Goal: Task Accomplishment & Management: Manage account settings

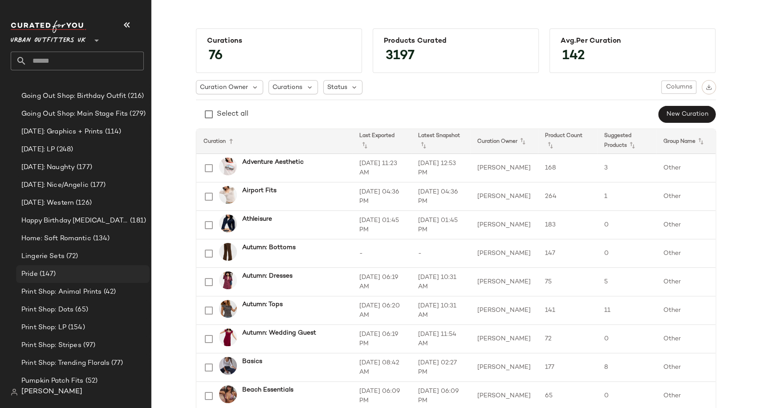
scroll to position [2301, 0]
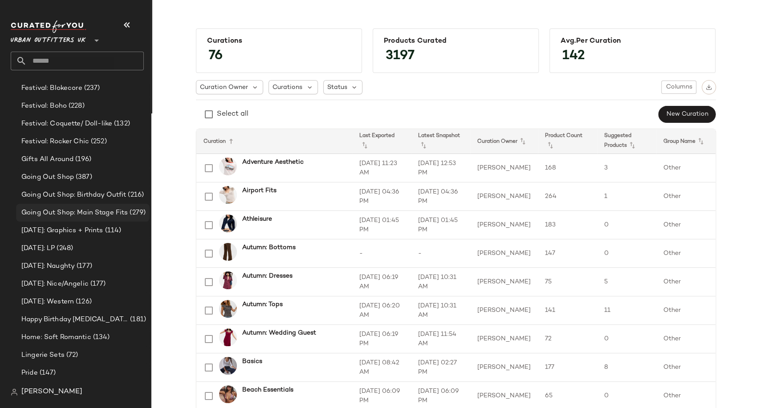
click at [88, 216] on span "Going Out Shop: Main Stage Fits" at bounding box center [74, 213] width 106 height 10
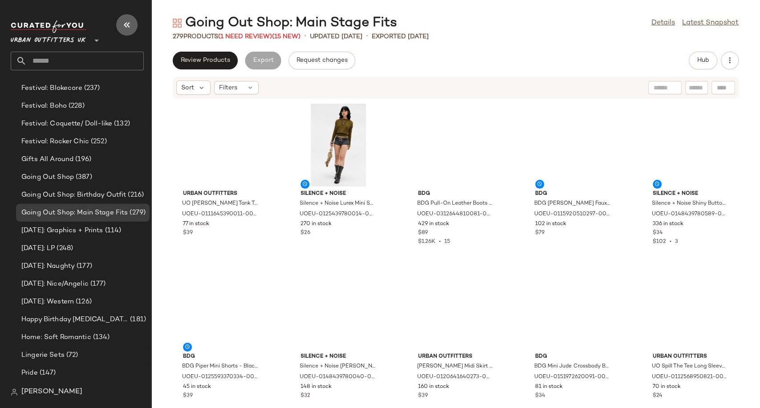
click at [126, 26] on icon "button" at bounding box center [127, 25] width 11 height 11
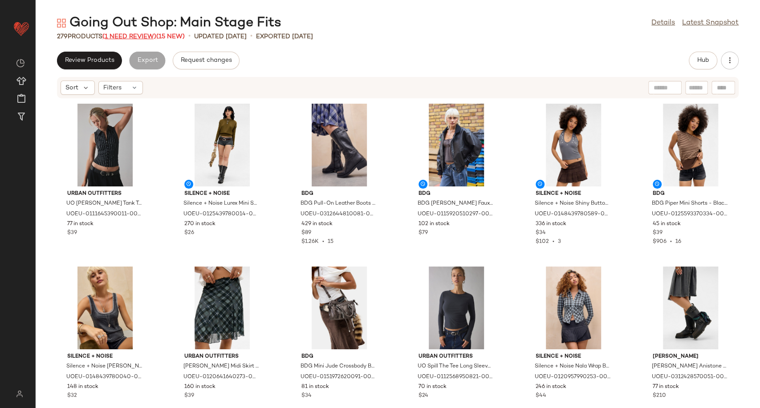
click at [122, 38] on span "(1 Need Review)" at bounding box center [129, 36] width 54 height 7
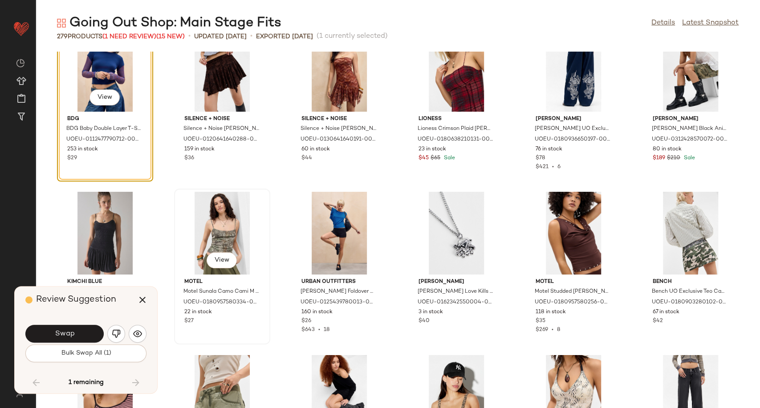
scroll to position [3194, 0]
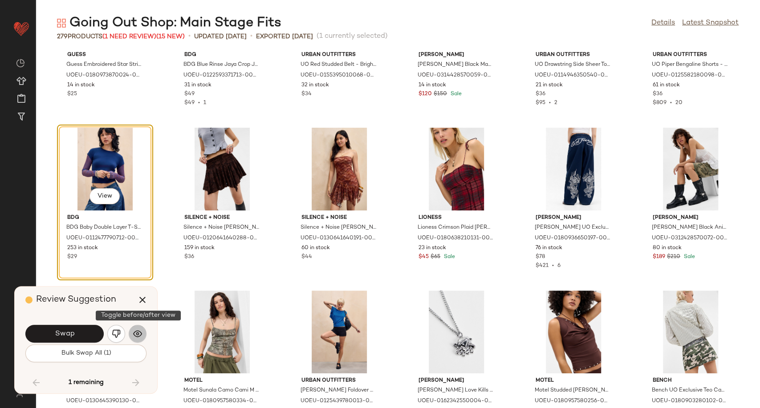
click at [139, 331] on img "button" at bounding box center [137, 333] width 9 height 9
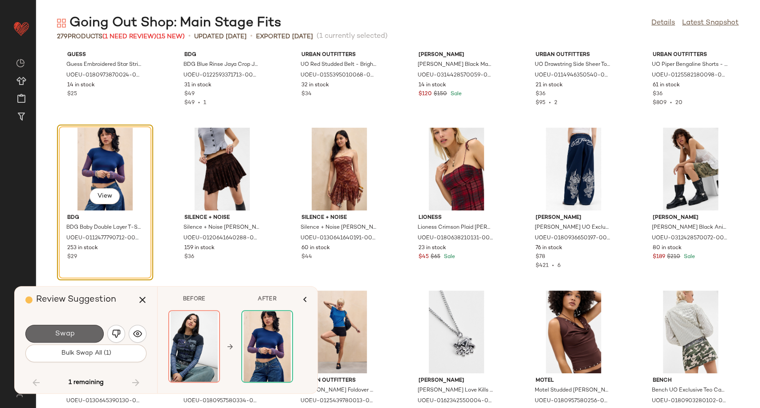
click at [77, 336] on button "Swap" at bounding box center [64, 334] width 78 height 18
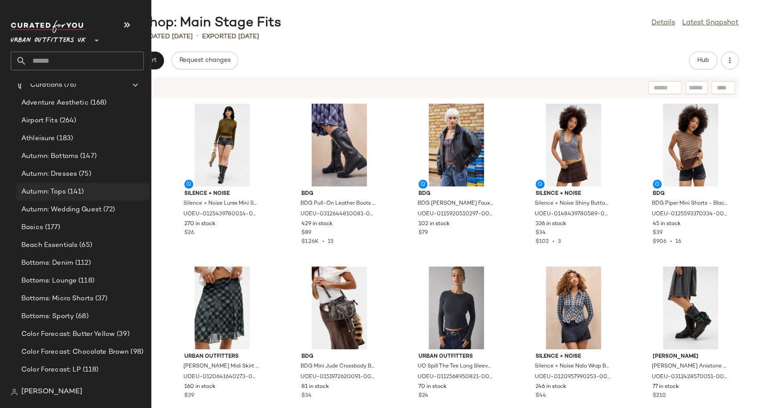
scroll to position [1632, 0]
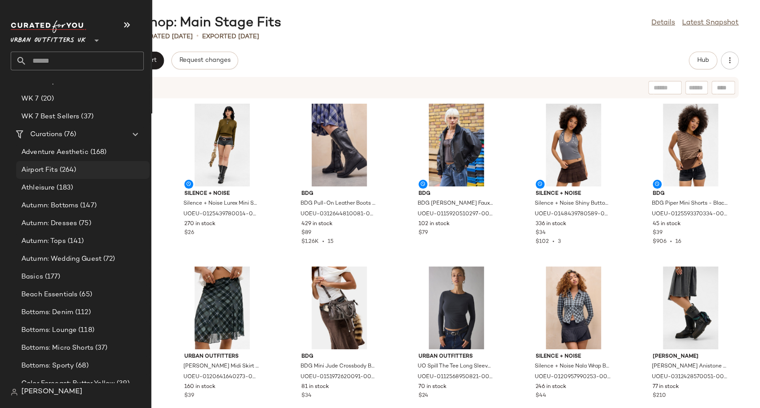
click at [48, 170] on span "Airport Fits" at bounding box center [39, 170] width 36 height 10
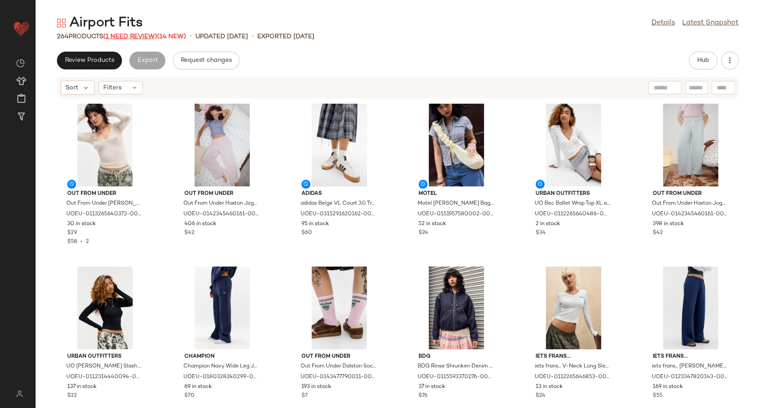
click at [146, 38] on span "(1 Need Review)" at bounding box center [130, 36] width 54 height 7
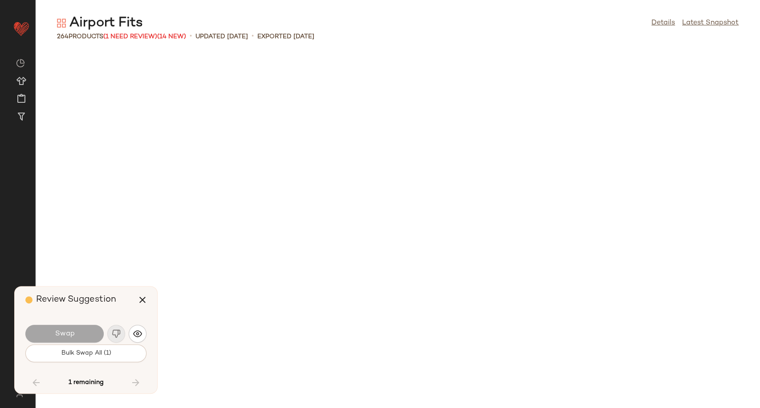
scroll to position [4561, 0]
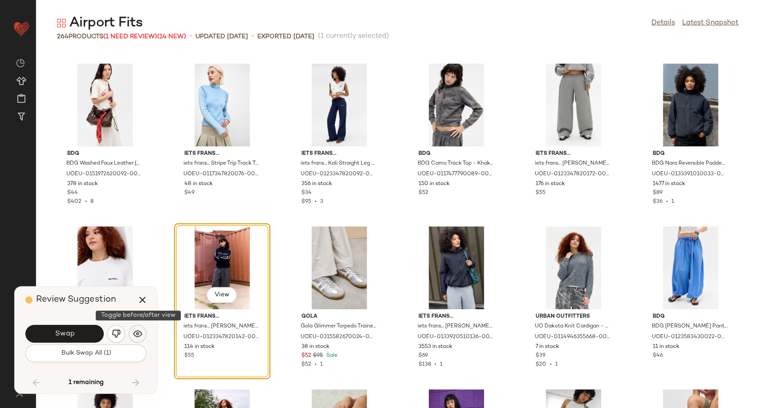
click at [134, 335] on img "button" at bounding box center [137, 333] width 9 height 9
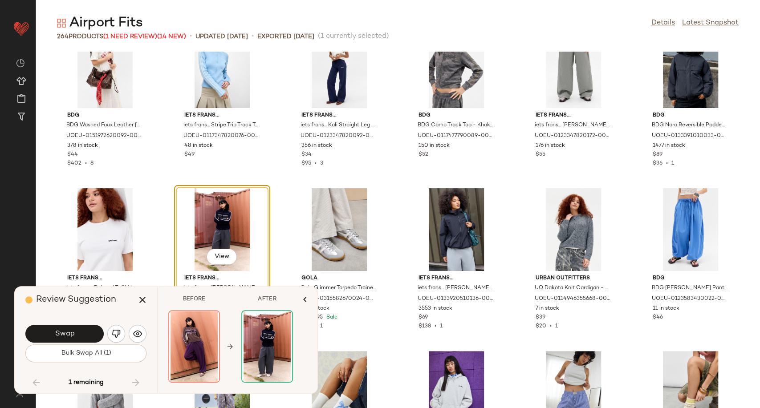
scroll to position [4660, 0]
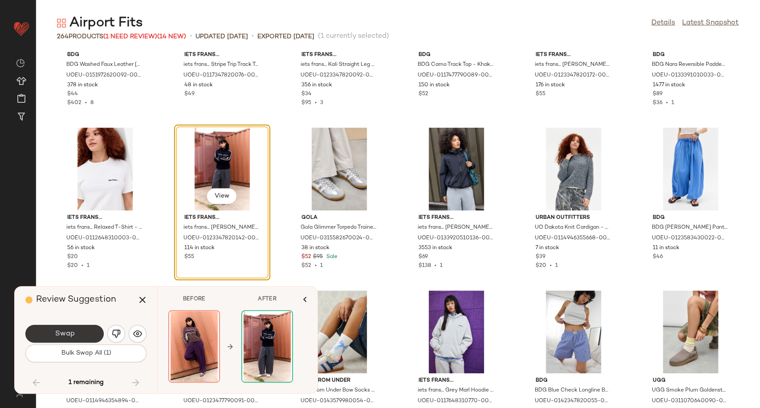
click at [66, 334] on span "Swap" at bounding box center [64, 334] width 20 height 8
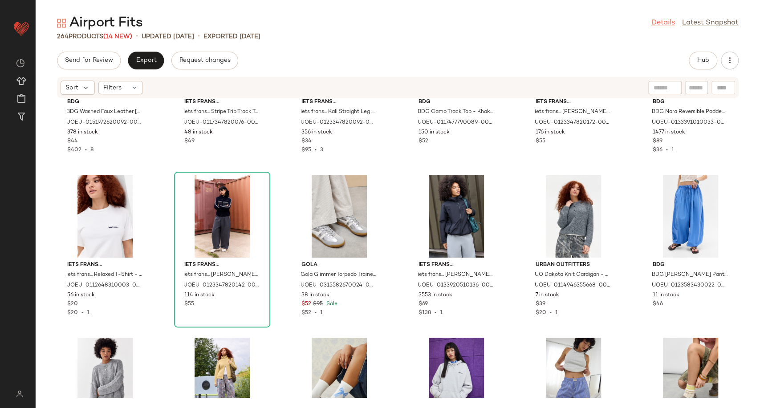
click at [665, 25] on link "Details" at bounding box center [663, 23] width 24 height 11
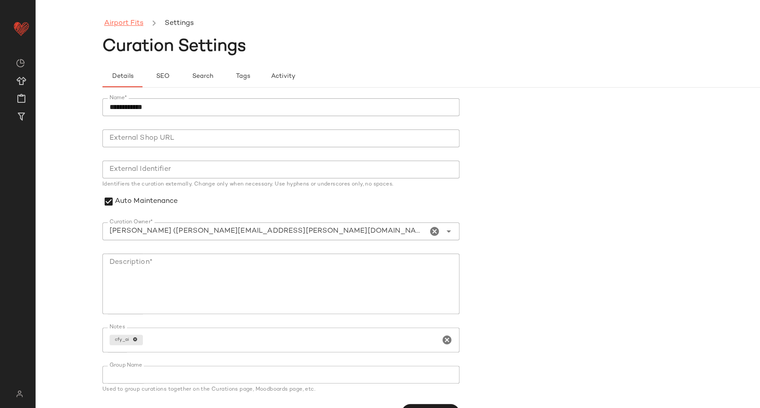
click at [132, 27] on link "Airport Fits" at bounding box center [123, 24] width 39 height 12
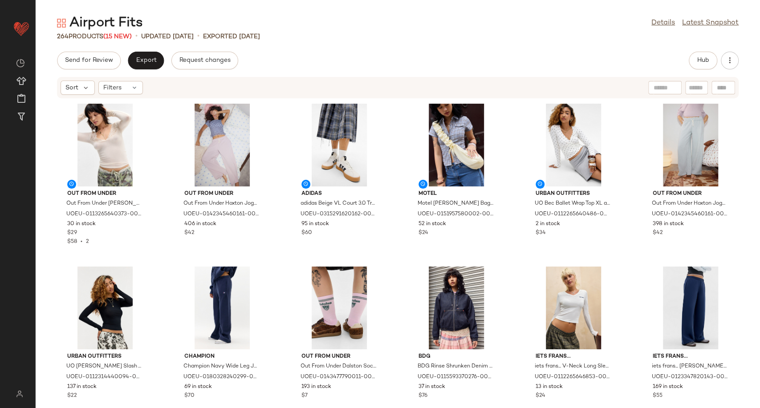
click at [335, 75] on div "Send for Review Export Request changes Hub Sort Filters Out From Under Out From…" at bounding box center [398, 230] width 724 height 357
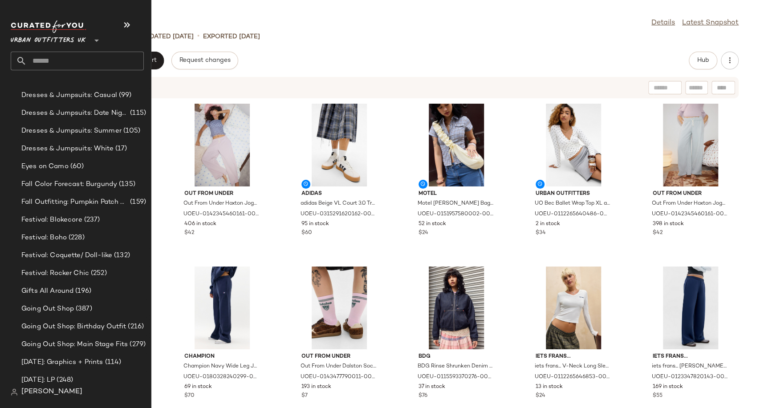
scroll to position [2176, 0]
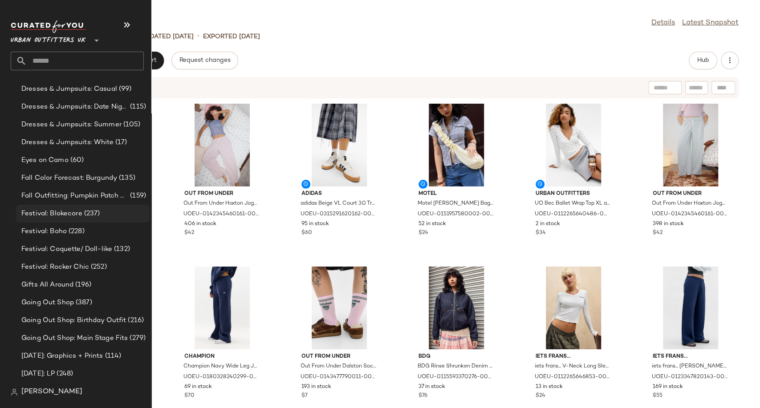
click at [44, 216] on span "Festival: Blokecore" at bounding box center [51, 214] width 61 height 10
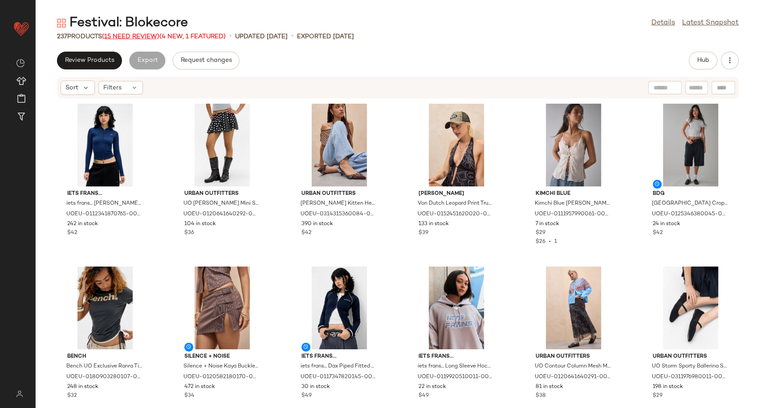
click at [132, 34] on span "(15 Need Review)" at bounding box center [130, 36] width 57 height 7
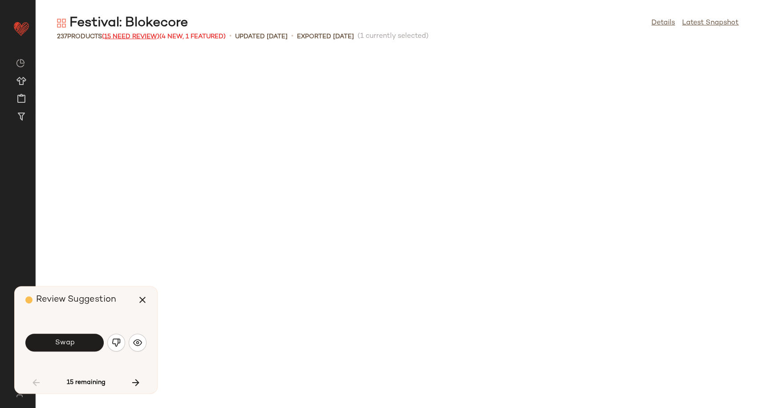
scroll to position [495, 0]
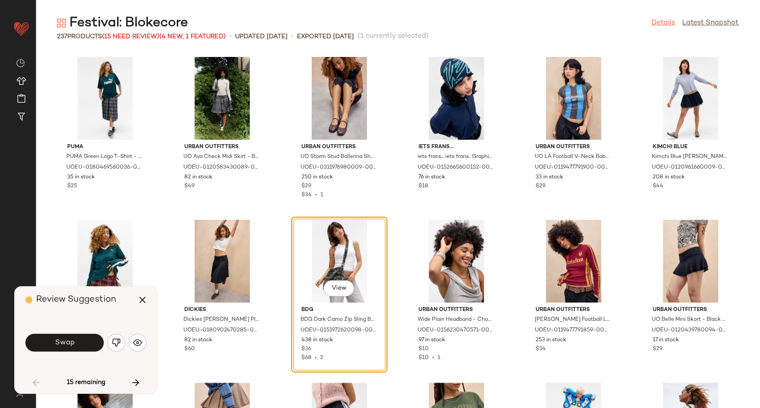
click at [664, 22] on link "Details" at bounding box center [663, 23] width 24 height 11
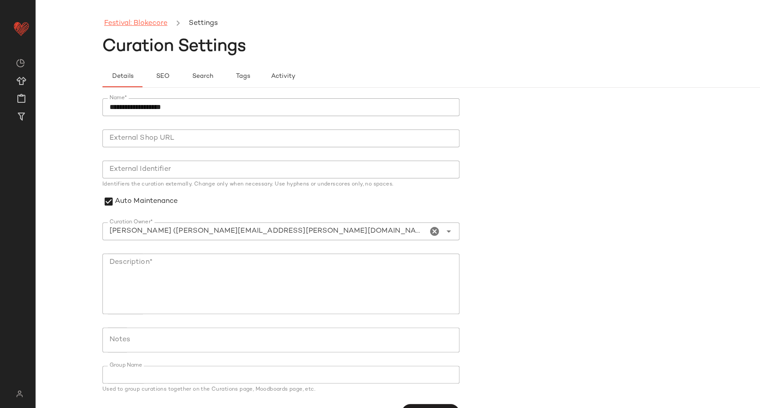
click at [141, 26] on link "Festival: Blokecore" at bounding box center [135, 24] width 63 height 12
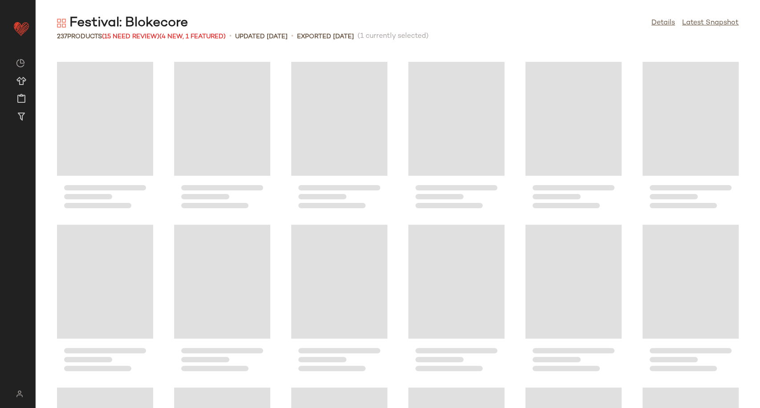
scroll to position [488, 0]
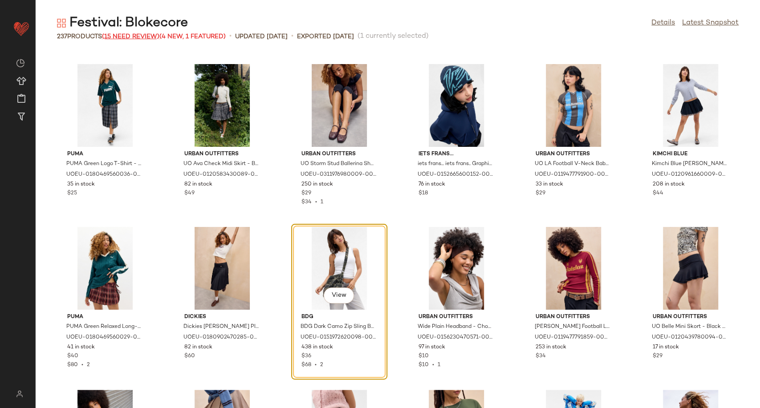
click at [137, 34] on span "(15 Need Review)" at bounding box center [130, 36] width 57 height 7
click at [151, 37] on span "(15 Need Review)" at bounding box center [130, 36] width 57 height 7
click at [150, 34] on span "(15 Need Review)" at bounding box center [130, 36] width 57 height 7
click at [337, 243] on div "View" at bounding box center [339, 268] width 90 height 83
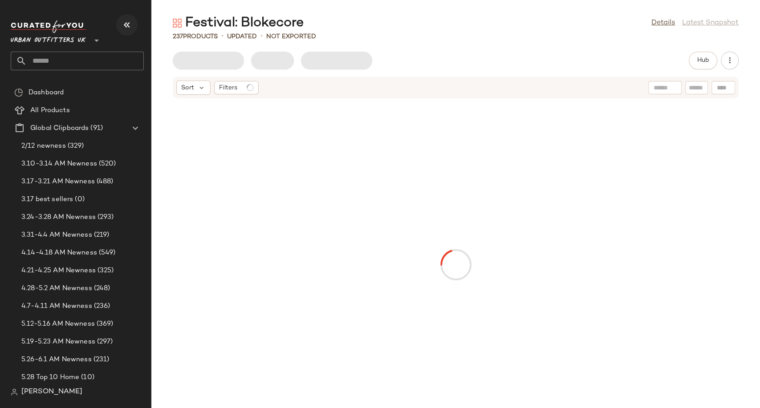
click at [130, 25] on icon "button" at bounding box center [127, 25] width 11 height 11
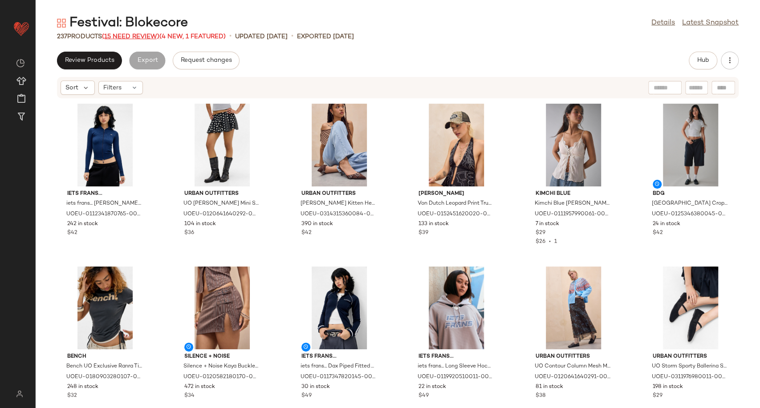
click at [136, 33] on span "(15 Need Review)" at bounding box center [130, 36] width 57 height 7
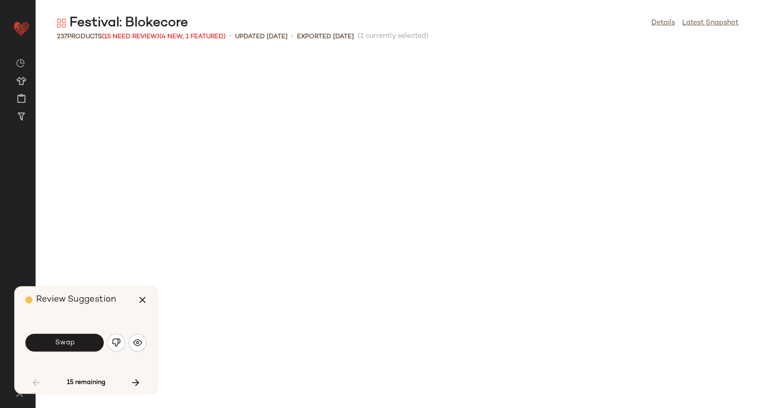
scroll to position [495, 0]
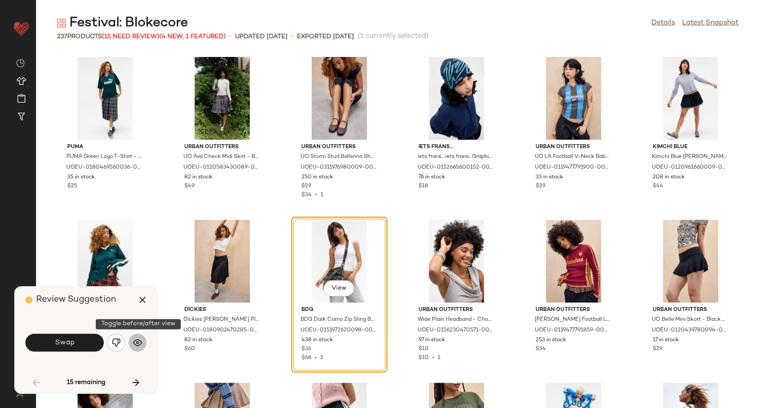
click at [134, 341] on img "button" at bounding box center [137, 342] width 9 height 9
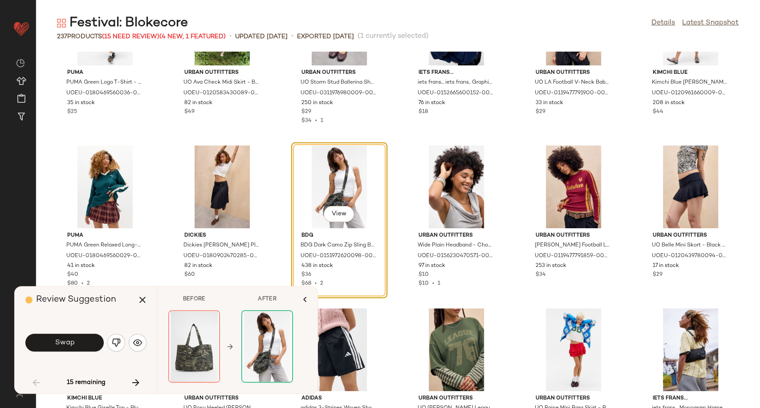
scroll to position [595, 0]
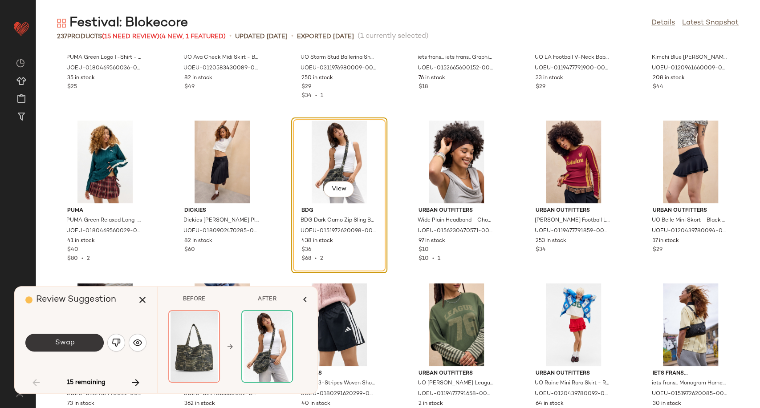
click at [82, 343] on button "Swap" at bounding box center [64, 343] width 78 height 18
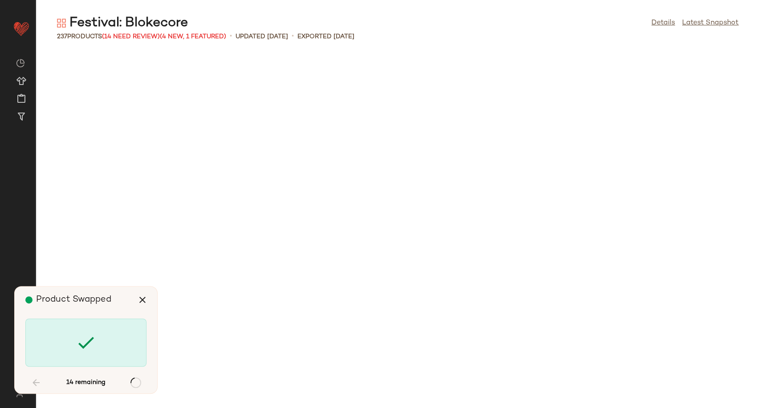
scroll to position [1629, 0]
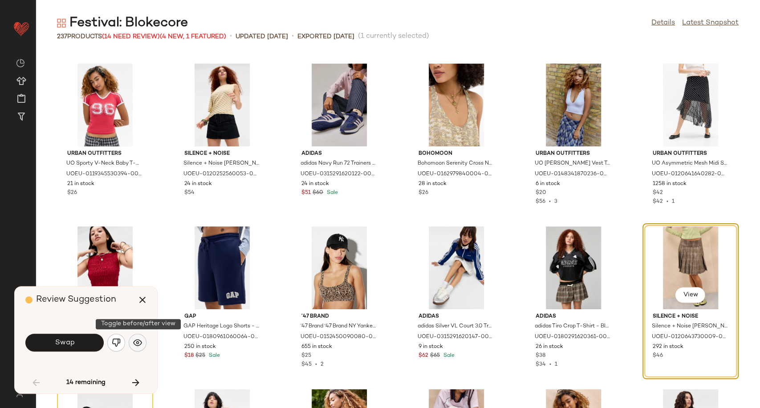
click at [139, 348] on button "button" at bounding box center [138, 343] width 18 height 18
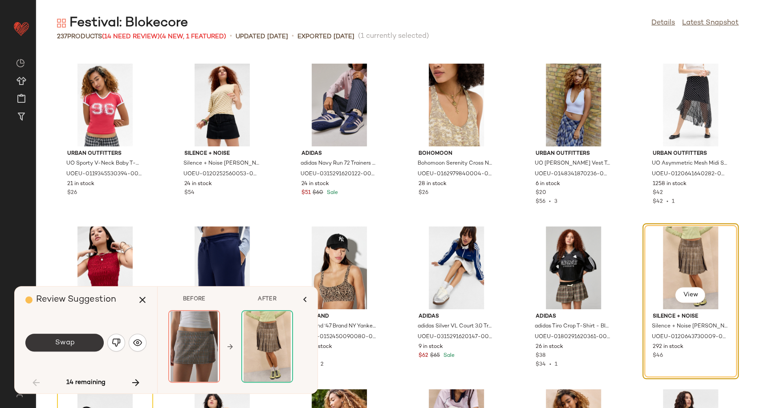
click at [75, 348] on button "Swap" at bounding box center [64, 343] width 78 height 18
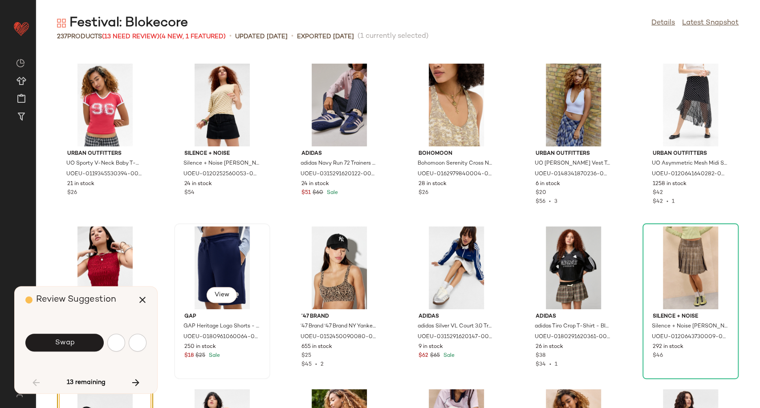
scroll to position [1791, 0]
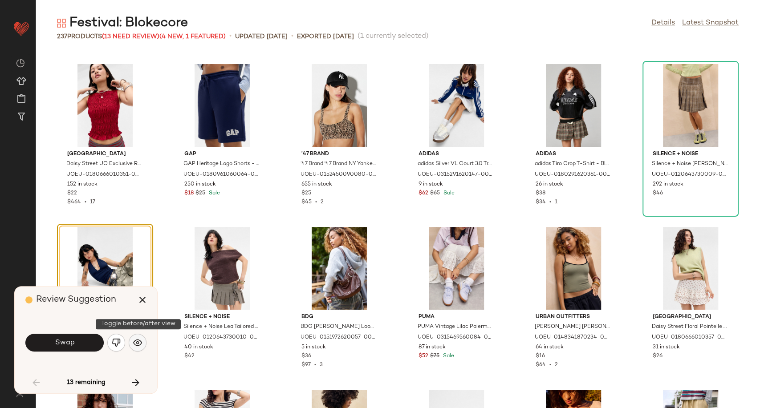
click at [140, 343] on img "button" at bounding box center [137, 342] width 9 height 9
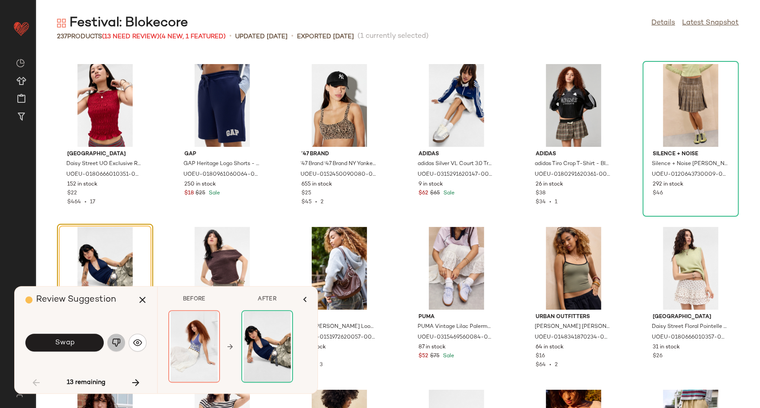
click at [116, 343] on img "button" at bounding box center [116, 342] width 9 height 9
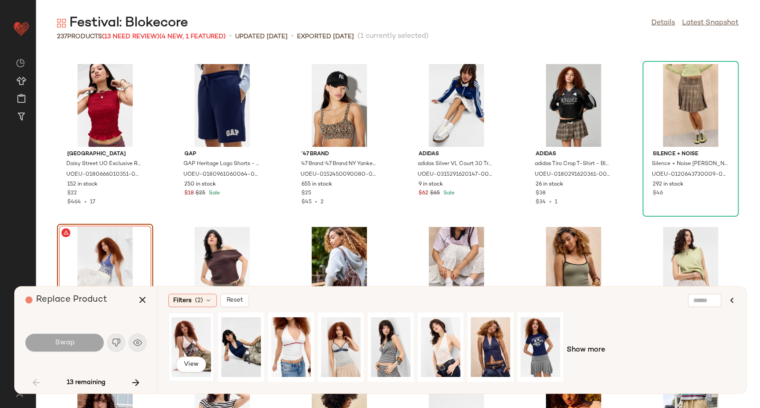
click at [198, 342] on div "View" at bounding box center [191, 347] width 40 height 63
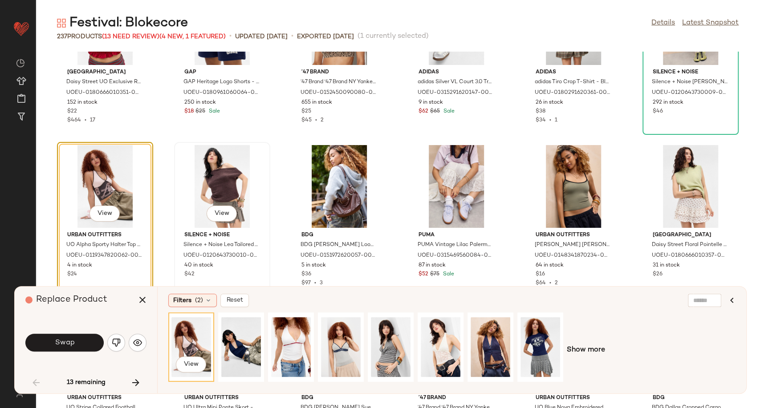
scroll to position [1891, 0]
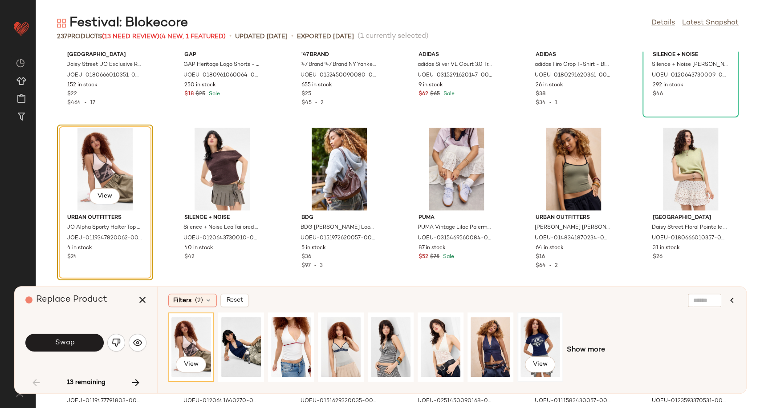
click at [540, 348] on div "View" at bounding box center [540, 347] width 40 height 63
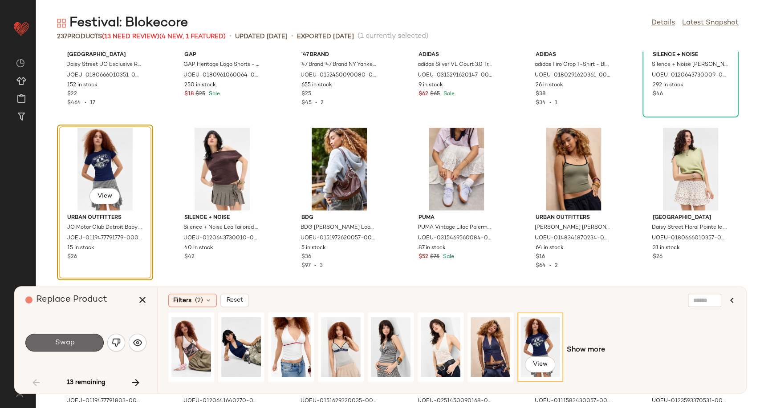
click at [82, 344] on button "Swap" at bounding box center [64, 343] width 78 height 18
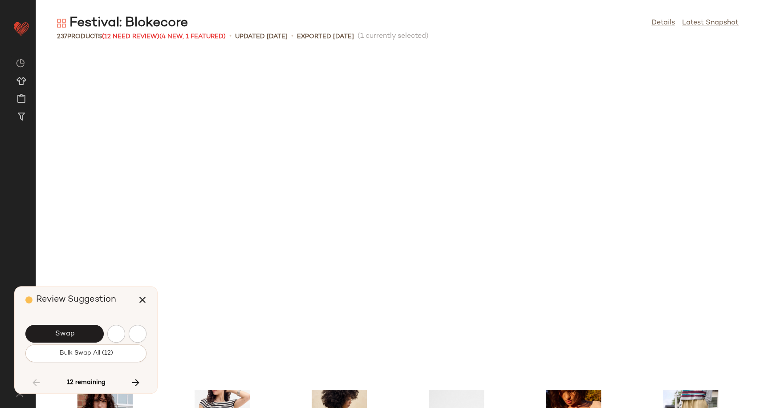
scroll to position [2118, 0]
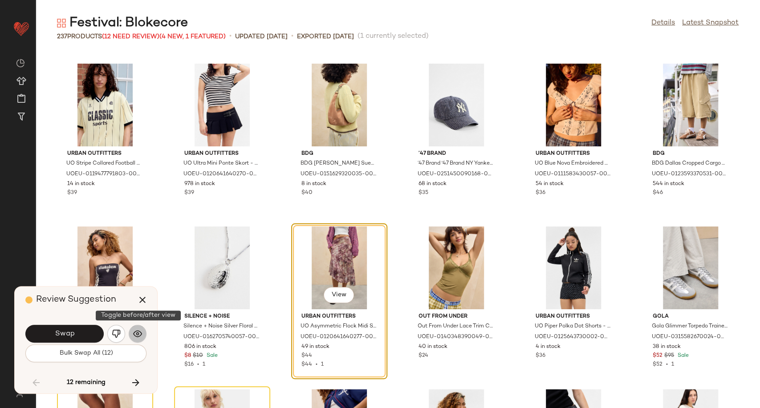
click at [135, 332] on img "button" at bounding box center [137, 333] width 9 height 9
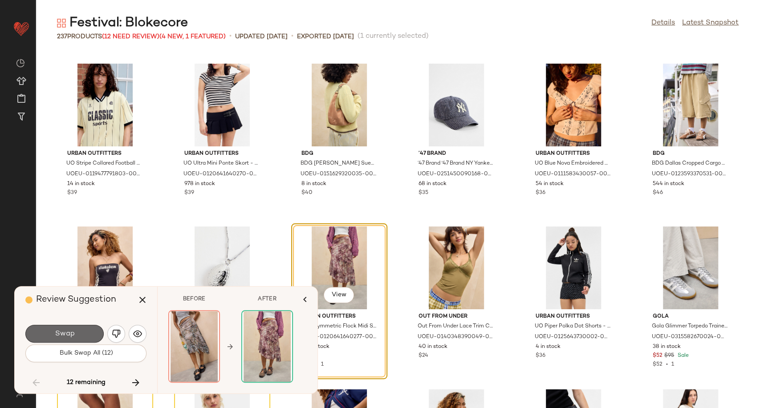
click at [71, 334] on span "Swap" at bounding box center [64, 334] width 20 height 8
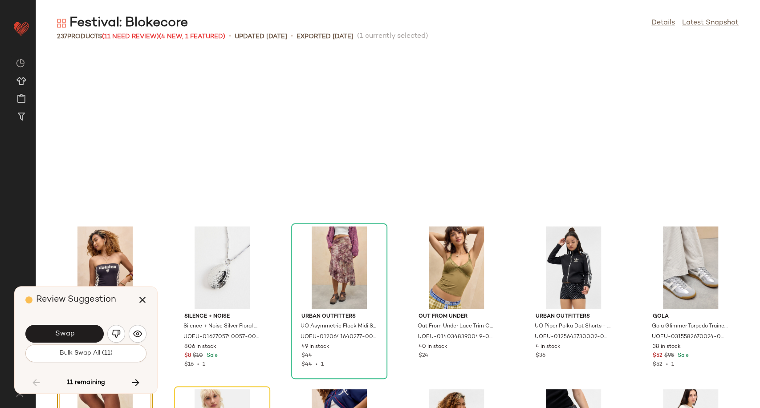
scroll to position [2281, 0]
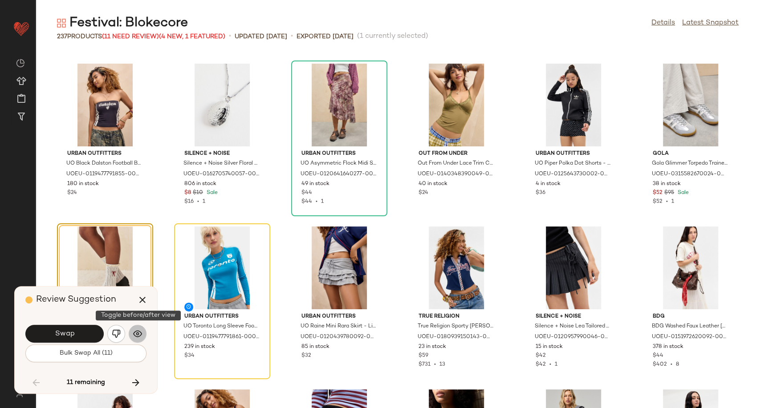
click at [143, 335] on button "button" at bounding box center [138, 334] width 18 height 18
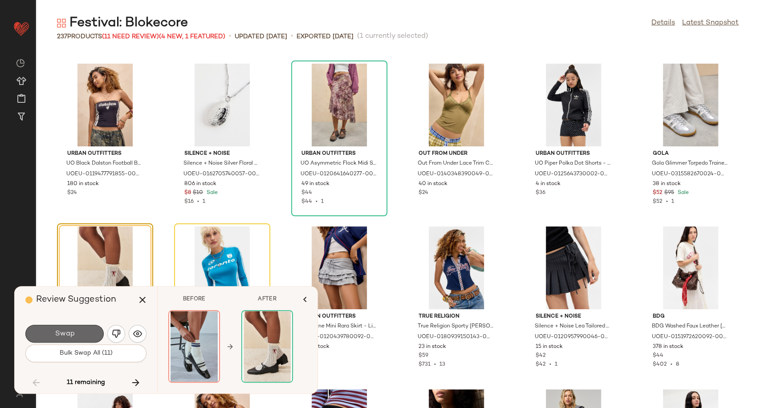
click at [92, 335] on button "Swap" at bounding box center [64, 334] width 78 height 18
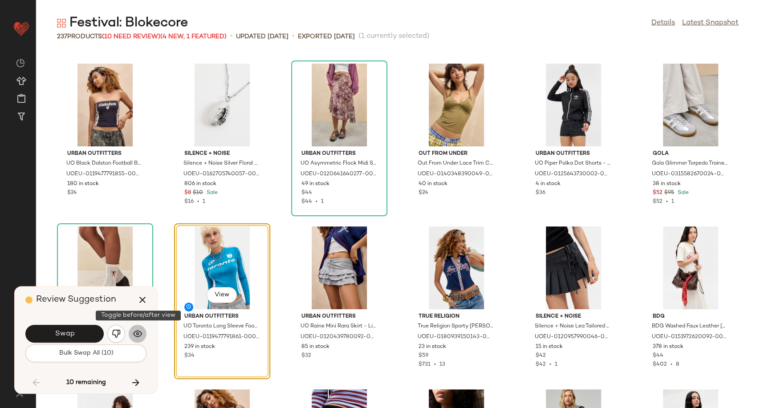
click at [140, 339] on button "button" at bounding box center [138, 334] width 18 height 18
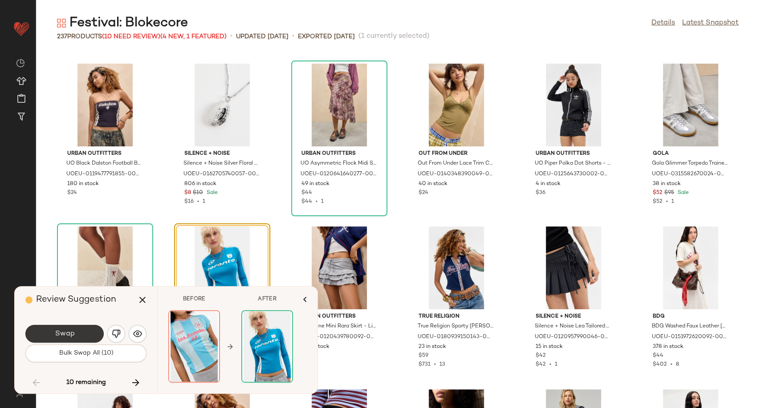
click at [65, 332] on span "Swap" at bounding box center [64, 334] width 20 height 8
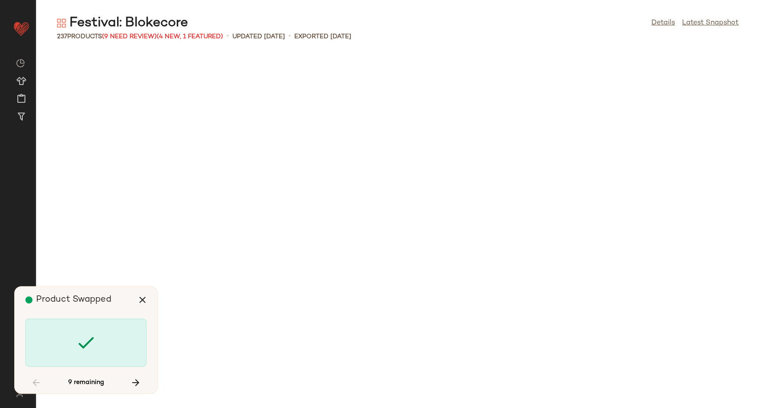
scroll to position [3258, 0]
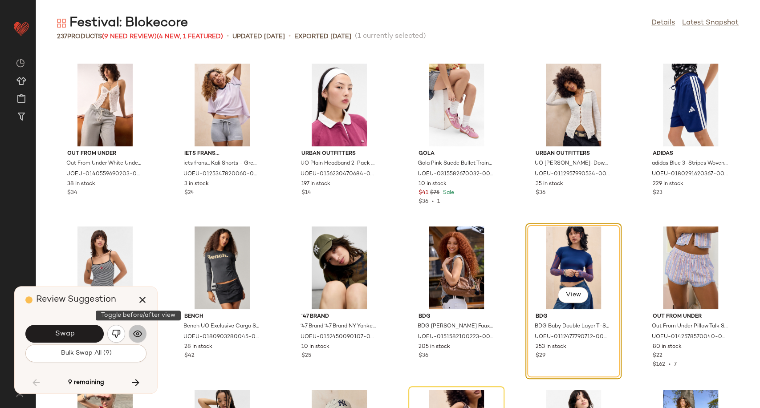
click at [139, 336] on img "button" at bounding box center [137, 333] width 9 height 9
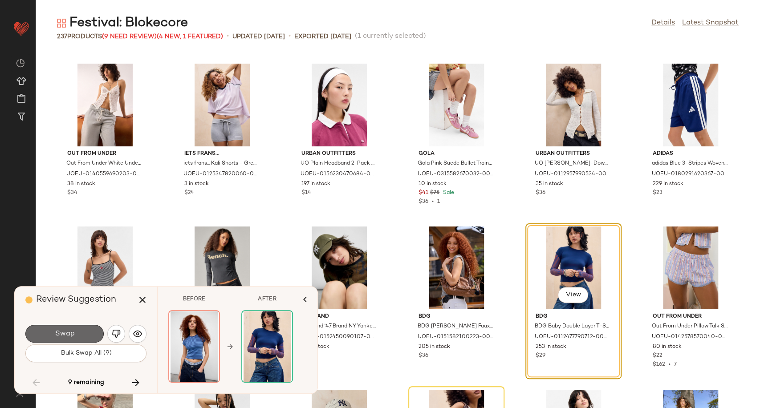
click at [71, 336] on span "Swap" at bounding box center [64, 334] width 20 height 8
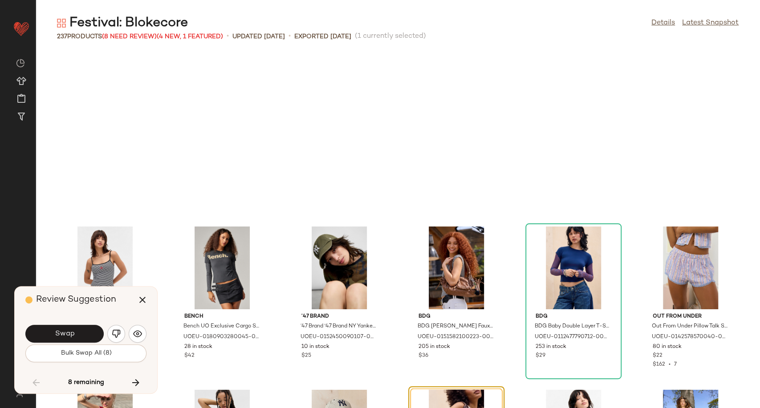
scroll to position [3421, 0]
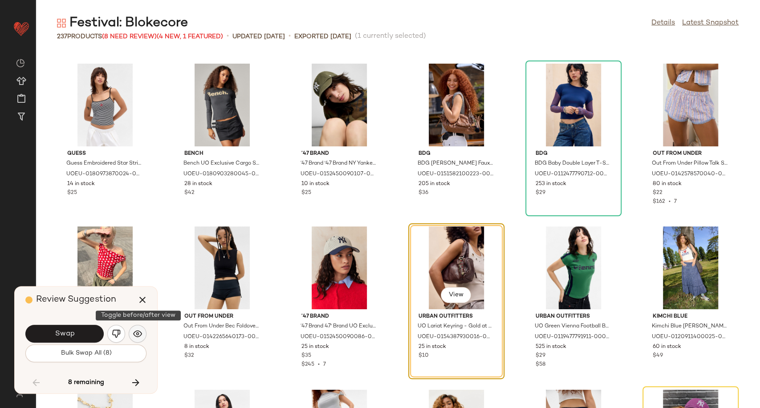
click at [134, 336] on img "button" at bounding box center [137, 333] width 9 height 9
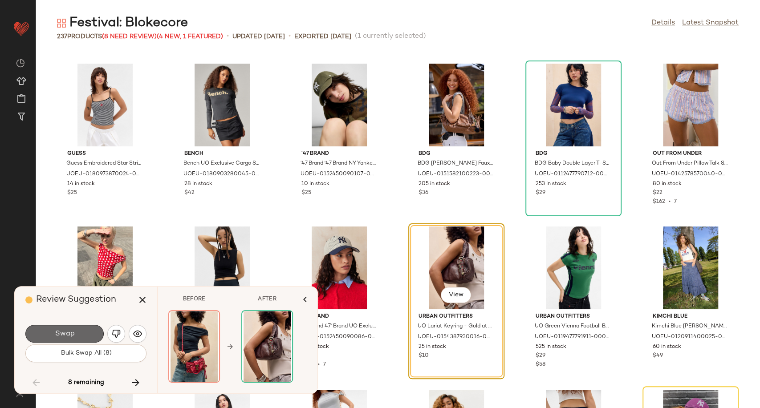
click at [84, 333] on button "Swap" at bounding box center [64, 334] width 78 height 18
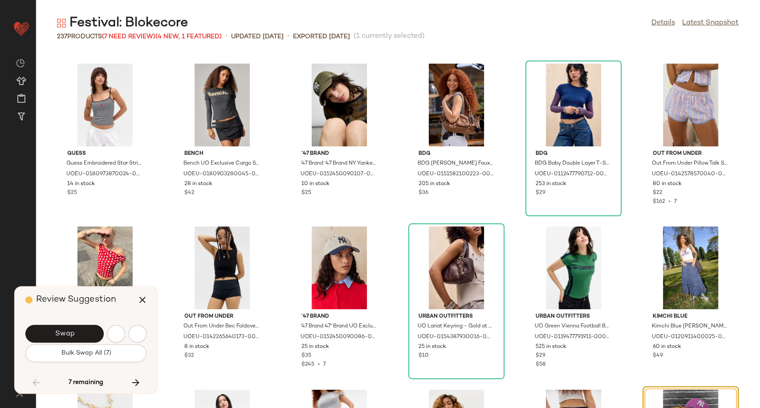
scroll to position [3584, 0]
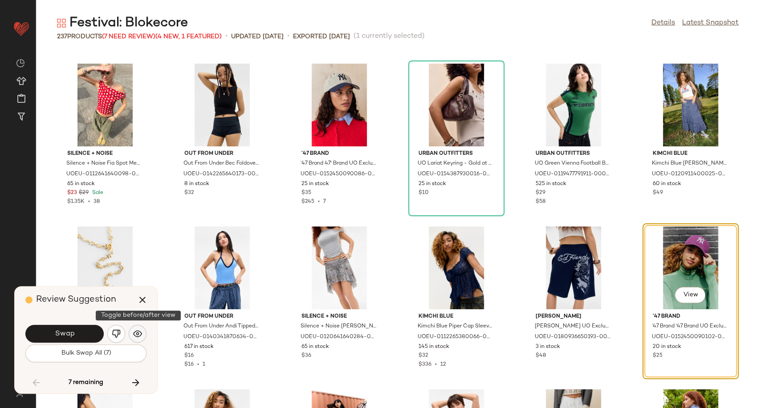
click at [135, 333] on img "button" at bounding box center [137, 333] width 9 height 9
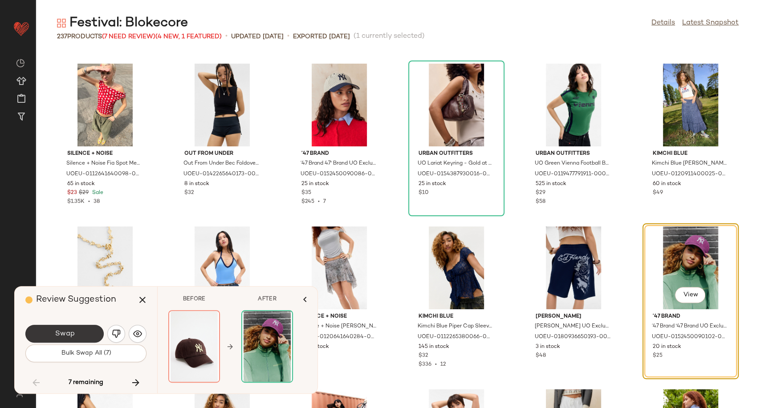
click at [88, 332] on button "Swap" at bounding box center [64, 334] width 78 height 18
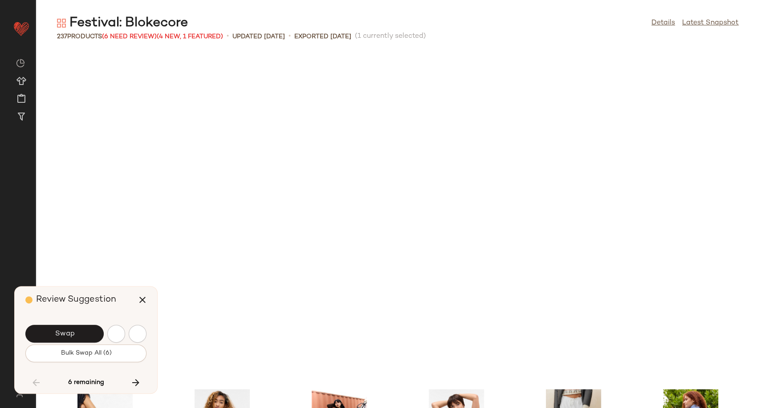
scroll to position [3910, 0]
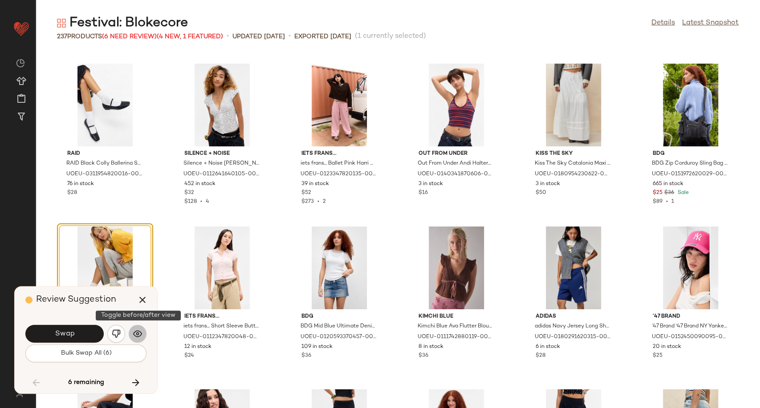
click at [138, 336] on img "button" at bounding box center [137, 333] width 9 height 9
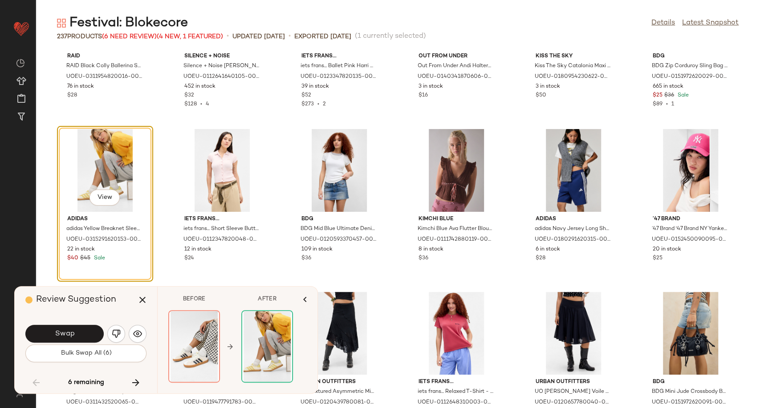
scroll to position [4008, 0]
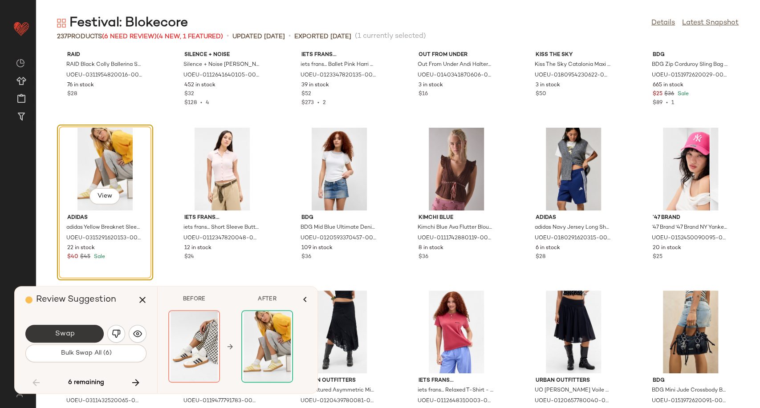
click at [81, 336] on button "Swap" at bounding box center [64, 334] width 78 height 18
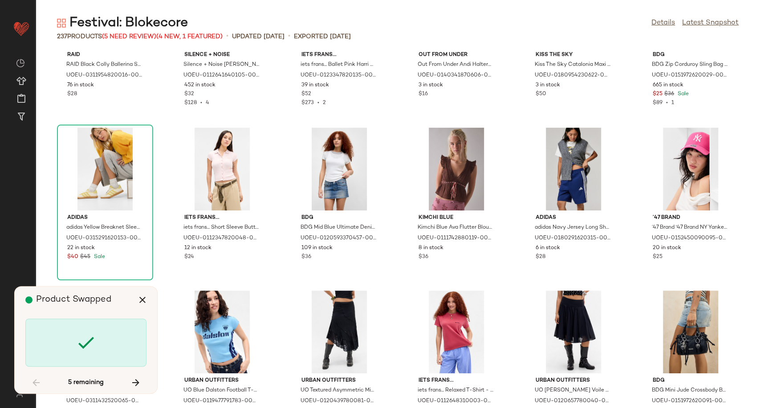
scroll to position [4724, 0]
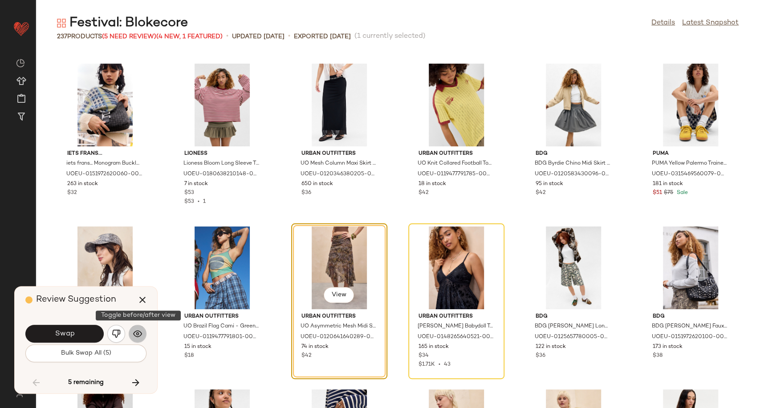
click at [141, 336] on img "button" at bounding box center [137, 333] width 9 height 9
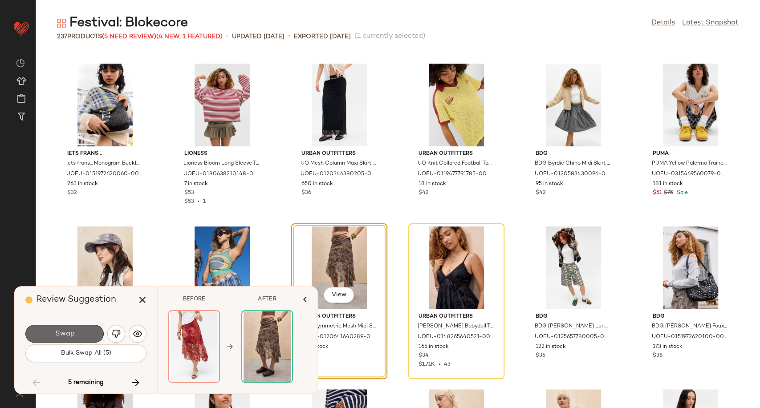
click at [75, 332] on button "Swap" at bounding box center [64, 334] width 78 height 18
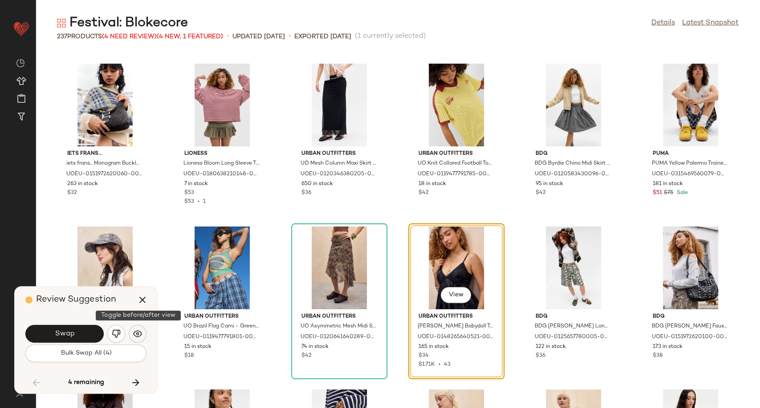
click at [136, 336] on img "button" at bounding box center [137, 333] width 9 height 9
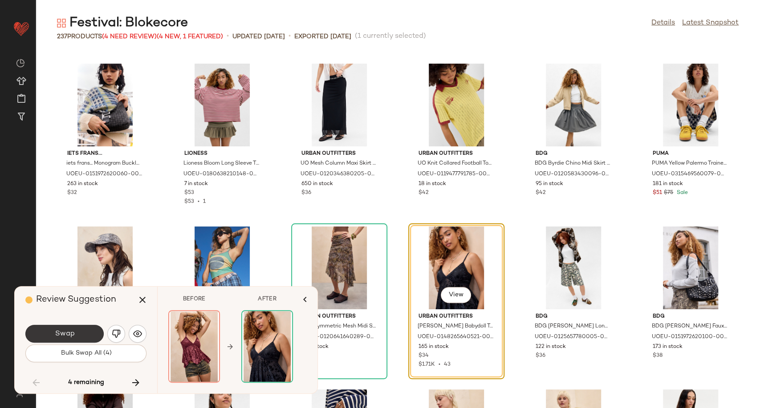
click at [79, 332] on button "Swap" at bounding box center [64, 334] width 78 height 18
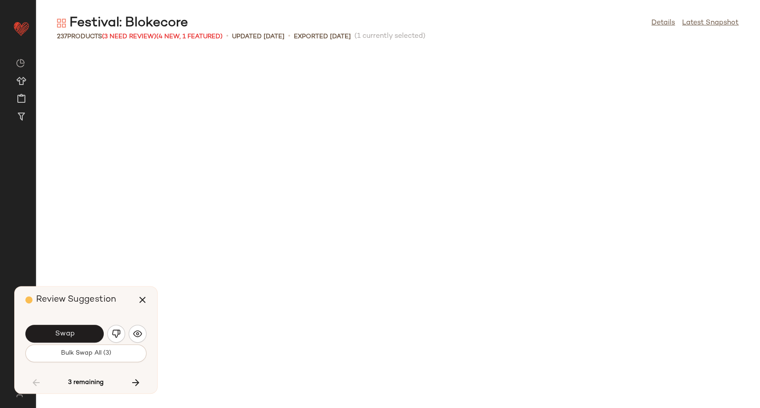
scroll to position [5213, 0]
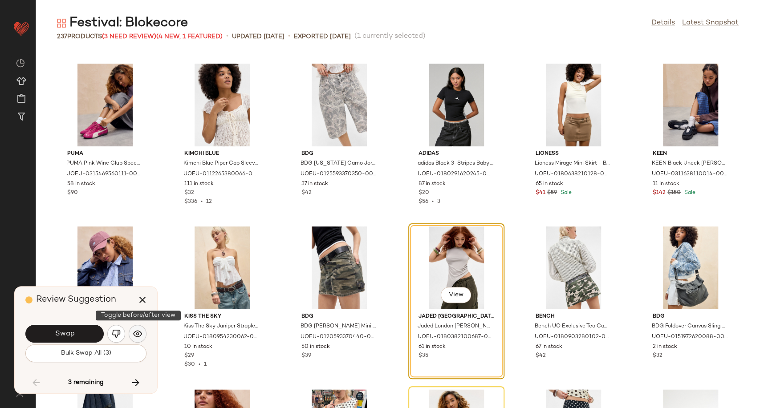
click at [134, 338] on img "button" at bounding box center [137, 333] width 9 height 9
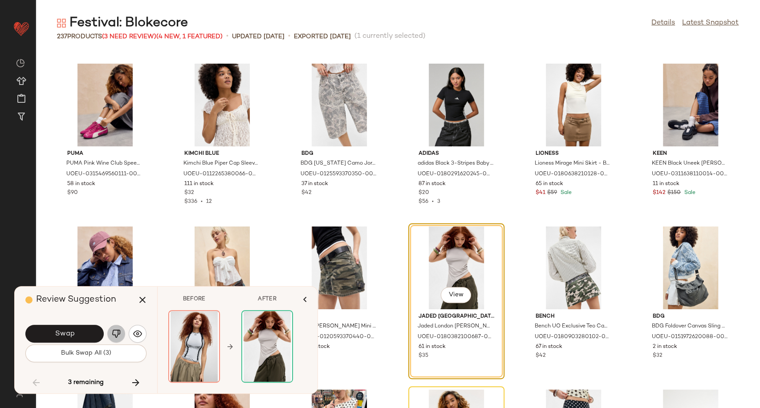
click at [111, 334] on button "button" at bounding box center [116, 334] width 18 height 18
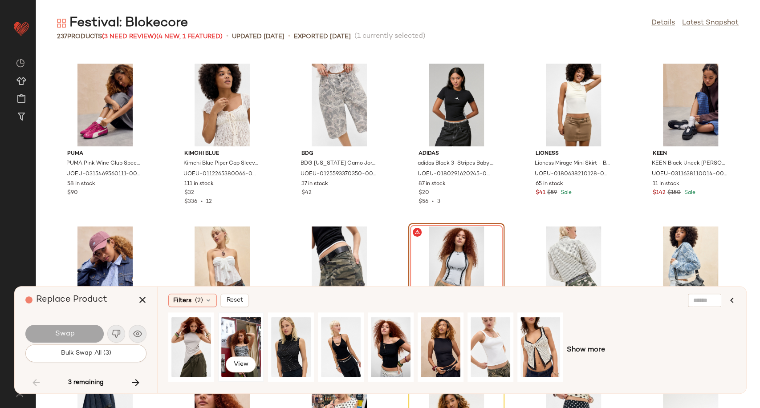
click at [242, 350] on div "View" at bounding box center [241, 347] width 40 height 63
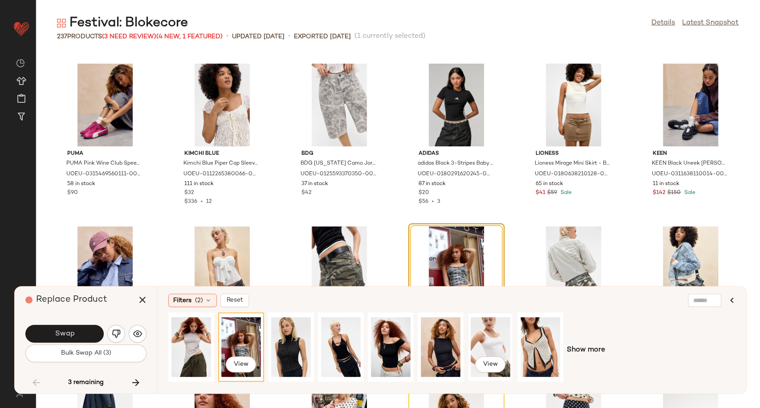
click at [494, 350] on div "View" at bounding box center [490, 347] width 40 height 63
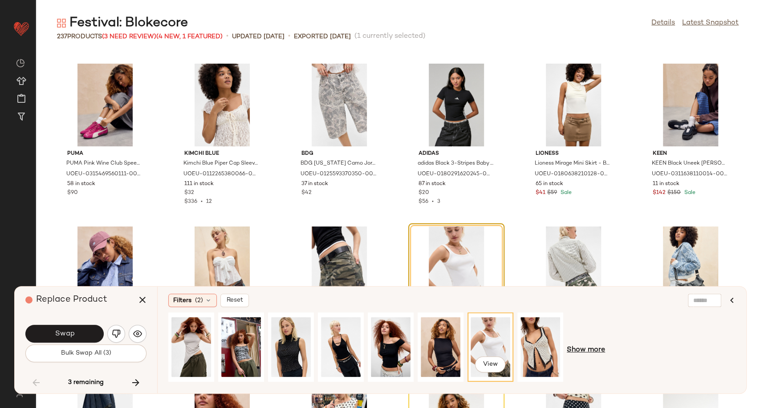
click at [587, 353] on span "Show more" at bounding box center [586, 350] width 38 height 11
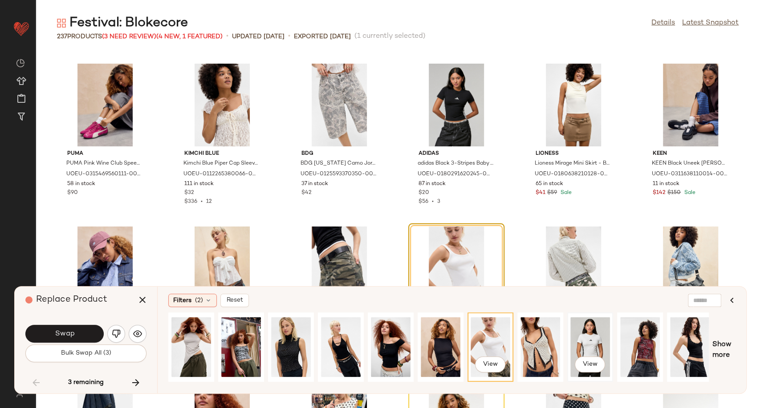
click at [589, 343] on div "View" at bounding box center [590, 347] width 40 height 63
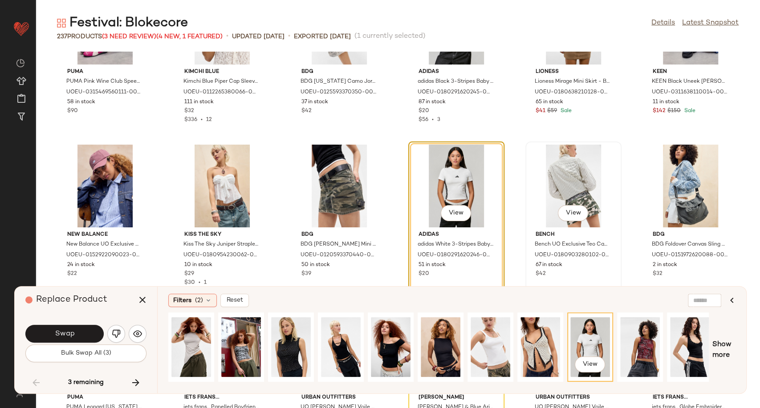
scroll to position [5312, 0]
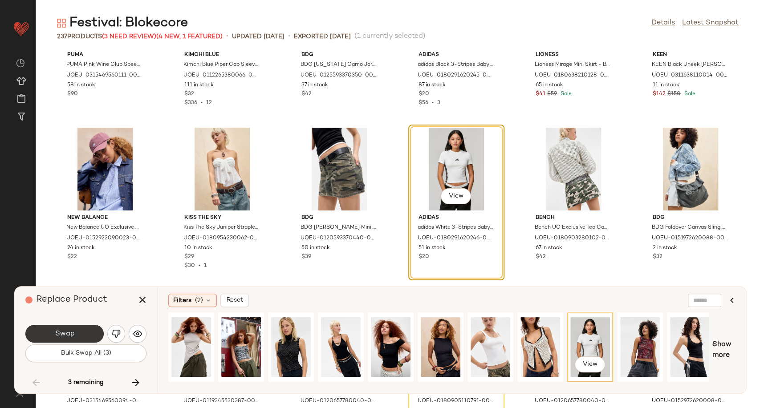
click at [74, 329] on button "Swap" at bounding box center [64, 334] width 78 height 18
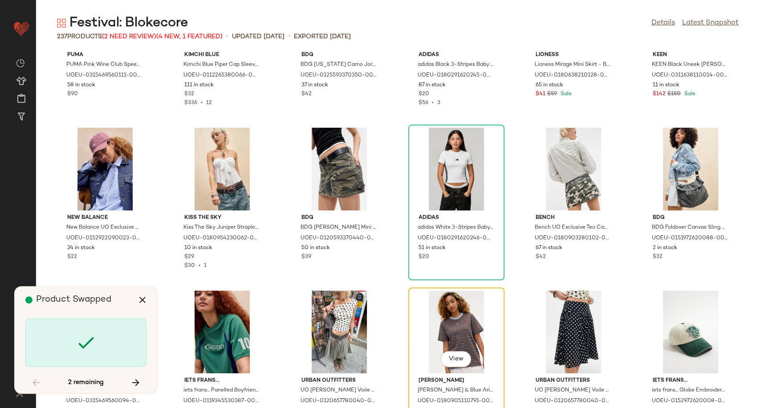
scroll to position [5376, 0]
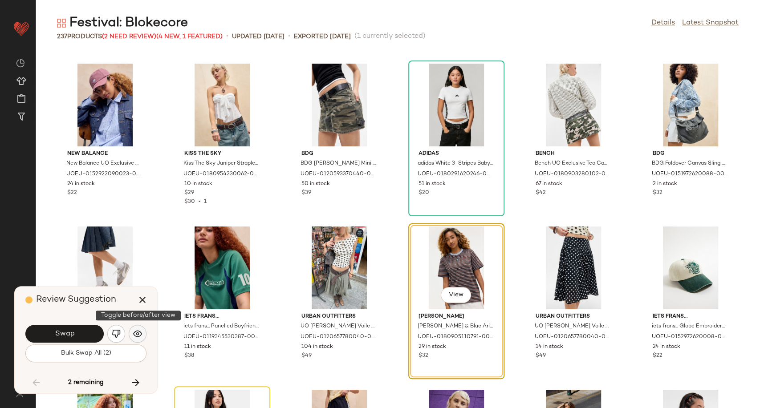
click at [139, 332] on img "button" at bounding box center [137, 333] width 9 height 9
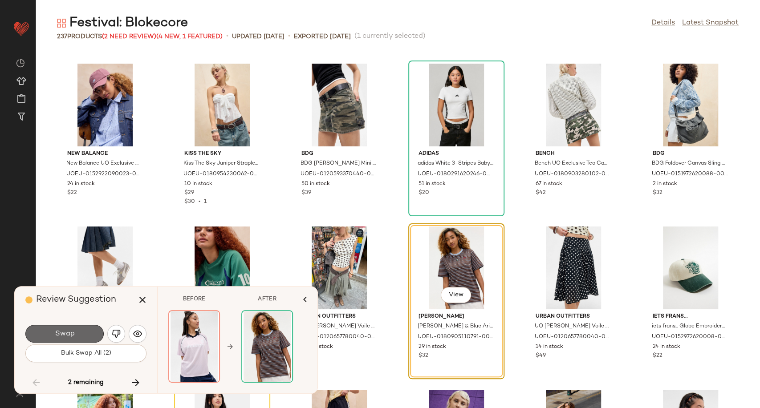
click at [82, 336] on button "Swap" at bounding box center [64, 334] width 78 height 18
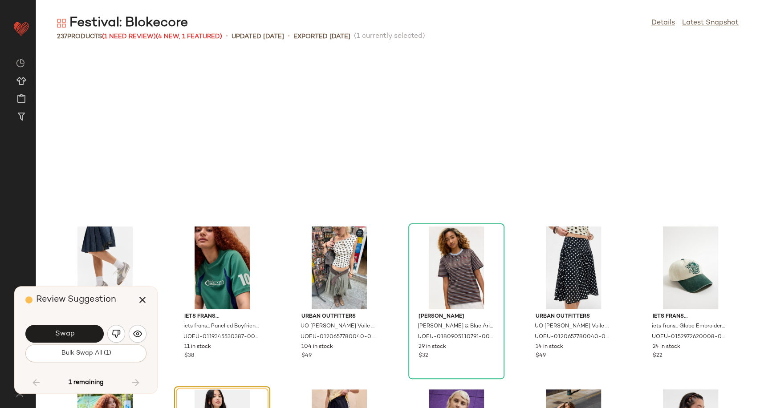
scroll to position [5539, 0]
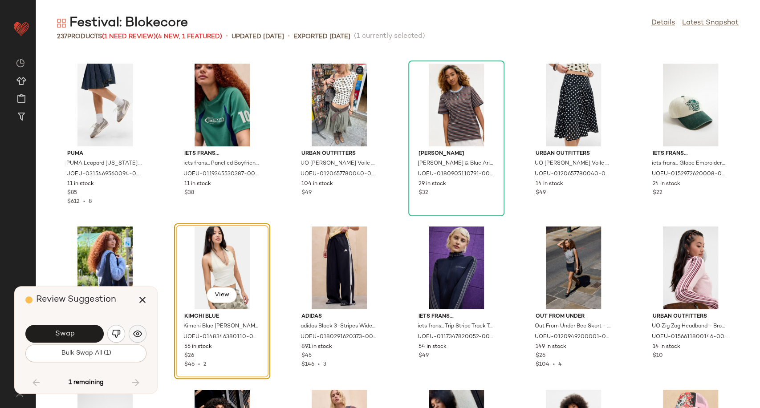
click at [141, 332] on img "button" at bounding box center [137, 333] width 9 height 9
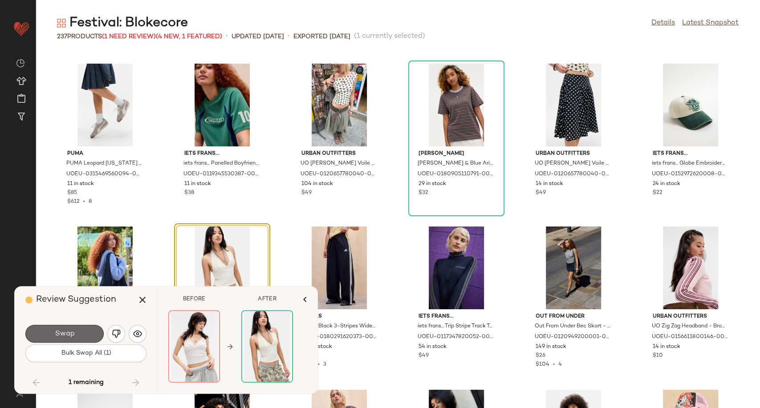
click at [86, 336] on button "Swap" at bounding box center [64, 334] width 78 height 18
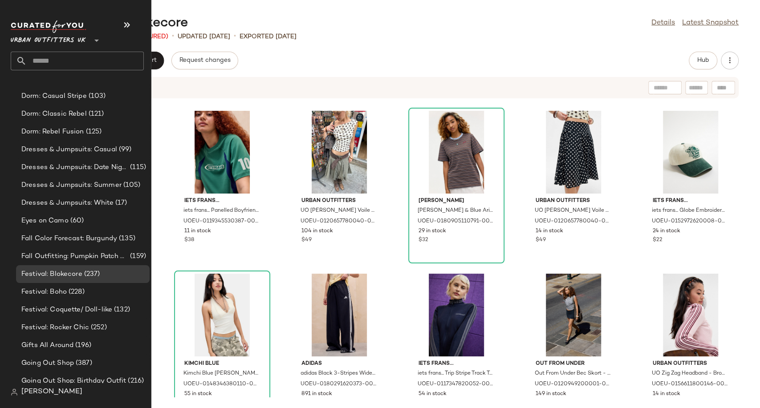
scroll to position [2126, 0]
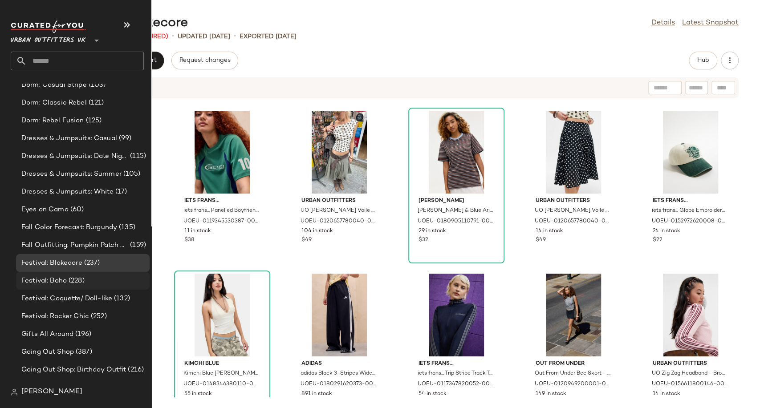
click at [53, 280] on span "Festival: Boho" at bounding box center [43, 281] width 45 height 10
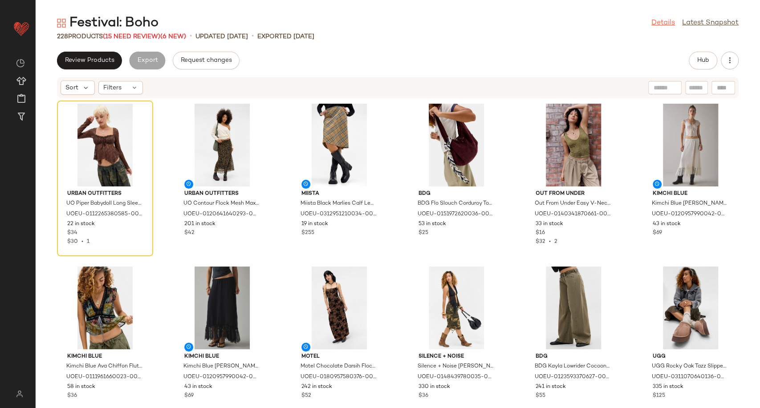
click at [661, 23] on link "Details" at bounding box center [663, 23] width 24 height 11
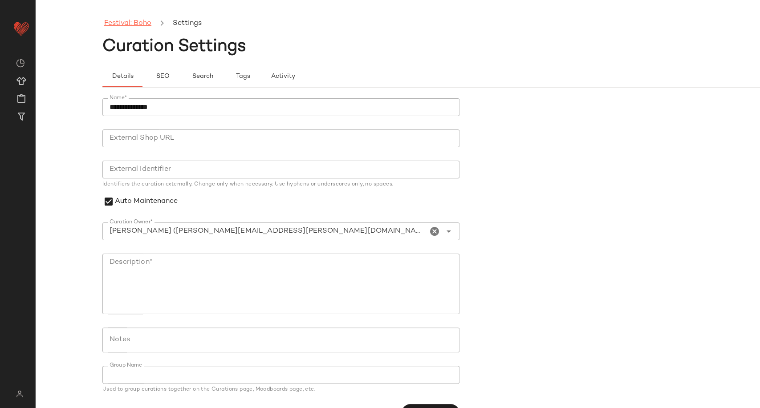
click at [146, 20] on link "Festival: Boho" at bounding box center [127, 24] width 47 height 12
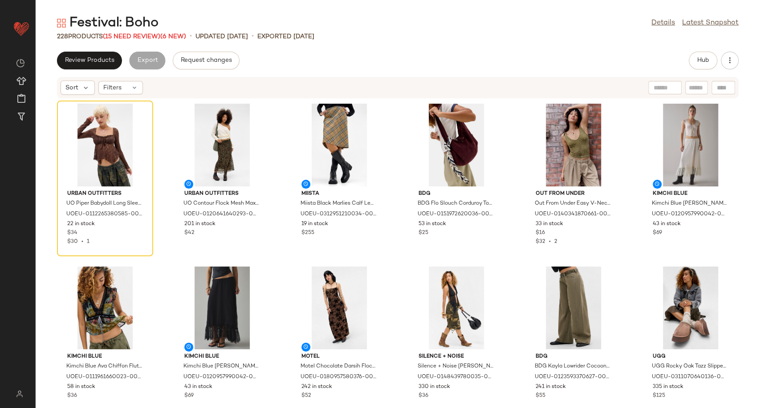
click at [379, 41] on div "228 Products (15 Need Review) (6 New) • updated Aug 25th • Exported Aug 22nd" at bounding box center [398, 36] width 724 height 9
click at [127, 36] on span "(15 Need Review)" at bounding box center [131, 36] width 57 height 7
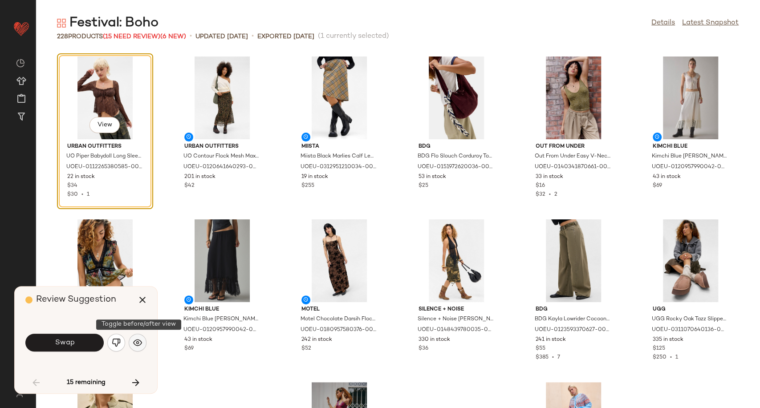
click at [134, 348] on button "button" at bounding box center [138, 343] width 18 height 18
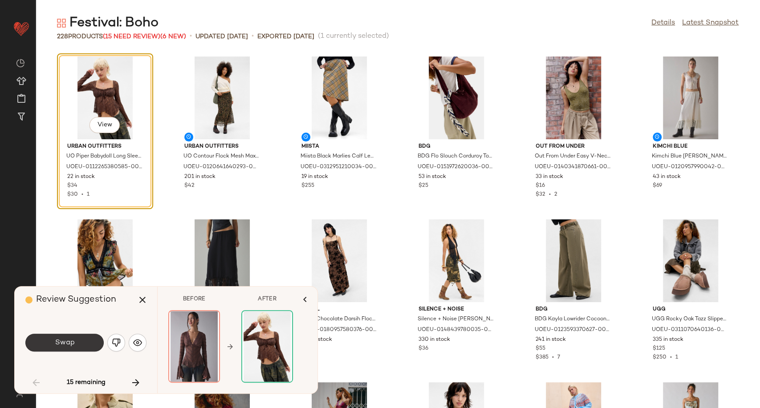
click at [76, 345] on button "Swap" at bounding box center [64, 343] width 78 height 18
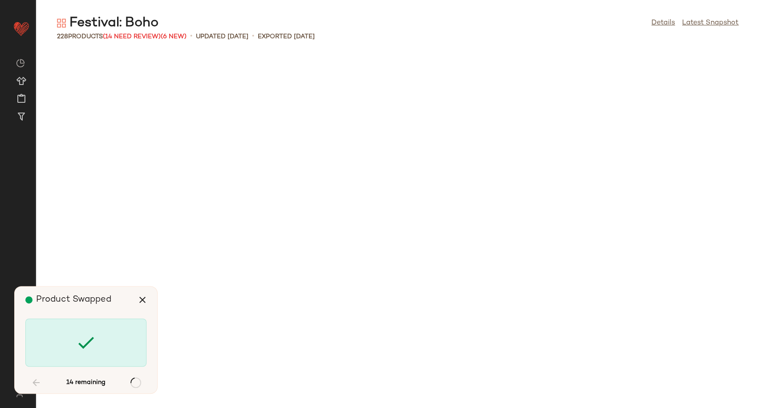
scroll to position [1303, 0]
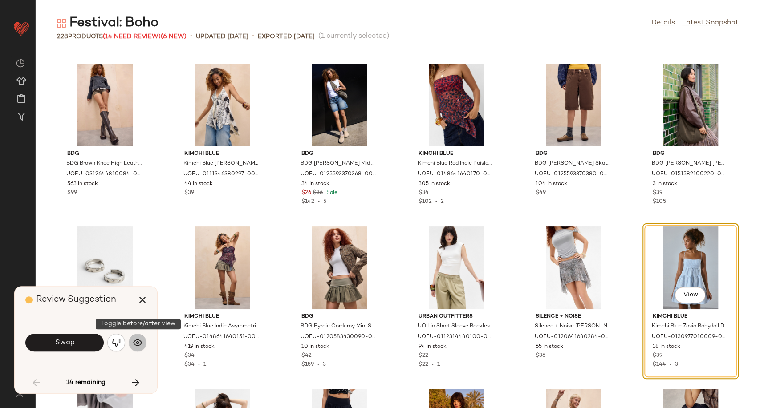
click at [143, 340] on button "button" at bounding box center [138, 343] width 18 height 18
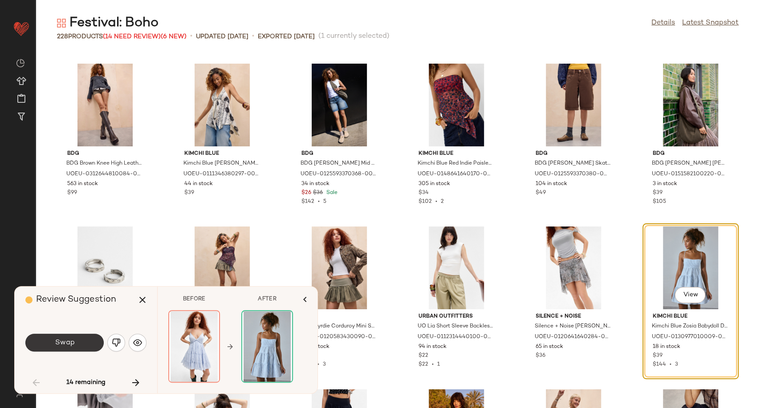
click at [78, 344] on button "Swap" at bounding box center [64, 343] width 78 height 18
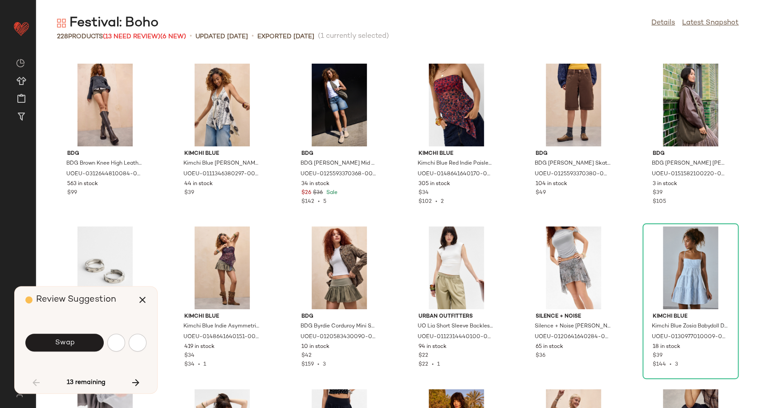
scroll to position [1791, 0]
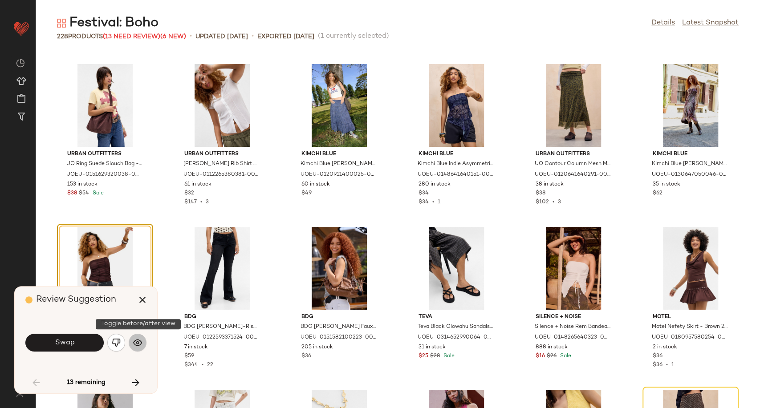
click at [139, 348] on button "button" at bounding box center [138, 343] width 18 height 18
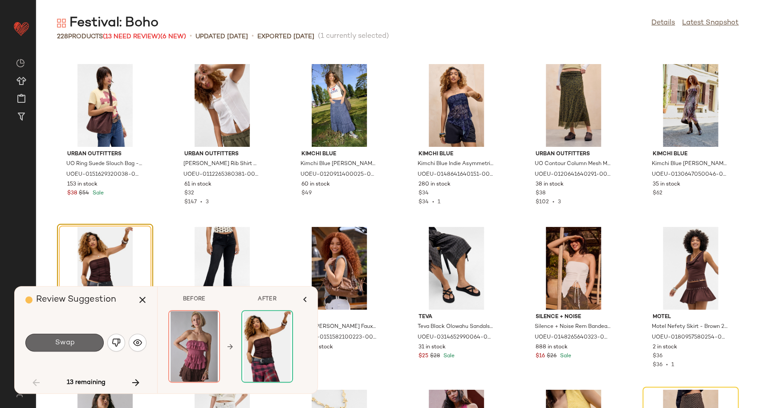
click at [77, 341] on button "Swap" at bounding box center [64, 343] width 78 height 18
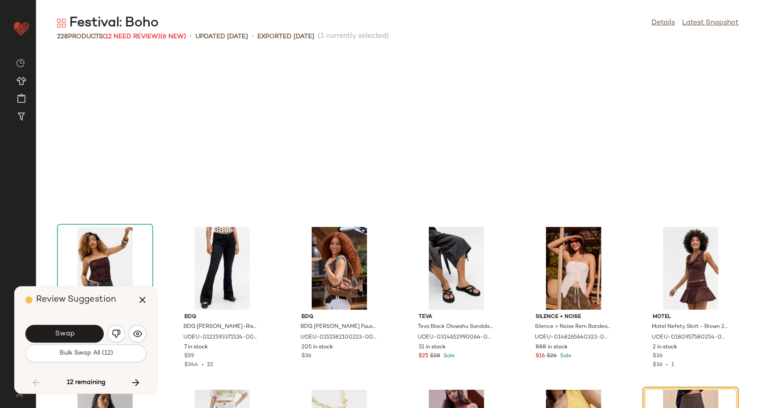
scroll to position [1955, 0]
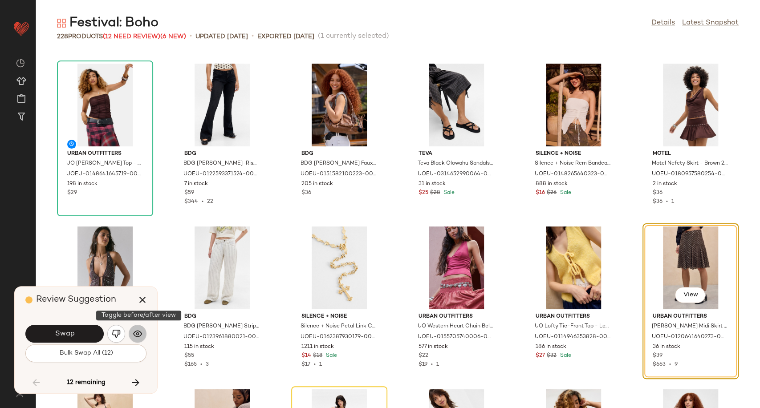
click at [135, 334] on img "button" at bounding box center [137, 333] width 9 height 9
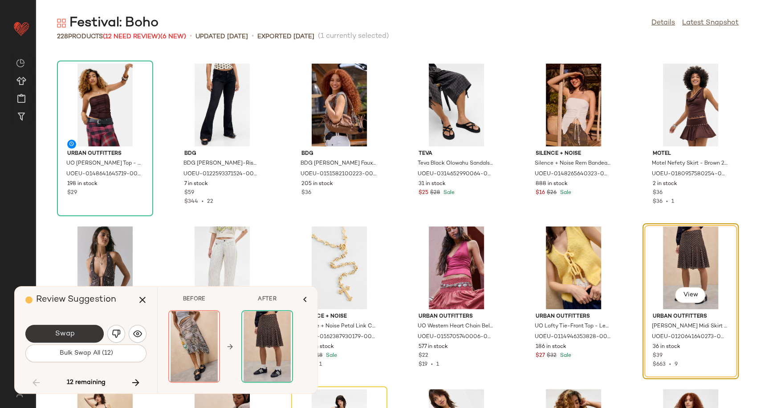
click at [75, 335] on button "Swap" at bounding box center [64, 334] width 78 height 18
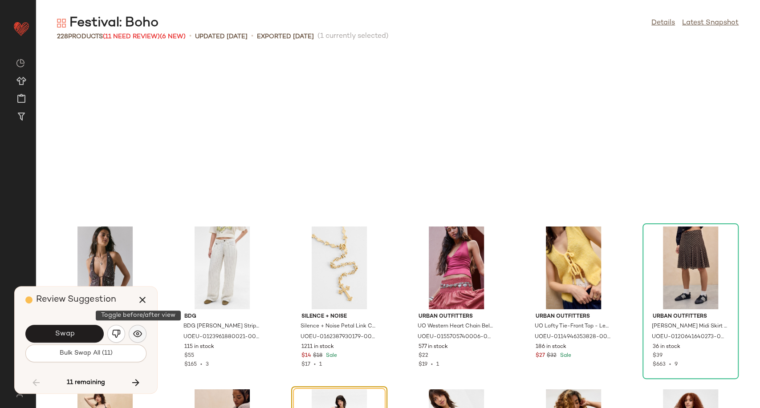
scroll to position [2118, 0]
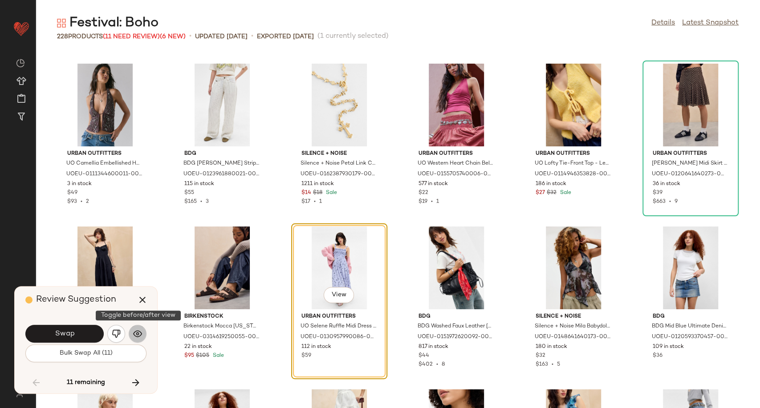
click at [135, 337] on img "button" at bounding box center [137, 333] width 9 height 9
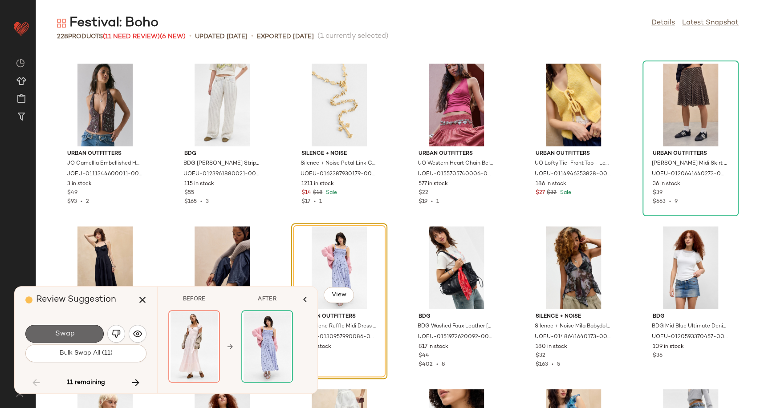
click at [88, 336] on button "Swap" at bounding box center [64, 334] width 78 height 18
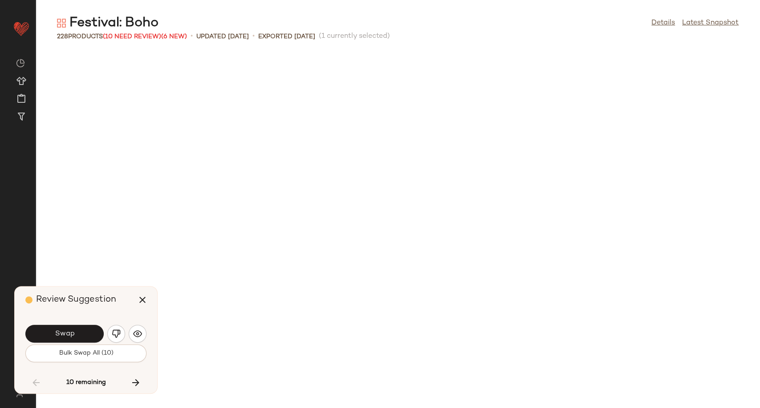
scroll to position [2606, 0]
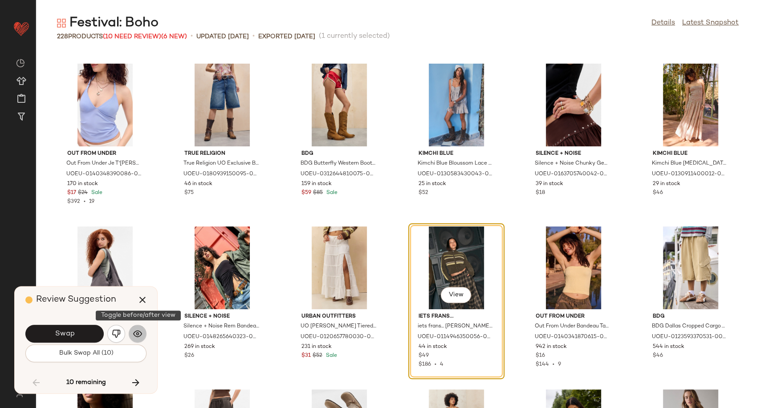
click at [138, 335] on img "button" at bounding box center [137, 333] width 9 height 9
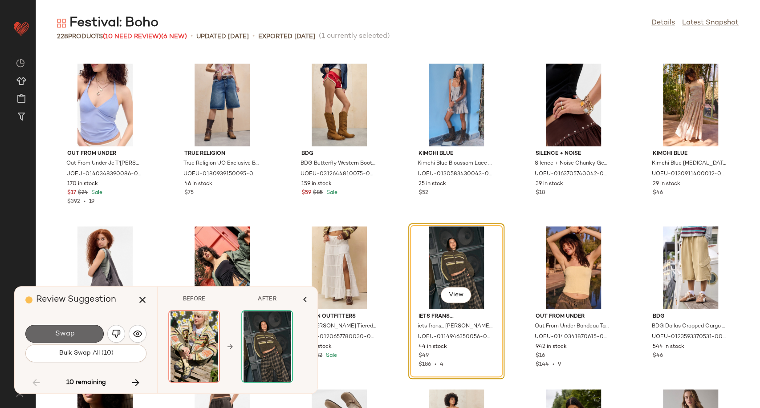
click at [89, 334] on button "Swap" at bounding box center [64, 334] width 78 height 18
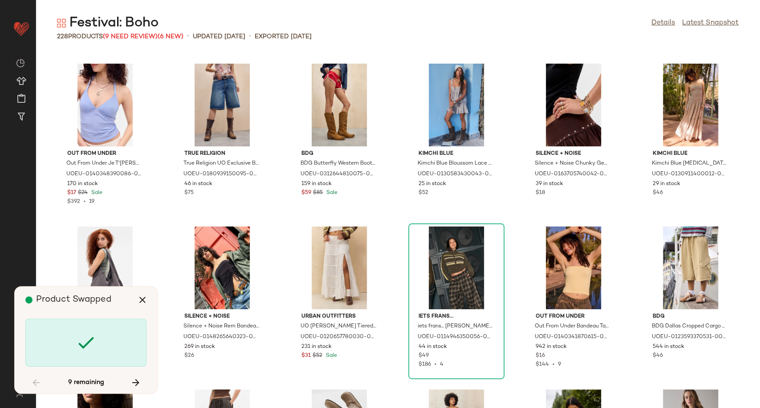
scroll to position [2932, 0]
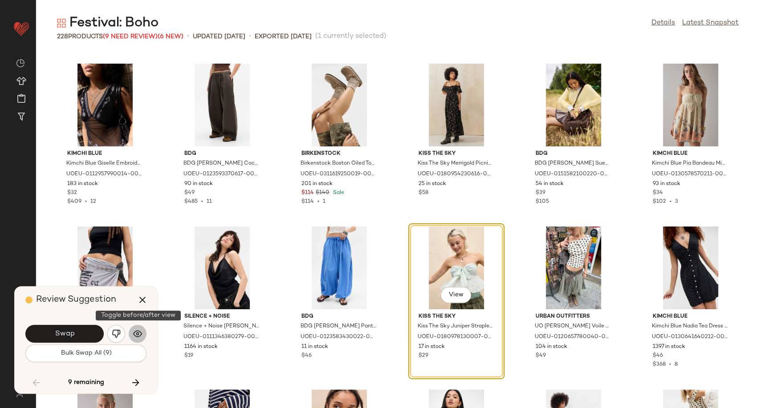
click at [134, 330] on img "button" at bounding box center [137, 333] width 9 height 9
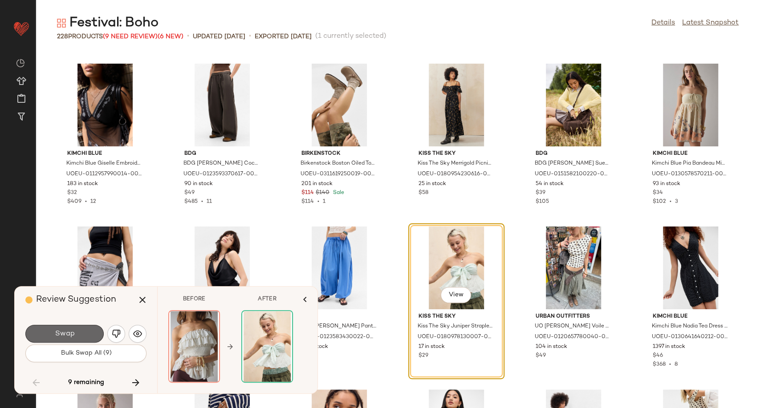
click at [70, 334] on span "Swap" at bounding box center [64, 334] width 20 height 8
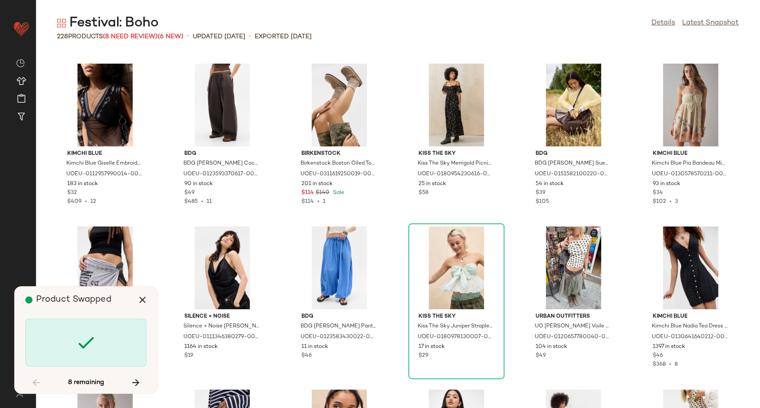
scroll to position [3258, 0]
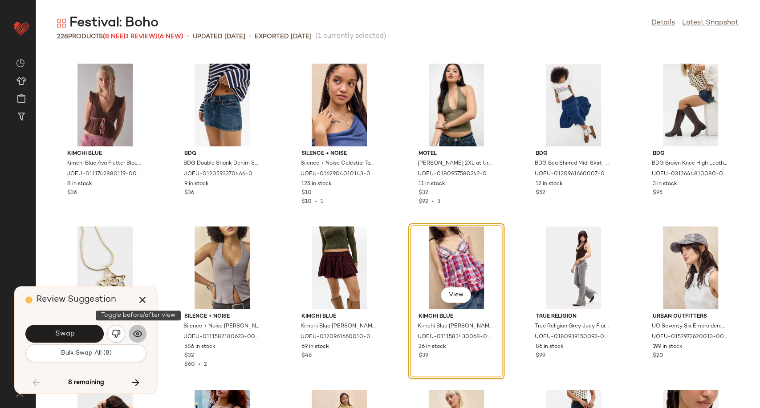
click at [138, 335] on img "button" at bounding box center [137, 333] width 9 height 9
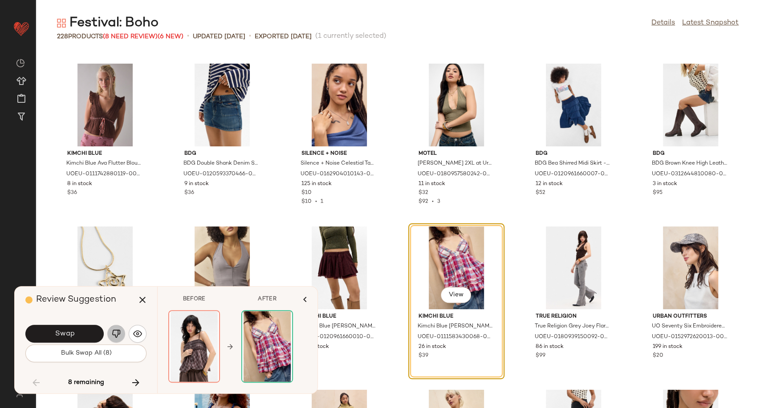
click at [121, 335] on button "button" at bounding box center [116, 334] width 18 height 18
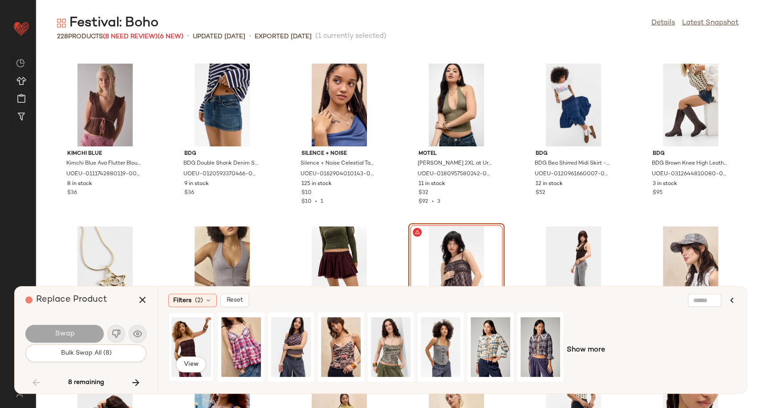
click at [177, 343] on div "View" at bounding box center [191, 347] width 40 height 63
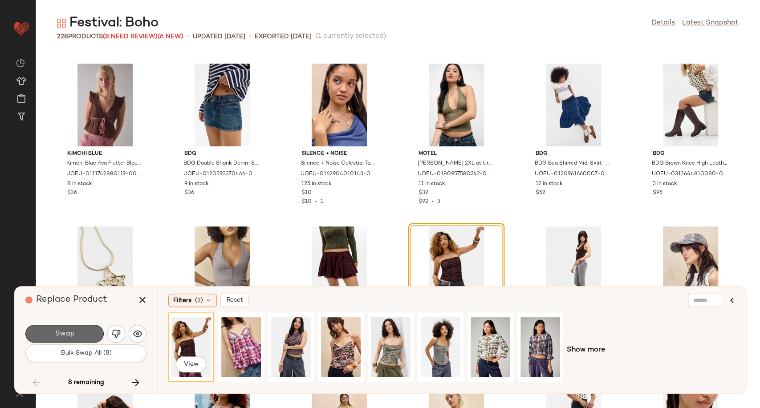
click at [82, 336] on button "Swap" at bounding box center [64, 334] width 78 height 18
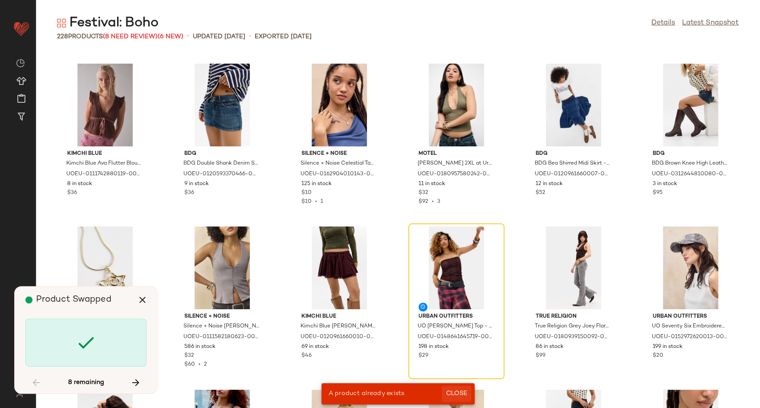
click at [457, 394] on span "Close" at bounding box center [456, 393] width 22 height 7
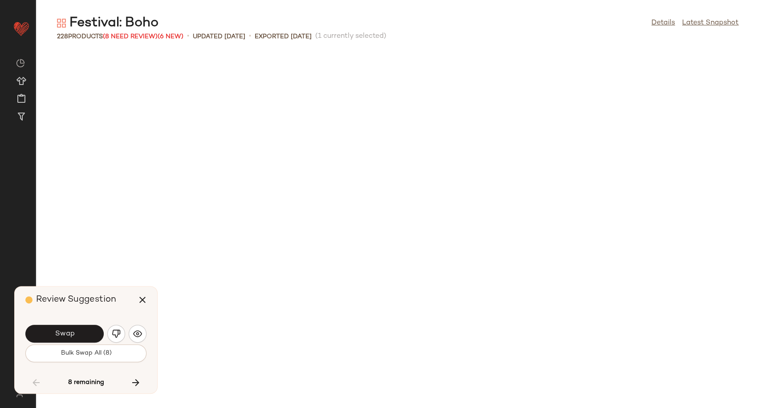
scroll to position [1791, 0]
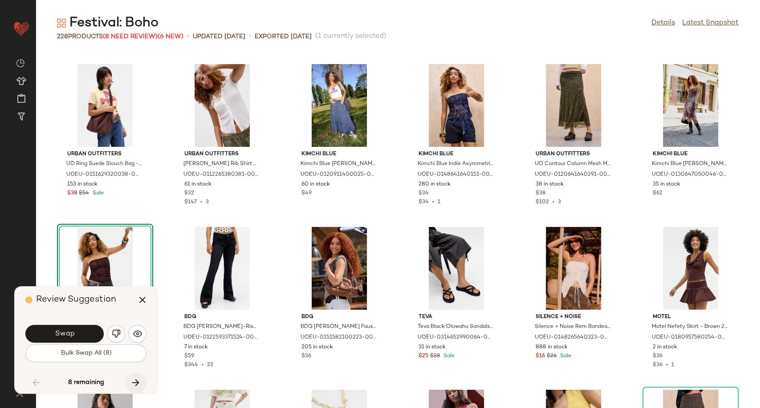
click at [138, 382] on icon "button" at bounding box center [135, 382] width 11 height 11
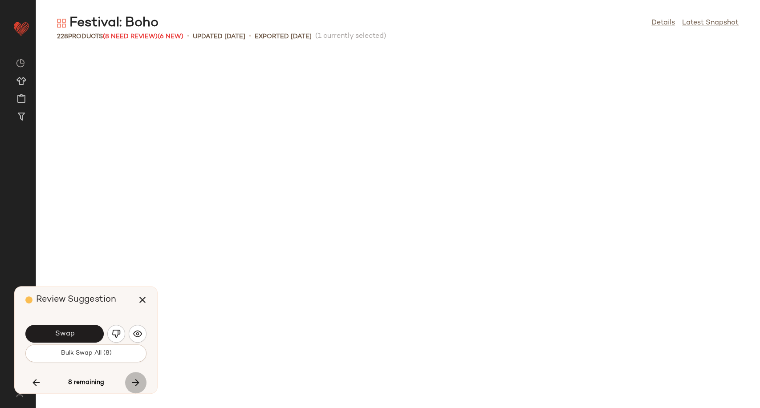
scroll to position [4072, 0]
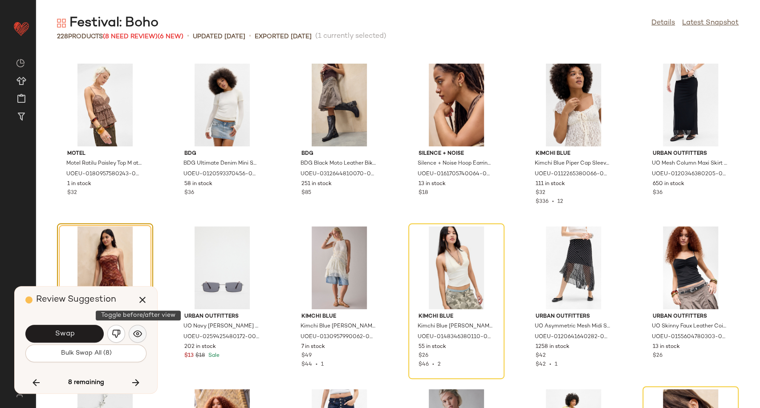
click at [138, 336] on img "button" at bounding box center [137, 333] width 9 height 9
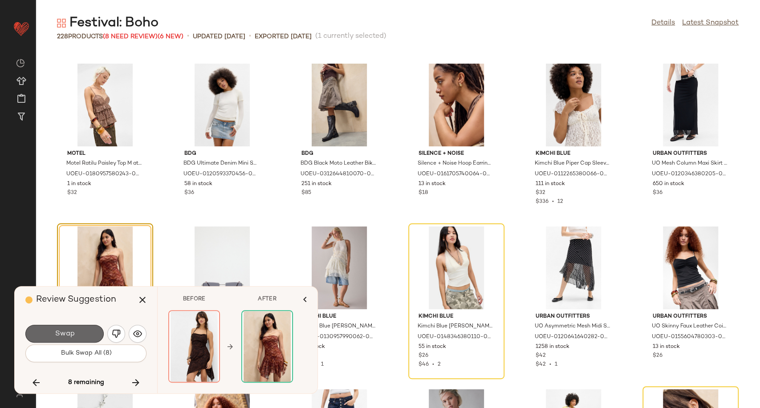
click at [77, 337] on button "Swap" at bounding box center [64, 334] width 78 height 18
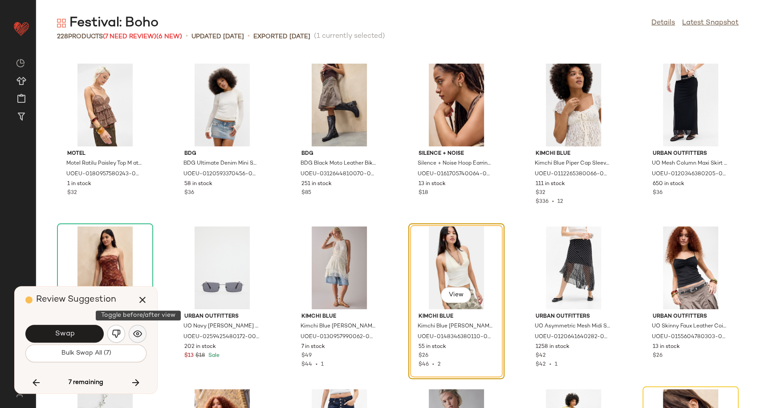
click at [138, 335] on img "button" at bounding box center [137, 333] width 9 height 9
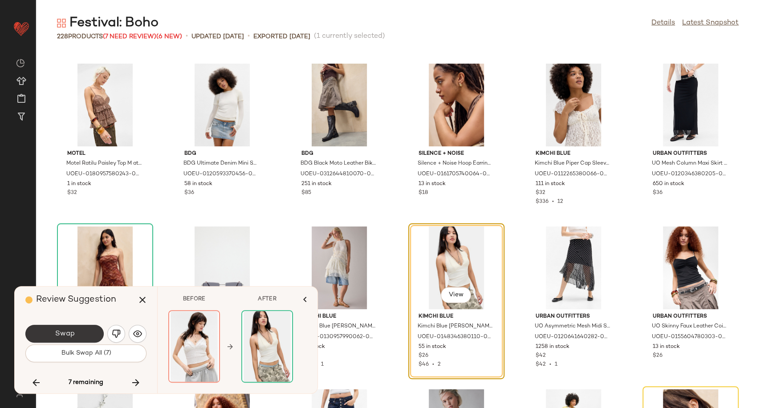
click at [83, 332] on button "Swap" at bounding box center [64, 334] width 78 height 18
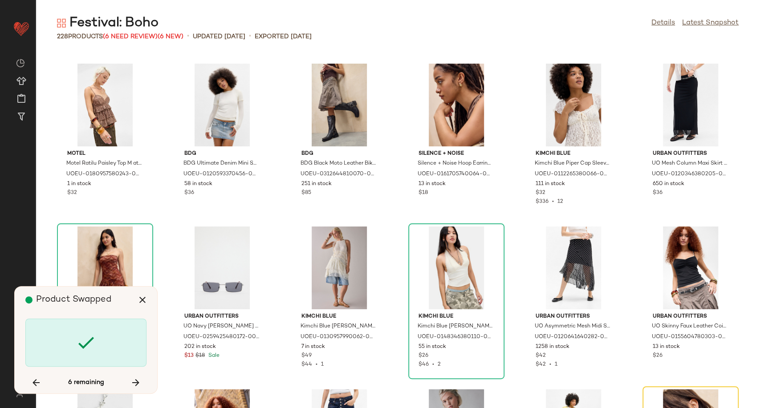
scroll to position [4235, 0]
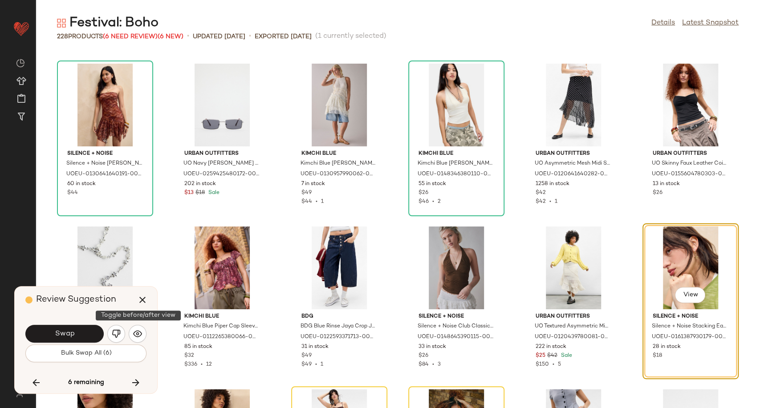
click at [134, 333] on img "button" at bounding box center [137, 333] width 9 height 9
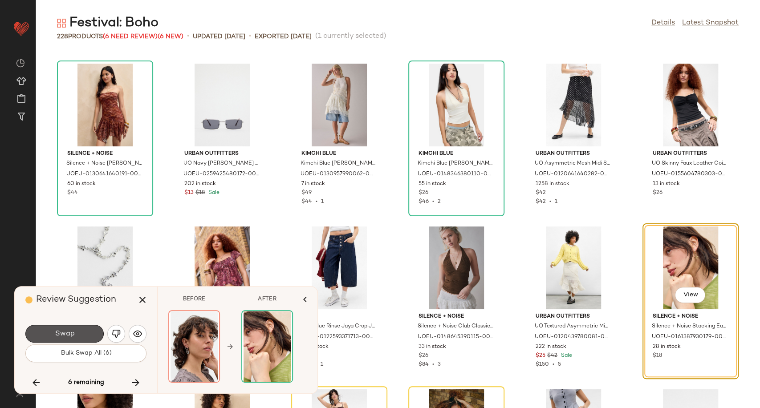
click at [79, 336] on button "Swap" at bounding box center [64, 334] width 78 height 18
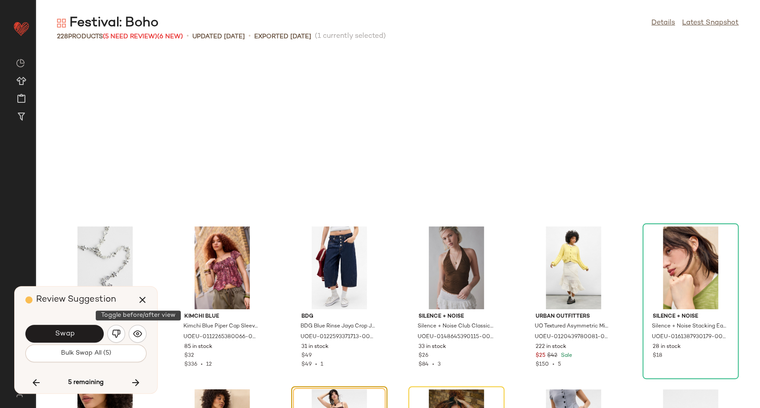
scroll to position [4398, 0]
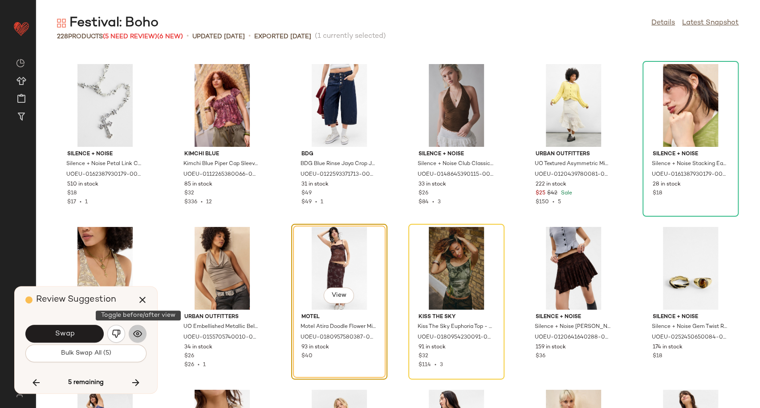
click at [136, 338] on img "button" at bounding box center [137, 333] width 9 height 9
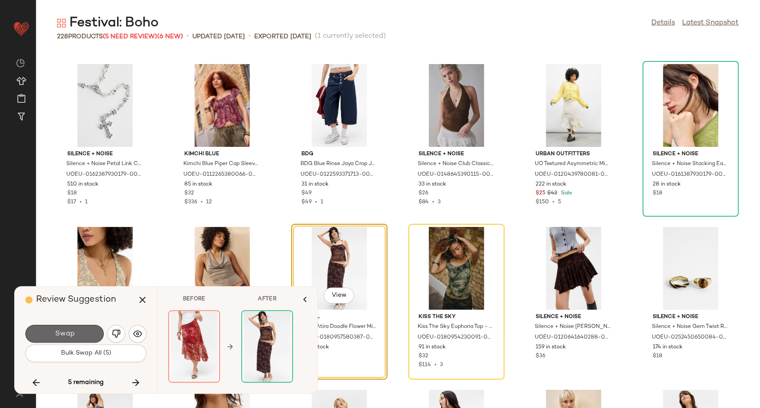
click at [77, 339] on button "Swap" at bounding box center [64, 334] width 78 height 18
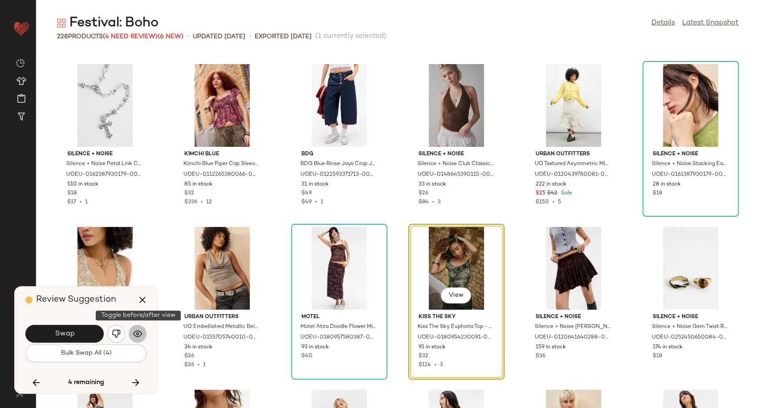
click at [142, 333] on button "button" at bounding box center [138, 334] width 18 height 18
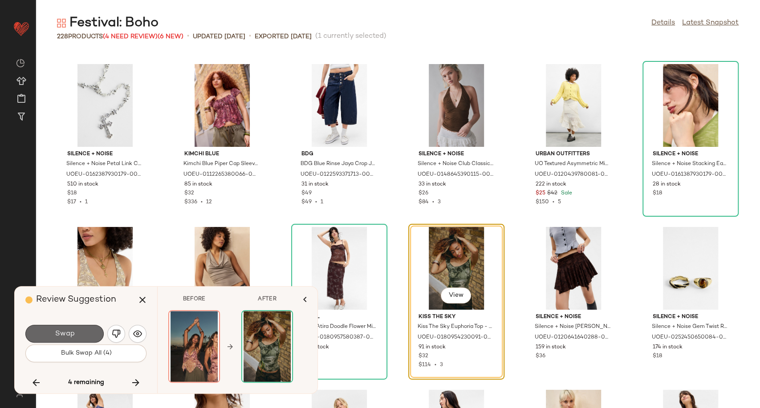
click at [92, 335] on button "Swap" at bounding box center [64, 334] width 78 height 18
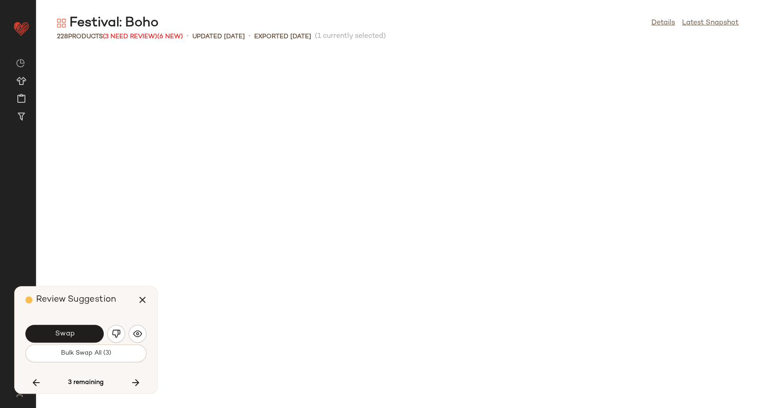
scroll to position [4887, 0]
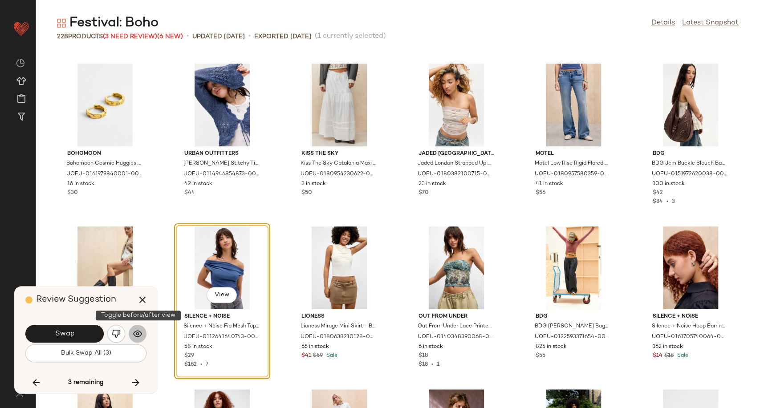
click at [134, 336] on img "button" at bounding box center [137, 333] width 9 height 9
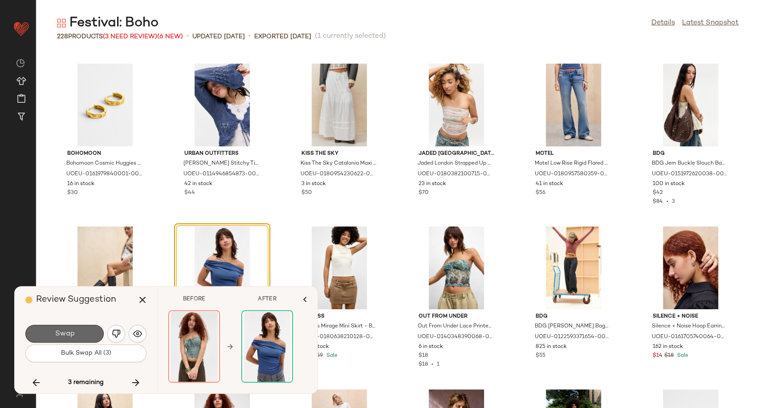
click at [71, 337] on span "Swap" at bounding box center [64, 334] width 20 height 8
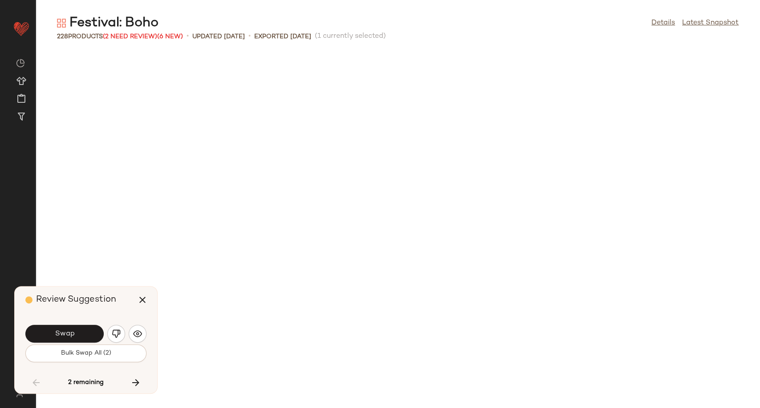
scroll to position [1791, 0]
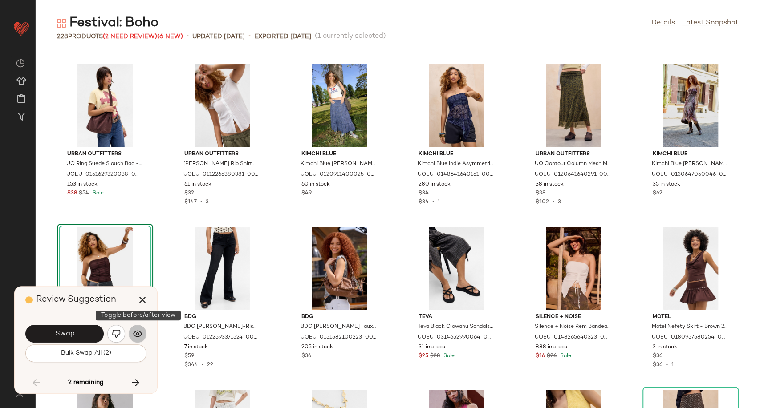
click at [138, 331] on img "button" at bounding box center [137, 333] width 9 height 9
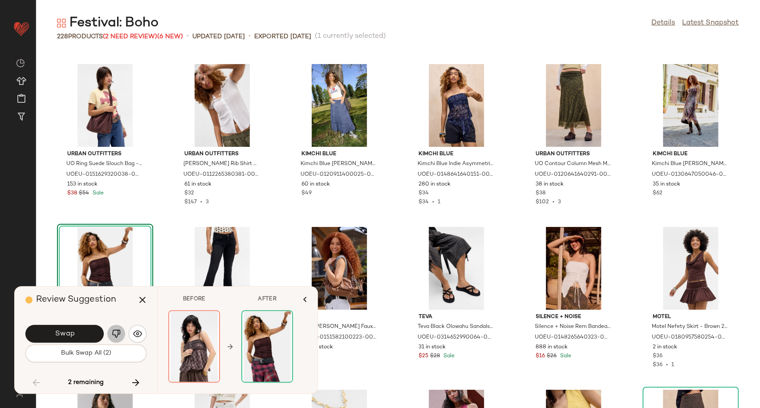
click at [115, 332] on img "button" at bounding box center [116, 333] width 9 height 9
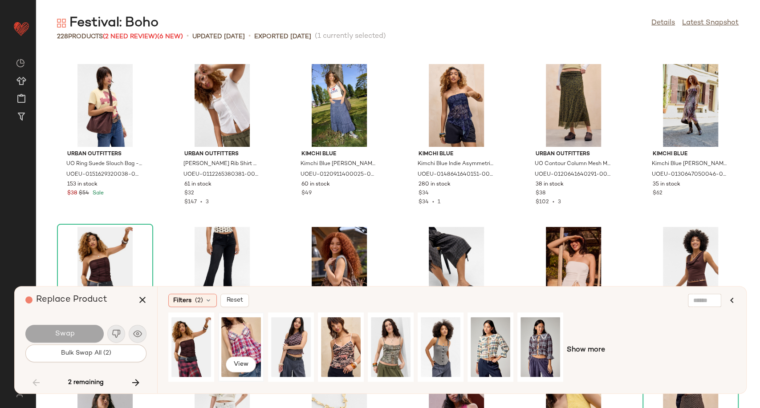
click at [229, 343] on div "View" at bounding box center [241, 347] width 40 height 63
click at [276, 215] on div "Urban Outfitters UO Ring Suede Slouch Bag - Chocolate at Urban Outfitters UOEU-…" at bounding box center [398, 230] width 724 height 357
click at [124, 304] on div "Replace Product" at bounding box center [89, 300] width 128 height 27
click at [144, 300] on icon "button" at bounding box center [142, 300] width 11 height 11
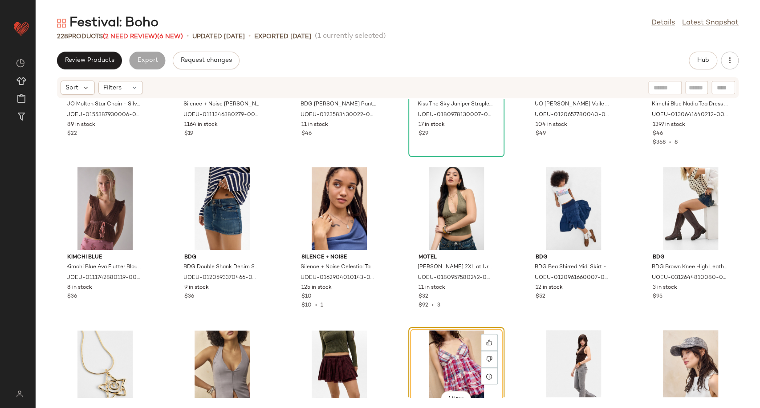
scroll to position [3320, 0]
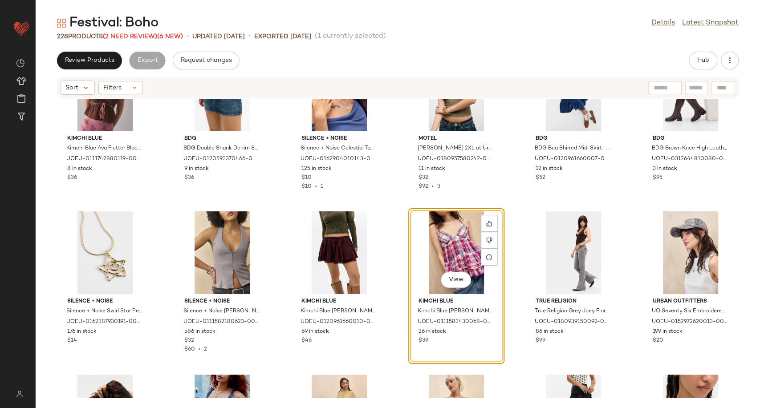
click at [451, 253] on div "View" at bounding box center [456, 252] width 90 height 83
click at [128, 36] on span "(2 Need Review)" at bounding box center [130, 36] width 54 height 7
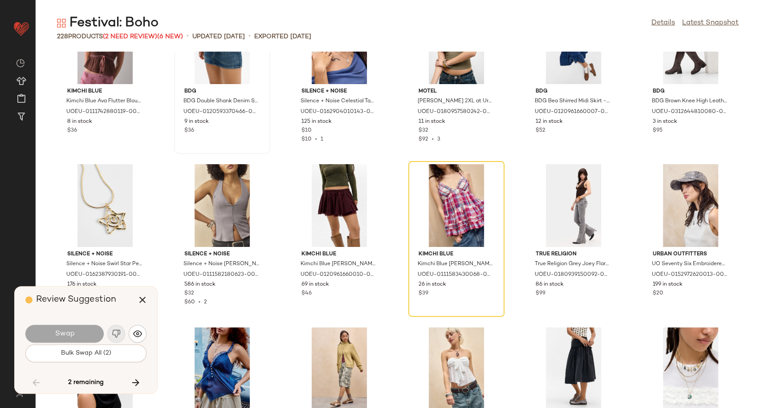
scroll to position [3258, 0]
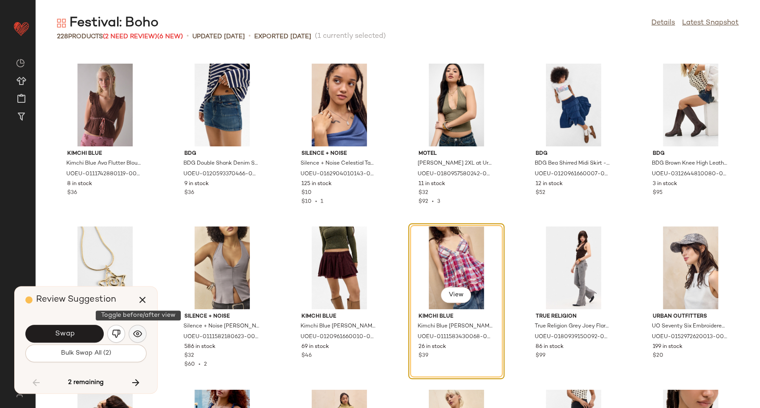
click at [138, 340] on button "button" at bounding box center [138, 334] width 18 height 18
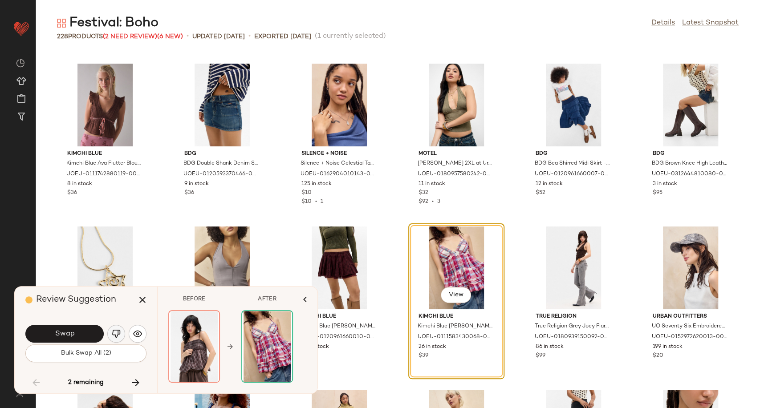
click at [123, 332] on button "button" at bounding box center [116, 334] width 18 height 18
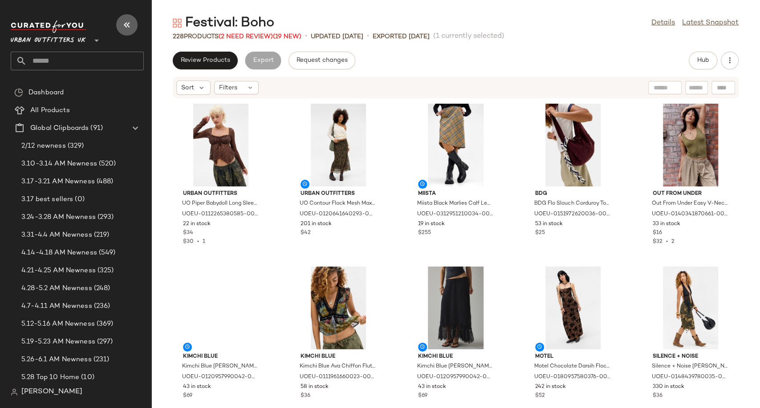
click at [124, 23] on icon "button" at bounding box center [127, 25] width 11 height 11
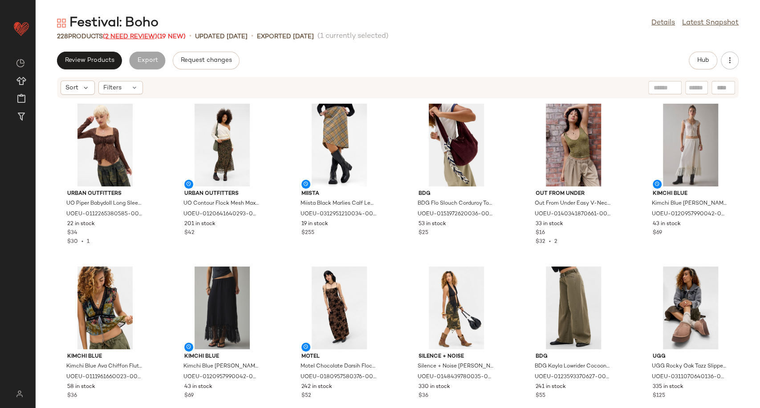
click at [136, 35] on span "(2 Need Review)" at bounding box center [130, 36] width 54 height 7
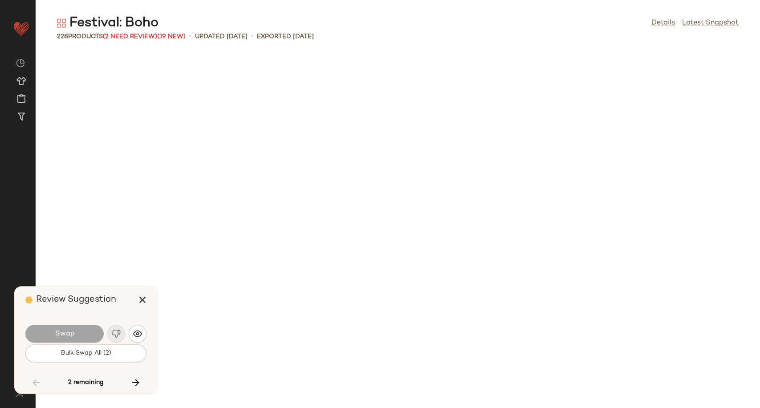
scroll to position [3258, 0]
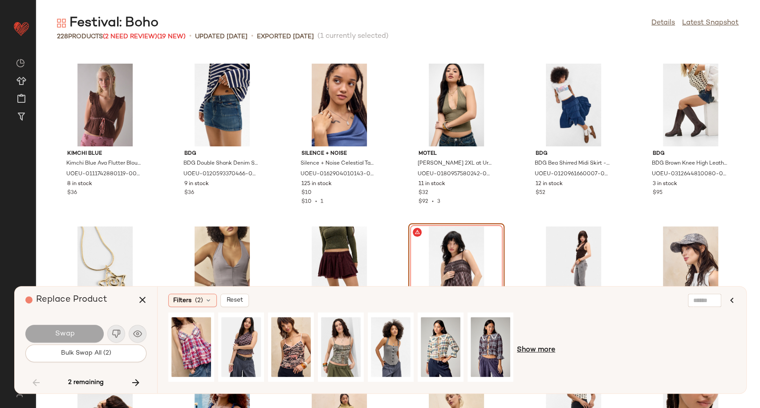
click at [537, 353] on span "Show more" at bounding box center [536, 350] width 38 height 11
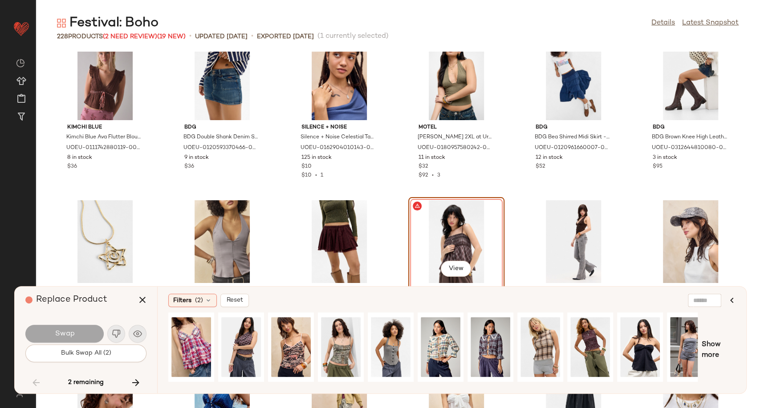
scroll to position [3357, 0]
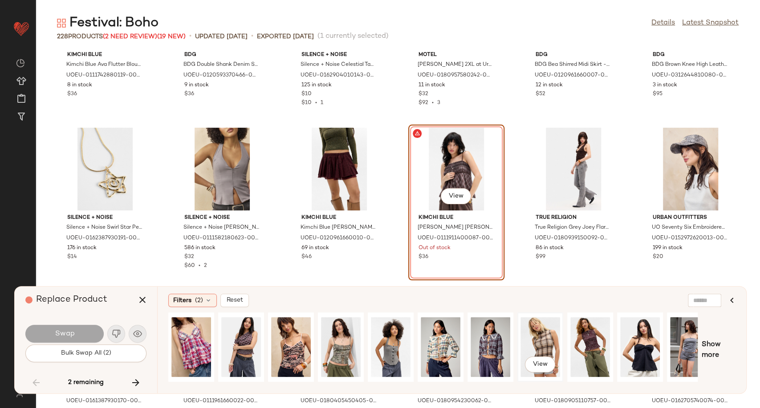
click at [541, 346] on div "View" at bounding box center [540, 347] width 40 height 63
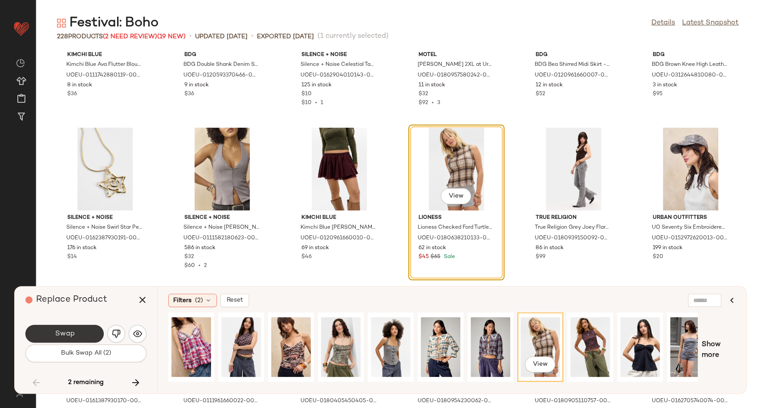
click at [72, 335] on span "Swap" at bounding box center [64, 334] width 20 height 8
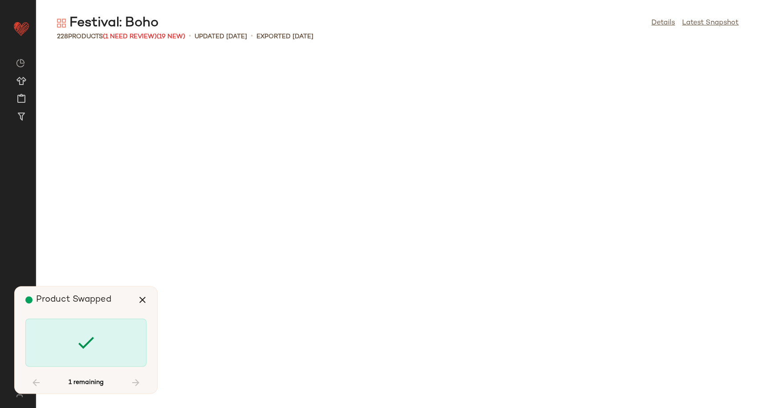
scroll to position [5701, 0]
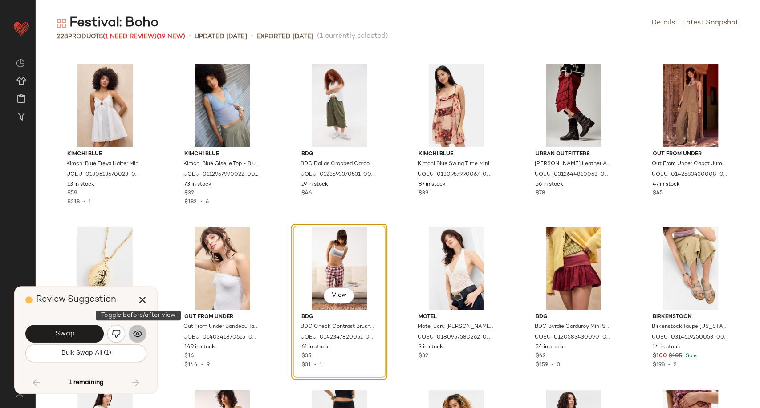
click at [142, 334] on img "button" at bounding box center [137, 333] width 9 height 9
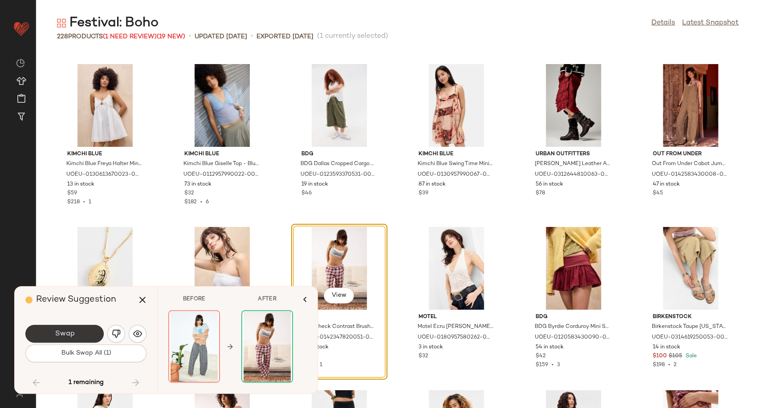
click at [78, 333] on button "Swap" at bounding box center [64, 334] width 78 height 18
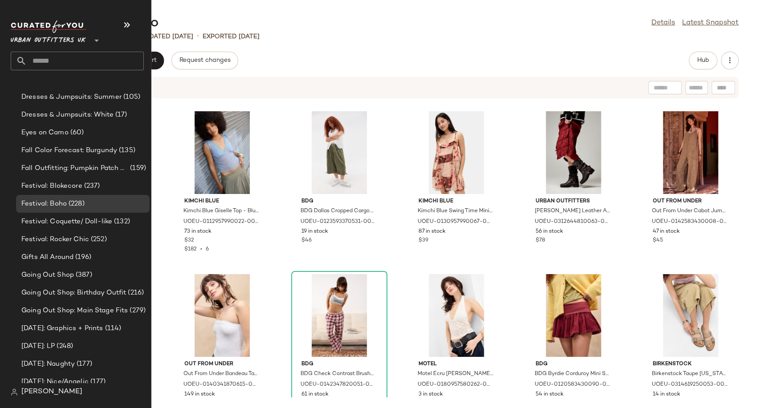
scroll to position [2225, 0]
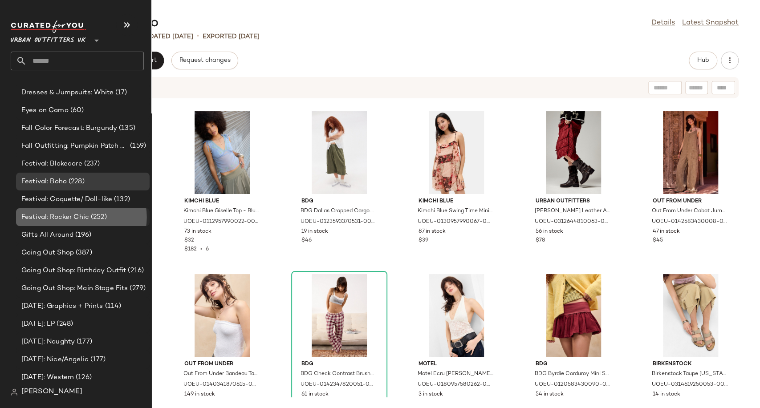
click at [62, 218] on span "Festival: Rocker Chic" at bounding box center [55, 217] width 68 height 10
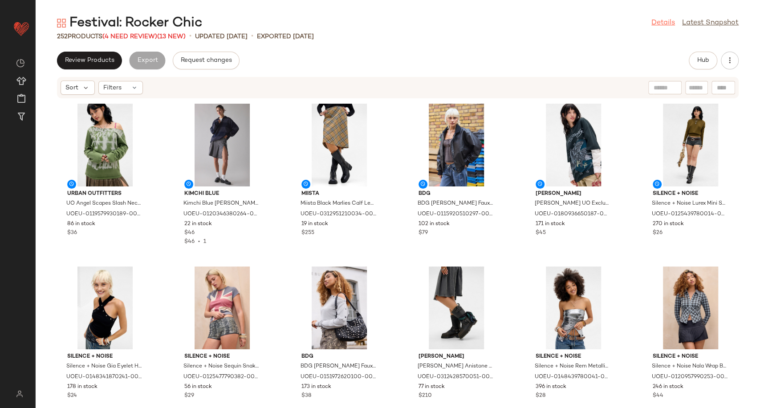
click at [660, 24] on link "Details" at bounding box center [663, 23] width 24 height 11
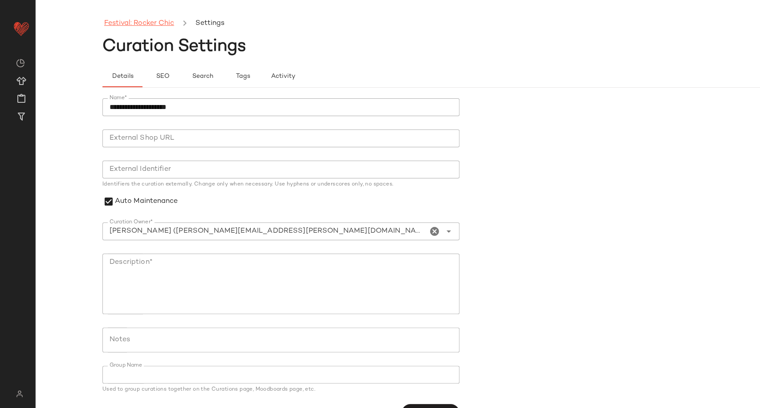
click at [154, 25] on link "Festival: Rocker Chic" at bounding box center [139, 24] width 70 height 12
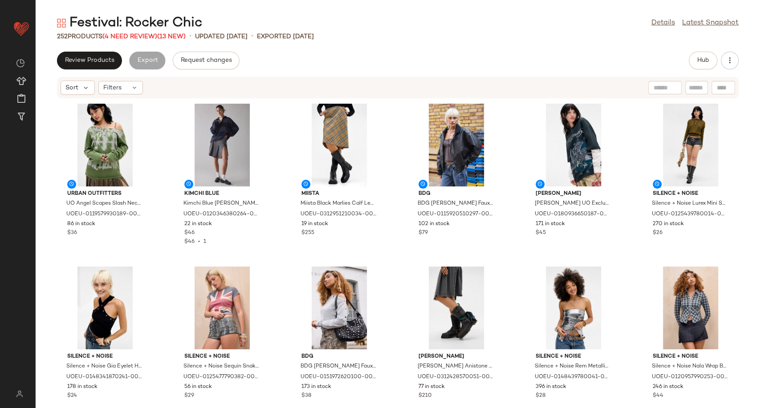
drag, startPoint x: 271, startPoint y: 72, endPoint x: 129, endPoint y: 47, distance: 144.5
click at [271, 72] on div "Review Products Export Request changes Hub Sort Filters Urban Outfitters UO Ang…" at bounding box center [398, 230] width 724 height 357
click at [118, 37] on span "(4 Need Review)" at bounding box center [129, 36] width 55 height 7
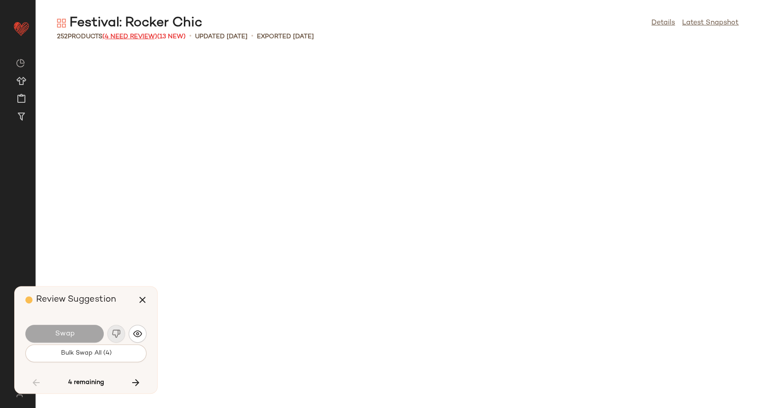
scroll to position [2606, 0]
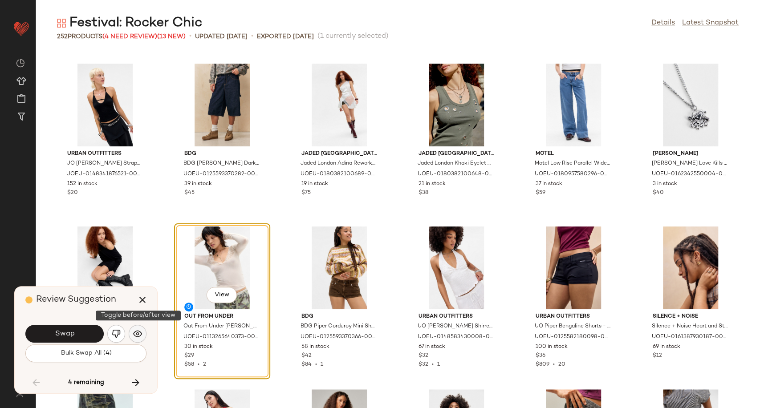
click at [143, 334] on button "button" at bounding box center [138, 334] width 18 height 18
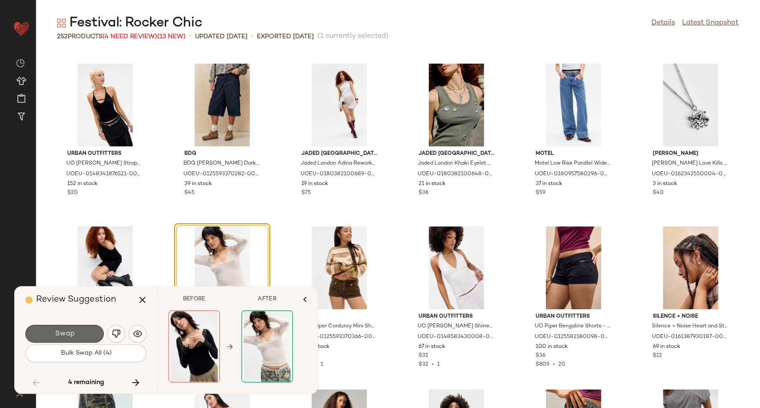
click at [75, 330] on button "Swap" at bounding box center [64, 334] width 78 height 18
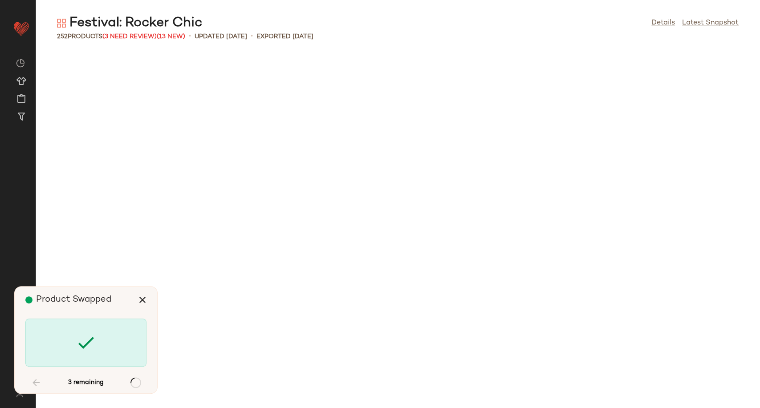
scroll to position [3258, 0]
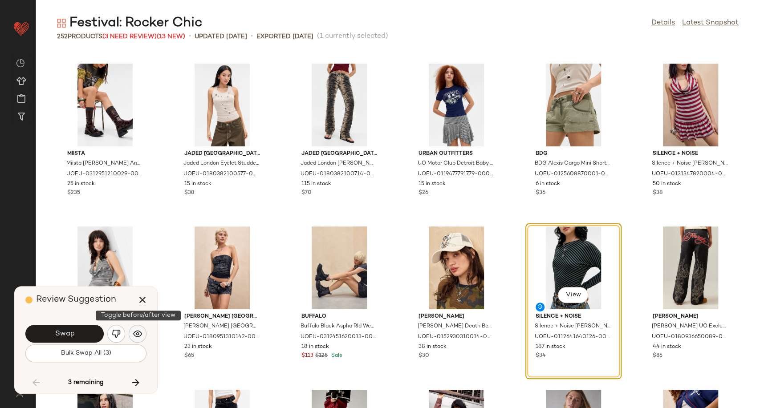
click at [133, 333] on img "button" at bounding box center [137, 333] width 9 height 9
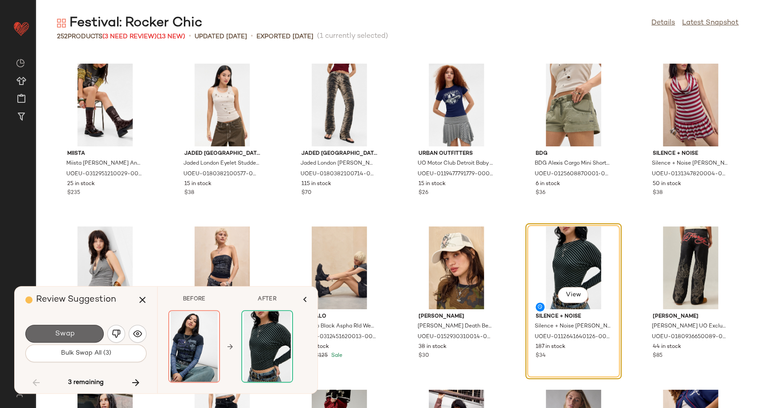
click at [89, 336] on button "Swap" at bounding box center [64, 334] width 78 height 18
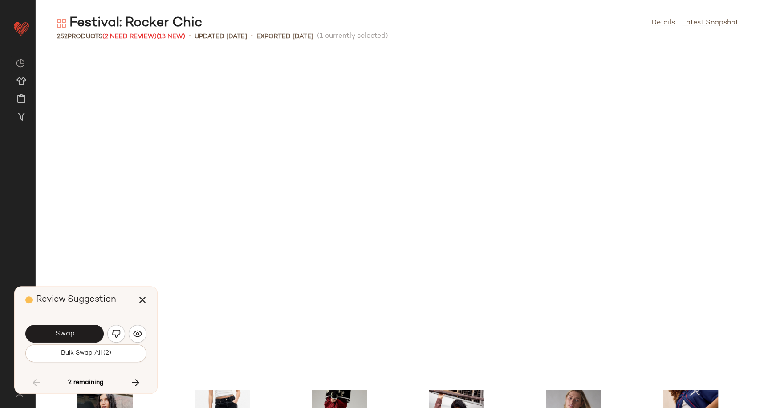
scroll to position [3584, 0]
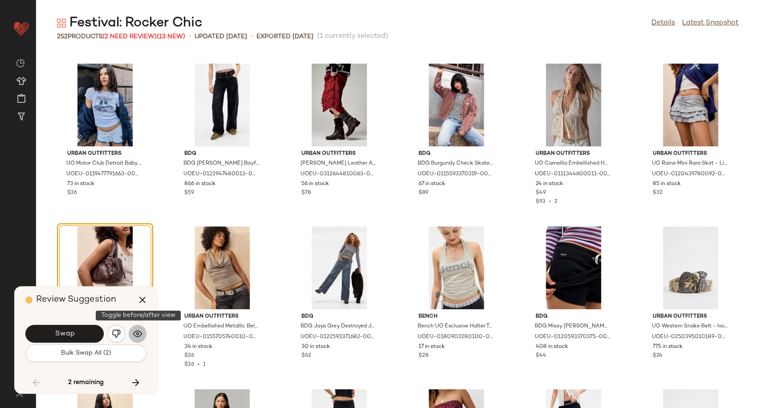
click at [140, 336] on img "button" at bounding box center [137, 333] width 9 height 9
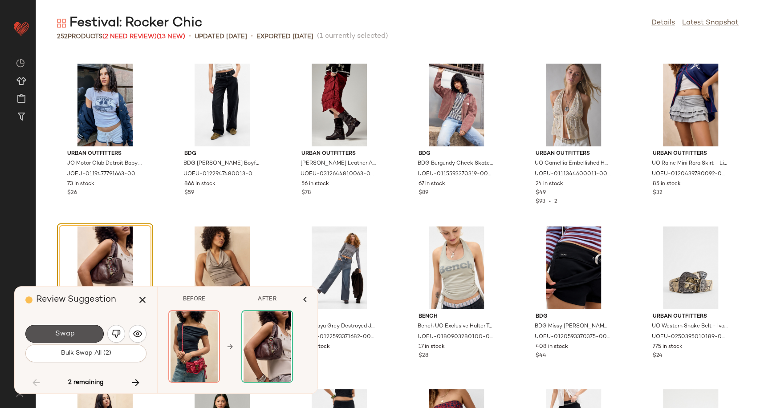
click at [83, 333] on button "Swap" at bounding box center [64, 334] width 78 height 18
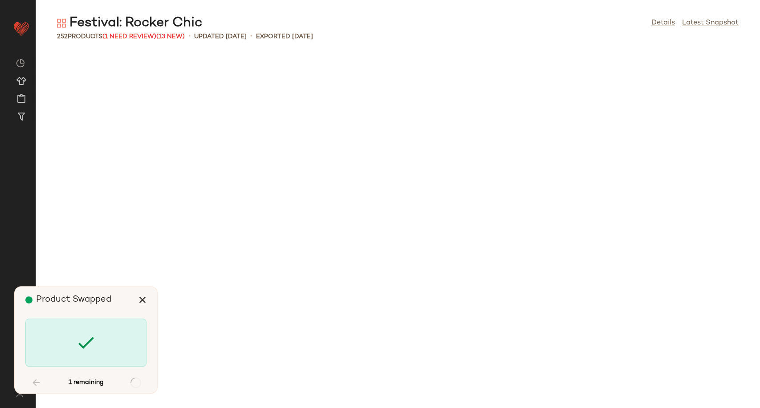
scroll to position [5049, 0]
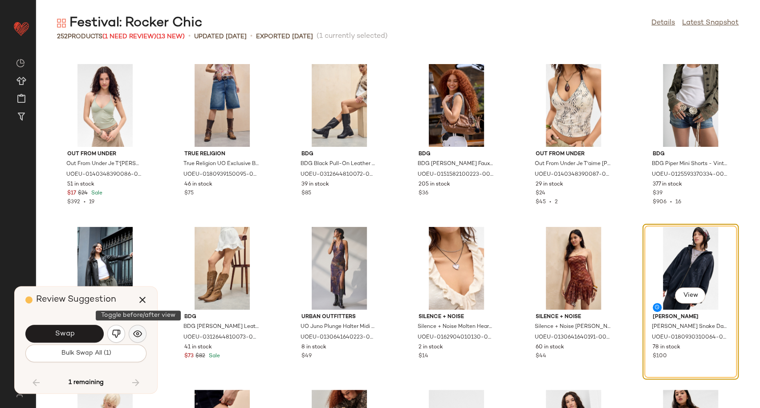
click at [142, 334] on button "button" at bounding box center [138, 334] width 18 height 18
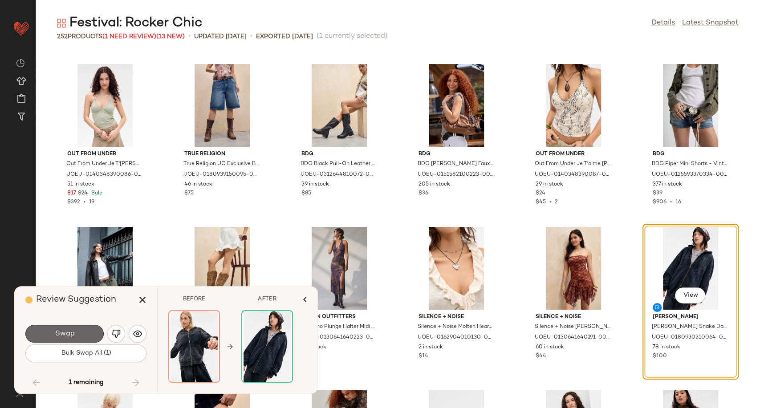
click at [75, 336] on button "Swap" at bounding box center [64, 334] width 78 height 18
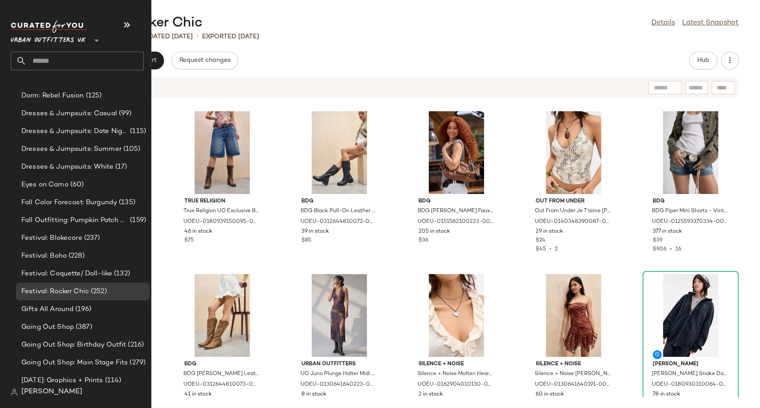
scroll to position [2176, 0]
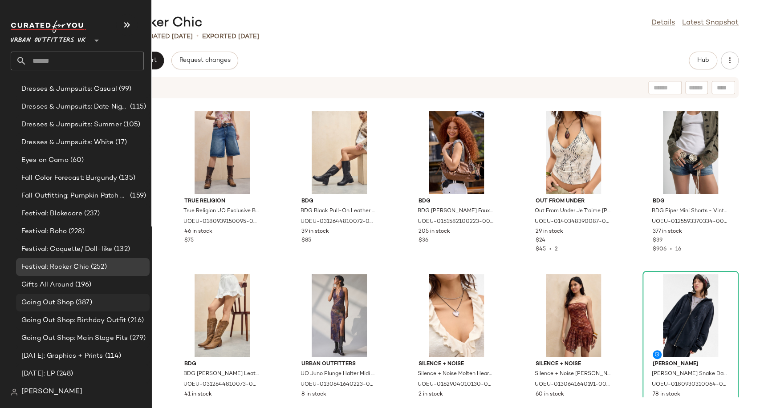
click at [60, 300] on span "Going Out Shop" at bounding box center [47, 303] width 53 height 10
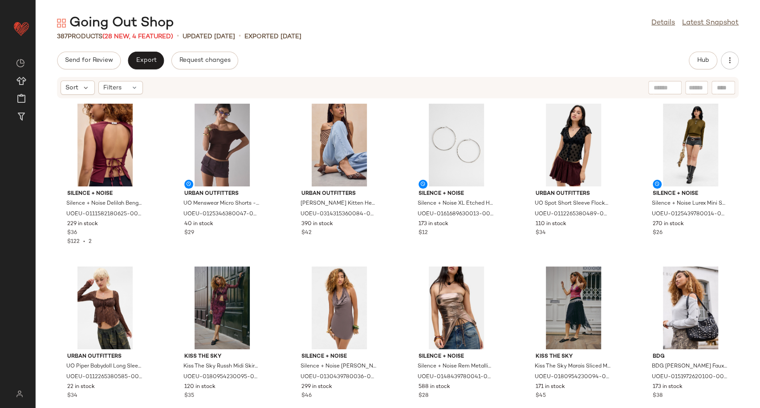
drag, startPoint x: 482, startPoint y: 36, endPoint x: 487, endPoint y: 36, distance: 5.3
click at [482, 36] on div "387 Products (28 New, 4 Featured) • updated Aug 22nd • Exported Aug 22nd" at bounding box center [398, 36] width 724 height 9
click at [666, 23] on link "Details" at bounding box center [663, 23] width 24 height 11
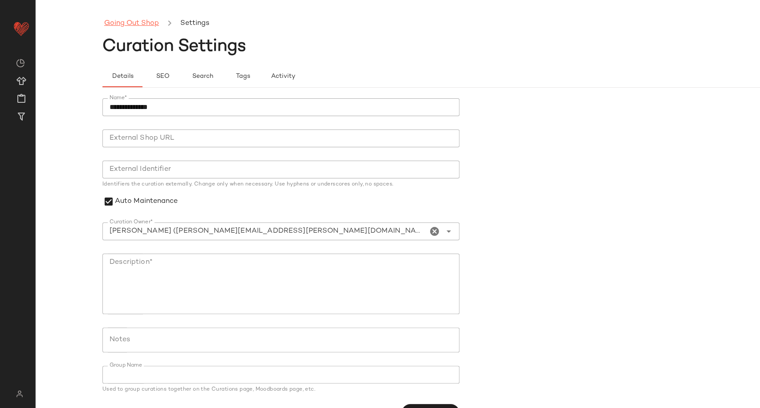
click at [126, 19] on link "Going Out Shop" at bounding box center [131, 24] width 55 height 12
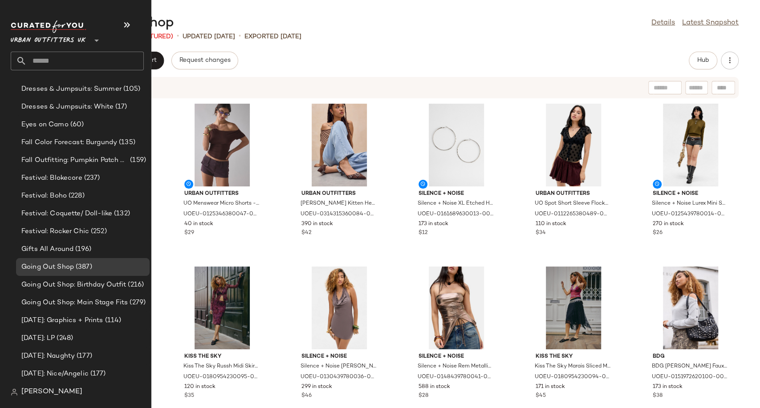
scroll to position [2225, 0]
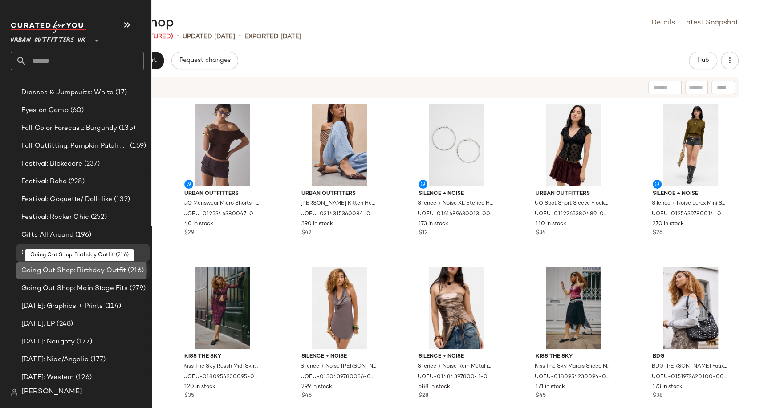
click at [58, 273] on span "Going Out Shop: Birthday Outfit" at bounding box center [73, 271] width 105 height 10
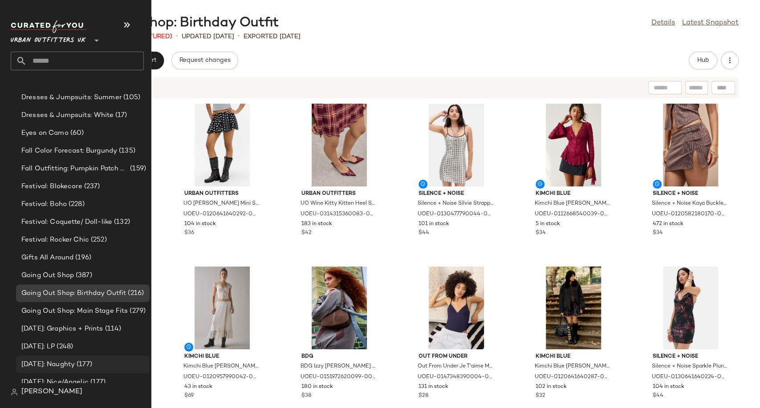
scroll to position [2225, 0]
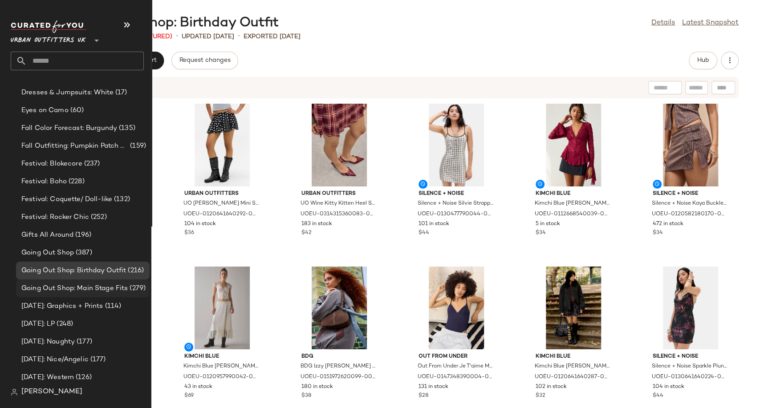
click at [73, 294] on div "Going Out Shop: Main Stage Fits (279)" at bounding box center [83, 289] width 134 height 18
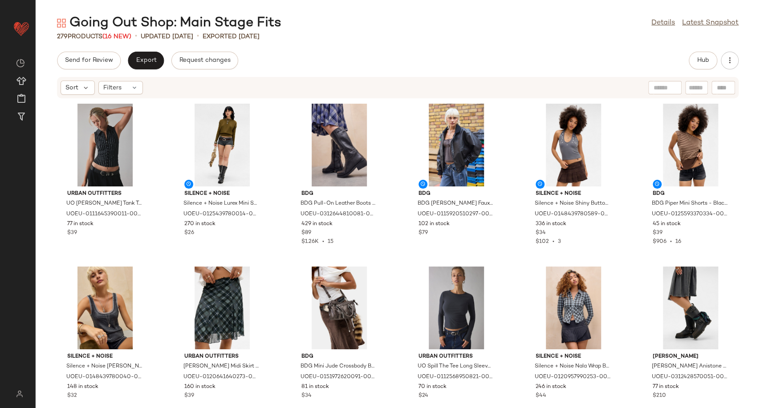
click at [331, 38] on div "279 Products (16 New) • updated Aug 22nd • Exported Aug 22nd" at bounding box center [398, 36] width 724 height 9
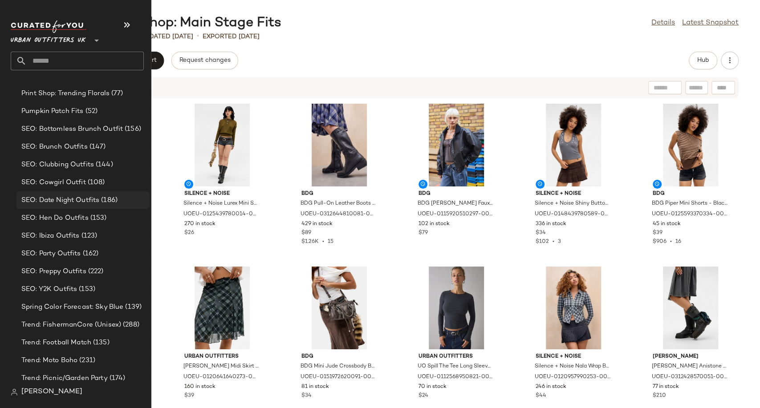
scroll to position [2744, 0]
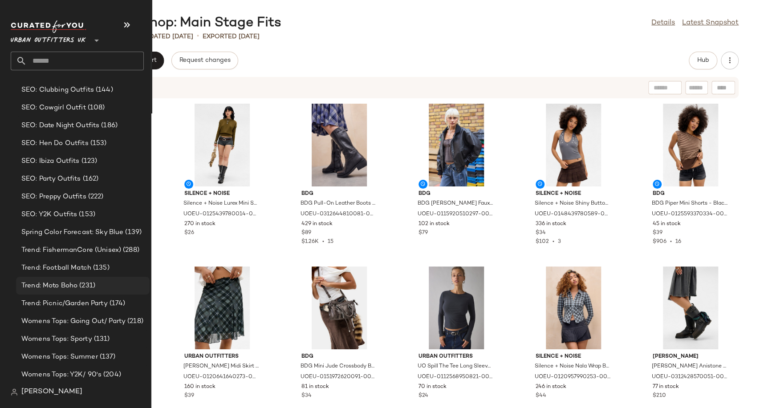
click at [64, 286] on span "Trend: Moto Boho" at bounding box center [49, 286] width 56 height 10
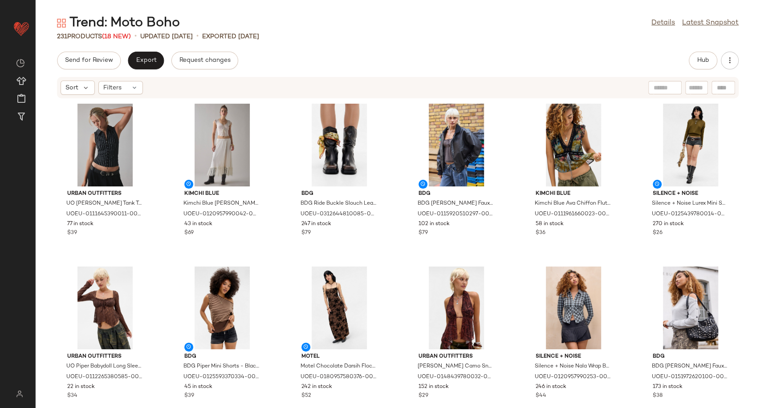
click at [403, 36] on div "231 Products (18 New) • updated Aug 22nd • Exported Aug 22nd" at bounding box center [398, 36] width 724 height 9
click at [703, 64] on span "Hub" at bounding box center [703, 60] width 12 height 7
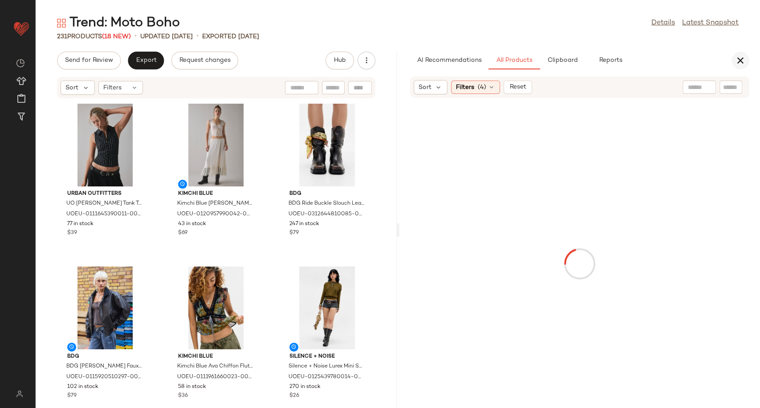
click at [737, 61] on icon "button" at bounding box center [740, 60] width 11 height 11
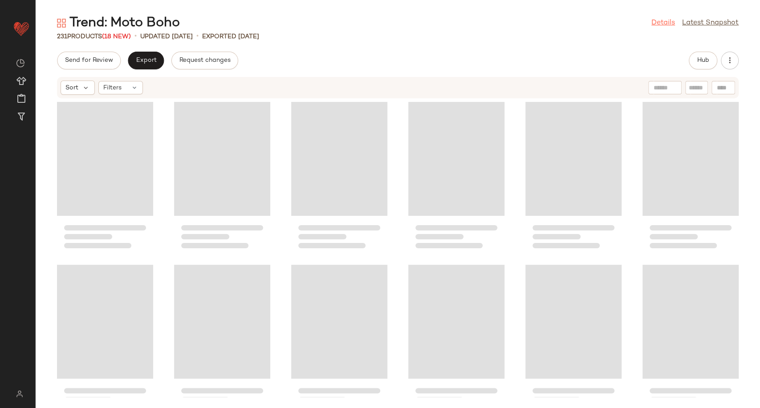
click at [664, 23] on link "Details" at bounding box center [663, 23] width 24 height 11
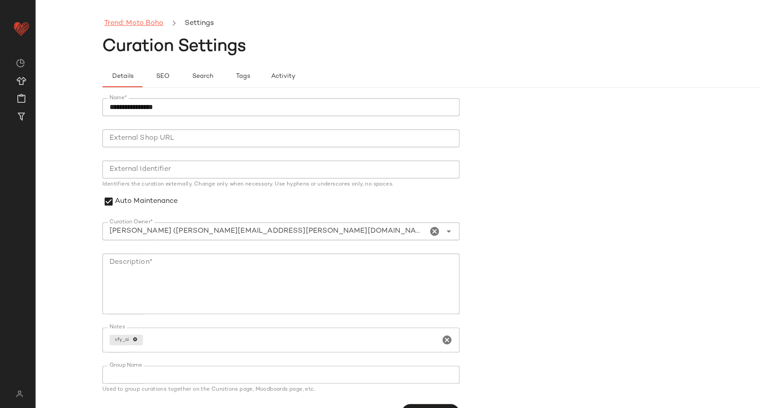
click at [148, 28] on link "Trend: Moto Boho" at bounding box center [133, 24] width 59 height 12
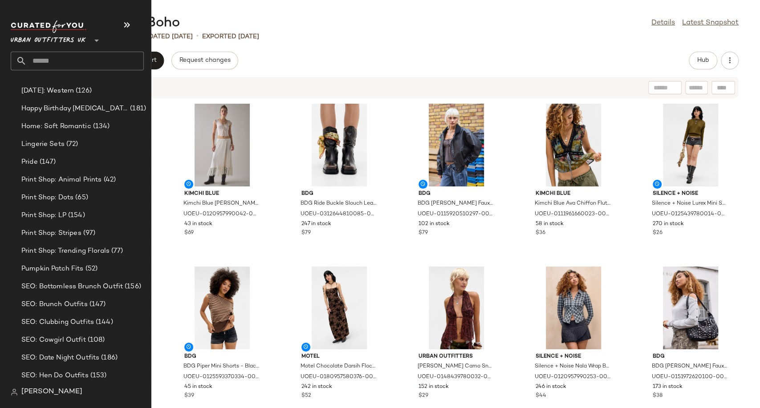
scroll to position [2497, 0]
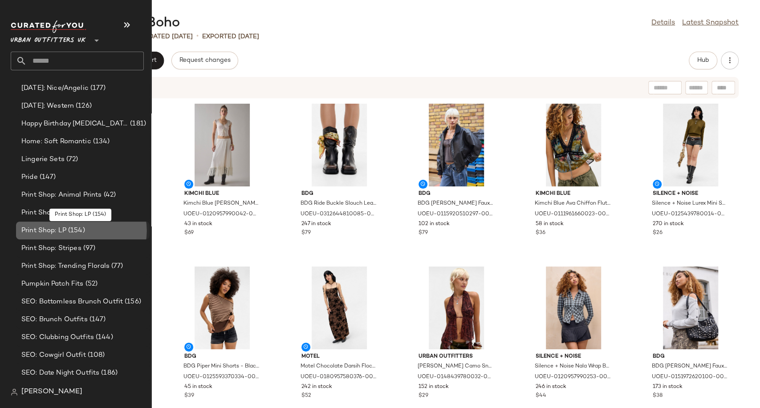
click at [62, 226] on span "Print Shop: LP" at bounding box center [43, 231] width 45 height 10
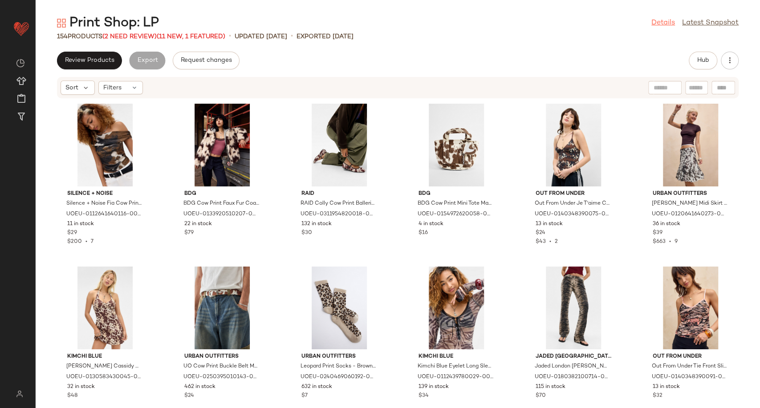
click at [658, 20] on link "Details" at bounding box center [663, 23] width 24 height 11
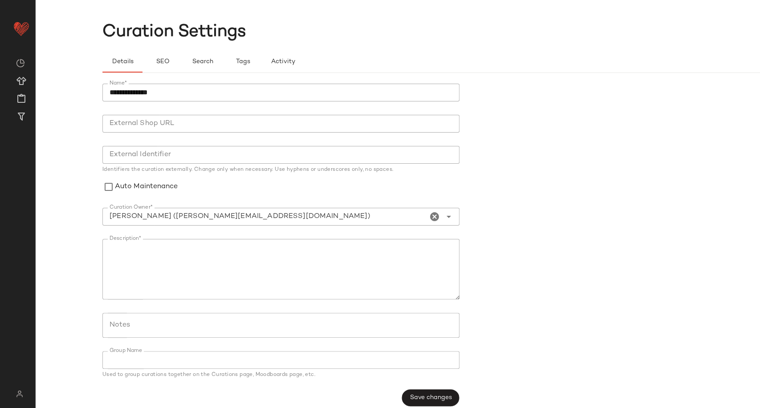
scroll to position [23, 0]
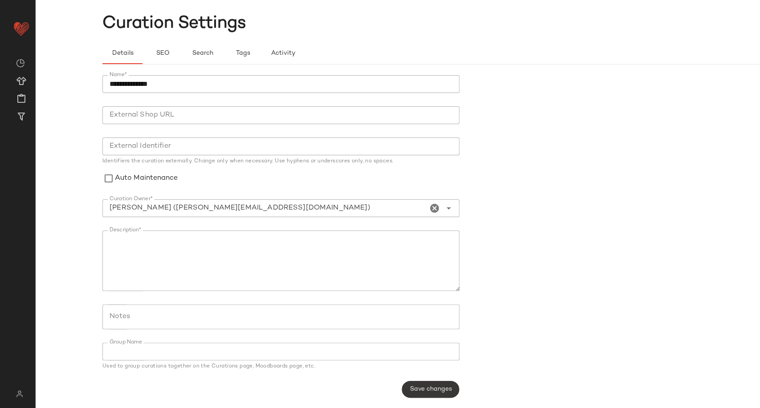
click at [444, 389] on span "Save changes" at bounding box center [430, 389] width 42 height 7
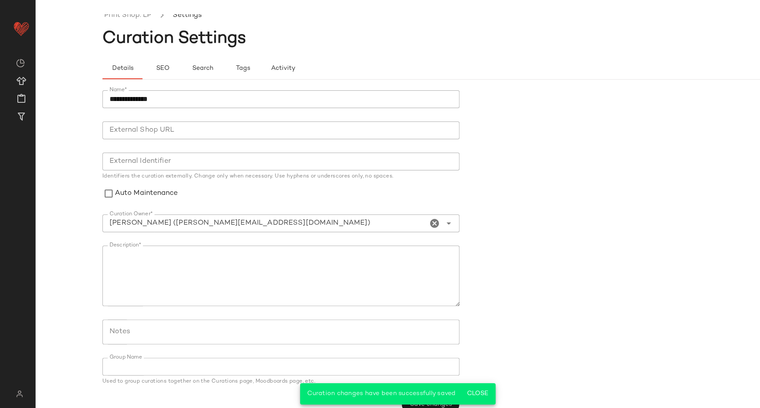
scroll to position [0, 0]
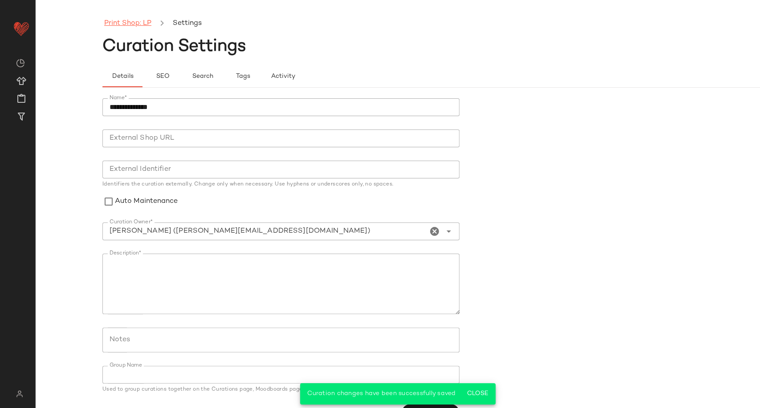
click at [142, 25] on link "Print Shop: LP" at bounding box center [127, 24] width 47 height 12
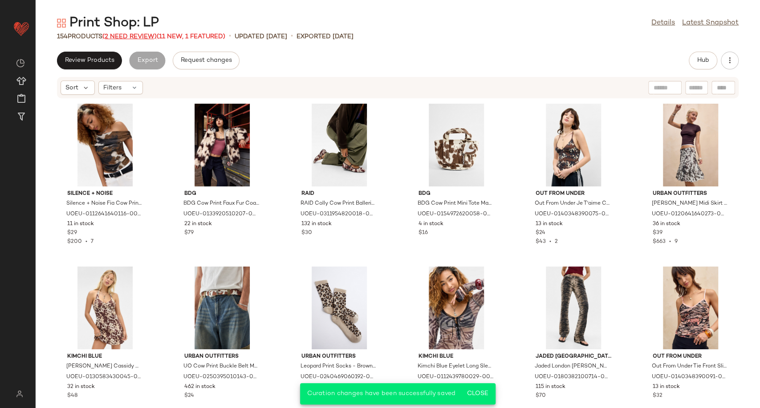
click at [119, 33] on span "(2 Need Review)" at bounding box center [129, 36] width 54 height 7
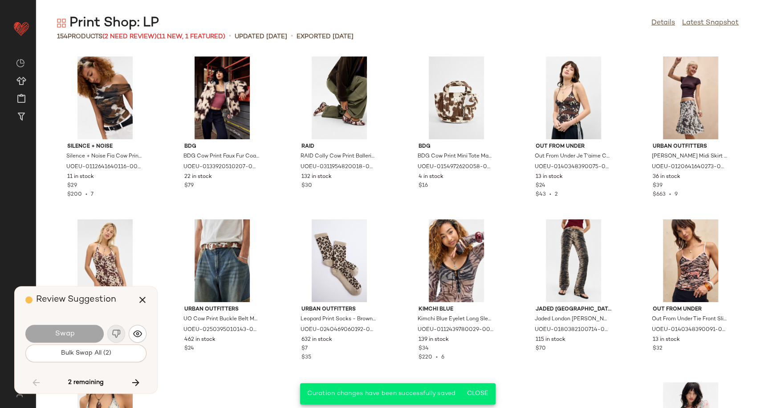
scroll to position [1791, 0]
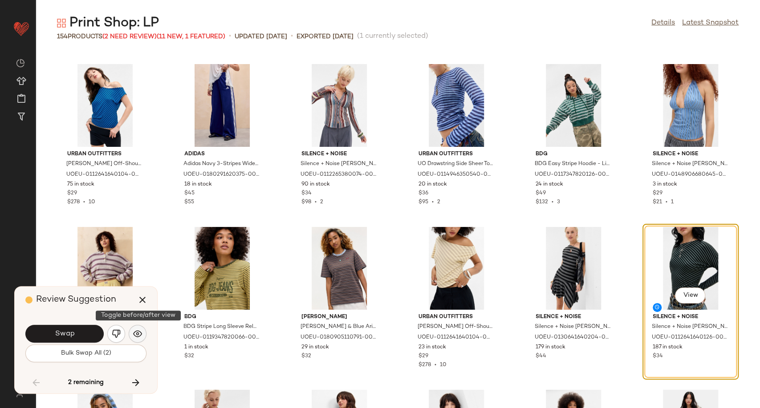
click at [139, 330] on img "button" at bounding box center [137, 333] width 9 height 9
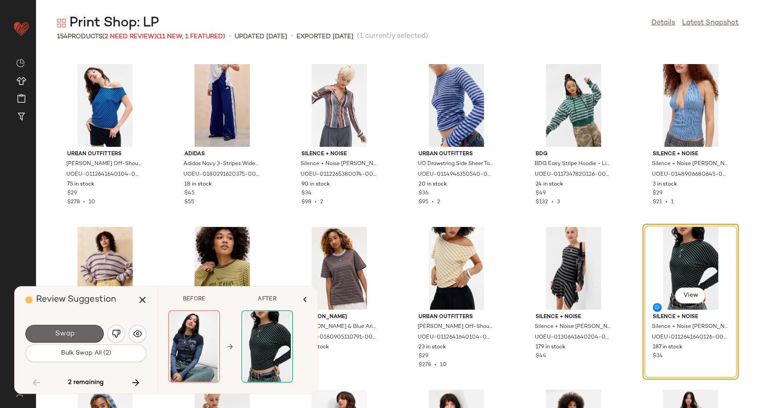
click at [86, 334] on button "Swap" at bounding box center [64, 334] width 78 height 18
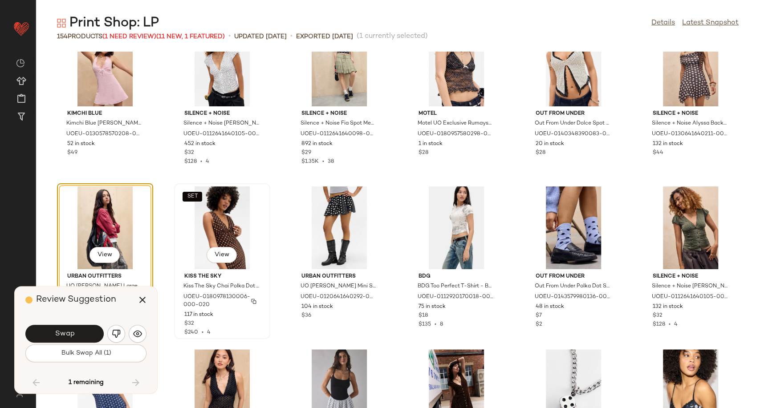
scroll to position [2868, 0]
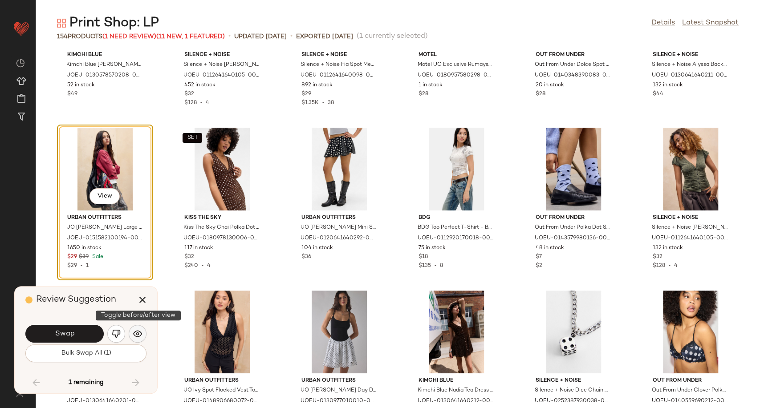
click at [138, 330] on img "button" at bounding box center [137, 333] width 9 height 9
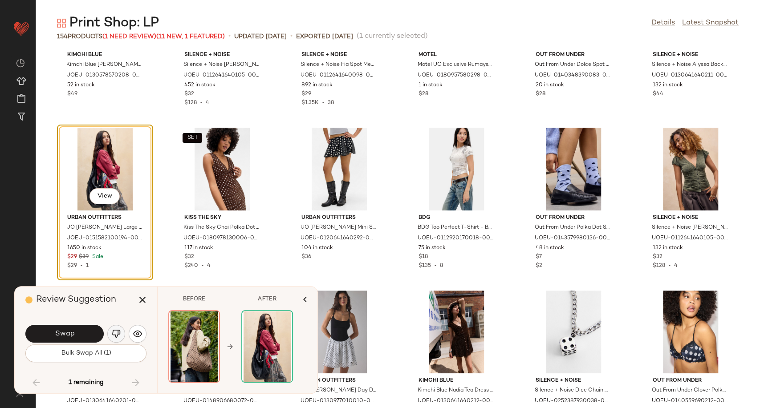
click at [117, 328] on button "button" at bounding box center [116, 334] width 18 height 18
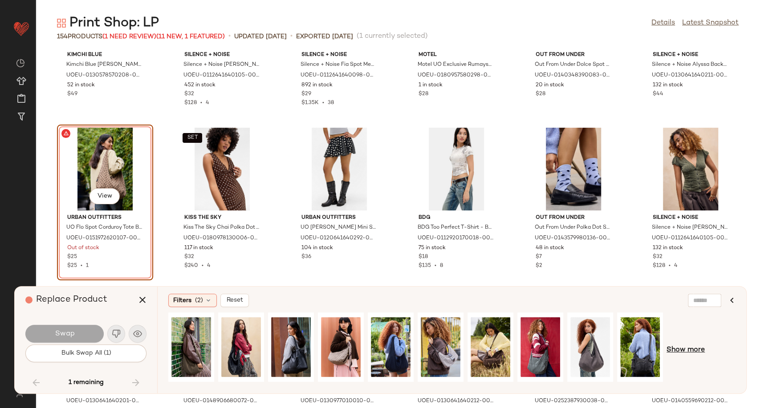
click at [676, 352] on span "Show more" at bounding box center [685, 350] width 38 height 11
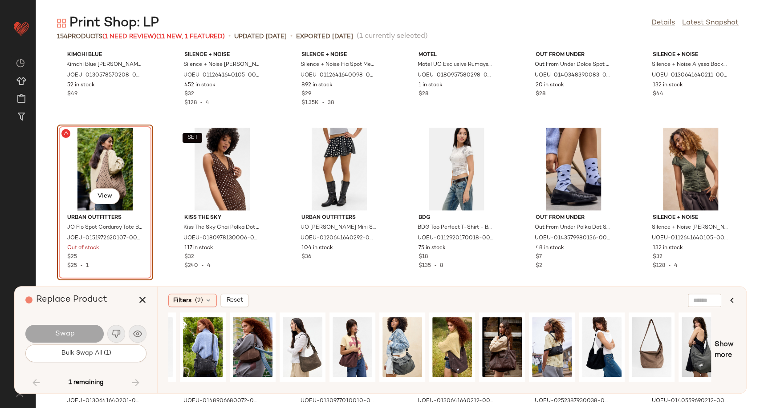
scroll to position [0, 450]
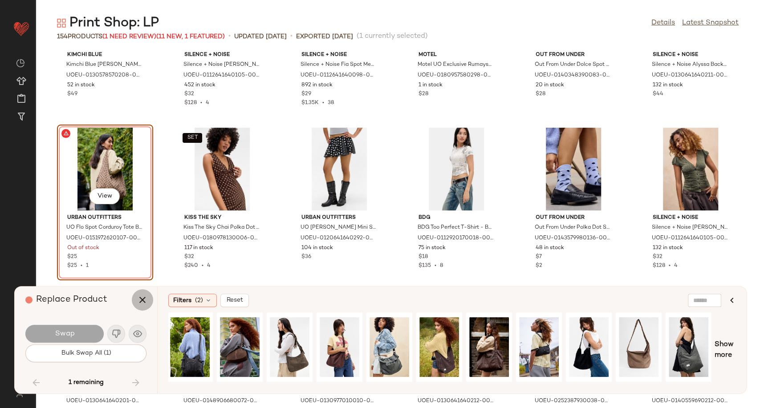
click at [146, 302] on icon "button" at bounding box center [142, 300] width 11 height 11
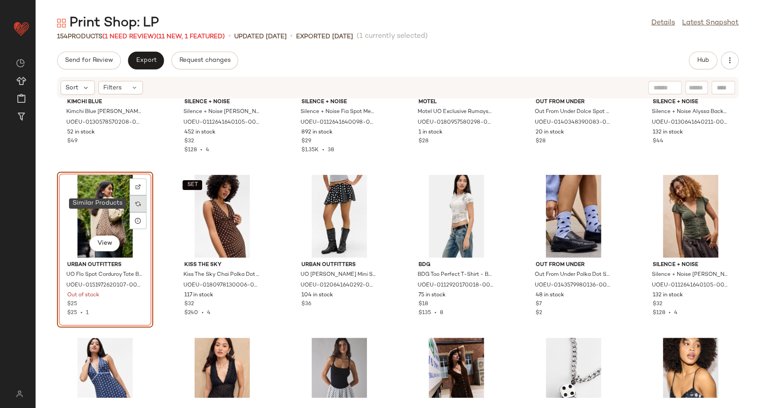
click at [141, 205] on div at bounding box center [138, 203] width 17 height 17
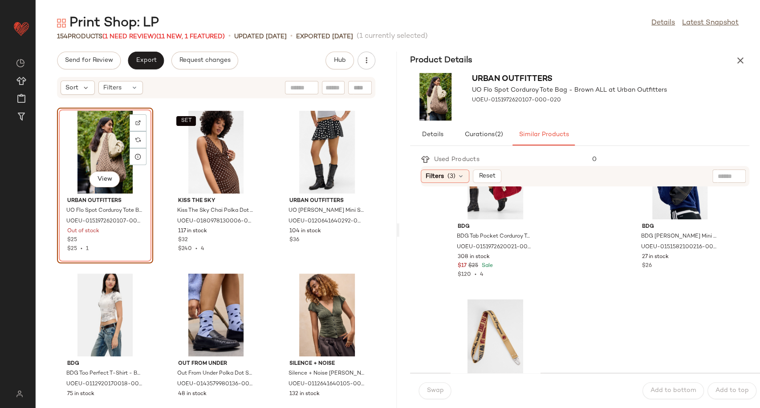
scroll to position [1768, 0]
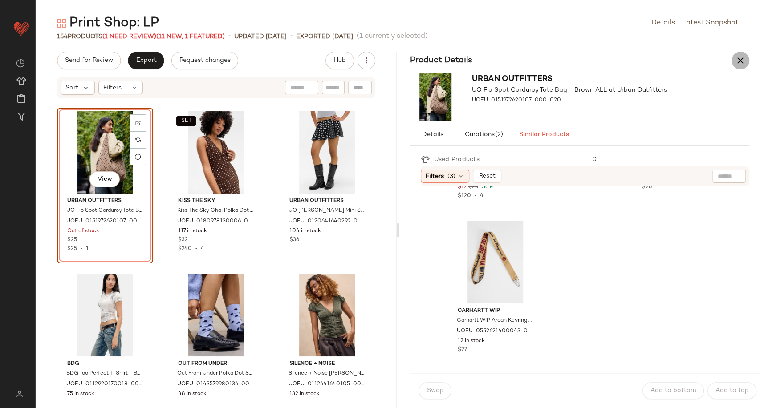
click at [738, 61] on icon "button" at bounding box center [740, 60] width 11 height 11
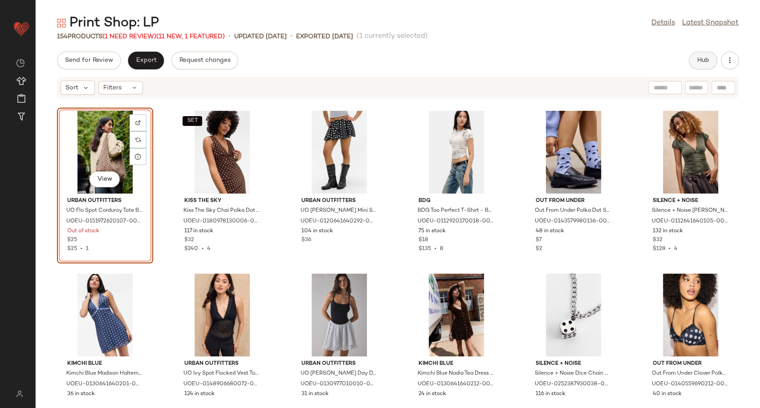
click at [704, 58] on span "Hub" at bounding box center [703, 60] width 12 height 7
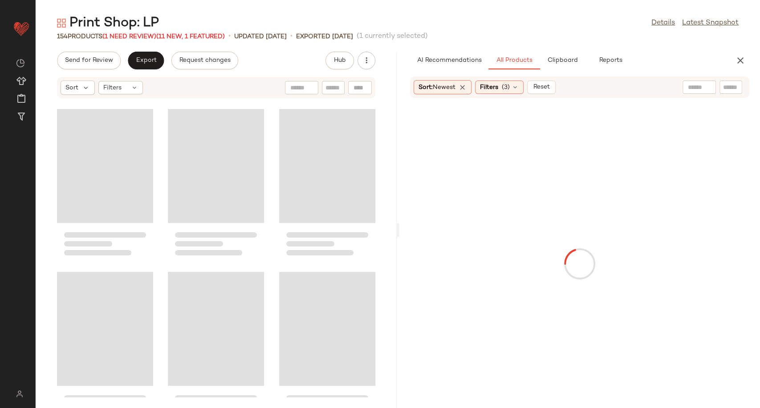
scroll to position [5864, 0]
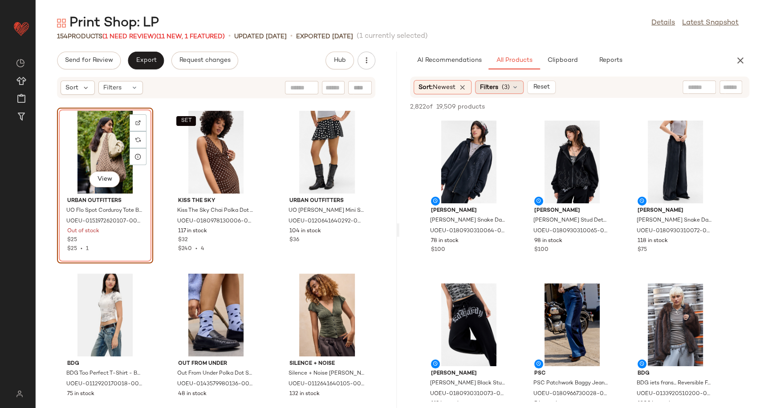
click at [515, 85] on icon at bounding box center [514, 87] width 7 height 7
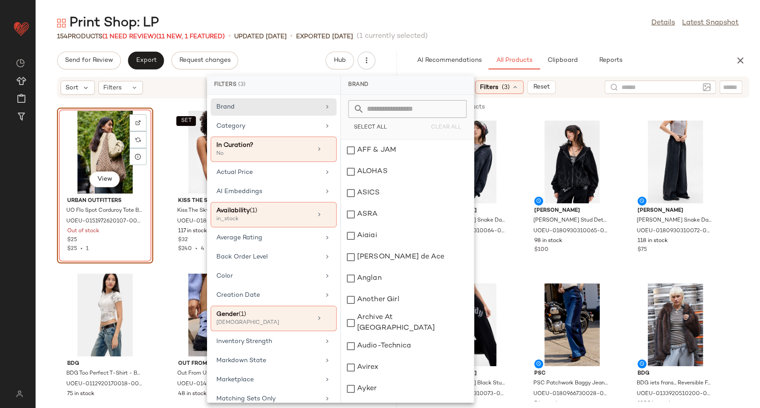
click at [689, 85] on input "text" at bounding box center [659, 87] width 77 height 9
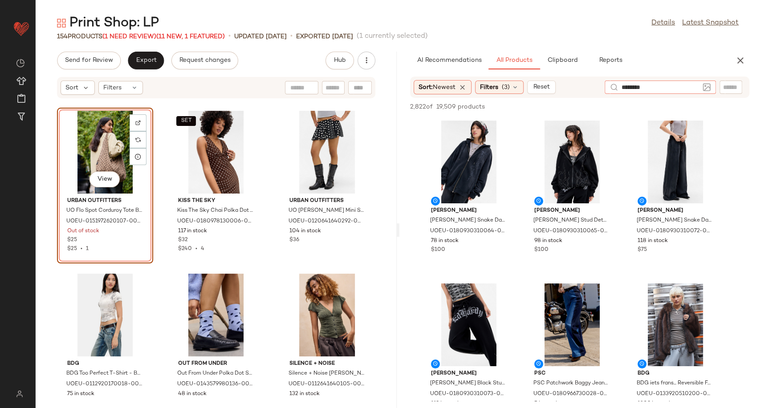
type input "*********"
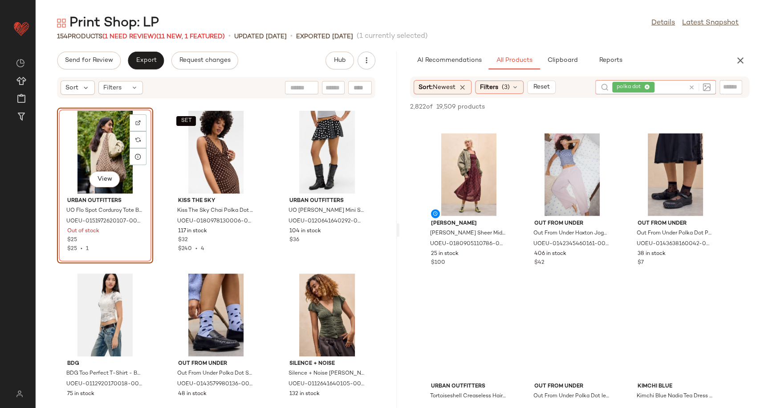
scroll to position [1137, 0]
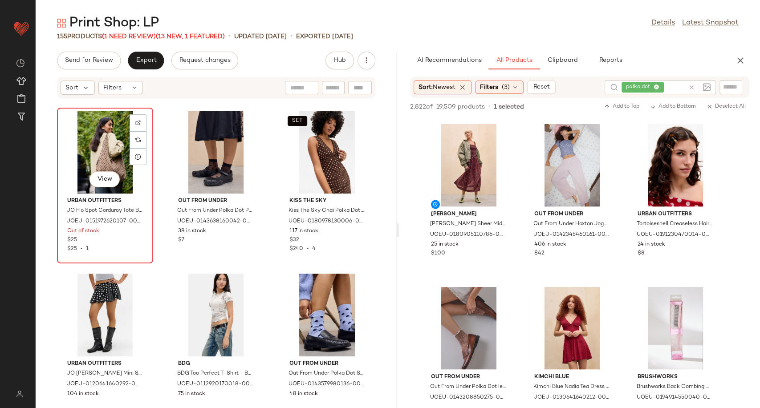
click at [105, 148] on div "View" at bounding box center [105, 152] width 90 height 83
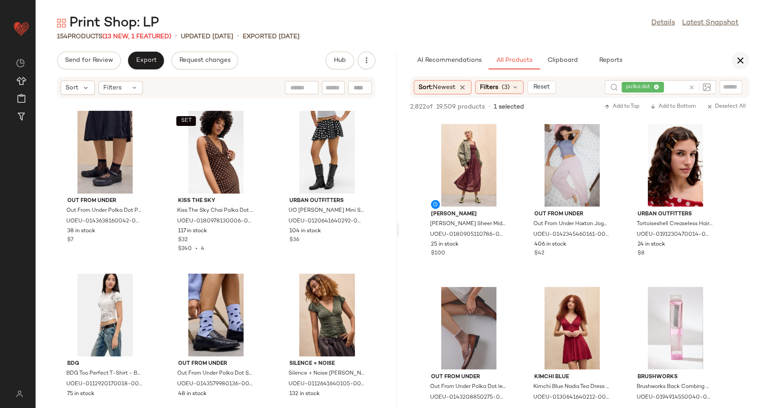
click at [733, 56] on button "button" at bounding box center [740, 61] width 18 height 18
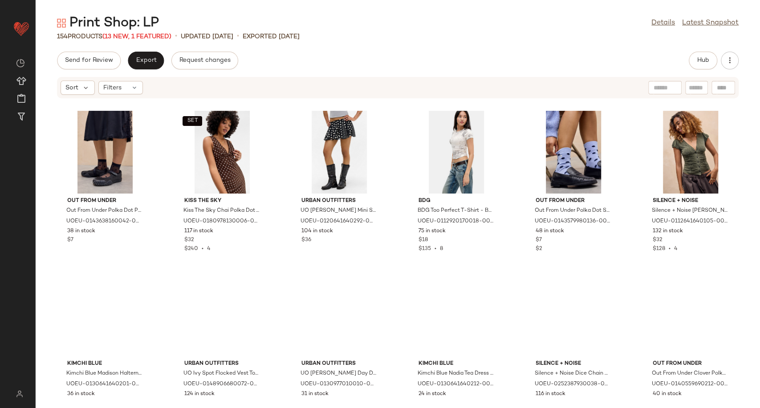
scroll to position [3938, 0]
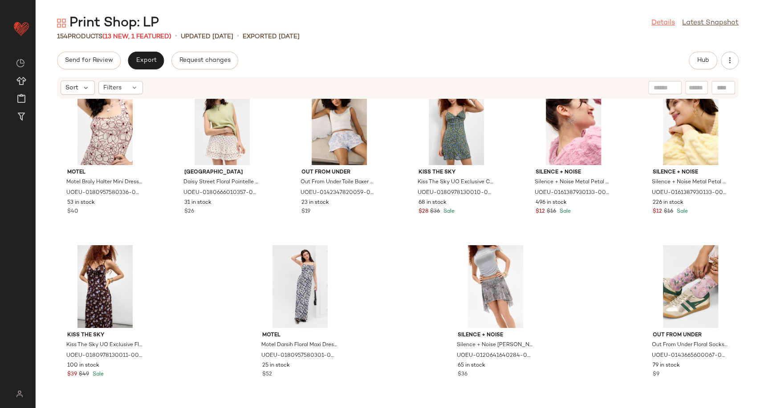
click at [664, 24] on link "Details" at bounding box center [663, 23] width 24 height 11
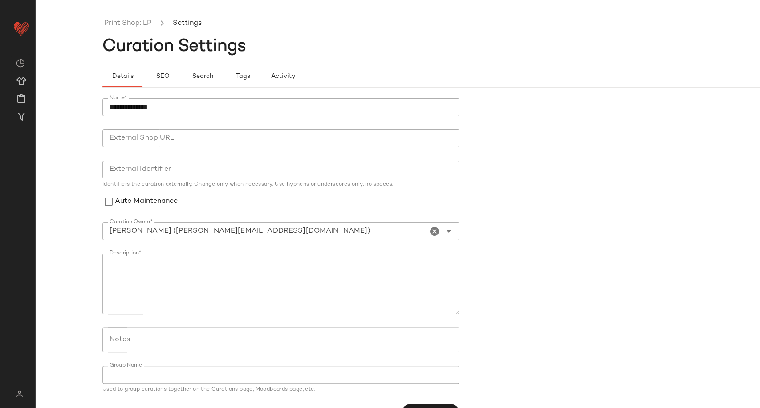
click at [136, 17] on ul "Print Shop: LP Settings" at bounding box center [464, 23] width 724 height 20
click at [138, 24] on link "Print Shop: LP" at bounding box center [127, 24] width 47 height 12
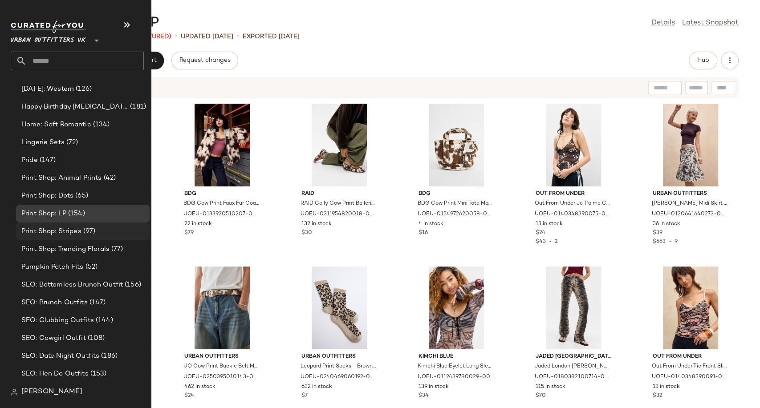
scroll to position [2499, 0]
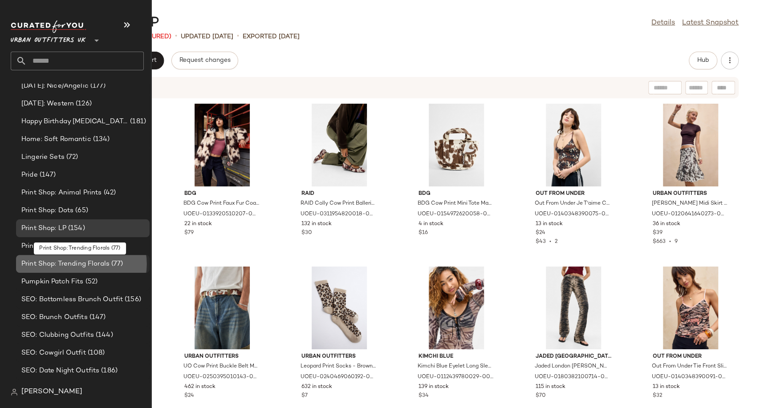
click at [94, 265] on span "Print Shop: Trending Florals" at bounding box center [65, 264] width 88 height 10
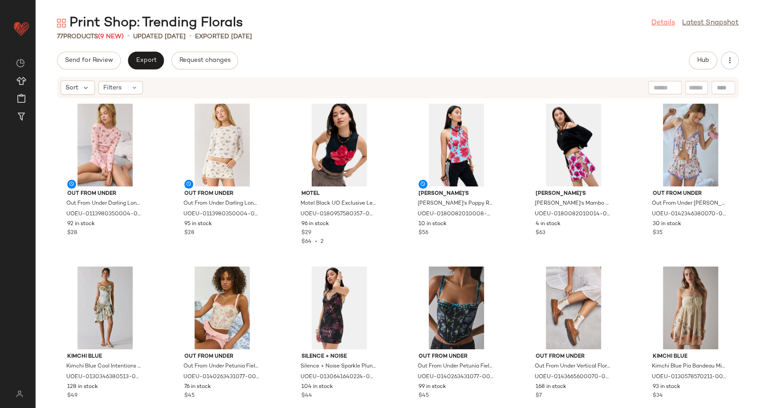
click at [665, 26] on link "Details" at bounding box center [663, 23] width 24 height 11
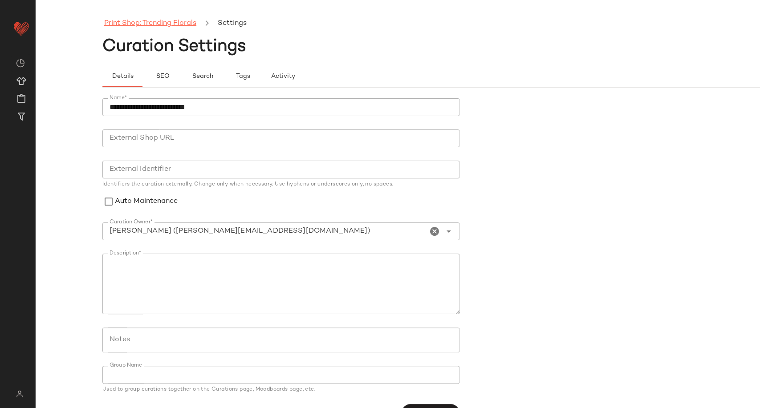
click at [163, 18] on link "Print Shop: Trending Florals" at bounding box center [150, 24] width 92 height 12
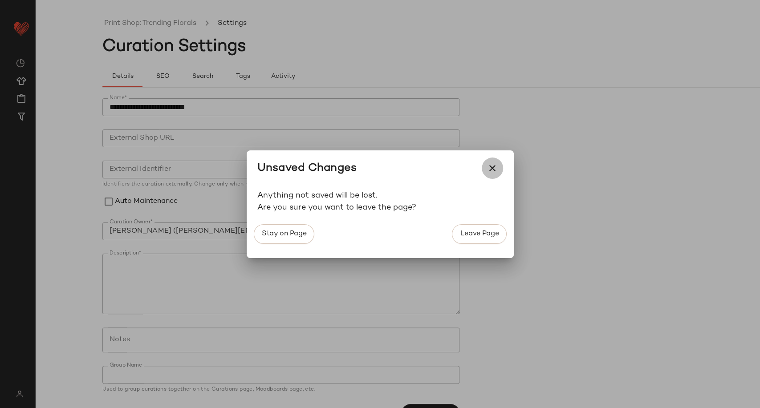
click at [489, 165] on icon "button" at bounding box center [492, 168] width 11 height 11
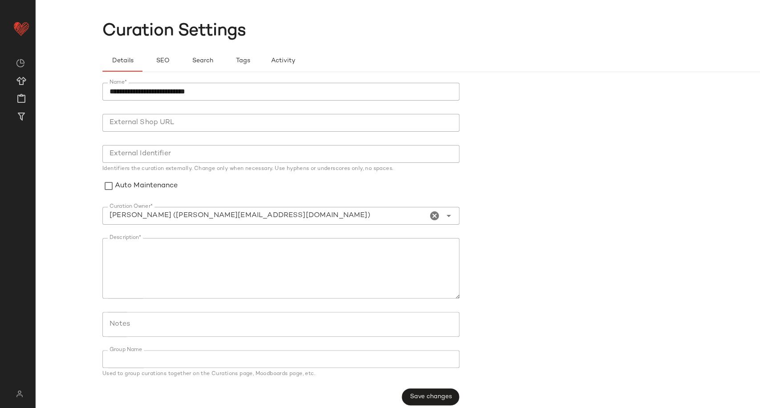
scroll to position [23, 0]
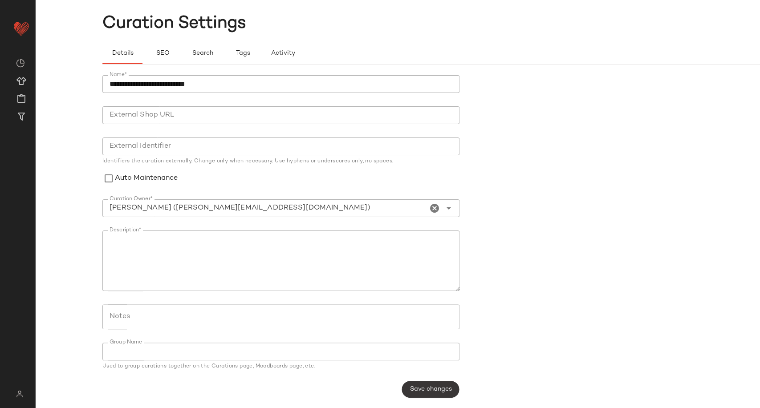
click at [429, 388] on span "Save changes" at bounding box center [430, 389] width 42 height 7
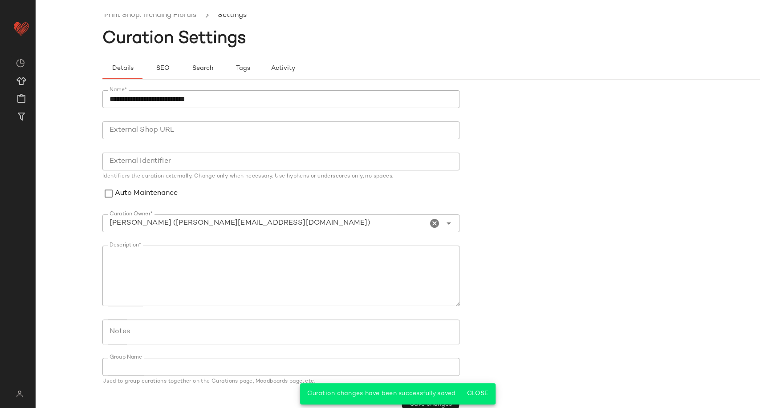
scroll to position [0, 0]
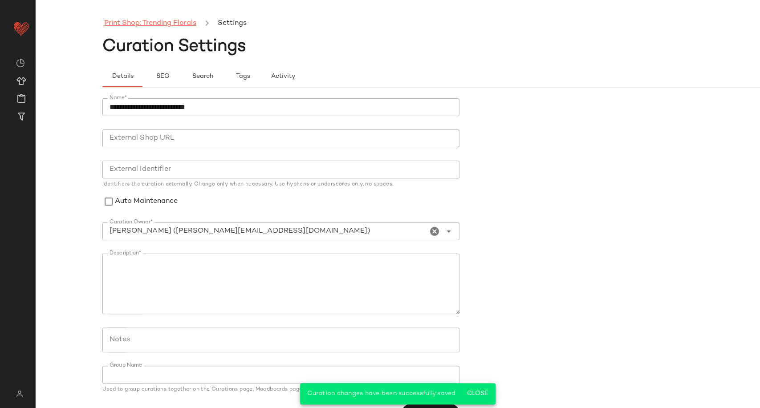
click at [132, 28] on link "Print Shop: Trending Florals" at bounding box center [150, 24] width 92 height 12
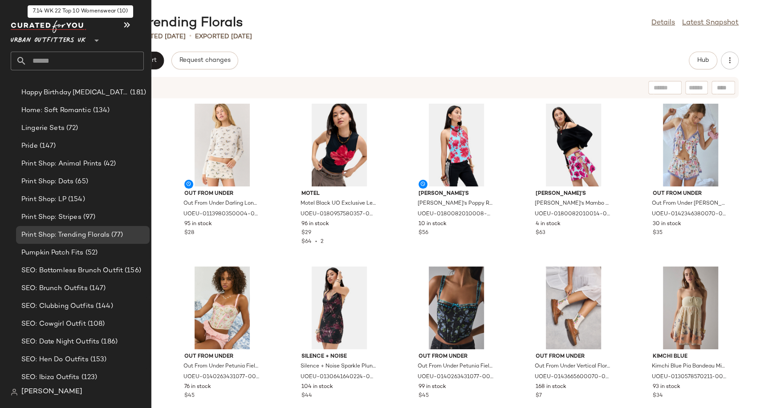
scroll to position [2522, 0]
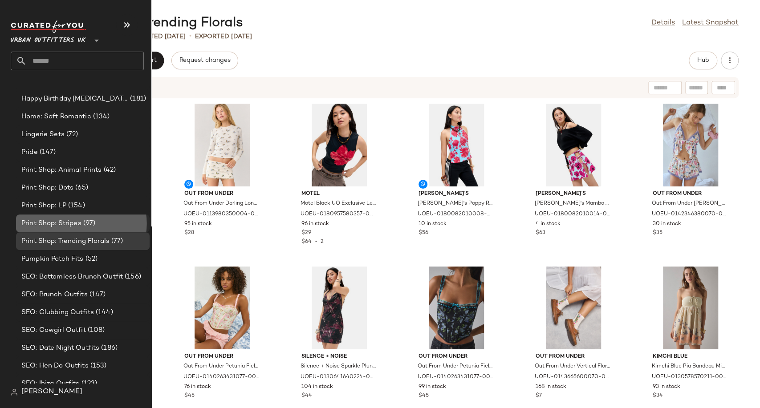
click at [56, 226] on span "Print Shop: Stripes" at bounding box center [51, 224] width 60 height 10
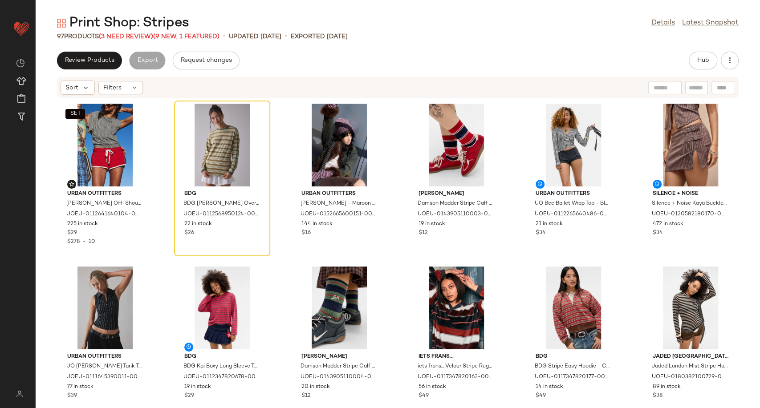
click at [153, 34] on span "(3 Need Review)" at bounding box center [126, 36] width 54 height 7
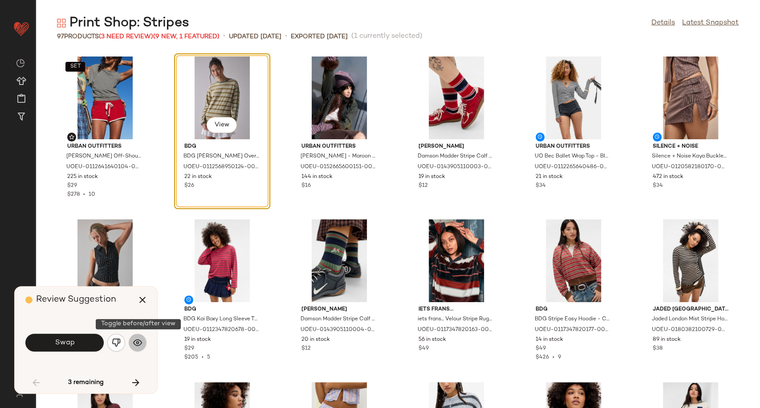
click at [138, 344] on img "button" at bounding box center [137, 342] width 9 height 9
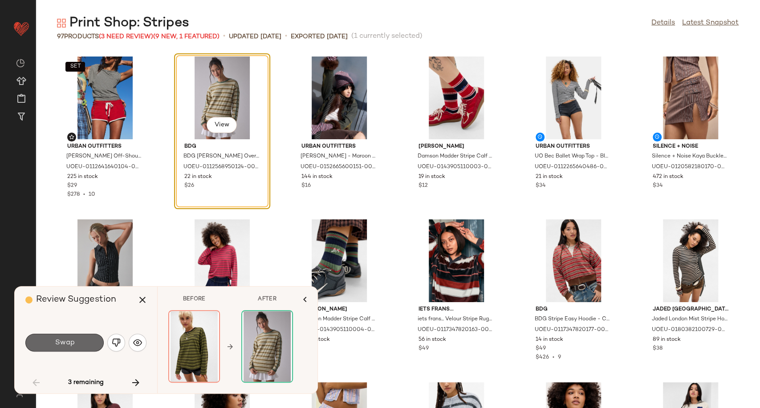
click at [87, 345] on button "Swap" at bounding box center [64, 343] width 78 height 18
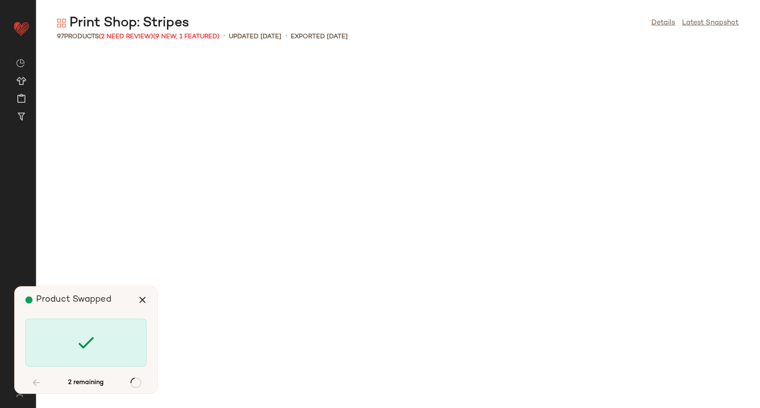
scroll to position [2118, 0]
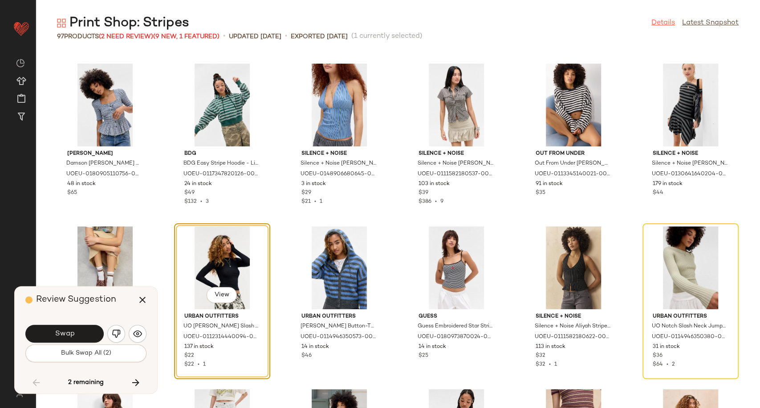
click at [659, 26] on link "Details" at bounding box center [663, 23] width 24 height 11
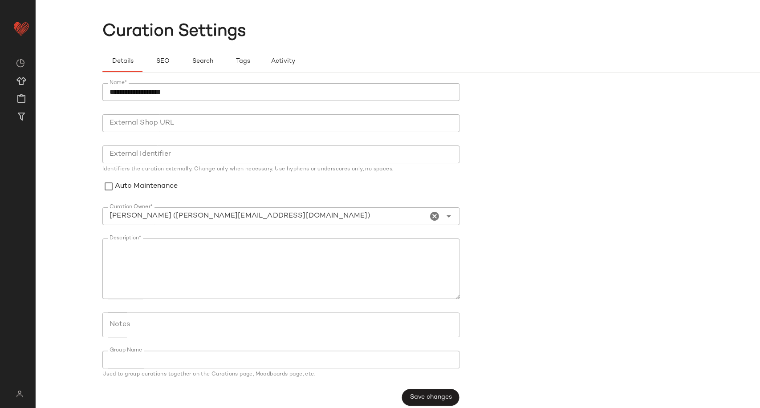
scroll to position [23, 0]
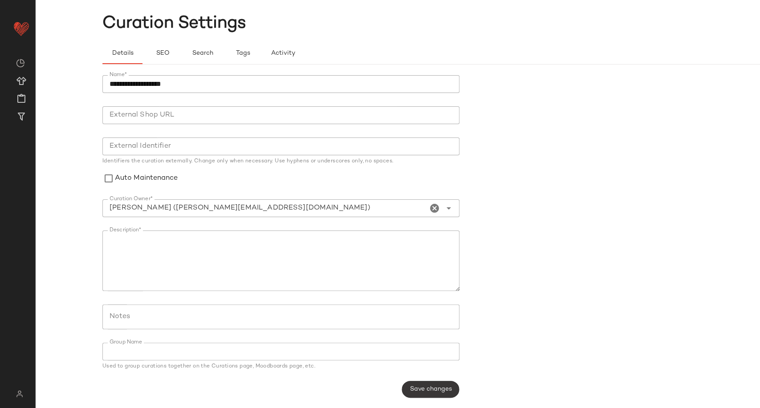
click at [435, 392] on span "Save changes" at bounding box center [430, 389] width 42 height 7
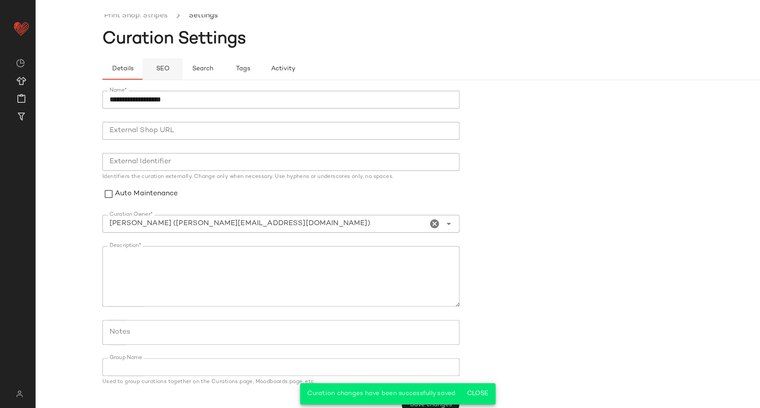
scroll to position [0, 0]
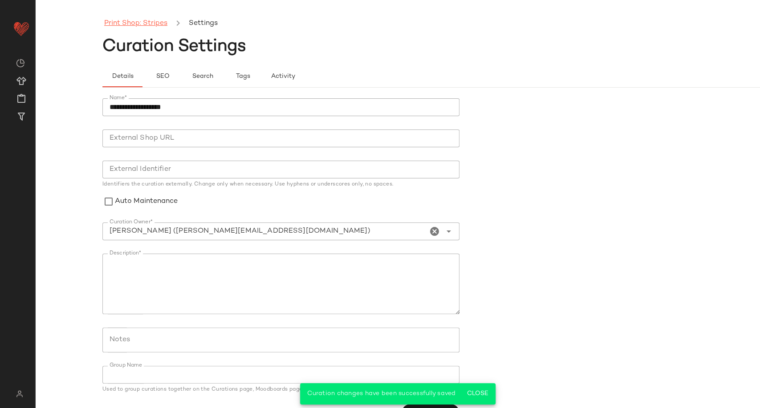
click at [137, 20] on link "Print Shop: Stripes" at bounding box center [135, 24] width 63 height 12
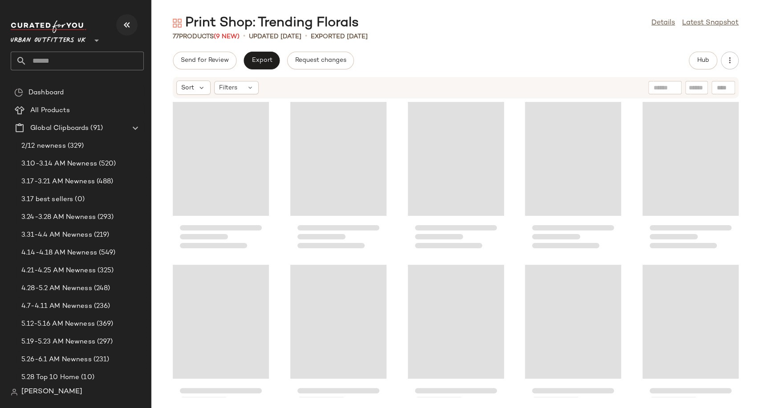
click at [126, 24] on icon "button" at bounding box center [127, 25] width 11 height 11
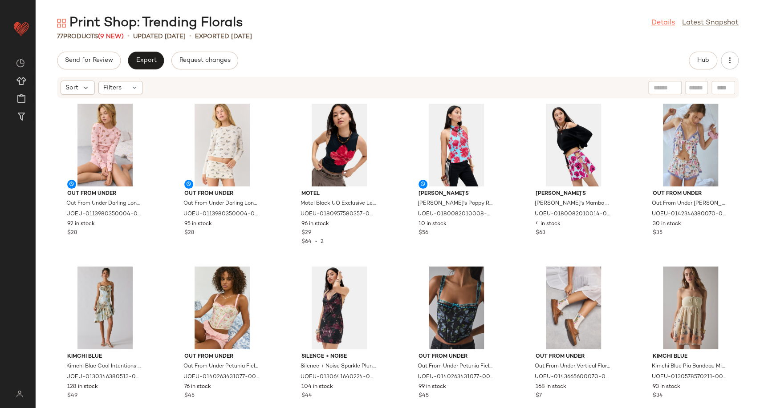
click at [659, 27] on link "Details" at bounding box center [663, 23] width 24 height 11
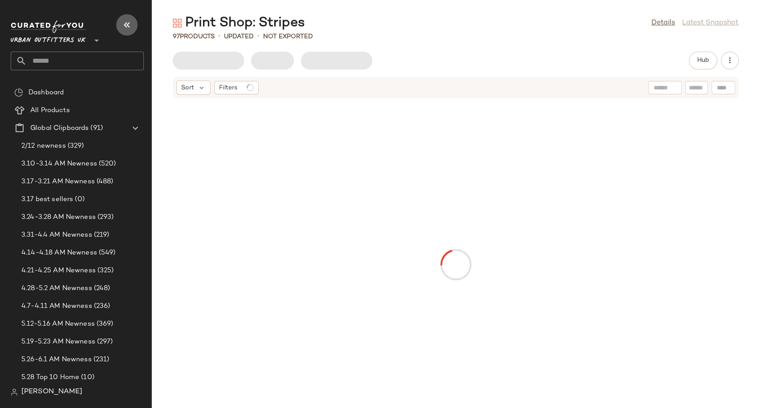
click at [127, 26] on icon "button" at bounding box center [127, 25] width 11 height 11
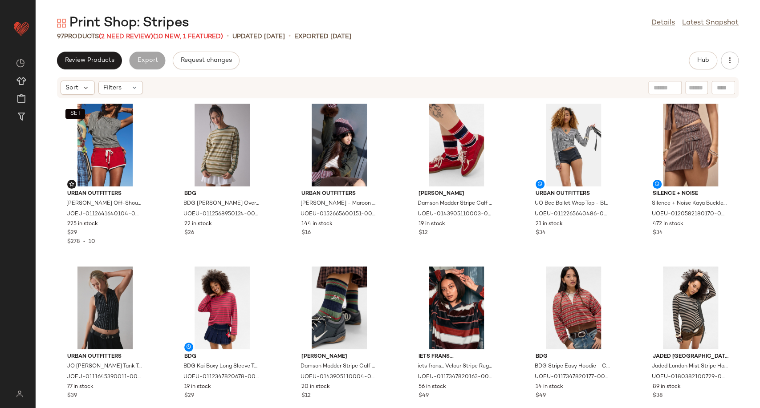
click at [124, 37] on span "(2 Need Review)" at bounding box center [126, 36] width 54 height 7
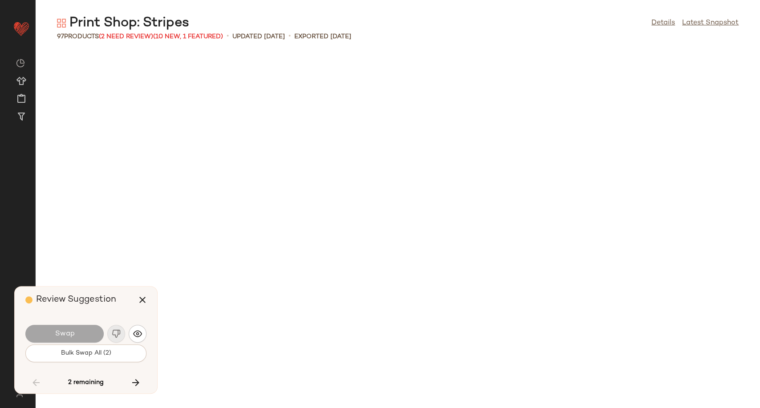
scroll to position [2118, 0]
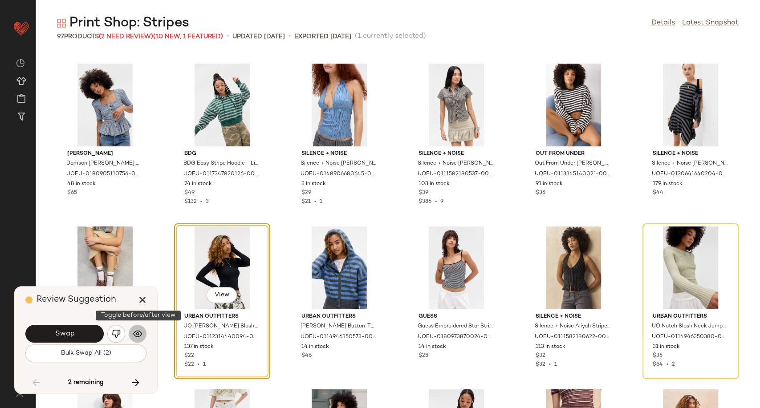
click at [135, 335] on img "button" at bounding box center [137, 333] width 9 height 9
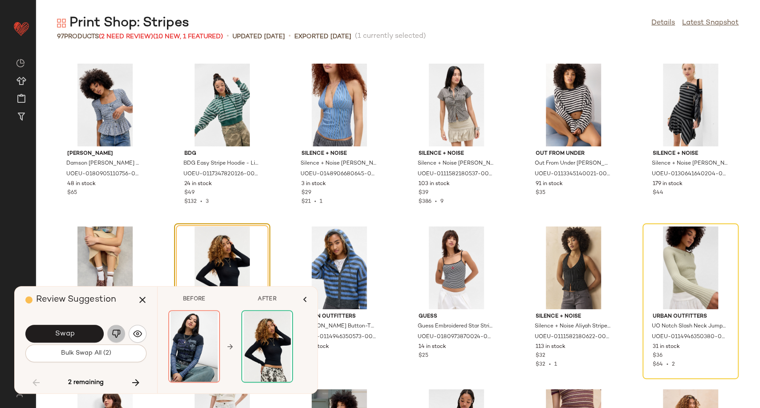
click at [120, 335] on img "button" at bounding box center [116, 333] width 9 height 9
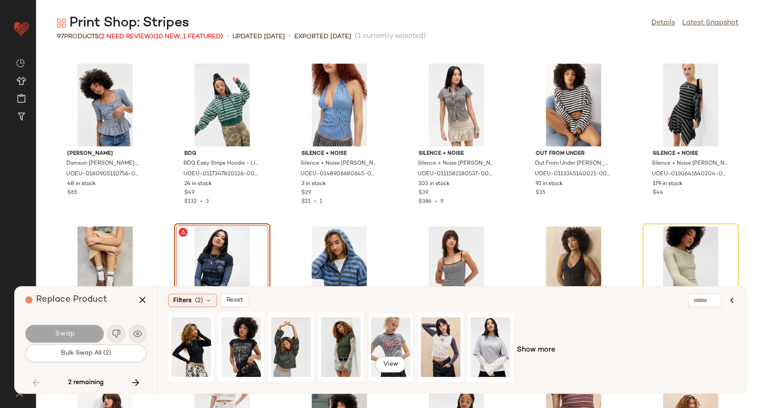
click at [392, 344] on div "View" at bounding box center [391, 347] width 40 height 63
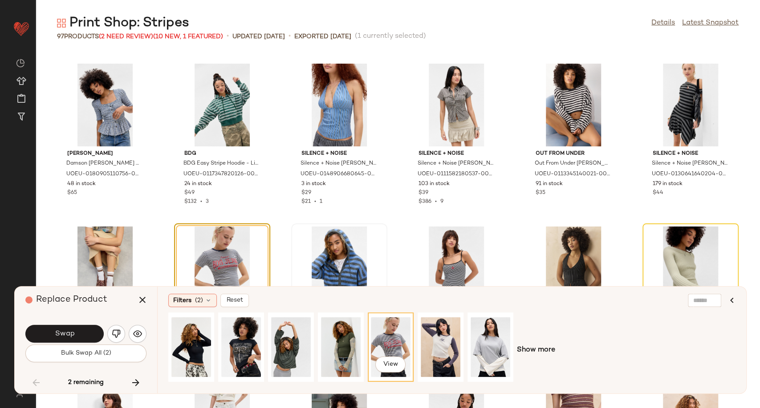
scroll to position [2216, 0]
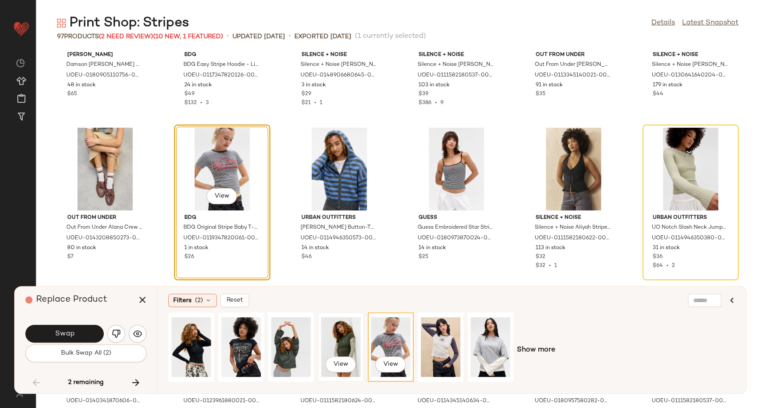
click at [342, 341] on div "View" at bounding box center [341, 347] width 40 height 63
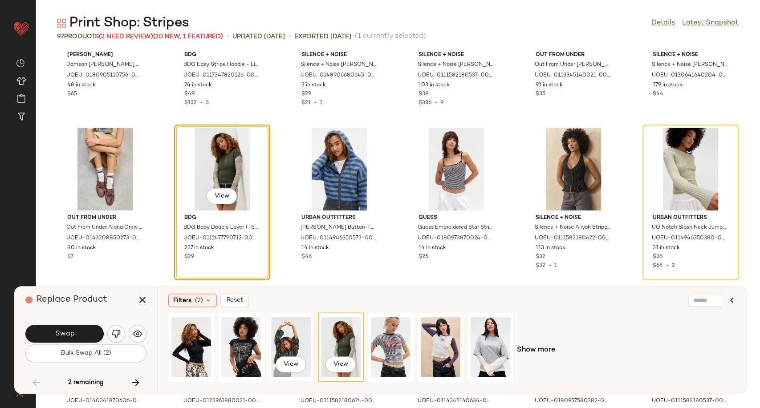
click at [282, 340] on div "View" at bounding box center [291, 347] width 40 height 63
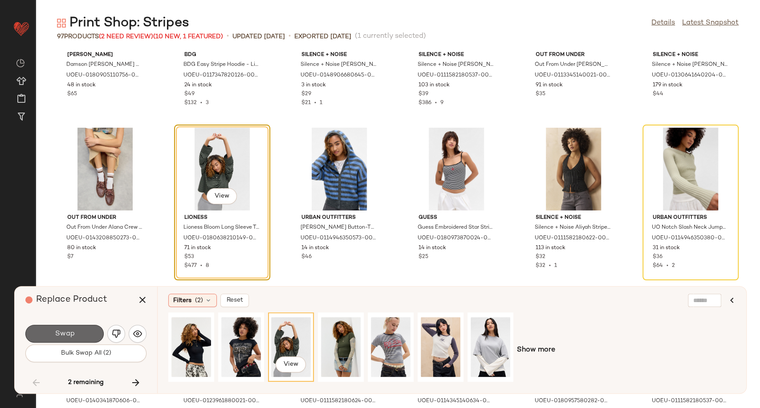
click at [81, 332] on button "Swap" at bounding box center [64, 334] width 78 height 18
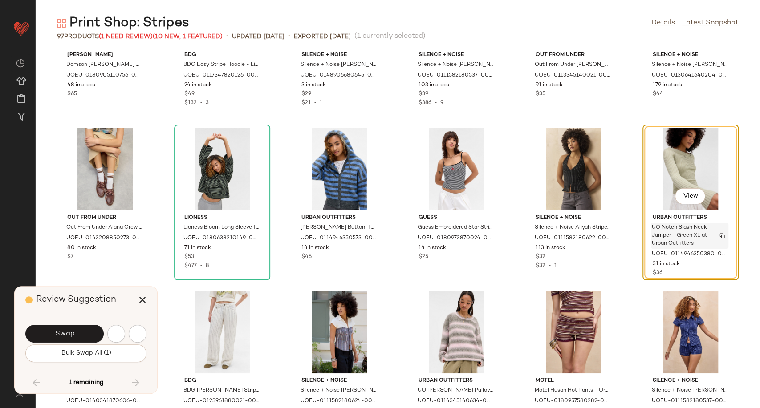
scroll to position [2118, 0]
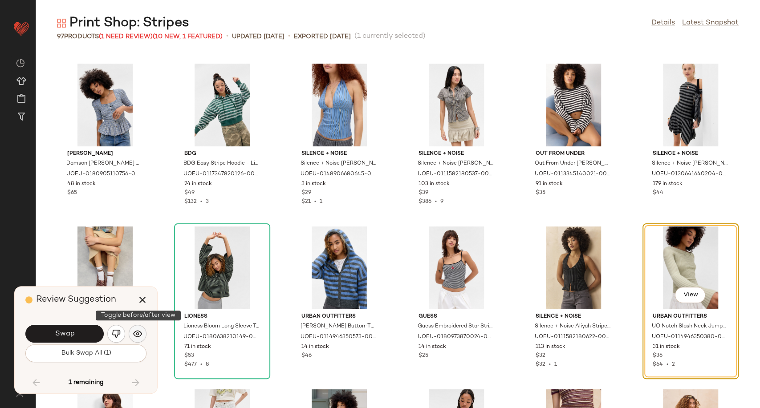
click at [141, 333] on img "button" at bounding box center [137, 333] width 9 height 9
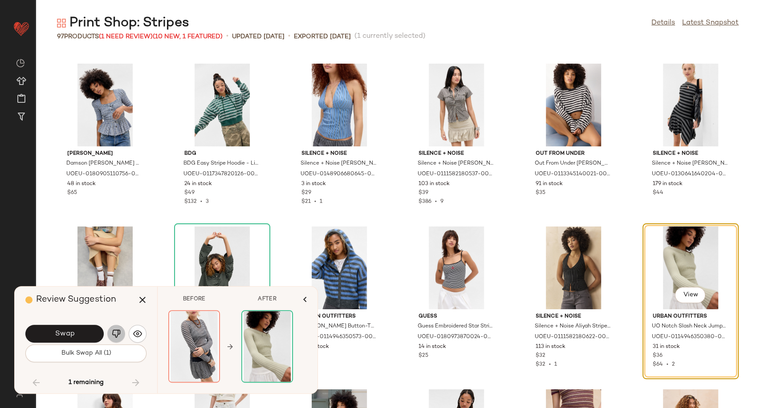
click at [113, 334] on img "button" at bounding box center [116, 333] width 9 height 9
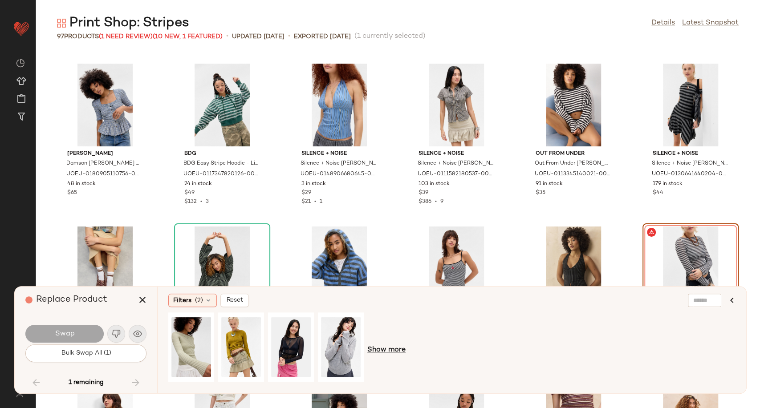
click at [402, 346] on span "Show more" at bounding box center [386, 350] width 38 height 11
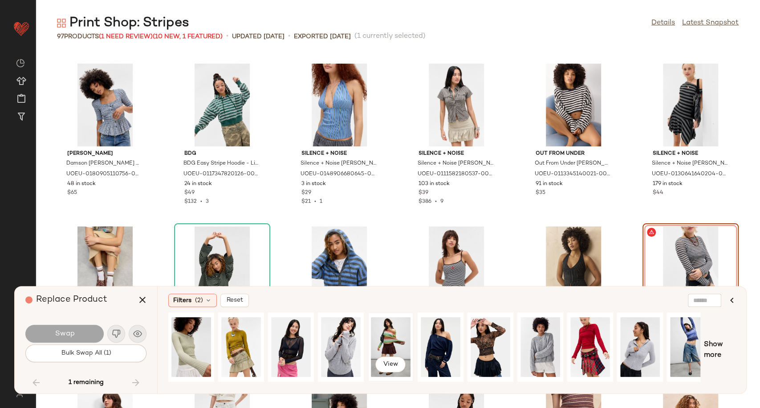
click at [401, 337] on div "View" at bounding box center [391, 347] width 40 height 63
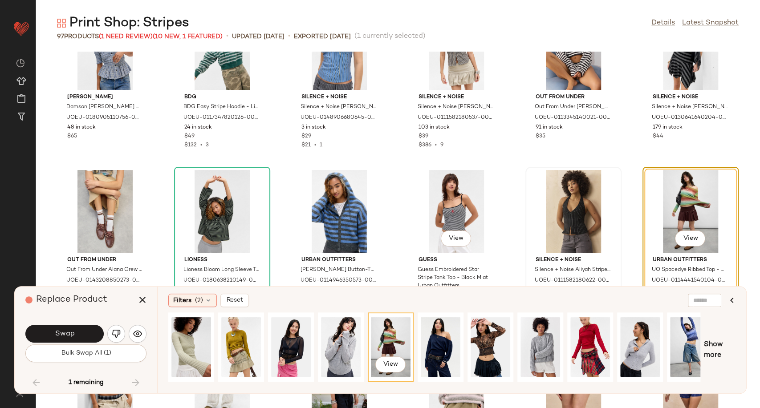
scroll to position [2216, 0]
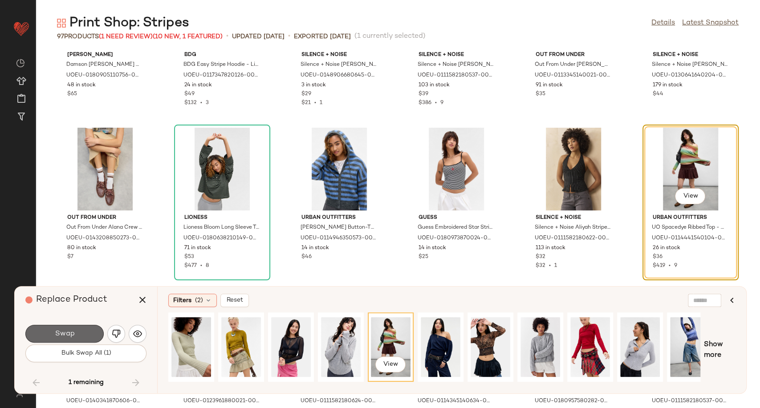
click at [89, 337] on button "Swap" at bounding box center [64, 334] width 78 height 18
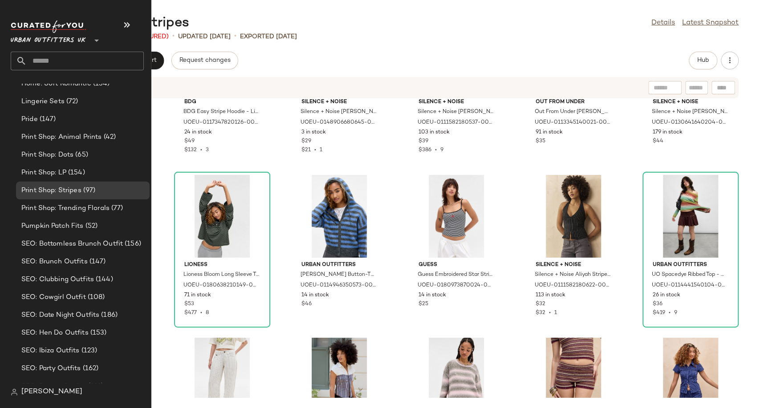
scroll to position [2497, 0]
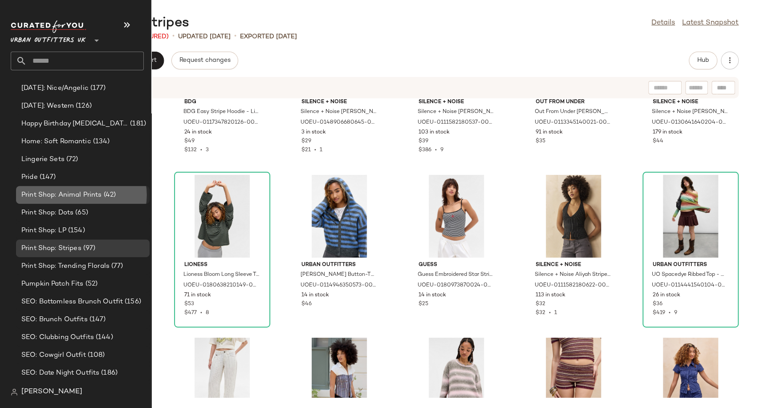
click at [72, 195] on span "Print Shop: Animal Prints" at bounding box center [61, 195] width 81 height 10
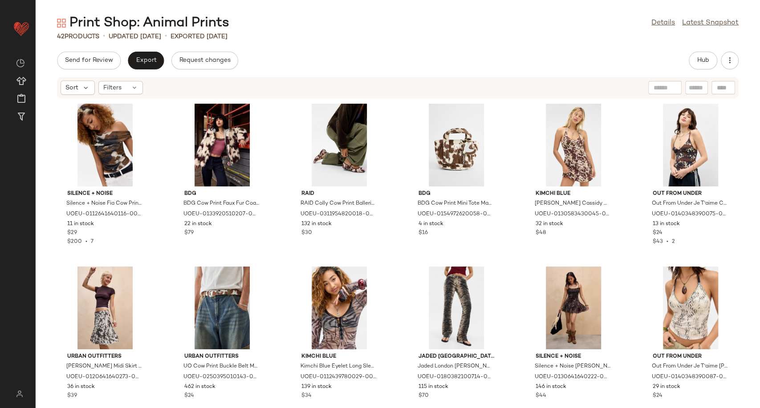
click at [342, 57] on div "Send for Review Export Request changes Hub" at bounding box center [397, 61] width 681 height 18
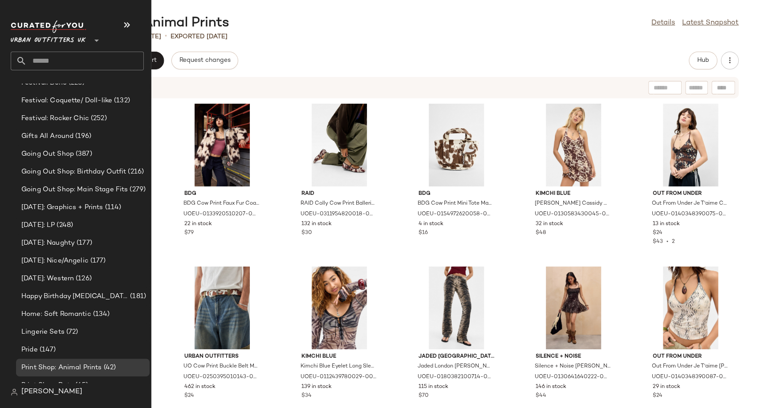
scroll to position [2472, 0]
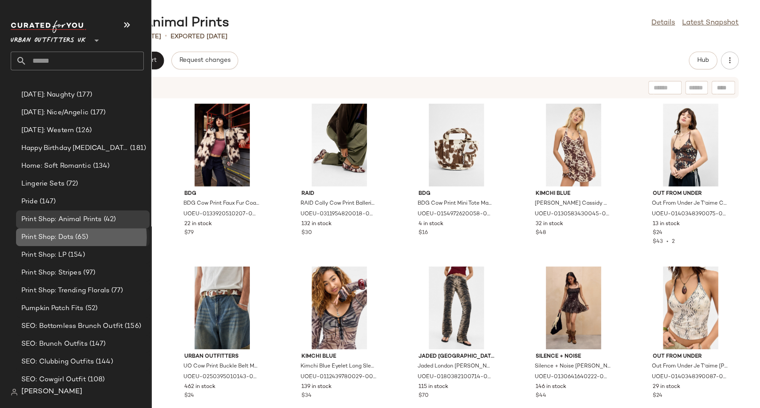
click at [70, 239] on span "Print Shop: Dots" at bounding box center [47, 237] width 52 height 10
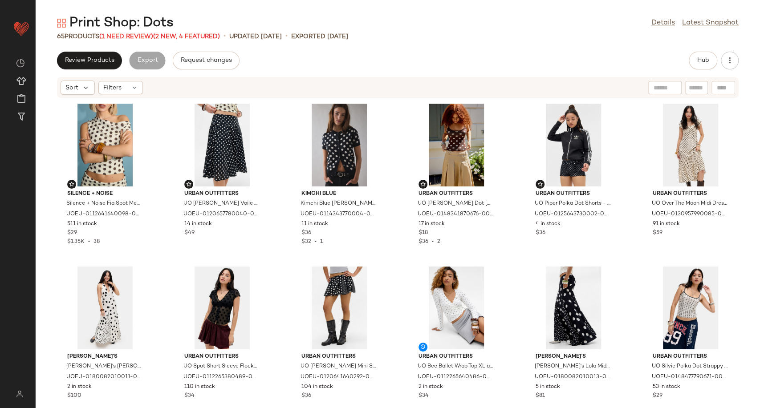
click at [126, 36] on span "(1 Need Review)" at bounding box center [126, 36] width 54 height 7
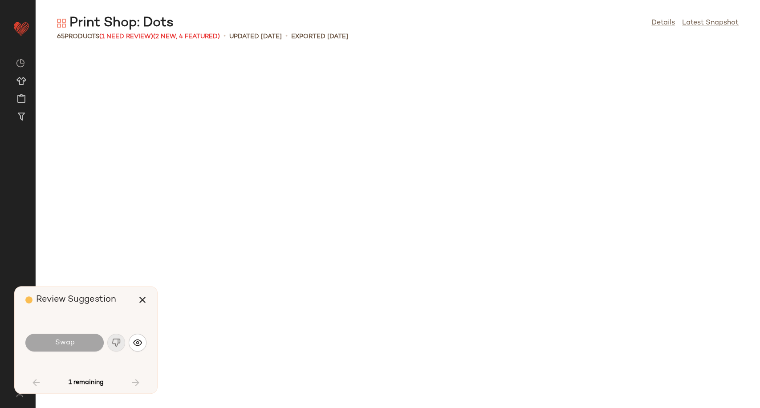
scroll to position [814, 0]
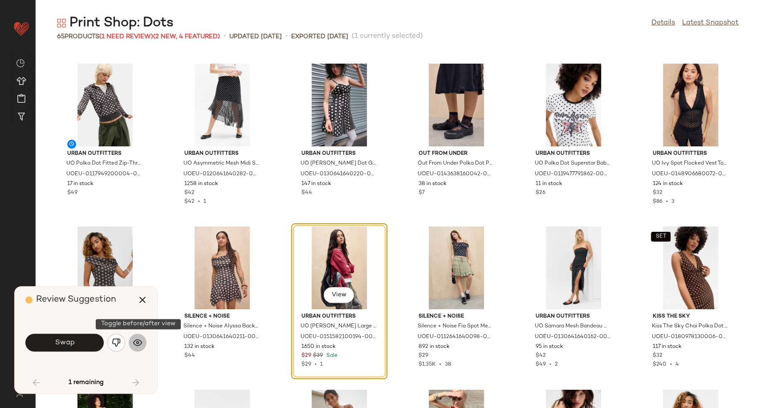
click at [142, 341] on button "button" at bounding box center [138, 343] width 18 height 18
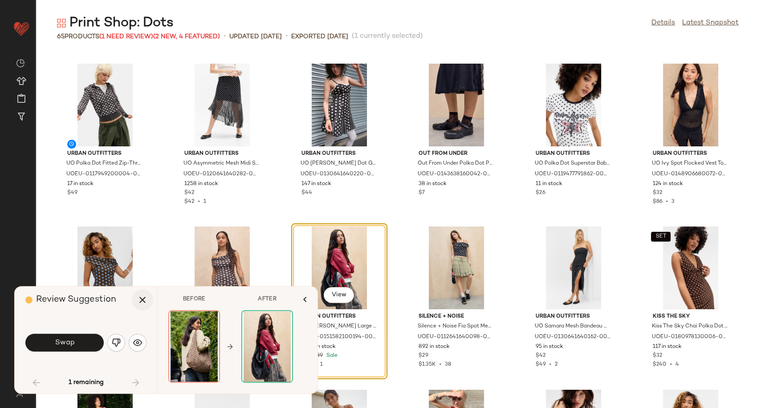
click at [142, 295] on icon "button" at bounding box center [142, 300] width 11 height 11
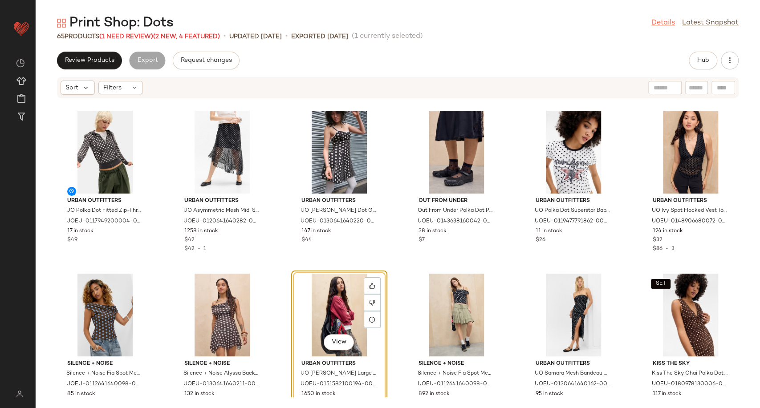
click at [664, 22] on link "Details" at bounding box center [663, 23] width 24 height 11
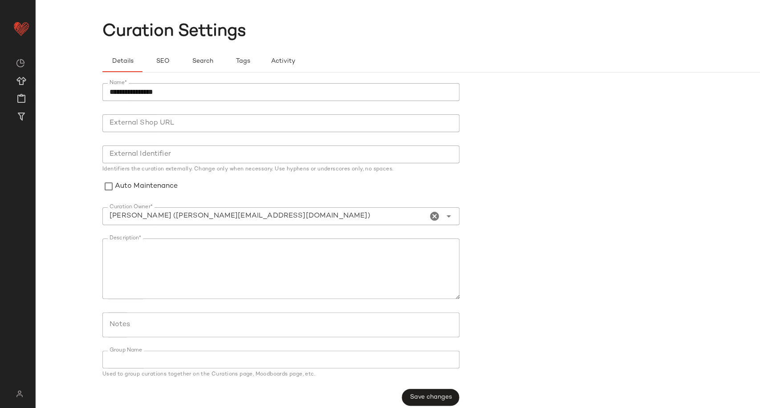
scroll to position [23, 0]
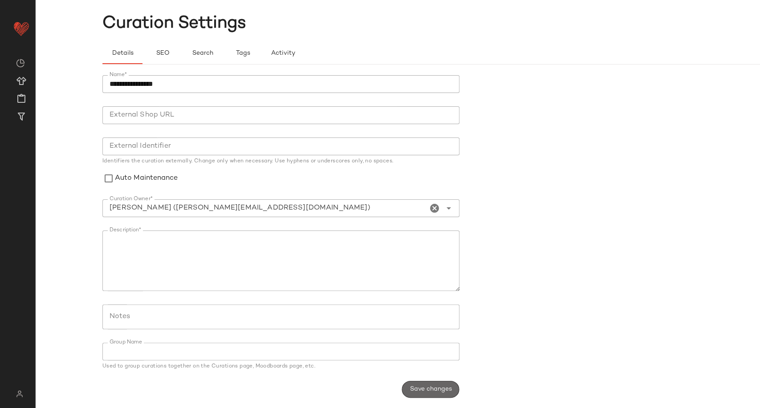
click at [440, 386] on span "Save changes" at bounding box center [430, 389] width 42 height 7
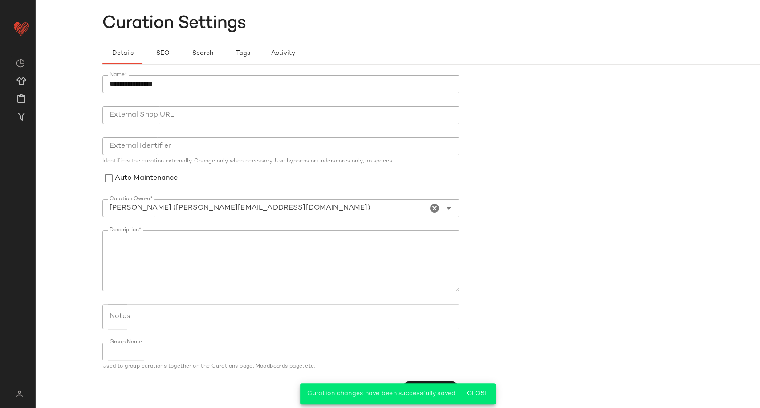
scroll to position [0, 0]
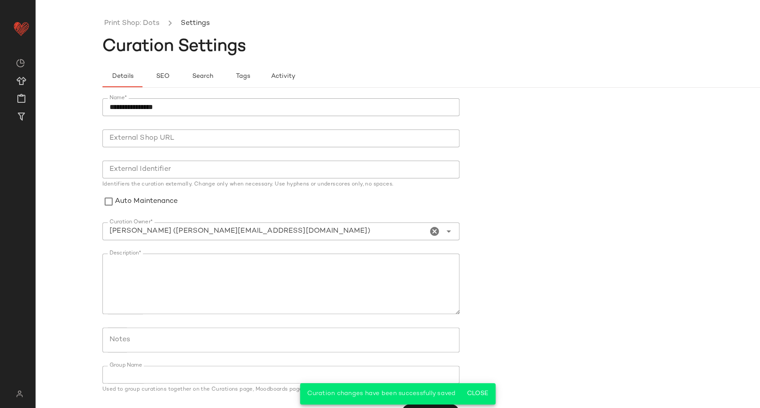
click at [141, 29] on ul "Print Shop: Dots Settings" at bounding box center [464, 23] width 724 height 20
click at [140, 27] on link "Print Shop: Dots" at bounding box center [131, 24] width 55 height 12
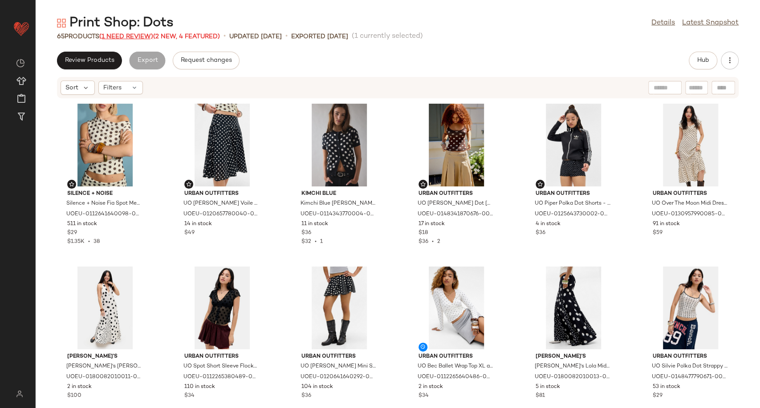
click at [127, 34] on span "(1 Need Review)" at bounding box center [126, 36] width 54 height 7
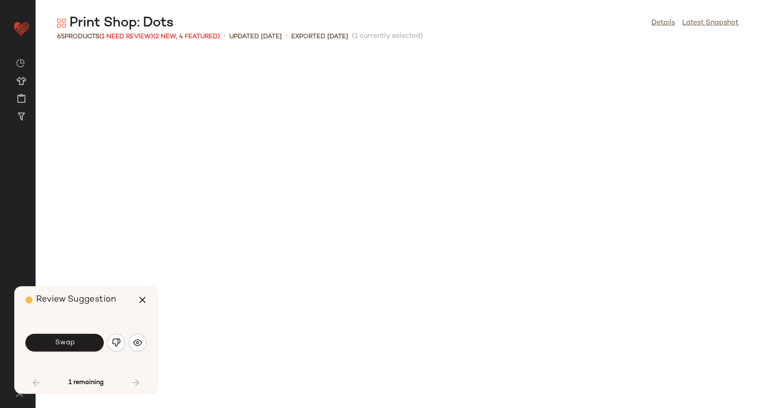
scroll to position [814, 0]
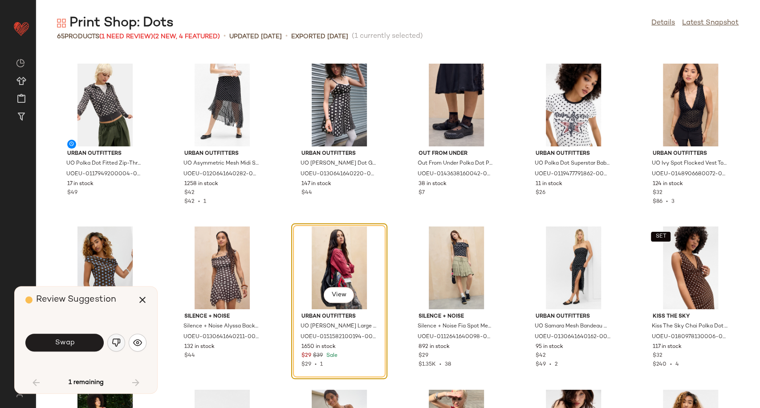
click at [119, 343] on img "button" at bounding box center [116, 342] width 9 height 9
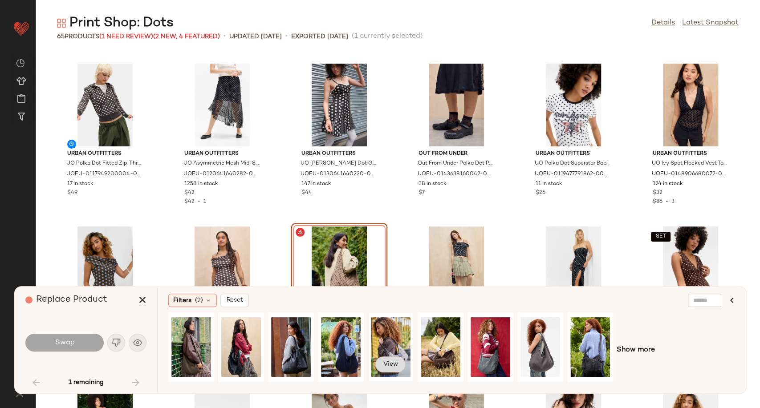
click at [397, 364] on span "View" at bounding box center [390, 364] width 15 height 7
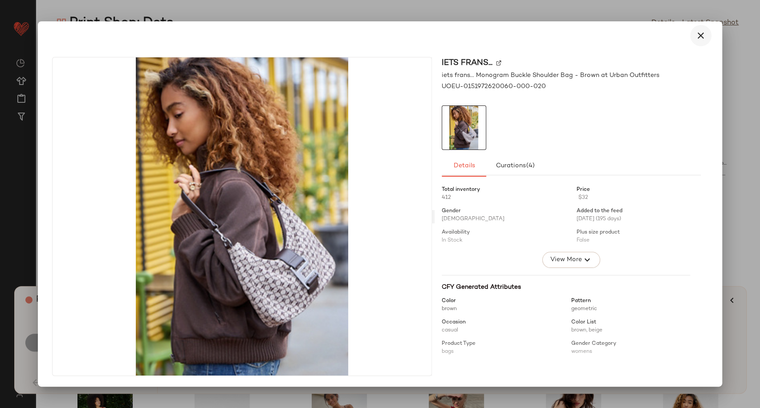
click at [704, 36] on icon "button" at bounding box center [700, 35] width 11 height 11
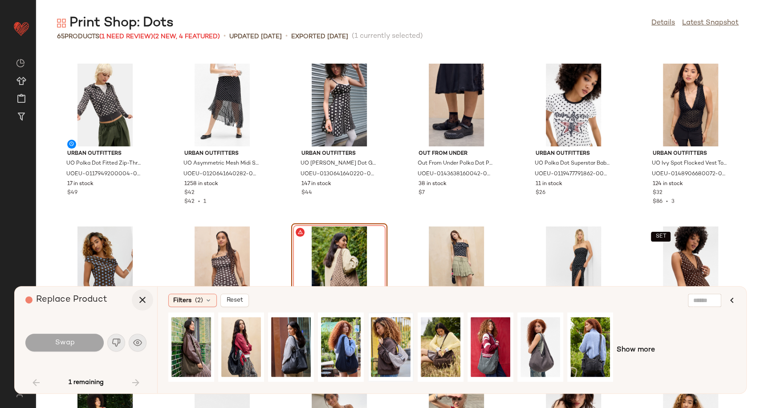
click at [140, 304] on icon "button" at bounding box center [142, 300] width 11 height 11
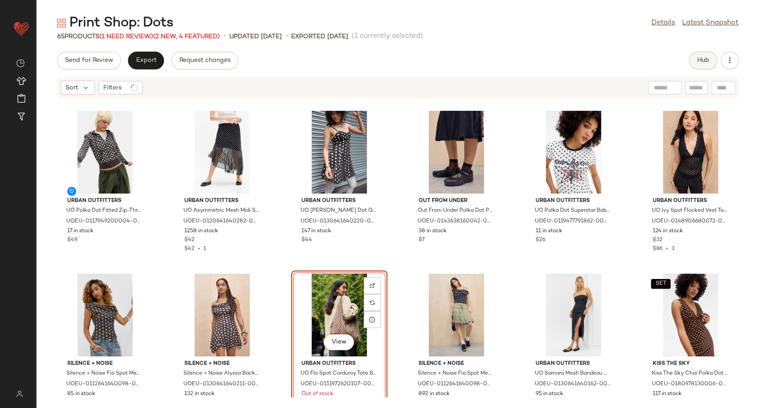
click at [707, 58] on span "Hub" at bounding box center [703, 60] width 12 height 7
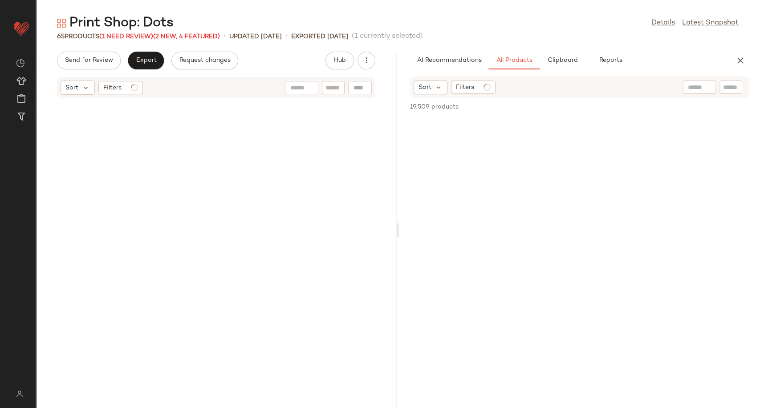
scroll to position [1629, 0]
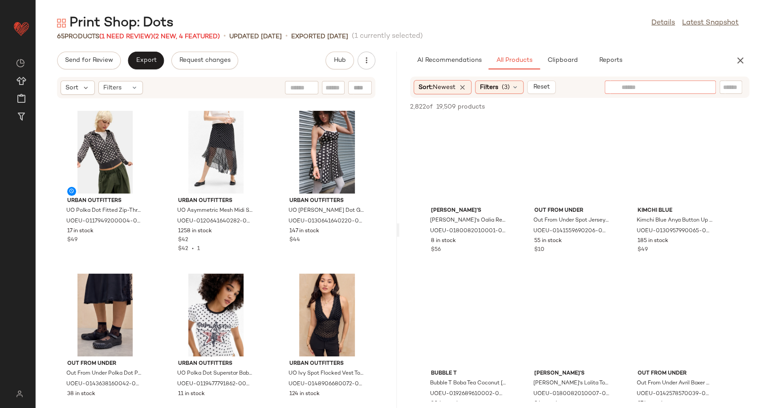
click at [691, 85] on input "text" at bounding box center [659, 87] width 77 height 9
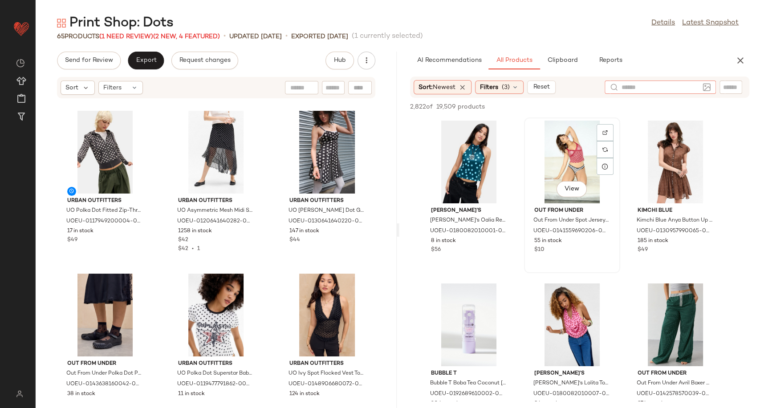
click at [527, 239] on div "Out From Under Out From Under Spot Jersey Thong - Cream M at Urban Outfitters U…" at bounding box center [572, 229] width 90 height 52
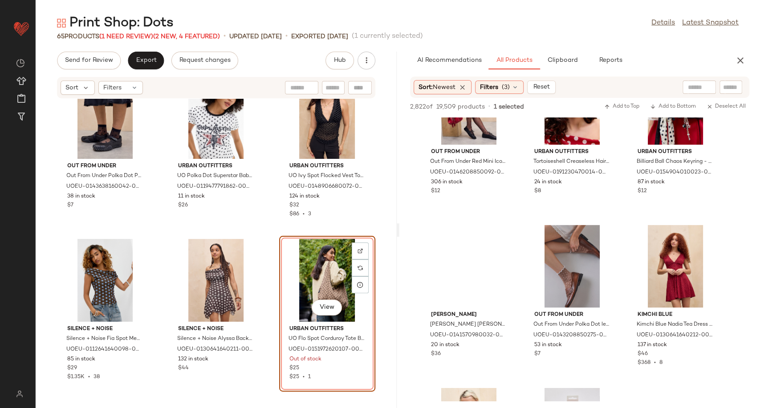
scroll to position [890, 0]
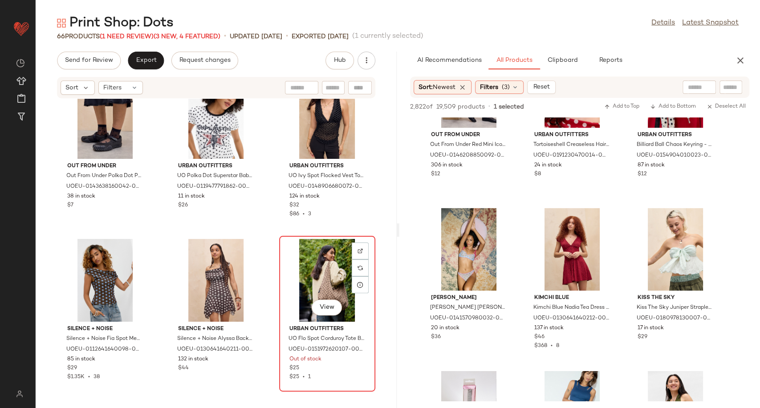
click at [327, 282] on div "View" at bounding box center [327, 280] width 90 height 83
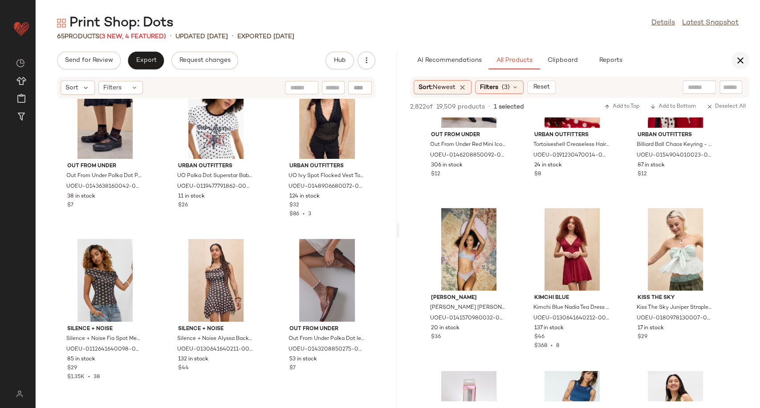
click at [744, 55] on icon "button" at bounding box center [740, 60] width 11 height 11
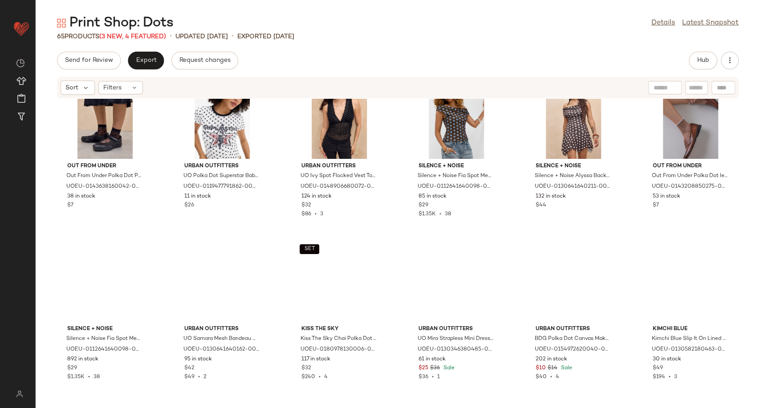
scroll to position [1495, 0]
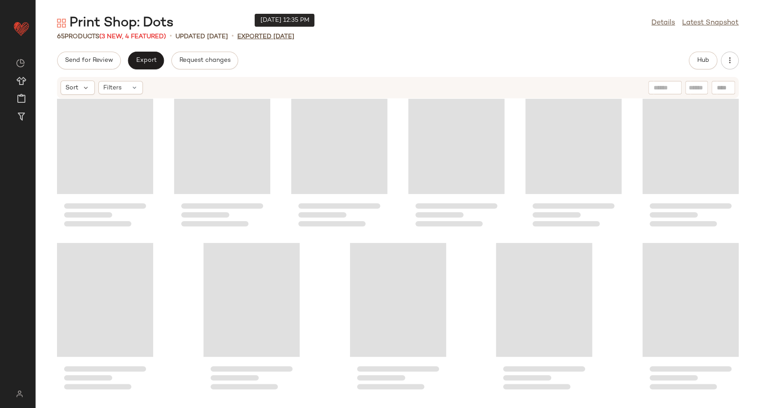
click at [271, 35] on p "Exported [DATE]" at bounding box center [265, 36] width 57 height 9
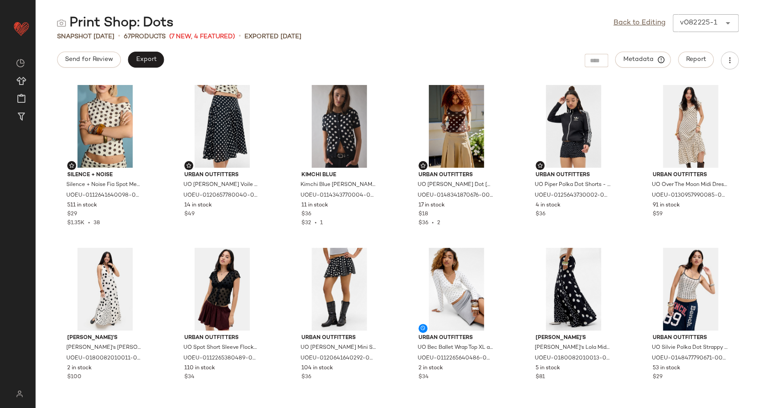
click at [626, 29] on div "Back to Editing v082225-1 ******" at bounding box center [675, 23] width 125 height 18
click at [626, 24] on link "Back to Editing" at bounding box center [639, 23] width 52 height 11
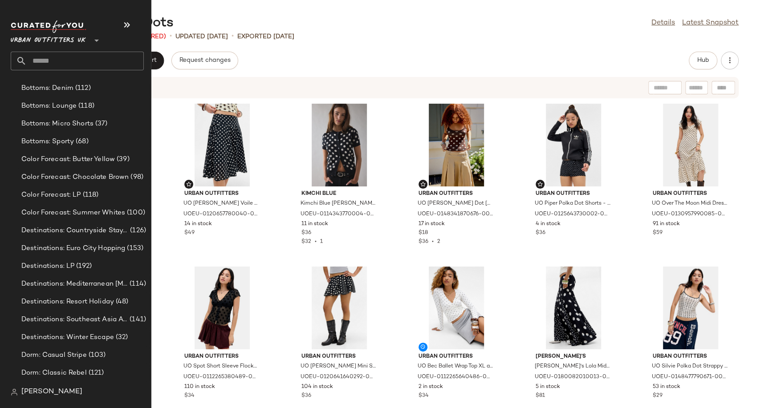
scroll to position [1807, 0]
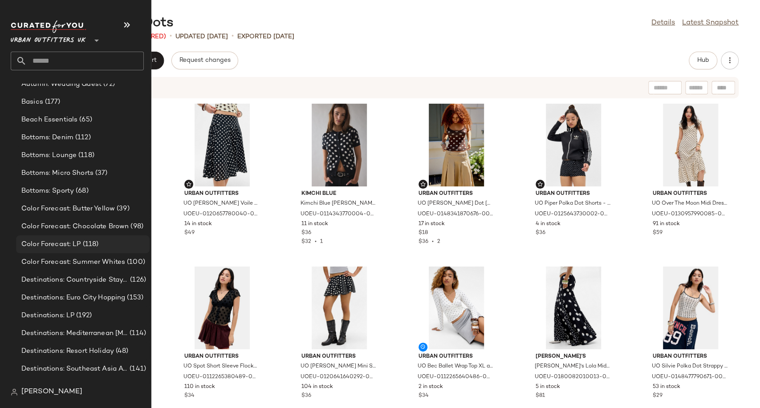
click at [70, 243] on span "Color Forecast: LP" at bounding box center [51, 244] width 60 height 10
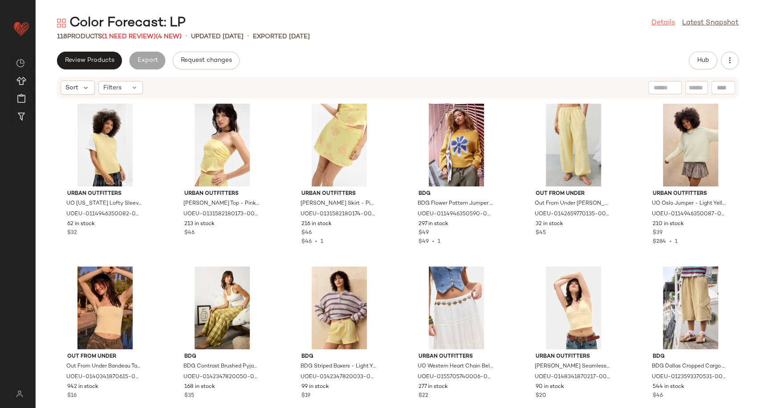
click at [664, 22] on link "Details" at bounding box center [663, 23] width 24 height 11
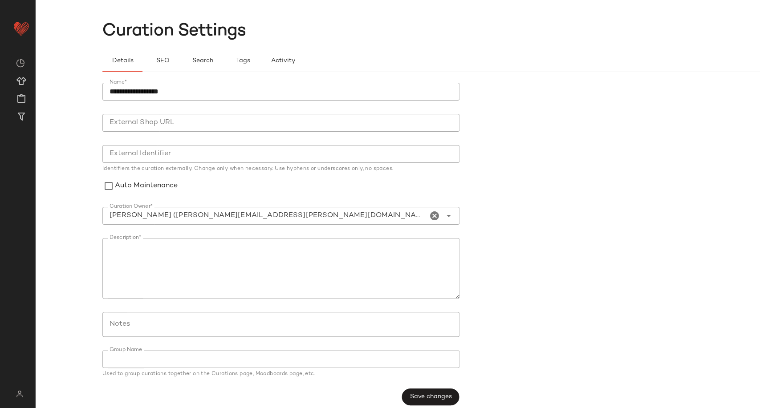
scroll to position [23, 0]
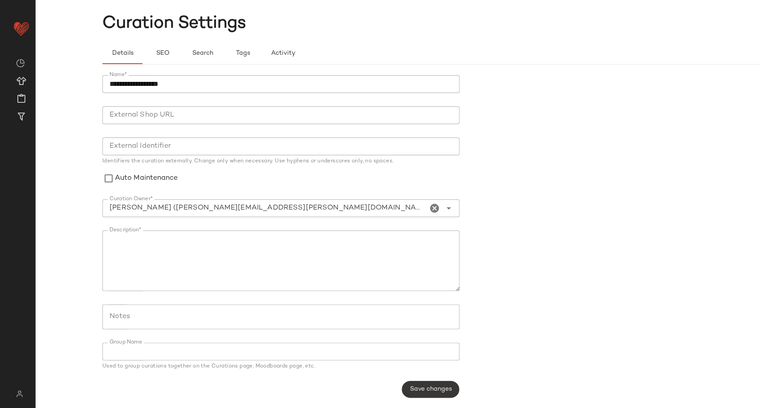
click at [441, 394] on button "Save changes" at bounding box center [429, 389] width 57 height 17
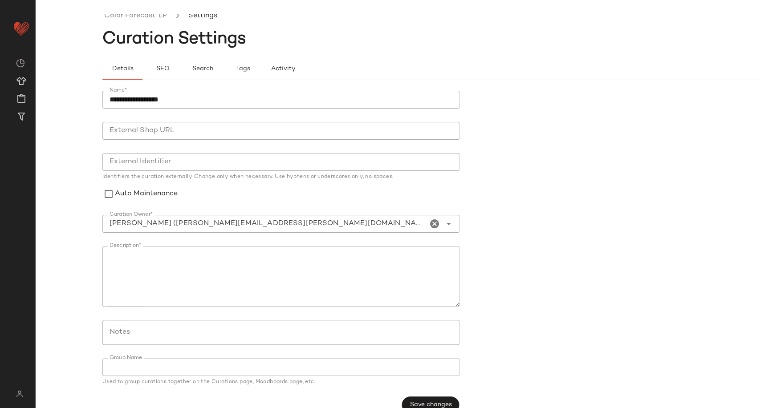
scroll to position [0, 0]
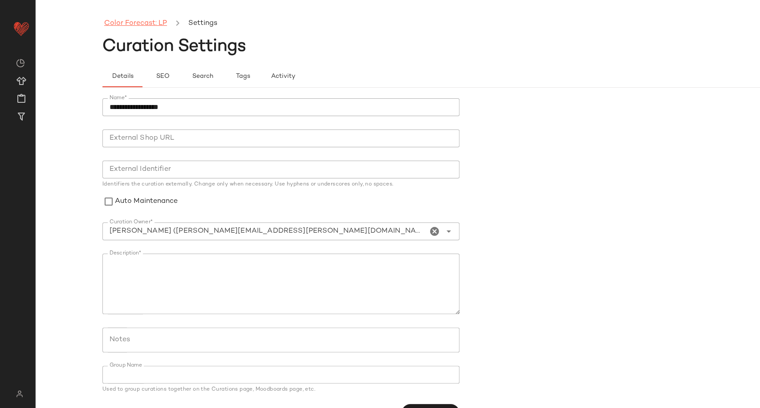
click at [139, 26] on link "Color Forecast: LP" at bounding box center [135, 24] width 63 height 12
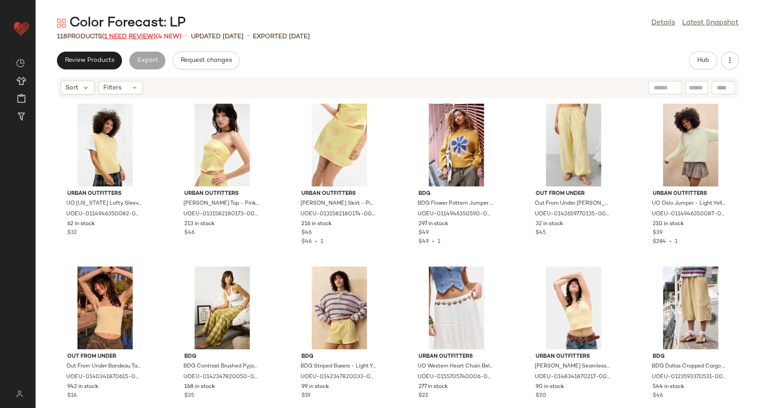
click at [119, 34] on span "(1 Need Review)" at bounding box center [129, 36] width 54 height 7
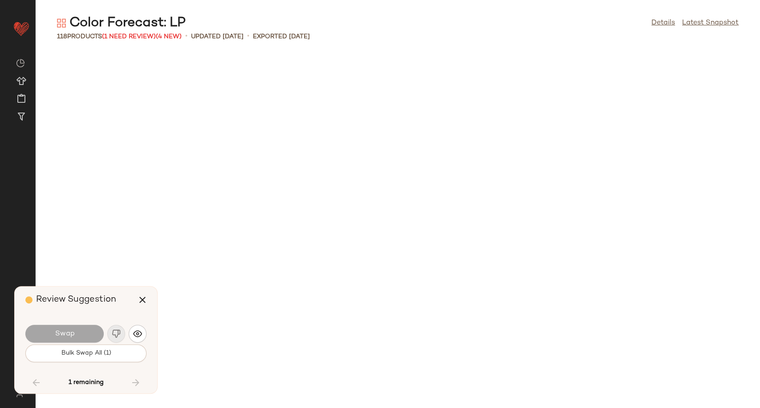
scroll to position [2443, 0]
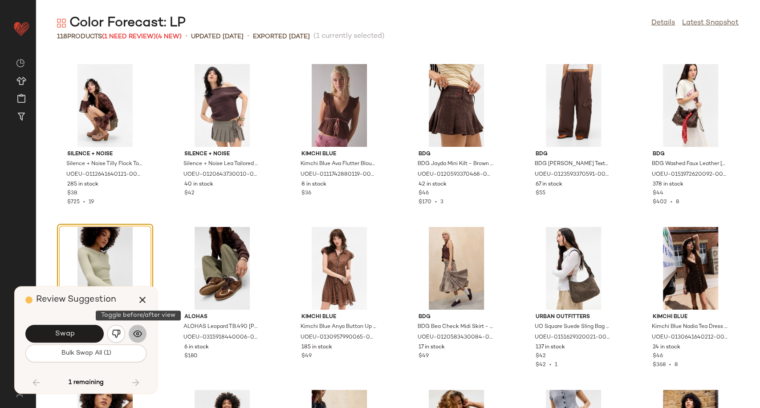
click at [136, 332] on img "button" at bounding box center [137, 333] width 9 height 9
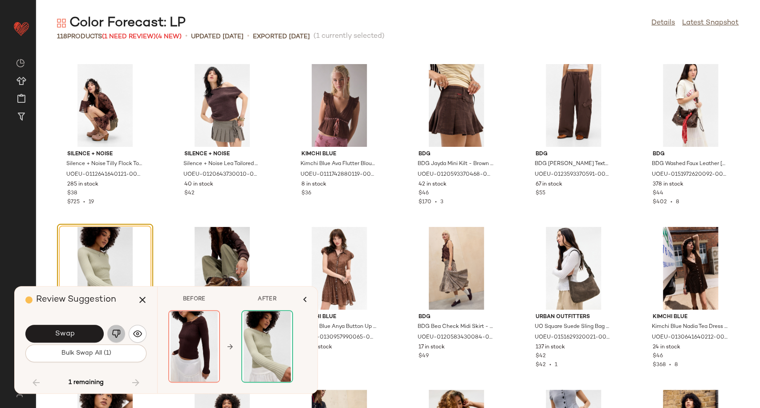
click at [119, 332] on img "button" at bounding box center [116, 333] width 9 height 9
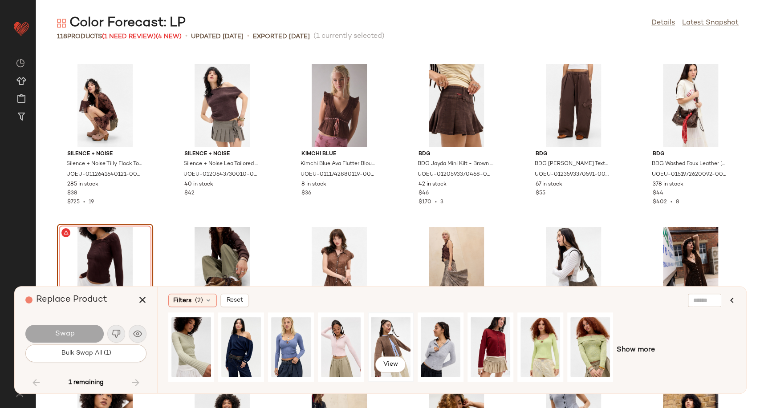
click at [398, 344] on div "View" at bounding box center [391, 347] width 40 height 63
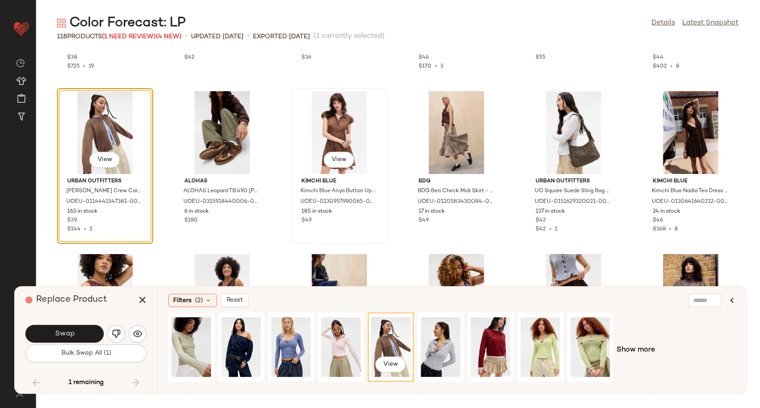
scroll to position [2592, 0]
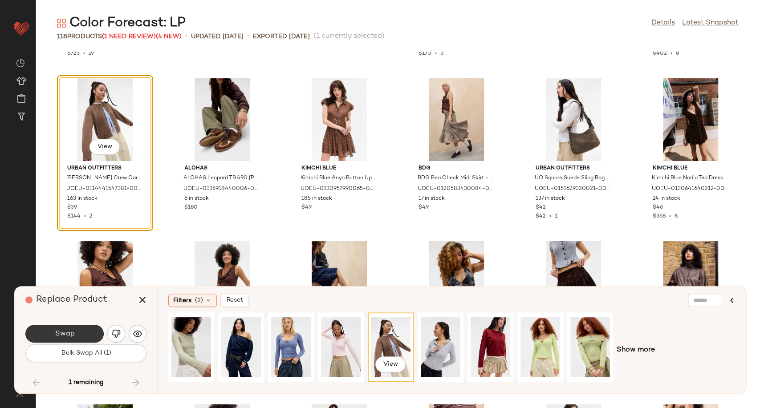
click at [78, 337] on button "Swap" at bounding box center [64, 334] width 78 height 18
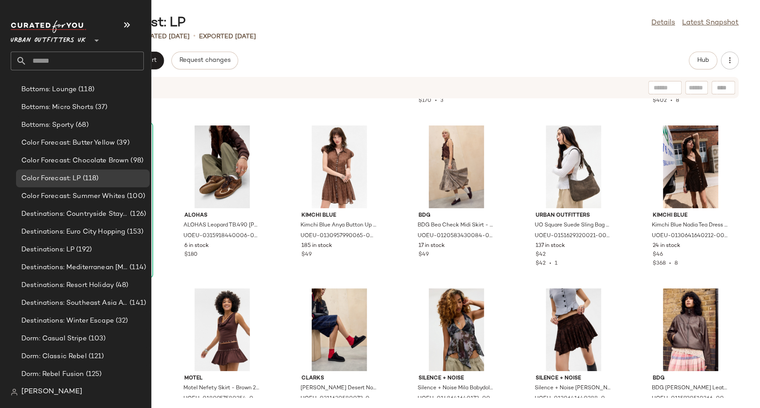
scroll to position [1830, 0]
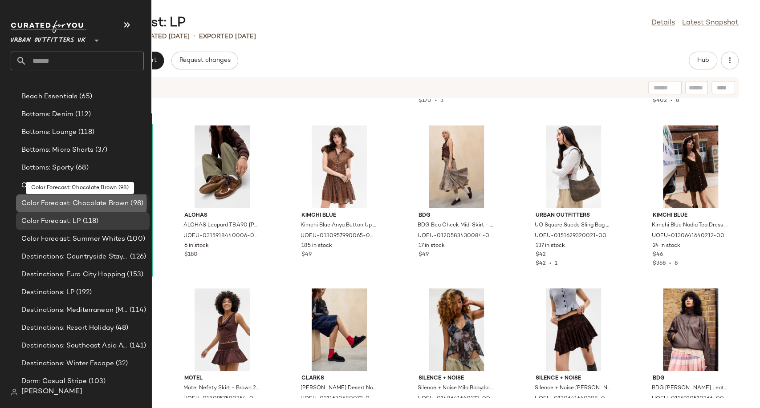
click at [77, 203] on span "Color Forecast: Chocolate Brown" at bounding box center [74, 204] width 107 height 10
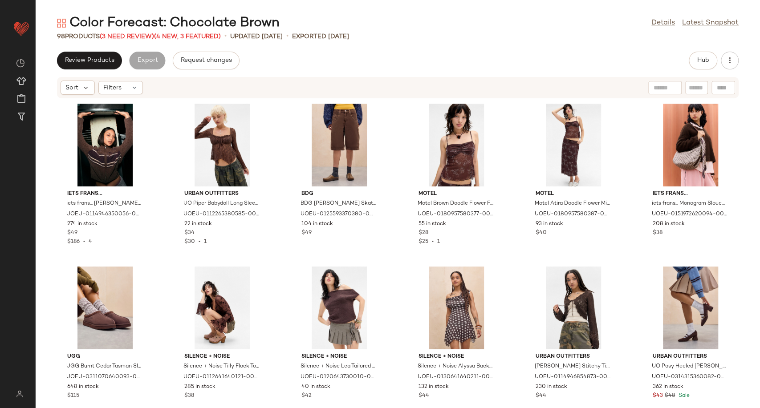
click at [146, 33] on span "(3 Need Review)" at bounding box center [127, 36] width 54 height 7
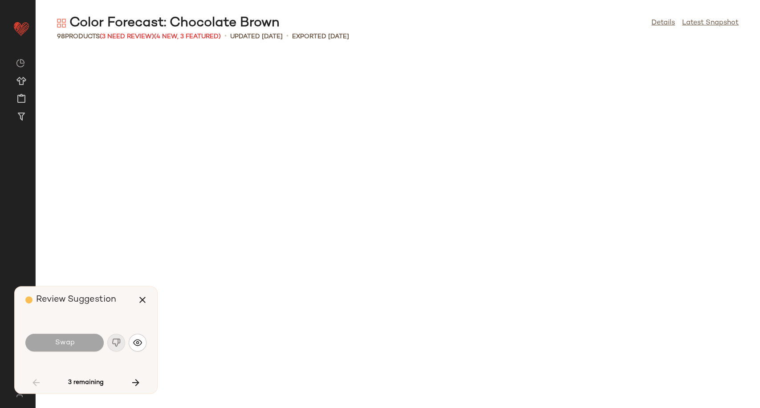
scroll to position [977, 0]
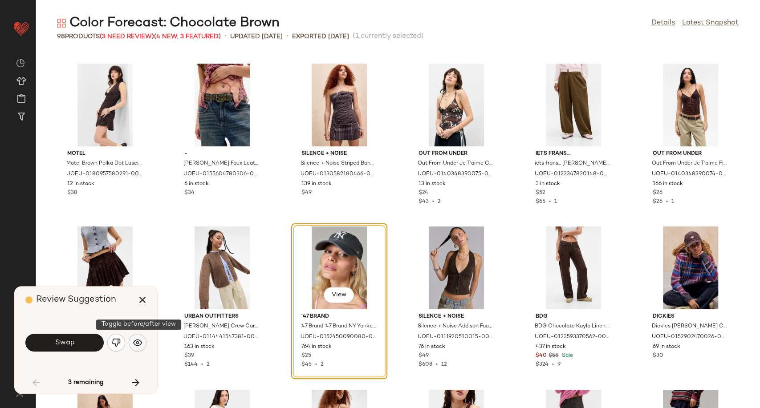
click at [132, 343] on button "button" at bounding box center [138, 343] width 18 height 18
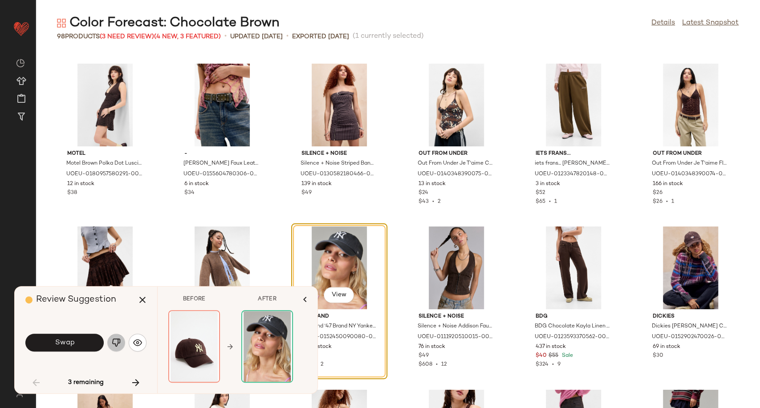
click at [119, 339] on img "button" at bounding box center [116, 342] width 9 height 9
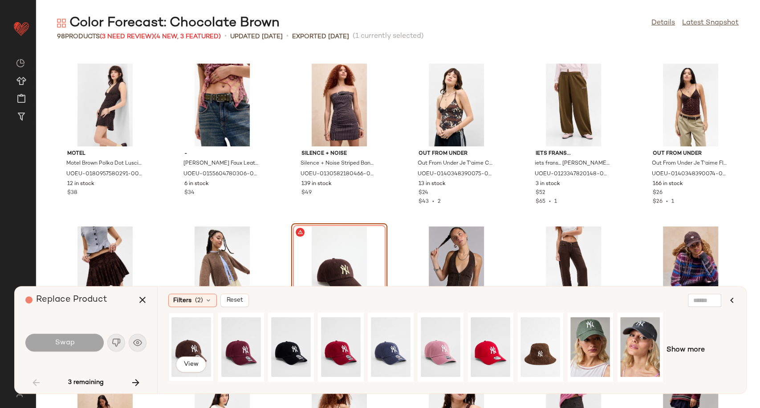
click at [189, 344] on div "View" at bounding box center [191, 347] width 40 height 63
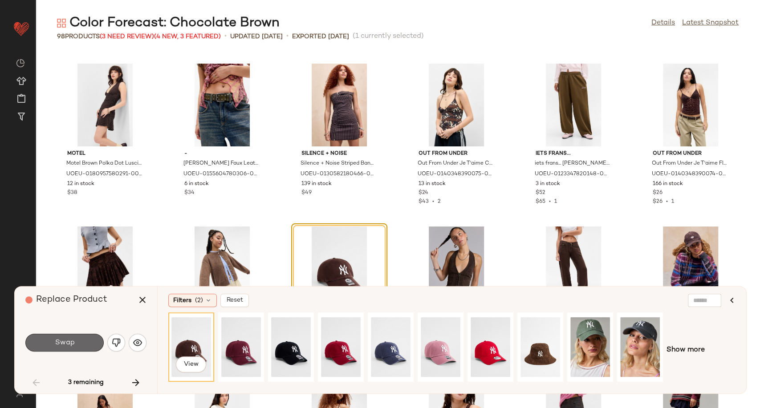
click at [55, 344] on span "Swap" at bounding box center [64, 343] width 20 height 8
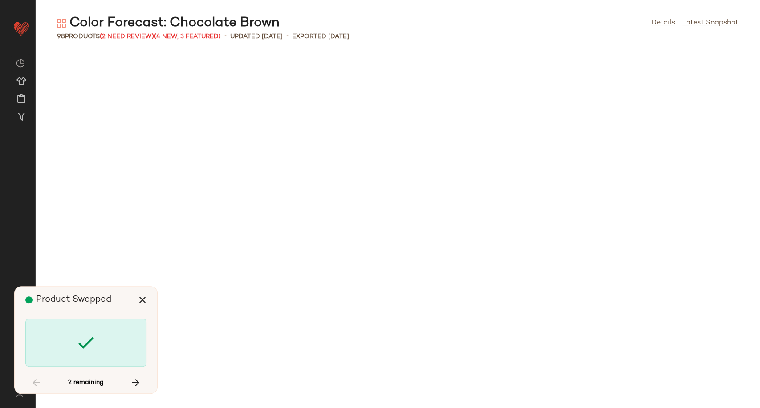
scroll to position [1629, 0]
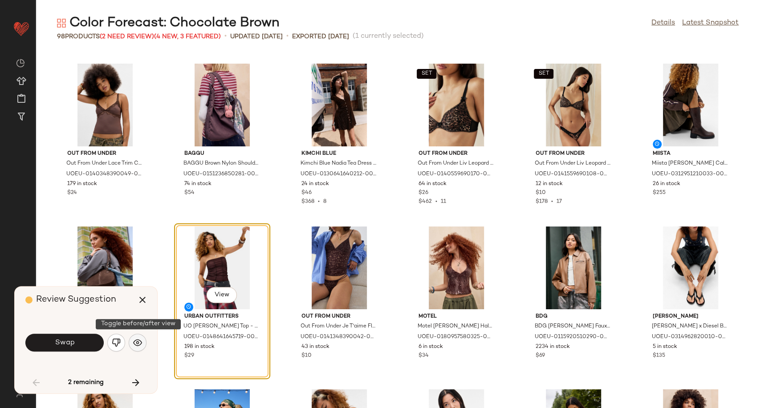
click at [131, 345] on button "button" at bounding box center [138, 343] width 18 height 18
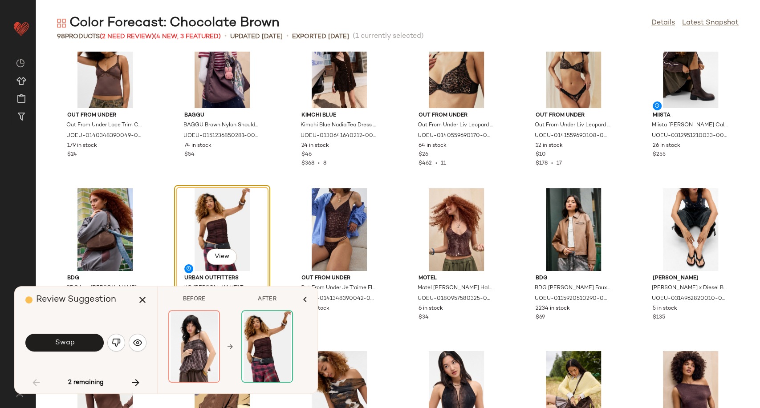
scroll to position [1728, 0]
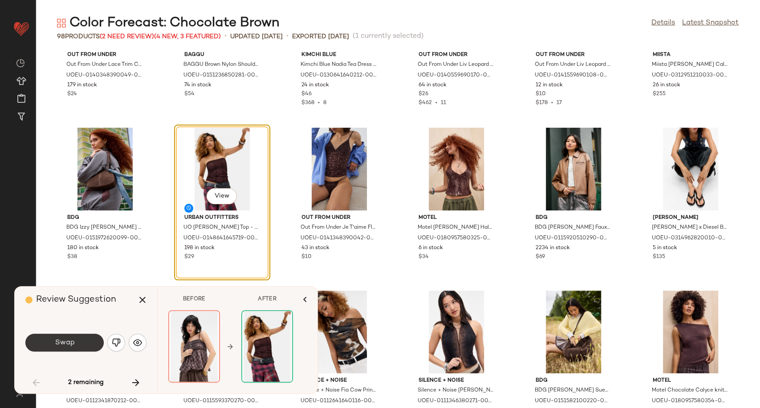
click at [89, 341] on button "Swap" at bounding box center [64, 343] width 78 height 18
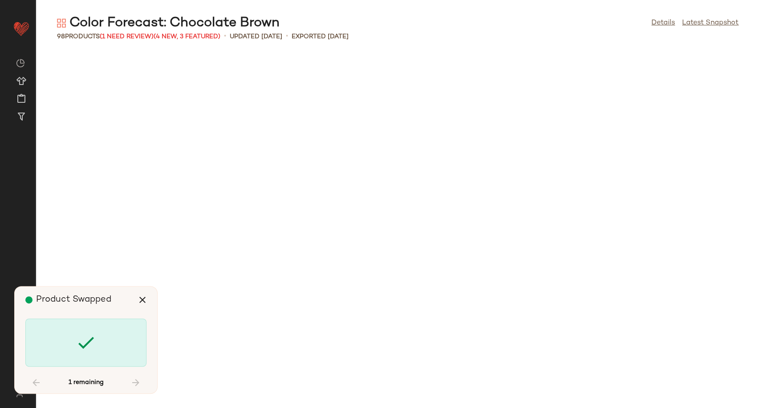
scroll to position [2281, 0]
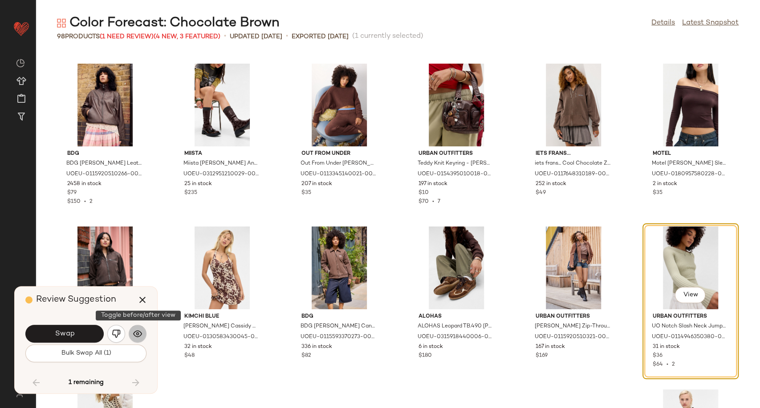
click at [142, 333] on img "button" at bounding box center [137, 333] width 9 height 9
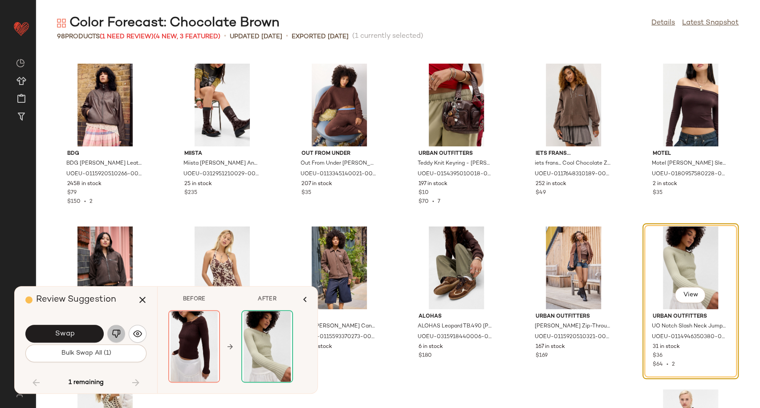
click at [116, 330] on img "button" at bounding box center [116, 333] width 9 height 9
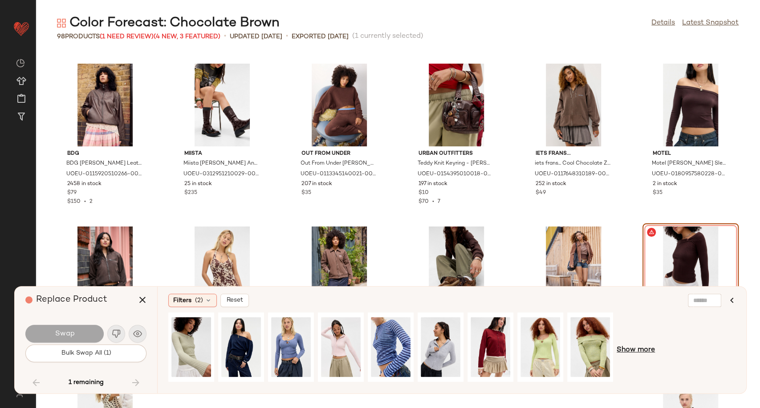
click at [631, 349] on span "Show more" at bounding box center [635, 350] width 38 height 11
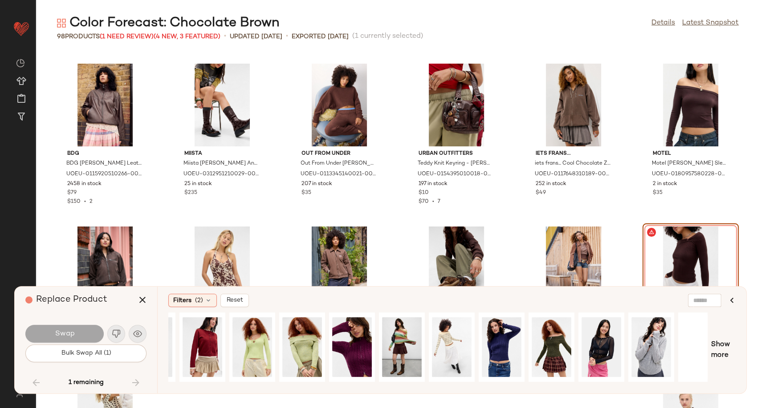
scroll to position [0, 304]
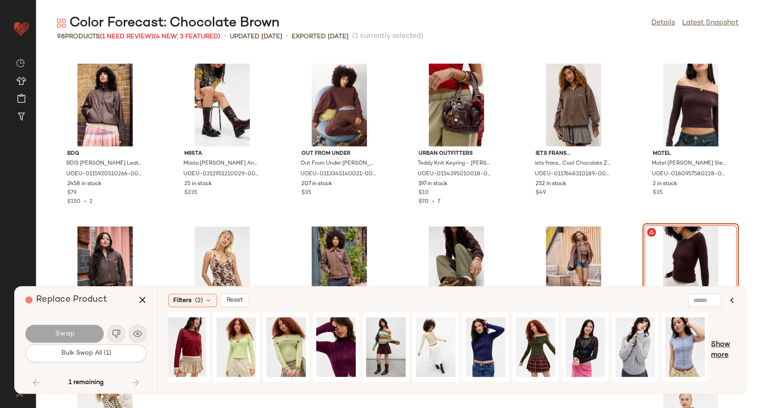
click at [717, 345] on span "Show more" at bounding box center [723, 350] width 24 height 21
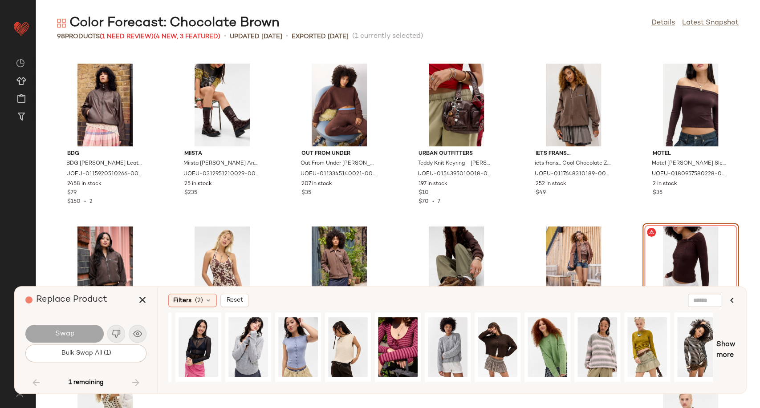
scroll to position [0, 693]
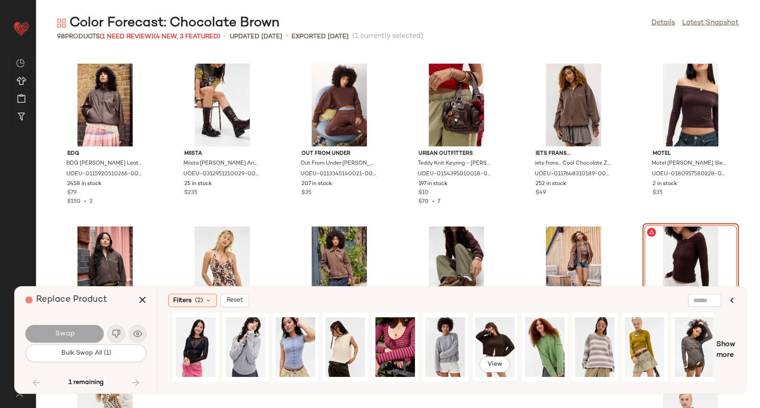
click at [494, 346] on div "View" at bounding box center [495, 347] width 40 height 63
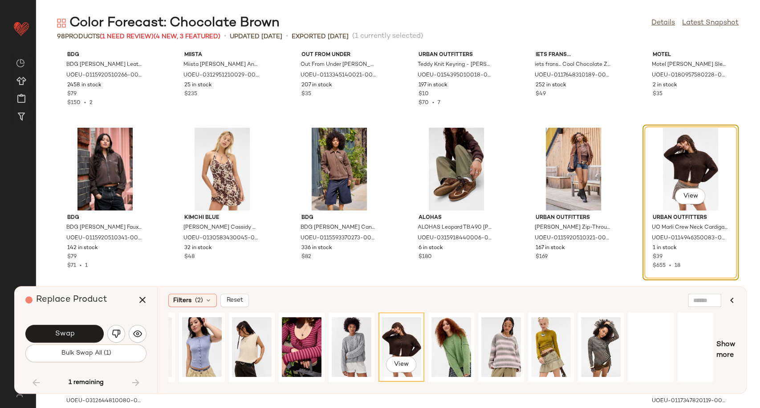
scroll to position [0, 797]
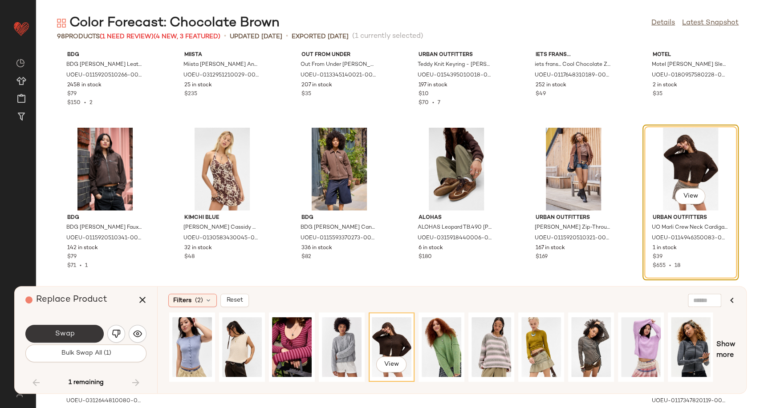
click at [53, 334] on button "Swap" at bounding box center [64, 334] width 78 height 18
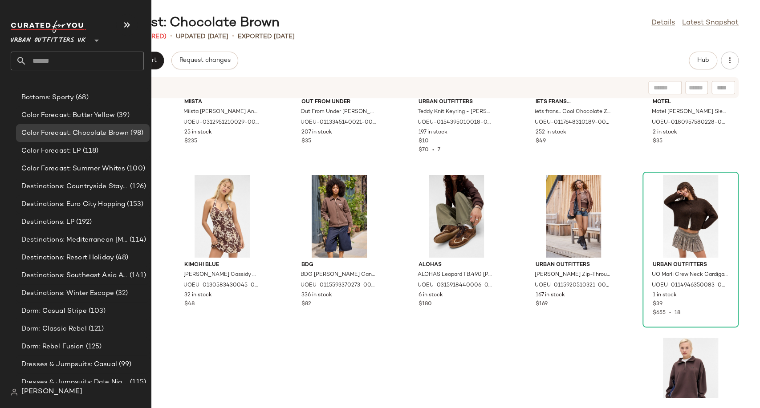
scroll to position [1780, 0]
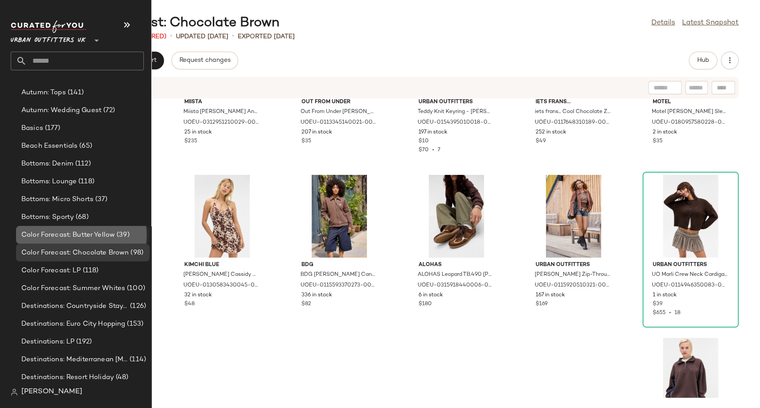
click at [77, 236] on span "Color Forecast: Butter Yellow" at bounding box center [67, 235] width 93 height 10
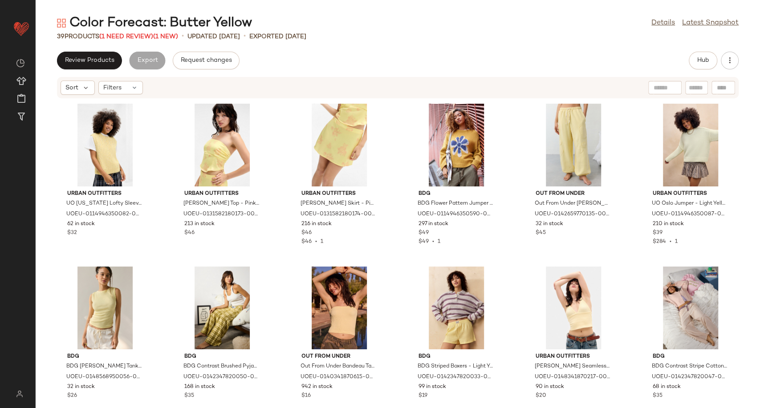
click at [368, 48] on div "Color Forecast: Butter Yellow Details Latest Snapshot 39 Products (1 Need Revie…" at bounding box center [398, 211] width 724 height 394
click at [659, 24] on link "Details" at bounding box center [663, 23] width 24 height 11
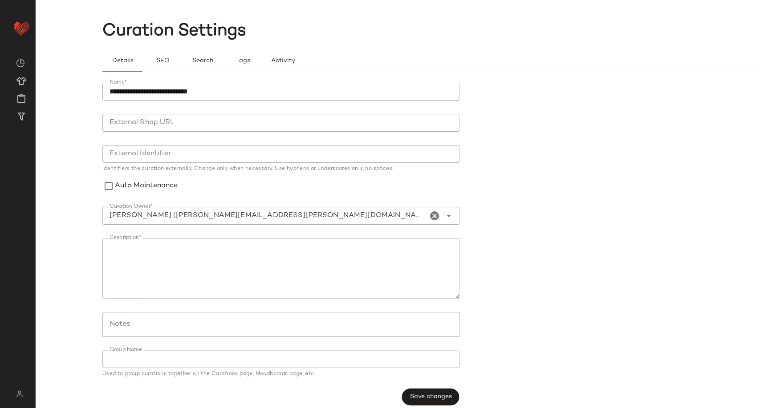
scroll to position [23, 0]
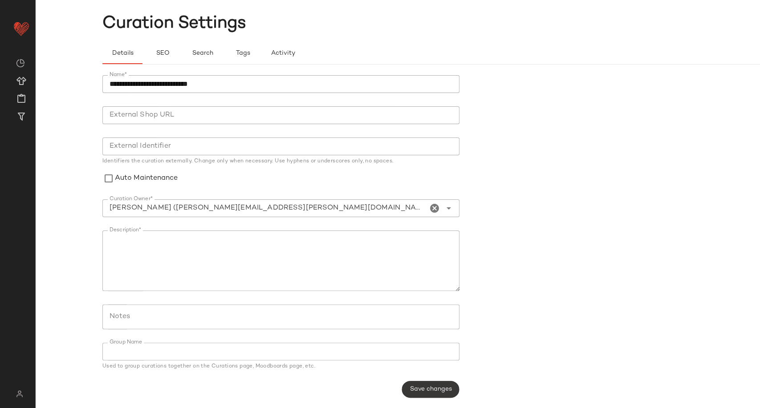
click at [441, 389] on span "Save changes" at bounding box center [430, 389] width 42 height 7
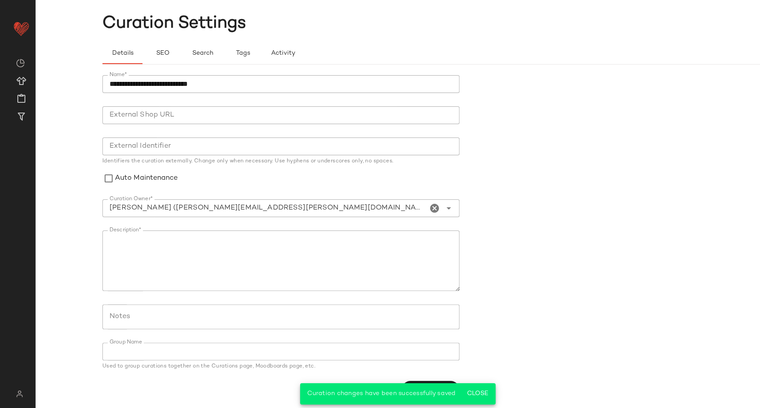
scroll to position [0, 0]
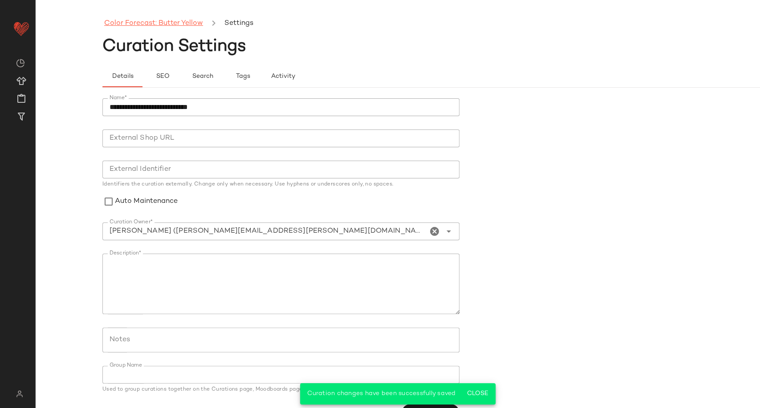
click at [145, 25] on link "Color Forecast: Butter Yellow" at bounding box center [153, 24] width 99 height 12
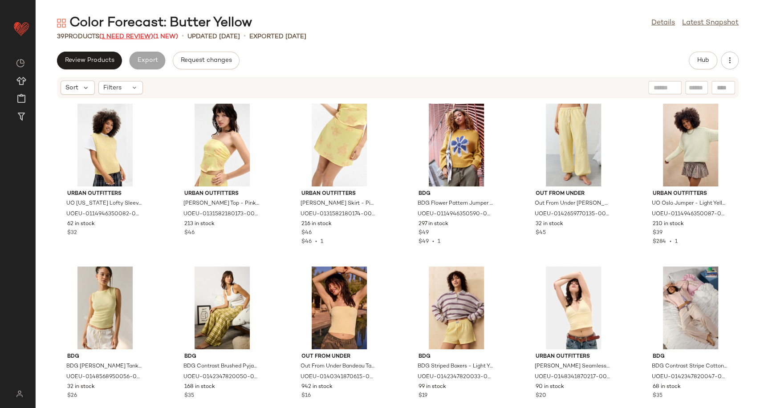
click at [126, 36] on span "(1 Need Review)" at bounding box center [126, 36] width 54 height 7
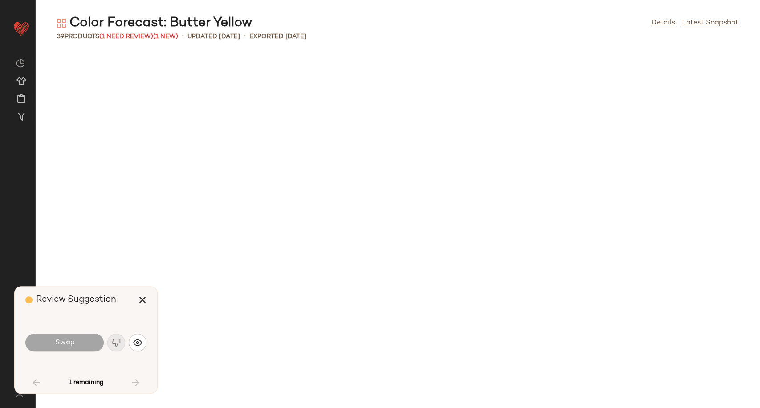
scroll to position [659, 0]
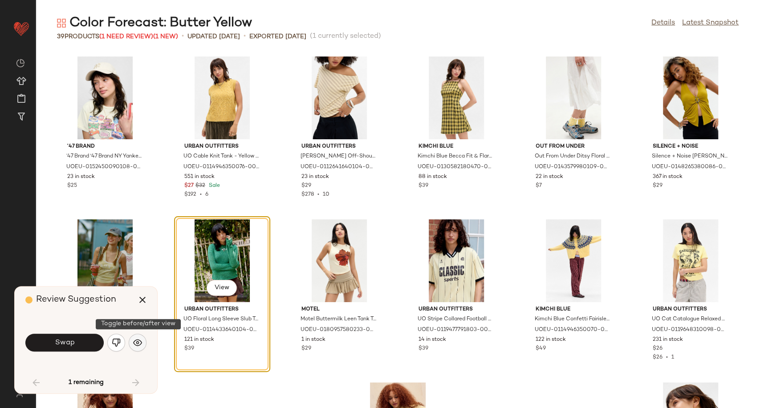
click at [137, 343] on img "button" at bounding box center [137, 342] width 9 height 9
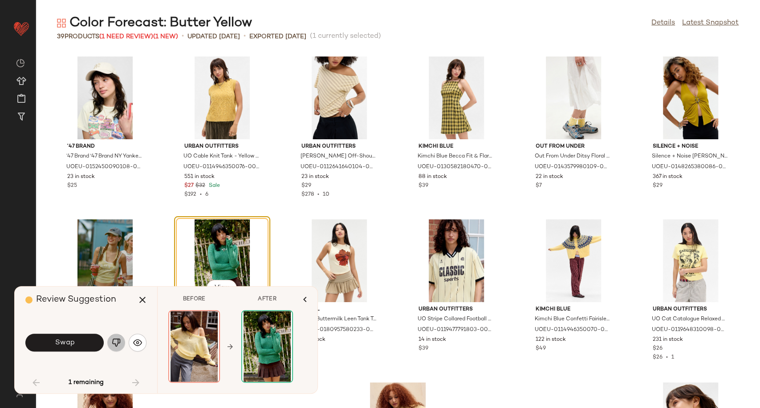
click at [120, 342] on img "button" at bounding box center [116, 342] width 9 height 9
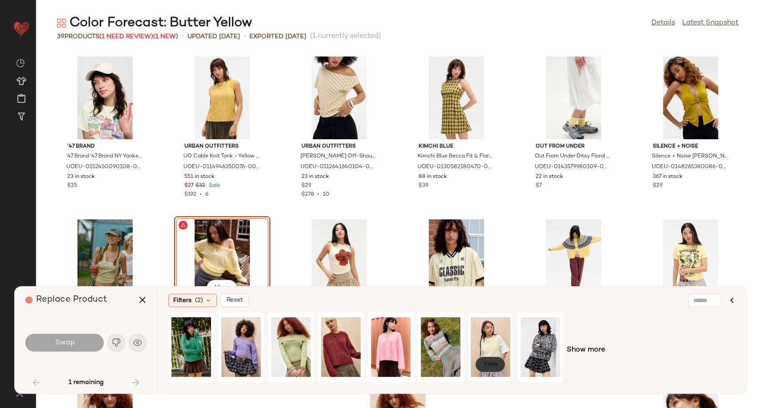
click at [494, 364] on span "View" at bounding box center [489, 364] width 15 height 7
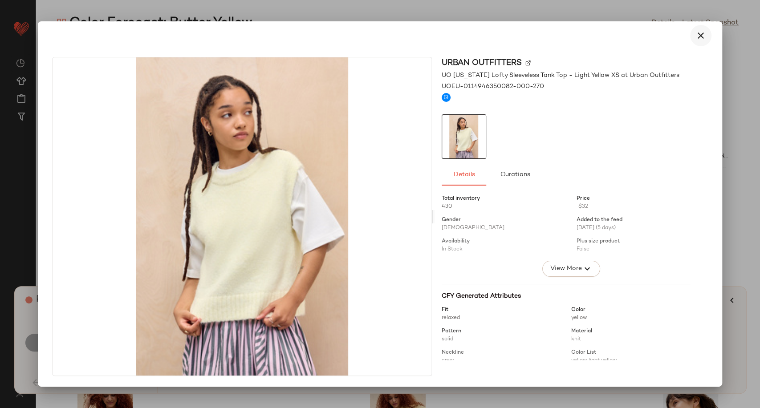
click at [699, 39] on icon "button" at bounding box center [700, 35] width 11 height 11
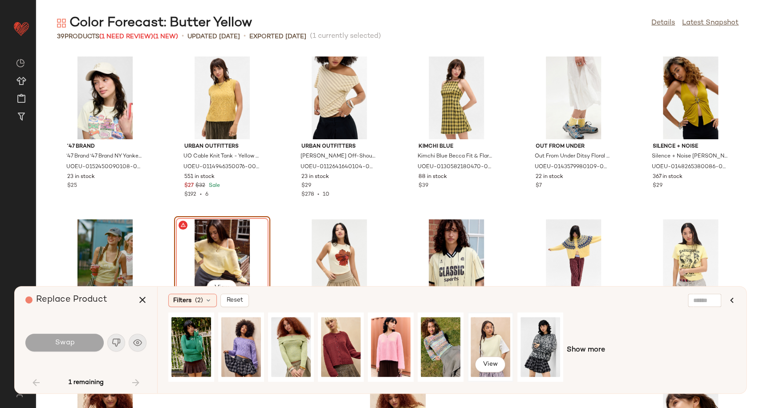
click at [483, 344] on div "View" at bounding box center [490, 347] width 40 height 63
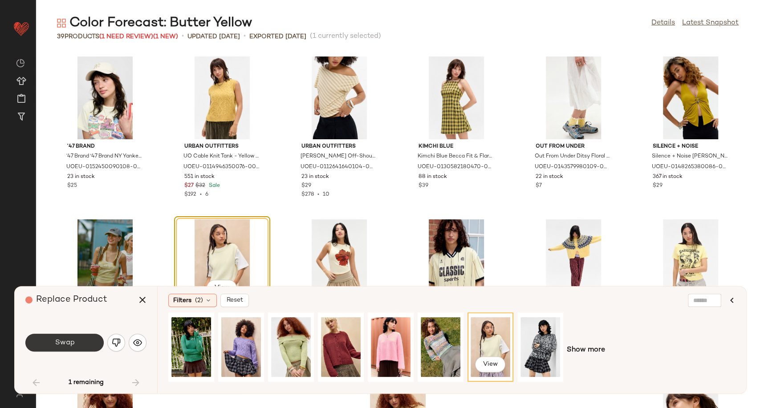
click at [53, 343] on button "Swap" at bounding box center [64, 343] width 78 height 18
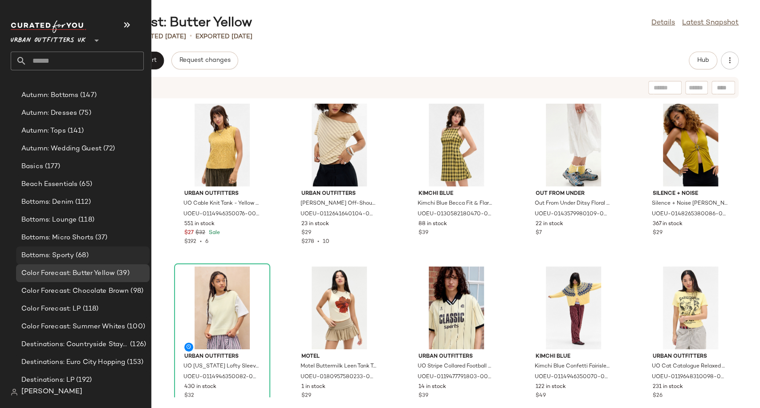
scroll to position [1730, 0]
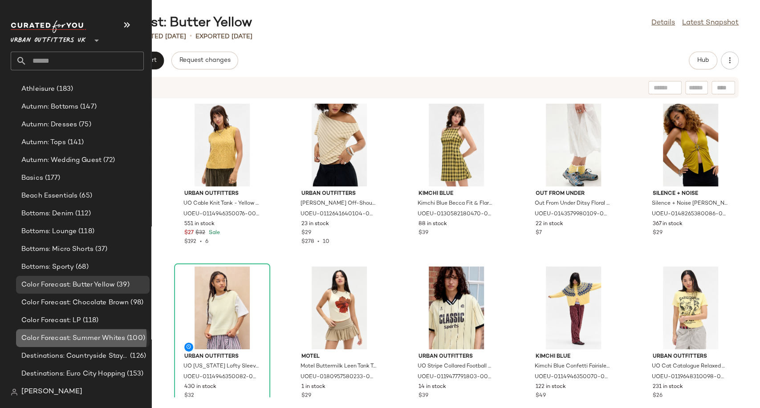
click at [82, 336] on span "Color Forecast: Summer Whites" at bounding box center [73, 338] width 104 height 10
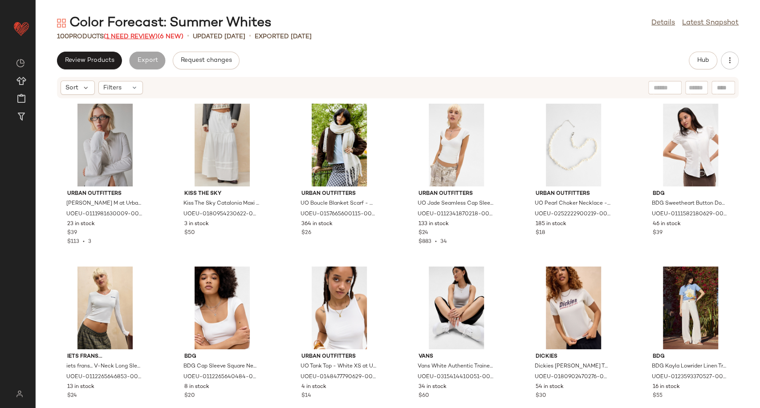
click at [121, 38] on span "(1 Need Review)" at bounding box center [131, 36] width 54 height 7
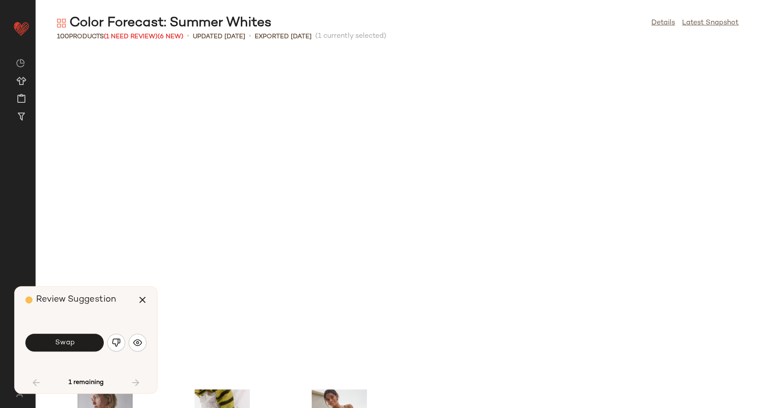
scroll to position [333, 0]
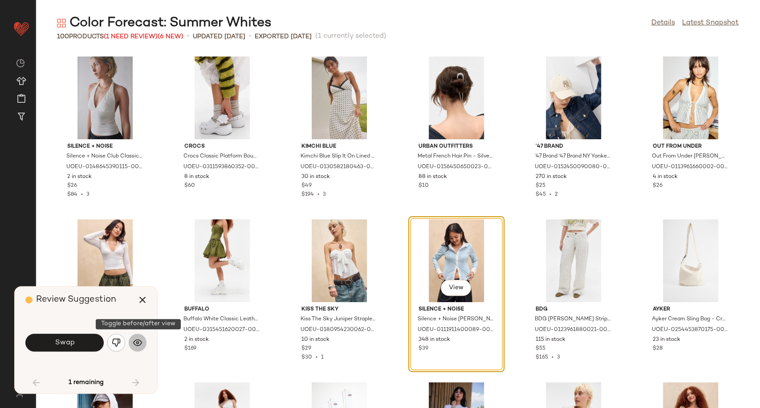
click at [140, 340] on img "button" at bounding box center [137, 342] width 9 height 9
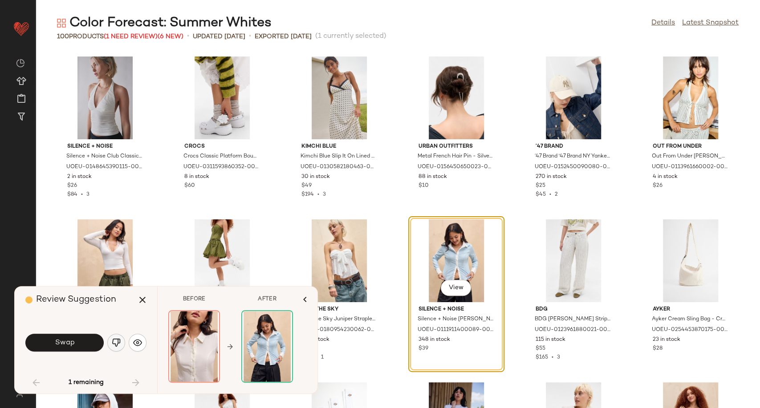
click at [117, 345] on img "button" at bounding box center [116, 342] width 9 height 9
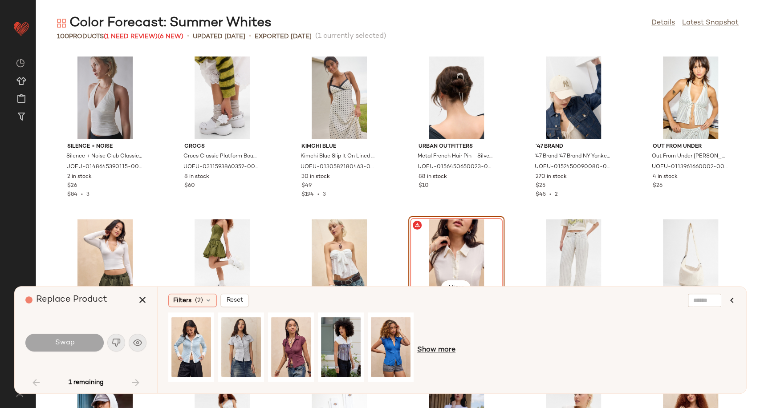
click at [436, 349] on span "Show more" at bounding box center [436, 350] width 38 height 11
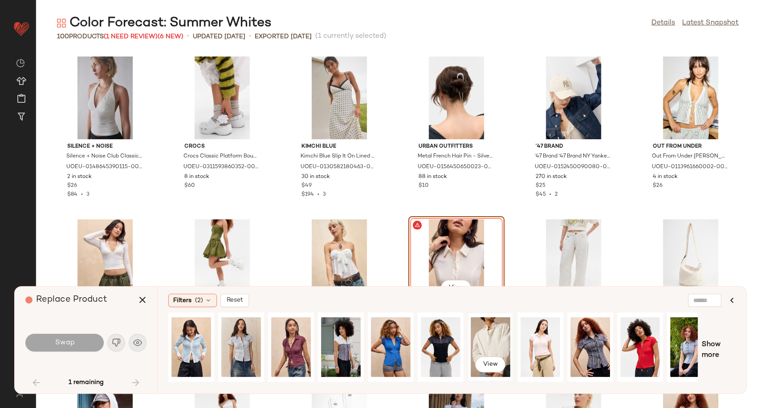
click at [499, 342] on div "View" at bounding box center [490, 347] width 40 height 63
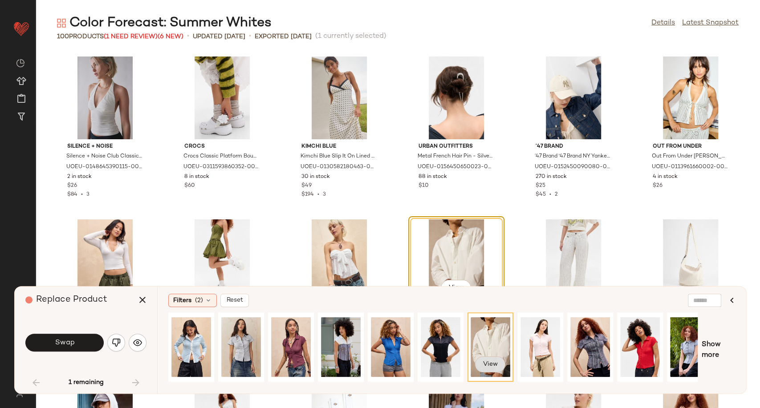
click at [496, 371] on button "View" at bounding box center [490, 365] width 30 height 16
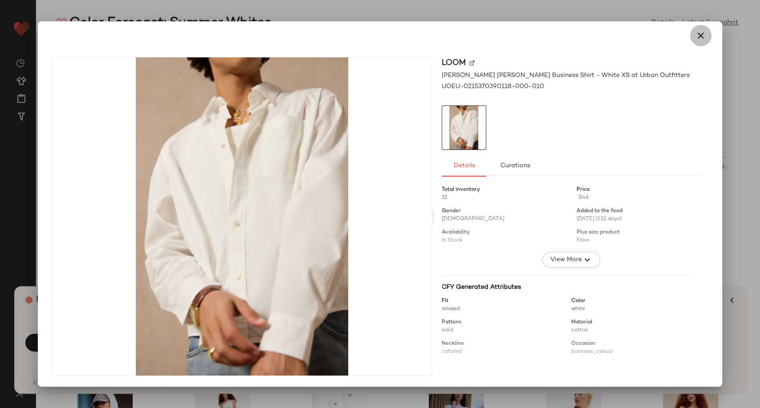
click at [704, 36] on icon "button" at bounding box center [700, 35] width 11 height 11
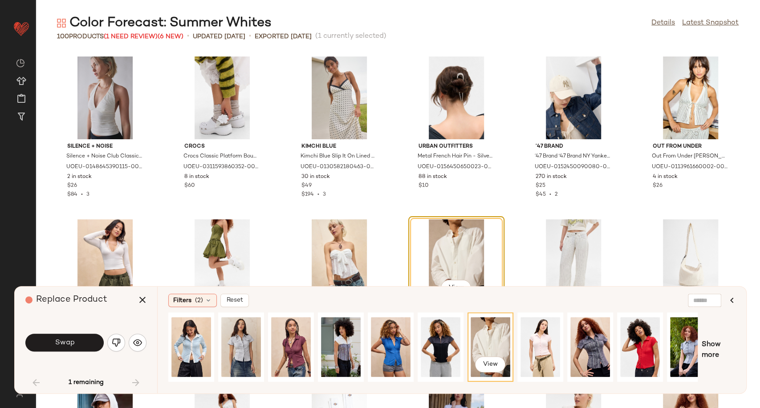
click at [466, 383] on div "View" at bounding box center [432, 350] width 529 height 76
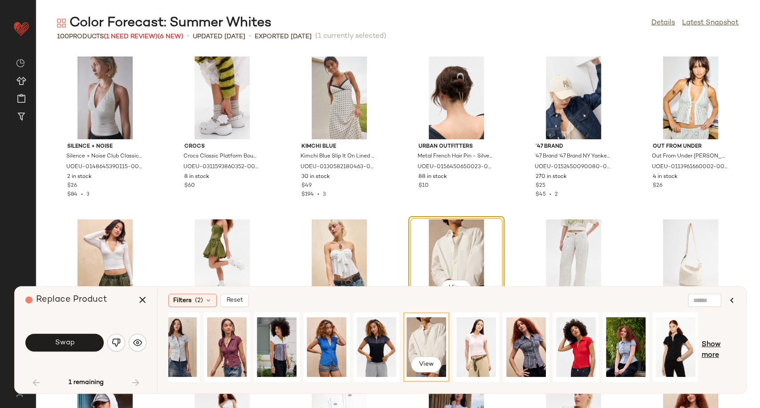
click at [731, 350] on span "Show more" at bounding box center [718, 350] width 34 height 21
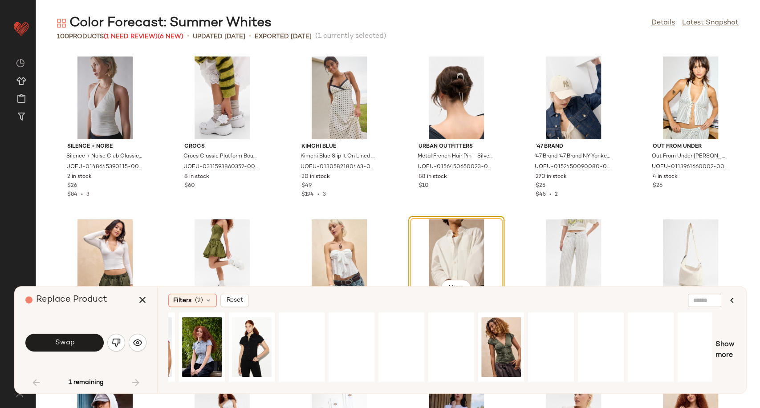
scroll to position [0, 498]
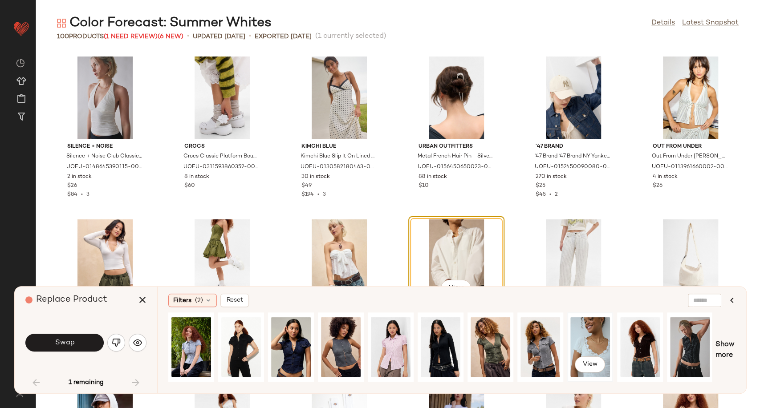
click at [588, 343] on div "View" at bounding box center [590, 347] width 40 height 63
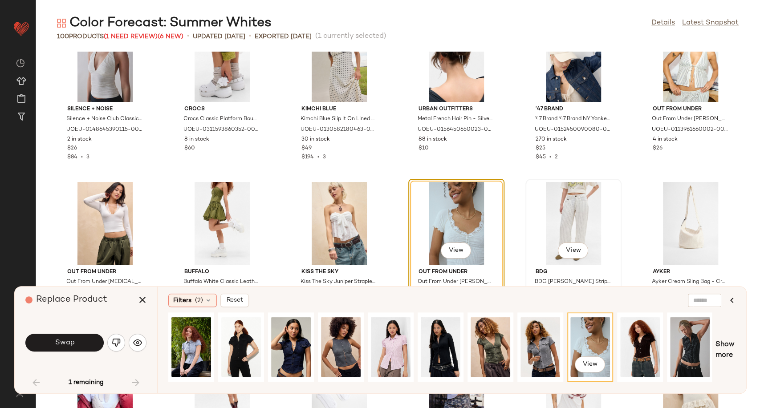
scroll to position [432, 0]
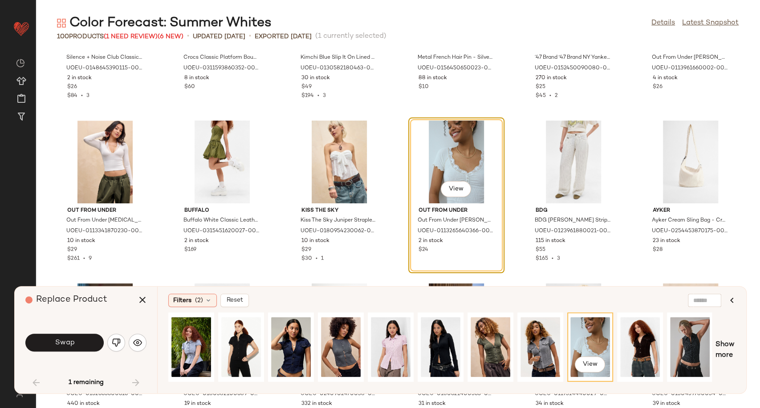
click at [66, 353] on div "Swap" at bounding box center [85, 342] width 121 height 21
click at [67, 349] on button "Swap" at bounding box center [64, 343] width 78 height 18
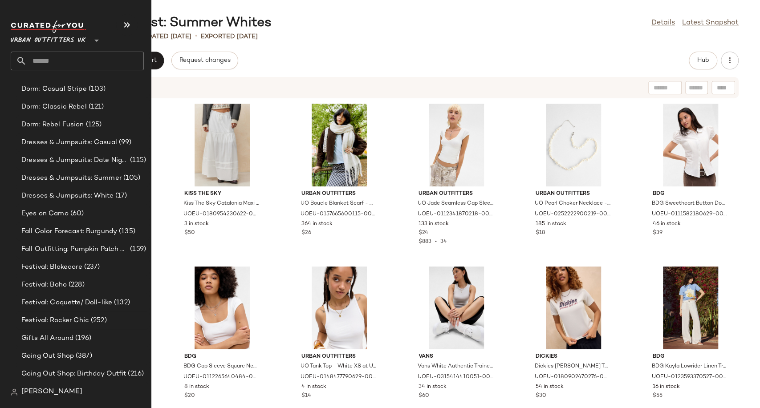
scroll to position [2101, 0]
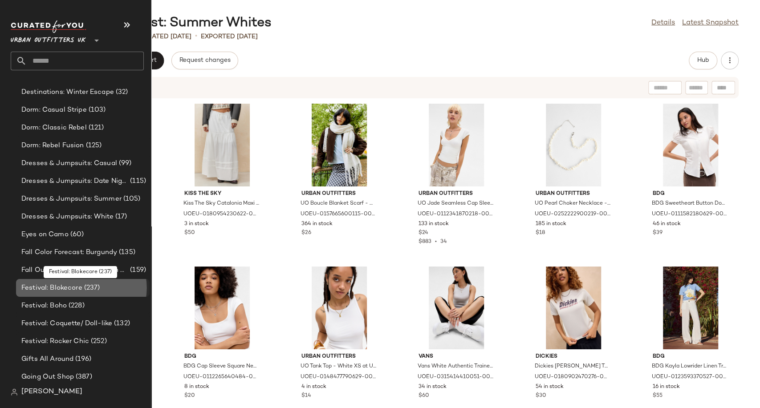
click at [65, 288] on span "Festival: Blokecore" at bounding box center [51, 288] width 61 height 10
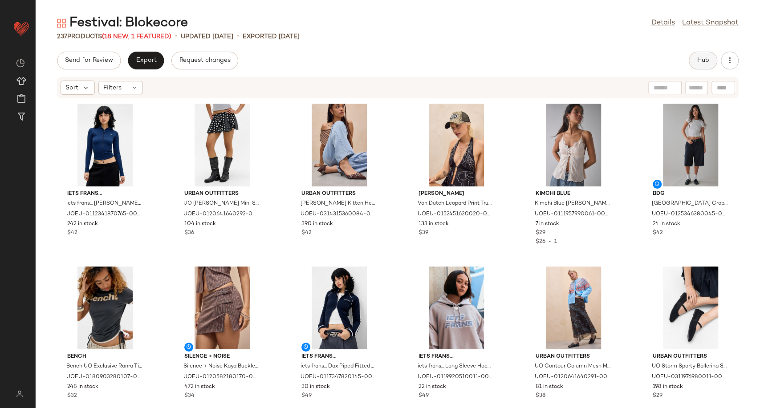
click at [695, 64] on button "Hub" at bounding box center [703, 61] width 28 height 18
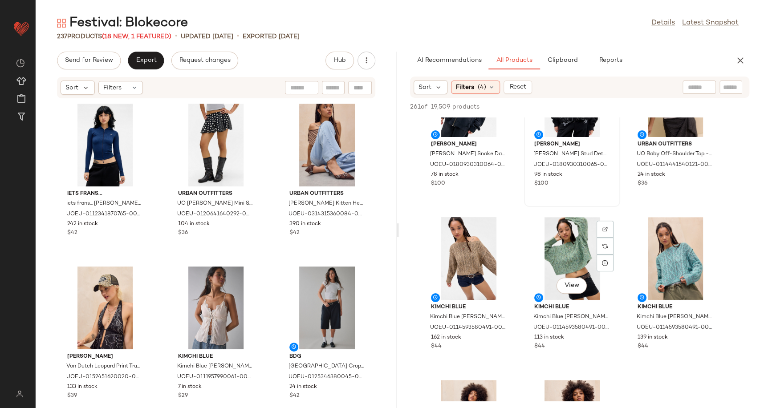
scroll to position [198, 0]
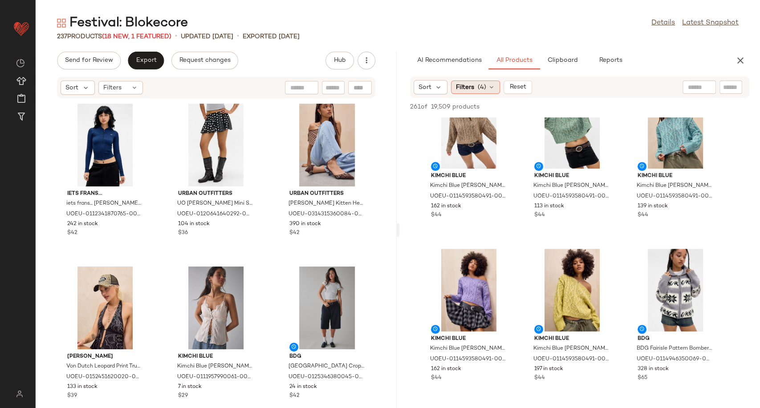
click at [492, 90] on icon at bounding box center [491, 87] width 7 height 7
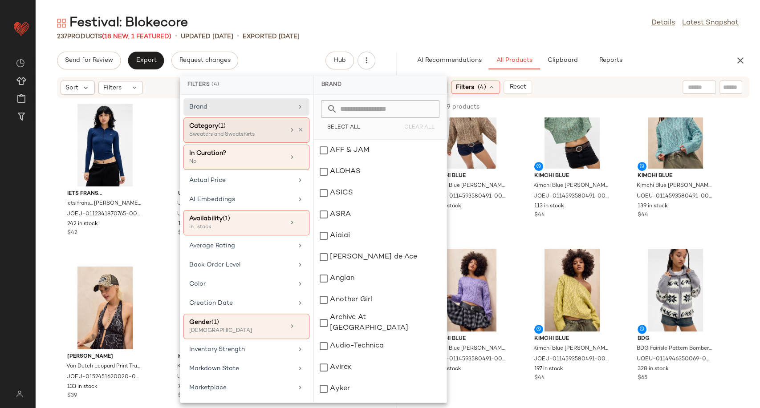
click at [297, 128] on icon at bounding box center [300, 130] width 6 height 6
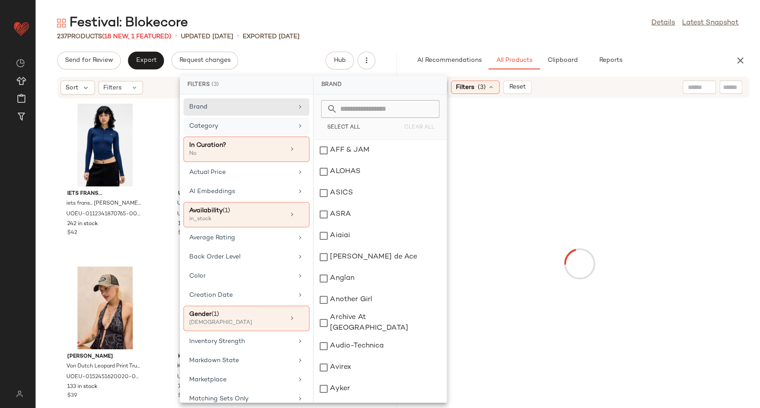
click at [284, 128] on div "Category" at bounding box center [241, 126] width 104 height 9
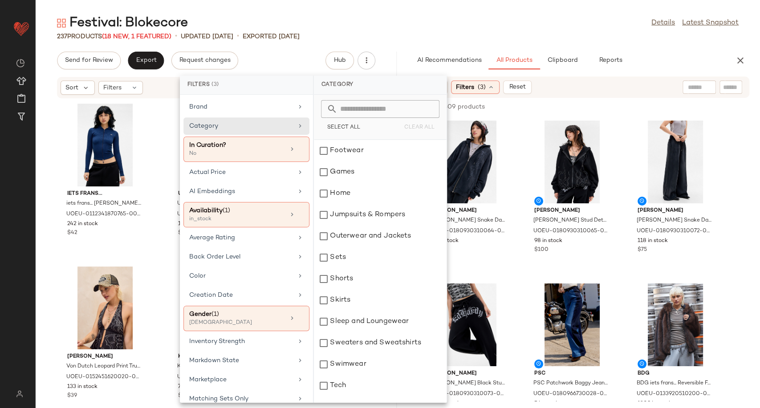
scroll to position [185, 0]
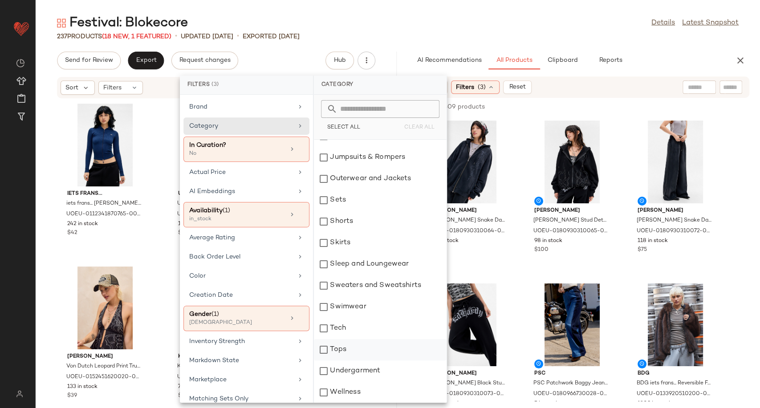
click at [342, 350] on div "Tops" at bounding box center [380, 349] width 133 height 21
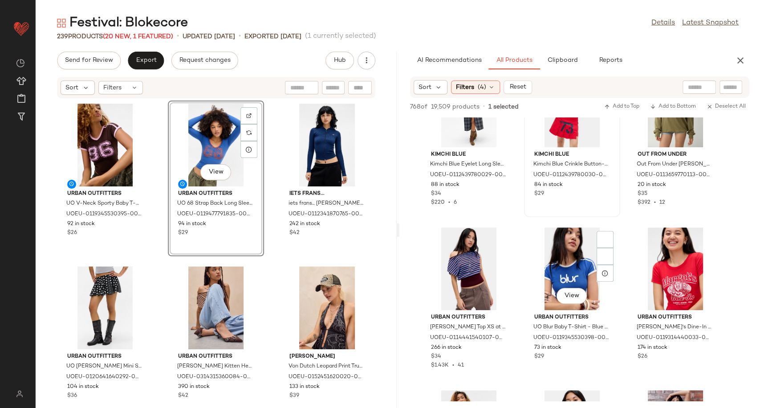
scroll to position [2670, 0]
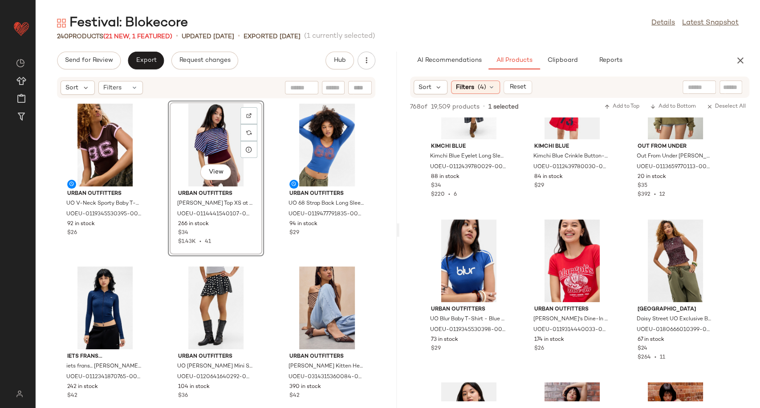
click at [270, 252] on div "Urban Outfitters UO V-Neck Sporty Baby T-Shirt - Chocolate XS at Urban Outfitte…" at bounding box center [216, 248] width 361 height 299
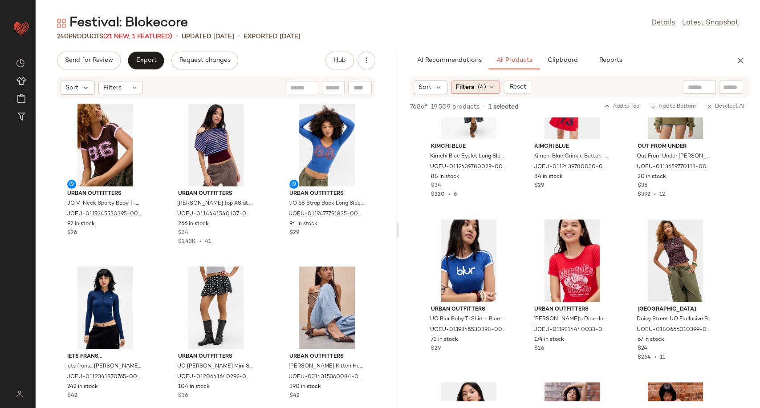
click at [490, 84] on icon at bounding box center [491, 87] width 7 height 7
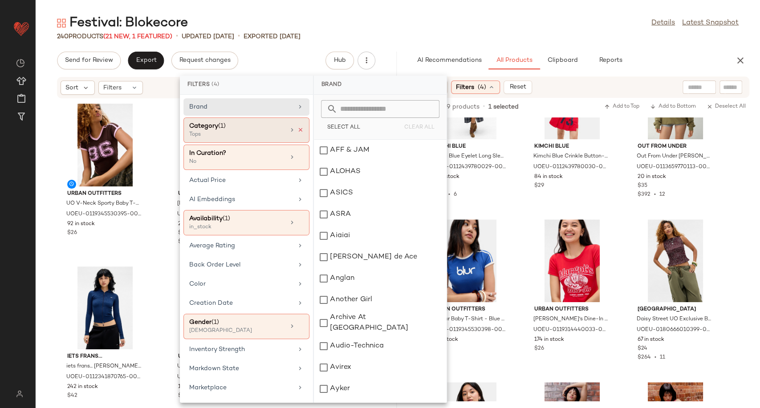
click at [297, 129] on icon at bounding box center [300, 130] width 6 height 6
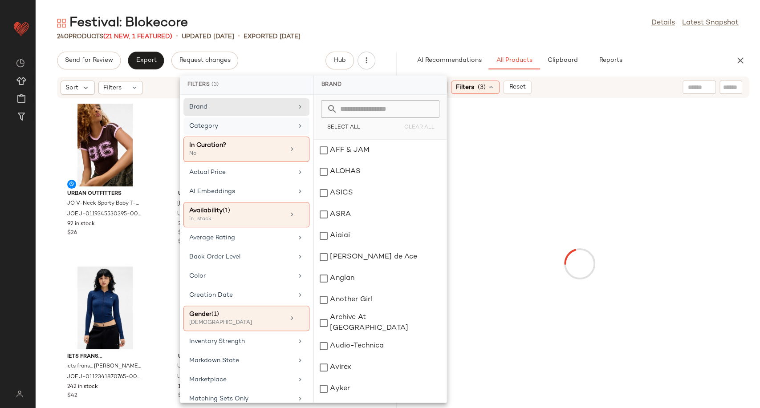
click at [267, 129] on div "Category" at bounding box center [241, 126] width 104 height 9
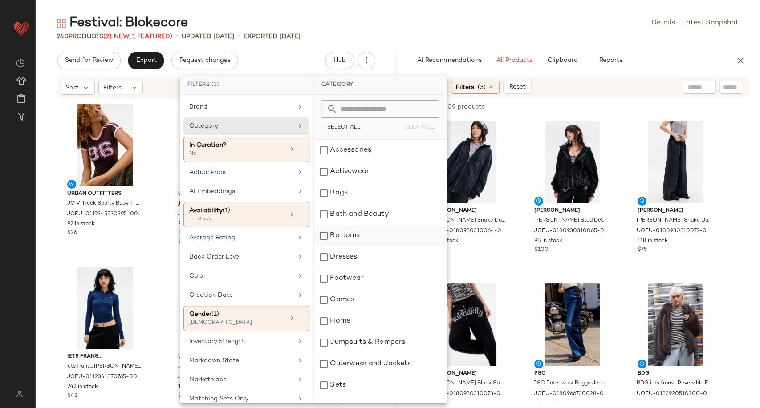
click at [355, 239] on div "Bottoms" at bounding box center [380, 235] width 133 height 21
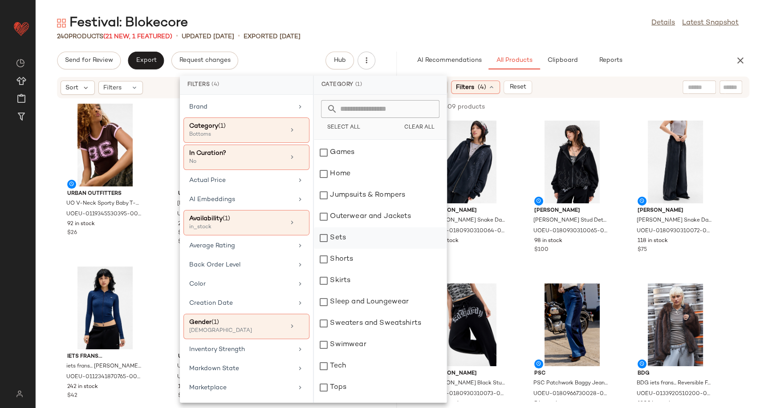
scroll to position [148, 0]
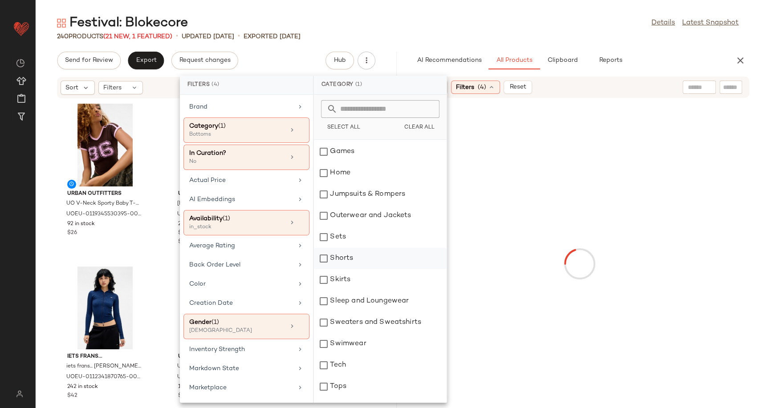
click at [344, 263] on div "Shorts" at bounding box center [380, 258] width 133 height 21
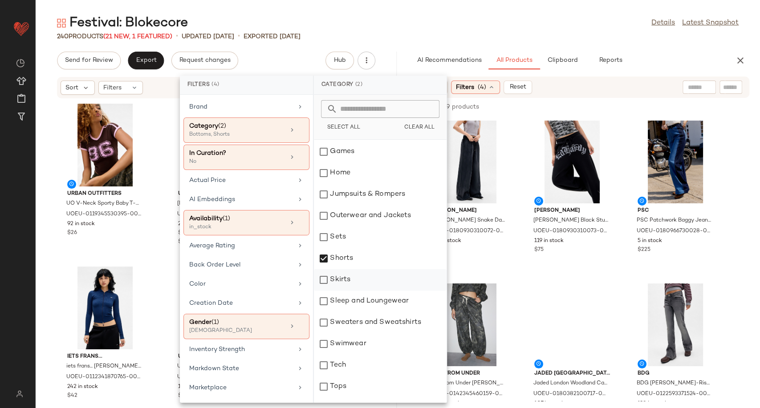
click at [345, 277] on div "Skirts" at bounding box center [380, 279] width 133 height 21
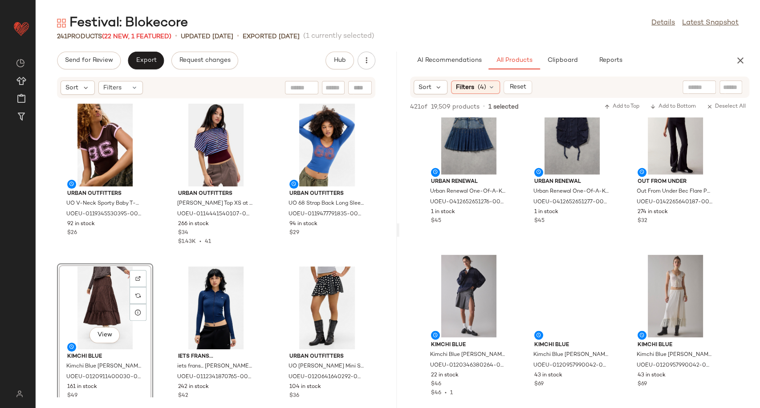
scroll to position [1038, 0]
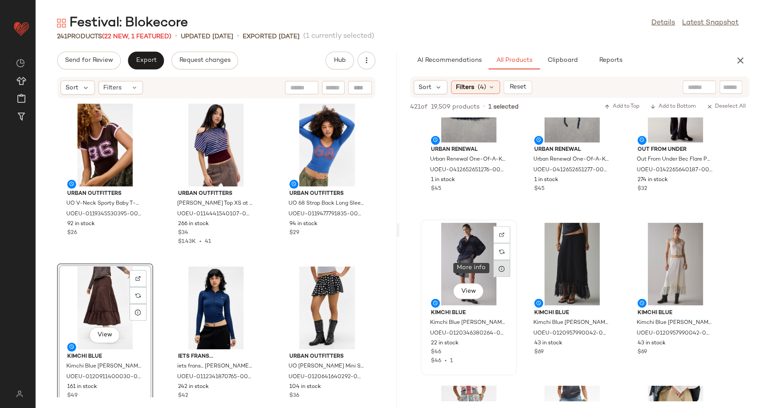
click at [501, 266] on icon at bounding box center [501, 268] width 7 height 7
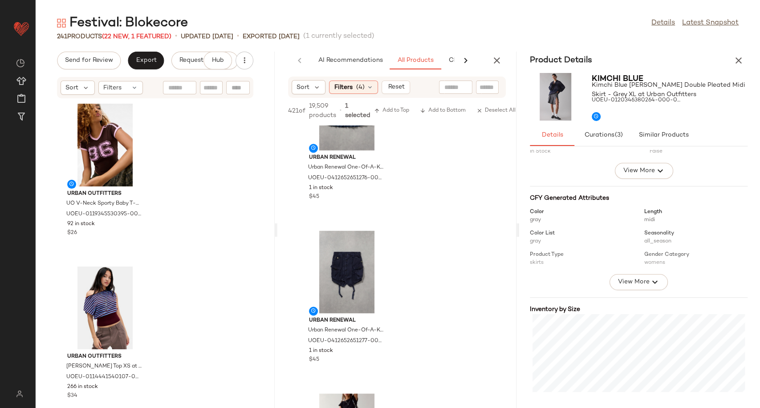
scroll to position [148, 0]
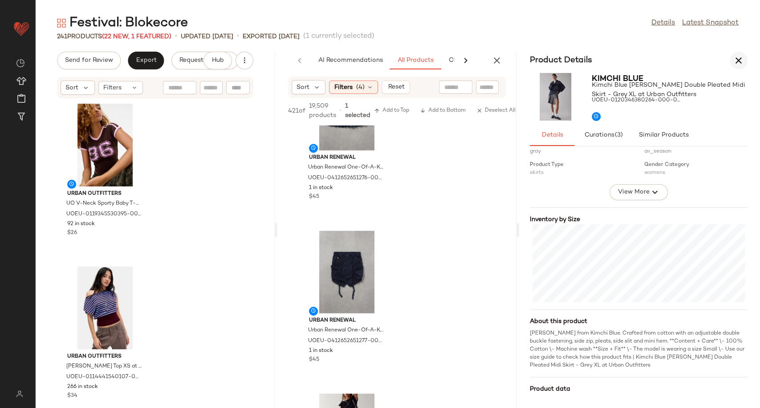
click at [738, 54] on button "button" at bounding box center [738, 61] width 18 height 18
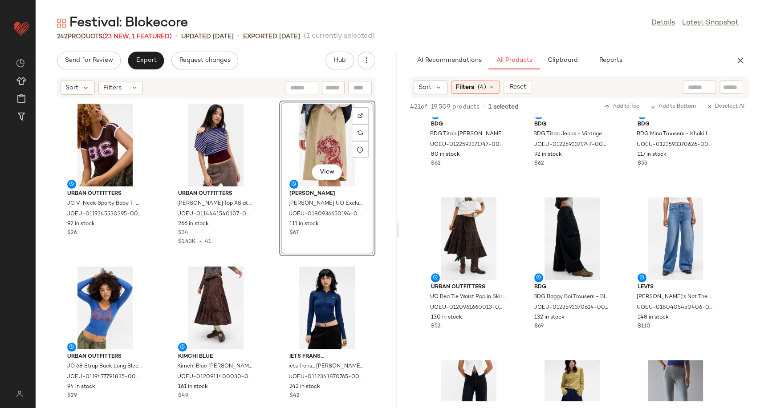
scroll to position [593, 0]
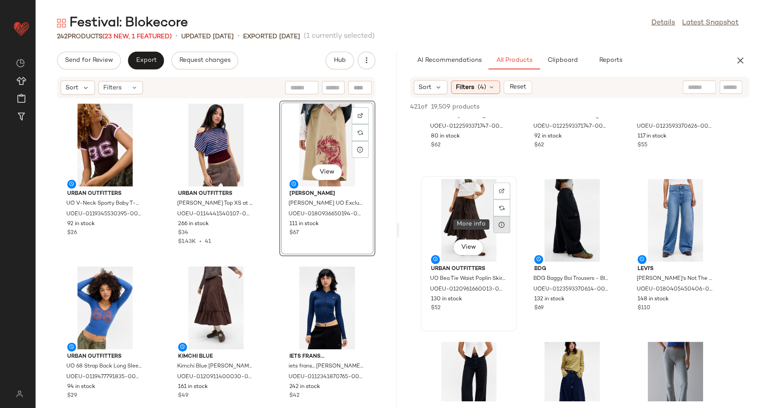
click at [498, 225] on icon at bounding box center [501, 224] width 7 height 7
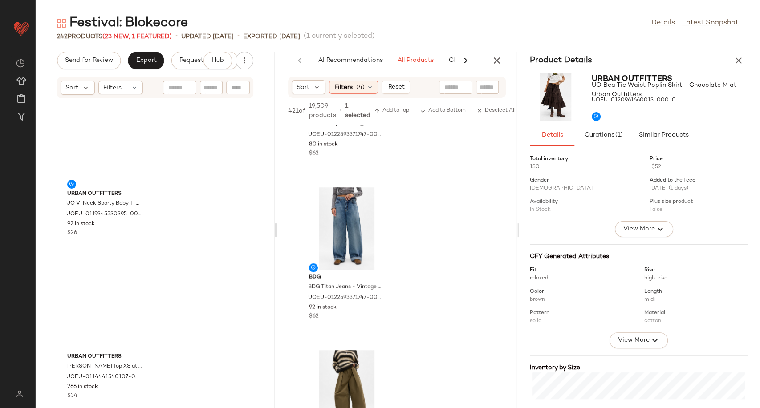
scroll to position [99, 0]
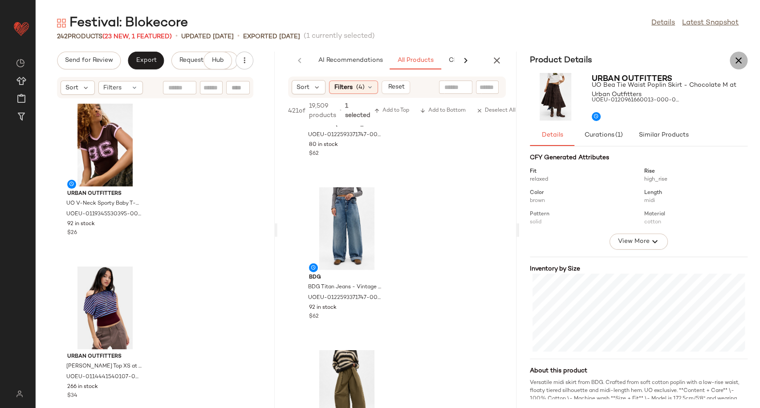
click at [741, 52] on button "button" at bounding box center [738, 61] width 18 height 18
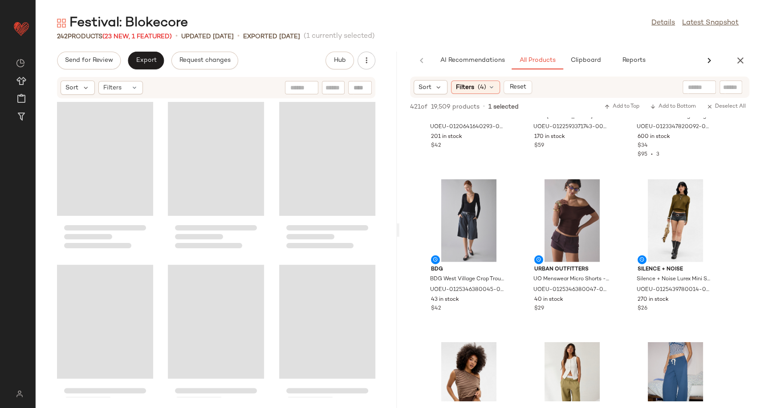
scroll to position [593, 0]
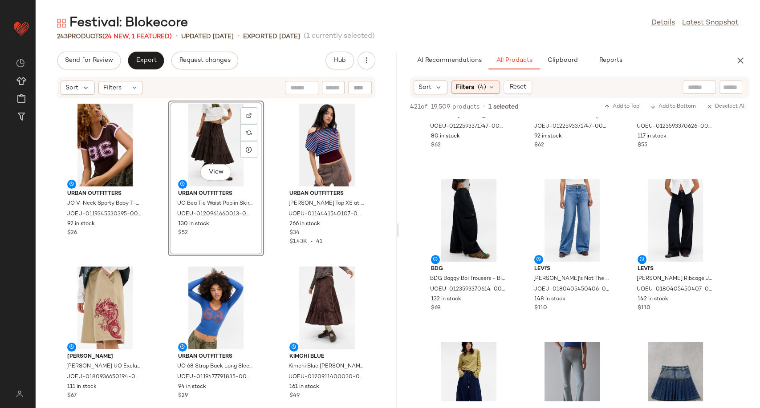
click at [267, 258] on div "Urban Outfitters UO V-Neck Sporty Baby T-Shirt - Chocolate XS at Urban Outfitte…" at bounding box center [216, 248] width 361 height 299
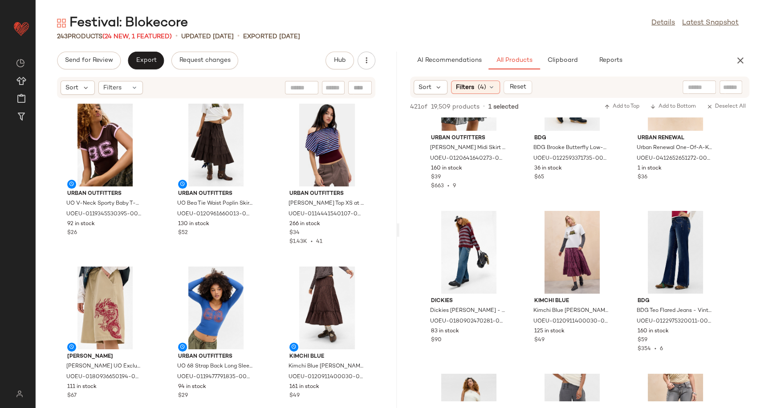
scroll to position [1879, 0]
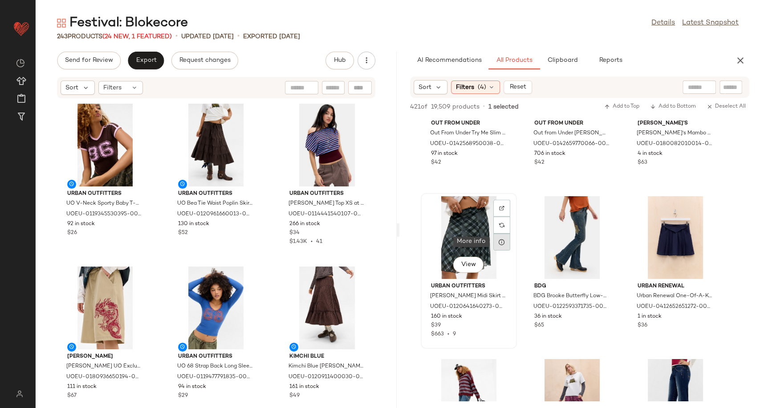
click at [502, 243] on icon at bounding box center [501, 242] width 7 height 7
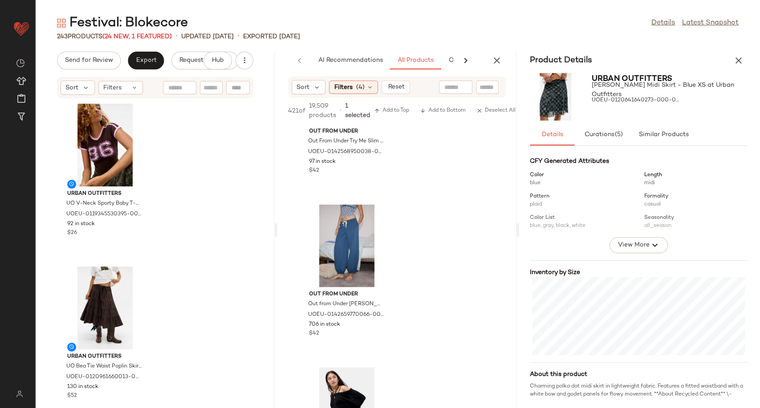
scroll to position [91, 0]
click at [737, 58] on icon "button" at bounding box center [738, 60] width 11 height 11
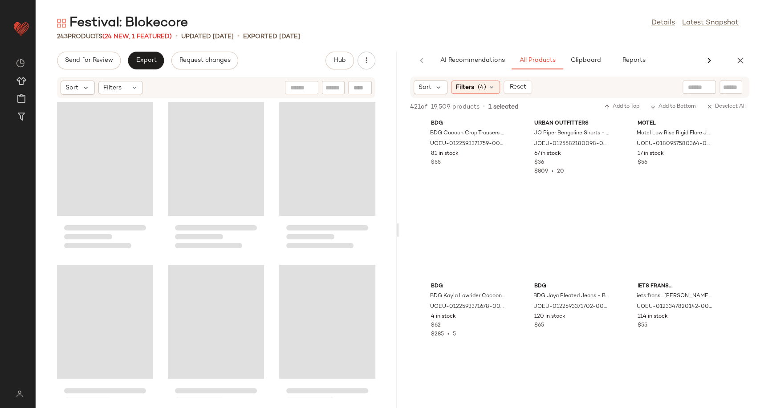
scroll to position [1879, 0]
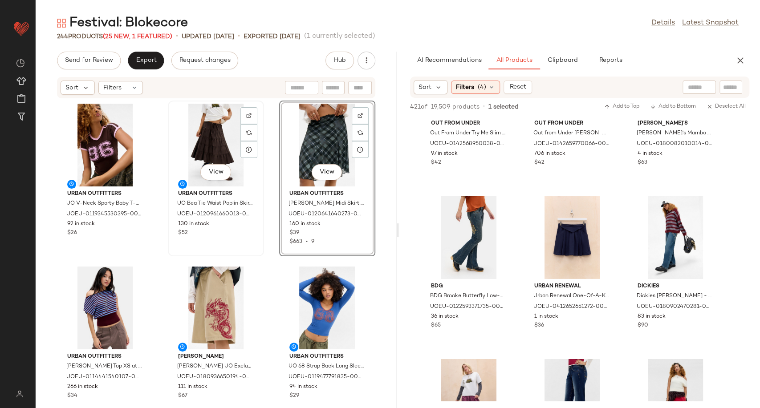
click at [209, 136] on div "View" at bounding box center [216, 145] width 90 height 83
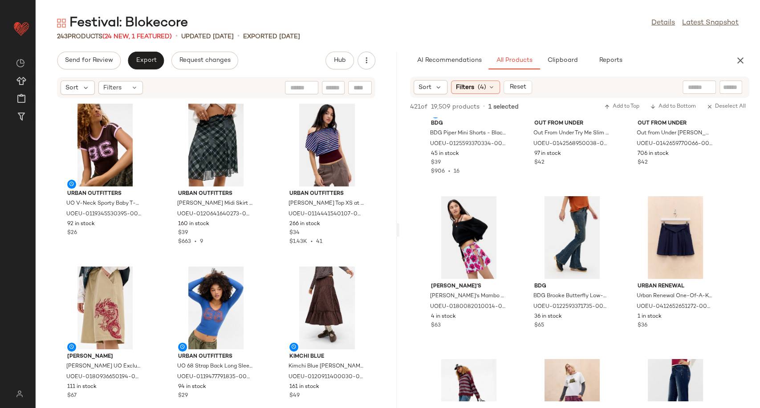
click at [270, 229] on div "Urban Outfitters UO V-Neck Sporty Baby T-Shirt - Chocolate XS at Urban Outfitte…" at bounding box center [216, 248] width 361 height 299
click at [488, 88] on icon at bounding box center [491, 87] width 7 height 7
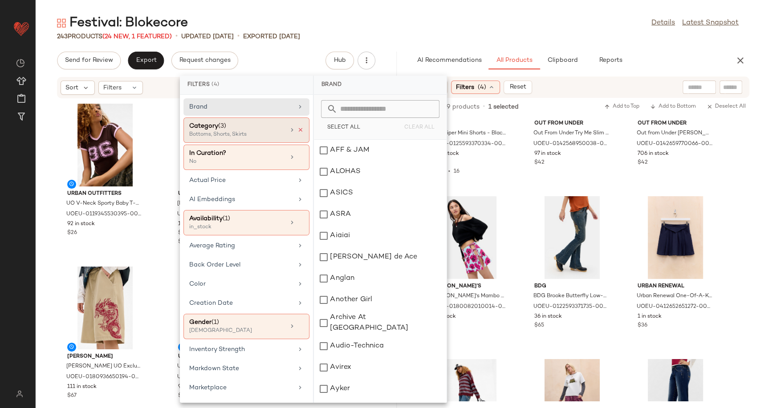
click at [298, 130] on icon at bounding box center [300, 130] width 6 height 6
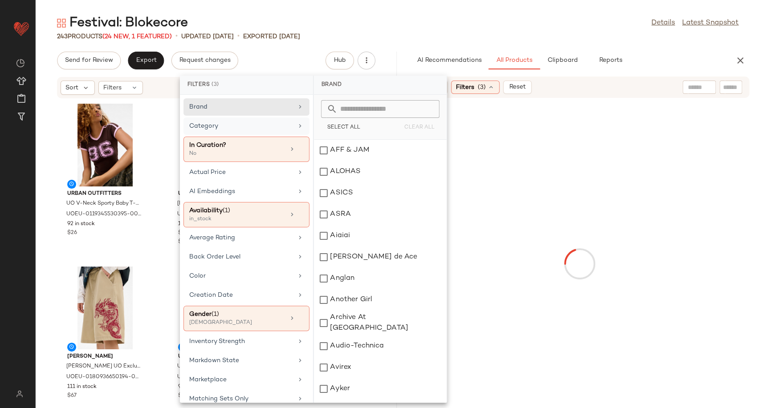
click at [282, 127] on div "Category" at bounding box center [241, 126] width 104 height 9
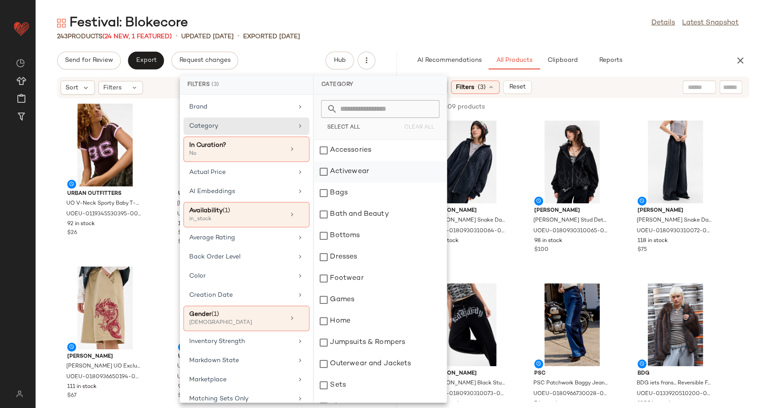
click at [364, 172] on div "Activewear" at bounding box center [380, 171] width 133 height 21
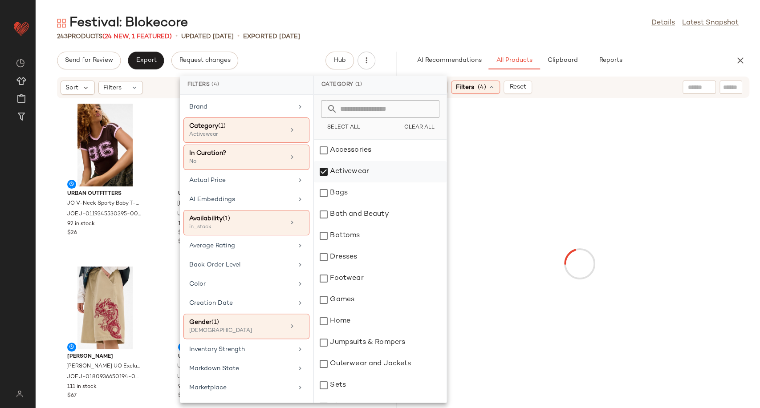
click at [340, 173] on div "Activewear" at bounding box center [380, 171] width 133 height 21
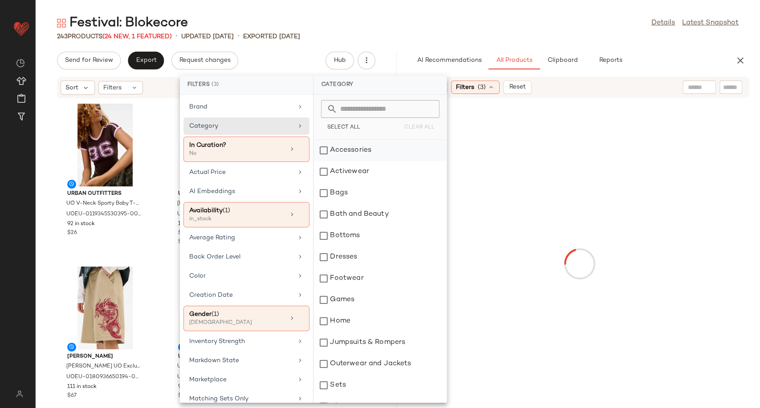
click at [337, 149] on div "Accessories" at bounding box center [380, 150] width 133 height 21
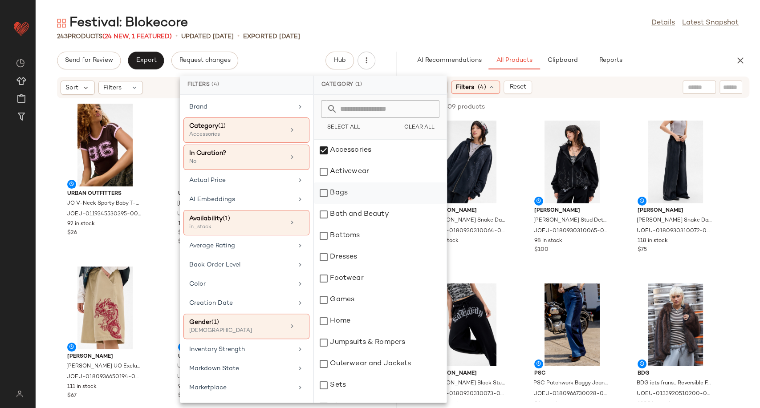
click at [346, 197] on div "Bags" at bounding box center [380, 192] width 133 height 21
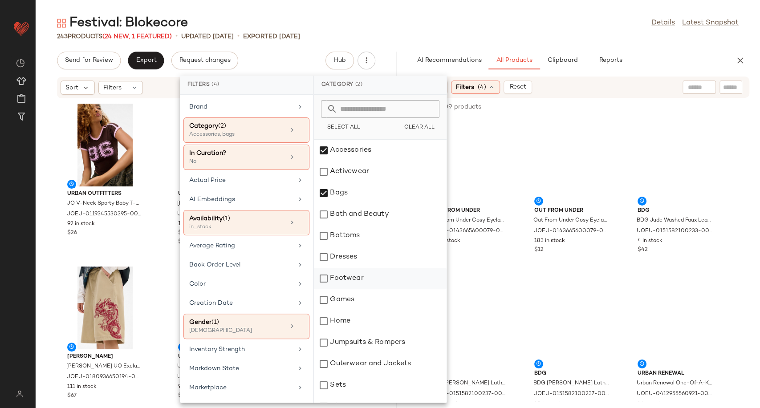
click at [351, 272] on div "Footwear" at bounding box center [380, 278] width 133 height 21
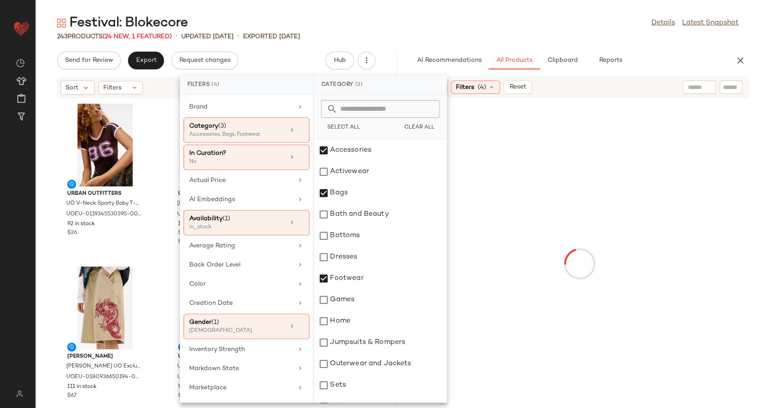
click at [519, 265] on div at bounding box center [579, 264] width 357 height 328
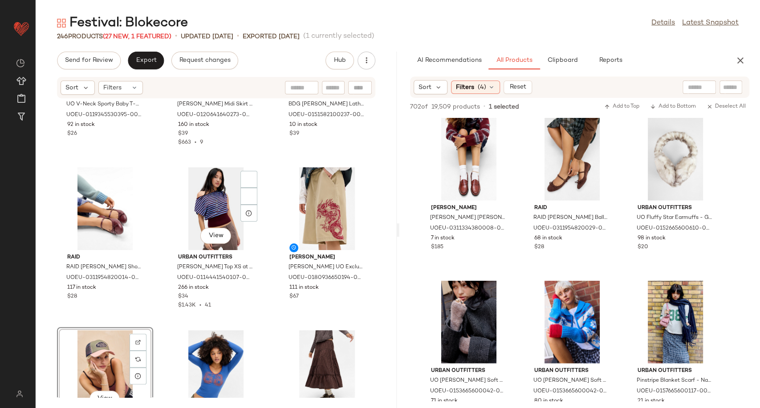
scroll to position [99, 0]
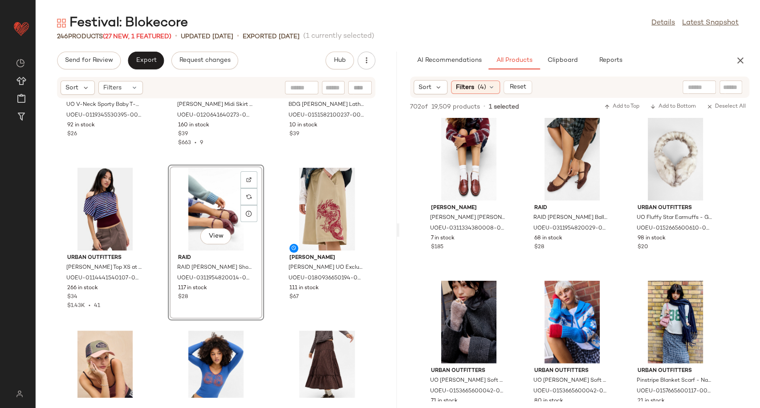
click at [268, 267] on div "Urban Outfitters UO V-Neck Sporty Baby T-Shirt - Chocolate XS at Urban Outfitte…" at bounding box center [216, 248] width 361 height 299
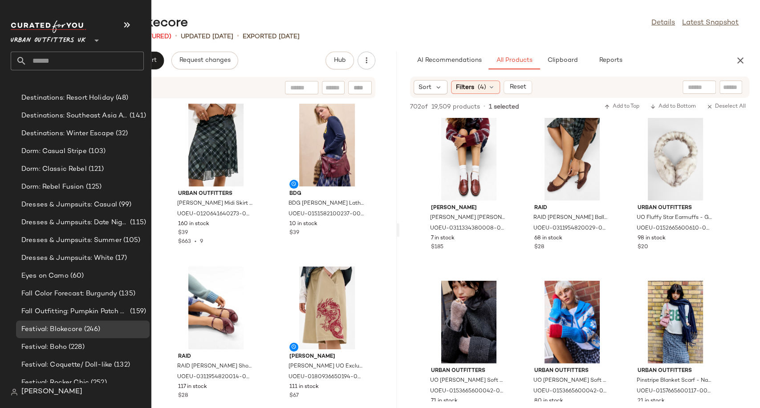
scroll to position [2077, 0]
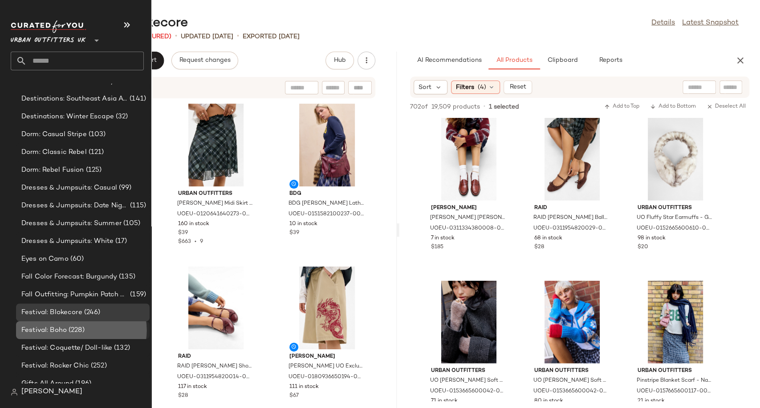
click at [62, 333] on span "Festival: Boho" at bounding box center [43, 330] width 45 height 10
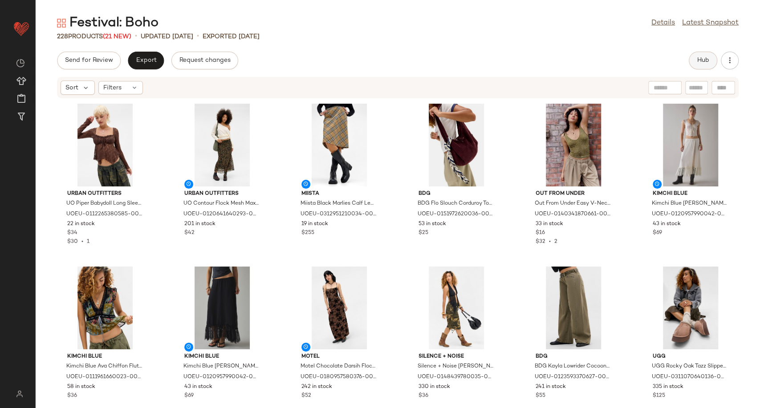
click at [699, 59] on span "Hub" at bounding box center [703, 60] width 12 height 7
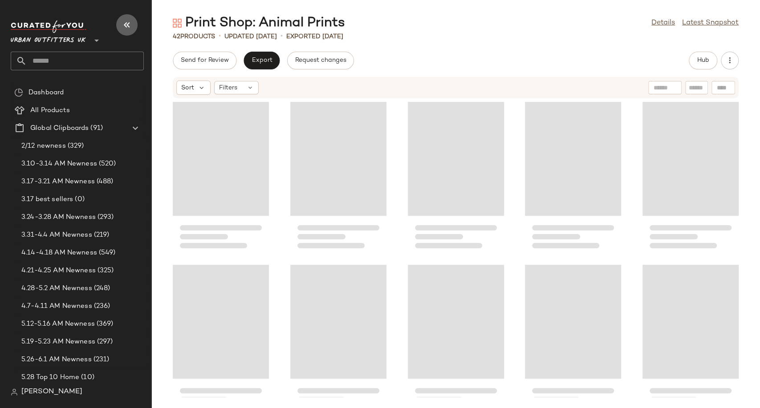
click at [128, 16] on button "button" at bounding box center [126, 24] width 21 height 21
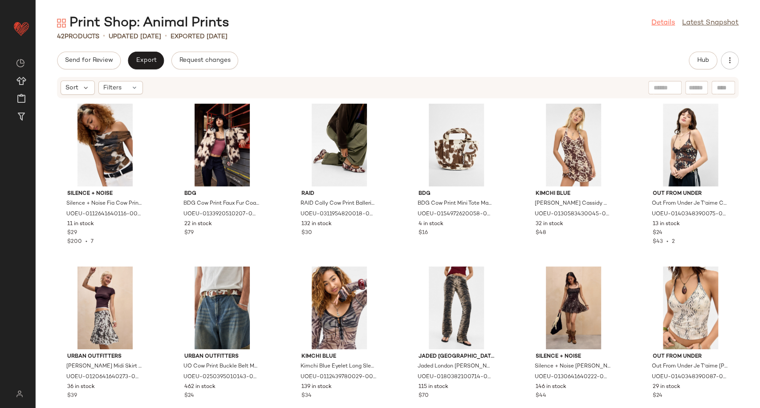
click at [656, 24] on link "Details" at bounding box center [663, 23] width 24 height 11
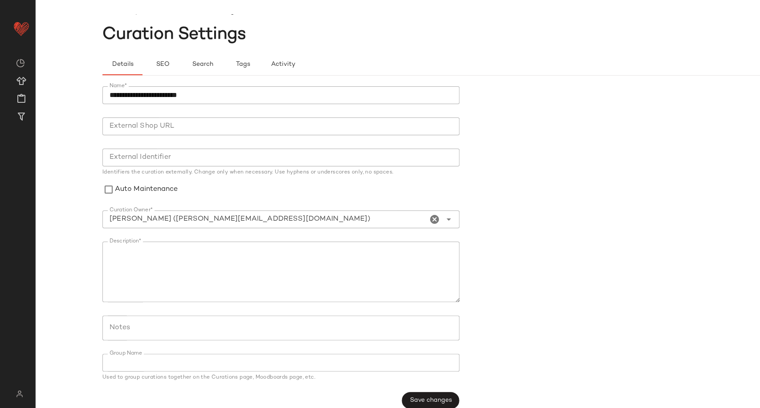
scroll to position [23, 0]
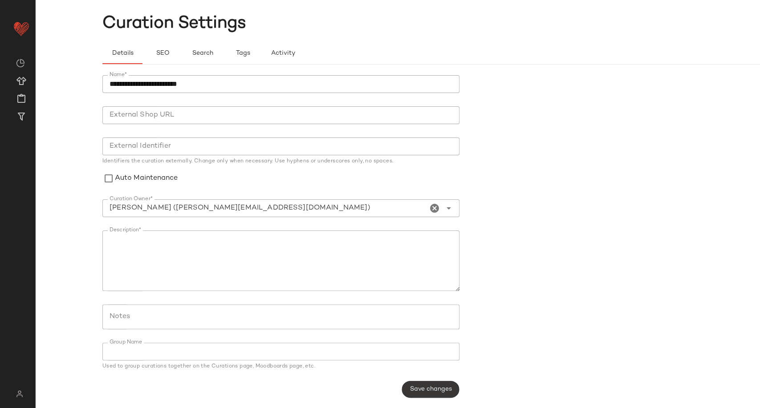
click at [442, 386] on span "Save changes" at bounding box center [430, 389] width 42 height 7
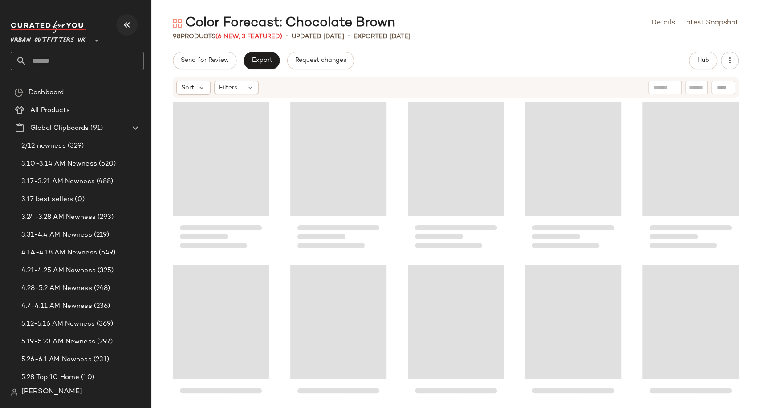
click at [122, 27] on icon "button" at bounding box center [127, 25] width 11 height 11
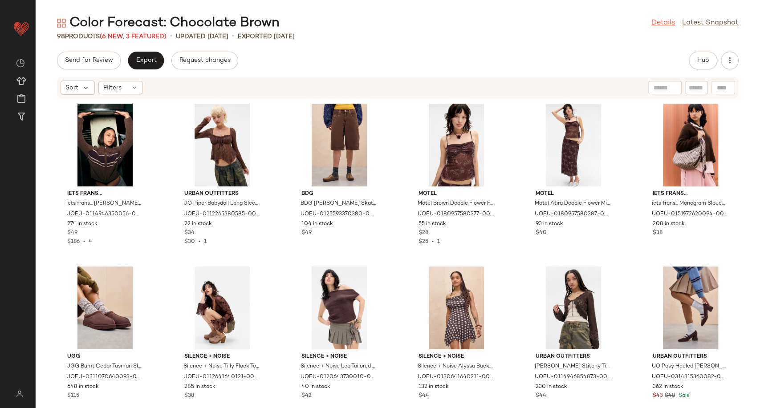
click at [653, 24] on link "Details" at bounding box center [663, 23] width 24 height 11
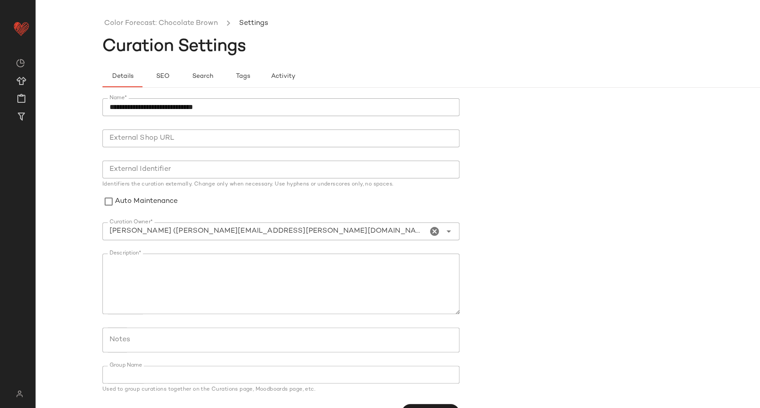
scroll to position [23, 0]
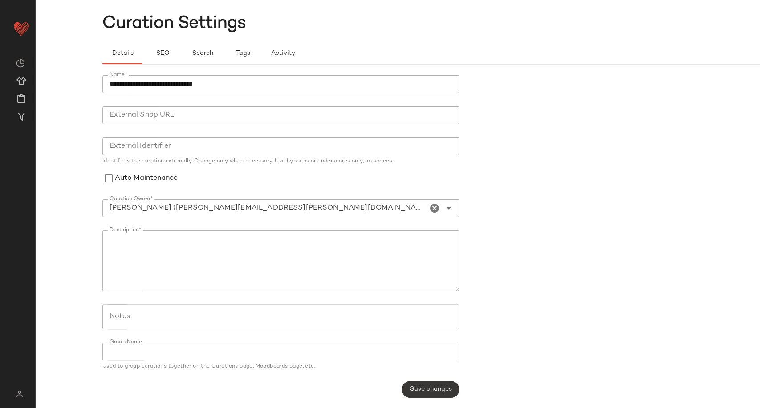
click at [420, 392] on span "Save changes" at bounding box center [430, 389] width 42 height 7
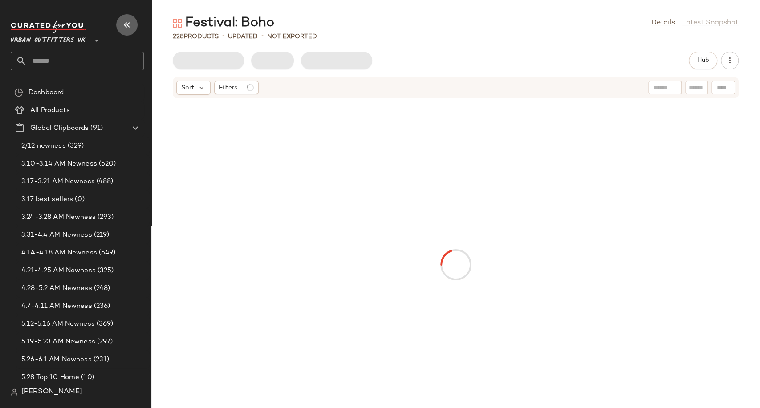
click at [126, 26] on icon "button" at bounding box center [127, 25] width 11 height 11
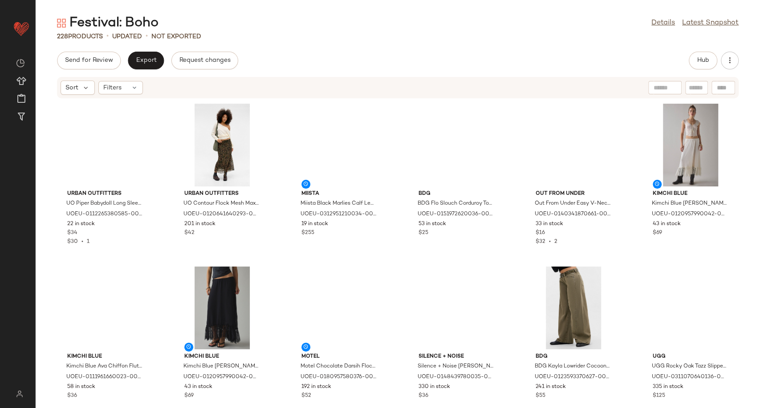
click at [689, 65] on div "Hub" at bounding box center [703, 61] width 28 height 18
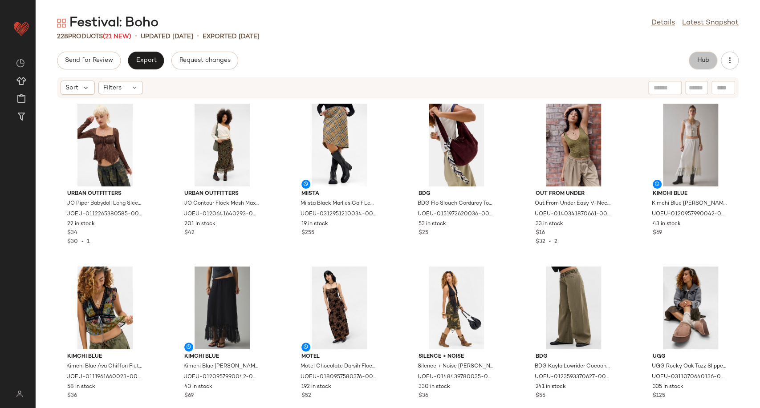
click at [694, 62] on button "Hub" at bounding box center [703, 61] width 28 height 18
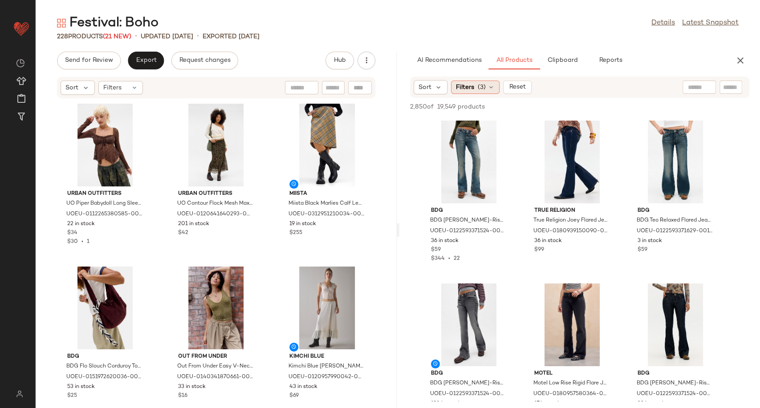
click at [491, 88] on icon at bounding box center [490, 87] width 7 height 7
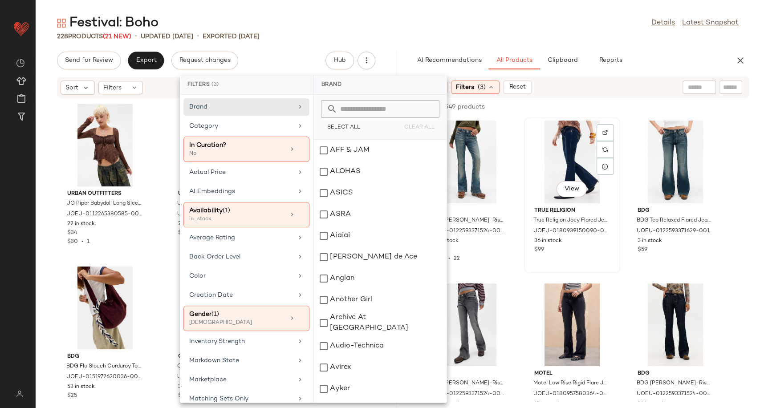
click at [525, 171] on div "View True Religion True Religion Joey Flared Jeans - Indigo 24 at Urban Outfitt…" at bounding box center [572, 195] width 94 height 154
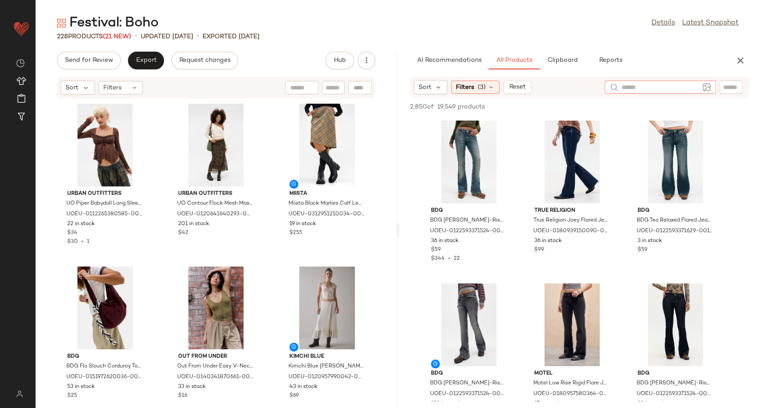
click at [706, 89] on div at bounding box center [659, 87] width 111 height 13
click at [511, 89] on span "Reset" at bounding box center [517, 87] width 17 height 7
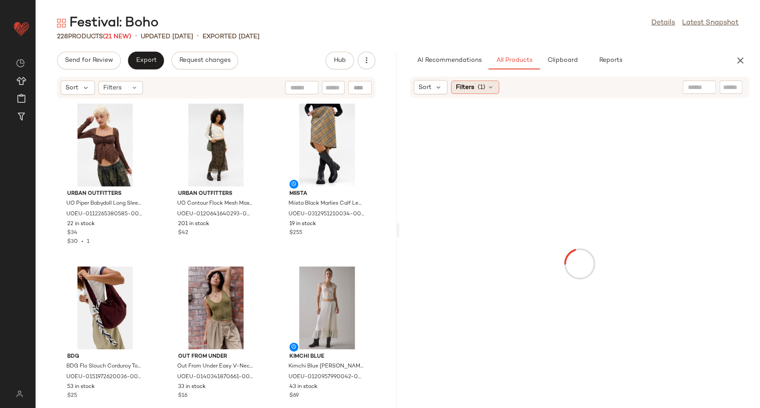
click at [492, 85] on icon at bounding box center [490, 87] width 7 height 7
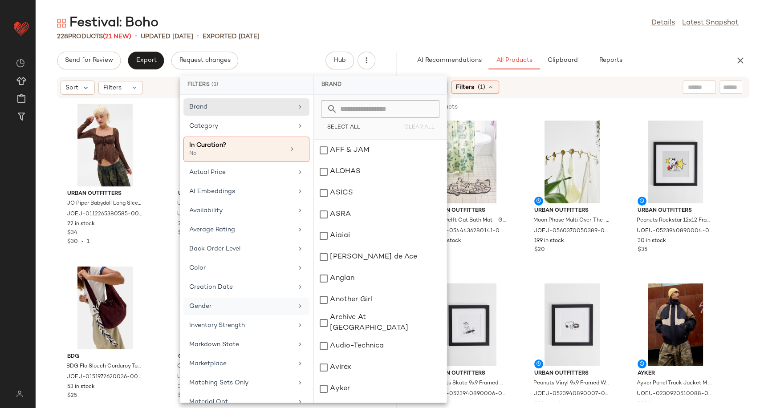
click at [241, 303] on div "Gender" at bounding box center [241, 306] width 104 height 9
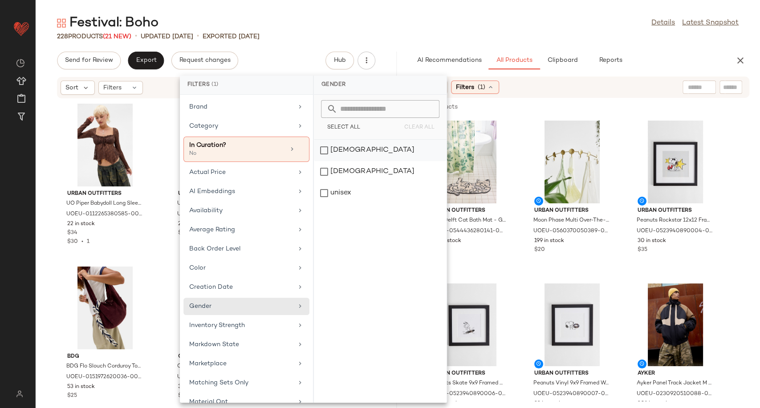
click at [347, 161] on div "[DEMOGRAPHIC_DATA]" at bounding box center [380, 171] width 133 height 21
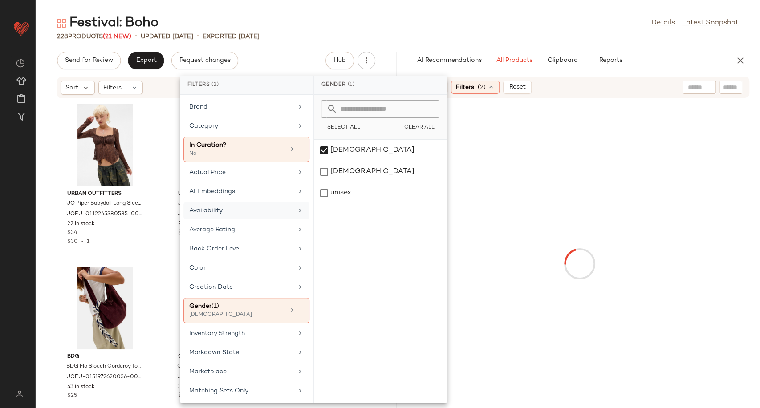
click at [242, 221] on div "Availability" at bounding box center [246, 229] width 126 height 17
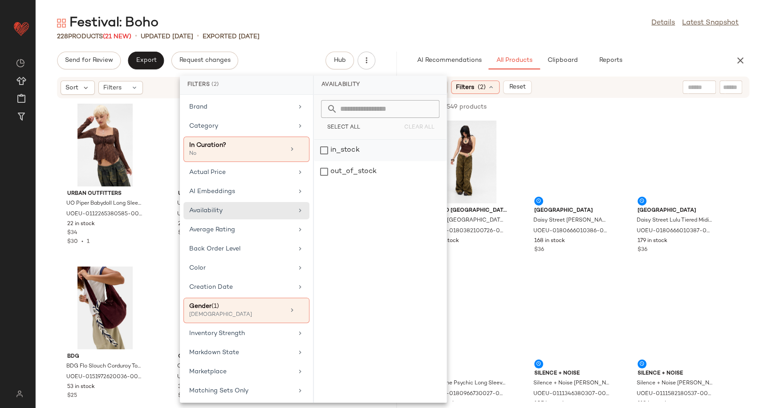
click at [326, 161] on div "in_stock" at bounding box center [380, 171] width 133 height 21
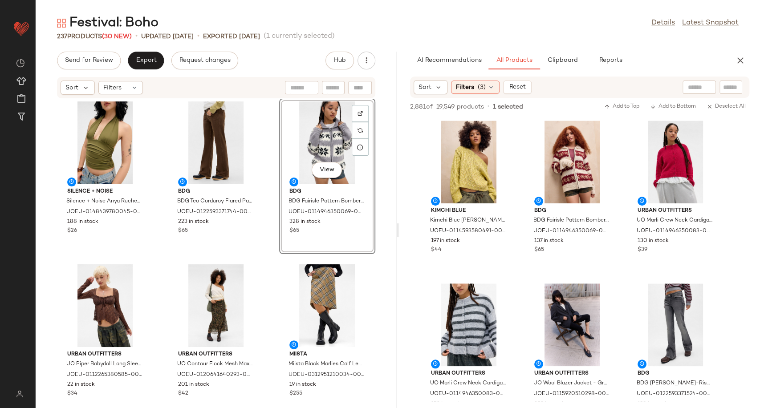
scroll to position [353, 0]
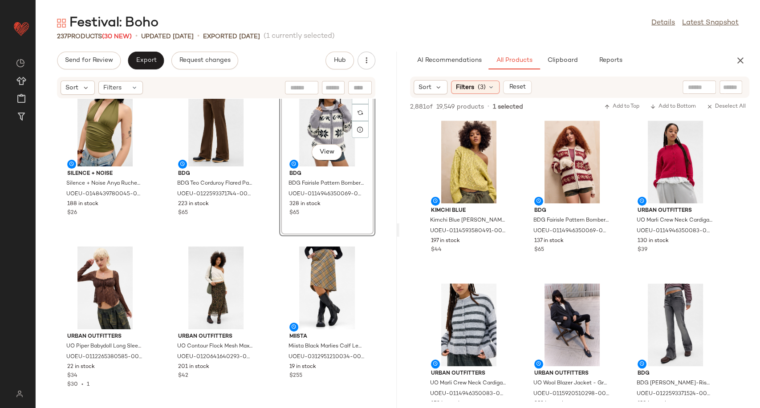
click at [267, 295] on div "BDG BDG Lenny Faux Lather Sling Bag - Grey at Urban Outfitters UOEU-01515821002…" at bounding box center [216, 248] width 361 height 299
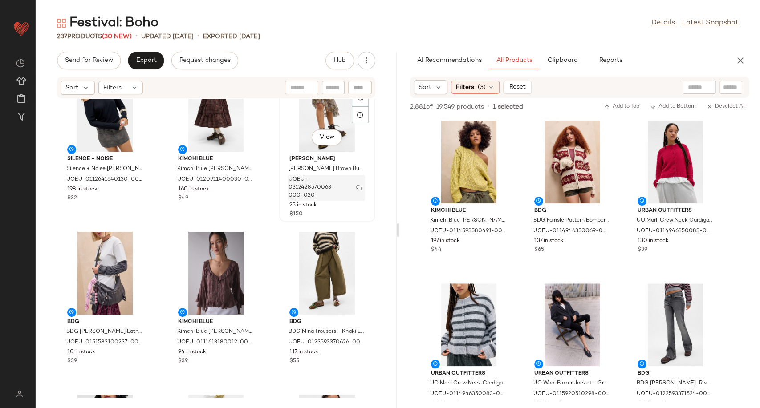
scroll to position [148, 0]
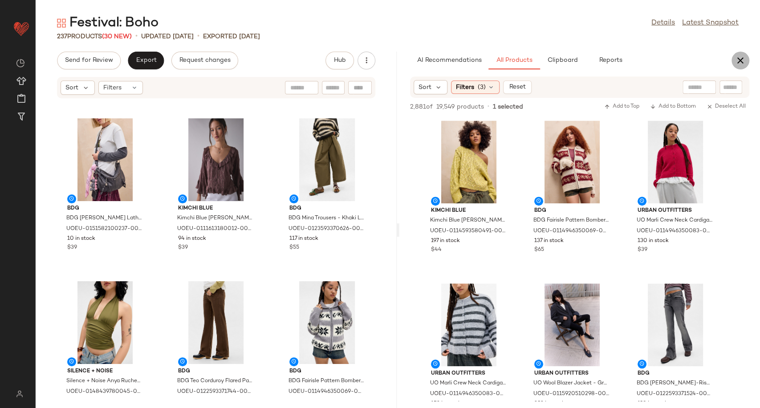
click at [737, 58] on icon "button" at bounding box center [740, 60] width 11 height 11
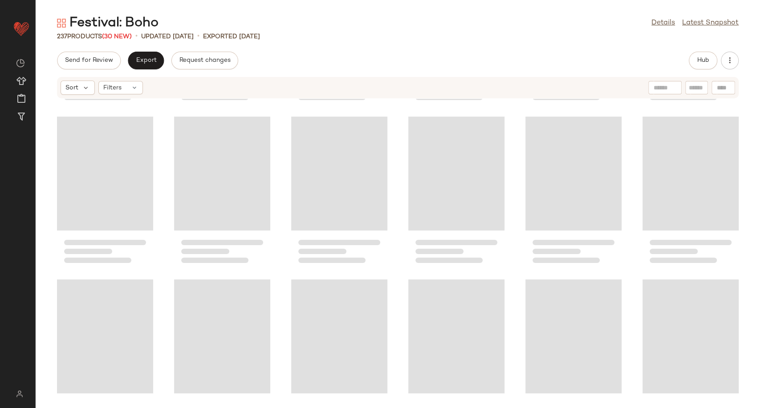
scroll to position [0, 0]
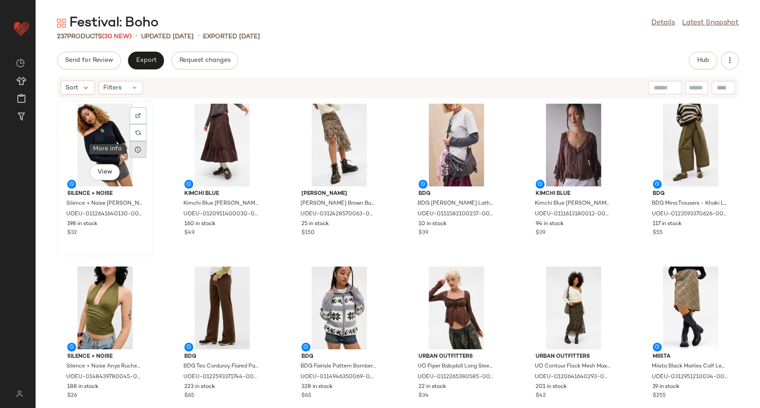
click at [134, 154] on div at bounding box center [138, 149] width 17 height 17
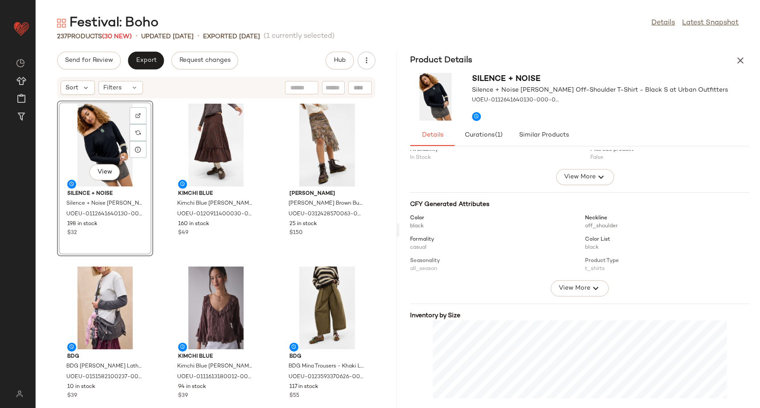
scroll to position [110, 0]
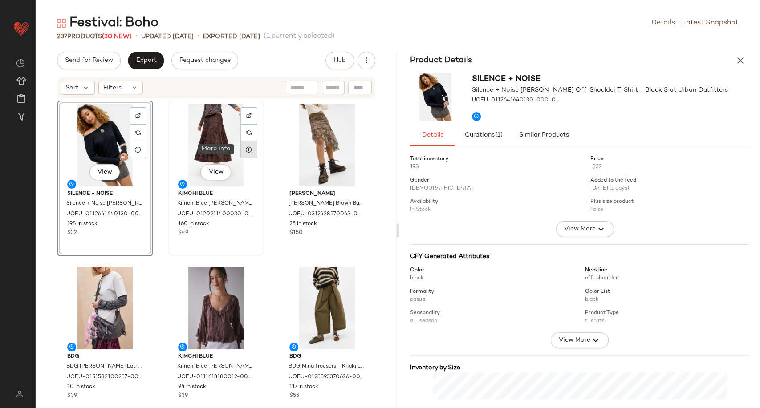
click at [245, 154] on div at bounding box center [248, 149] width 17 height 17
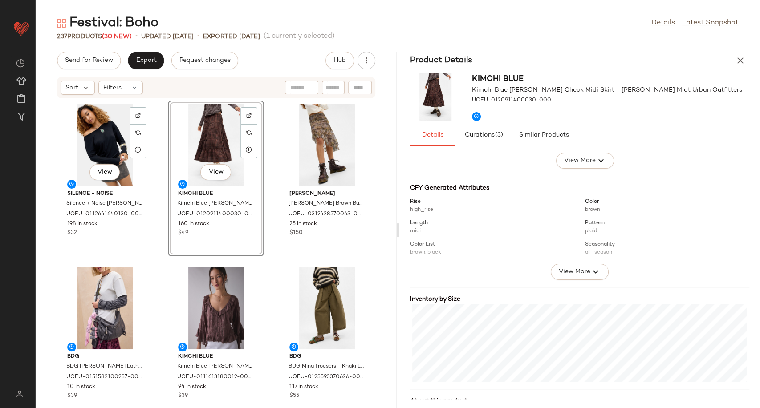
scroll to position [110, 0]
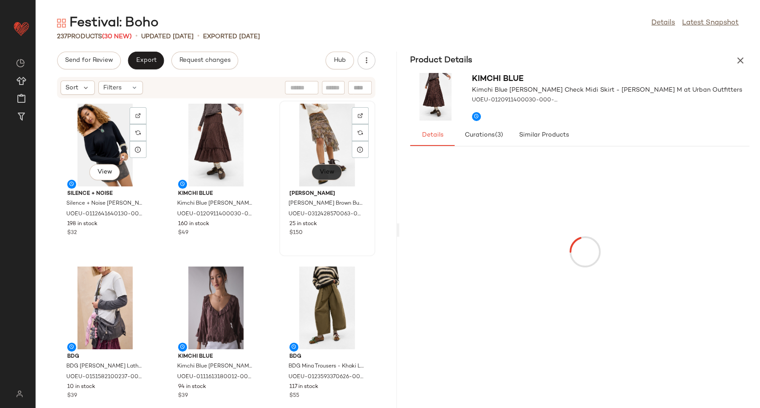
click at [323, 174] on span "View" at bounding box center [326, 172] width 15 height 7
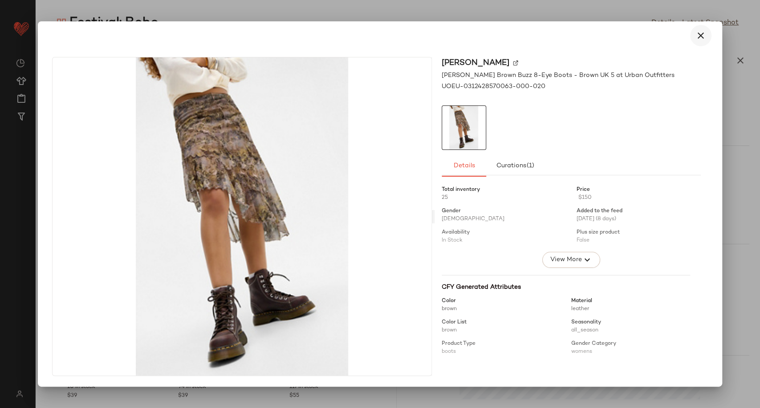
click at [702, 36] on icon "button" at bounding box center [700, 35] width 11 height 11
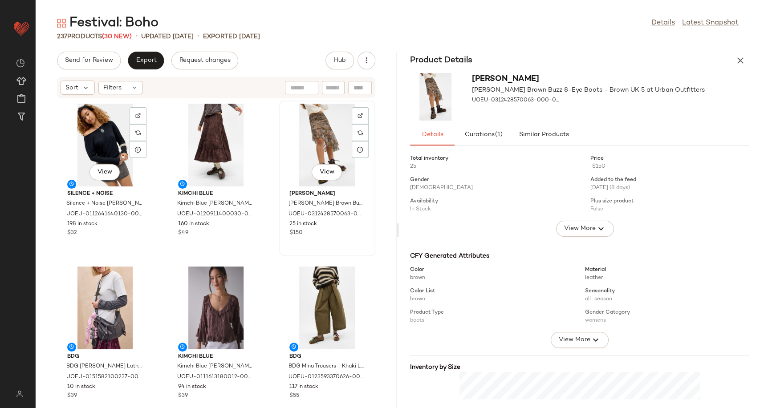
click at [310, 141] on div "View" at bounding box center [327, 145] width 90 height 83
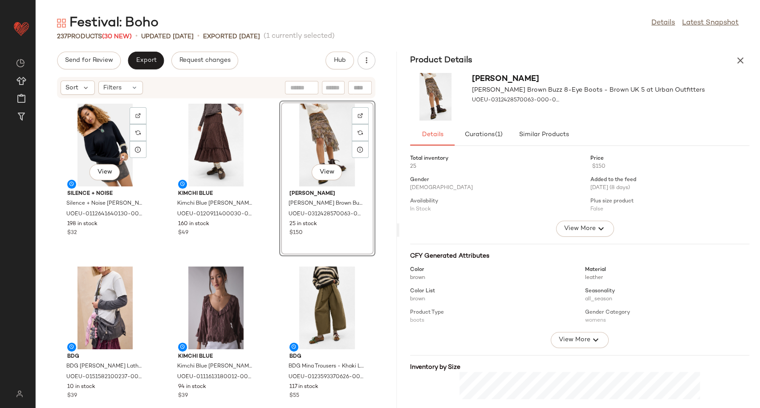
scroll to position [101, 0]
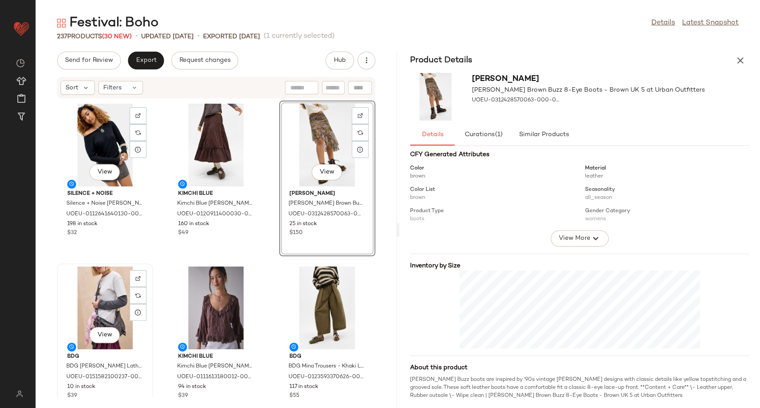
drag, startPoint x: 97, startPoint y: 308, endPoint x: 147, endPoint y: 305, distance: 49.9
click at [98, 308] on div "View" at bounding box center [105, 308] width 90 height 83
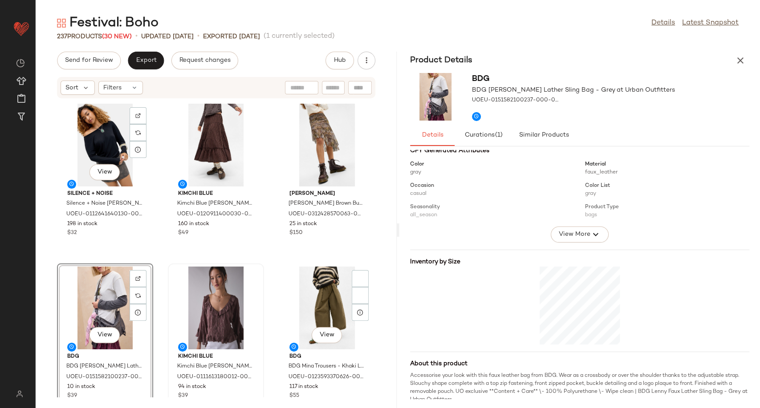
scroll to position [110, 0]
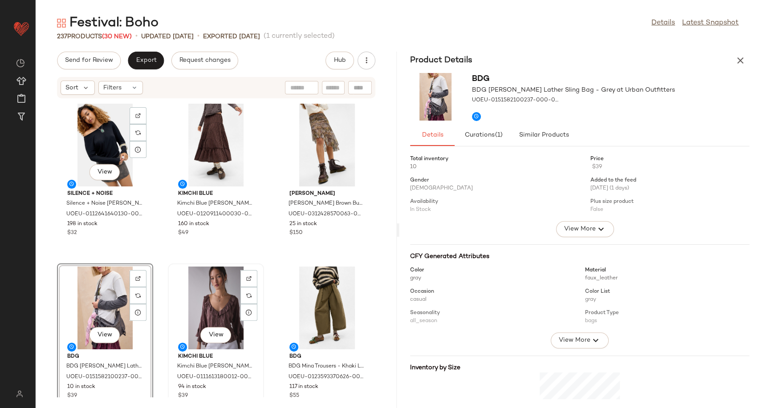
click at [216, 295] on div "View" at bounding box center [216, 308] width 90 height 83
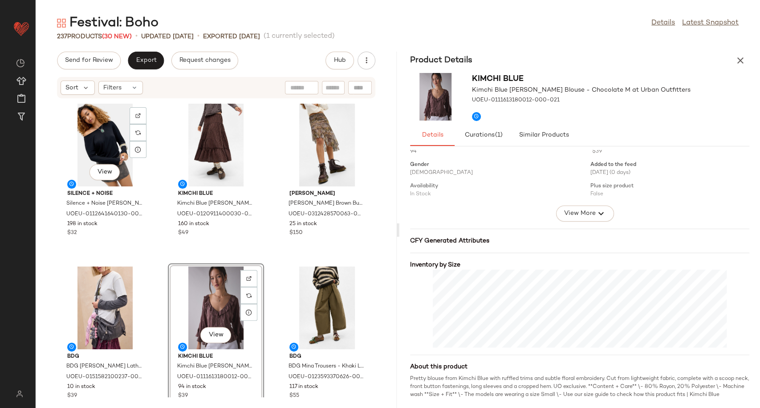
scroll to position [23, 0]
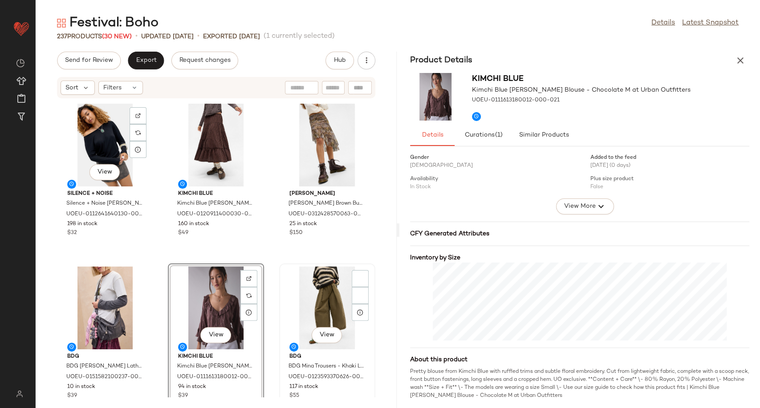
click at [311, 304] on div "View" at bounding box center [327, 308] width 90 height 83
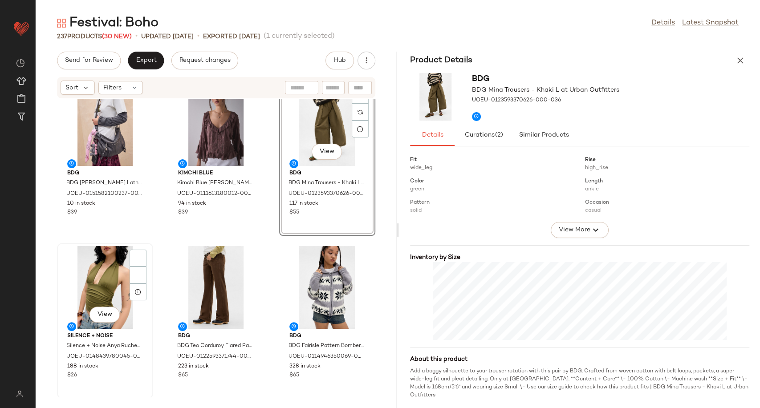
scroll to position [254, 0]
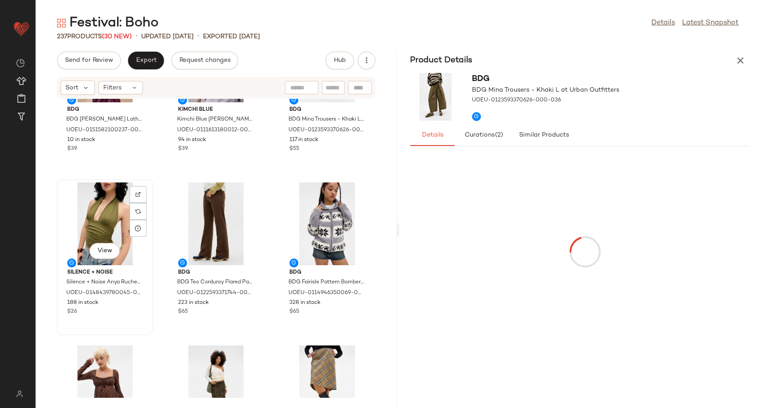
click at [93, 230] on div "View" at bounding box center [105, 223] width 90 height 83
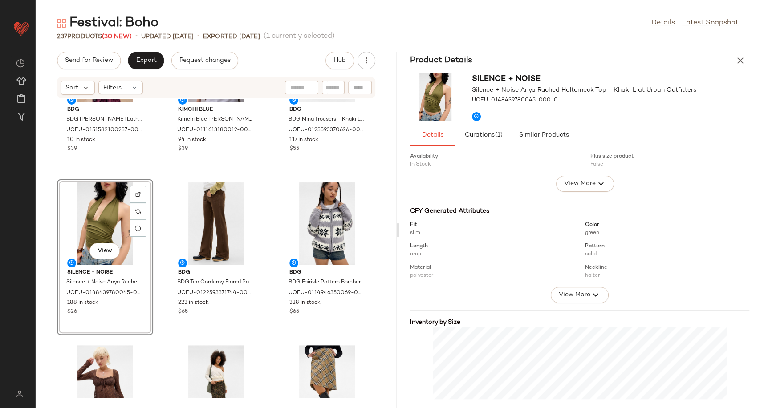
scroll to position [110, 0]
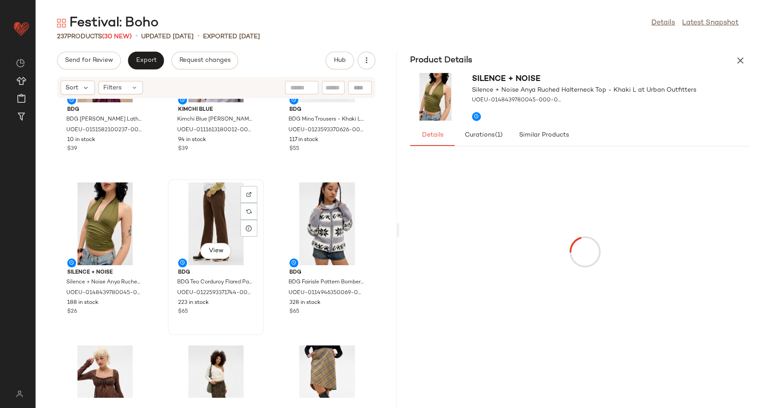
click at [226, 227] on div "View" at bounding box center [216, 223] width 90 height 83
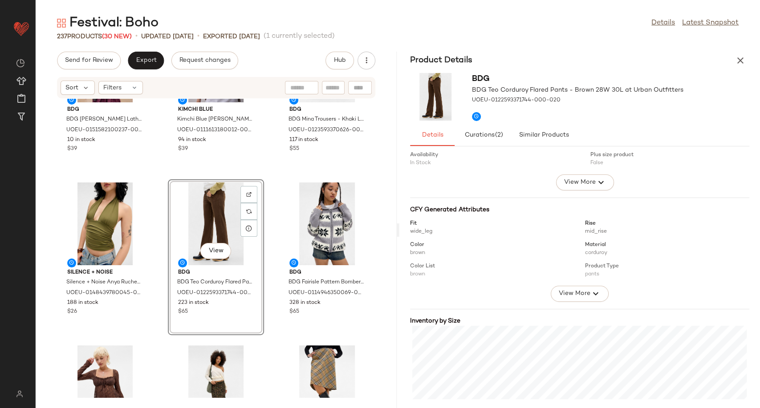
scroll to position [110, 0]
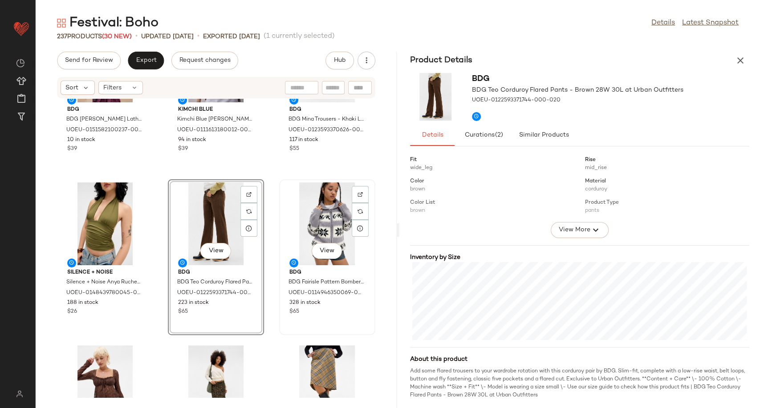
click at [317, 211] on div "View" at bounding box center [327, 223] width 90 height 83
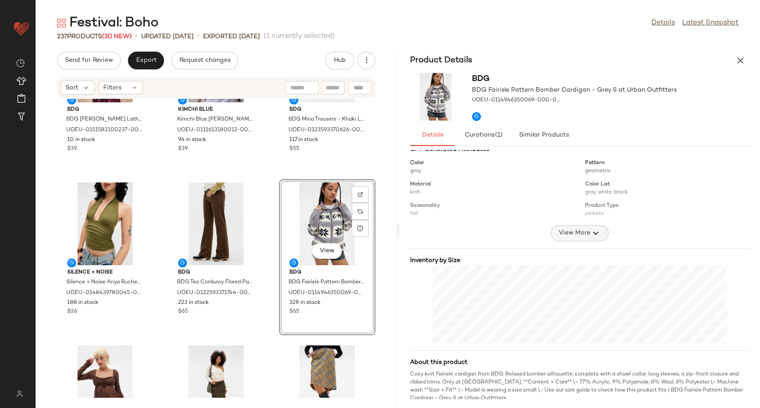
scroll to position [110, 0]
click at [736, 61] on icon "button" at bounding box center [740, 60] width 11 height 11
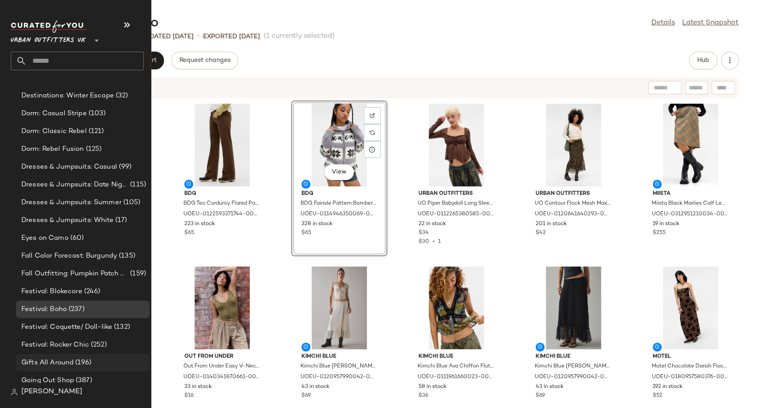
scroll to position [2176, 0]
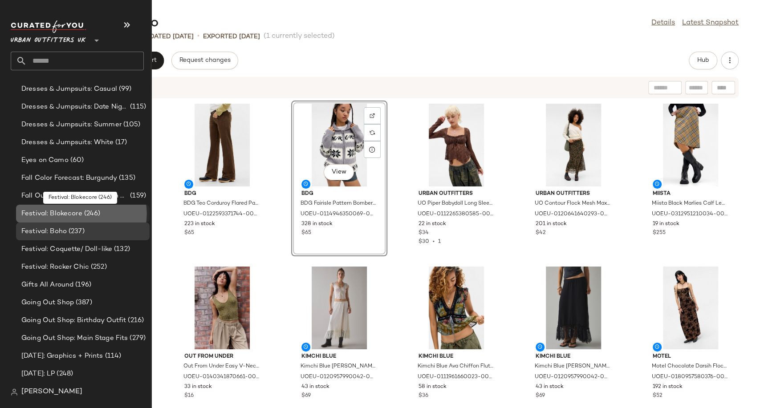
click at [65, 209] on span "Festival: Blokecore" at bounding box center [51, 214] width 61 height 10
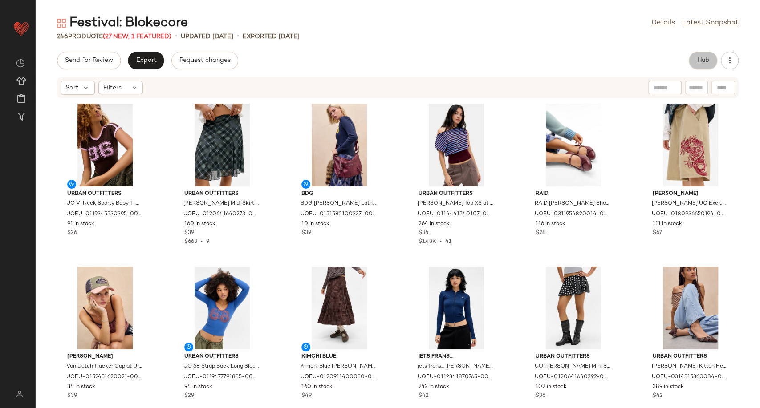
click at [693, 58] on button "Hub" at bounding box center [703, 61] width 28 height 18
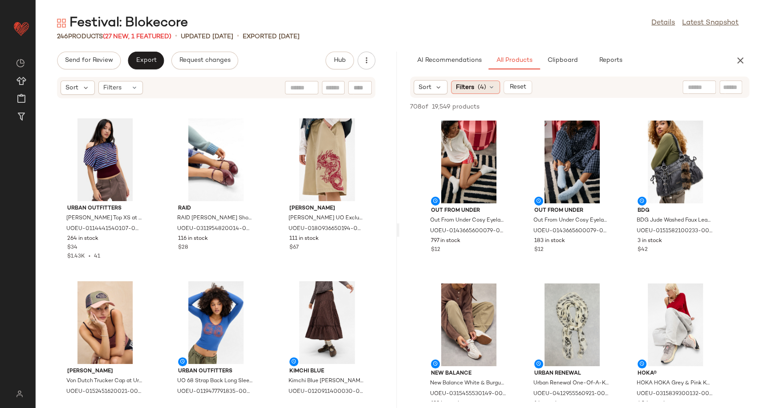
click at [490, 84] on icon at bounding box center [491, 87] width 7 height 7
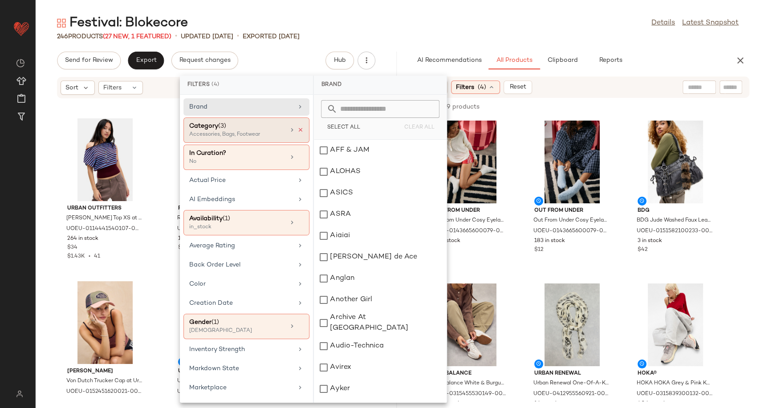
click at [297, 129] on icon at bounding box center [300, 130] width 6 height 6
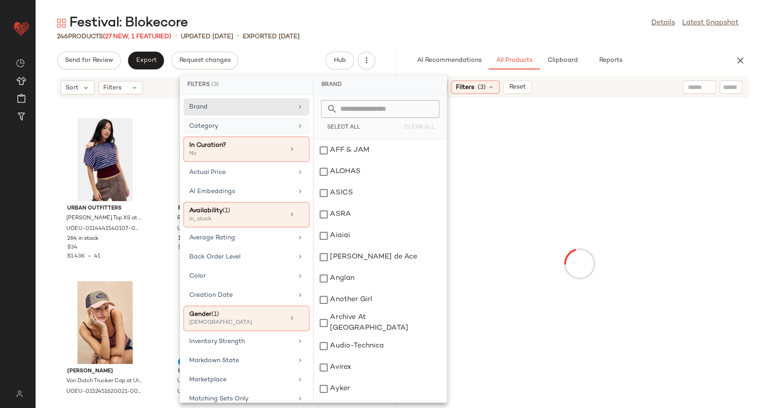
click at [509, 237] on div at bounding box center [579, 264] width 357 height 328
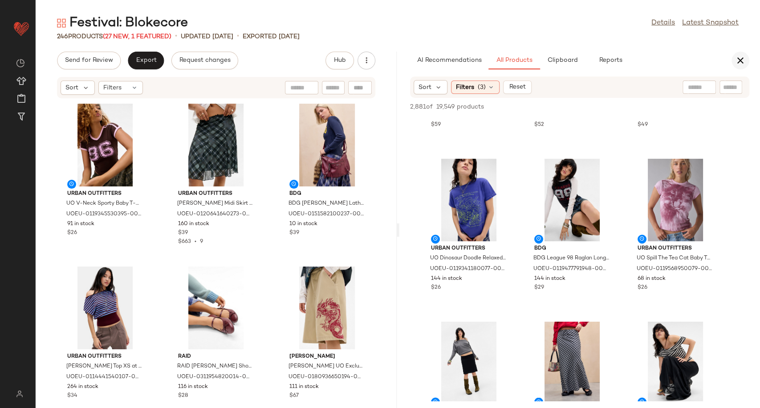
click at [739, 62] on icon "button" at bounding box center [740, 60] width 11 height 11
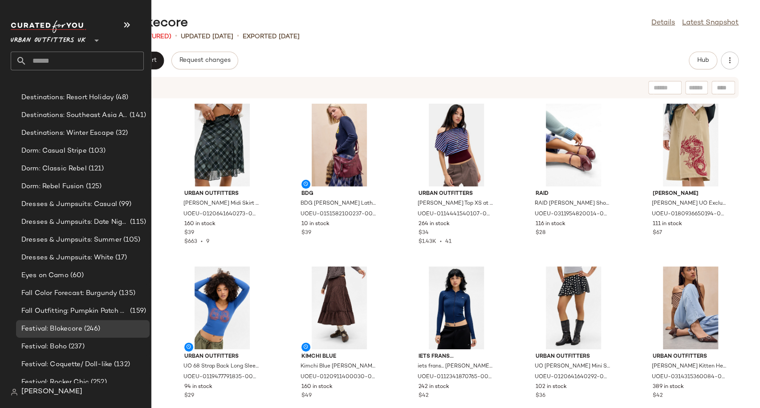
scroll to position [2077, 0]
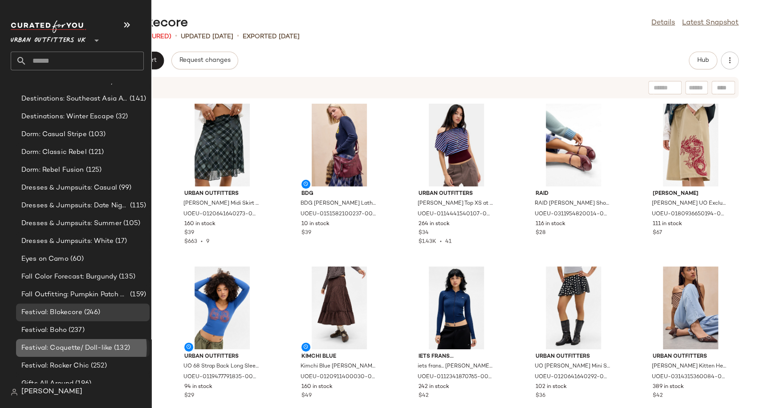
click at [53, 348] on span "Festival: Coquette/ Doll-like" at bounding box center [66, 348] width 91 height 10
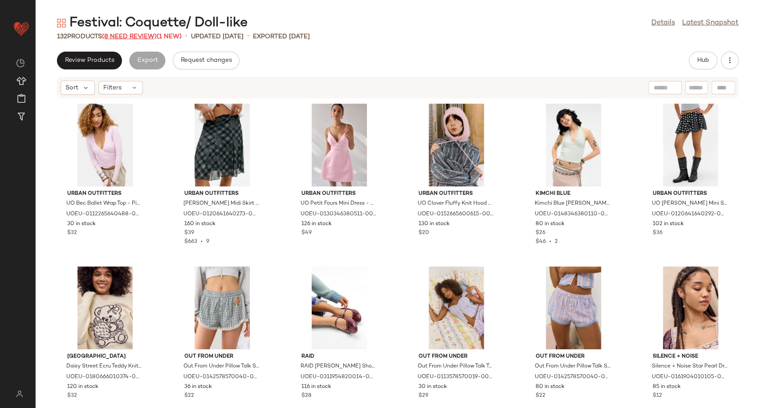
click at [142, 36] on span "(8 Need Review)" at bounding box center [129, 36] width 55 height 7
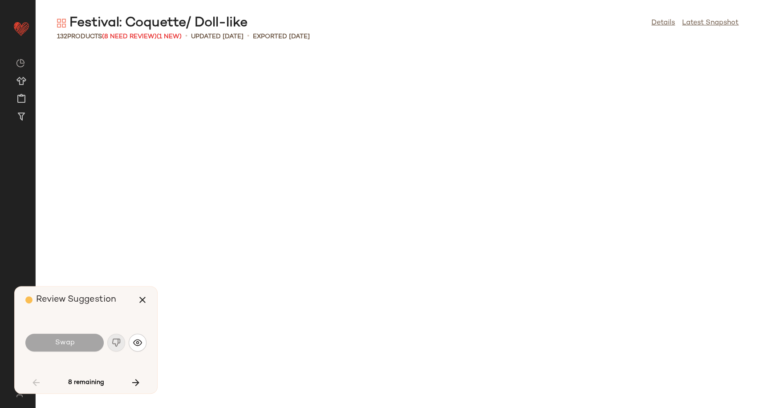
scroll to position [659, 0]
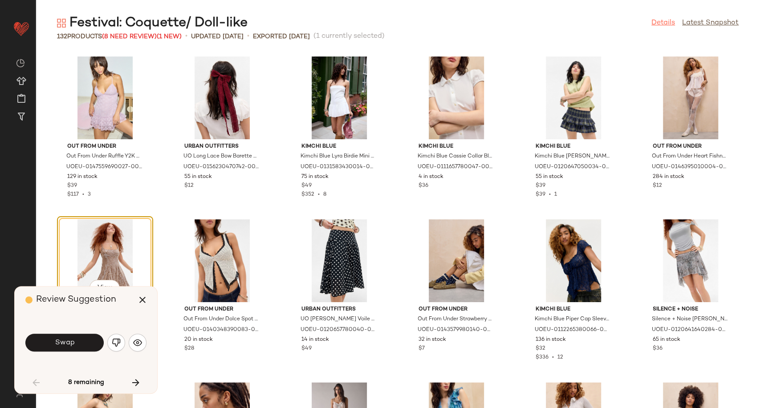
click at [659, 24] on link "Details" at bounding box center [663, 23] width 24 height 11
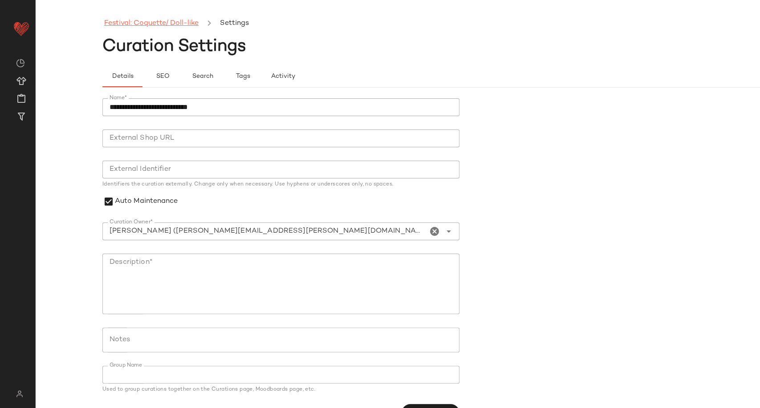
click at [145, 23] on link "Festival: Coquette/ Doll-like" at bounding box center [151, 24] width 94 height 12
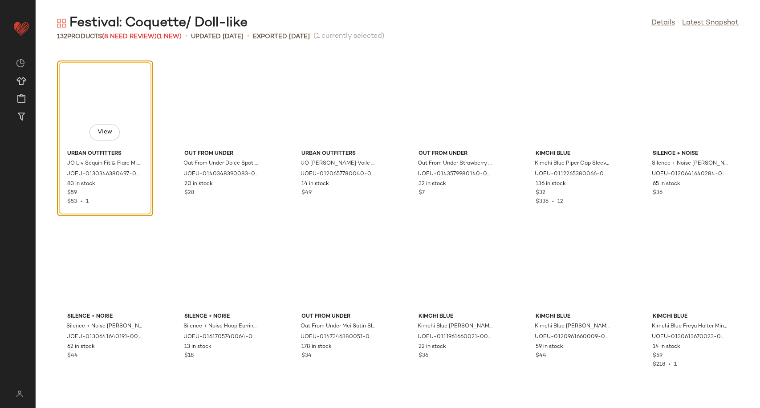
scroll to position [652, 0]
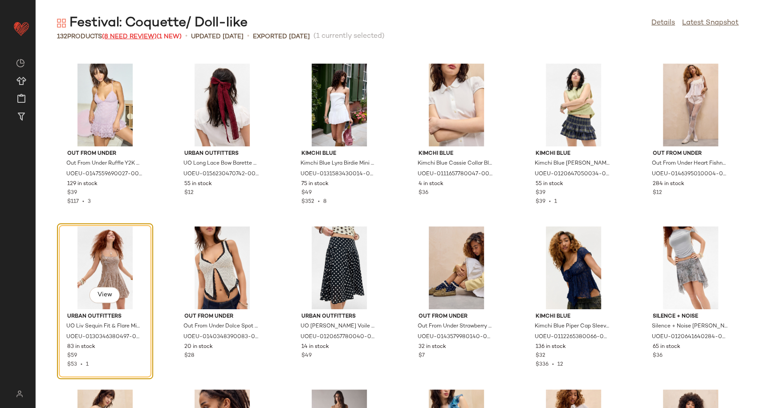
click at [119, 33] on span "(8 Need Review)" at bounding box center [129, 36] width 55 height 7
click at [142, 37] on span "(8 Need Review)" at bounding box center [129, 36] width 55 height 7
click at [119, 256] on div "View" at bounding box center [105, 268] width 90 height 83
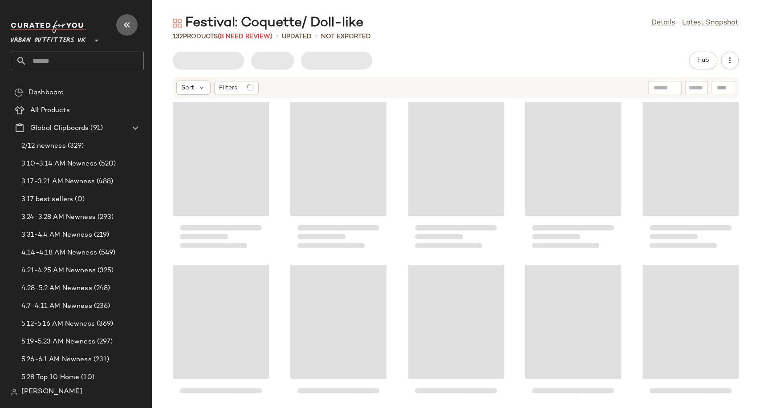
click at [127, 26] on icon "button" at bounding box center [127, 25] width 11 height 11
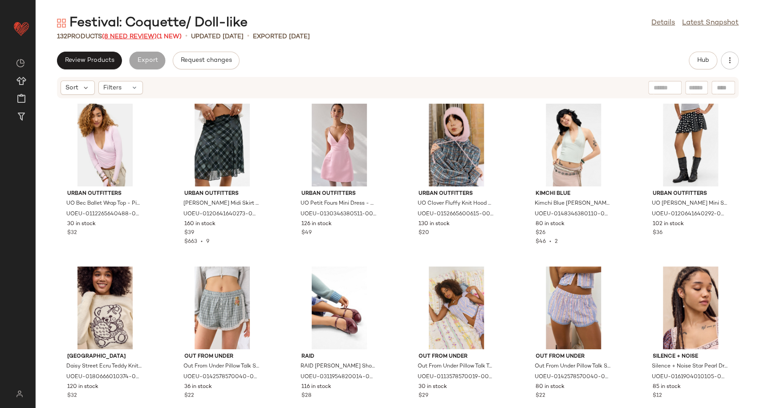
click at [153, 36] on span "(8 Need Review)" at bounding box center [129, 36] width 55 height 7
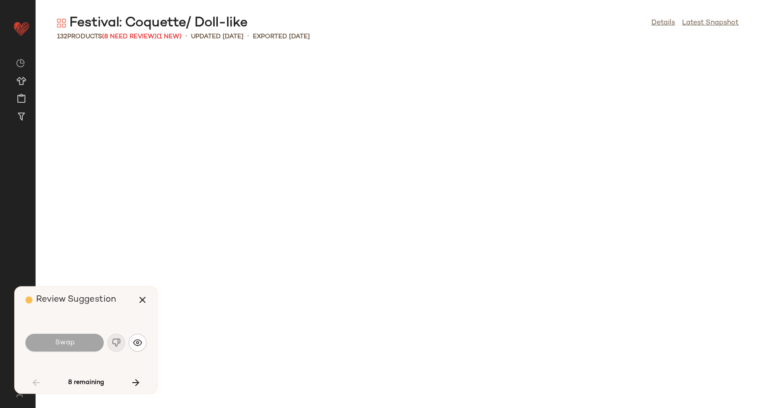
scroll to position [659, 0]
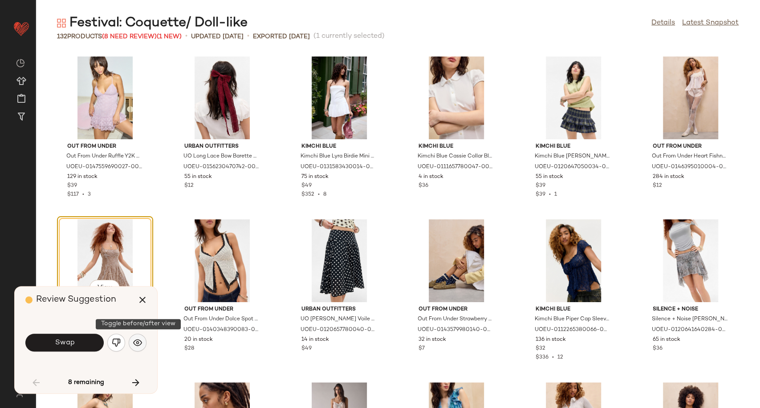
click at [140, 340] on img "button" at bounding box center [137, 342] width 9 height 9
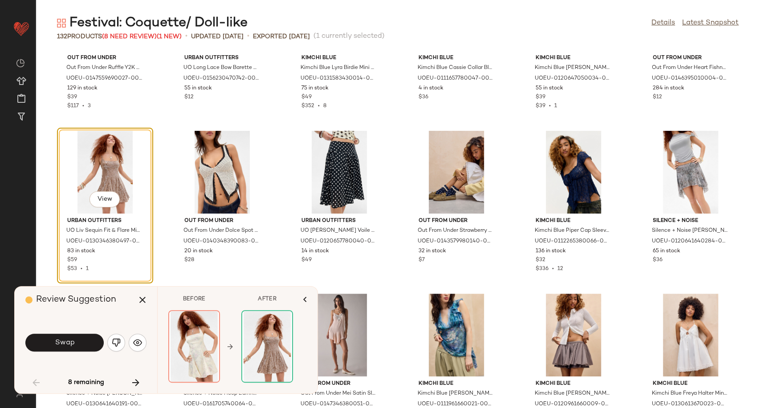
scroll to position [758, 0]
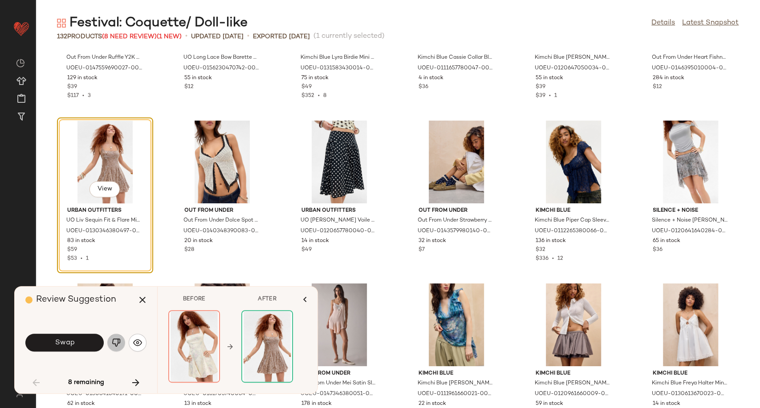
click at [119, 340] on img "button" at bounding box center [116, 342] width 9 height 9
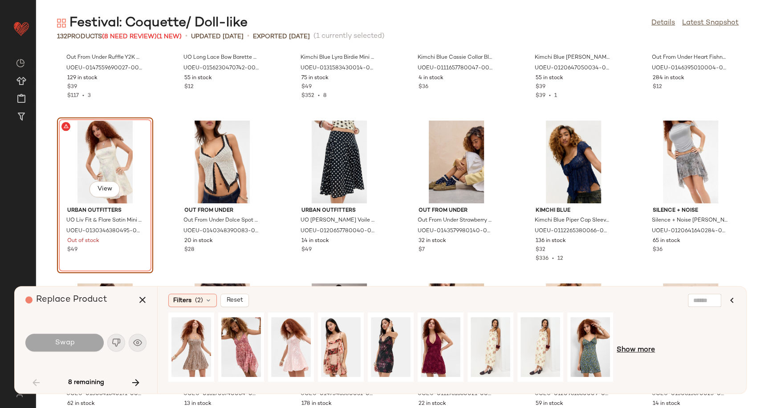
click at [638, 350] on span "Show more" at bounding box center [635, 350] width 38 height 11
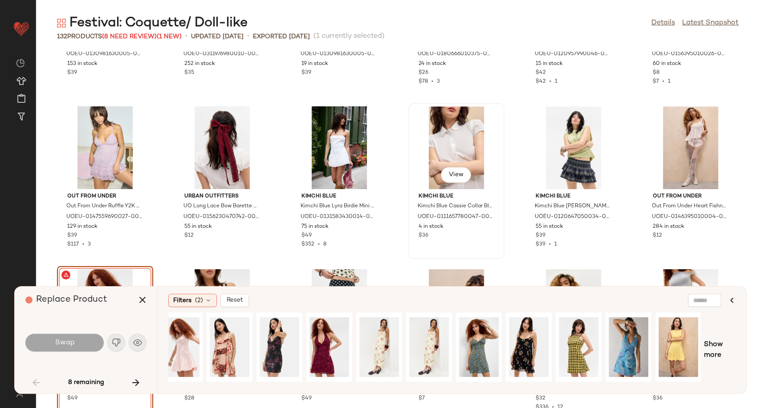
scroll to position [708, 0]
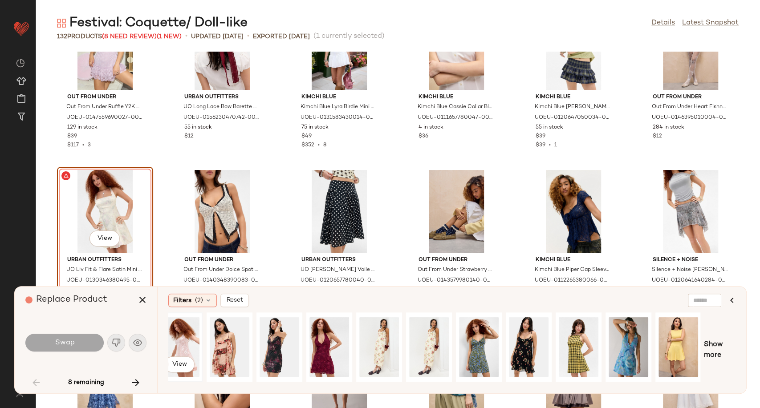
click at [182, 347] on div "View" at bounding box center [180, 347] width 40 height 63
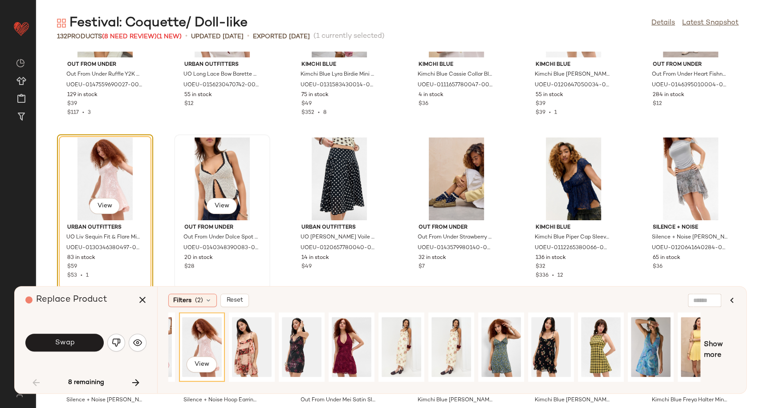
scroll to position [758, 0]
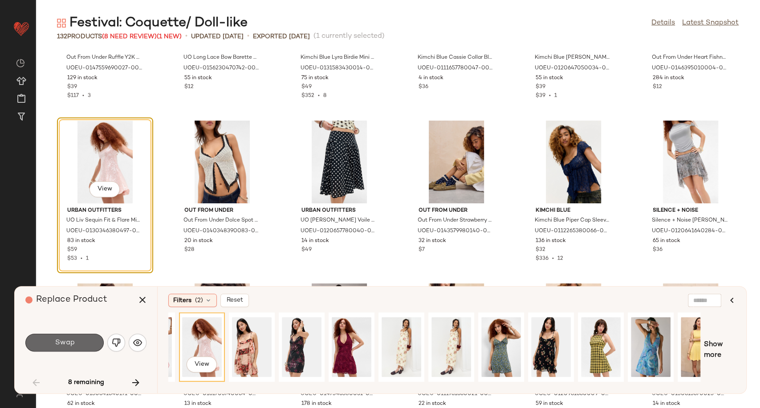
click at [71, 347] on button "Swap" at bounding box center [64, 343] width 78 height 18
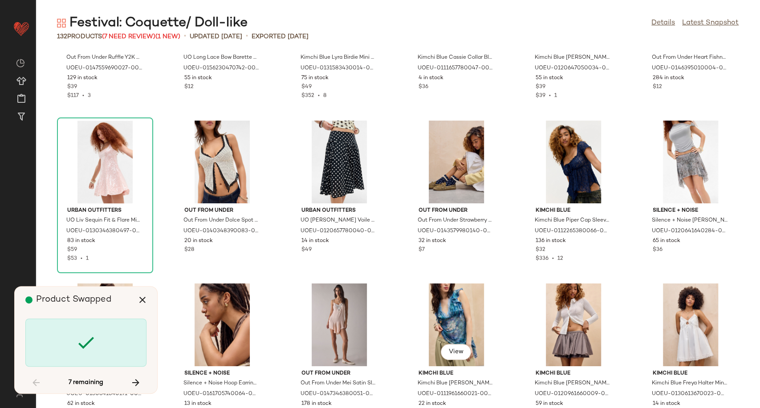
scroll to position [1303, 0]
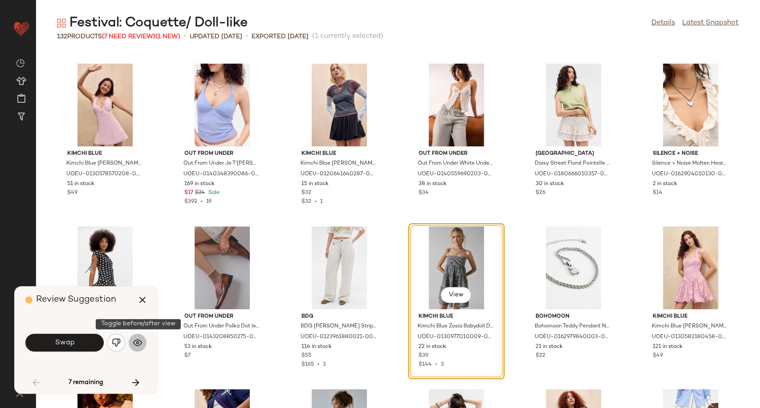
click at [142, 343] on img "button" at bounding box center [137, 342] width 9 height 9
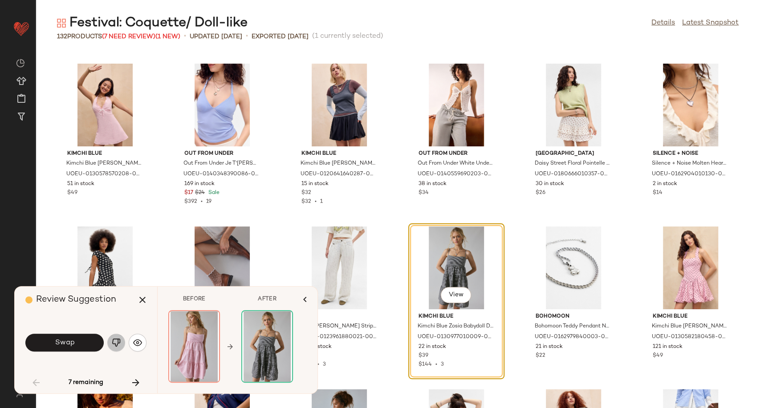
click at [117, 342] on img "button" at bounding box center [116, 342] width 9 height 9
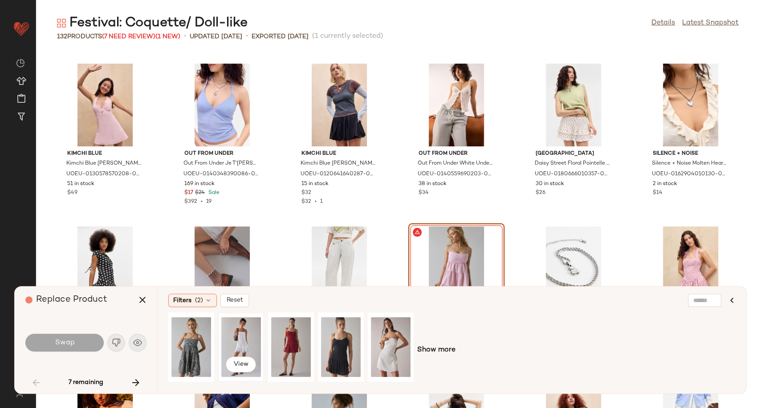
click at [237, 337] on div "View" at bounding box center [241, 347] width 40 height 63
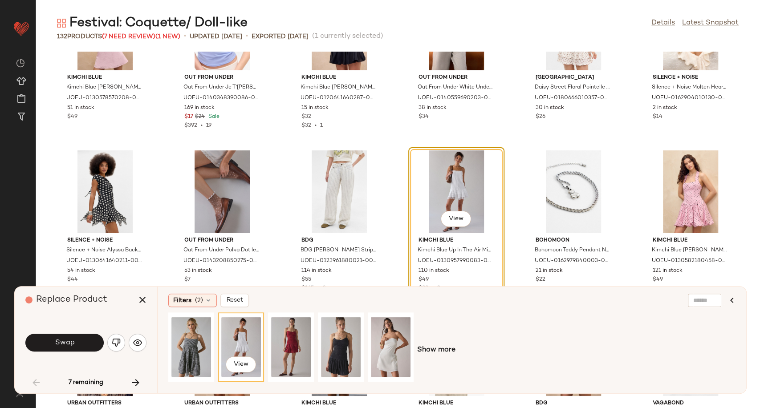
scroll to position [1402, 0]
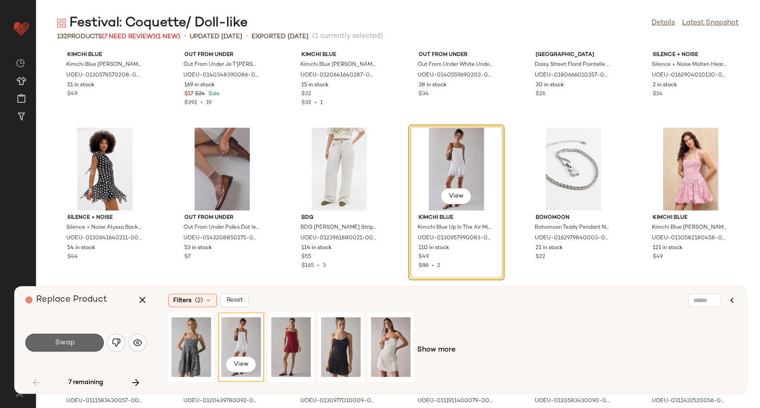
click at [73, 342] on span "Swap" at bounding box center [64, 343] width 20 height 8
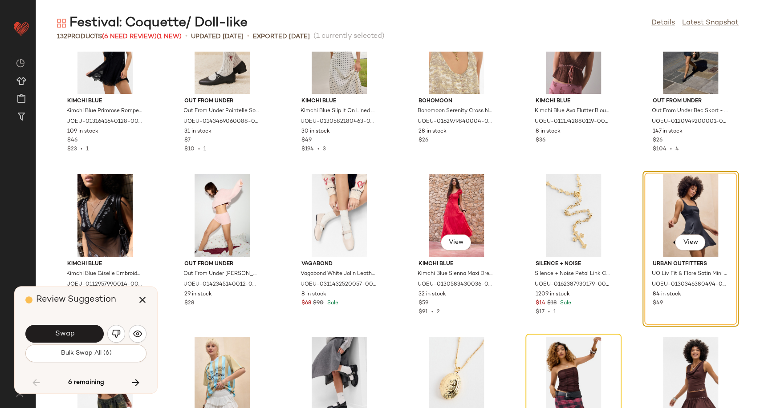
scroll to position [2056, 0]
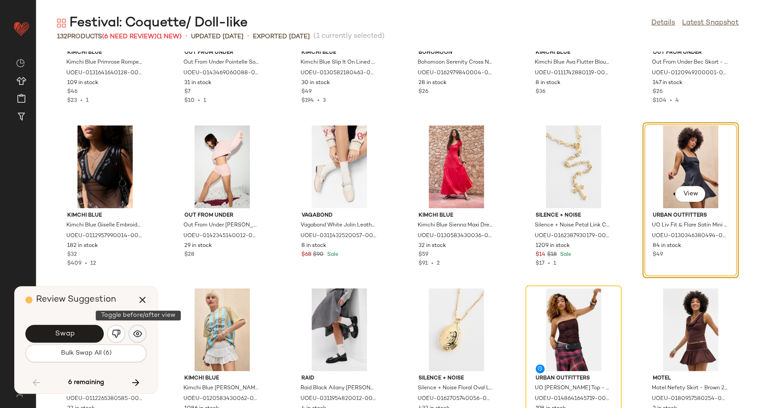
click at [139, 337] on img "button" at bounding box center [137, 333] width 9 height 9
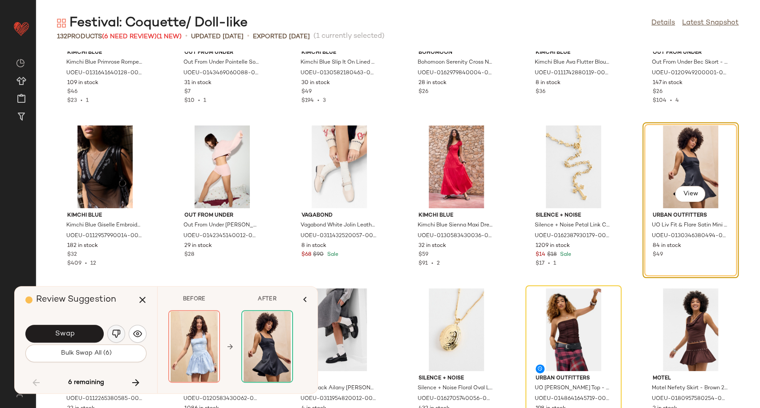
click at [117, 333] on img "button" at bounding box center [116, 333] width 9 height 9
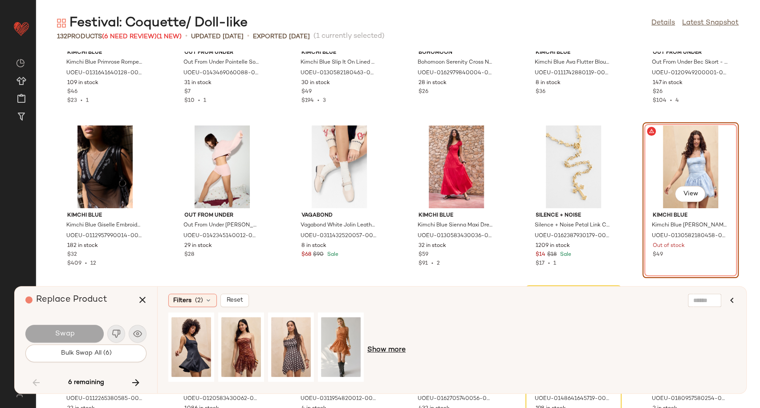
click at [385, 350] on span "Show more" at bounding box center [386, 350] width 38 height 11
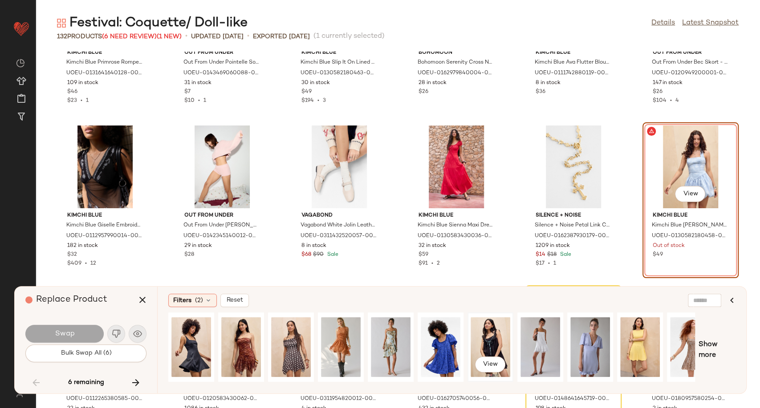
drag, startPoint x: 490, startPoint y: 340, endPoint x: 479, endPoint y: 340, distance: 10.2
click at [490, 339] on div "View" at bounding box center [490, 347] width 40 height 63
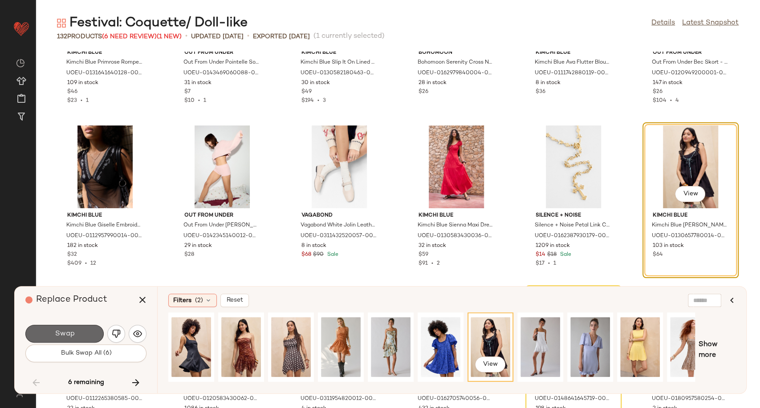
click at [64, 341] on button "Swap" at bounding box center [64, 334] width 78 height 18
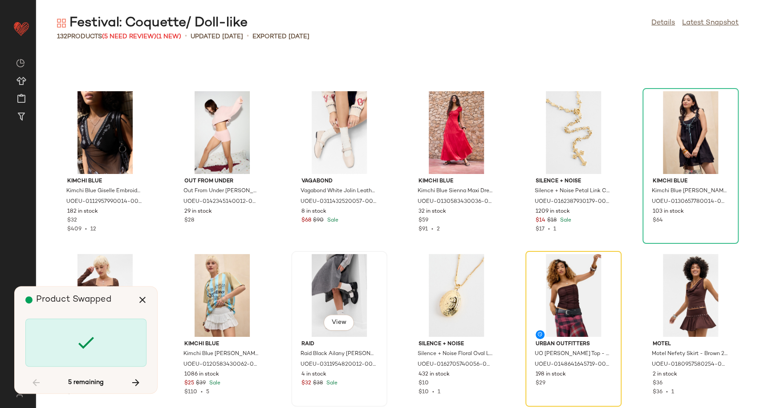
scroll to position [2155, 0]
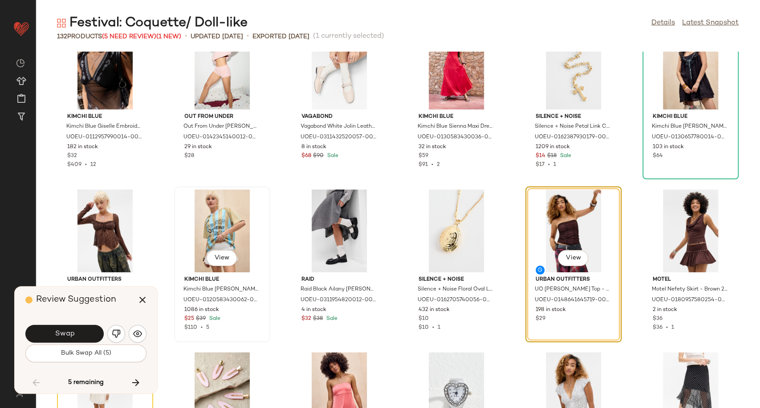
scroll to position [2118, 0]
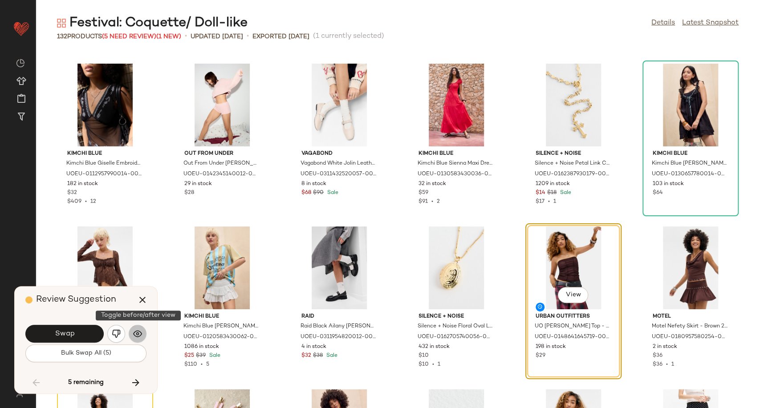
click at [134, 336] on img "button" at bounding box center [137, 333] width 9 height 9
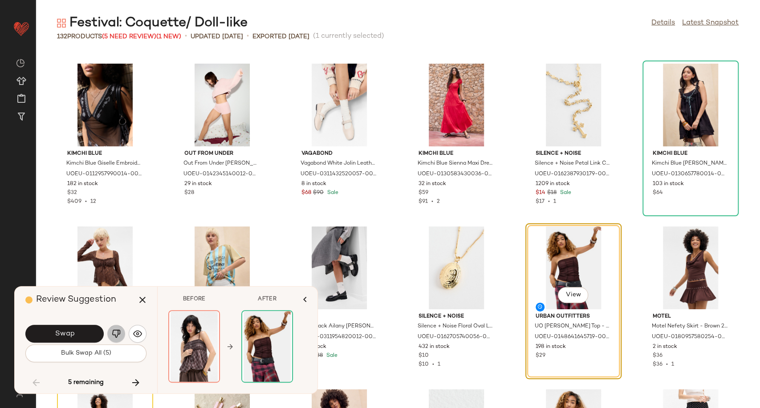
click at [111, 333] on button "button" at bounding box center [116, 334] width 18 height 18
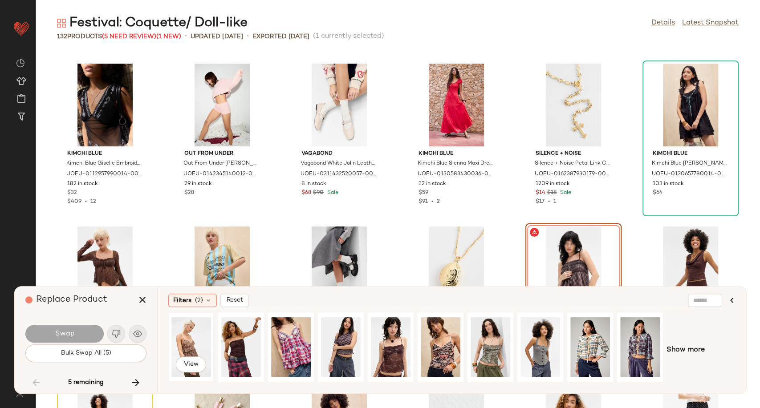
click at [181, 335] on div "View" at bounding box center [191, 347] width 40 height 63
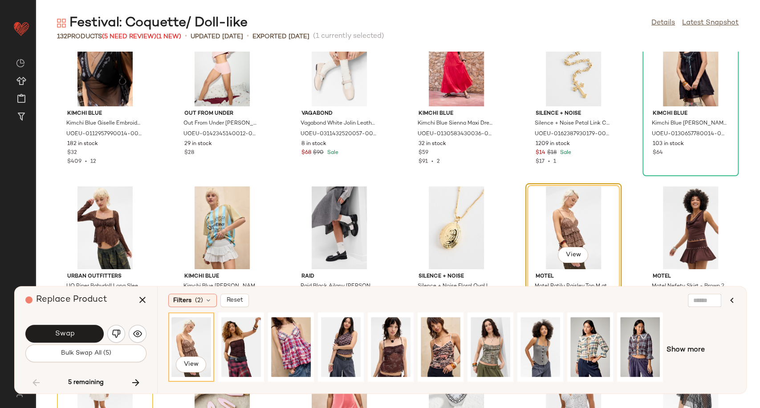
scroll to position [2216, 0]
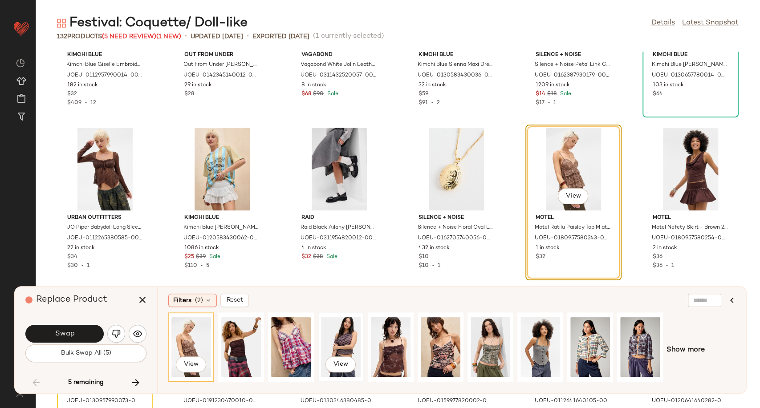
click at [334, 346] on div "View" at bounding box center [341, 347] width 40 height 63
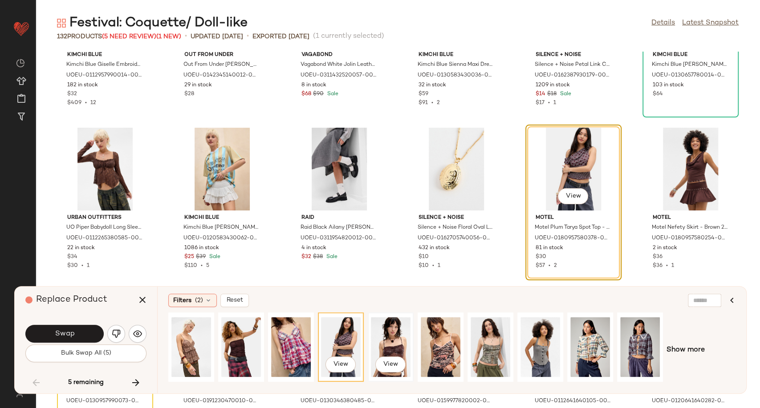
click at [397, 340] on div "View" at bounding box center [391, 347] width 40 height 63
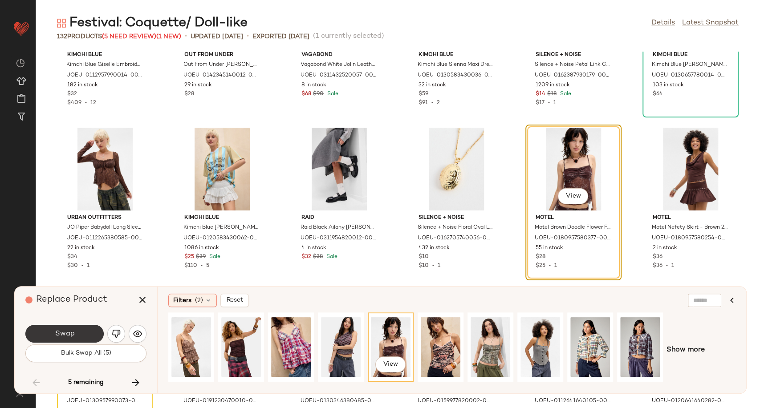
click at [97, 333] on button "Swap" at bounding box center [64, 334] width 78 height 18
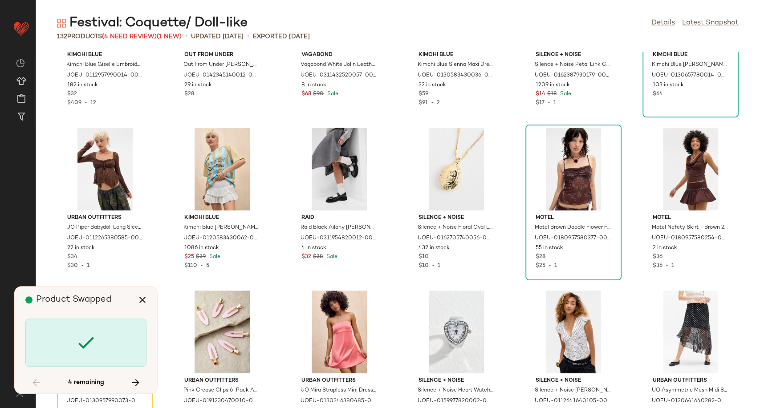
scroll to position [2281, 0]
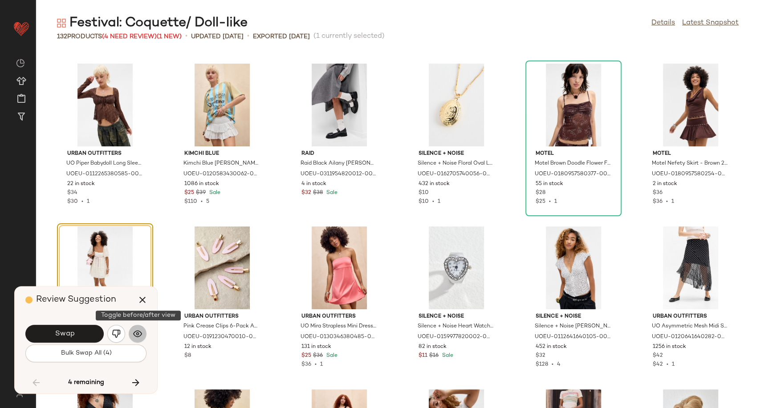
click at [140, 332] on img "button" at bounding box center [137, 333] width 9 height 9
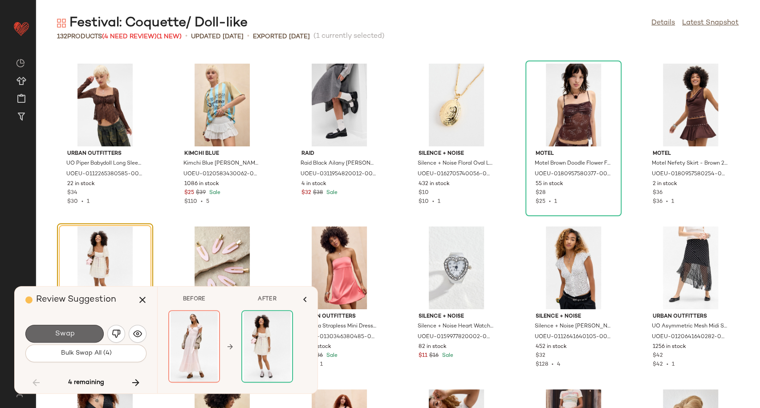
click at [89, 332] on button "Swap" at bounding box center [64, 334] width 78 height 18
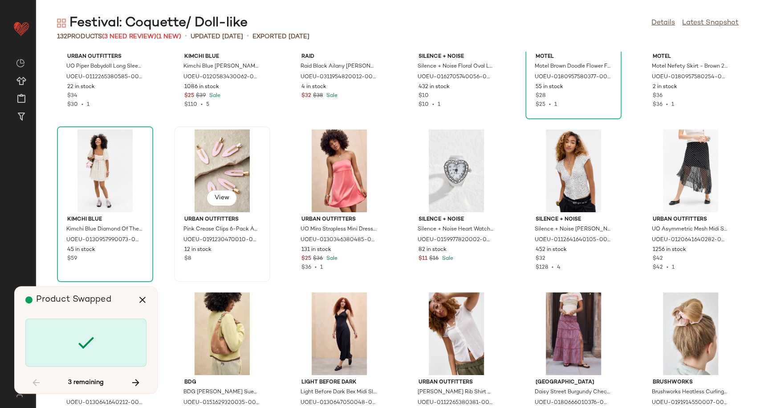
scroll to position [2379, 0]
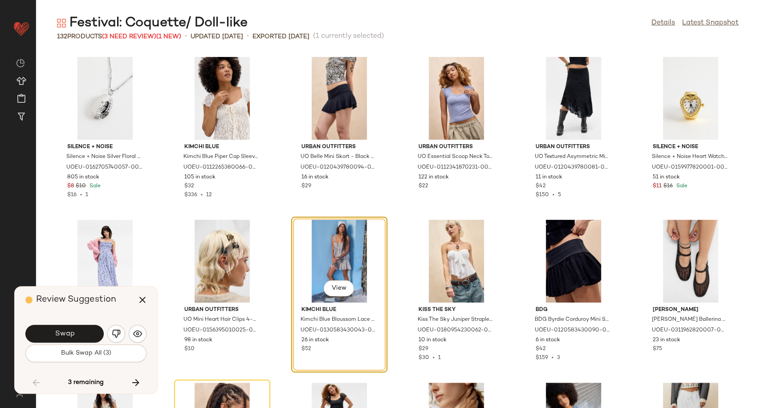
scroll to position [2825, 0]
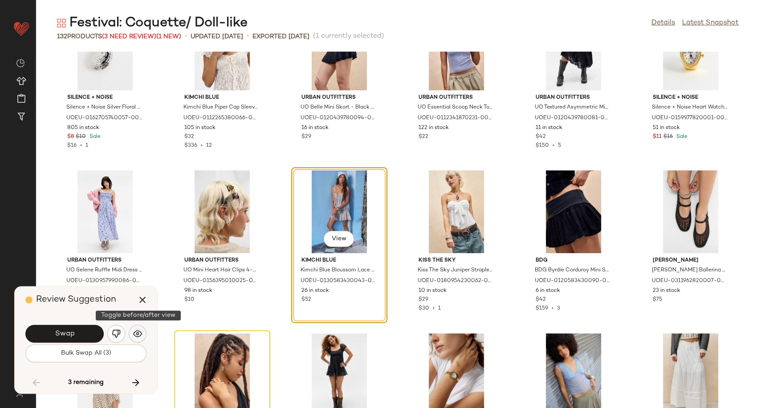
click at [134, 336] on img "button" at bounding box center [137, 333] width 9 height 9
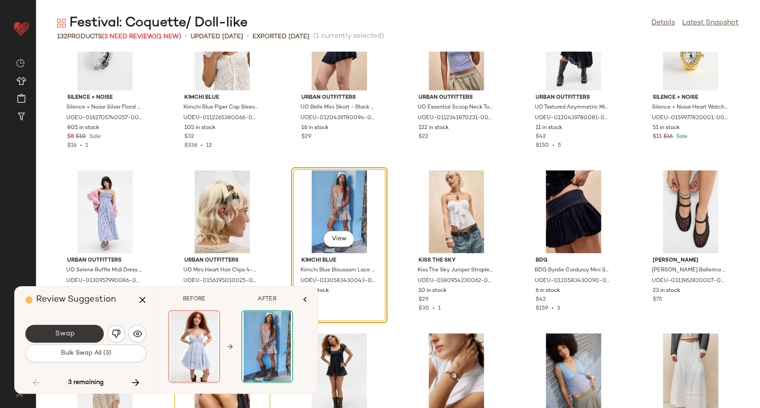
click at [68, 332] on span "Swap" at bounding box center [64, 334] width 20 height 8
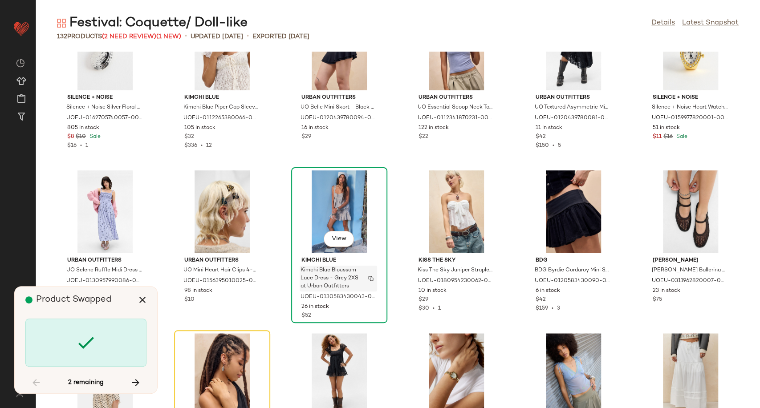
scroll to position [2932, 0]
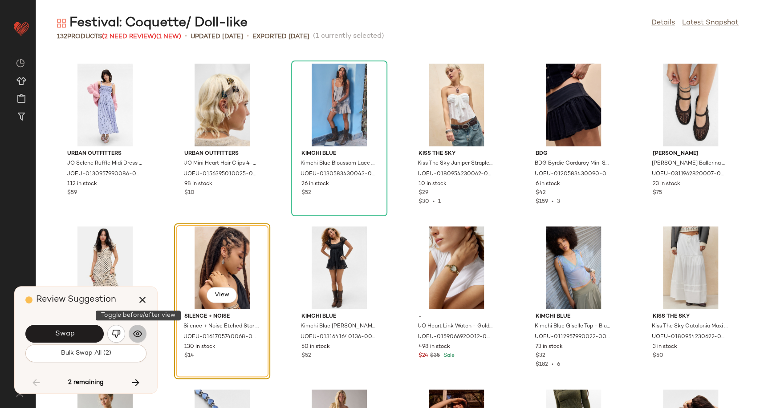
click at [139, 336] on img "button" at bounding box center [137, 333] width 9 height 9
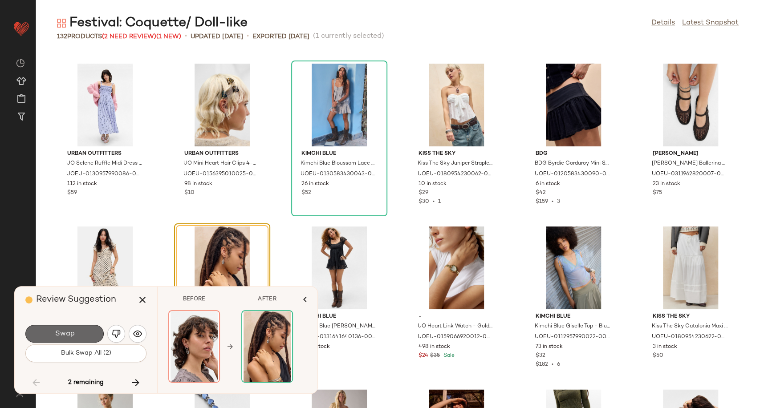
click at [76, 339] on button "Swap" at bounding box center [64, 334] width 78 height 18
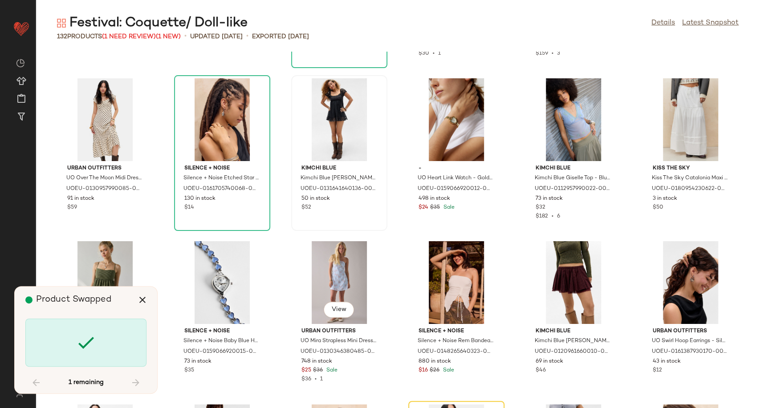
scroll to position [3229, 0]
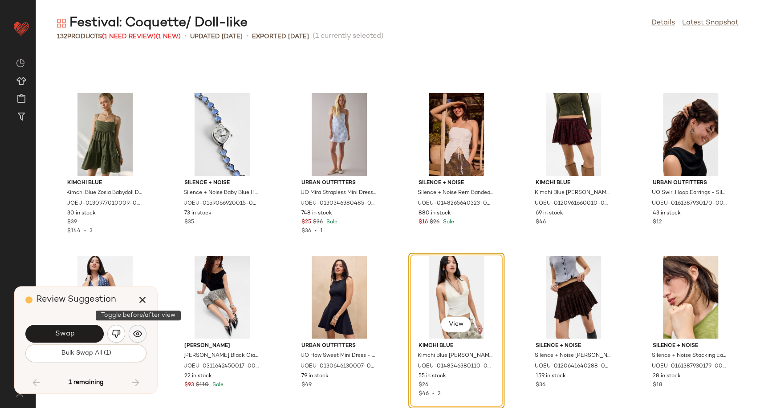
click at [138, 332] on img "button" at bounding box center [137, 333] width 9 height 9
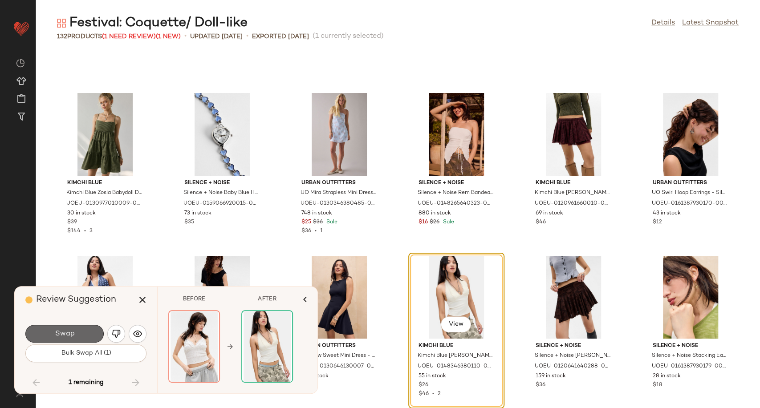
click at [90, 332] on button "Swap" at bounding box center [64, 334] width 78 height 18
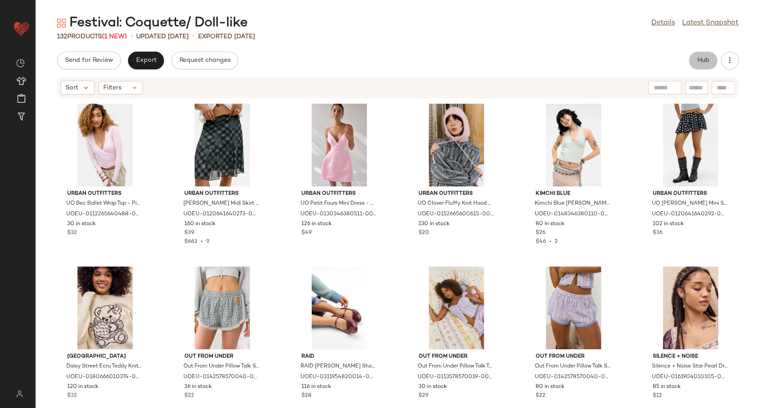
click at [694, 60] on button "Hub" at bounding box center [703, 61] width 28 height 18
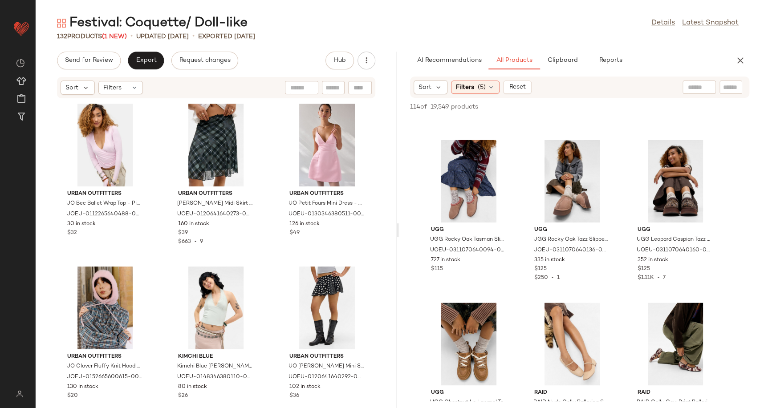
scroll to position [643, 0]
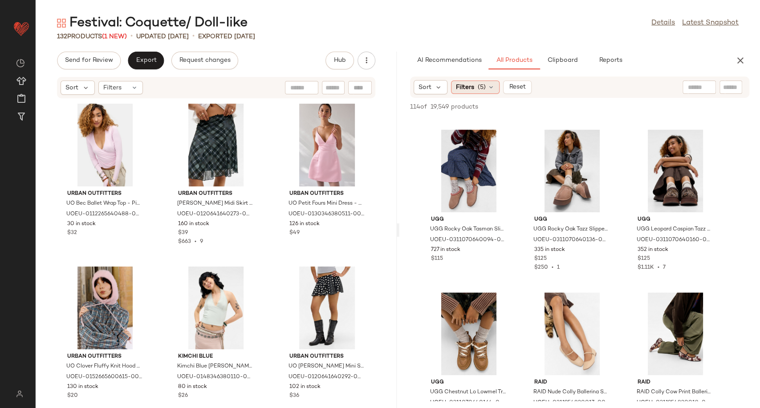
click at [494, 85] on icon at bounding box center [490, 87] width 7 height 7
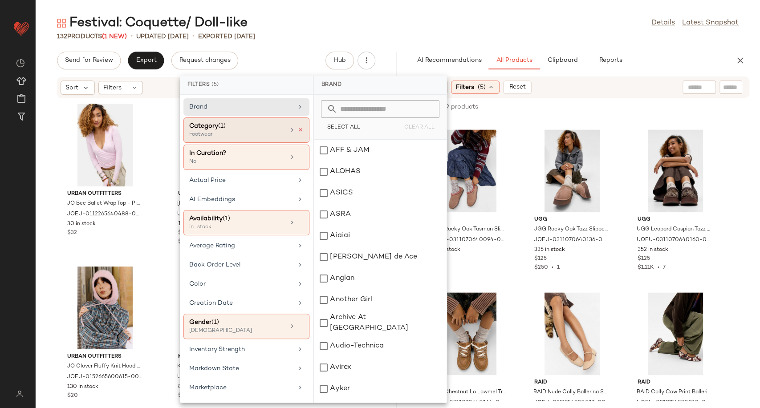
click at [297, 131] on icon at bounding box center [300, 130] width 6 height 6
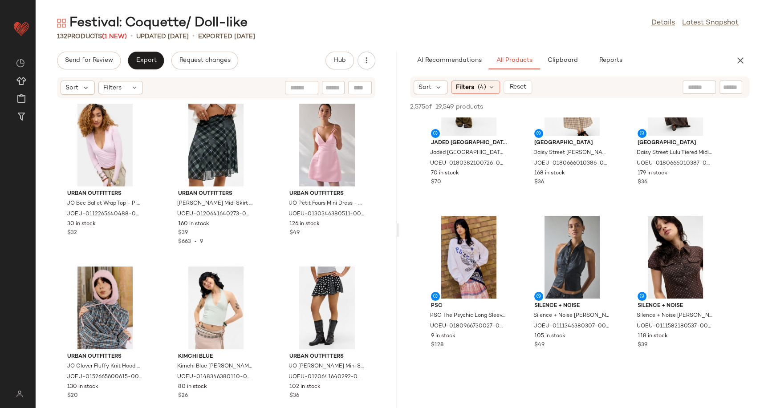
scroll to position [99, 0]
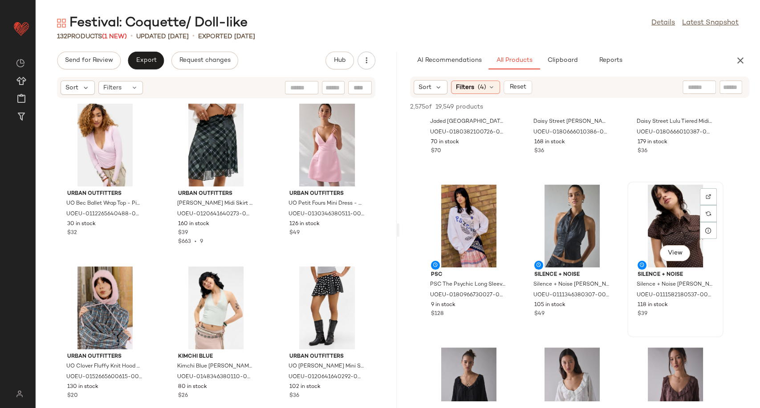
click at [677, 220] on div "View" at bounding box center [675, 226] width 90 height 83
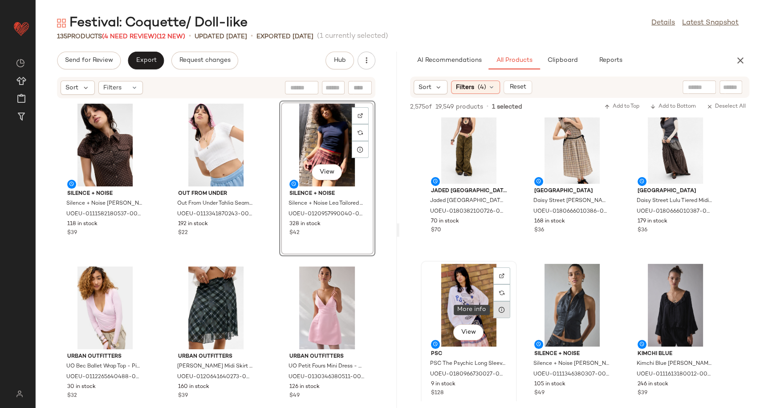
scroll to position [0, 0]
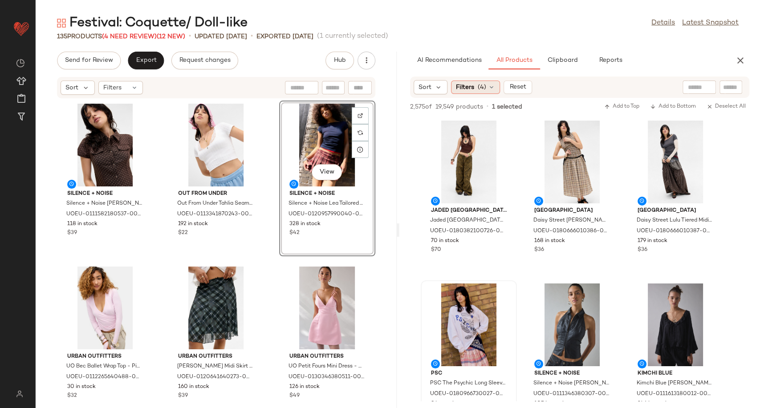
click at [492, 86] on icon at bounding box center [491, 87] width 7 height 7
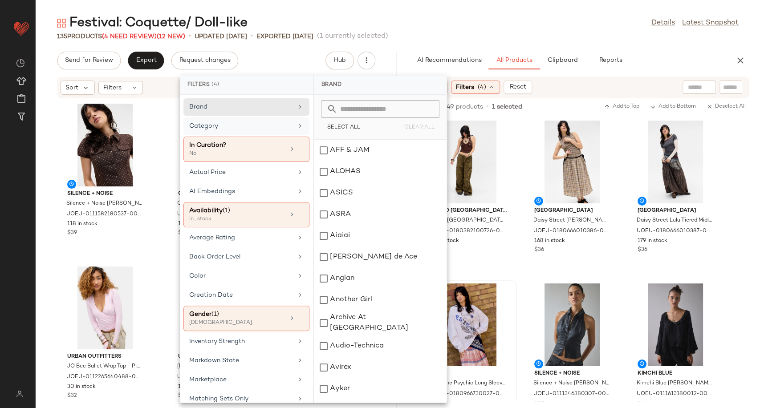
click at [293, 137] on div "Category" at bounding box center [246, 149] width 126 height 25
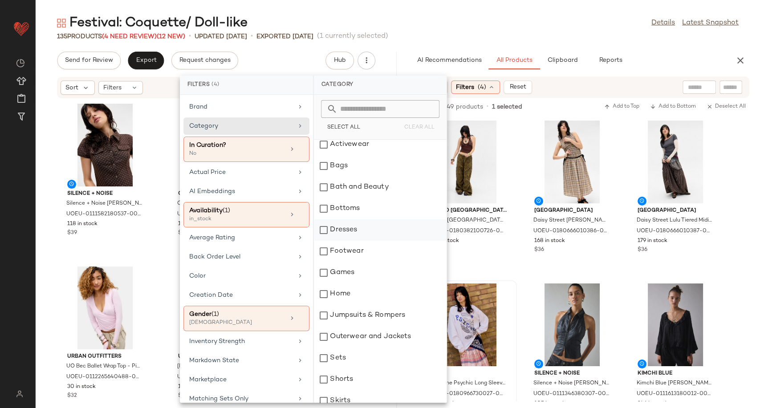
scroll to position [49, 0]
click at [352, 207] on div "Dresses" at bounding box center [380, 207] width 133 height 21
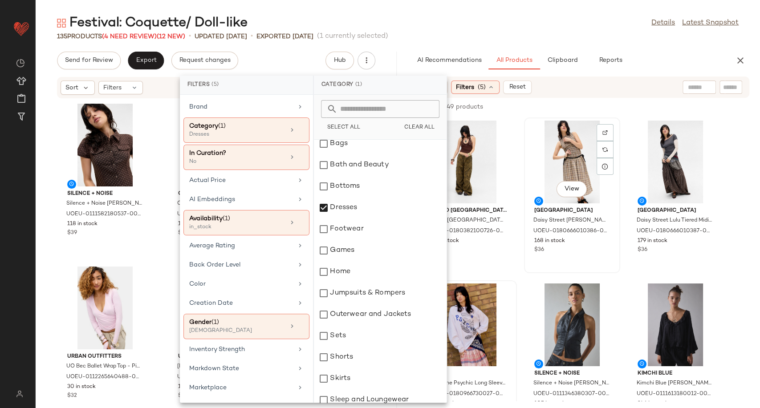
click at [524, 268] on div "View [GEOGRAPHIC_DATA] [PERSON_NAME] Check Midi Dress - Brown L at Urban Outfit…" at bounding box center [572, 195] width 96 height 156
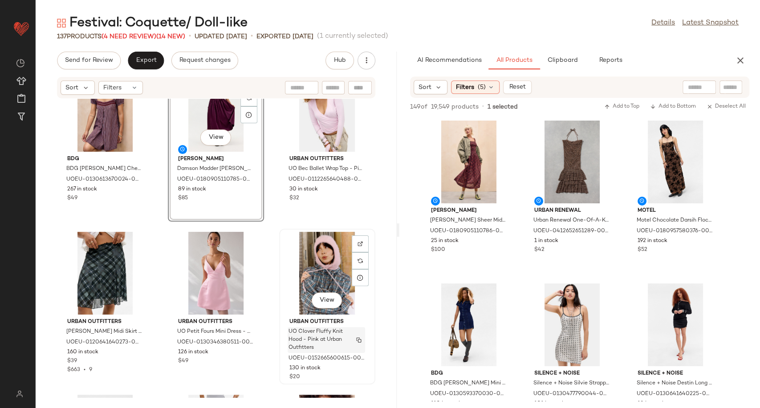
scroll to position [0, 0]
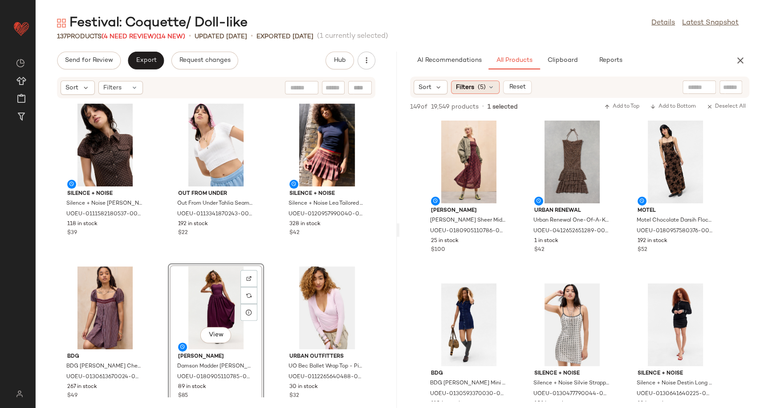
click at [498, 86] on div "Filters (5)" at bounding box center [475, 87] width 49 height 13
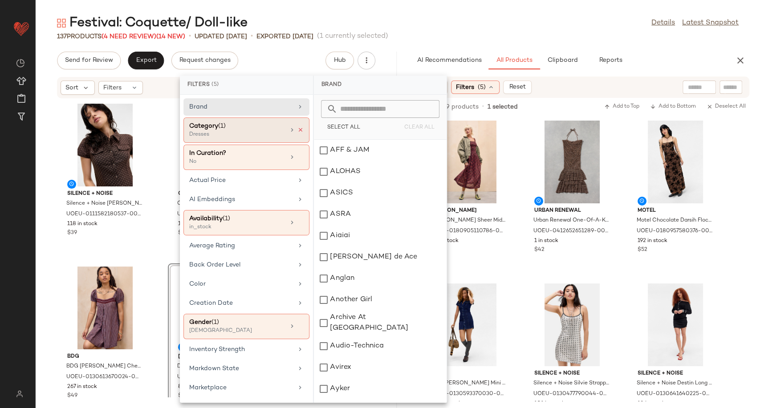
click at [299, 131] on icon at bounding box center [300, 130] width 6 height 6
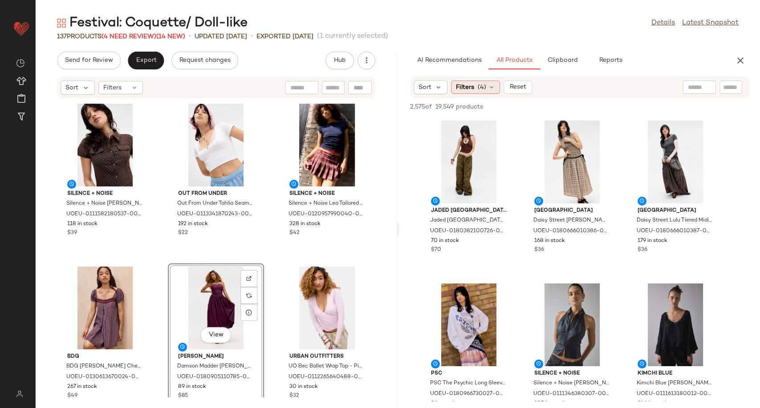
click at [495, 89] on div "Filters (4)" at bounding box center [475, 87] width 49 height 13
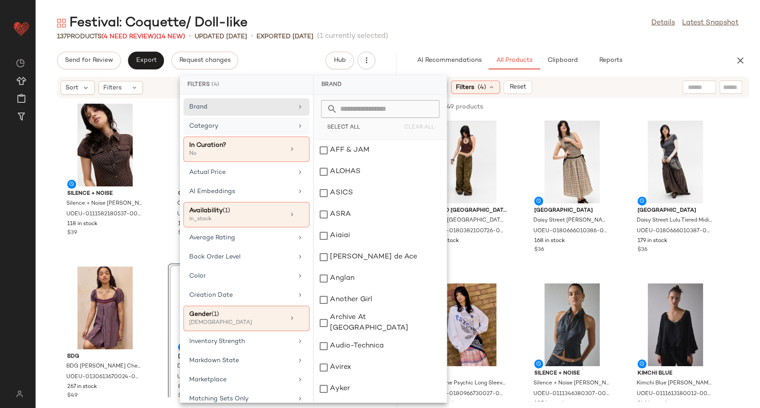
click at [300, 137] on div "Category" at bounding box center [246, 149] width 126 height 25
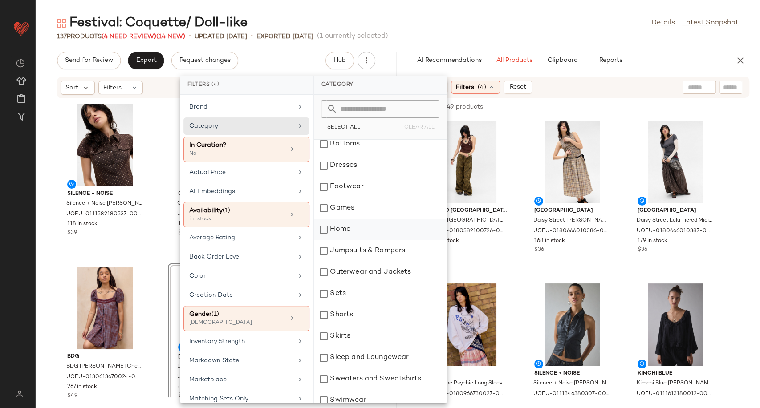
scroll to position [185, 0]
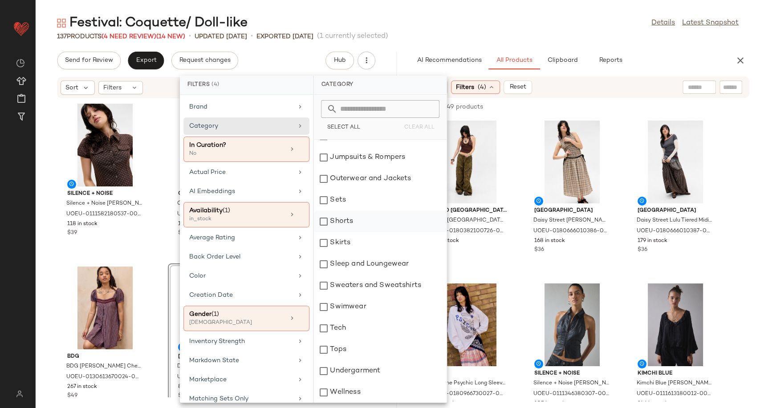
click at [348, 217] on div "Shorts" at bounding box center [380, 221] width 133 height 21
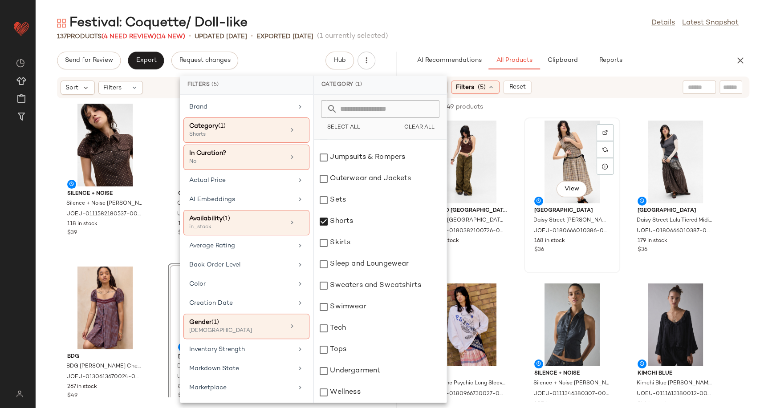
click at [525, 259] on div "View Daisy Street Daisy Street Nola Check Midi Dress - Brown L at Urban Outfitt…" at bounding box center [572, 195] width 94 height 154
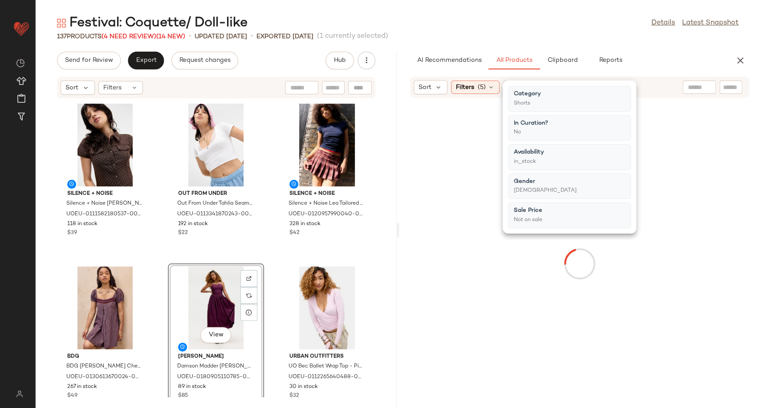
click at [517, 259] on div at bounding box center [579, 264] width 357 height 328
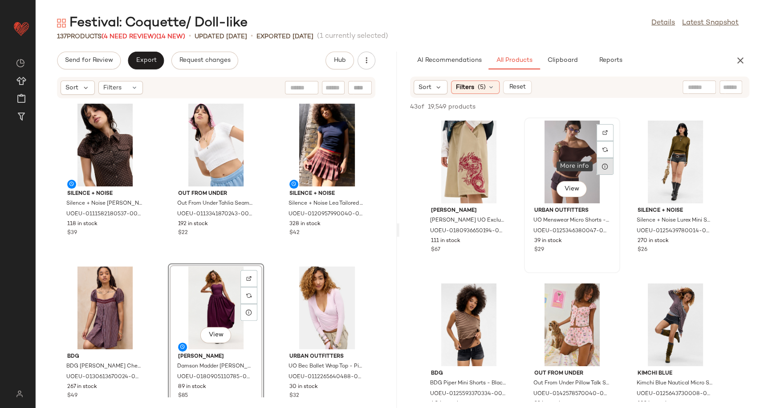
click at [604, 166] on icon at bounding box center [604, 166] width 7 height 7
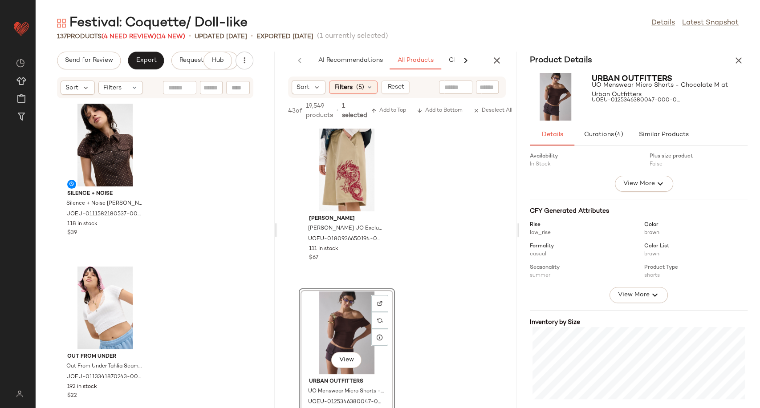
scroll to position [99, 0]
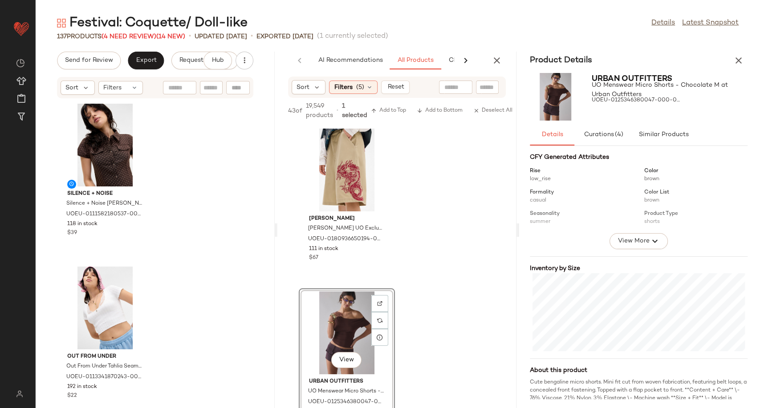
click at [733, 60] on icon "button" at bounding box center [738, 60] width 11 height 11
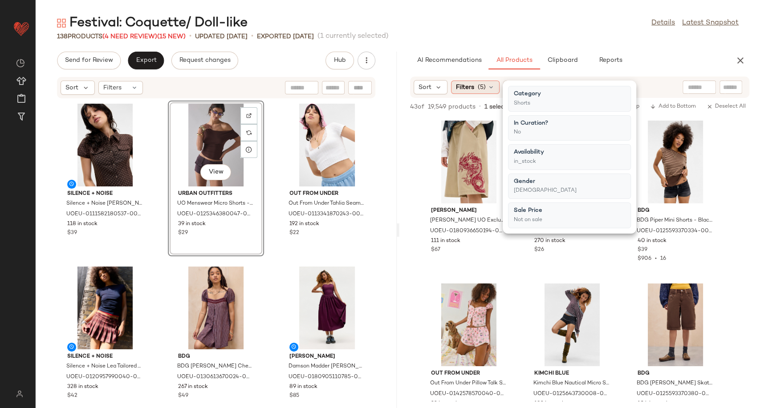
click at [495, 87] on div "Filters (5)" at bounding box center [475, 87] width 49 height 13
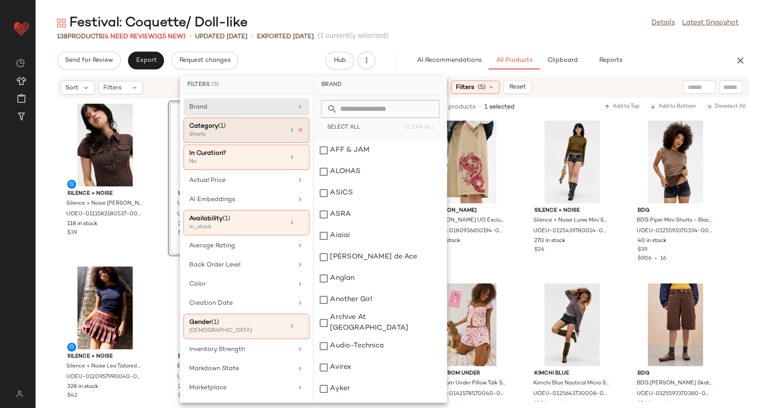
click at [297, 131] on icon at bounding box center [300, 130] width 6 height 6
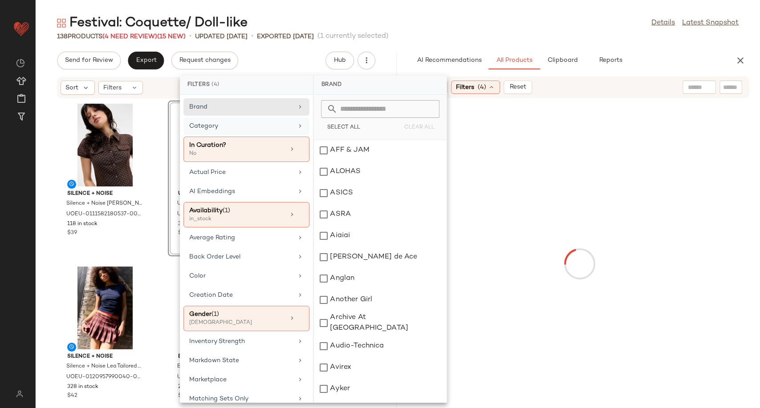
click at [284, 126] on div "Category" at bounding box center [241, 126] width 104 height 9
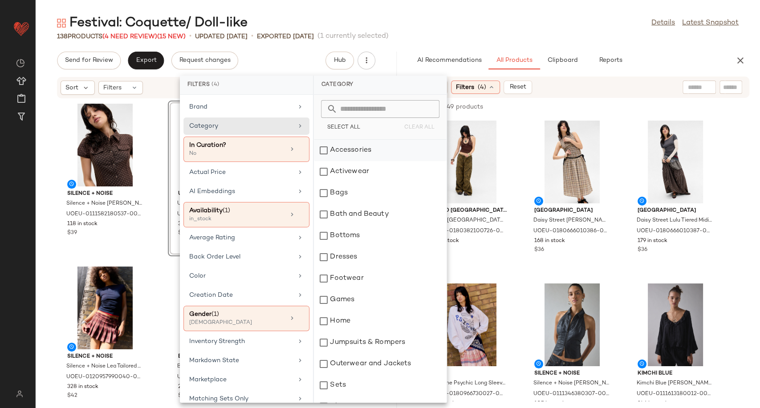
click at [355, 155] on div "Accessories" at bounding box center [380, 150] width 133 height 21
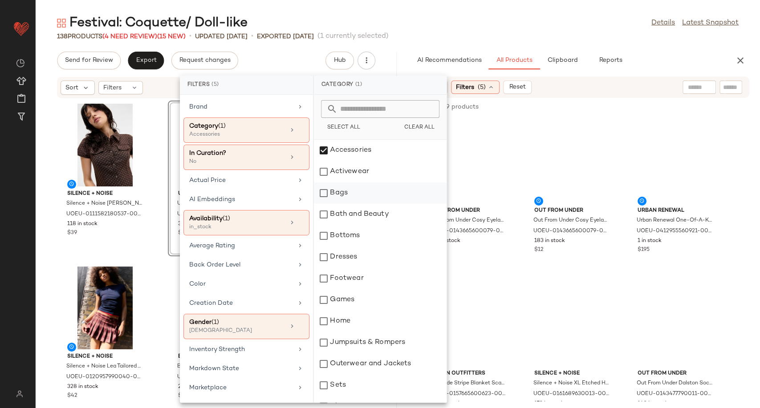
click at [340, 191] on div "Bags" at bounding box center [380, 192] width 133 height 21
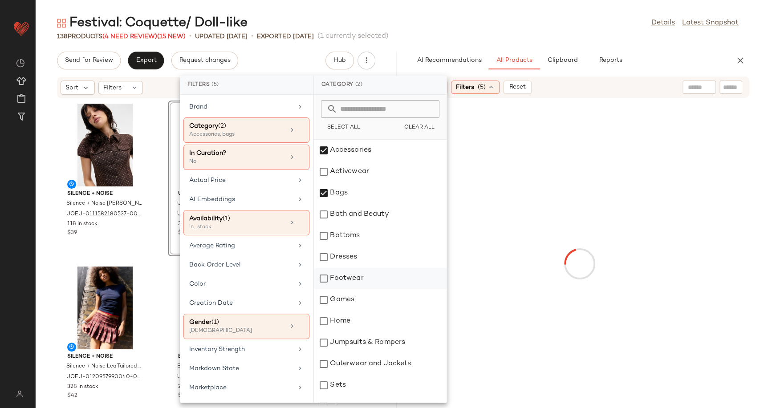
click at [348, 285] on div "Footwear" at bounding box center [380, 278] width 133 height 21
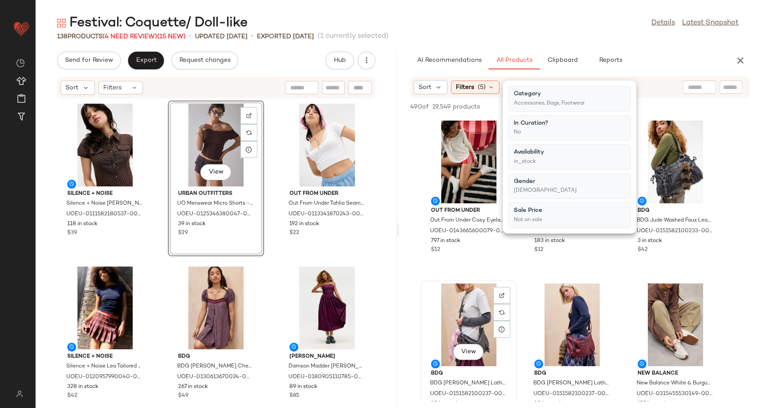
click at [513, 282] on div "View BDG BDG Lenny Faux Lather Sling Bag - Grey at Urban Outfitters UOEU-015158…" at bounding box center [468, 358] width 94 height 154
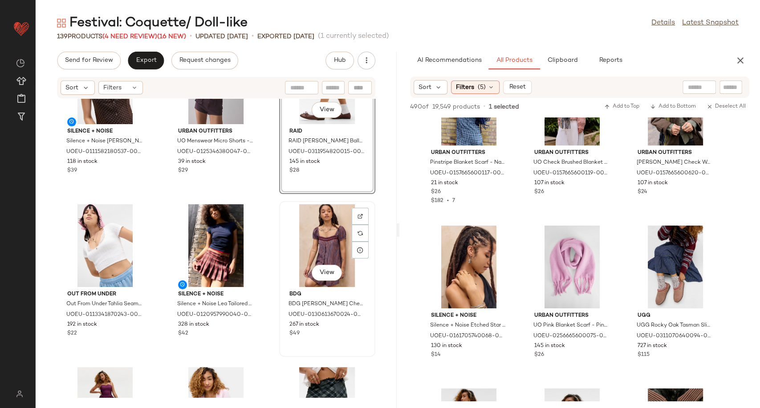
scroll to position [0, 0]
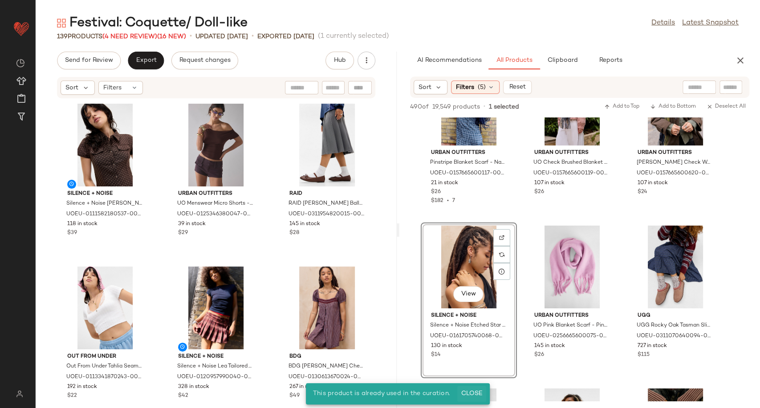
click at [468, 392] on span "Close" at bounding box center [472, 393] width 22 height 7
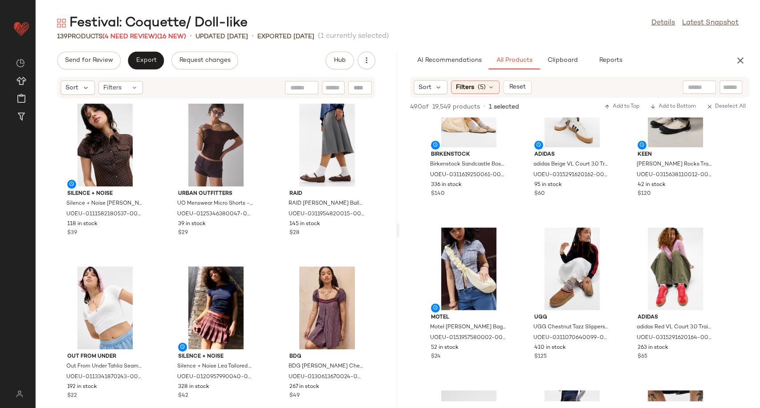
scroll to position [544, 0]
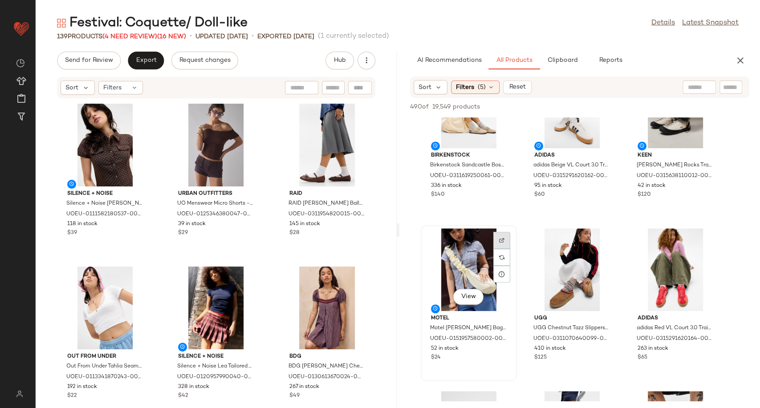
click at [500, 249] on div at bounding box center [501, 257] width 17 height 17
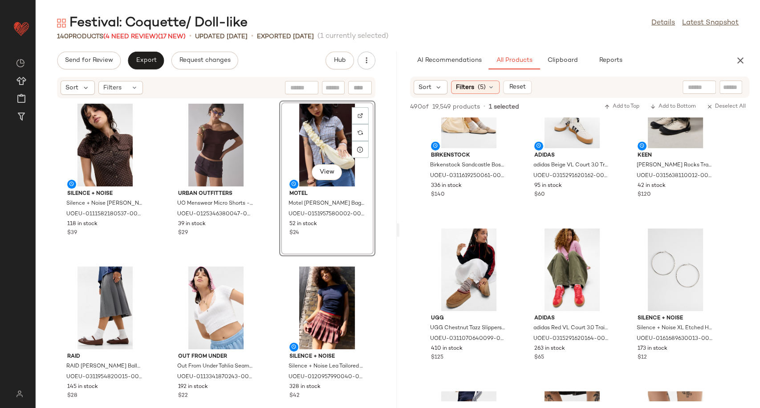
click at [265, 255] on div "Silence + Noise Silence + Noise Polly Bengaline Shirt 2XS at Urban Outfitters U…" at bounding box center [216, 248] width 361 height 299
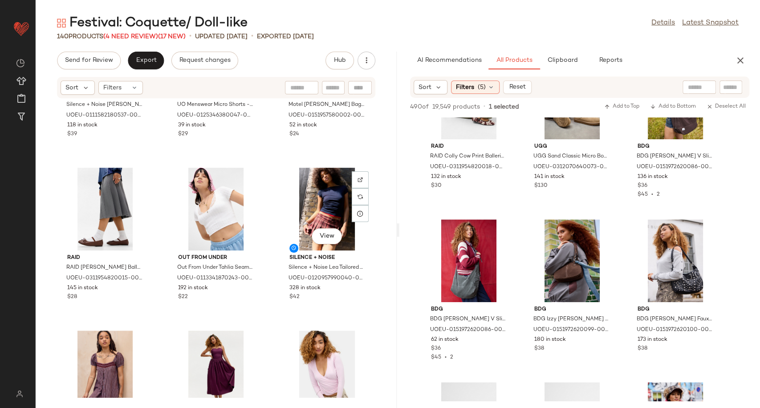
scroll to position [254, 0]
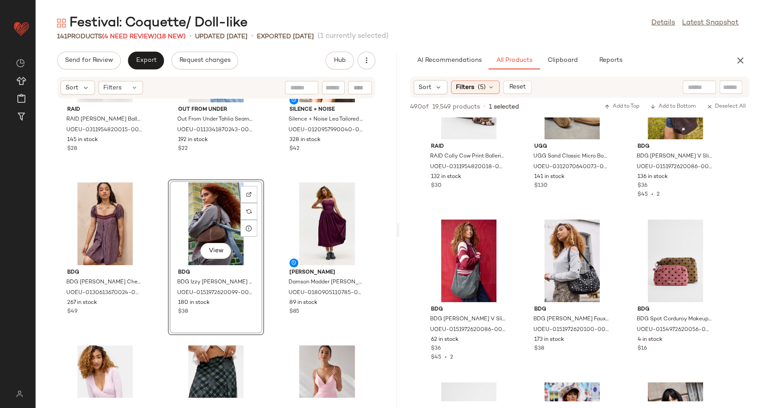
click at [268, 310] on div "RAID RAID Brown Eiline Ballerina Shoes - Brown UK 7 at Urban Outfitters UOEU-03…" at bounding box center [216, 248] width 361 height 299
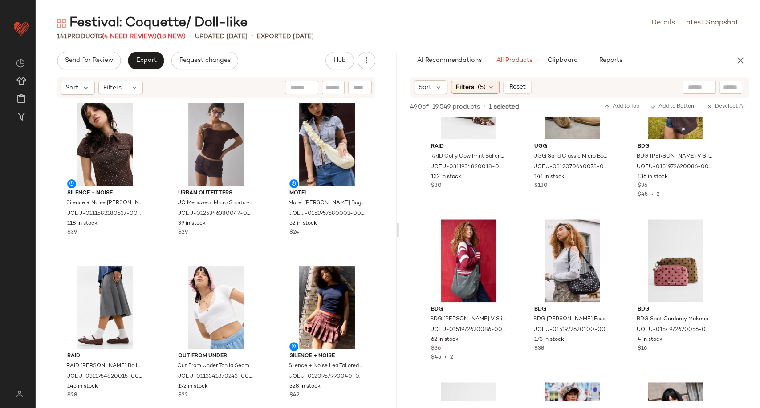
scroll to position [0, 0]
click at [740, 62] on icon "button" at bounding box center [740, 60] width 11 height 11
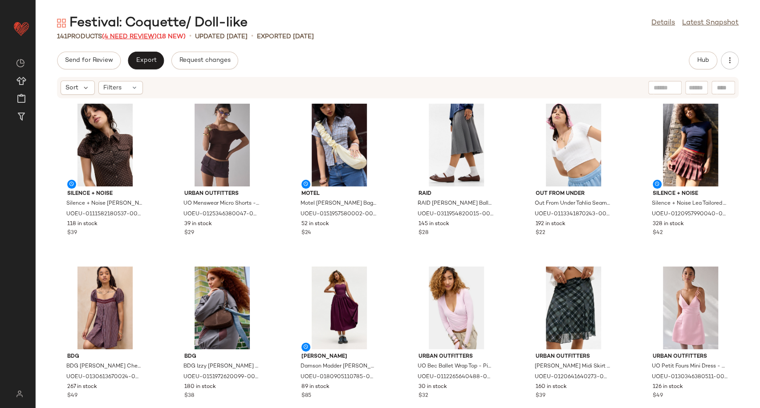
click at [143, 33] on span "(4 Need Review)" at bounding box center [129, 36] width 55 height 7
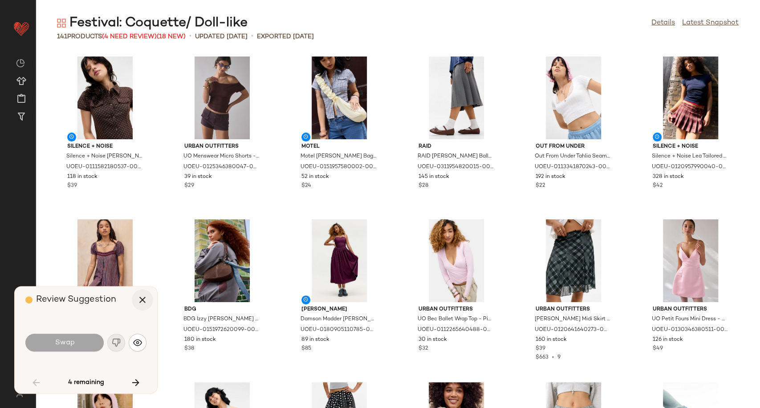
click at [141, 301] on icon "button" at bounding box center [142, 300] width 11 height 11
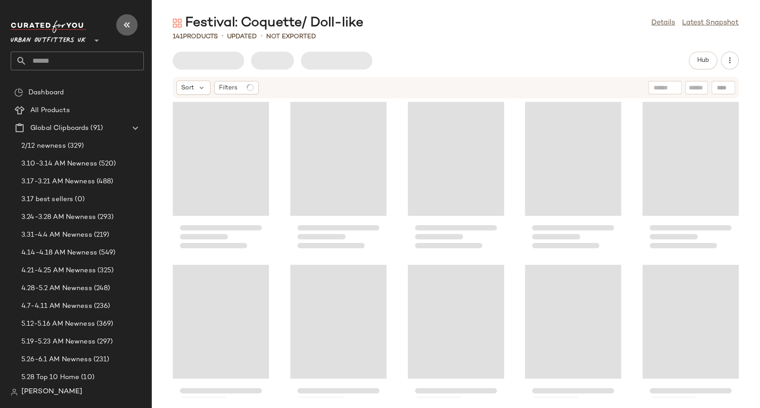
click at [121, 26] on button "button" at bounding box center [126, 24] width 21 height 21
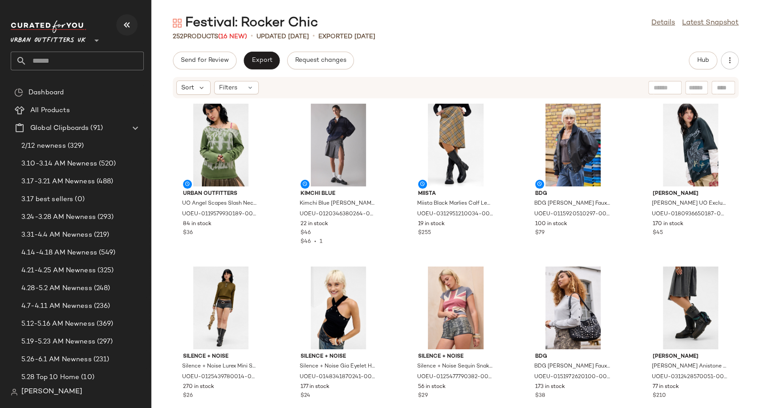
click at [121, 30] on button "button" at bounding box center [126, 24] width 21 height 21
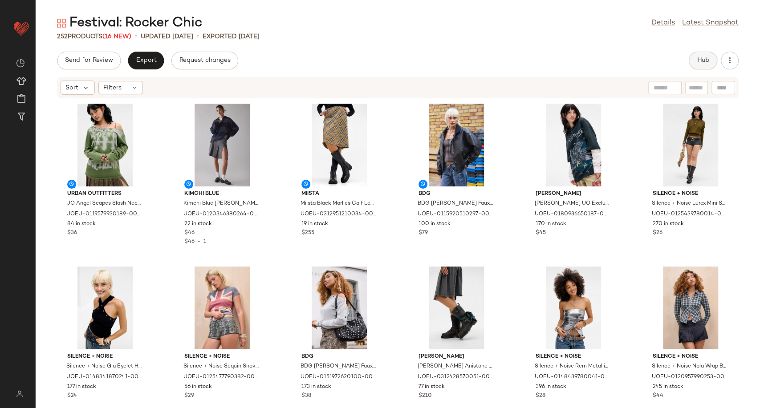
click at [697, 65] on button "Hub" at bounding box center [703, 61] width 28 height 18
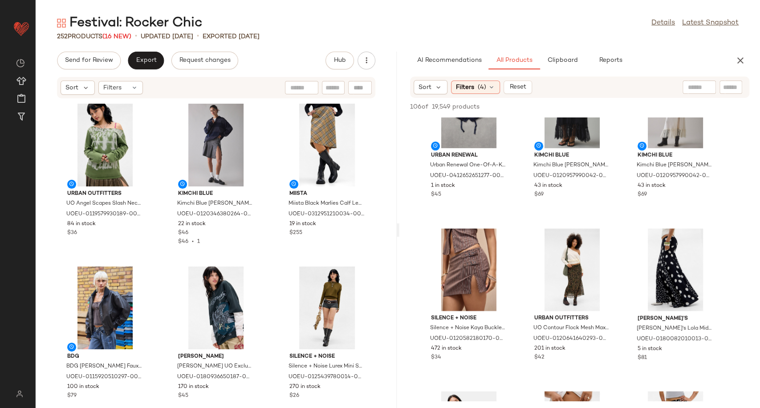
scroll to position [593, 0]
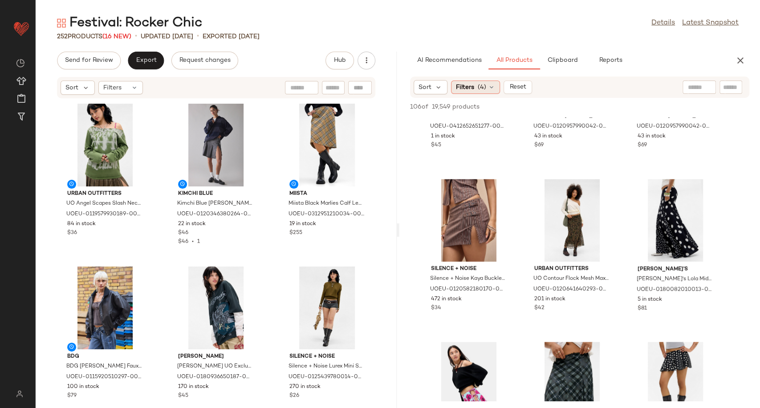
click at [491, 93] on div "Filters (4)" at bounding box center [475, 87] width 49 height 13
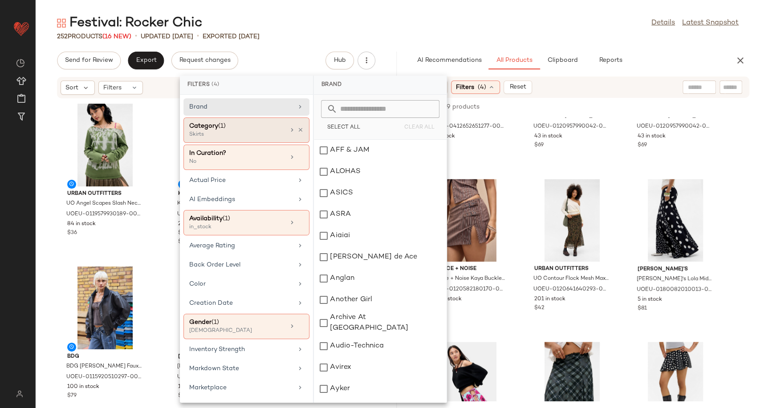
click at [296, 145] on div "Category (1) Skirts" at bounding box center [246, 157] width 126 height 25
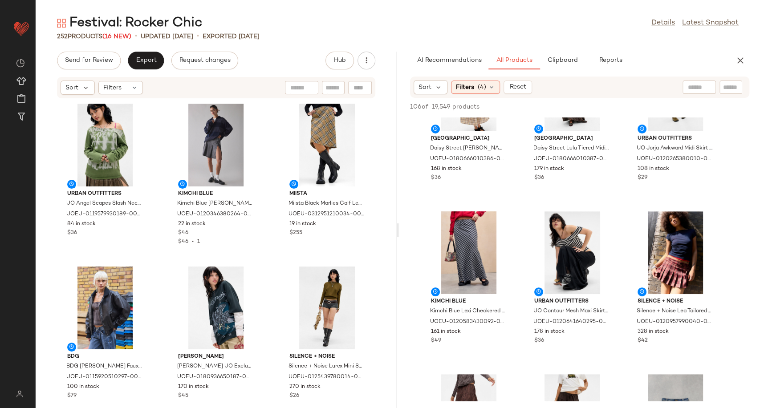
scroll to position [0, 0]
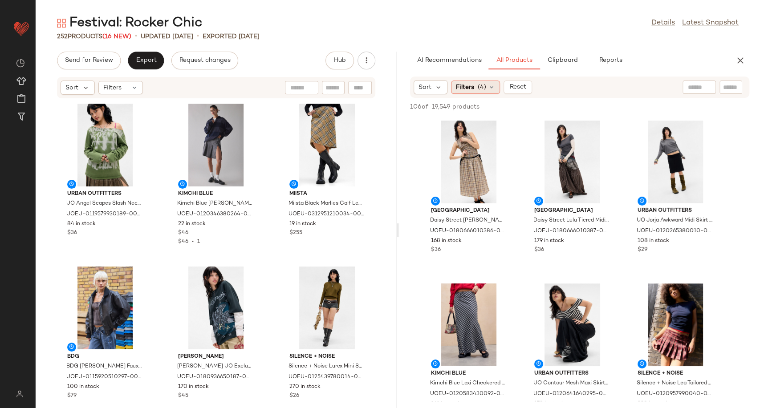
click at [490, 88] on icon at bounding box center [491, 87] width 7 height 7
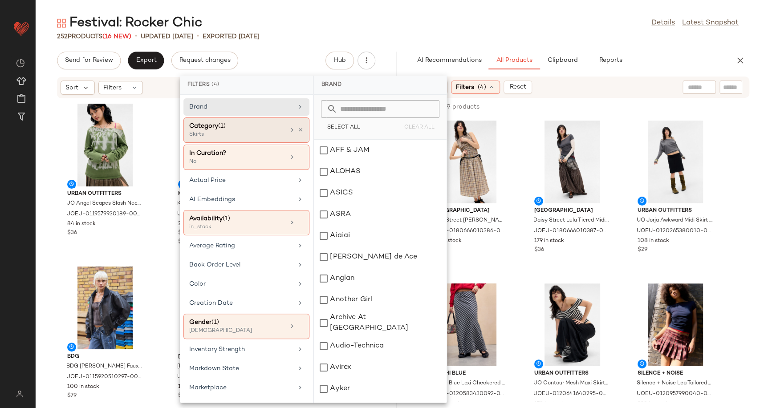
click at [298, 127] on icon at bounding box center [300, 130] width 6 height 6
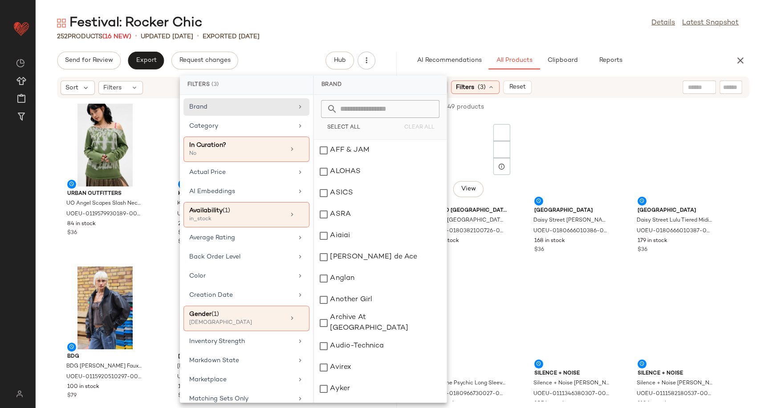
click at [505, 146] on div at bounding box center [501, 149] width 17 height 17
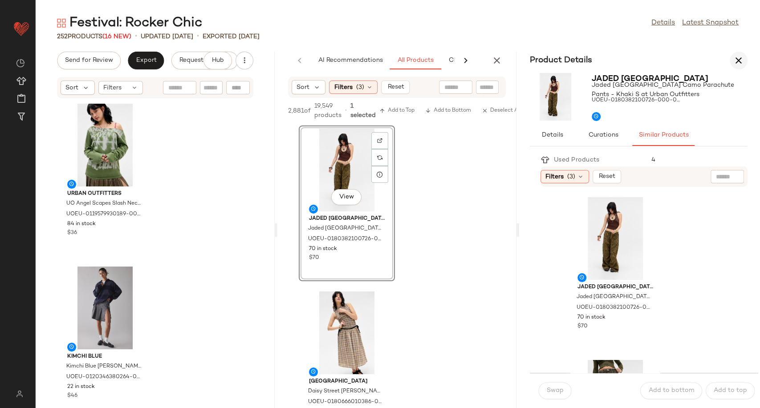
click at [740, 61] on icon "button" at bounding box center [738, 60] width 11 height 11
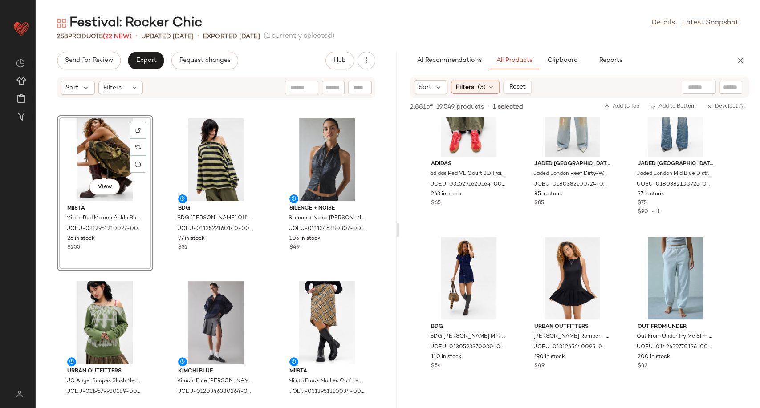
scroll to position [7714, 0]
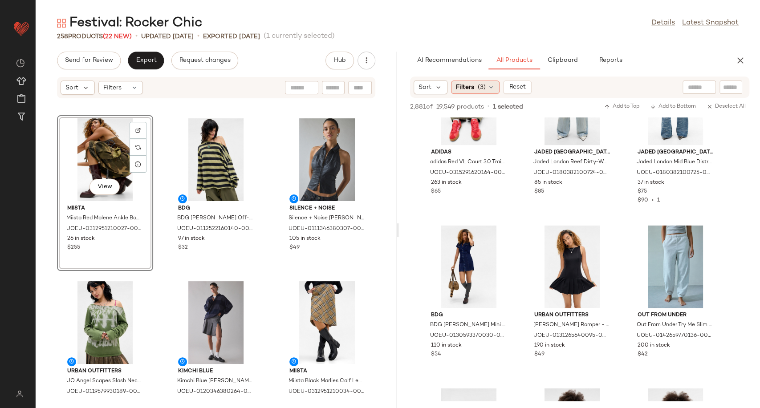
click at [488, 91] on div "Filters (3)" at bounding box center [475, 87] width 49 height 13
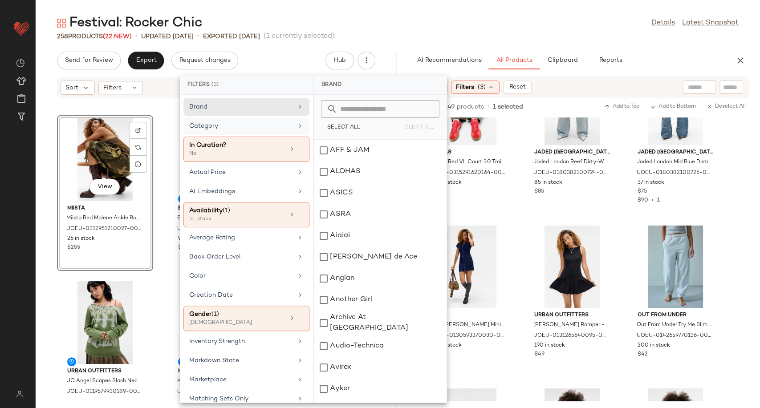
click at [245, 126] on div "Category" at bounding box center [241, 126] width 104 height 9
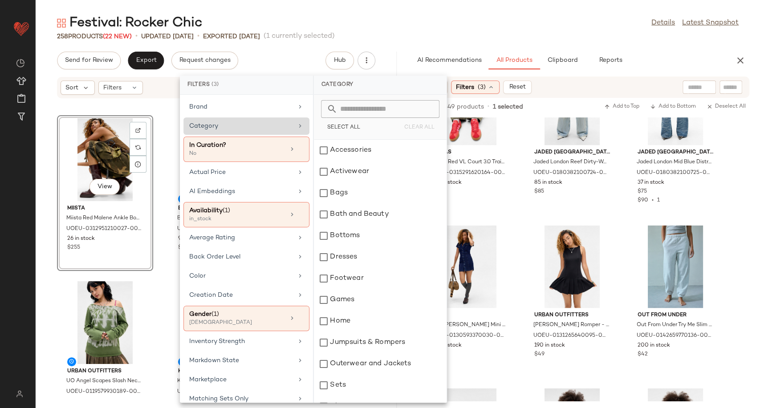
click at [237, 126] on div "Category" at bounding box center [241, 126] width 104 height 9
click at [352, 235] on div "Bottoms" at bounding box center [380, 235] width 133 height 21
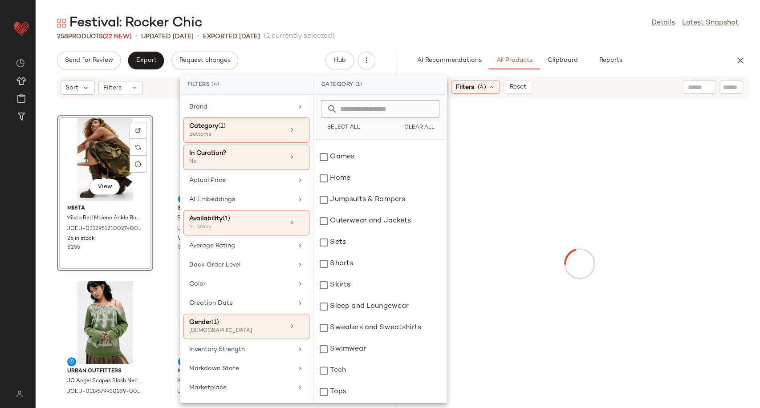
scroll to position [148, 0]
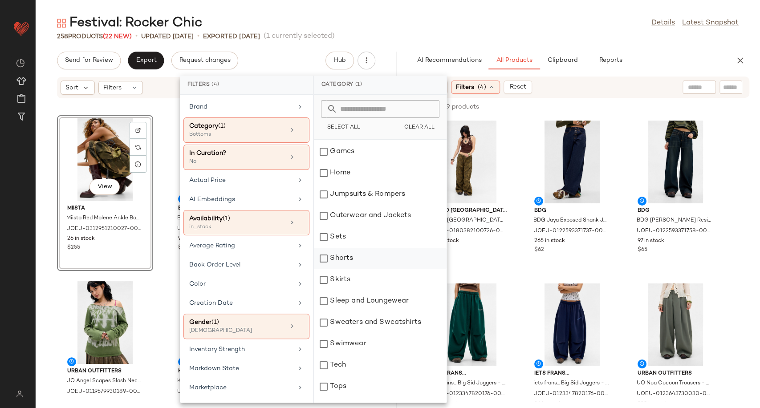
click at [370, 264] on div "Shorts" at bounding box center [380, 258] width 133 height 21
click at [373, 280] on div "Skirts" at bounding box center [380, 279] width 133 height 21
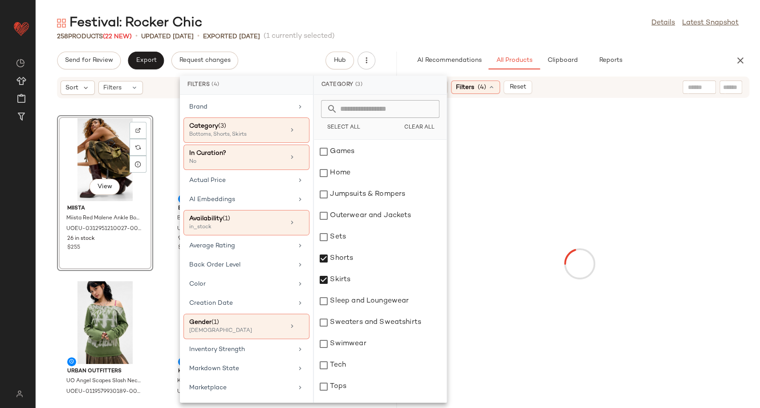
click at [519, 271] on div at bounding box center [579, 264] width 357 height 328
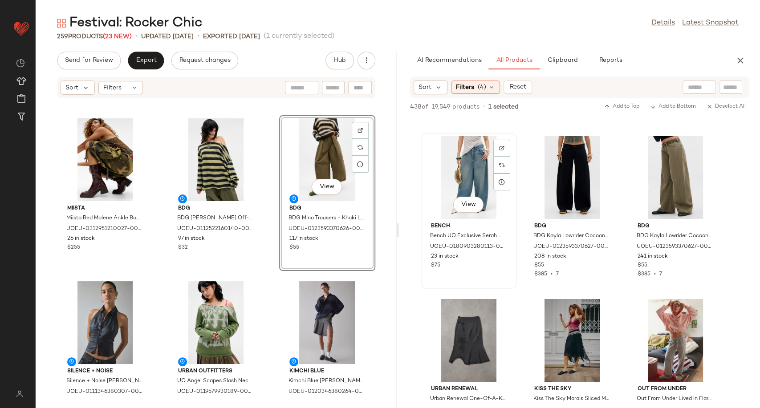
scroll to position [4203, 0]
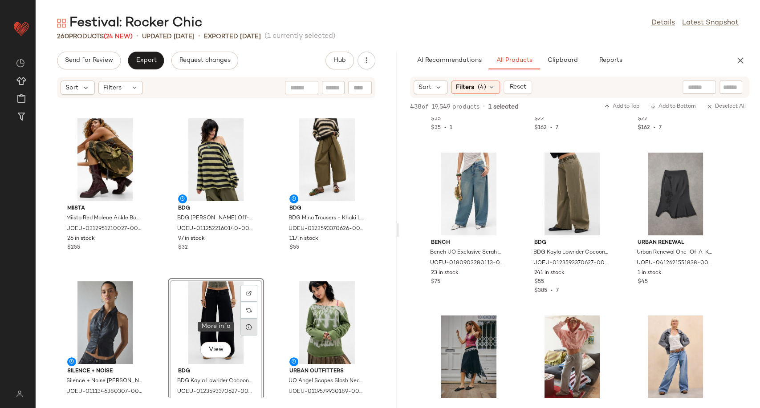
click at [247, 326] on icon at bounding box center [248, 327] width 7 height 7
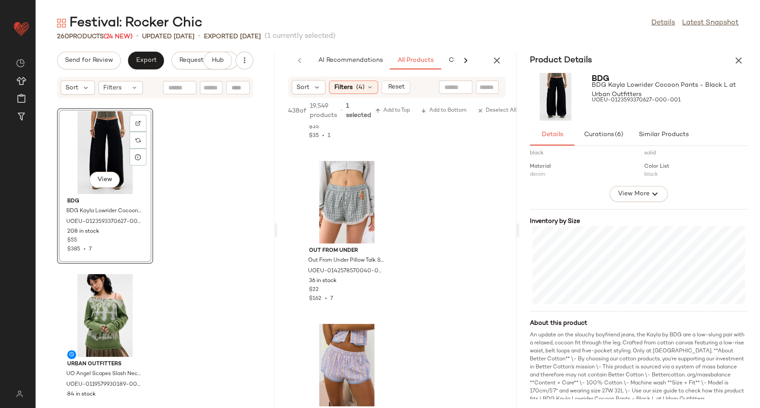
scroll to position [148, 0]
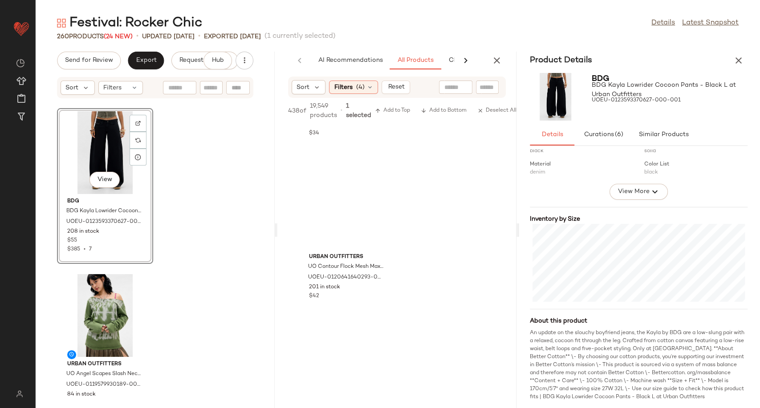
click at [738, 63] on icon "button" at bounding box center [738, 60] width 11 height 11
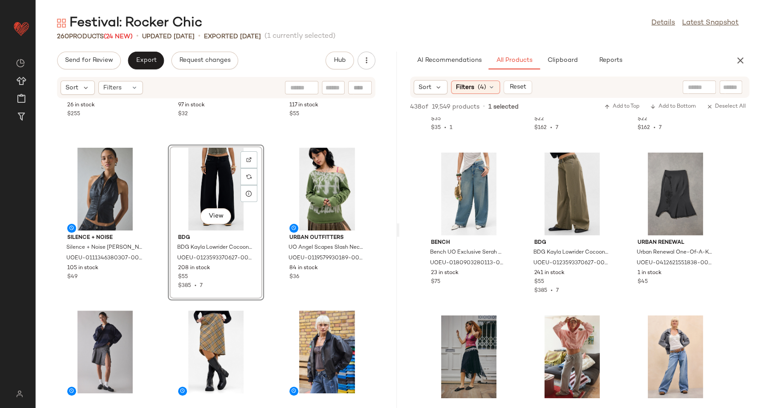
scroll to position [304, 0]
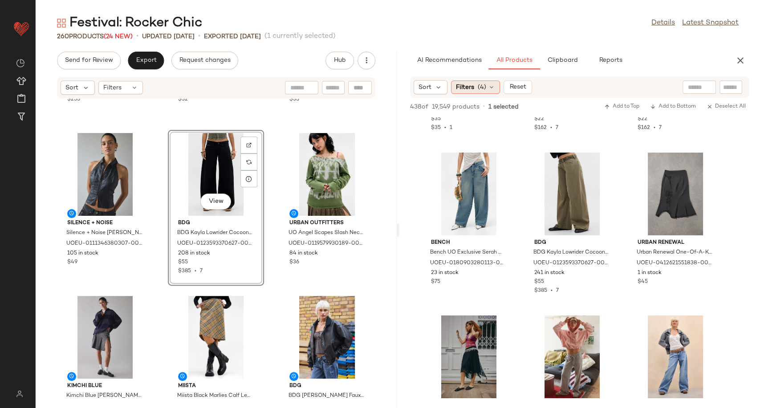
click at [492, 85] on icon at bounding box center [491, 87] width 7 height 7
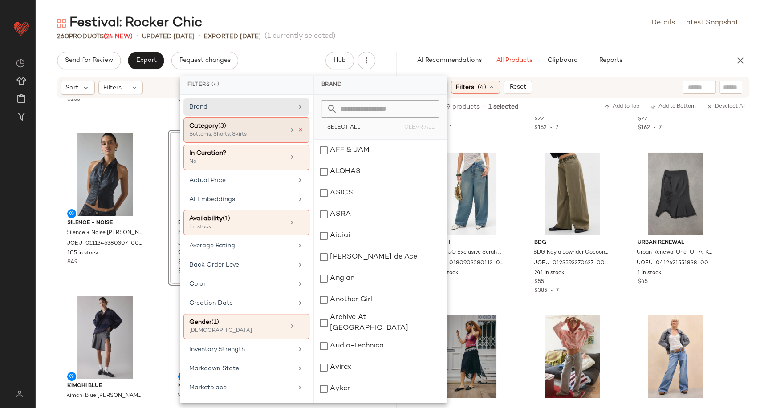
click at [297, 130] on icon at bounding box center [300, 130] width 6 height 6
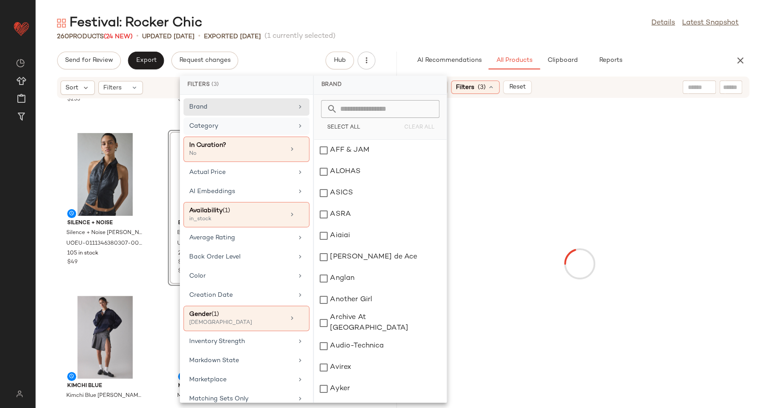
click at [272, 127] on div "Category" at bounding box center [241, 126] width 104 height 9
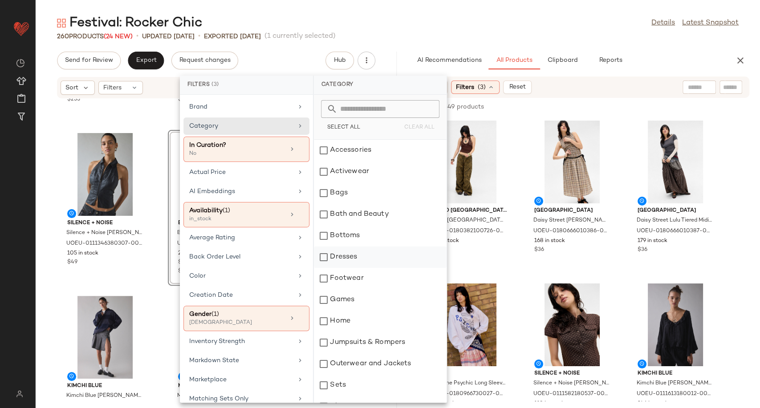
click at [344, 254] on div "Dresses" at bounding box center [380, 257] width 133 height 21
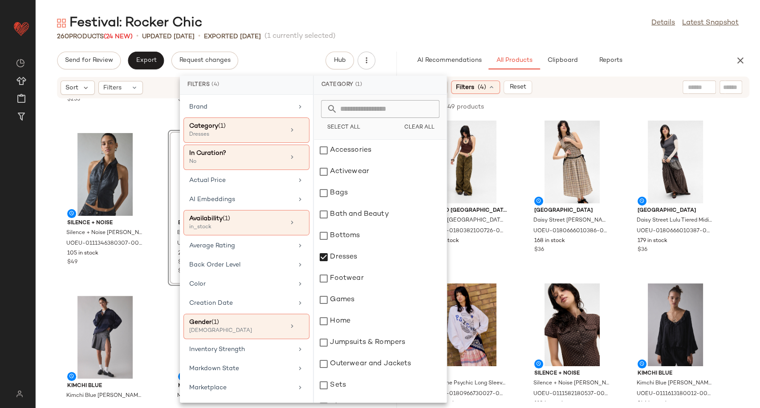
click at [157, 287] on div "Miista Miista Red Malene Ankle Boots - Red UK 5 at Urban Outfitters UOEU-031295…" at bounding box center [216, 248] width 361 height 299
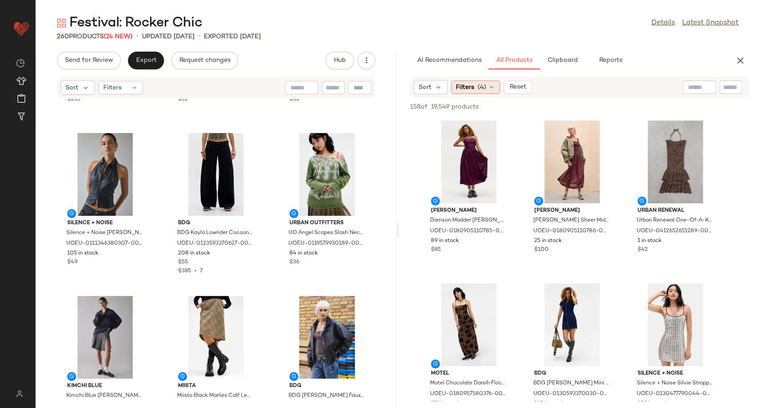
click at [496, 87] on div "Filters (4)" at bounding box center [475, 87] width 49 height 13
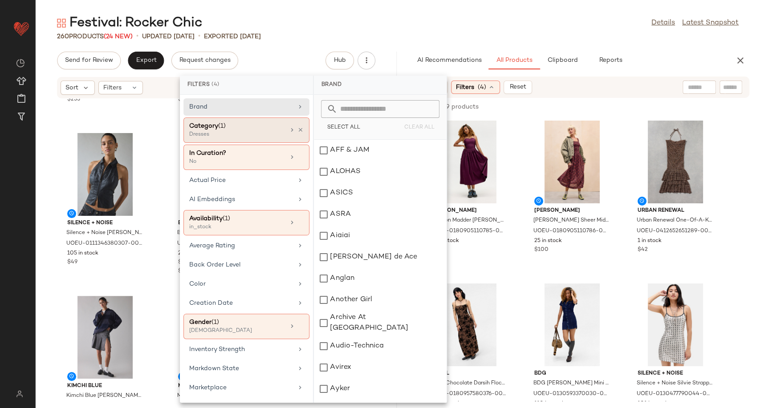
click at [297, 132] on icon at bounding box center [300, 130] width 6 height 6
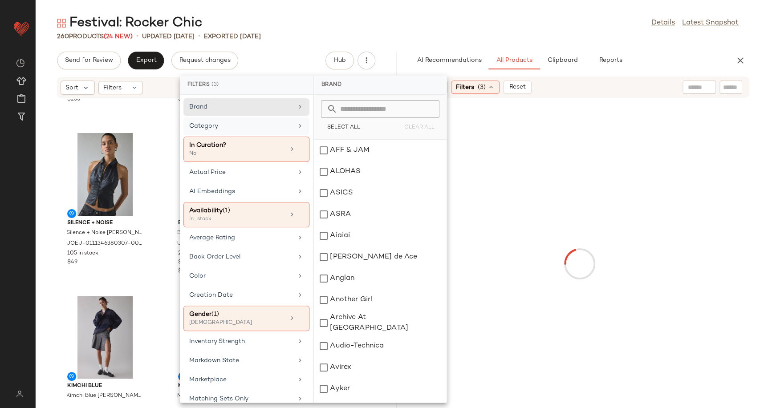
click at [292, 137] on div "Category" at bounding box center [246, 149] width 126 height 25
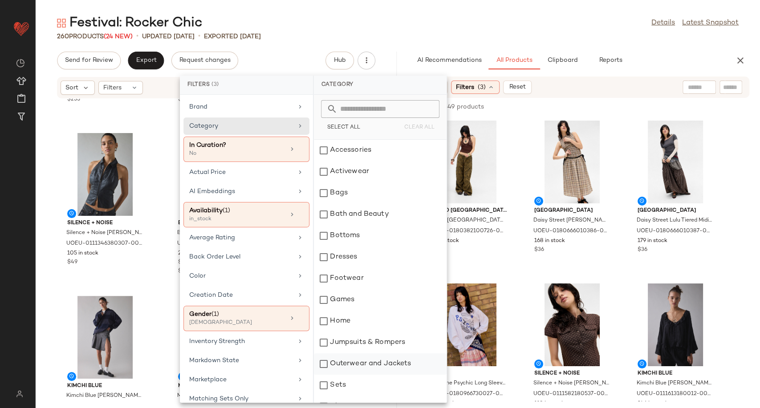
click at [373, 364] on div "Outerwear and Jackets" at bounding box center [380, 363] width 133 height 21
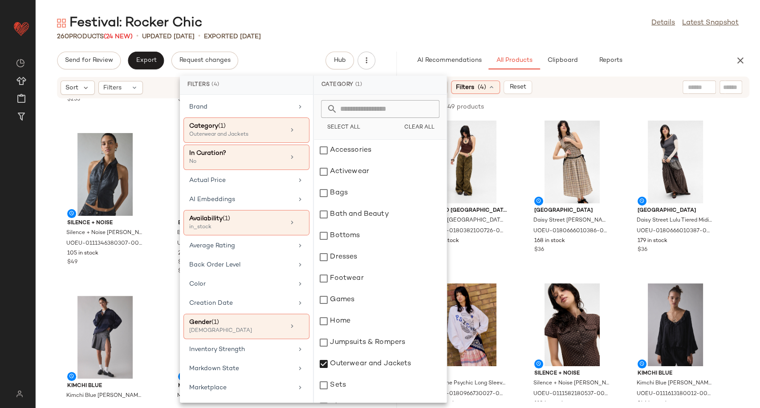
click at [524, 271] on div "Daisy Street Daisy Street Nola Check Midi Dress - Brown L at Urban Outfitters U…" at bounding box center [572, 195] width 96 height 156
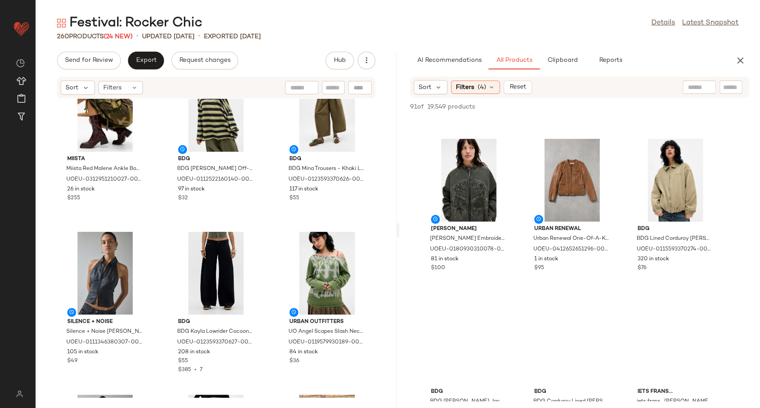
scroll to position [148, 0]
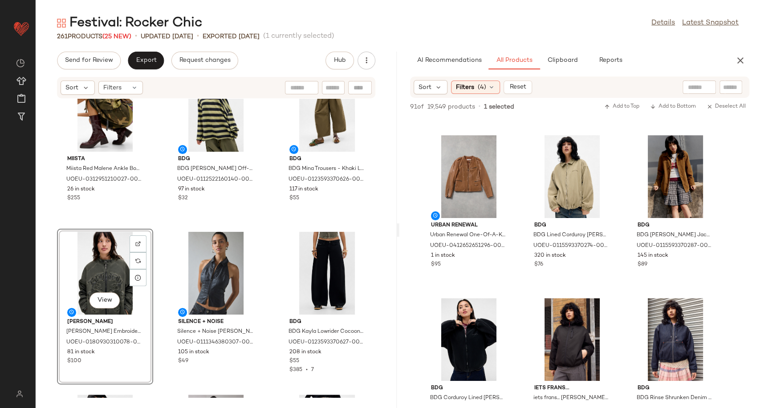
click at [270, 279] on div "BDG BDG League 98 Raglan Long Sleeve T-Shirt - Black XS at Urban Outfitters UOE…" at bounding box center [216, 248] width 361 height 299
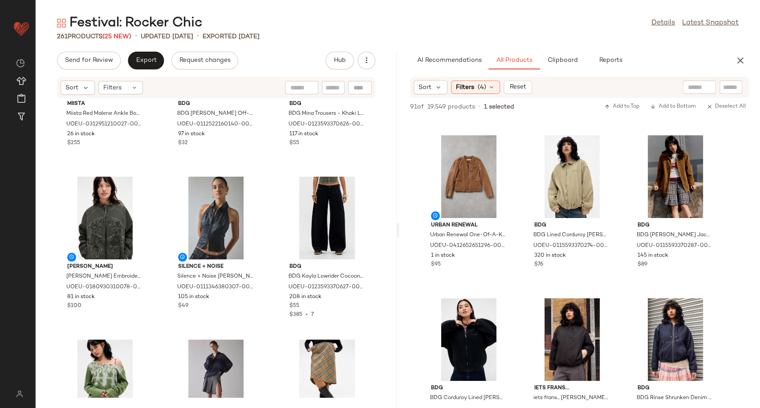
scroll to position [254, 0]
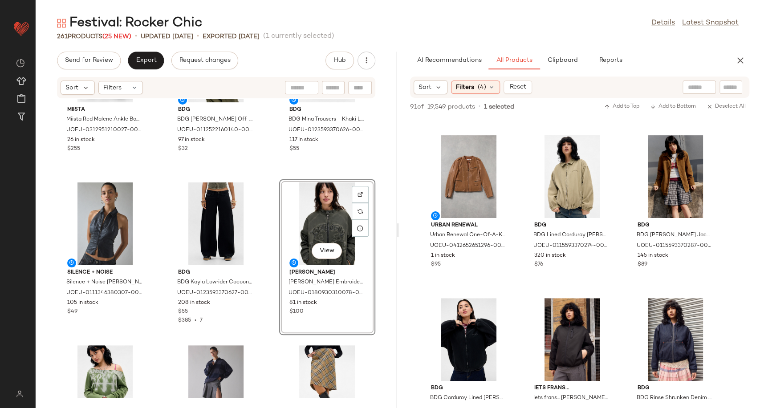
click at [267, 304] on div "Miista Miista Red Malene Ankle Boots - Red UK 5 at Urban Outfitters UOEU-031295…" at bounding box center [216, 248] width 361 height 299
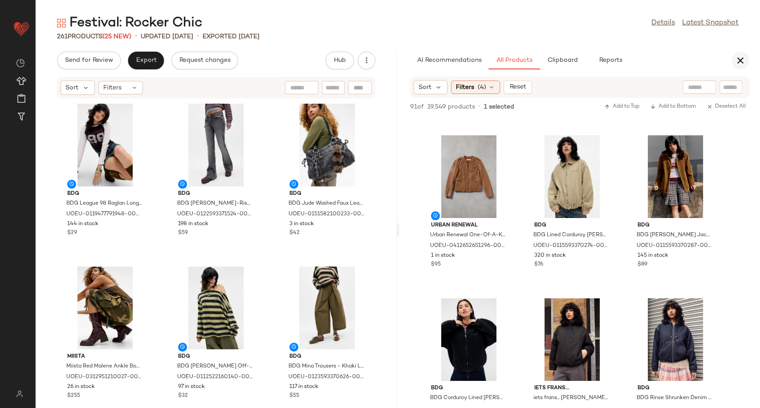
click at [744, 58] on icon "button" at bounding box center [740, 60] width 11 height 11
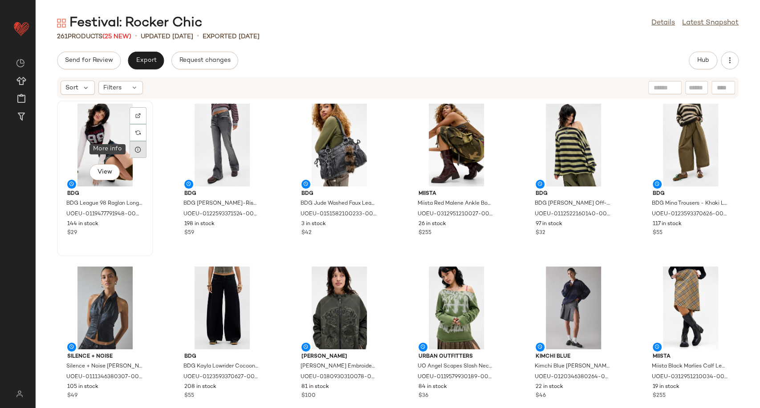
click at [140, 152] on icon at bounding box center [137, 149] width 7 height 7
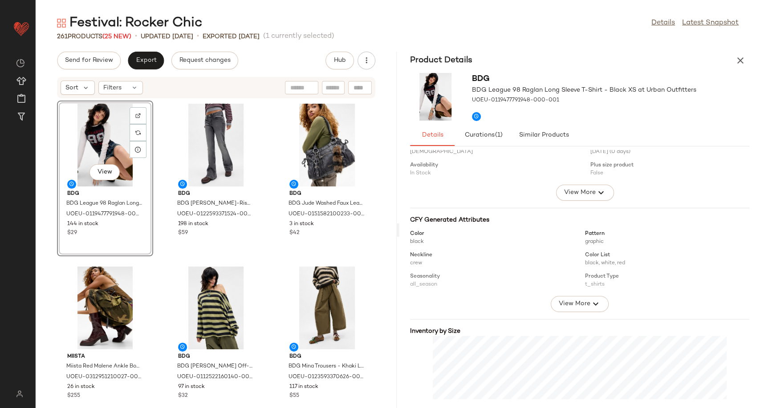
scroll to position [110, 0]
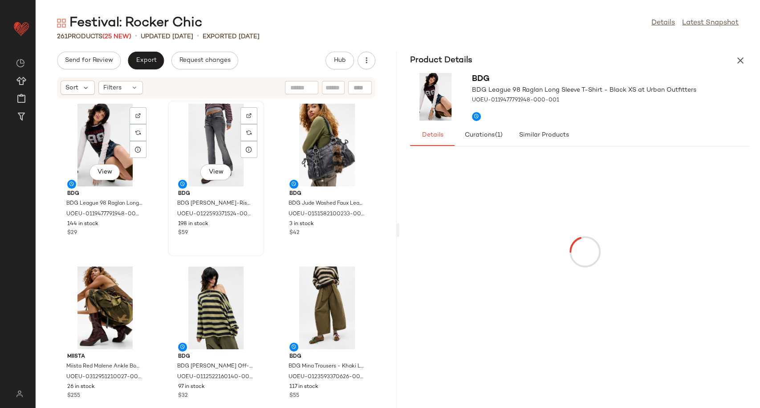
click at [216, 144] on div "View" at bounding box center [216, 145] width 90 height 83
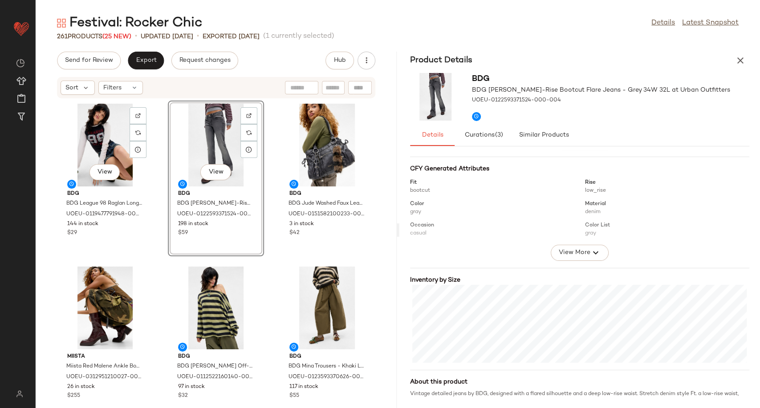
scroll to position [99, 0]
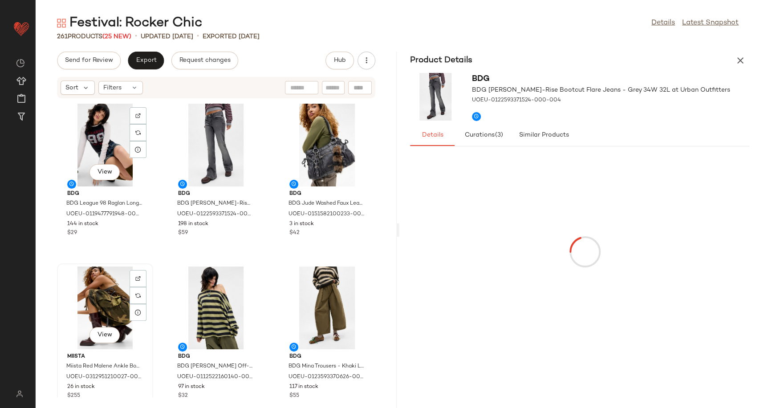
click at [97, 309] on div "View" at bounding box center [105, 308] width 90 height 83
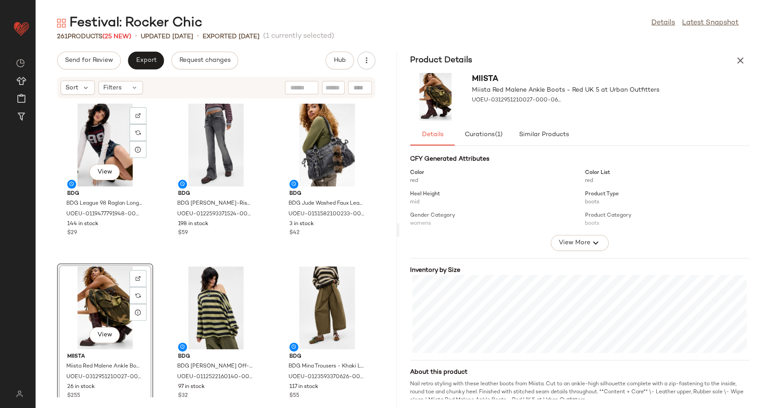
scroll to position [99, 0]
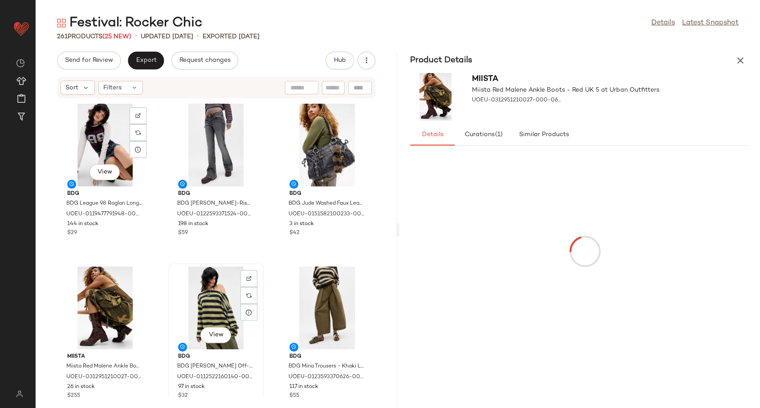
click at [199, 304] on div "View" at bounding box center [216, 308] width 90 height 83
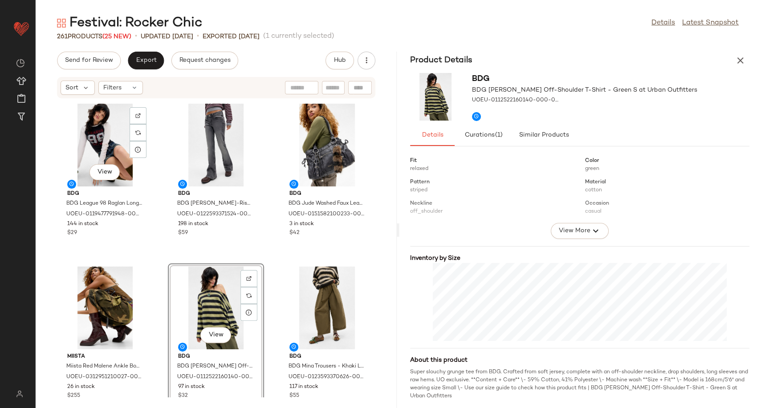
scroll to position [110, 0]
click at [317, 295] on div "View" at bounding box center [327, 308] width 90 height 83
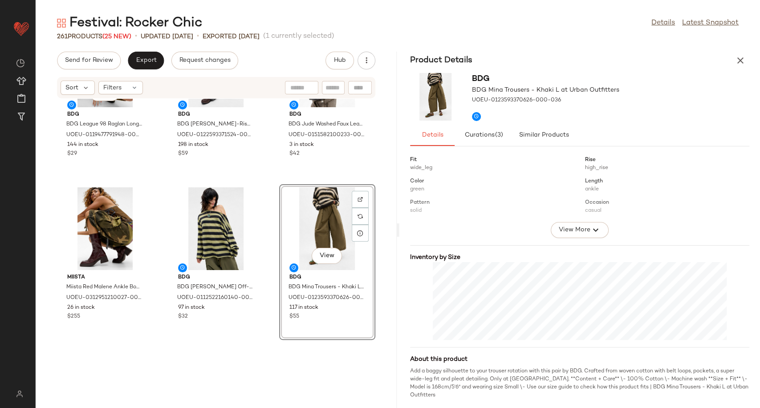
scroll to position [205, 0]
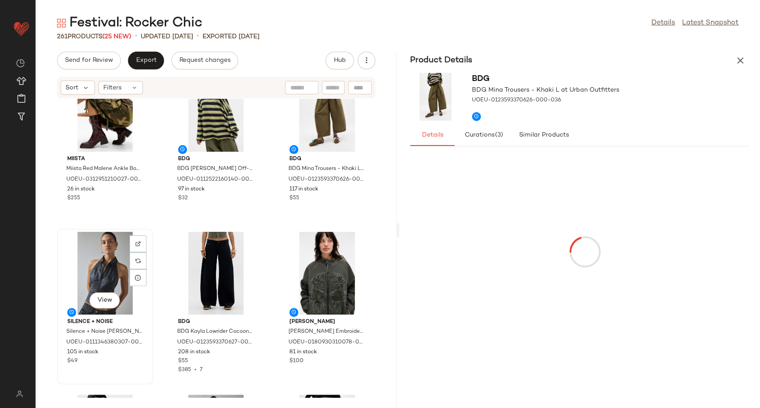
click at [90, 273] on div "View" at bounding box center [105, 273] width 90 height 83
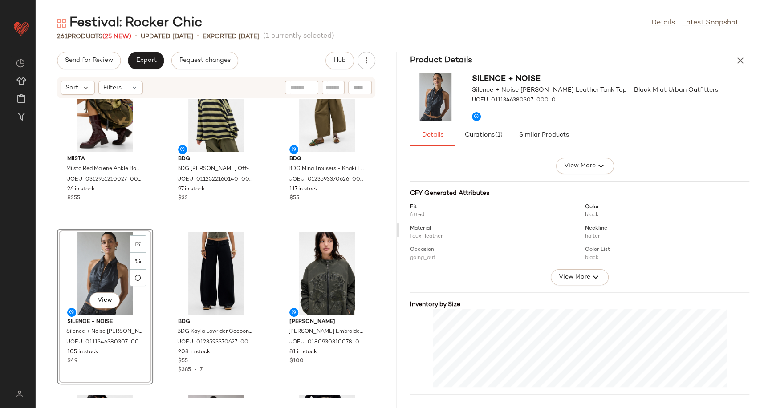
scroll to position [110, 0]
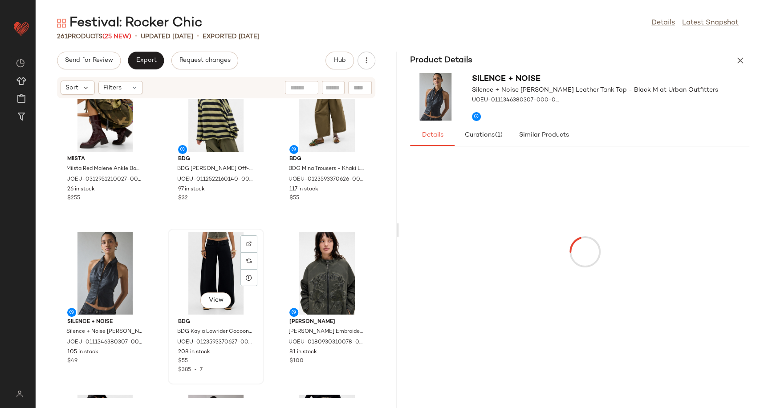
click at [219, 273] on div "View" at bounding box center [216, 273] width 90 height 83
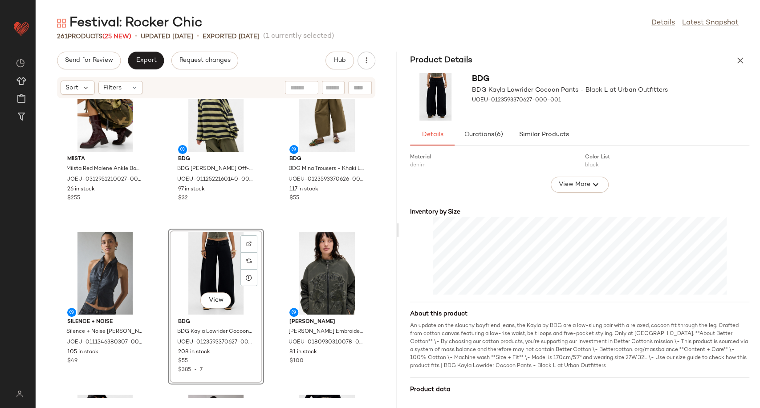
scroll to position [175, 0]
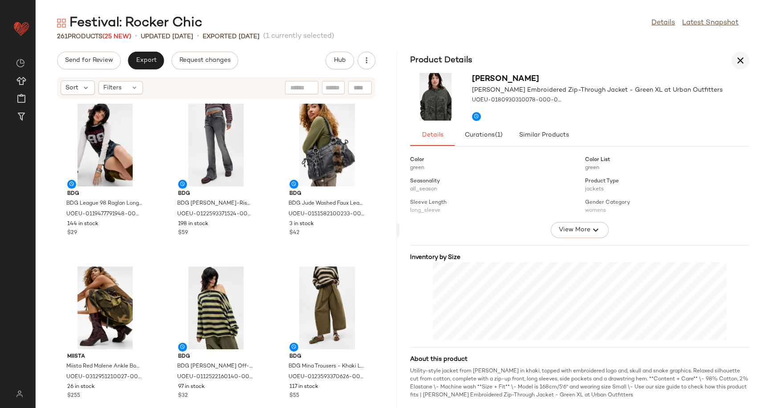
click at [736, 60] on icon "button" at bounding box center [740, 60] width 11 height 11
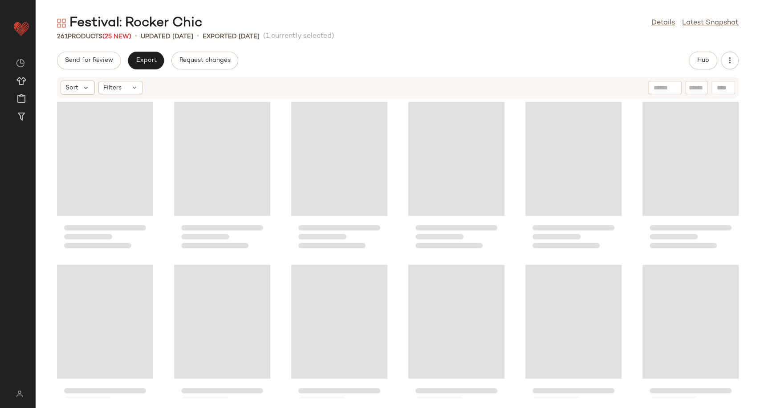
scroll to position [170, 0]
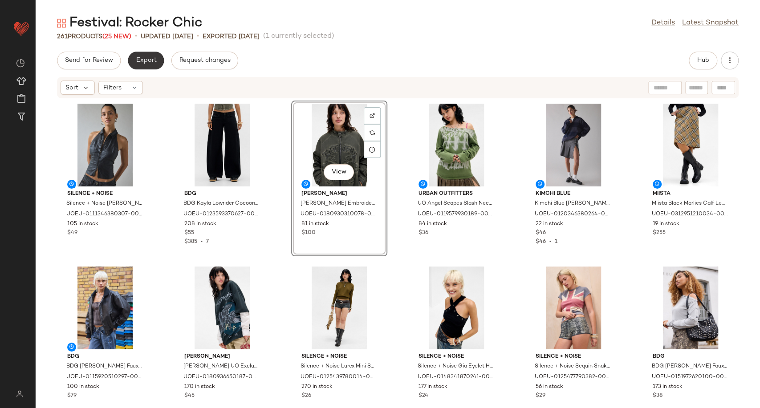
click at [152, 65] on button "Export" at bounding box center [146, 61] width 36 height 18
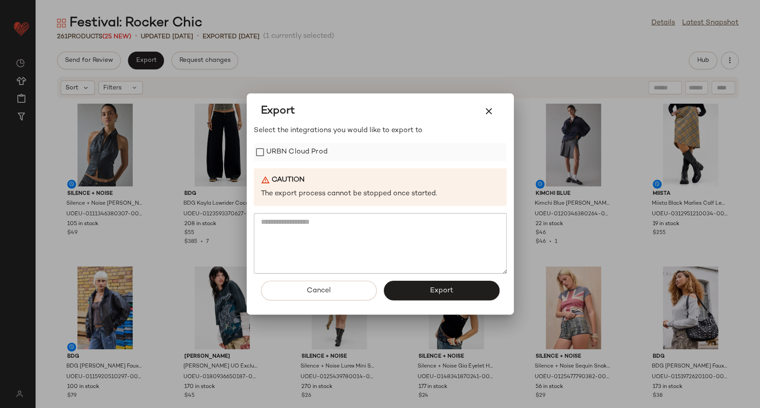
click at [292, 150] on label "URBN Cloud Prod" at bounding box center [296, 152] width 61 height 18
click at [416, 295] on button "Export" at bounding box center [442, 291] width 116 height 20
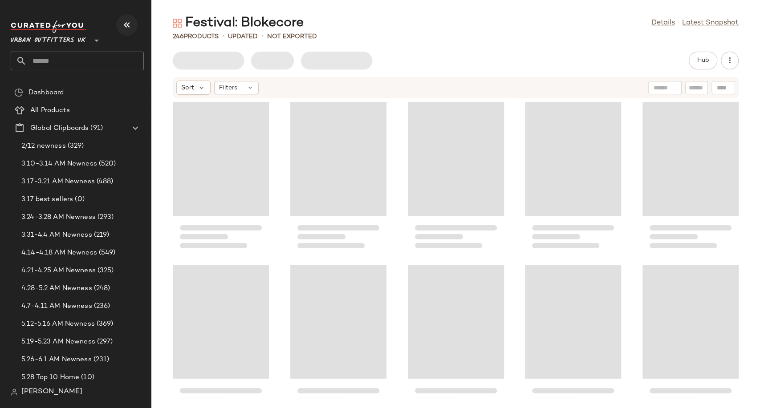
click at [129, 25] on icon "button" at bounding box center [127, 25] width 11 height 11
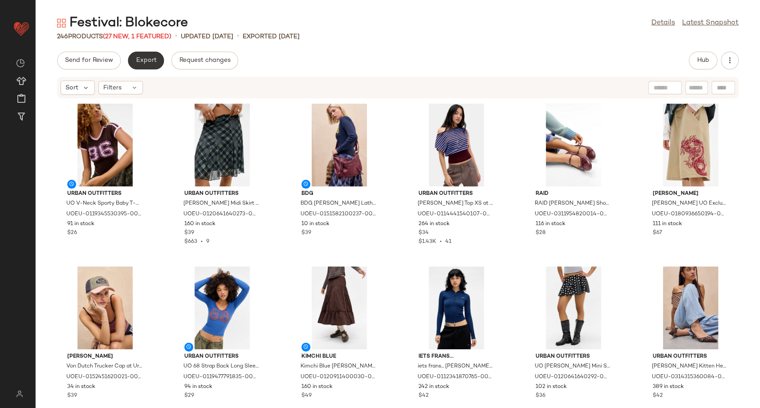
click at [146, 62] on span "Export" at bounding box center [145, 60] width 21 height 7
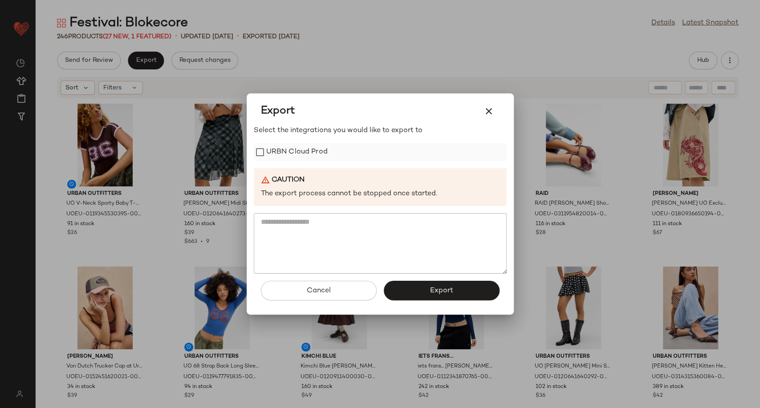
click at [297, 156] on label "URBN Cloud Prod" at bounding box center [296, 152] width 61 height 18
click at [422, 295] on button "Export" at bounding box center [442, 291] width 116 height 20
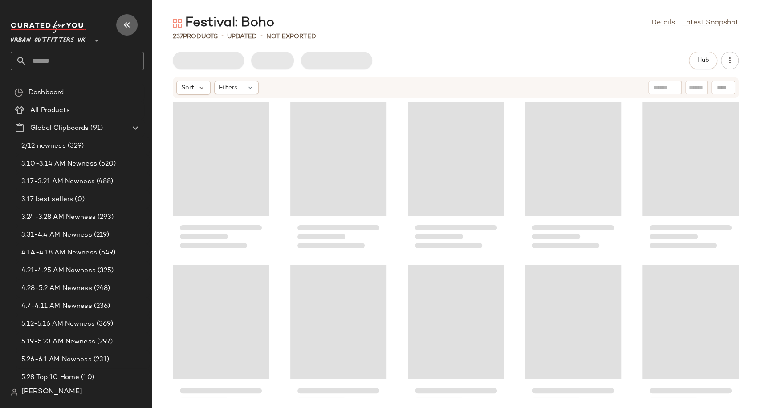
click at [131, 20] on icon "button" at bounding box center [127, 25] width 11 height 11
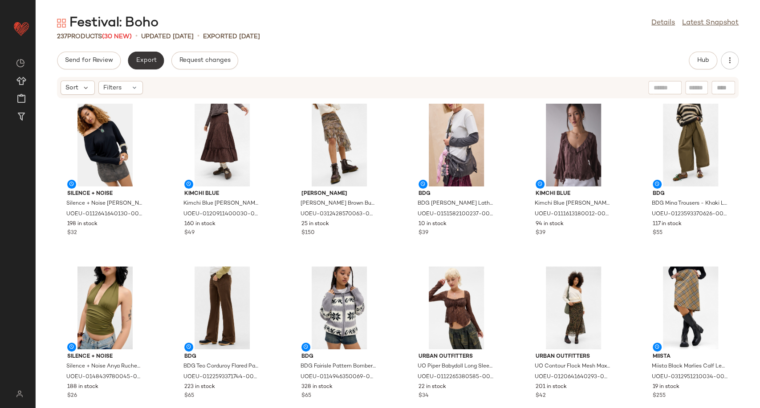
click at [139, 62] on span "Export" at bounding box center [145, 60] width 21 height 7
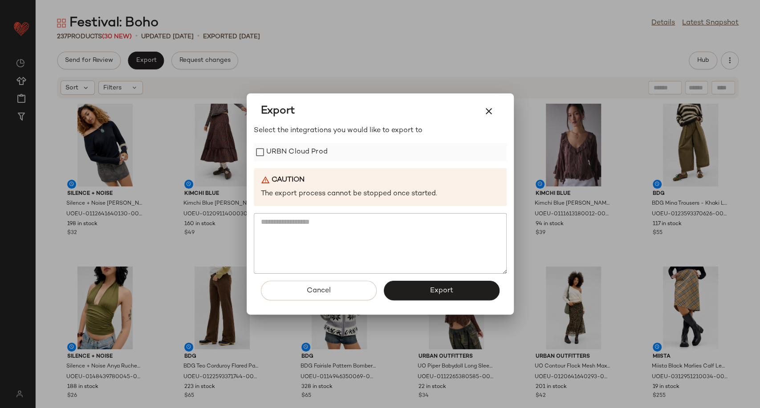
click at [275, 147] on label "URBN Cloud Prod" at bounding box center [296, 152] width 61 height 18
click at [418, 288] on button "Export" at bounding box center [442, 291] width 116 height 20
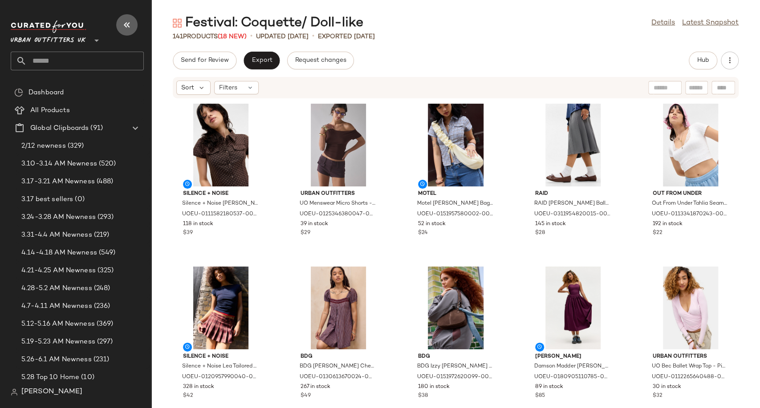
click at [125, 24] on icon "button" at bounding box center [127, 25] width 11 height 11
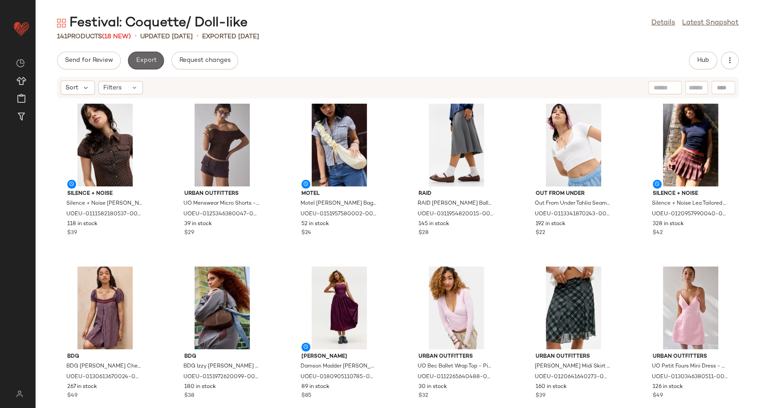
click at [139, 62] on span "Export" at bounding box center [145, 60] width 21 height 7
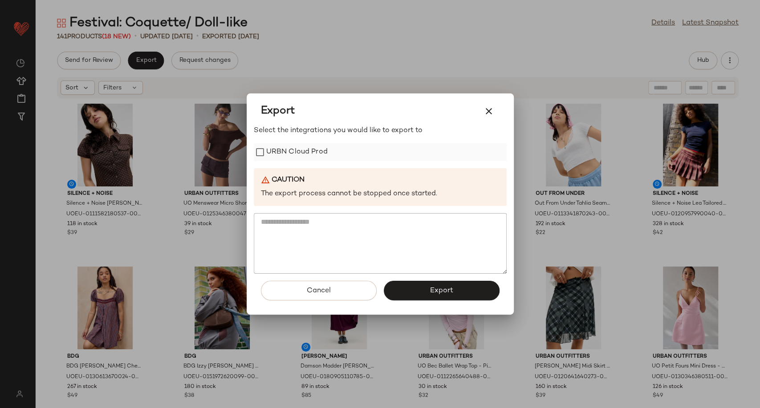
click at [276, 151] on label "URBN Cloud Prod" at bounding box center [296, 152] width 61 height 18
click at [415, 297] on button "Export" at bounding box center [442, 291] width 116 height 20
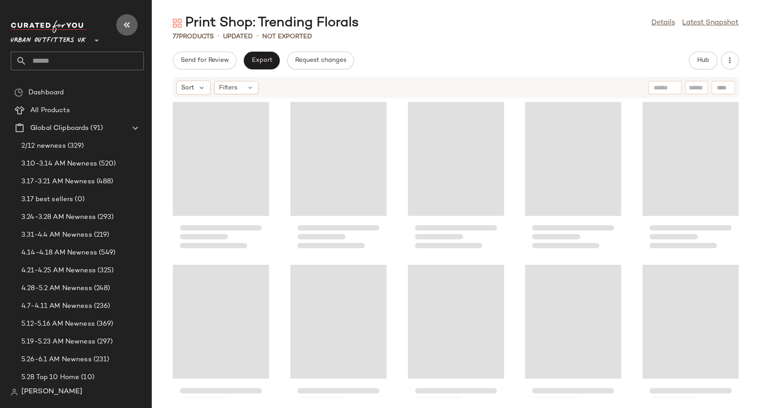
click at [132, 28] on icon "button" at bounding box center [127, 25] width 11 height 11
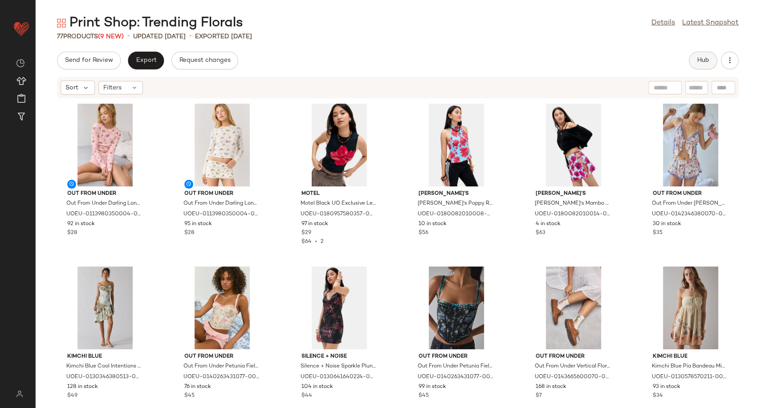
click at [699, 65] on button "Hub" at bounding box center [703, 61] width 28 height 18
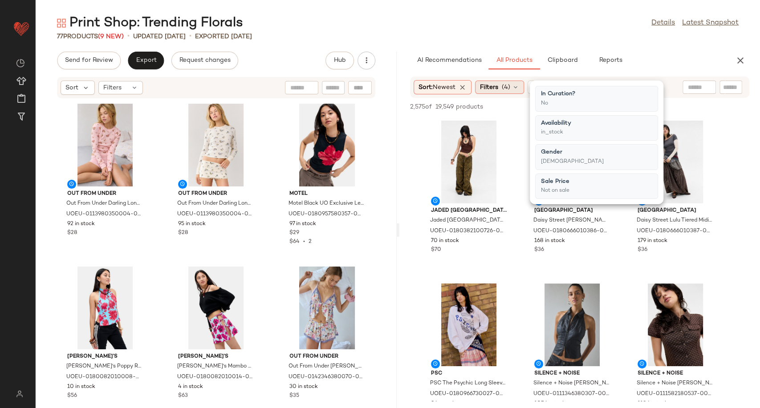
click at [519, 89] on icon at bounding box center [515, 87] width 7 height 7
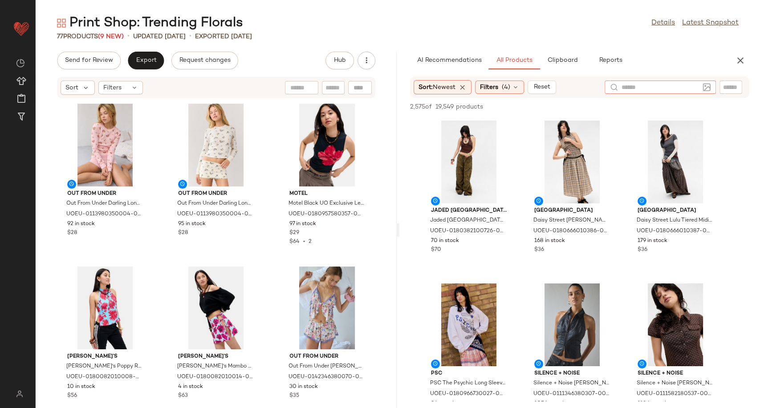
click at [694, 86] on input "text" at bounding box center [659, 87] width 77 height 9
type input "******"
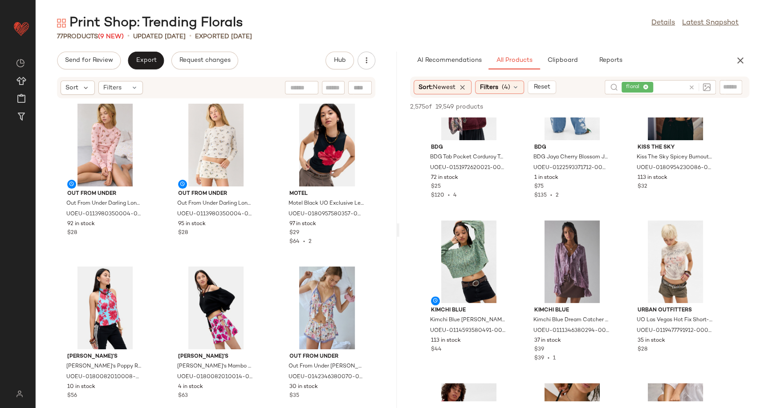
scroll to position [544, 0]
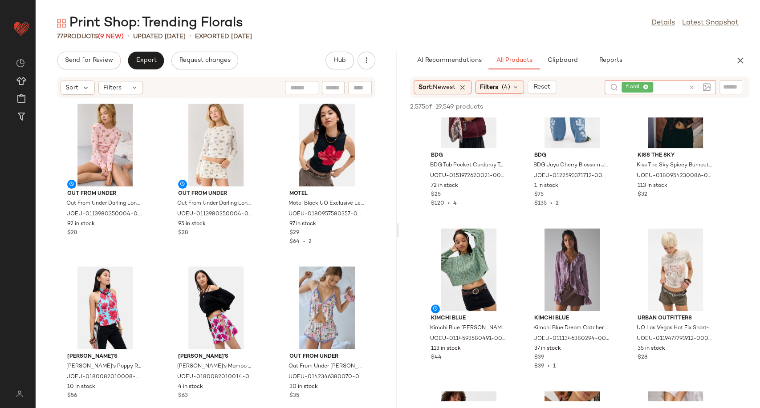
click at [693, 87] on icon at bounding box center [691, 87] width 7 height 7
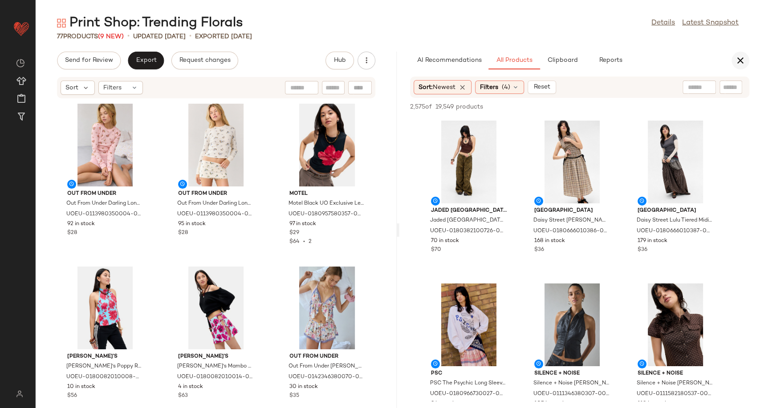
click at [737, 65] on icon "button" at bounding box center [740, 60] width 11 height 11
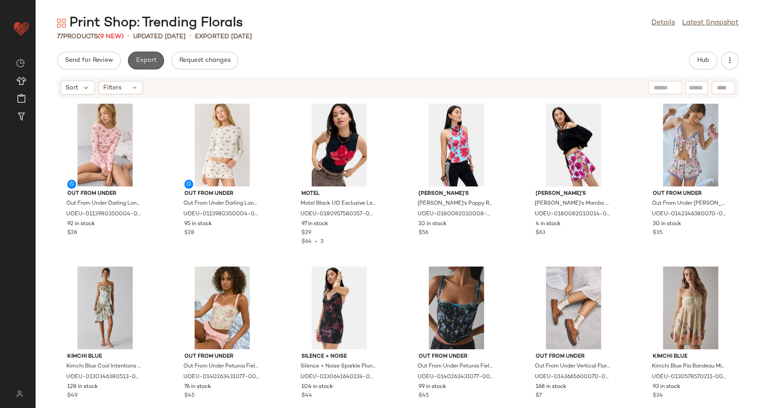
click at [150, 63] on span "Export" at bounding box center [145, 60] width 21 height 7
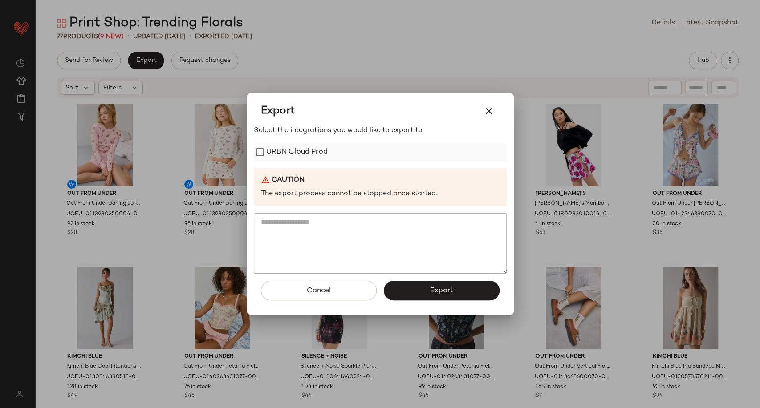
click at [286, 158] on label "URBN Cloud Prod" at bounding box center [296, 152] width 61 height 18
click at [437, 298] on button "Export" at bounding box center [442, 291] width 116 height 20
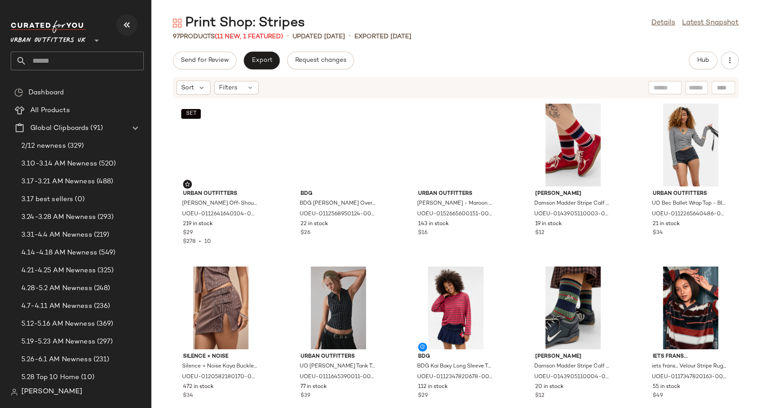
click at [130, 29] on icon "button" at bounding box center [127, 25] width 11 height 11
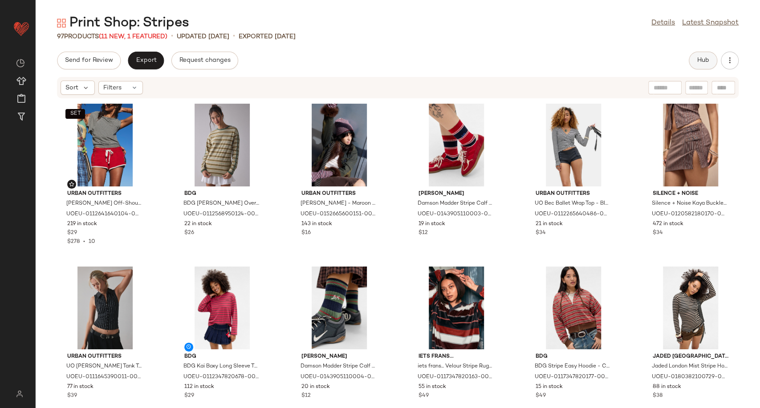
click at [703, 59] on span "Hub" at bounding box center [703, 60] width 12 height 7
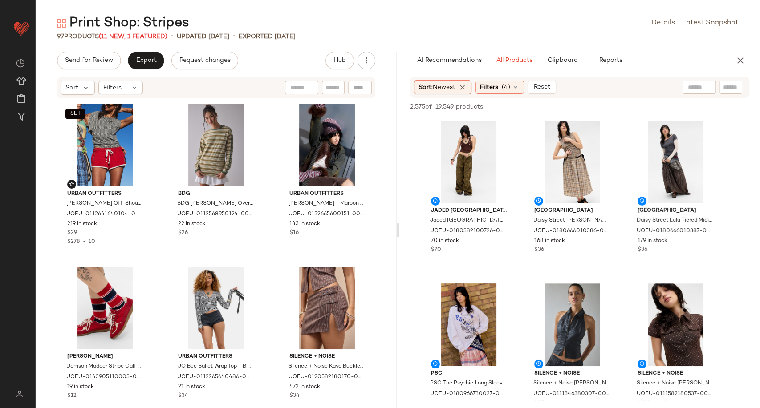
click at [692, 87] on input "text" at bounding box center [699, 87] width 23 height 9
type input "******"
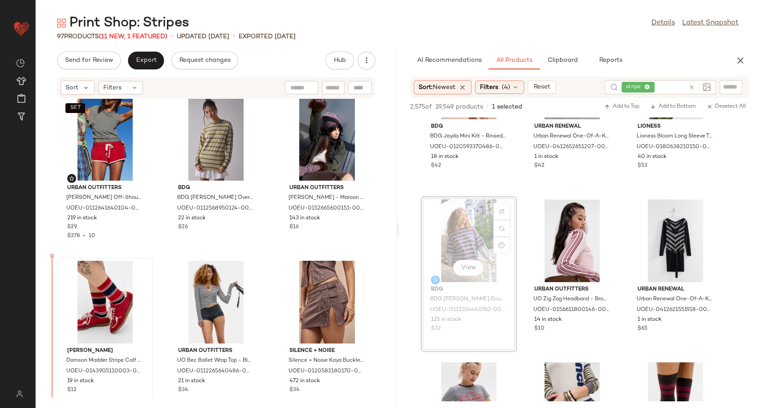
scroll to position [7, 0]
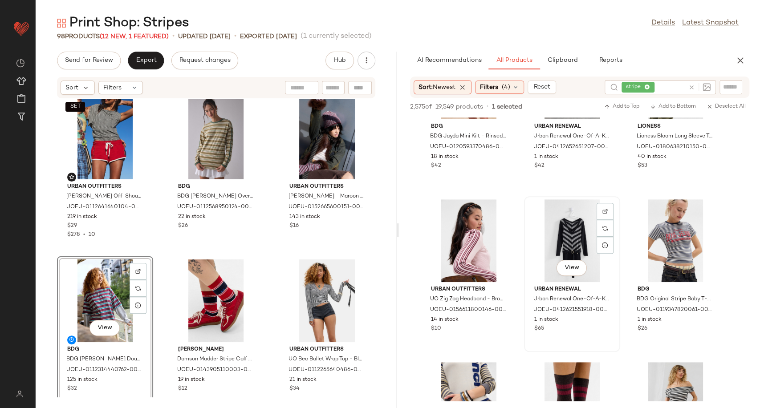
click at [525, 284] on div "View Urban Renewal Urban Renewal One-Of-A-Kind [PERSON_NAME] & Grey Long Sleeve…" at bounding box center [572, 274] width 94 height 154
click at [516, 279] on div "View Urban Outfitters UO Zig Zag Headband - Brown at Urban Outfitters UOEU-0156…" at bounding box center [469, 274] width 96 height 156
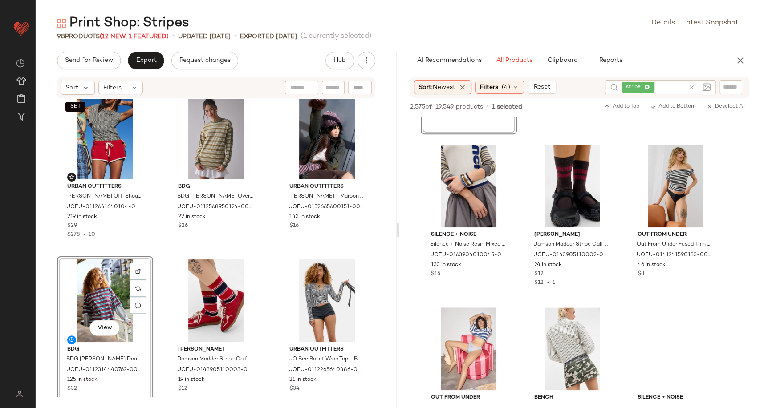
scroll to position [494, 0]
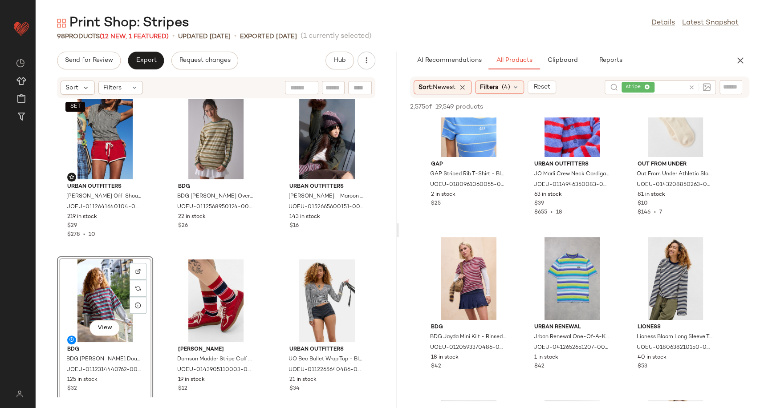
scroll to position [0, 0]
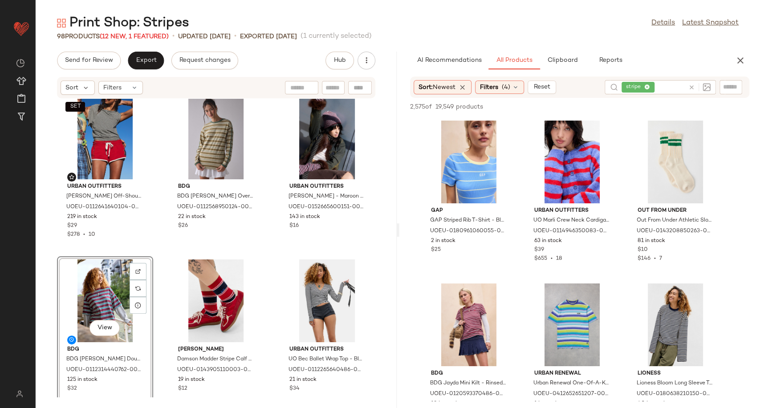
click at [689, 86] on icon at bounding box center [691, 87] width 7 height 7
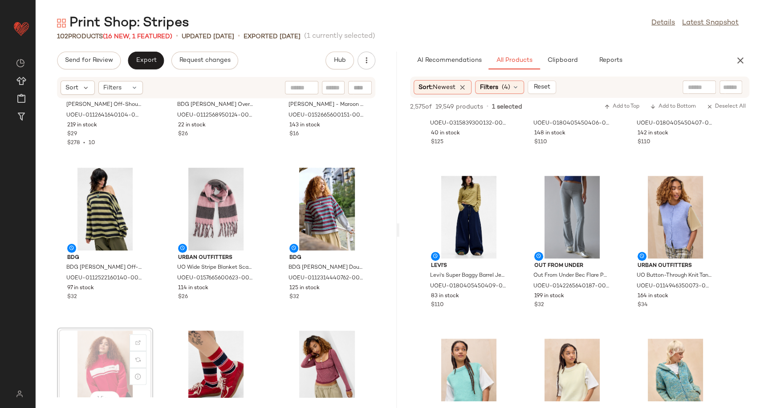
scroll to position [106, 0]
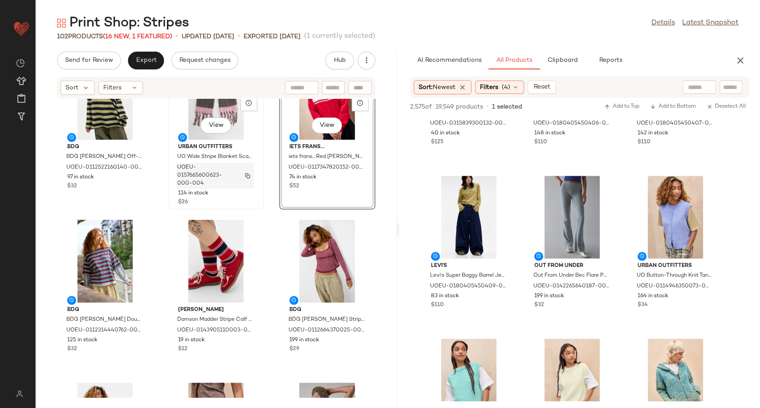
scroll to position [212, 0]
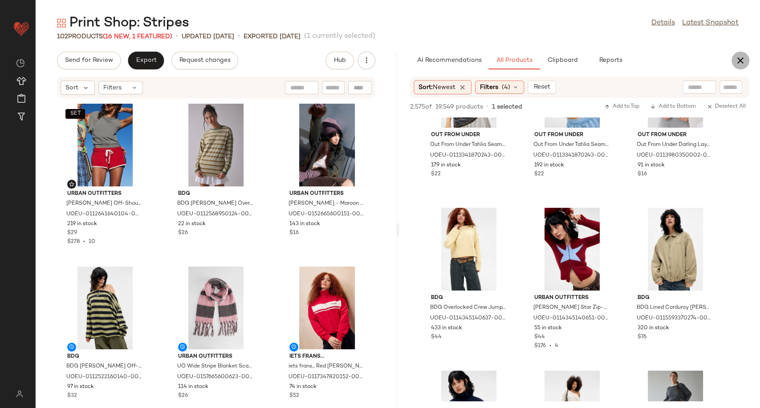
click at [744, 61] on icon "button" at bounding box center [740, 60] width 11 height 11
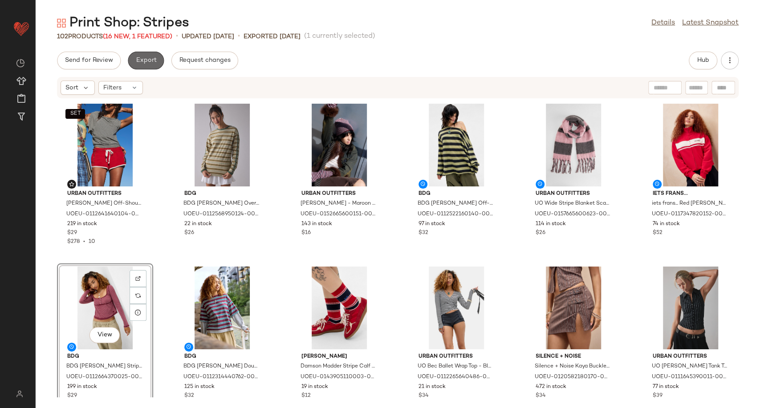
click at [141, 65] on button "Export" at bounding box center [146, 61] width 36 height 18
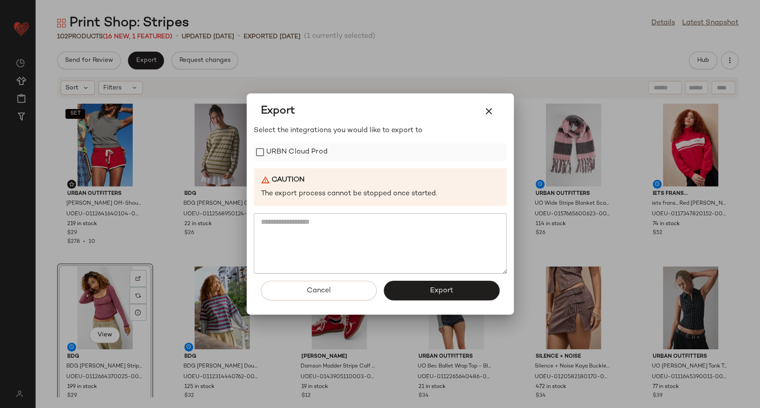
click at [286, 156] on label "URBN Cloud Prod" at bounding box center [296, 152] width 61 height 18
click at [420, 291] on button "Export" at bounding box center [442, 291] width 116 height 20
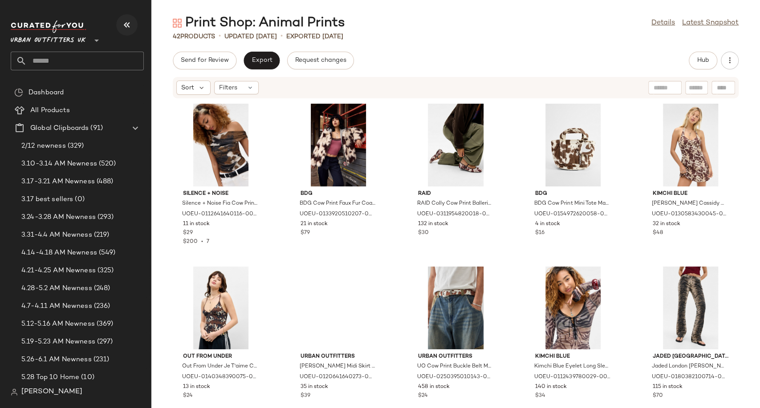
click at [128, 24] on icon "button" at bounding box center [127, 25] width 11 height 11
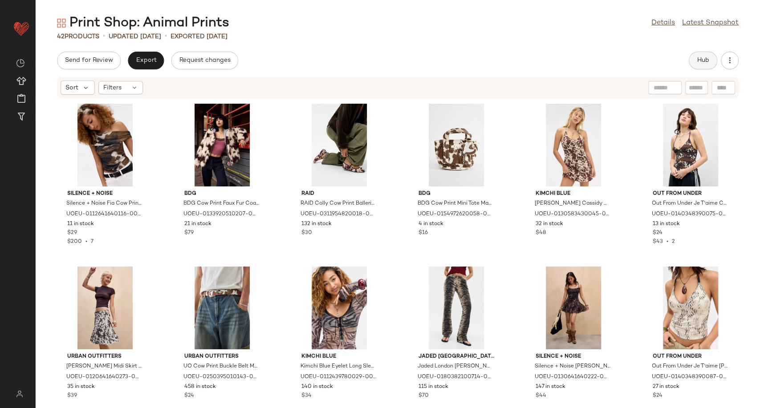
click at [694, 60] on button "Hub" at bounding box center [703, 61] width 28 height 18
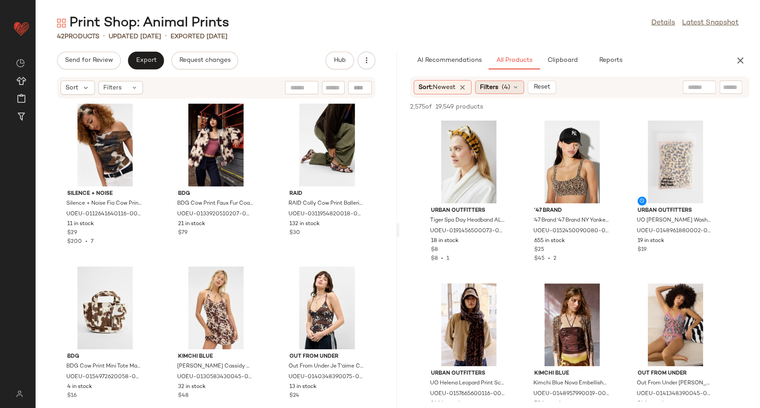
click at [519, 89] on icon at bounding box center [515, 87] width 7 height 7
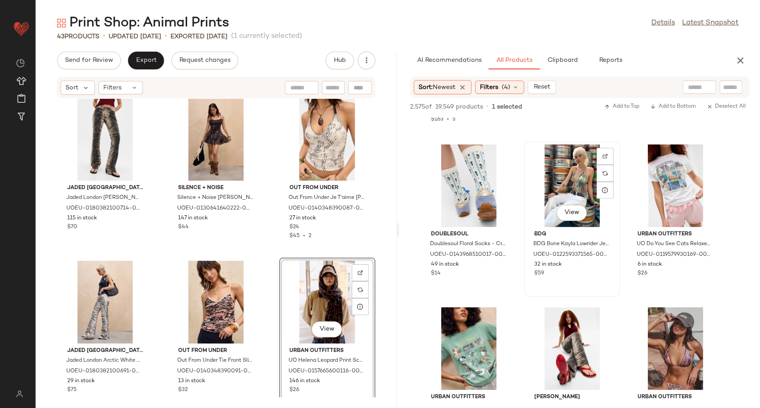
scroll to position [940, 0]
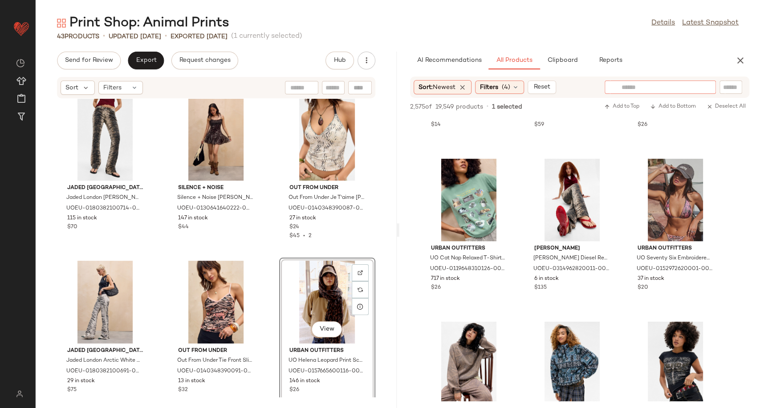
click at [688, 88] on input "text" at bounding box center [659, 87] width 77 height 9
type input "*****"
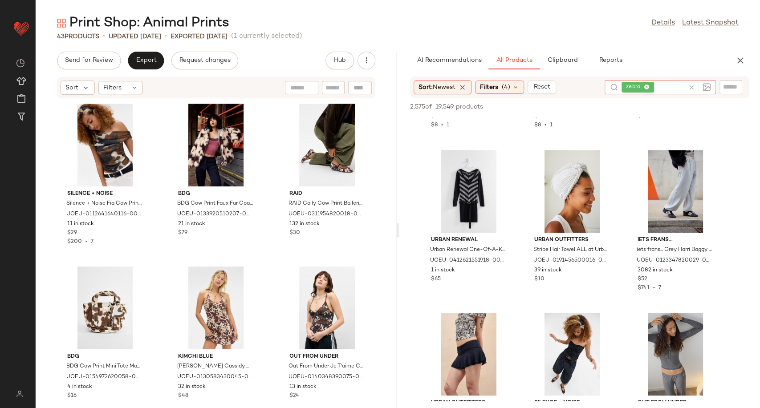
scroll to position [0, 0]
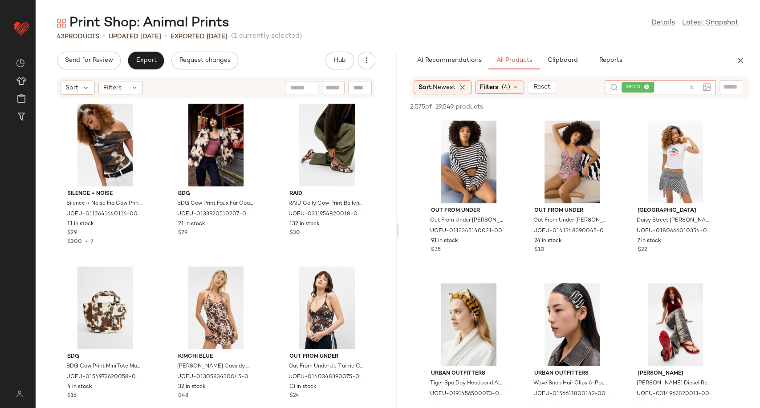
click at [693, 85] on icon at bounding box center [691, 87] width 7 height 7
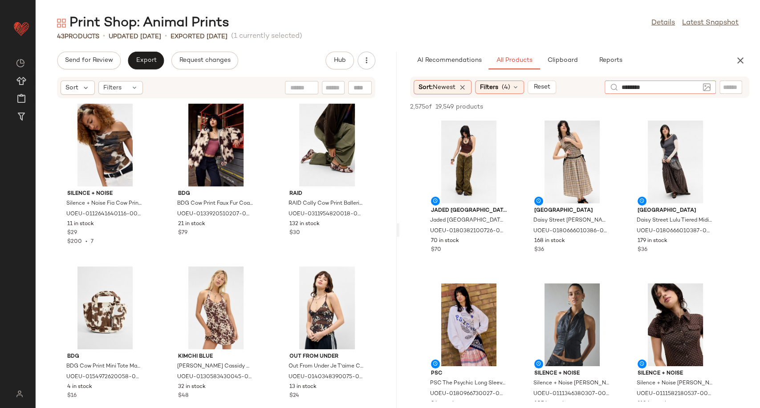
type input "*********"
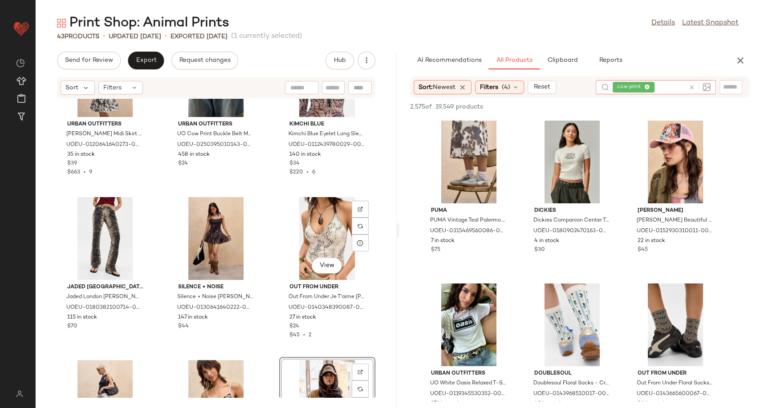
scroll to position [304, 0]
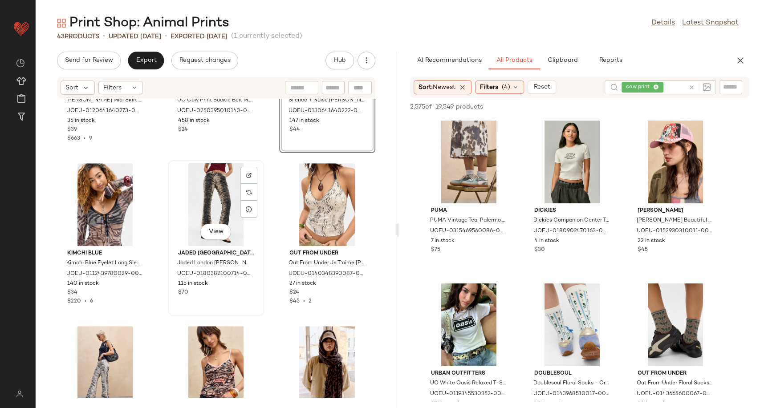
scroll to position [452, 0]
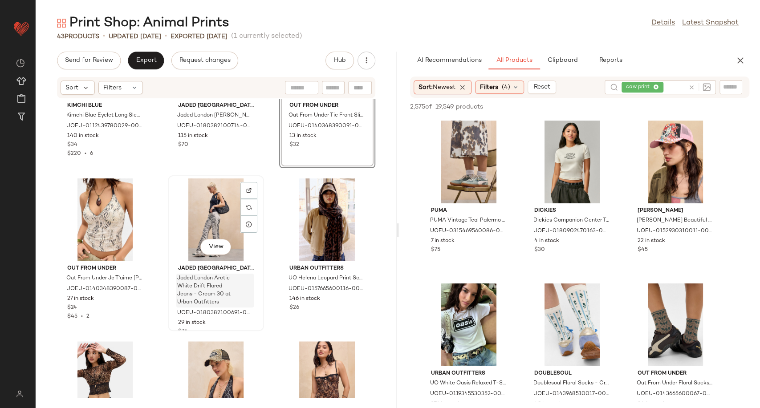
scroll to position [601, 0]
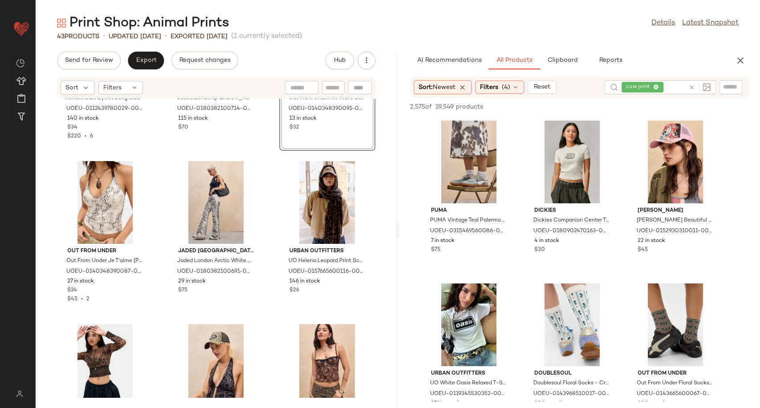
click at [262, 306] on div "Kimchi Blue Kimchi Blue Eyelet Long Sleeve Mesh Blouse - Black S at Urban Outfi…" at bounding box center [216, 248] width 361 height 299
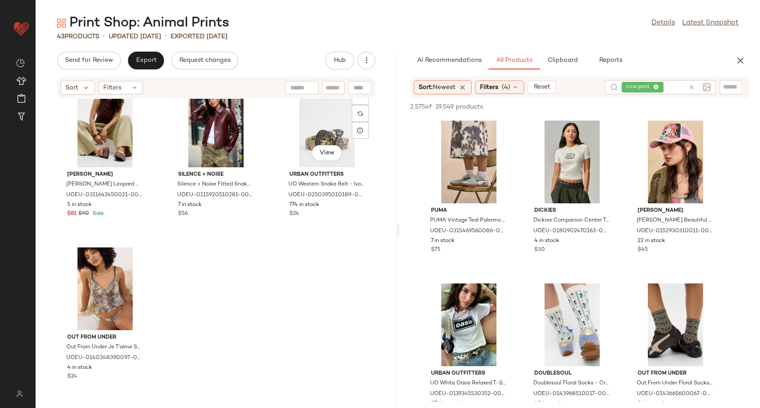
scroll to position [2147, 0]
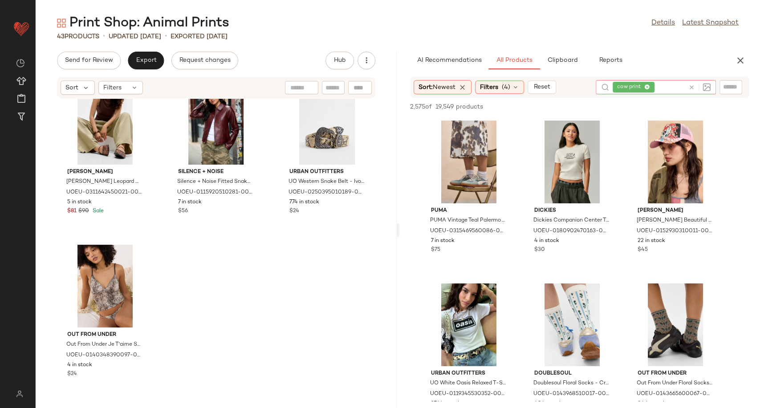
click at [691, 88] on icon at bounding box center [691, 87] width 7 height 7
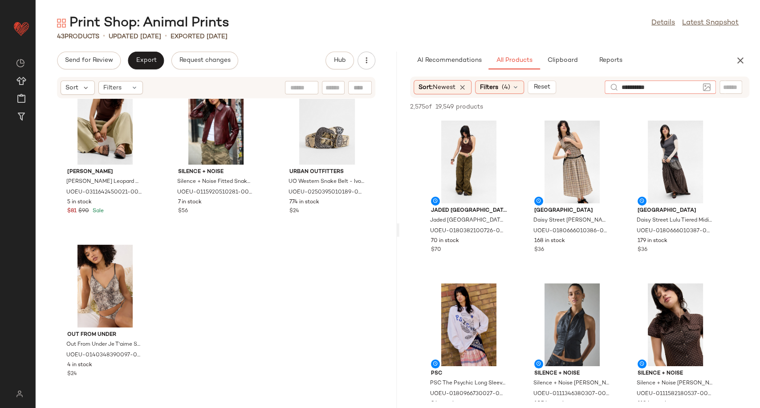
type input "**********"
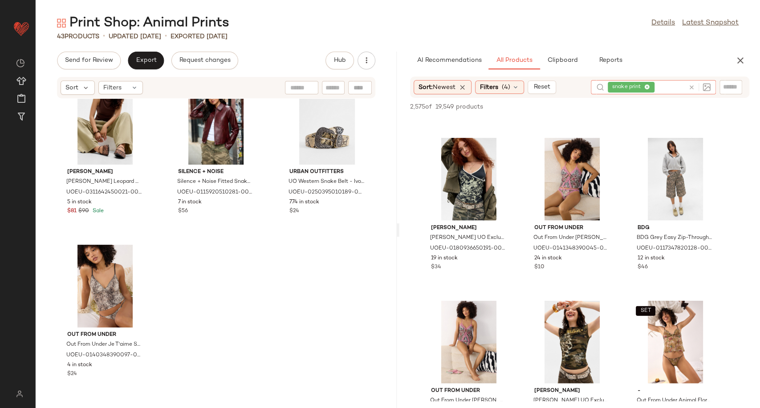
scroll to position [1335, 0]
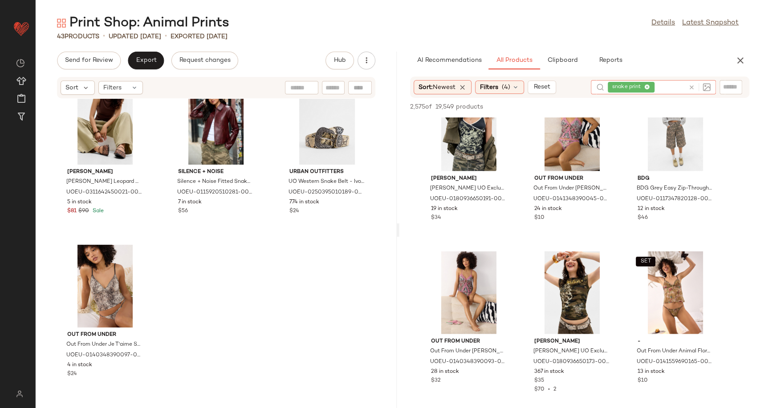
click at [691, 86] on icon at bounding box center [691, 87] width 7 height 7
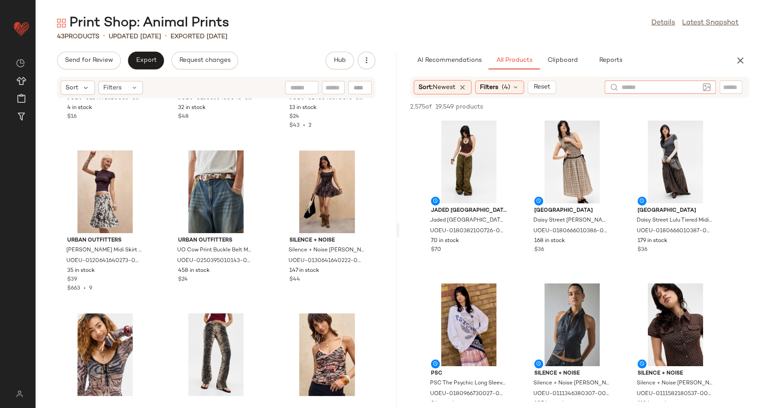
scroll to position [0, 0]
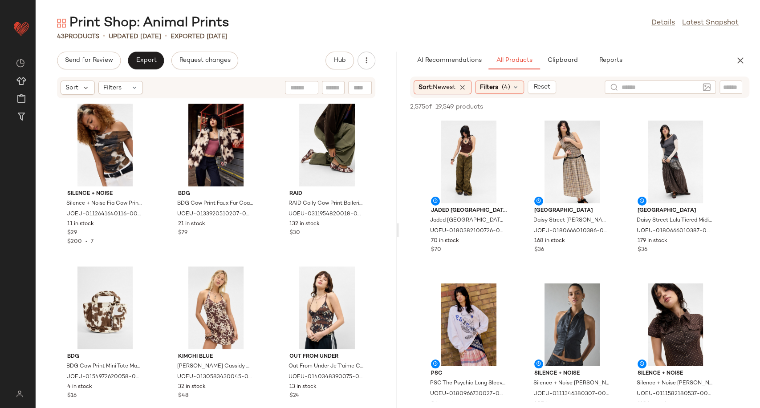
click at [264, 143] on div "Silence + Noise Silence + Noise Fia Cow Print Top - Brown M at Urban Outfitters…" at bounding box center [216, 248] width 361 height 299
click at [742, 58] on icon "button" at bounding box center [740, 60] width 11 height 11
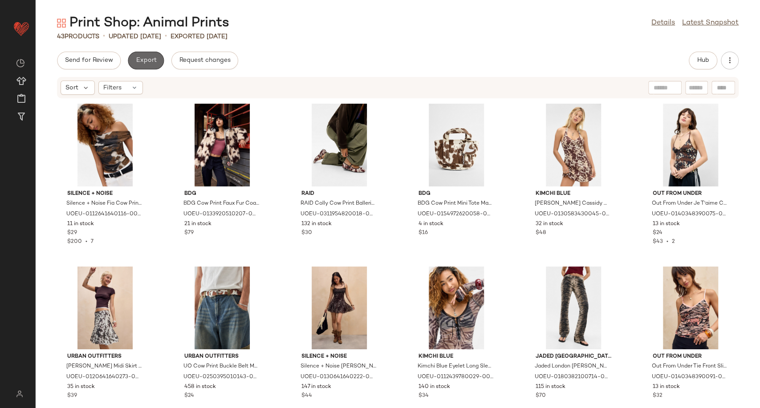
click at [143, 64] on span "Export" at bounding box center [145, 60] width 21 height 7
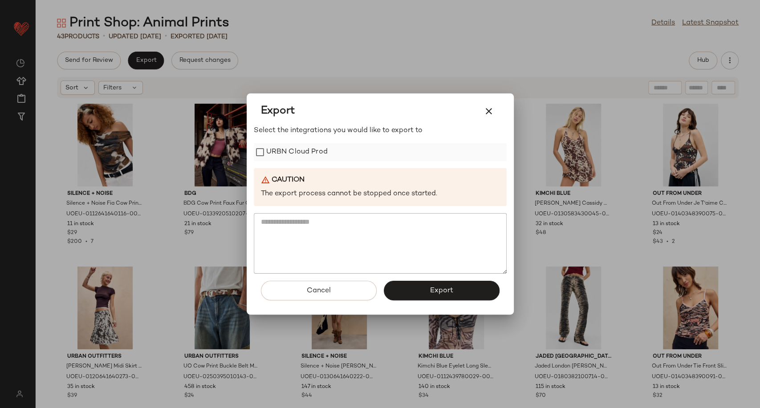
click at [290, 155] on label "URBN Cloud Prod" at bounding box center [296, 152] width 61 height 18
click at [416, 295] on button "Export" at bounding box center [442, 291] width 116 height 20
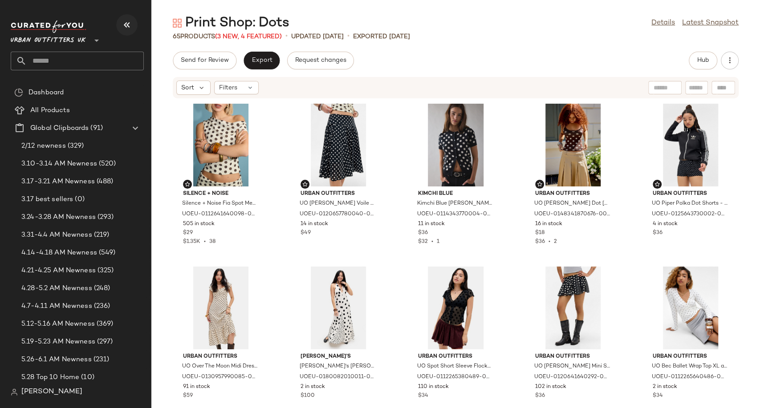
click at [127, 23] on icon "button" at bounding box center [127, 25] width 11 height 11
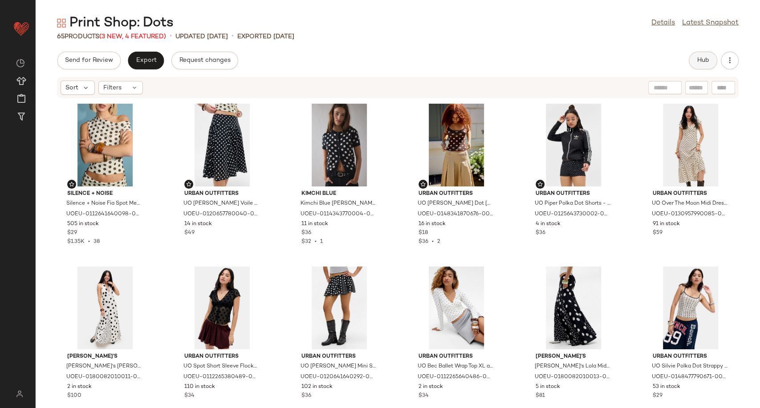
click at [708, 61] on span "Hub" at bounding box center [703, 60] width 12 height 7
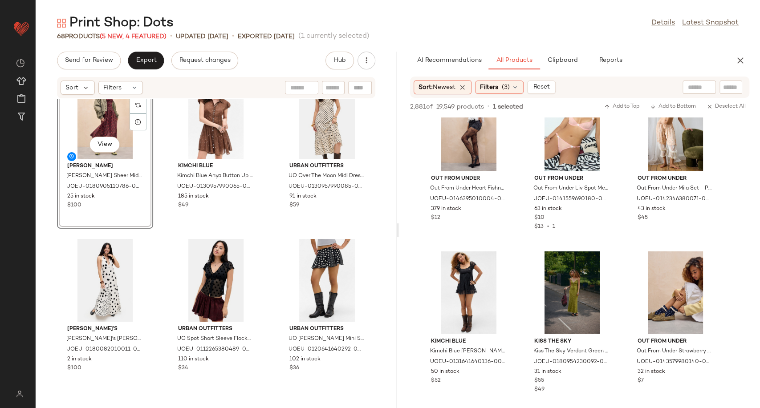
scroll to position [311, 0]
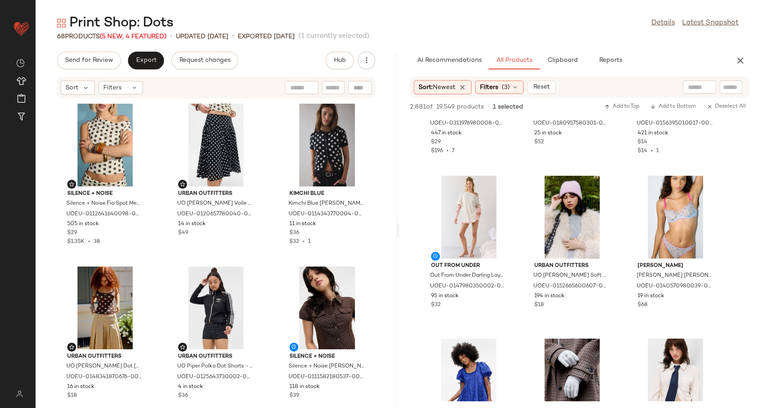
click at [263, 264] on div "Silence + Noise Silence + Noise Fia Spot Mesh Top - Cream S at Urban Outfitters…" at bounding box center [216, 248] width 361 height 299
click at [743, 61] on icon "button" at bounding box center [740, 60] width 11 height 11
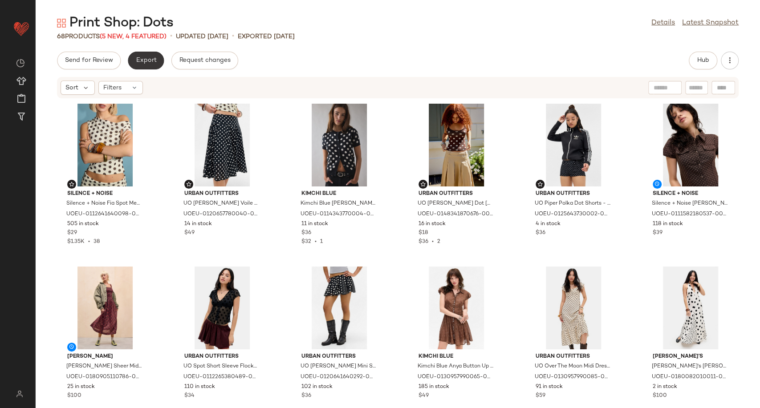
click at [145, 59] on span "Export" at bounding box center [145, 60] width 21 height 7
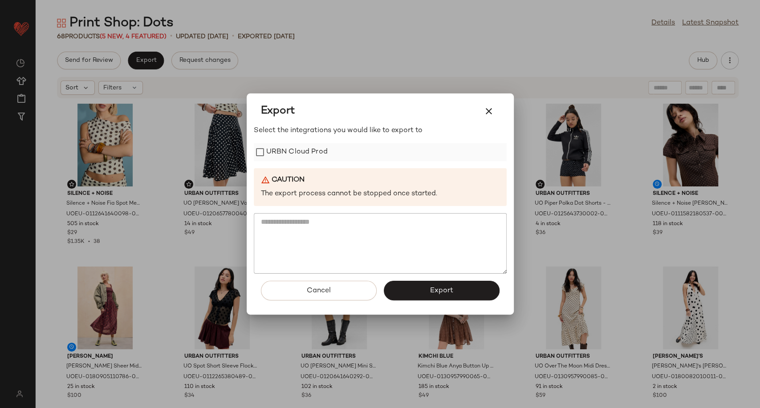
click at [280, 150] on label "URBN Cloud Prod" at bounding box center [296, 152] width 61 height 18
click at [416, 283] on button "Export" at bounding box center [442, 291] width 116 height 20
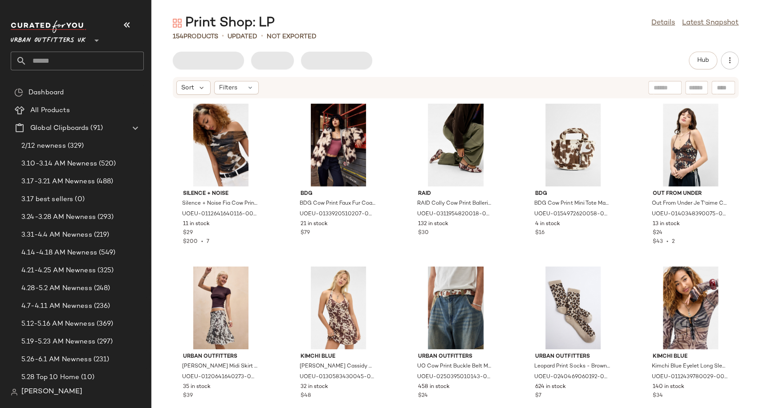
drag, startPoint x: 132, startPoint y: 22, endPoint x: 138, endPoint y: 23, distance: 6.2
click at [132, 22] on button "button" at bounding box center [126, 24] width 21 height 21
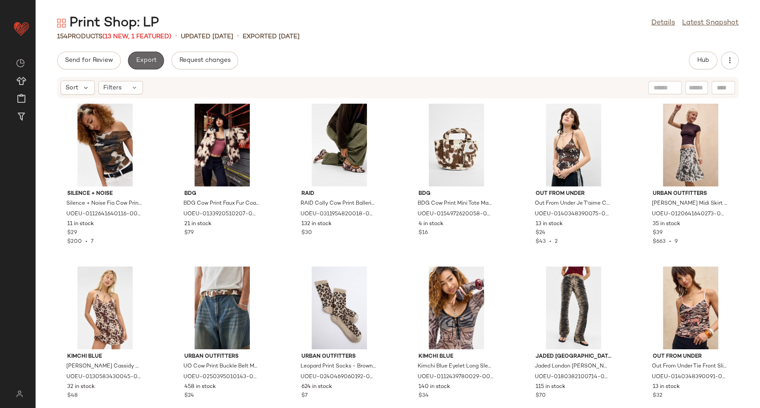
click at [148, 61] on span "Export" at bounding box center [145, 60] width 21 height 7
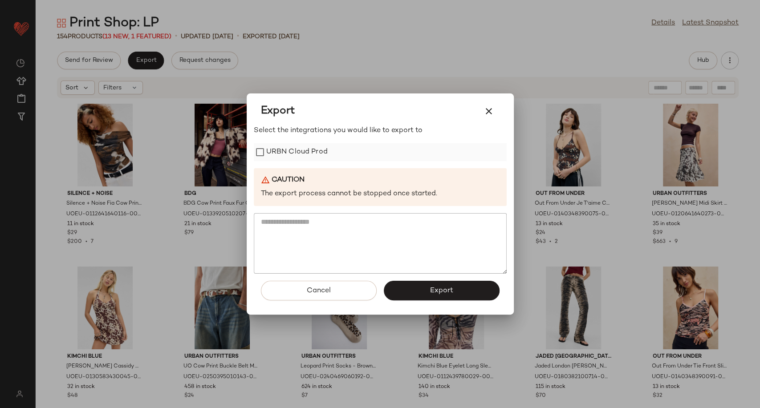
click at [292, 149] on label "URBN Cloud Prod" at bounding box center [296, 152] width 61 height 18
click at [424, 301] on div "Cancel Export" at bounding box center [380, 294] width 253 height 41
click at [424, 291] on button "Export" at bounding box center [442, 291] width 116 height 20
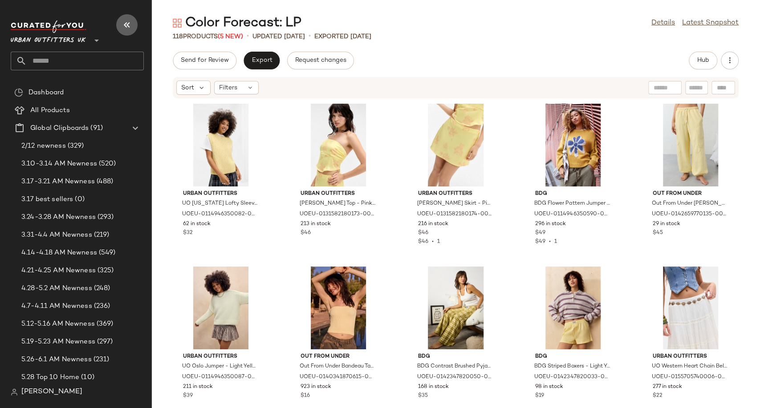
click at [126, 28] on icon "button" at bounding box center [127, 25] width 11 height 11
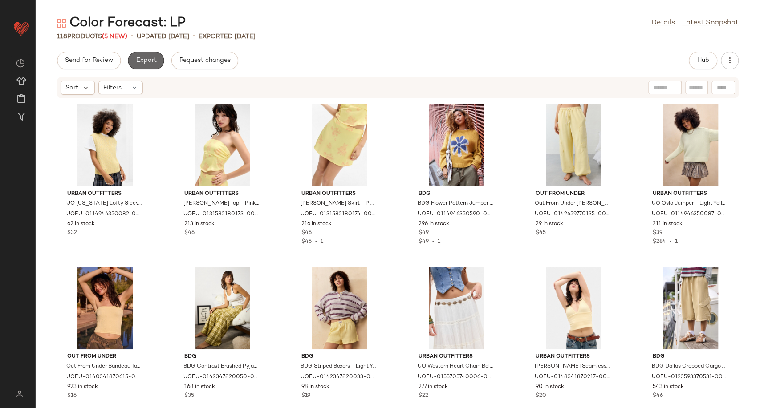
click at [144, 59] on span "Export" at bounding box center [145, 60] width 21 height 7
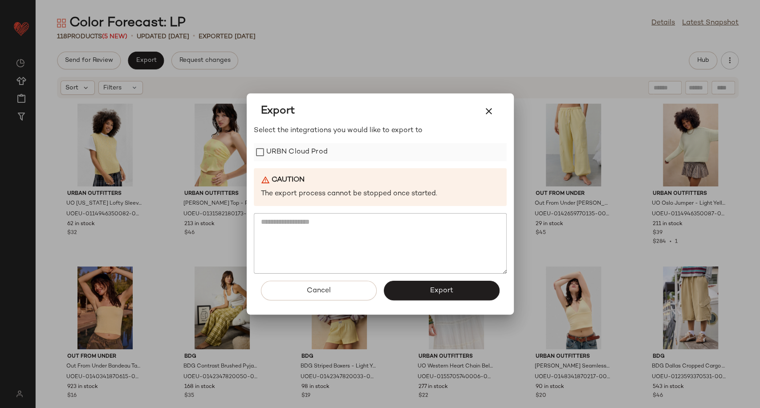
click at [279, 154] on label "URBN Cloud Prod" at bounding box center [296, 152] width 61 height 18
click at [437, 291] on span "Export" at bounding box center [441, 291] width 24 height 8
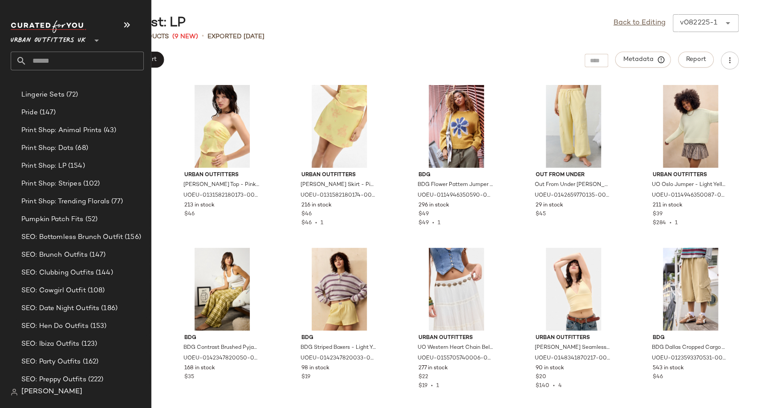
scroll to position [2744, 0]
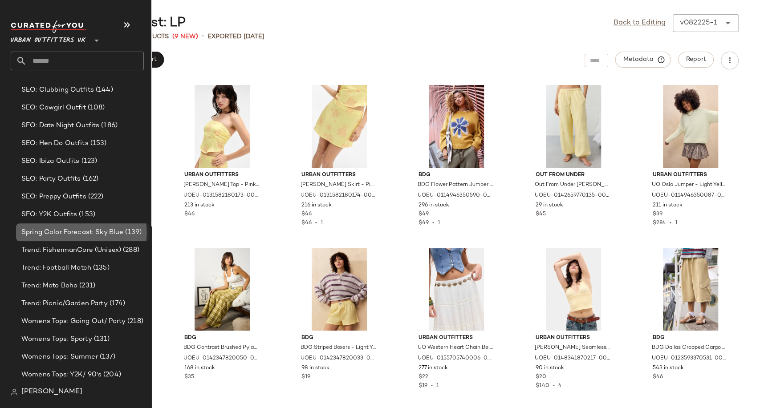
click at [60, 231] on span "Spring Color Forecast: Sky Blue" at bounding box center [72, 232] width 102 height 10
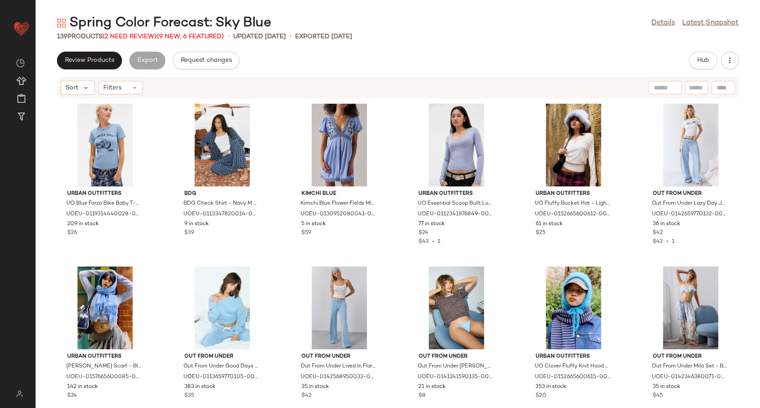
click at [138, 25] on div "Spring Color Forecast: Sky Blue" at bounding box center [164, 23] width 214 height 18
drag, startPoint x: 269, startPoint y: 26, endPoint x: 182, endPoint y: 22, distance: 87.3
click at [182, 22] on div "Spring Color Forecast: Sky Blue" at bounding box center [164, 23] width 214 height 18
click at [205, 19] on div "Spring Color Forecast: Sky Blue" at bounding box center [164, 23] width 214 height 18
click at [556, 55] on div "Review Products Export Request changes Hub" at bounding box center [397, 61] width 681 height 18
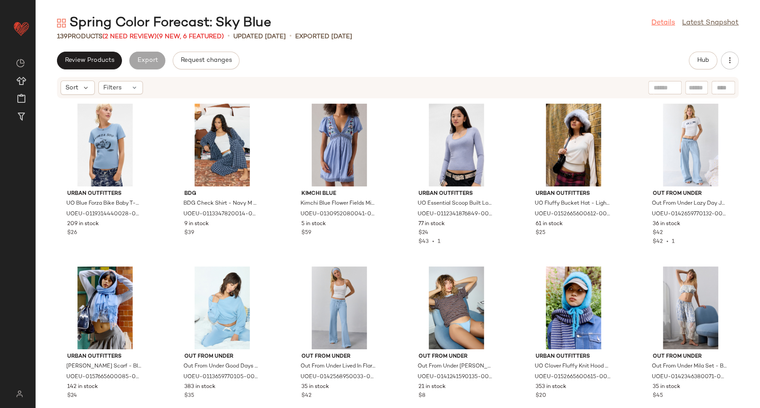
click at [656, 26] on link "Details" at bounding box center [663, 23] width 24 height 11
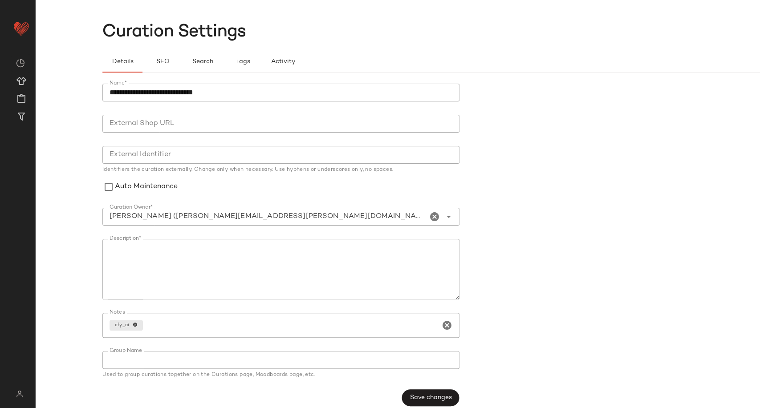
scroll to position [23, 0]
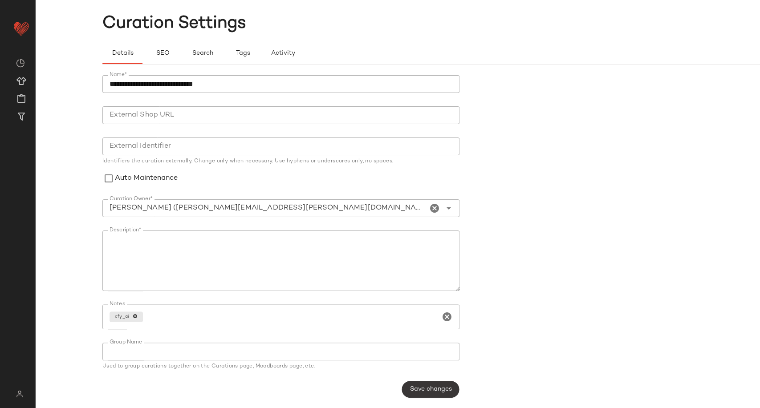
click at [445, 388] on span "Save changes" at bounding box center [430, 389] width 42 height 7
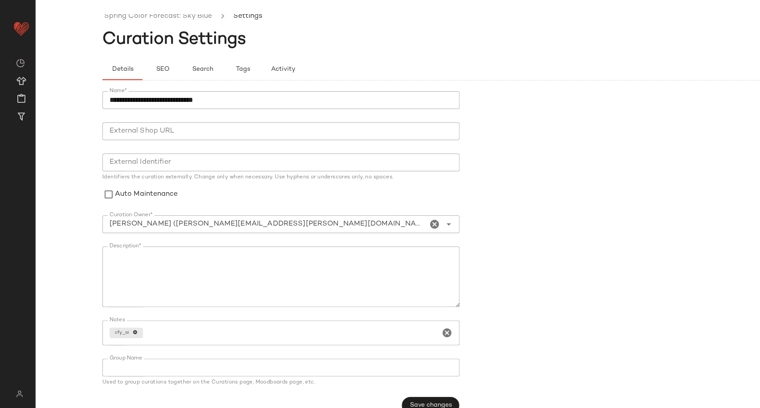
scroll to position [0, 0]
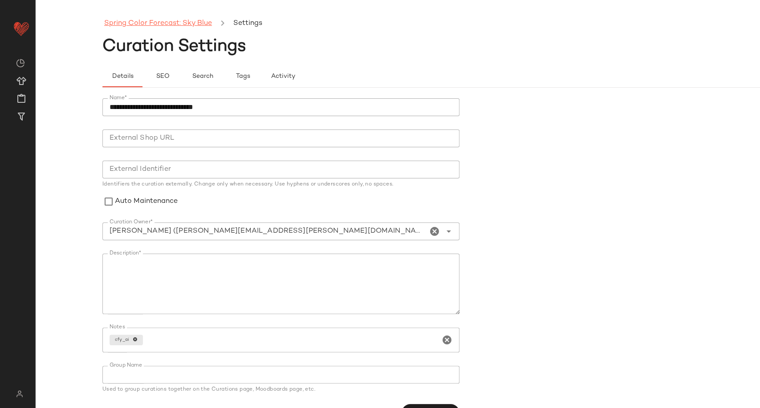
click at [153, 24] on link "Spring Color Forecast: Sky Blue" at bounding box center [158, 24] width 108 height 12
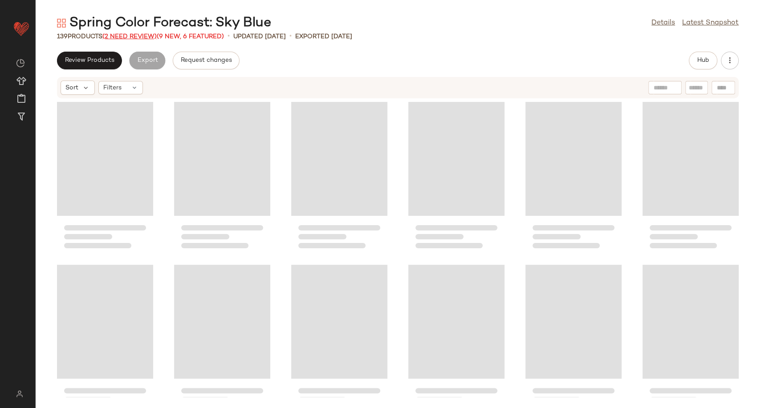
click at [153, 37] on span "(2 Need Review)" at bounding box center [129, 36] width 54 height 7
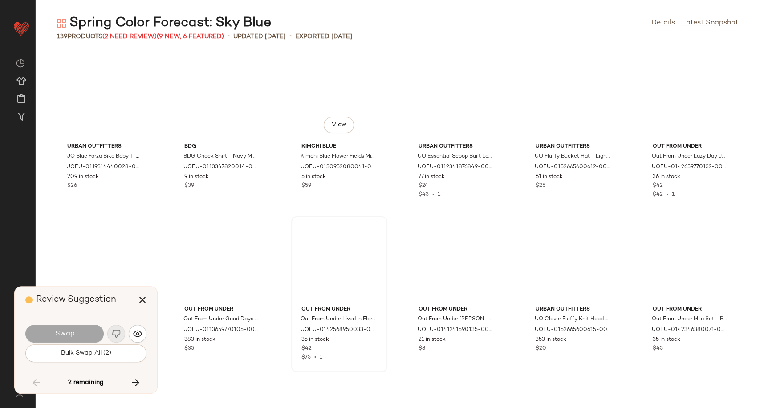
scroll to position [2769, 0]
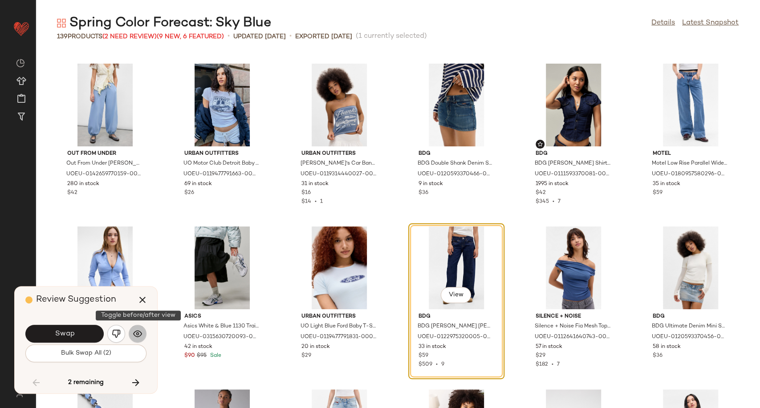
click at [139, 334] on img "button" at bounding box center [137, 333] width 9 height 9
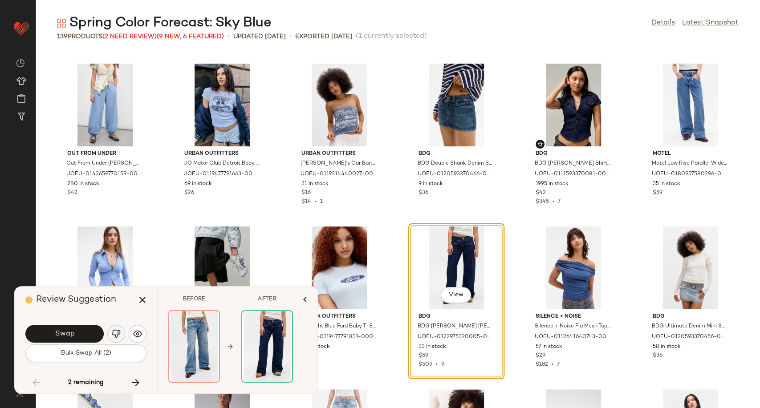
click at [117, 336] on img "button" at bounding box center [116, 333] width 9 height 9
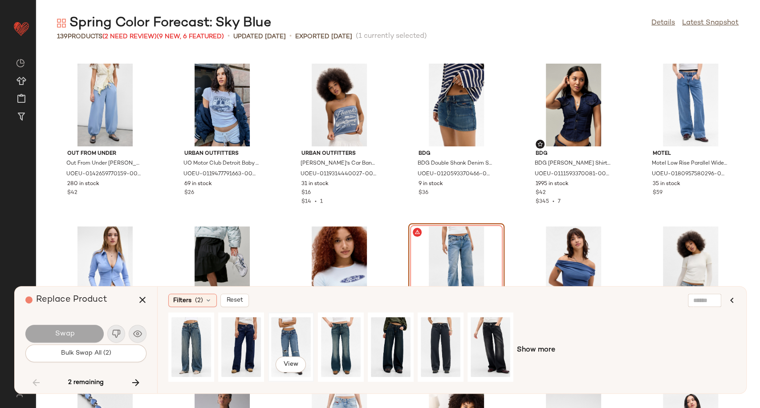
click at [296, 344] on div "View" at bounding box center [291, 347] width 40 height 63
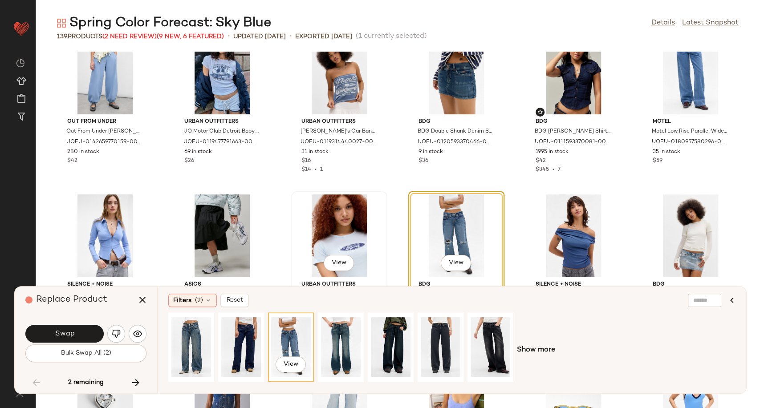
scroll to position [2917, 0]
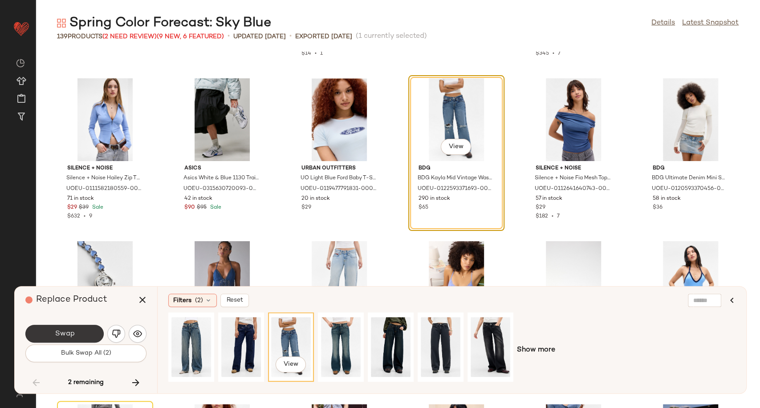
click at [75, 329] on button "Swap" at bounding box center [64, 334] width 78 height 18
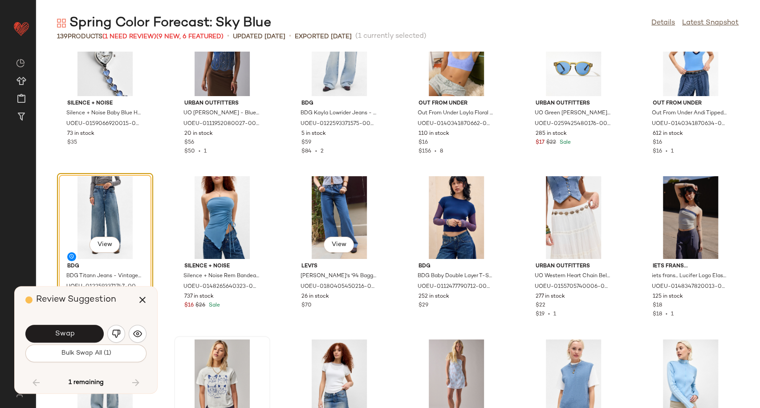
scroll to position [3194, 0]
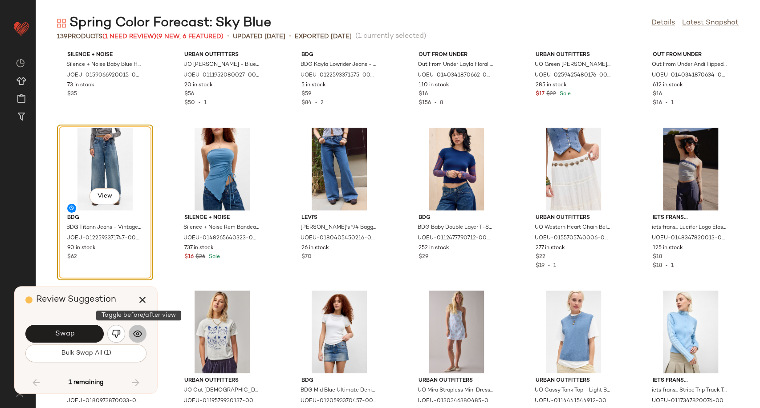
click at [138, 334] on img "button" at bounding box center [137, 333] width 9 height 9
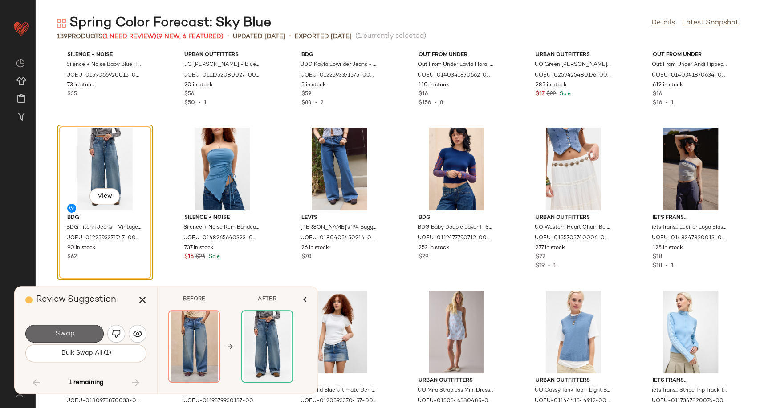
click at [84, 333] on button "Swap" at bounding box center [64, 334] width 78 height 18
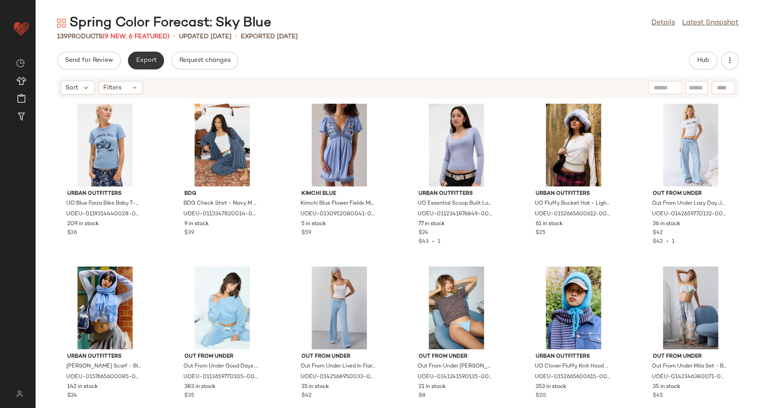
click at [129, 57] on button "Export" at bounding box center [146, 61] width 36 height 18
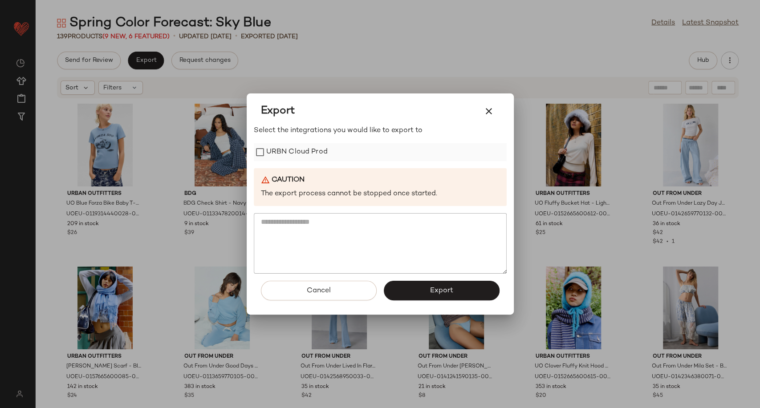
click at [306, 154] on label "URBN Cloud Prod" at bounding box center [296, 152] width 61 height 18
click at [407, 286] on button "Export" at bounding box center [442, 291] width 116 height 20
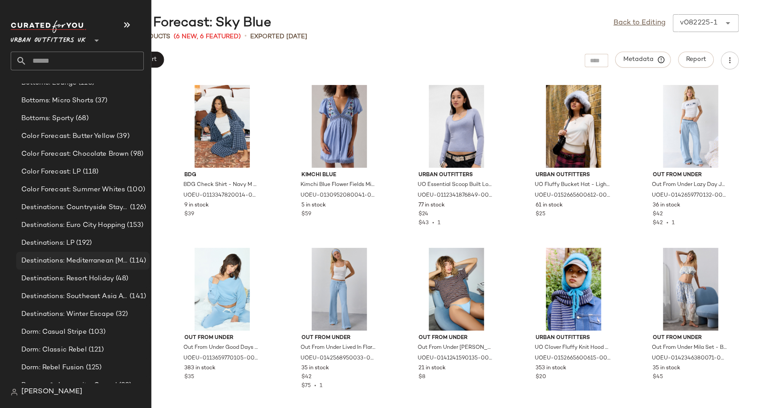
scroll to position [1730, 0]
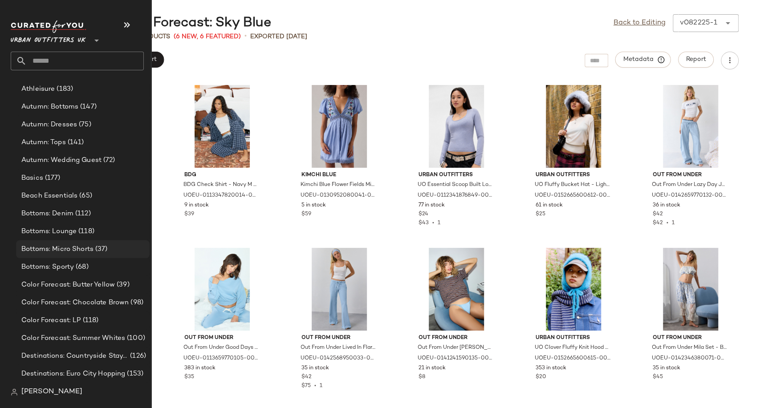
click at [65, 248] on span "Bottoms: Micro Shorts" at bounding box center [57, 249] width 72 height 10
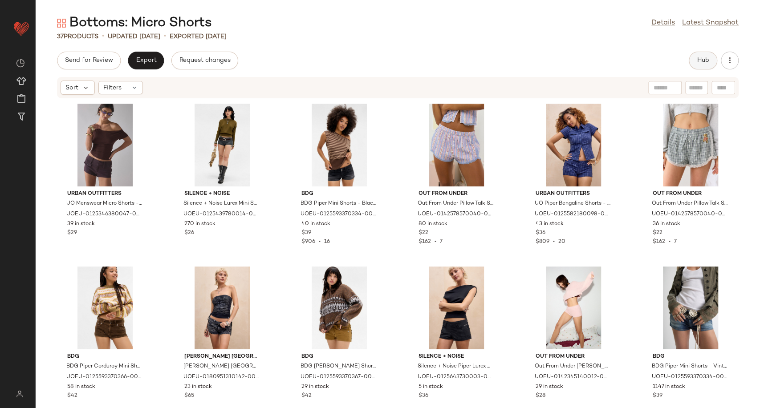
click at [699, 61] on span "Hub" at bounding box center [703, 60] width 12 height 7
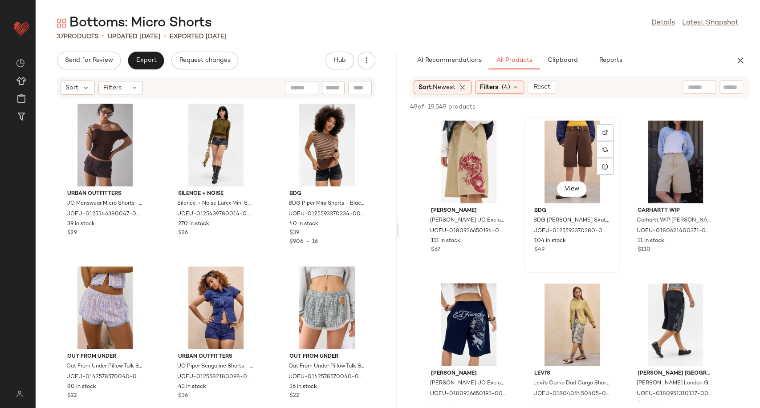
scroll to position [198, 0]
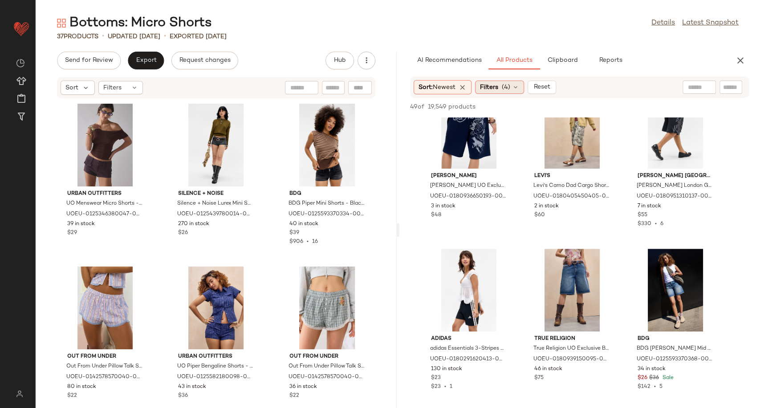
click at [498, 86] on span "Filters" at bounding box center [489, 87] width 18 height 9
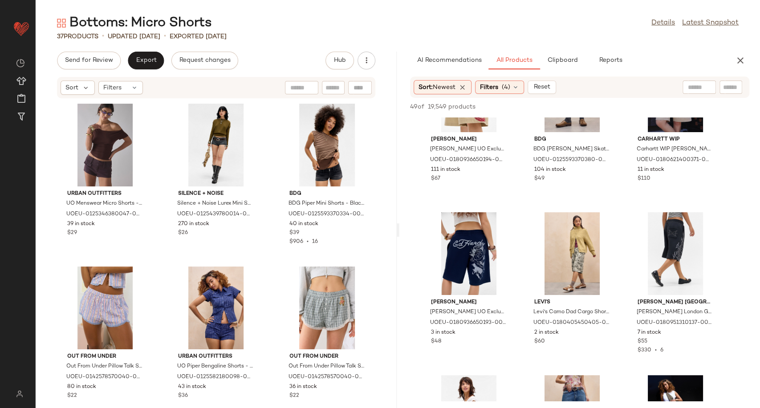
scroll to position [0, 0]
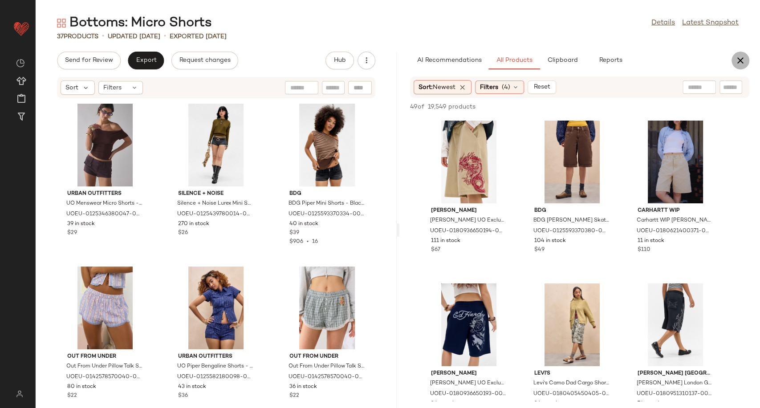
click at [744, 59] on icon "button" at bounding box center [740, 60] width 11 height 11
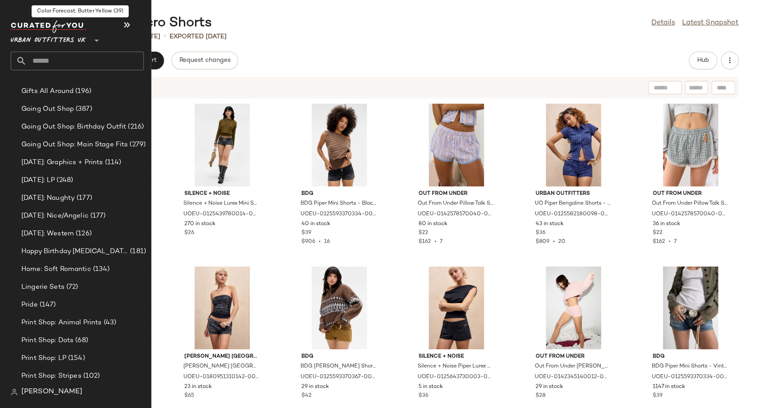
scroll to position [2374, 0]
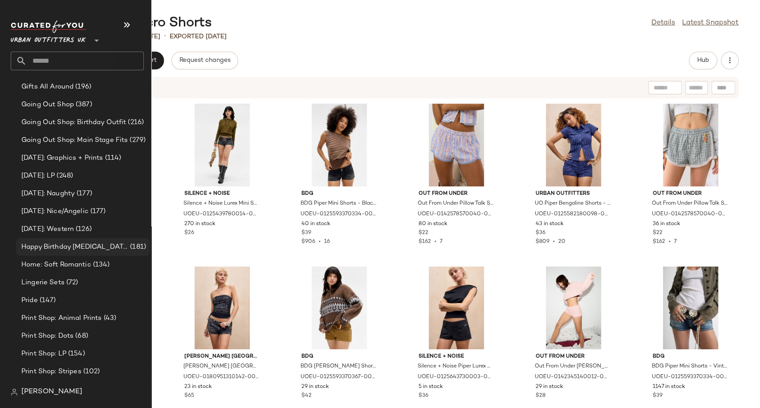
click at [65, 245] on span "Happy Birthday [MEDICAL_DATA]" at bounding box center [74, 247] width 107 height 10
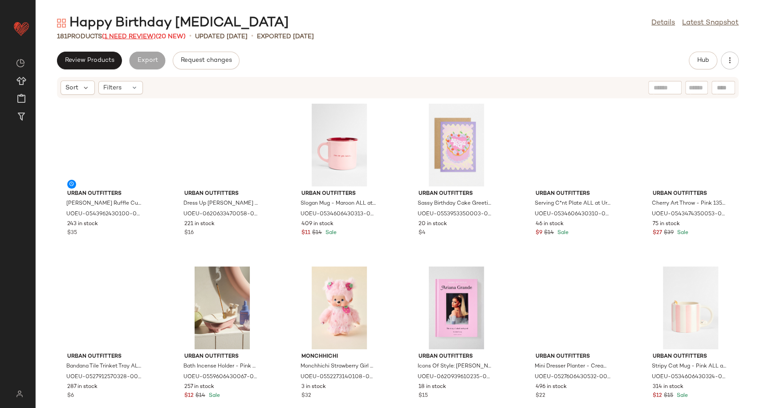
click at [138, 36] on span "(1 Need Review)" at bounding box center [129, 36] width 54 height 7
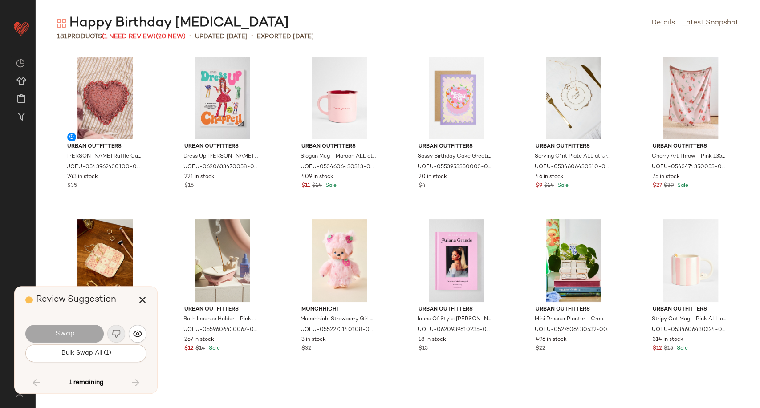
scroll to position [1955, 0]
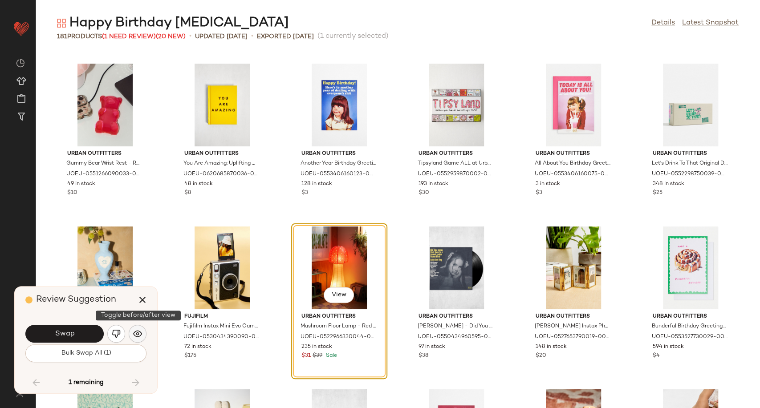
click at [140, 332] on img "button" at bounding box center [137, 333] width 9 height 9
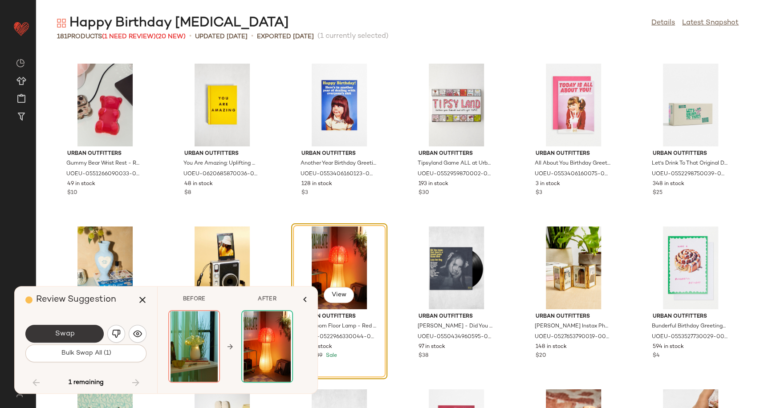
click at [93, 333] on button "Swap" at bounding box center [64, 334] width 78 height 18
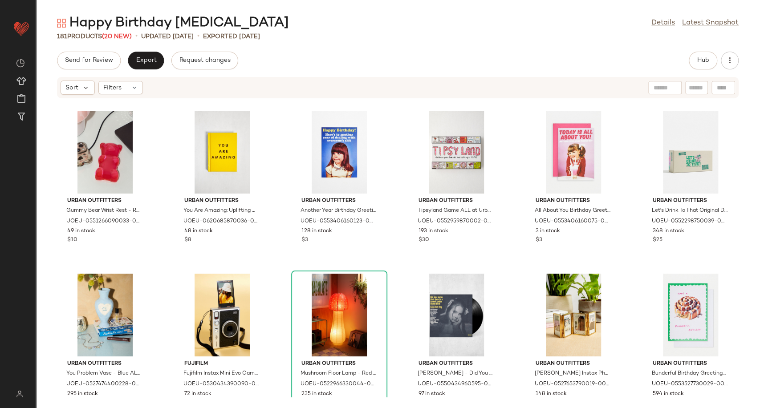
click at [675, 22] on div "Details Latest Snapshot" at bounding box center [694, 23] width 87 height 11
click at [667, 22] on link "Details" at bounding box center [663, 23] width 24 height 11
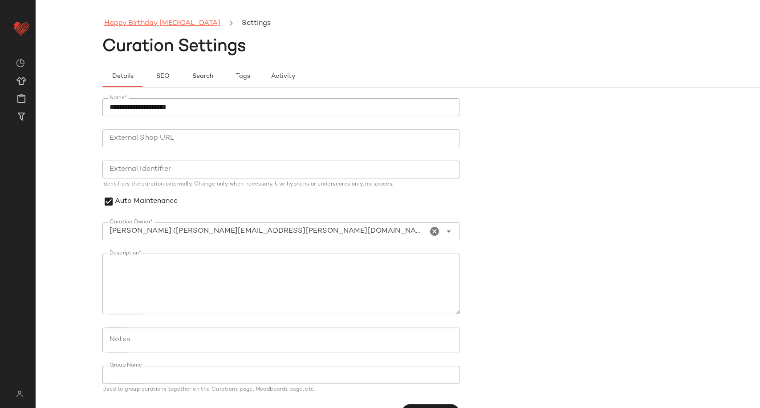
click at [157, 20] on link "Happy Birthday [MEDICAL_DATA]" at bounding box center [162, 24] width 116 height 12
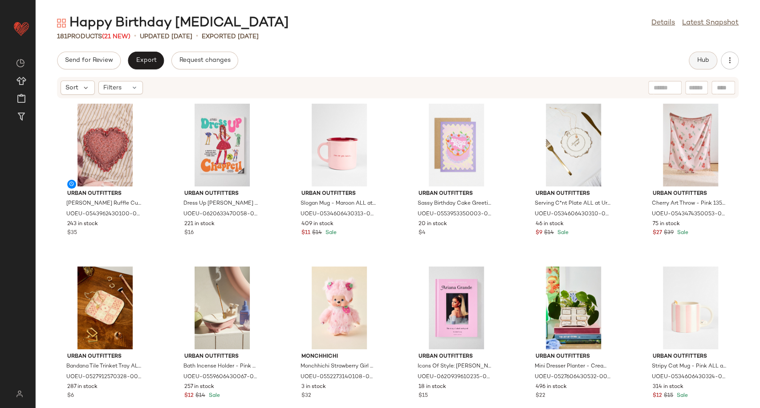
click at [699, 67] on button "Hub" at bounding box center [703, 61] width 28 height 18
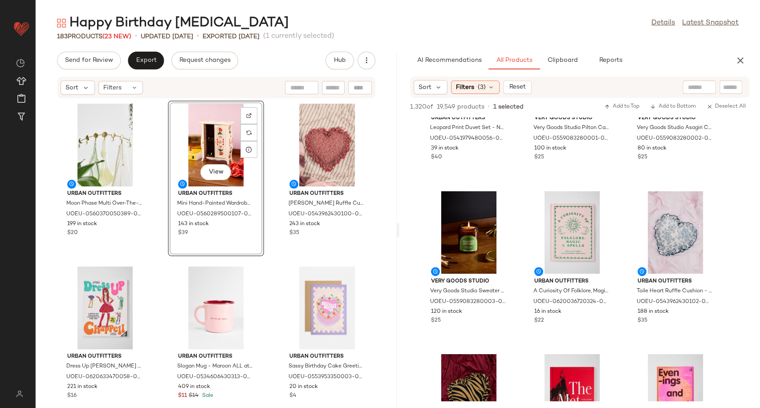
scroll to position [1088, 0]
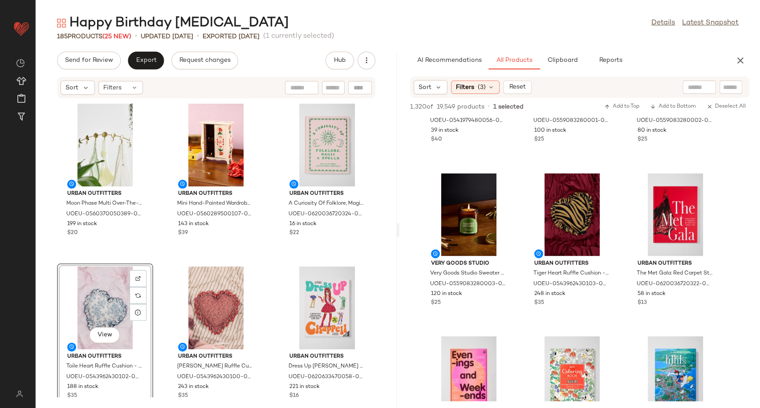
click at [105, 307] on div "View" at bounding box center [105, 308] width 90 height 83
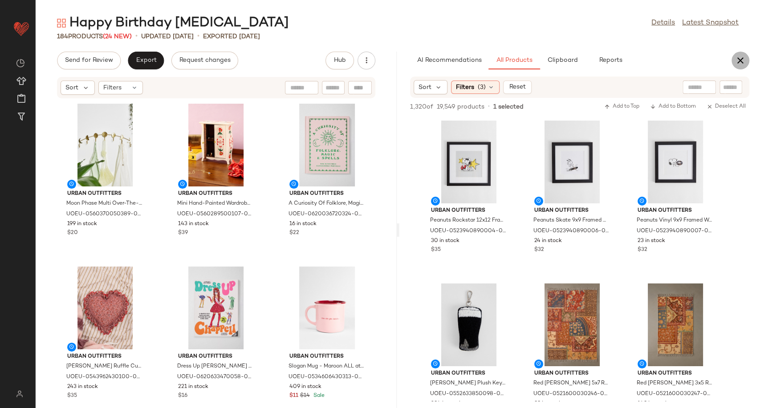
click at [740, 58] on icon "button" at bounding box center [740, 60] width 11 height 11
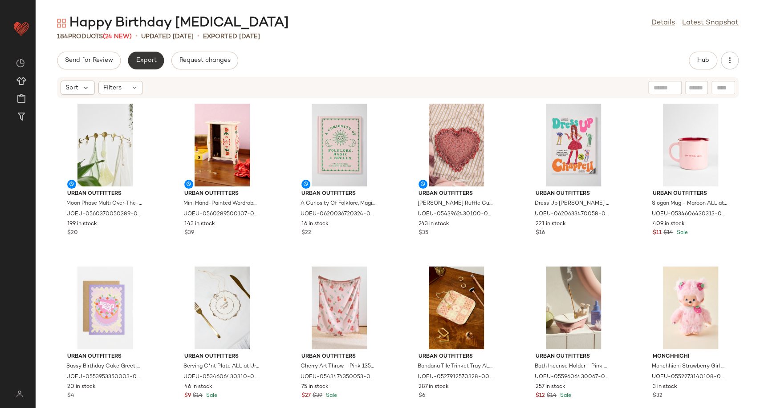
click at [144, 64] on span "Export" at bounding box center [145, 60] width 21 height 7
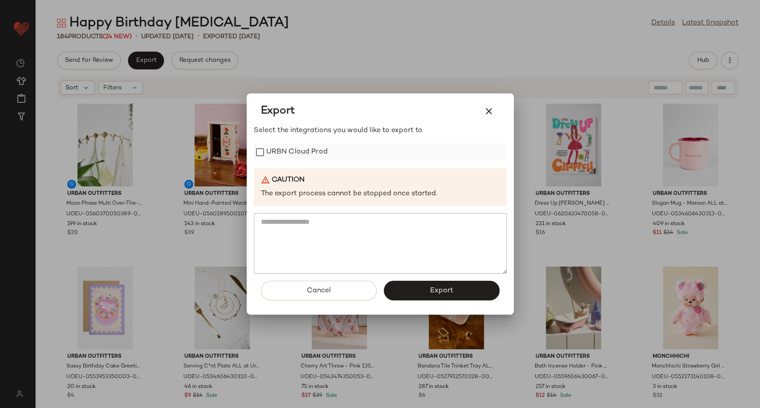
click at [268, 147] on label "URBN Cloud Prod" at bounding box center [296, 152] width 61 height 18
click at [436, 290] on span "Export" at bounding box center [441, 291] width 24 height 8
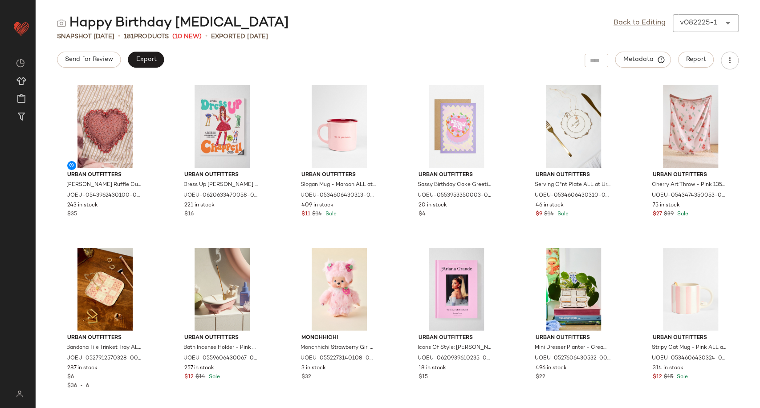
click at [366, 53] on div "Send for Review Export Metadata Report" at bounding box center [398, 61] width 724 height 18
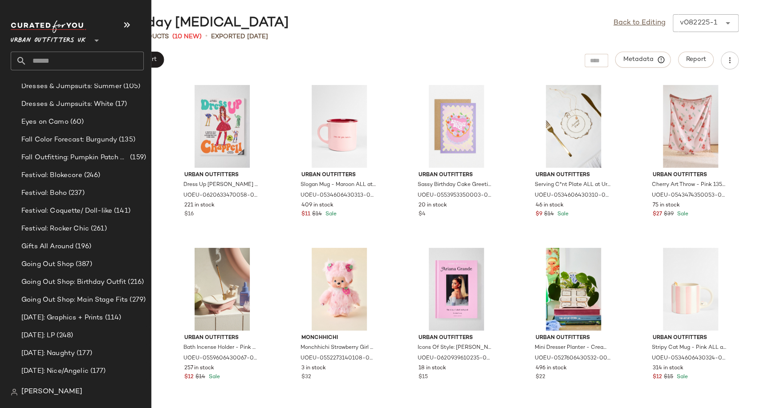
scroll to position [2275, 0]
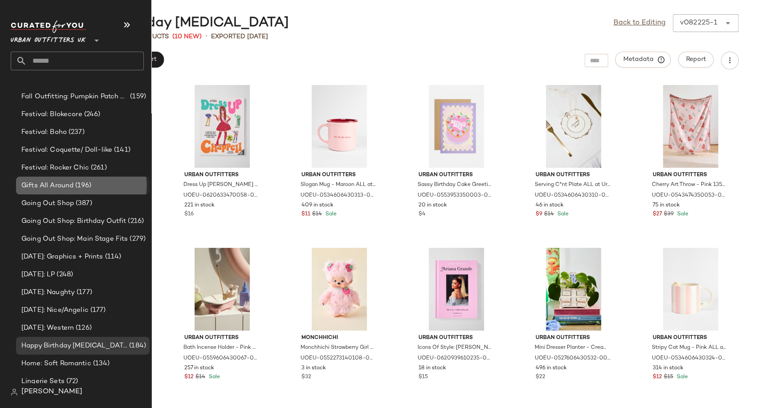
click at [59, 188] on span "Gifts All Around" at bounding box center [47, 186] width 52 height 10
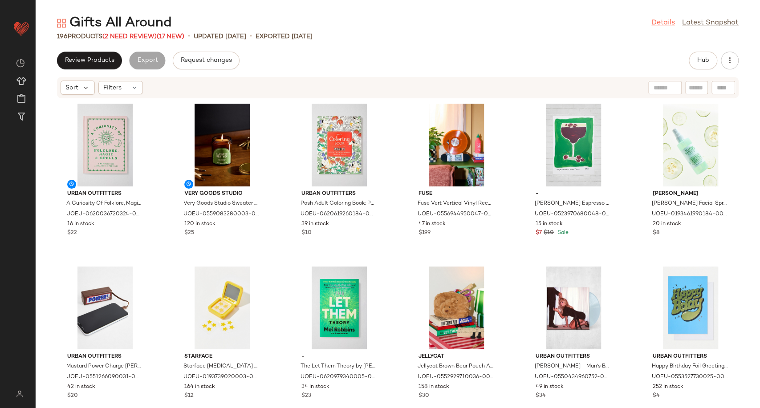
click at [659, 24] on link "Details" at bounding box center [663, 23] width 24 height 11
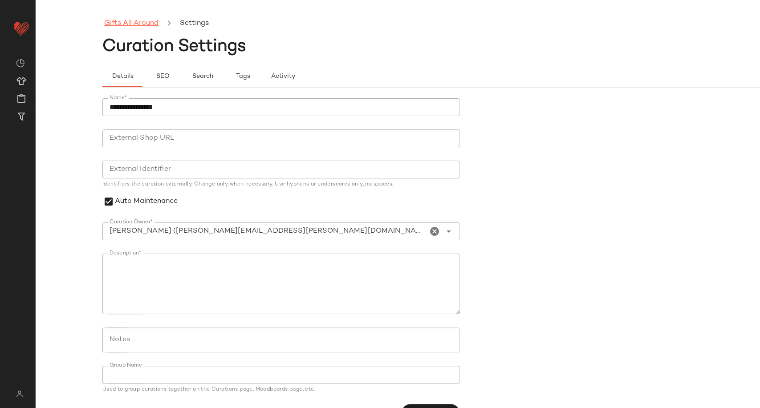
click at [150, 27] on link "Gifts All Around" at bounding box center [131, 24] width 54 height 12
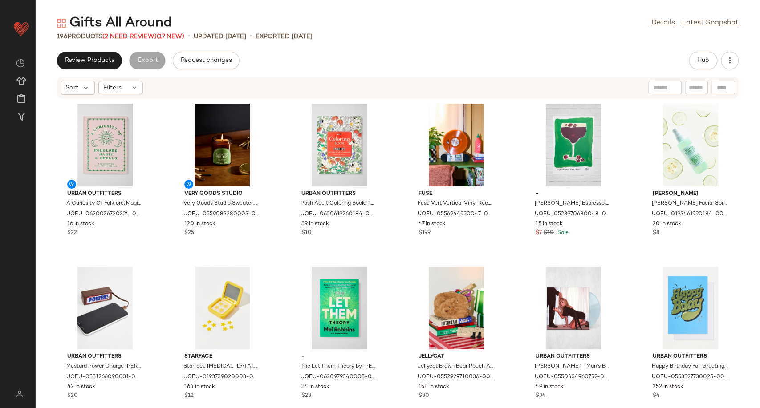
drag, startPoint x: 296, startPoint y: 67, endPoint x: 280, endPoint y: 64, distance: 15.8
click at [296, 67] on div "Review Products Export Request changes Hub" at bounding box center [397, 61] width 681 height 18
click at [126, 33] on span "(2 Need Review)" at bounding box center [129, 36] width 54 height 7
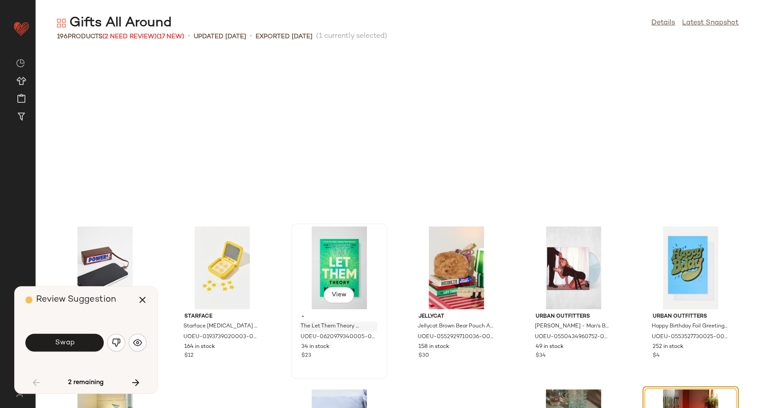
scroll to position [170, 0]
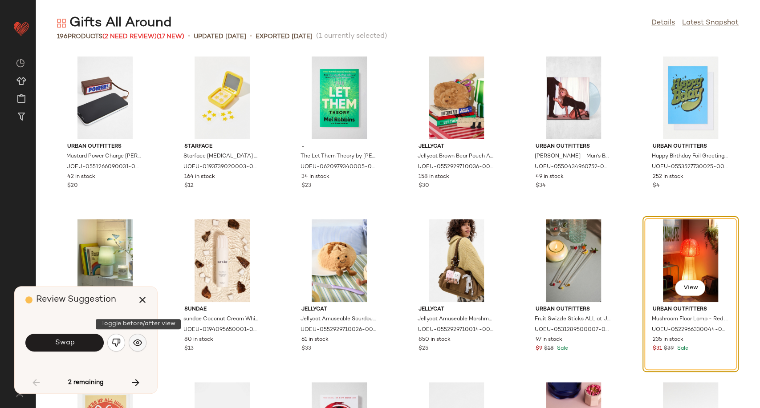
click at [142, 343] on button "button" at bounding box center [138, 343] width 18 height 18
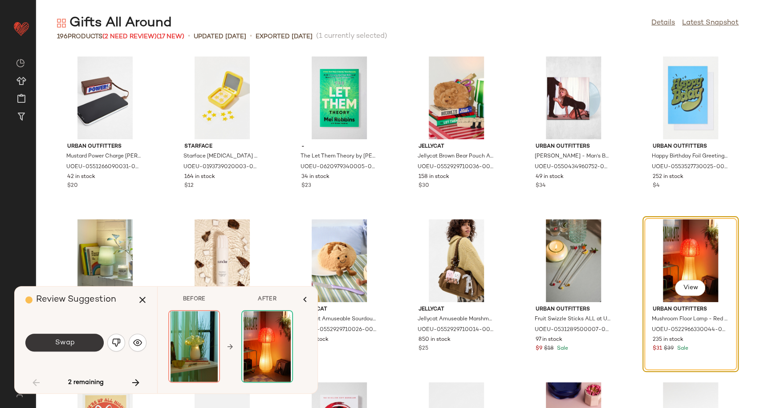
click at [82, 340] on button "Swap" at bounding box center [64, 343] width 78 height 18
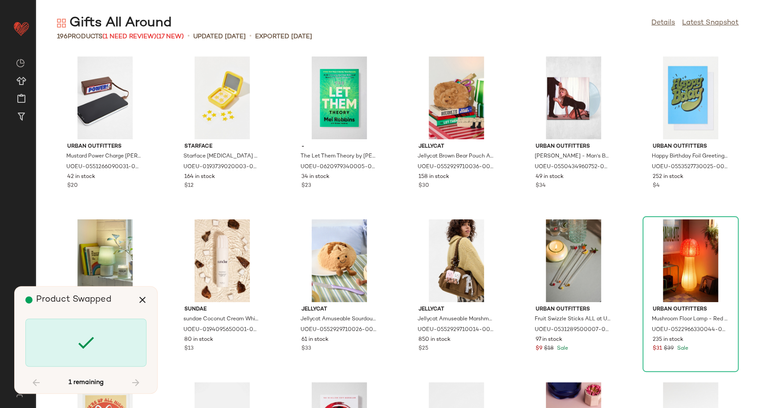
scroll to position [4561, 0]
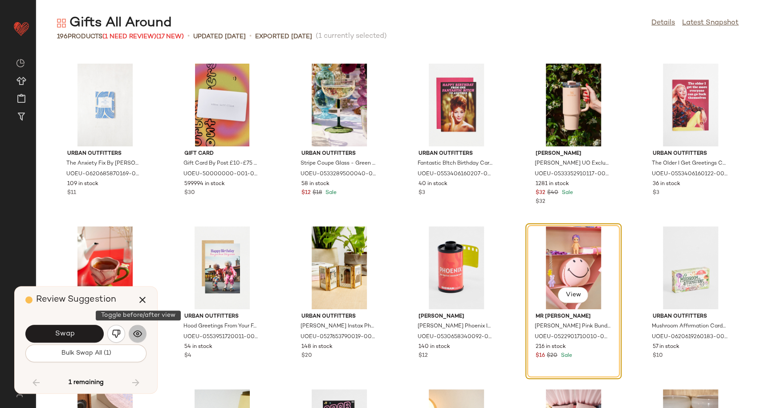
click at [140, 336] on img "button" at bounding box center [137, 333] width 9 height 9
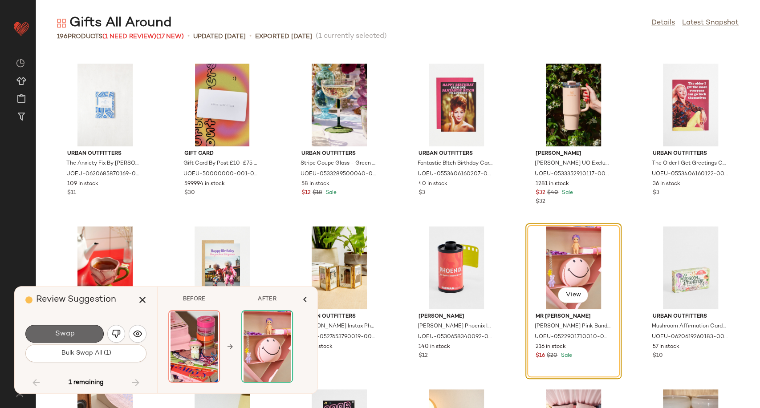
click at [78, 331] on button "Swap" at bounding box center [64, 334] width 78 height 18
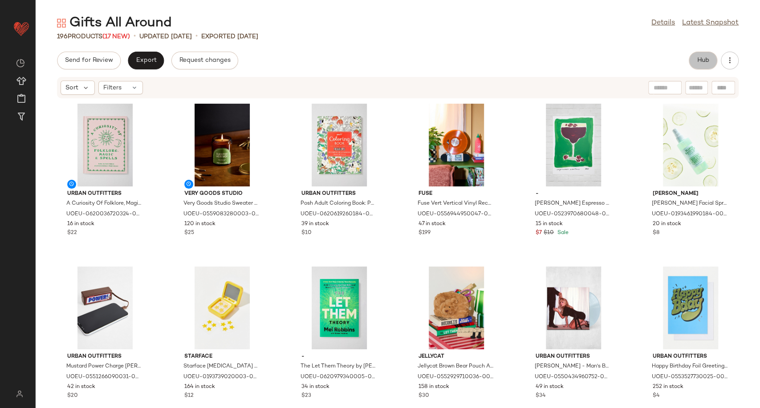
click at [707, 60] on span "Hub" at bounding box center [703, 60] width 12 height 7
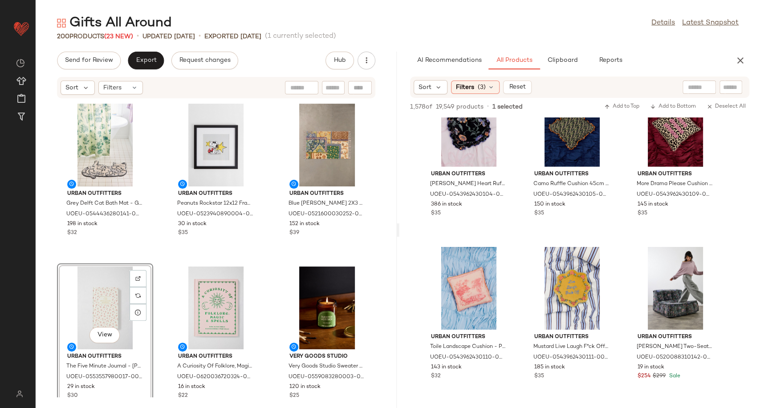
scroll to position [1830, 0]
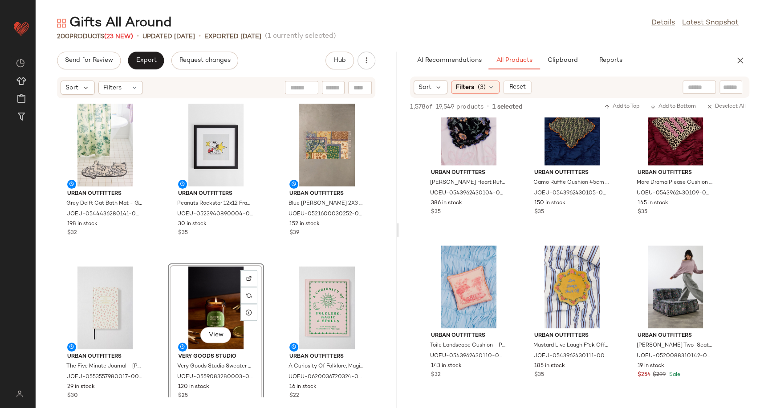
click at [272, 244] on div "Urban Outfitters Grey Delft Cat Bath Mat - Grey ALL at Urban Outfitters UOEU-05…" at bounding box center [216, 248] width 361 height 299
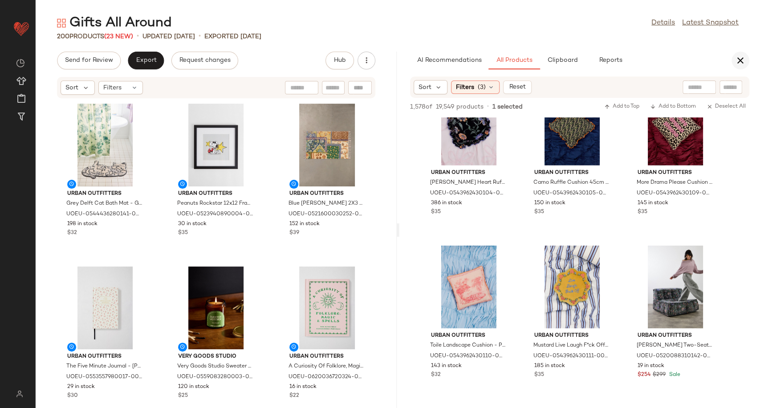
click at [737, 61] on icon "button" at bounding box center [740, 60] width 11 height 11
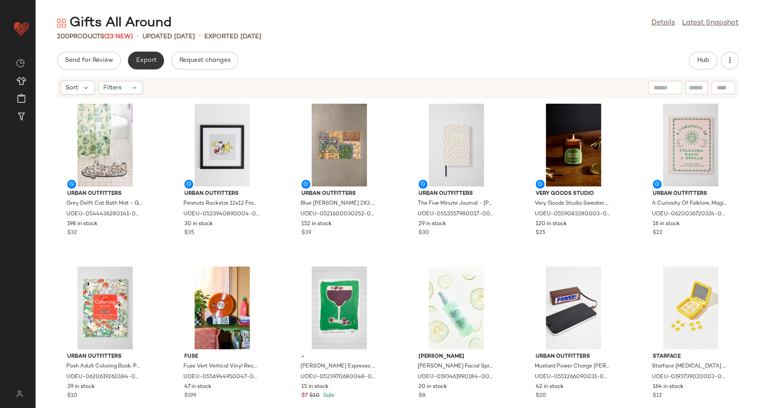
click at [144, 63] on span "Export" at bounding box center [145, 60] width 21 height 7
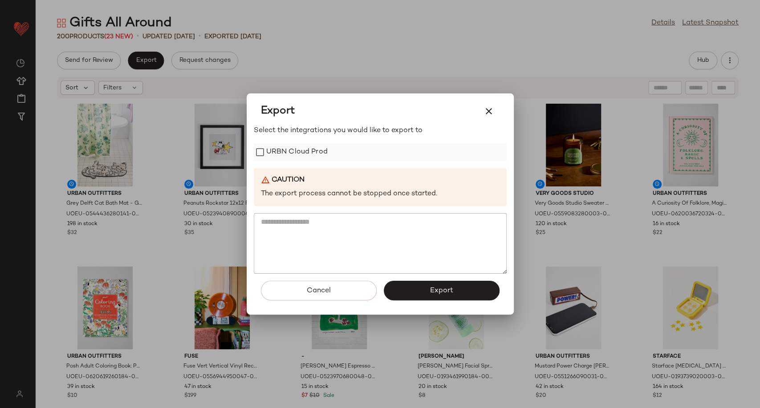
click at [304, 147] on label "URBN Cloud Prod" at bounding box center [296, 152] width 61 height 18
click at [409, 282] on div "Cancel Export" at bounding box center [380, 294] width 253 height 41
click at [451, 294] on span "Export" at bounding box center [441, 291] width 24 height 8
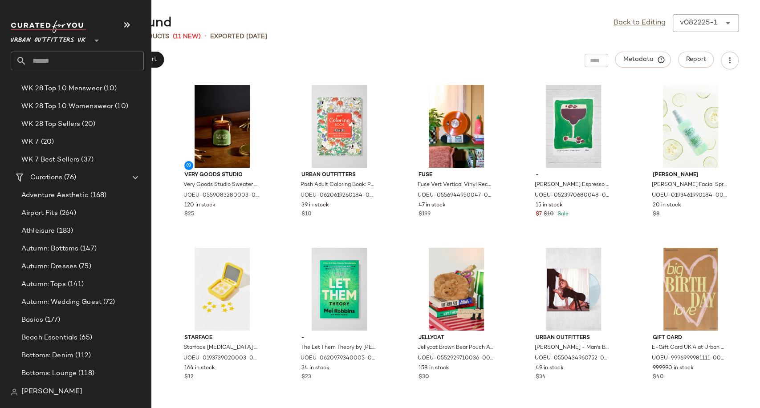
scroll to position [1582, 0]
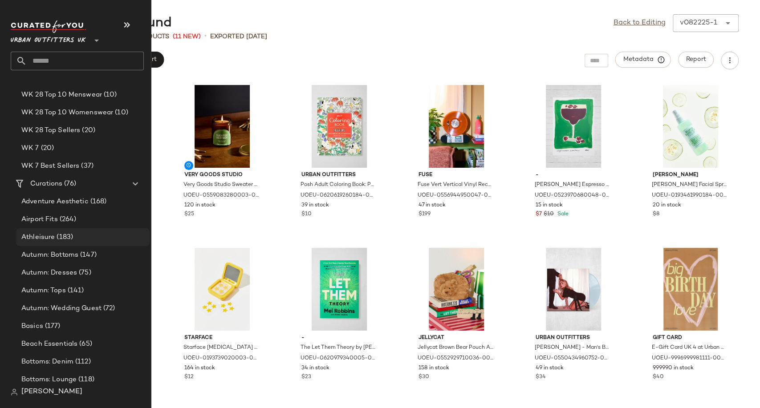
click at [45, 239] on span "Athleisure" at bounding box center [37, 237] width 33 height 10
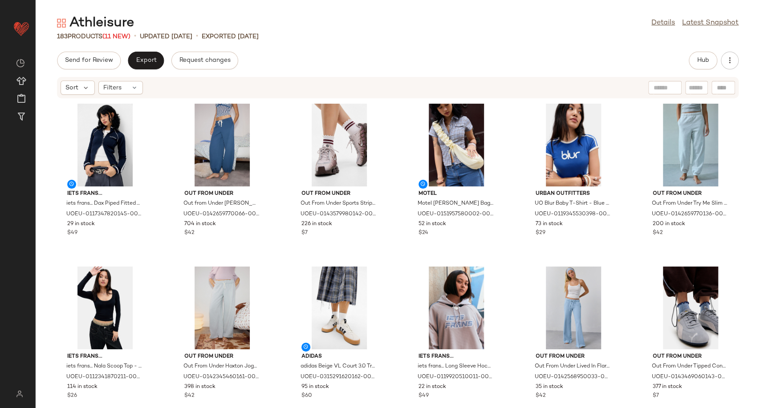
click at [381, 70] on div "Send for Review Export Request changes Hub Sort Filters iets frans... iets fran…" at bounding box center [398, 230] width 724 height 357
click at [115, 35] on span "(11 New)" at bounding box center [116, 36] width 28 height 7
click at [707, 59] on span "Hub" at bounding box center [703, 60] width 12 height 7
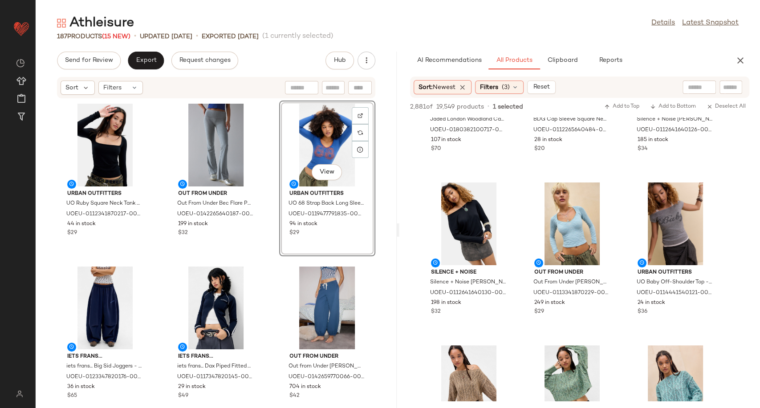
scroll to position [2374, 0]
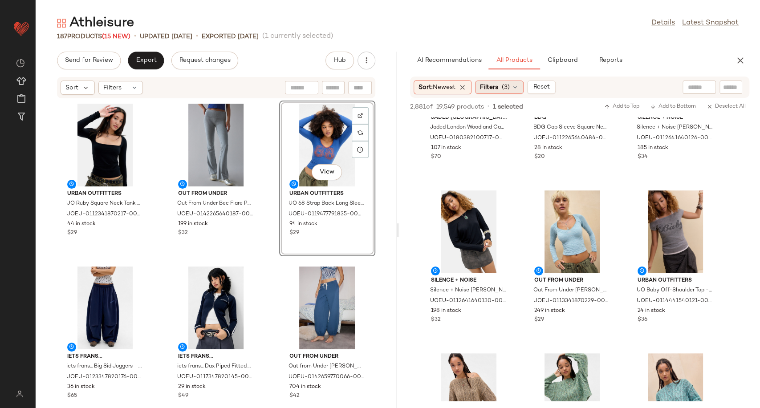
click at [518, 82] on div "Filters (3)" at bounding box center [499, 87] width 49 height 13
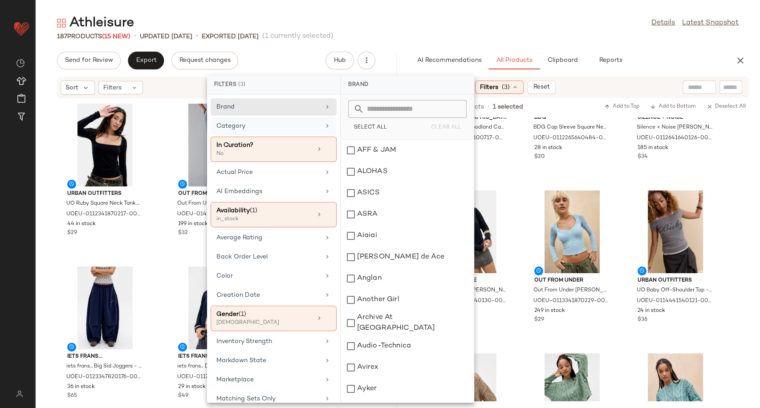
click at [324, 126] on icon at bounding box center [327, 125] width 7 height 7
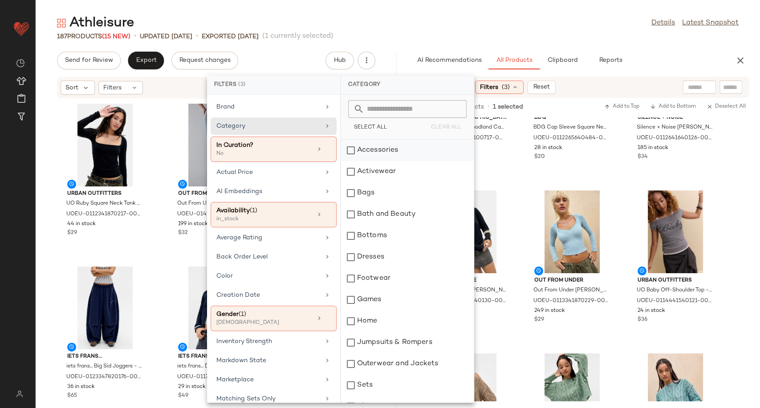
click at [371, 150] on div "Accessories" at bounding box center [407, 150] width 133 height 21
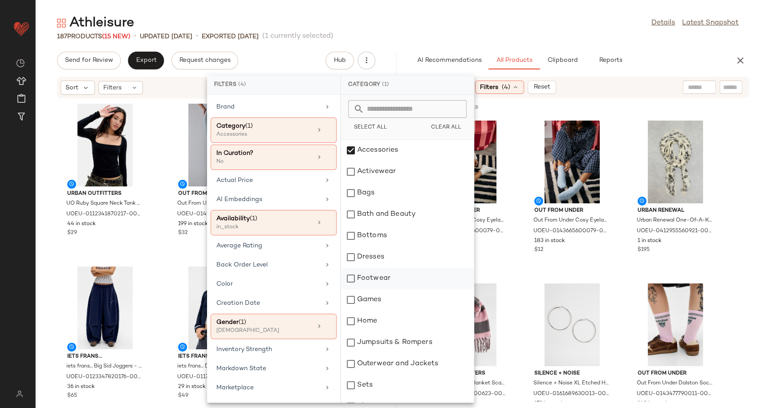
click at [385, 280] on div "Footwear" at bounding box center [407, 278] width 133 height 21
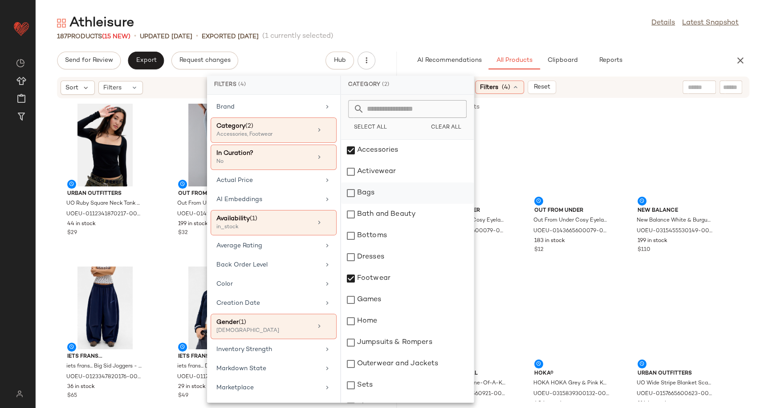
click at [357, 193] on div "Bags" at bounding box center [407, 192] width 133 height 21
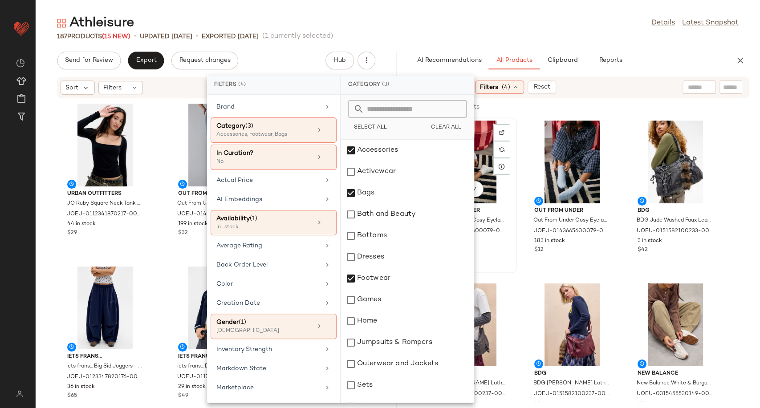
click at [514, 264] on div "View Out From Under Out From Under Cosy Eyelash Socks - Ivory at Urban Outfitte…" at bounding box center [468, 195] width 94 height 154
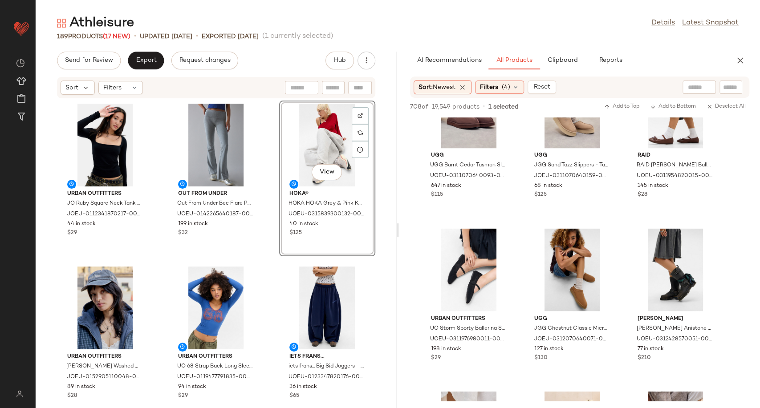
scroll to position [3511, 0]
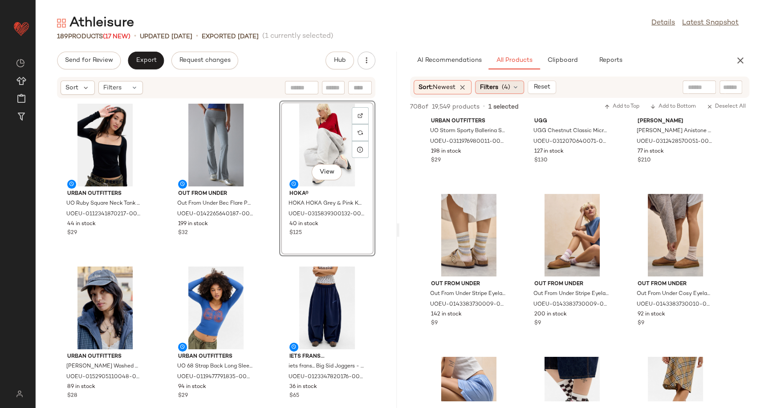
click at [519, 88] on icon at bounding box center [515, 87] width 7 height 7
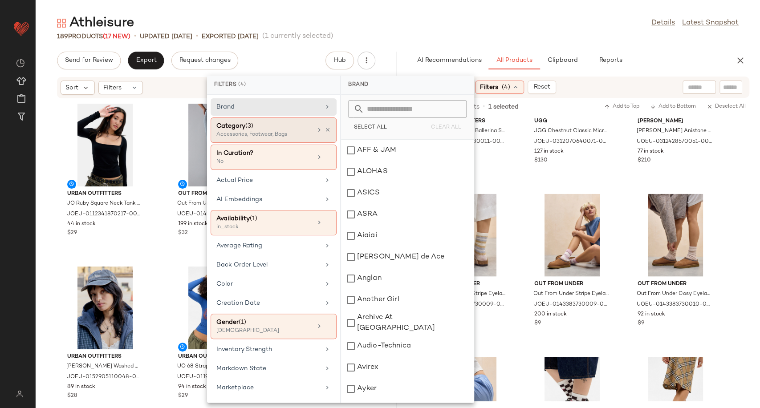
click at [328, 145] on div "Category (3) Accessories, Footwear, Bags" at bounding box center [274, 157] width 126 height 25
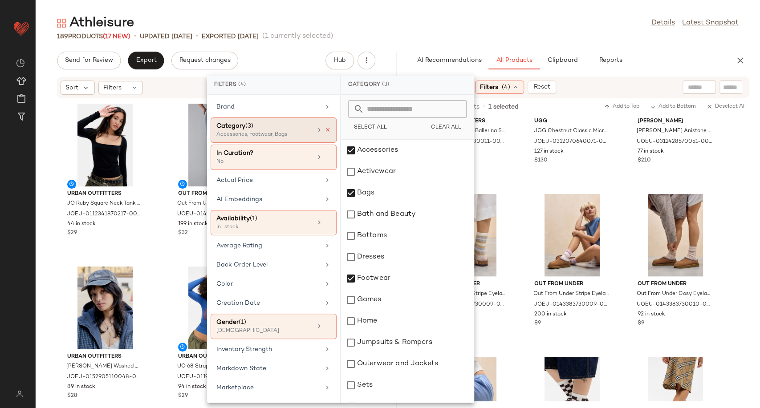
click at [324, 129] on icon at bounding box center [327, 130] width 6 height 6
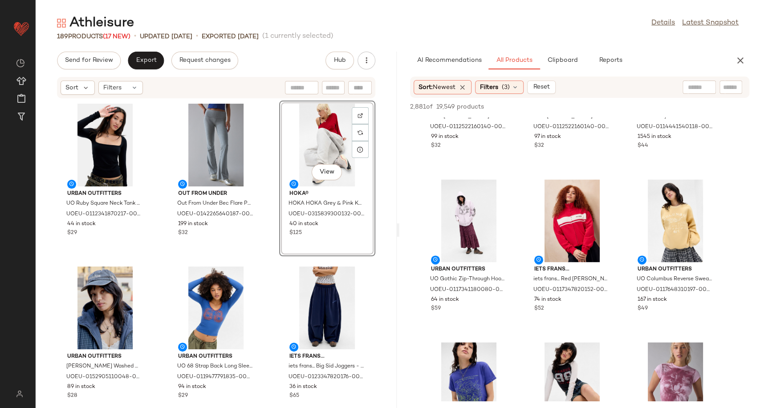
scroll to position [741, 0]
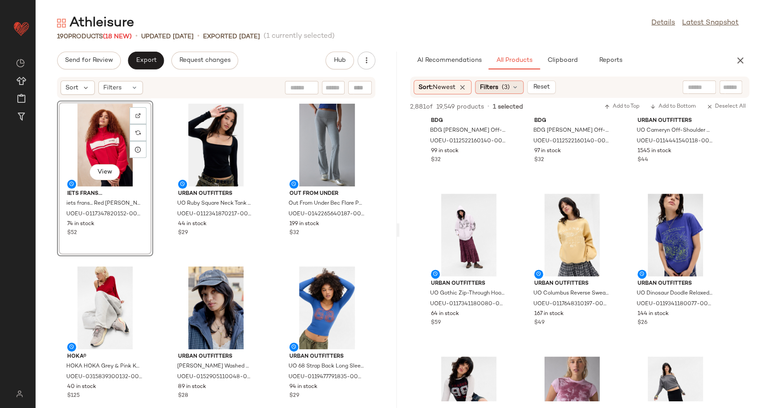
click at [519, 89] on icon at bounding box center [514, 87] width 7 height 7
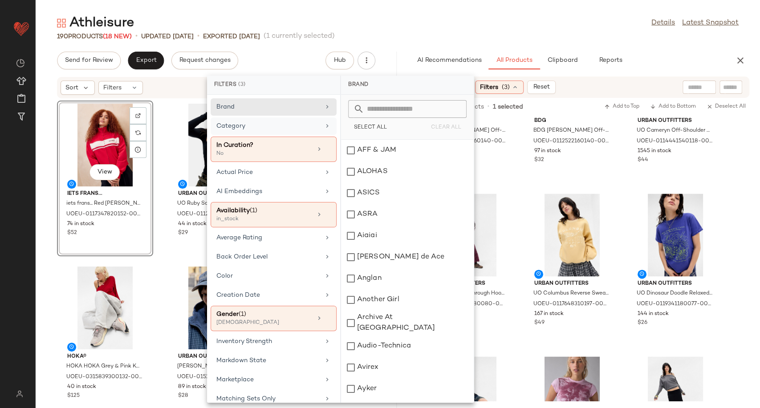
click at [324, 129] on icon at bounding box center [327, 125] width 7 height 7
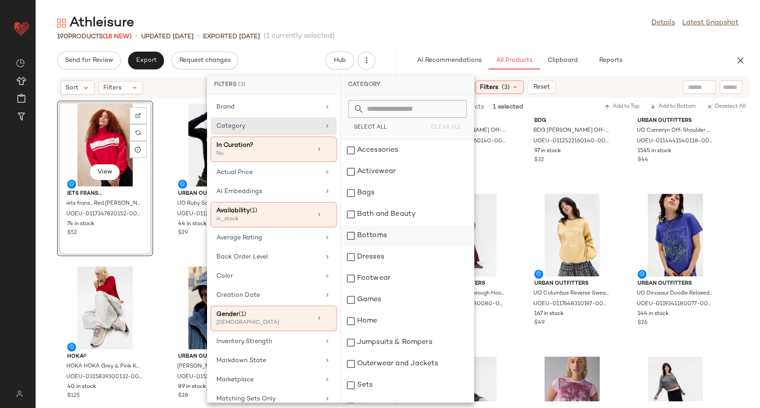
click at [377, 239] on div "Bottoms" at bounding box center [407, 235] width 133 height 21
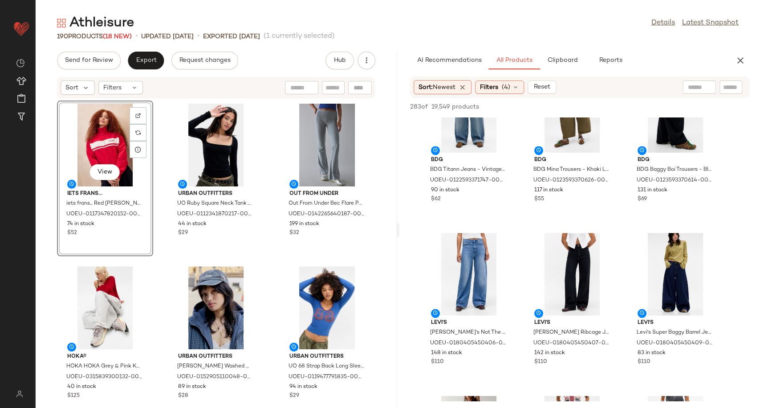
scroll to position [989, 0]
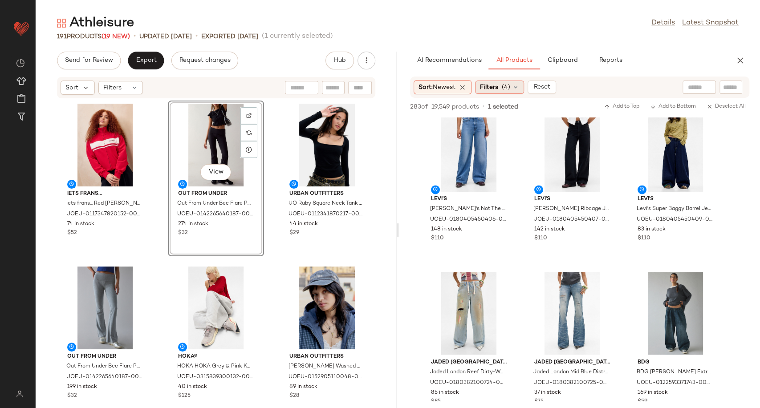
click at [518, 89] on icon at bounding box center [515, 87] width 7 height 7
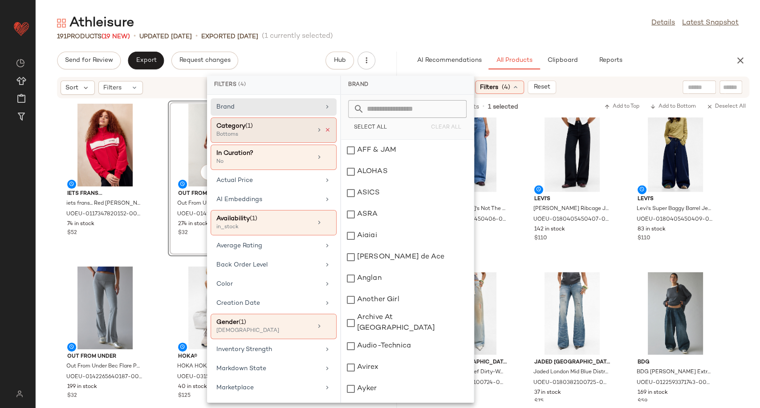
click at [324, 130] on icon at bounding box center [327, 130] width 6 height 6
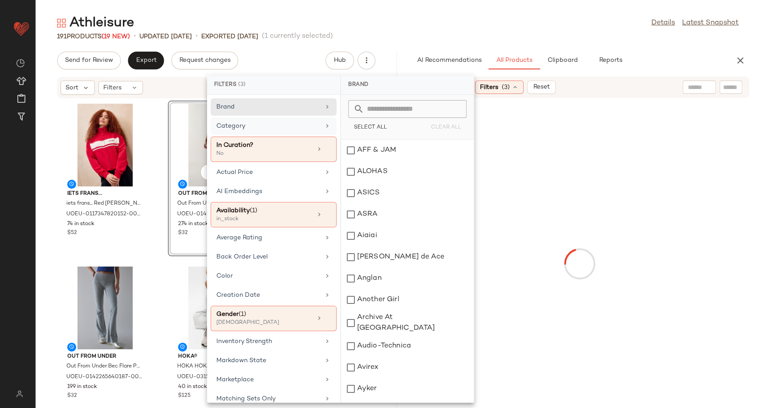
click at [298, 127] on div "Category" at bounding box center [268, 126] width 104 height 9
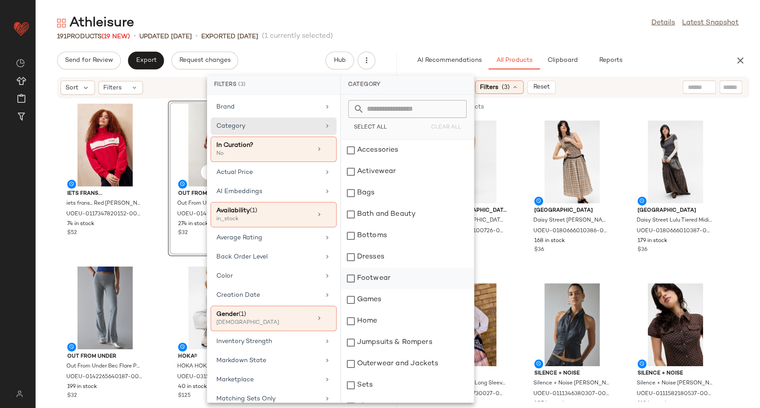
scroll to position [185, 0]
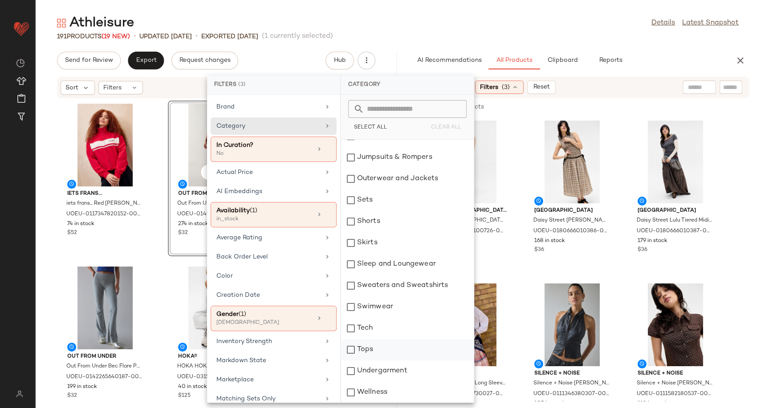
click at [364, 350] on div "Tops" at bounding box center [407, 349] width 133 height 21
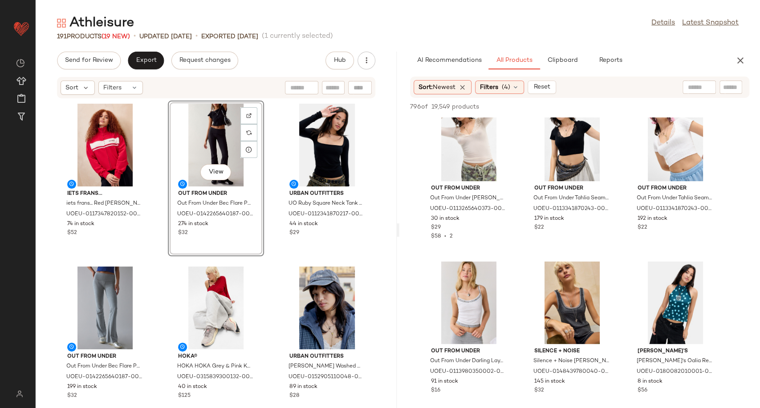
scroll to position [3165, 0]
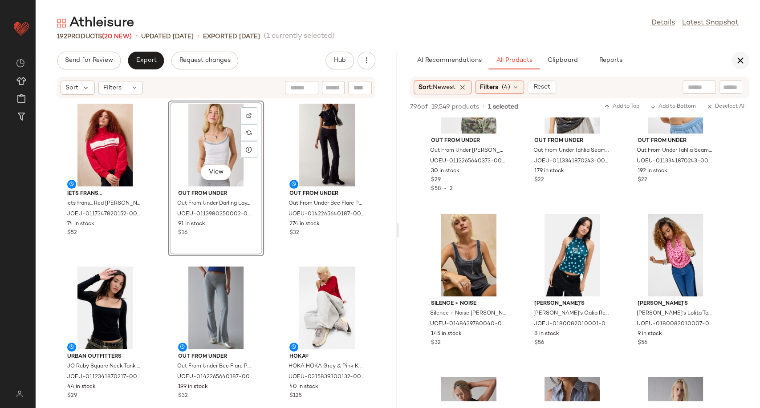
click at [742, 61] on icon "button" at bounding box center [740, 60] width 11 height 11
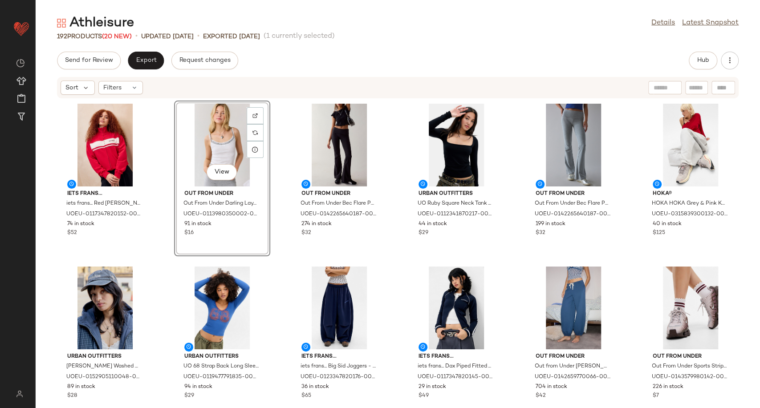
click at [396, 147] on div "iets frans... iets frans... Red Dylan Oversized Track Top - Red M at Urban Outf…" at bounding box center [398, 248] width 724 height 299
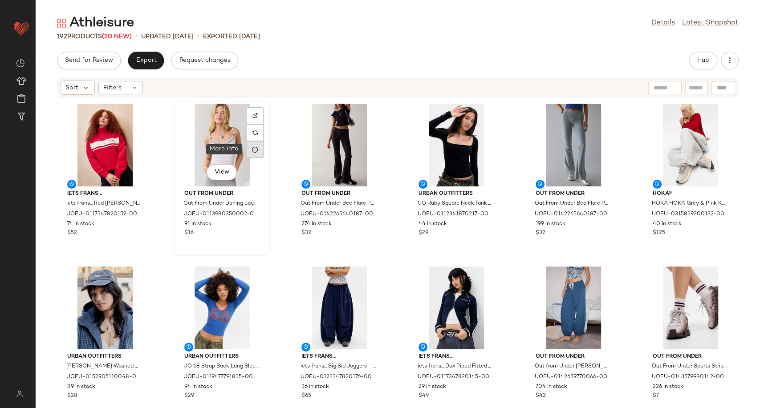
click at [250, 149] on div at bounding box center [255, 149] width 17 height 17
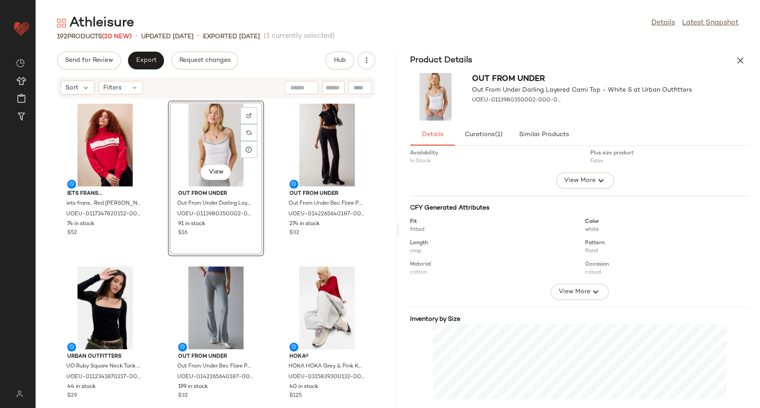
scroll to position [101, 0]
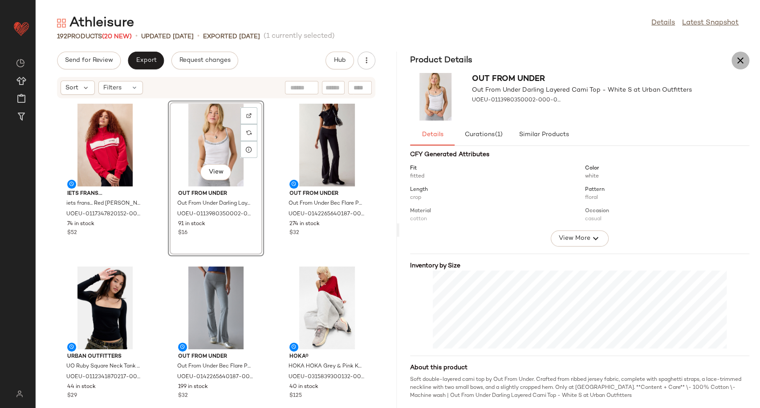
click at [738, 65] on icon "button" at bounding box center [740, 60] width 11 height 11
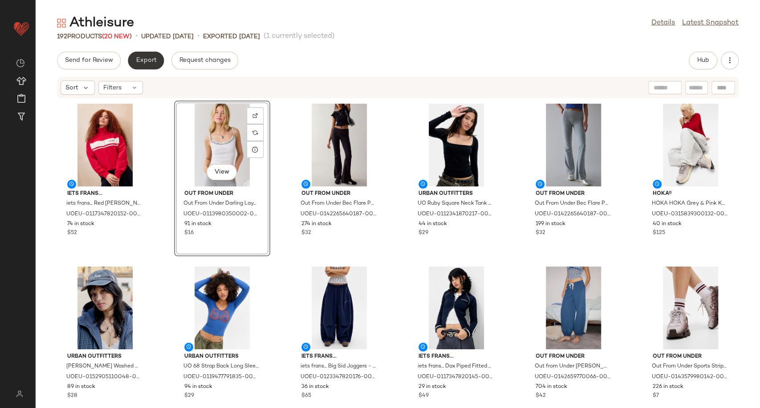
click at [140, 64] on span "Export" at bounding box center [145, 60] width 21 height 7
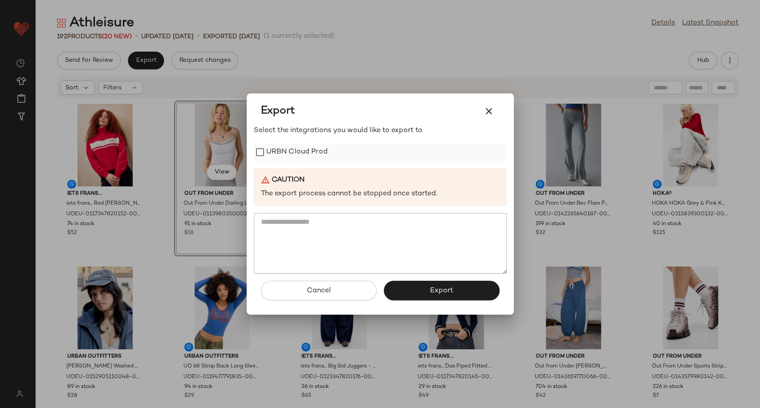
click at [305, 154] on label "URBN Cloud Prod" at bounding box center [296, 152] width 61 height 18
click at [422, 288] on button "Export" at bounding box center [442, 291] width 116 height 20
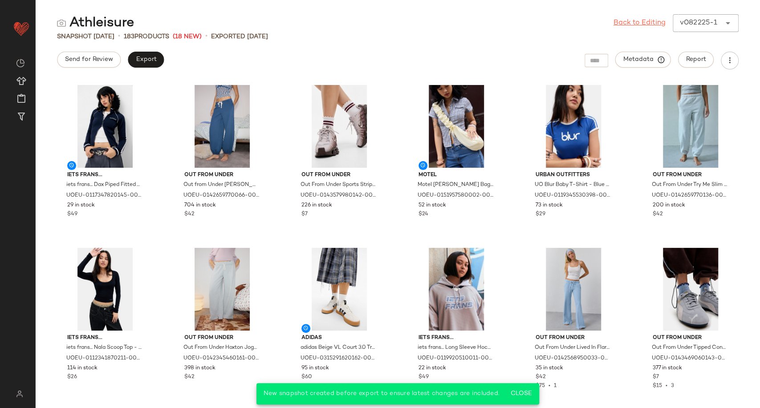
click at [630, 21] on link "Back to Editing" at bounding box center [639, 23] width 52 height 11
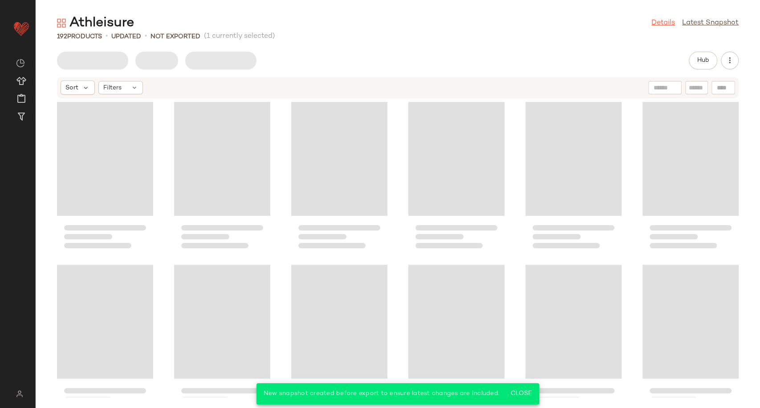
click at [657, 22] on link "Details" at bounding box center [663, 23] width 24 height 11
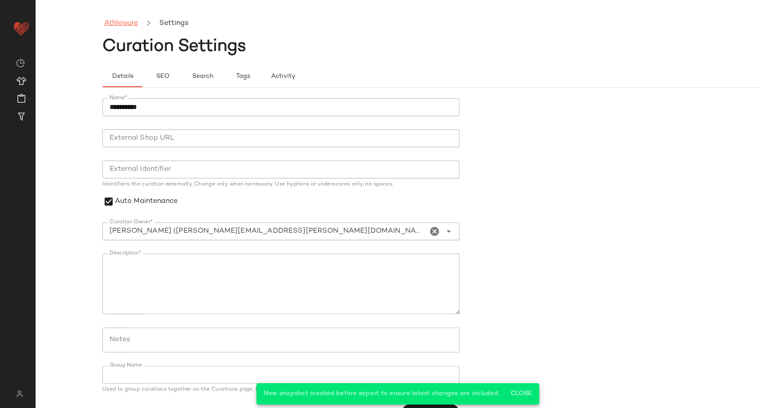
click at [134, 20] on link "Athleisure" at bounding box center [121, 24] width 34 height 12
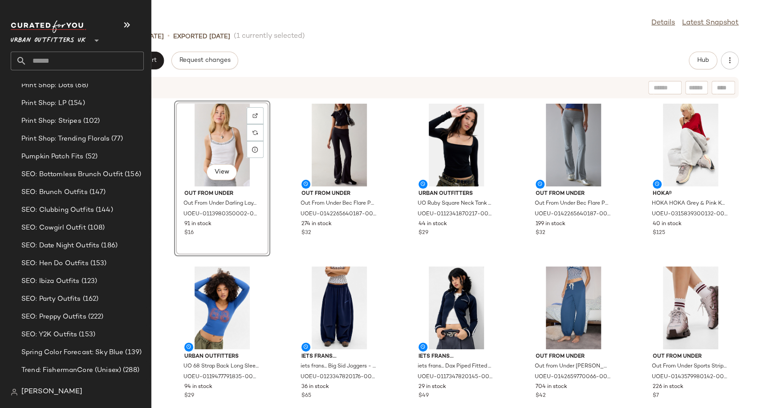
scroll to position [2744, 0]
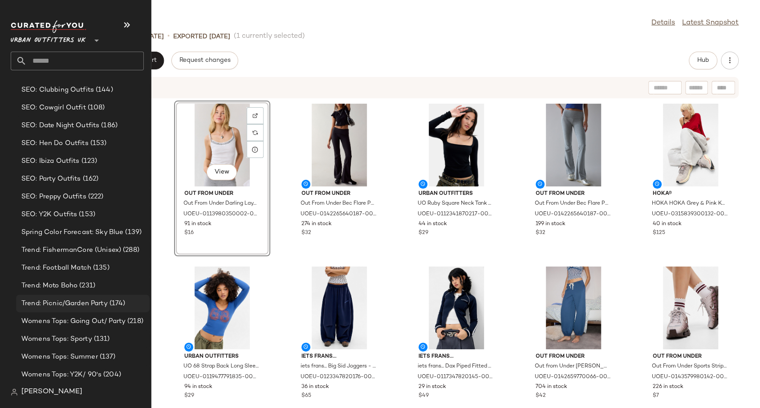
click at [69, 302] on span "Trend: Picnic/Garden Party" at bounding box center [64, 304] width 86 height 10
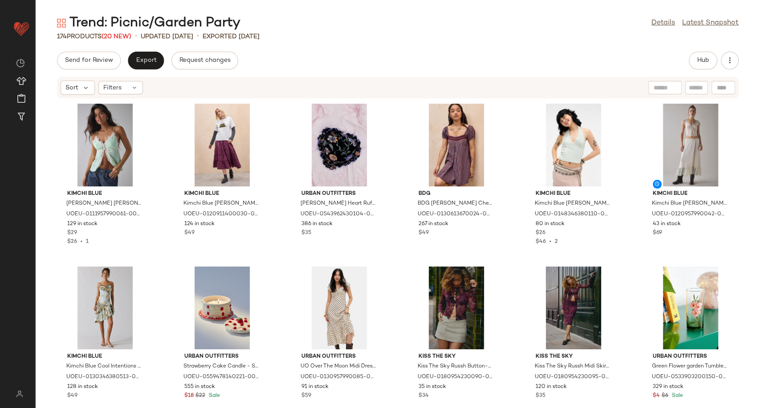
drag, startPoint x: 562, startPoint y: 49, endPoint x: 649, endPoint y: 11, distance: 95.7
click at [565, 49] on div "Trend: Picnic/Garden Party Details Latest Snapshot 174 Products (20 New) • upda…" at bounding box center [398, 211] width 724 height 394
click at [659, 29] on div "Trend: Picnic/Garden Party Details Latest Snapshot" at bounding box center [398, 23] width 724 height 18
click at [660, 23] on link "Details" at bounding box center [663, 23] width 24 height 11
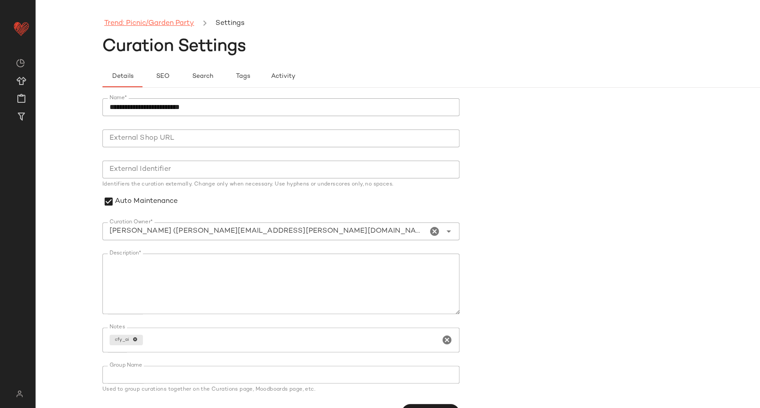
click at [133, 23] on link "Trend: Picnic/Garden Party" at bounding box center [149, 24] width 90 height 12
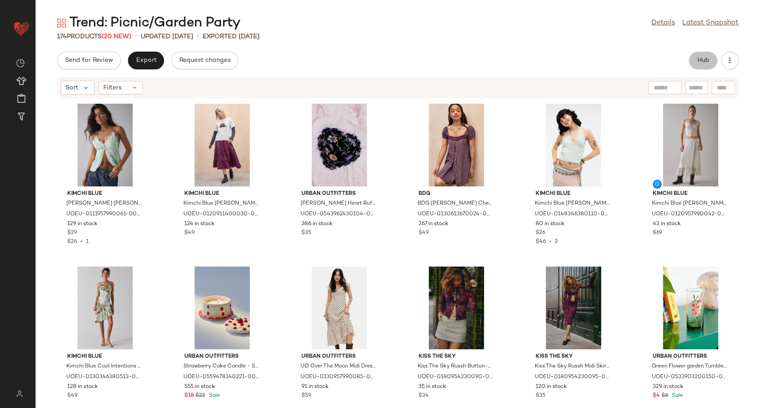
click at [696, 65] on button "Hub" at bounding box center [703, 61] width 28 height 18
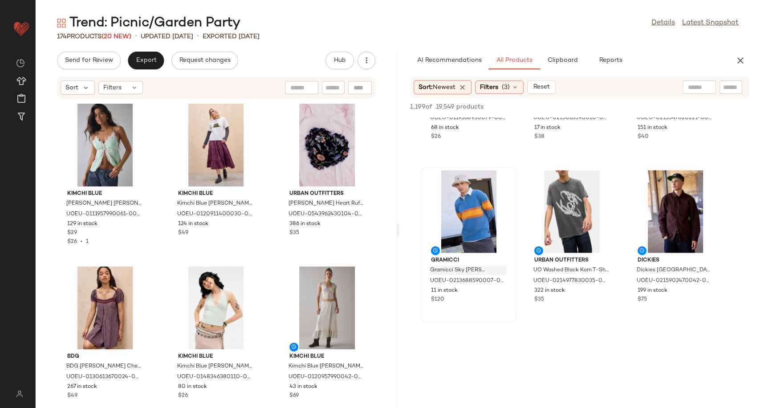
scroll to position [989, 0]
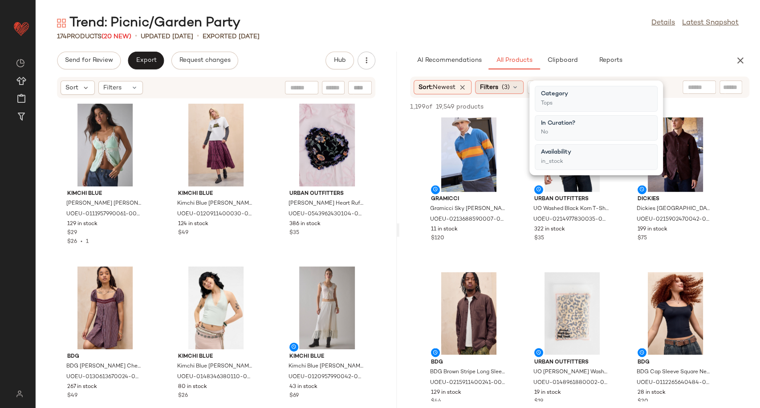
click at [502, 89] on div "Filters (3)" at bounding box center [499, 87] width 49 height 13
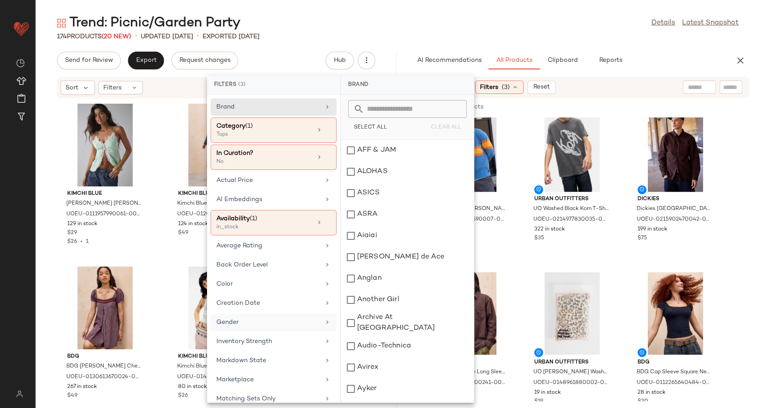
click at [249, 321] on div "Gender" at bounding box center [268, 322] width 104 height 9
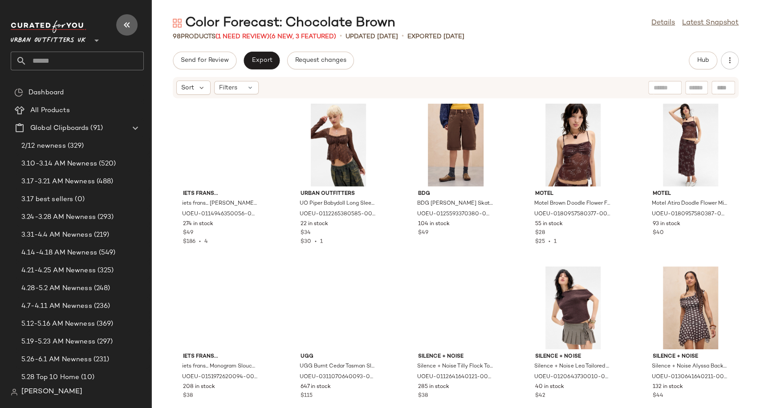
click at [128, 25] on icon "button" at bounding box center [127, 25] width 11 height 11
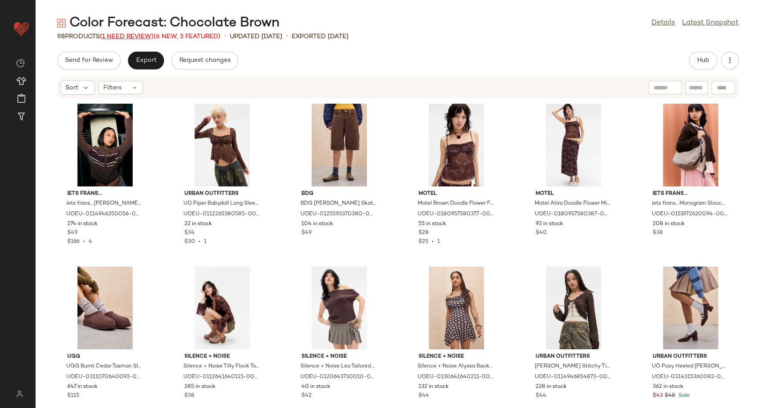
click at [135, 35] on span "(1 Need Review)" at bounding box center [127, 36] width 54 height 7
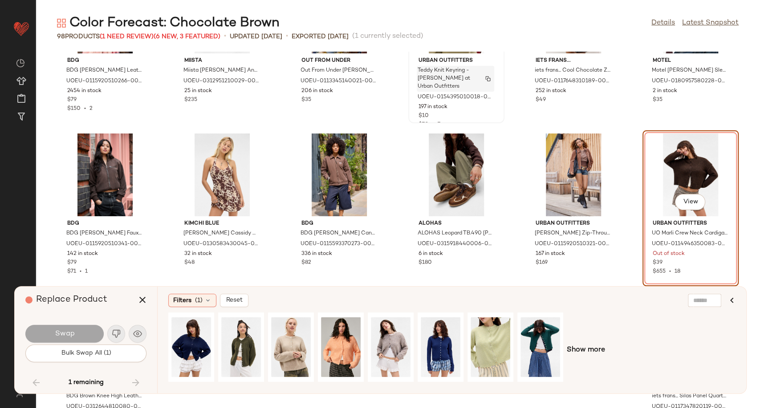
scroll to position [2379, 0]
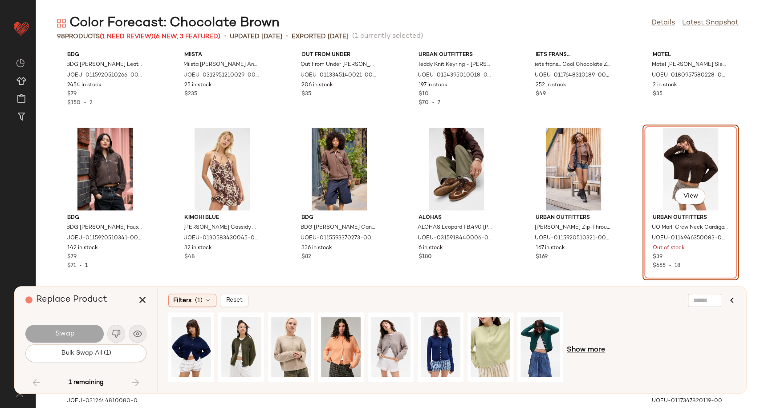
click at [580, 351] on span "Show more" at bounding box center [586, 350] width 38 height 11
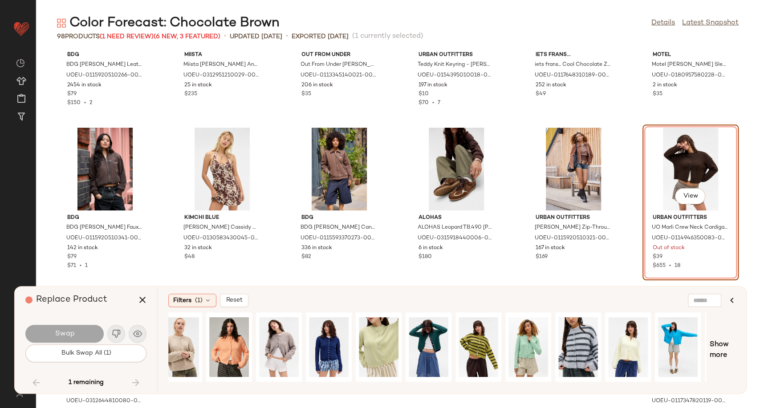
scroll to position [0, 0]
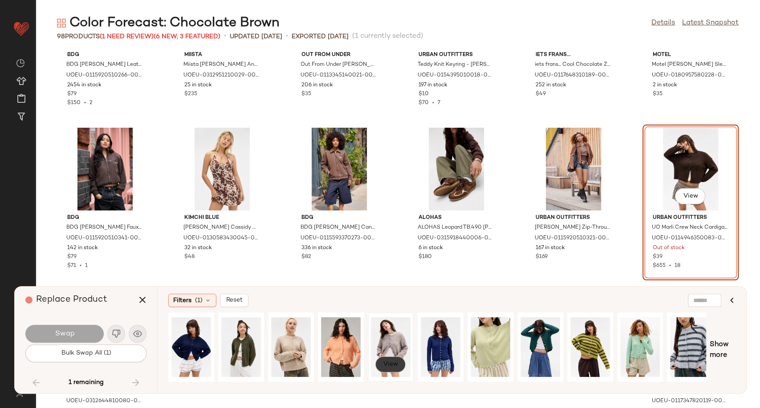
click at [392, 365] on span "View" at bounding box center [390, 364] width 15 height 7
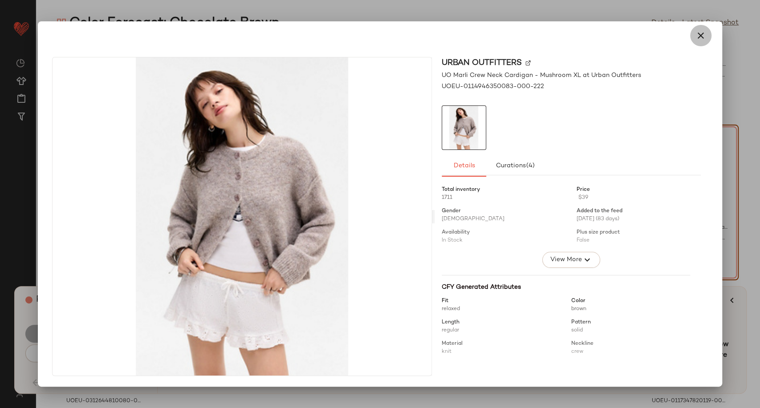
click at [698, 40] on icon "button" at bounding box center [700, 35] width 11 height 11
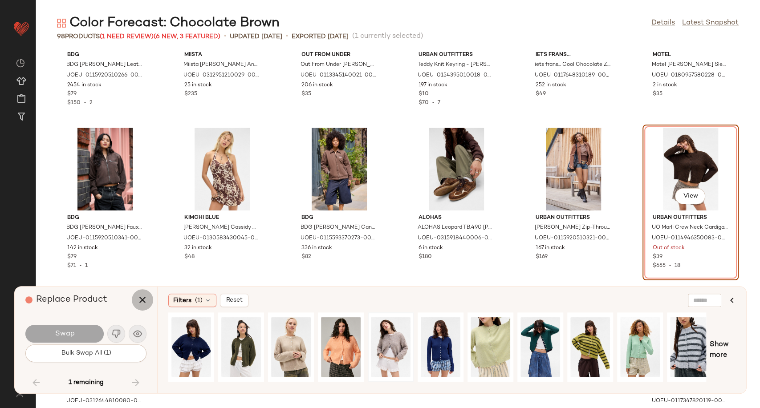
click at [139, 301] on icon "button" at bounding box center [142, 300] width 11 height 11
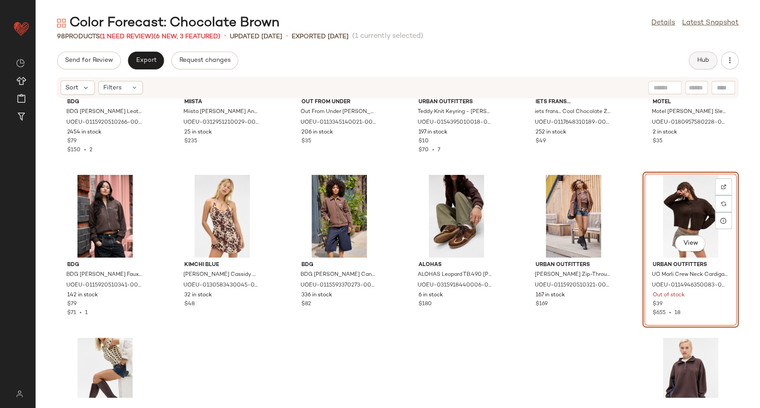
click at [705, 62] on span "Hub" at bounding box center [703, 60] width 12 height 7
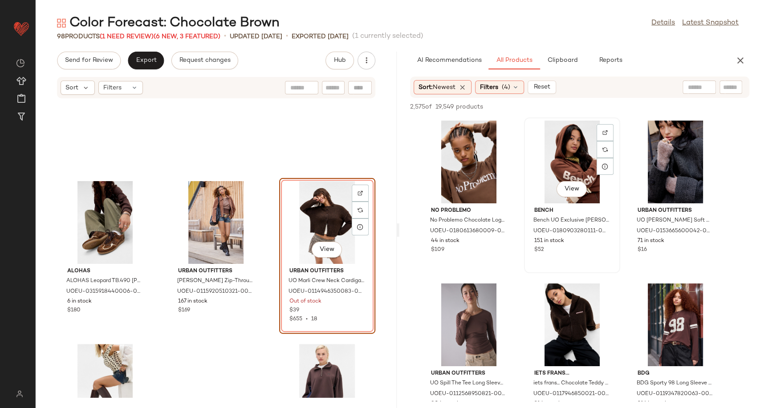
scroll to position [49, 0]
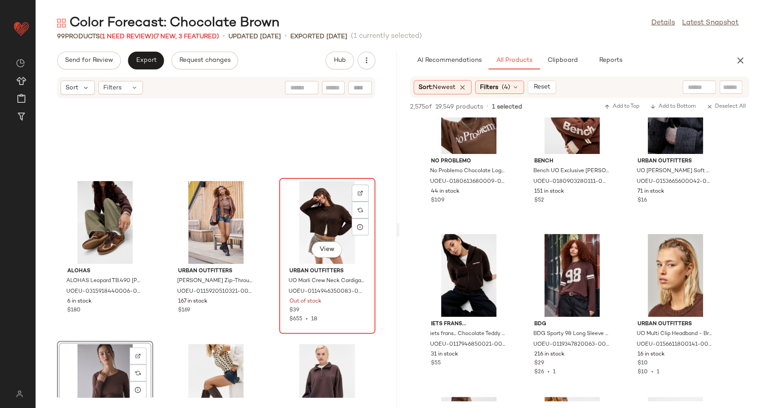
click at [314, 223] on div "View" at bounding box center [327, 222] width 90 height 83
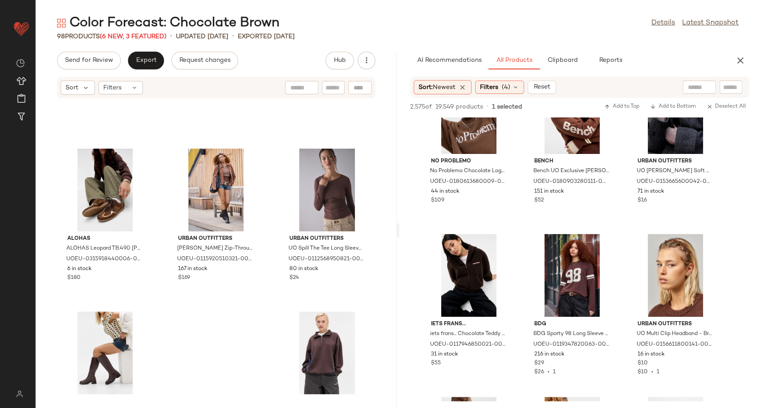
scroll to position [5029, 0]
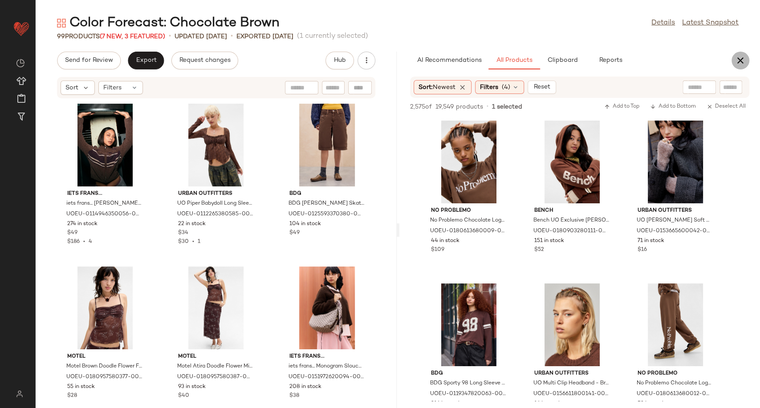
click at [734, 63] on button "button" at bounding box center [740, 61] width 18 height 18
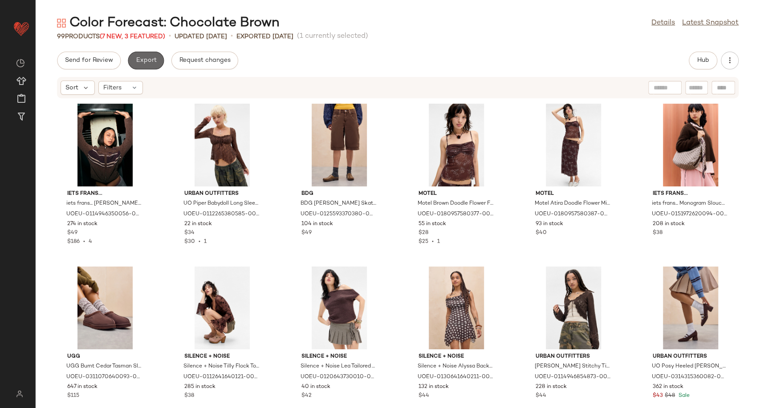
click at [138, 58] on span "Export" at bounding box center [145, 60] width 21 height 7
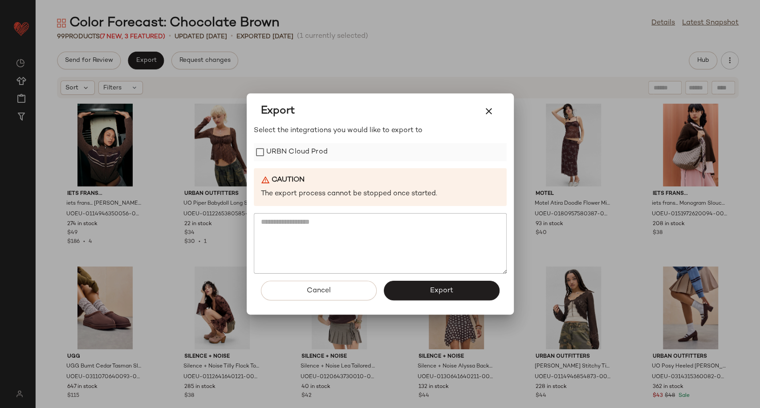
click at [291, 148] on label "URBN Cloud Prod" at bounding box center [296, 152] width 61 height 18
click at [423, 292] on button "Export" at bounding box center [442, 291] width 116 height 20
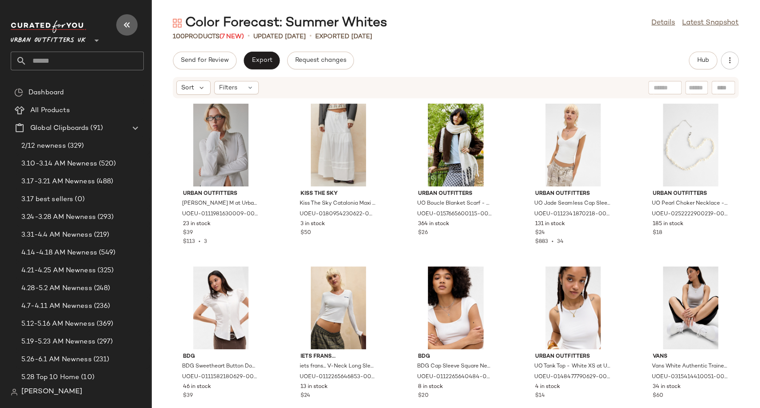
click at [132, 25] on icon "button" at bounding box center [127, 25] width 11 height 11
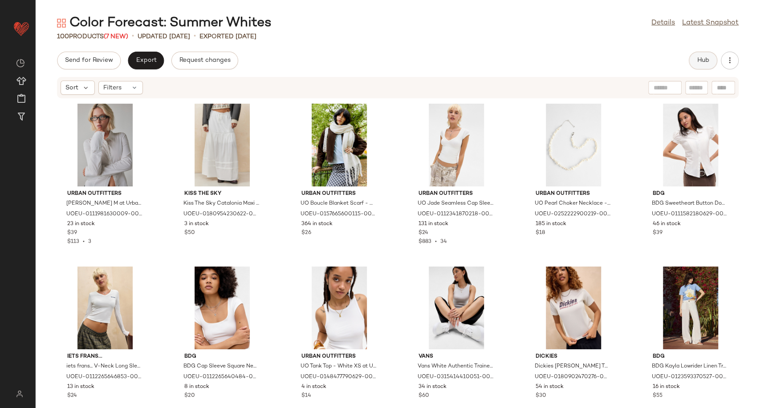
click at [702, 57] on span "Hub" at bounding box center [703, 60] width 12 height 7
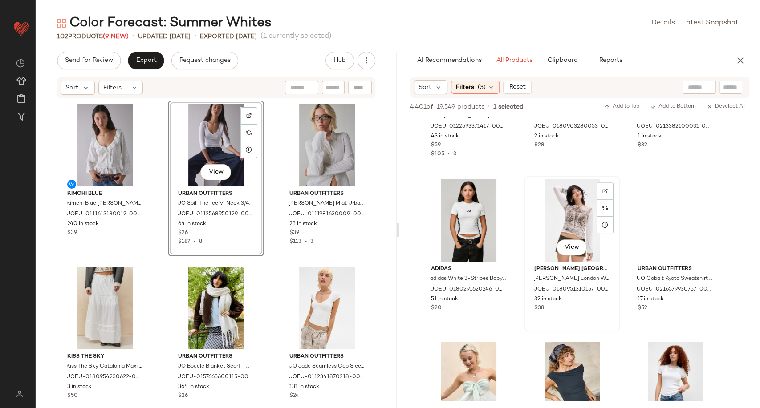
scroll to position [643, 0]
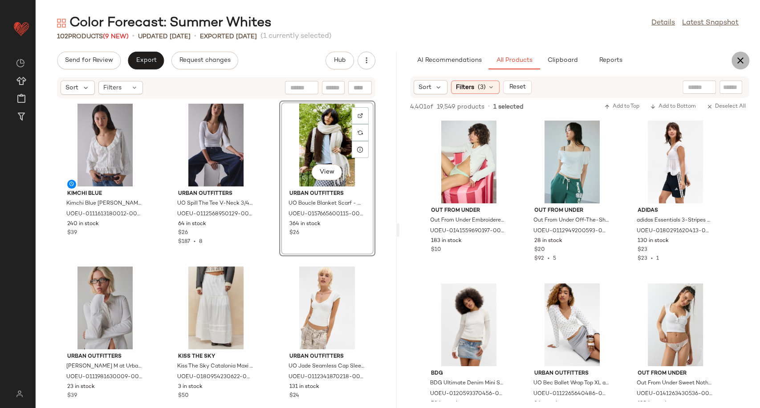
drag, startPoint x: 742, startPoint y: 62, endPoint x: 673, endPoint y: 65, distance: 68.6
click at [741, 62] on icon "button" at bounding box center [740, 60] width 11 height 11
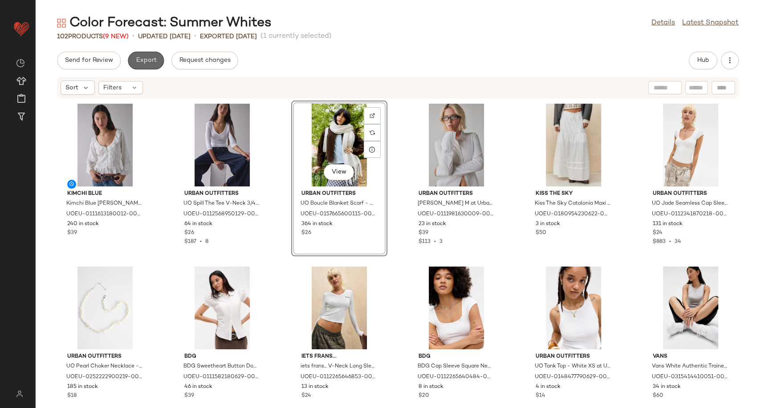
click at [145, 61] on span "Export" at bounding box center [145, 60] width 21 height 7
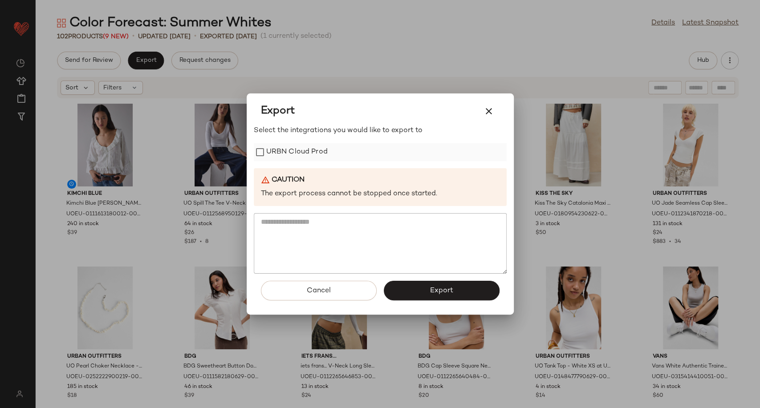
click at [275, 150] on label "URBN Cloud Prod" at bounding box center [296, 152] width 61 height 18
click at [416, 294] on button "Export" at bounding box center [442, 291] width 116 height 20
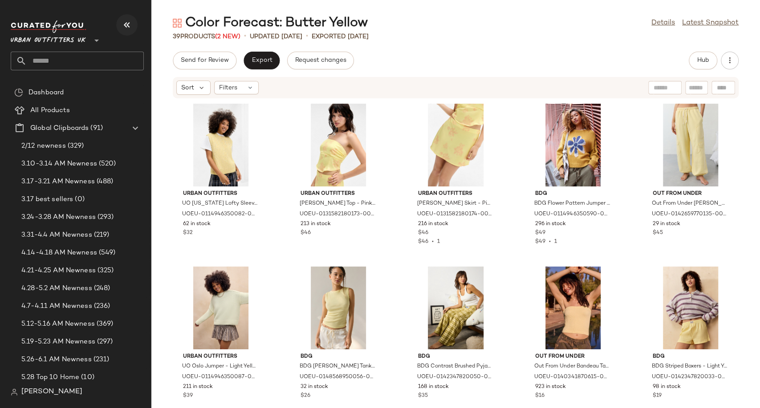
click at [121, 22] on button "button" at bounding box center [126, 24] width 21 height 21
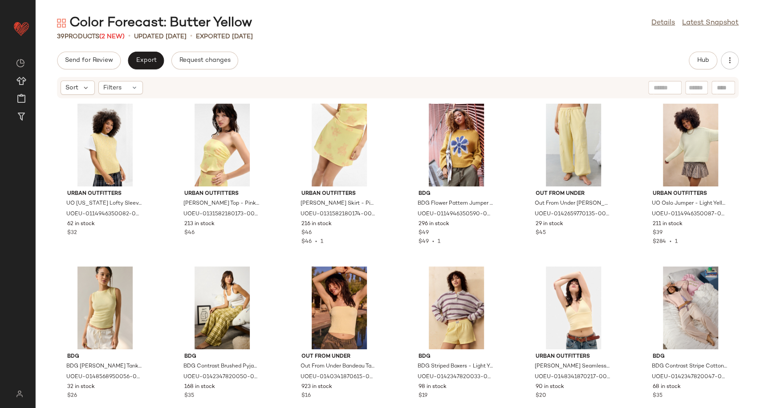
click at [685, 58] on div "Send for Review Export Request changes Hub" at bounding box center [397, 61] width 681 height 18
click at [691, 61] on button "Hub" at bounding box center [703, 61] width 28 height 18
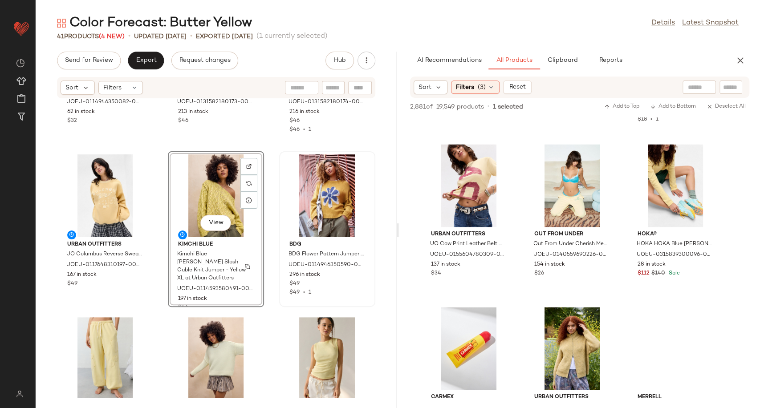
scroll to position [148, 0]
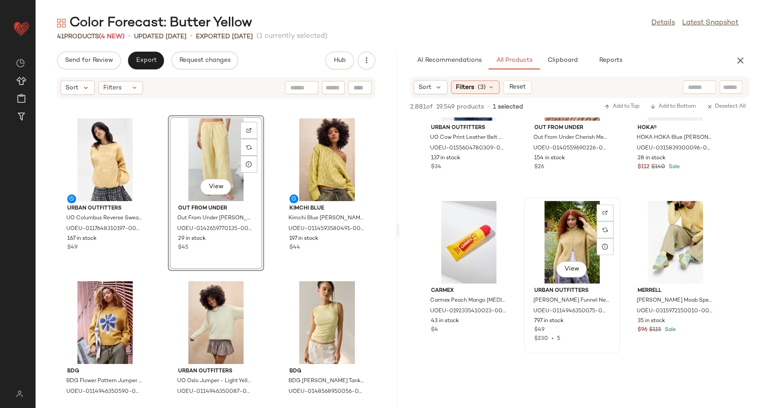
scroll to position [940, 0]
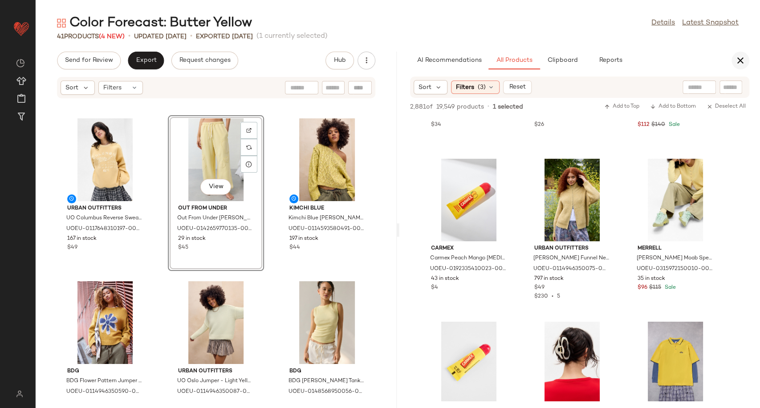
click at [738, 52] on button "button" at bounding box center [740, 61] width 18 height 18
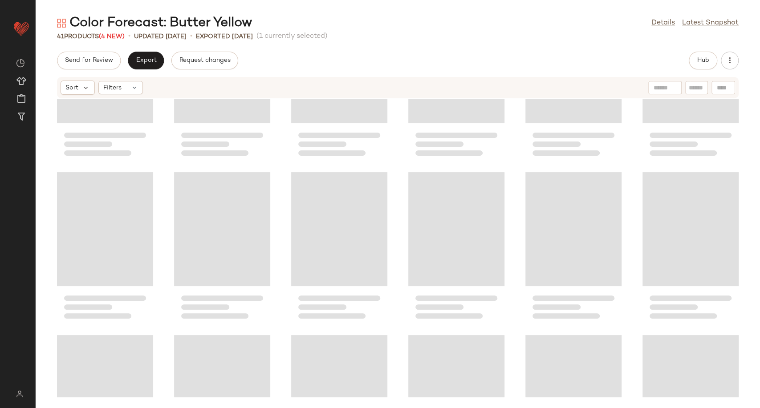
scroll to position [0, 0]
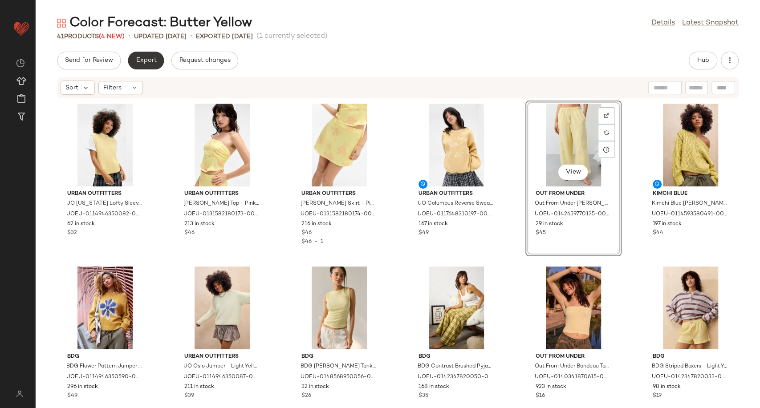
click at [158, 66] on button "Export" at bounding box center [146, 61] width 36 height 18
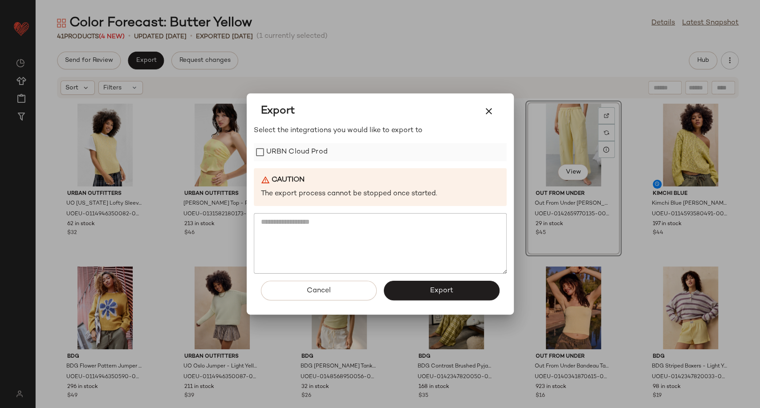
click at [271, 147] on label "URBN Cloud Prod" at bounding box center [296, 152] width 61 height 18
click at [442, 292] on span "Export" at bounding box center [441, 291] width 24 height 8
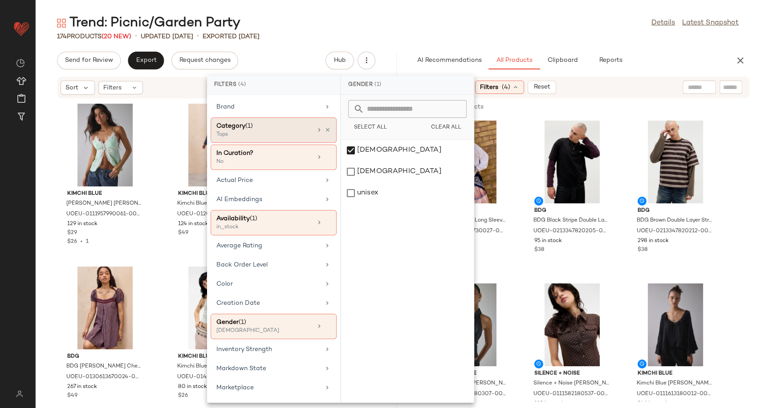
scroll to position [989, 0]
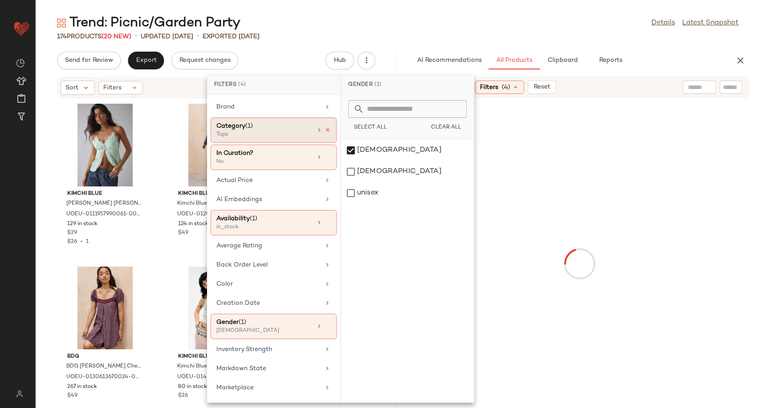
click at [324, 127] on icon at bounding box center [327, 130] width 6 height 6
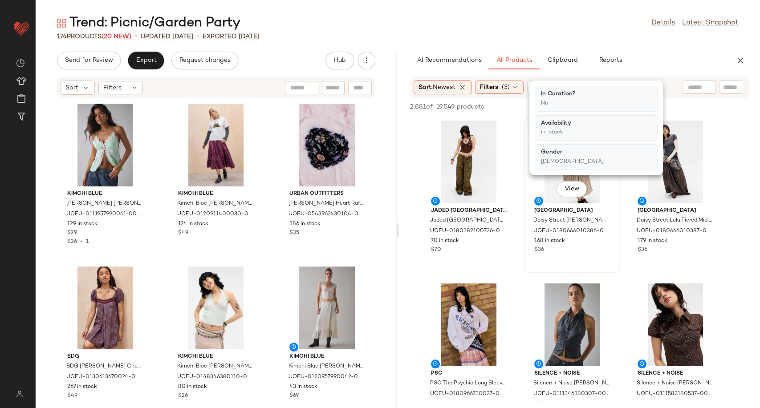
click at [528, 245] on div "[GEOGRAPHIC_DATA] [PERSON_NAME] Check Midi Dress - Brown L at Urban Outfitters …" at bounding box center [572, 229] width 90 height 52
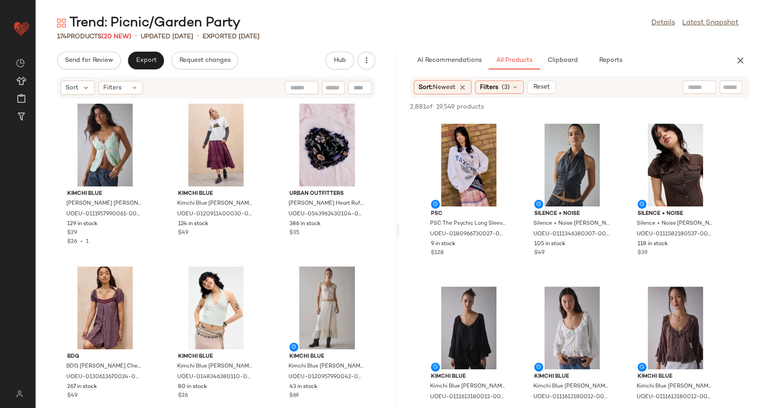
scroll to position [198, 0]
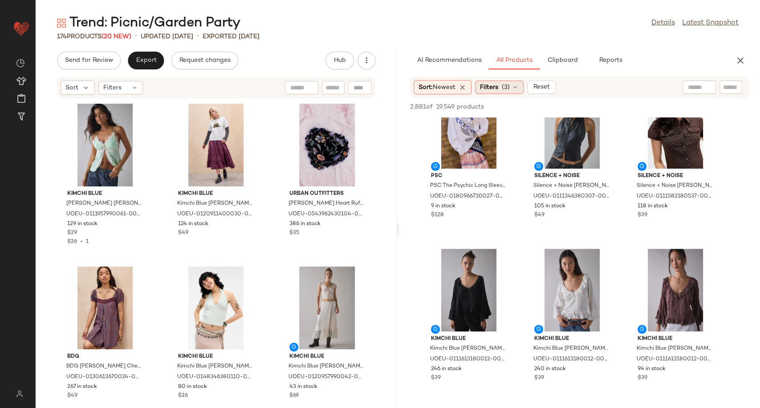
click at [512, 90] on div "Filters (3)" at bounding box center [499, 87] width 49 height 13
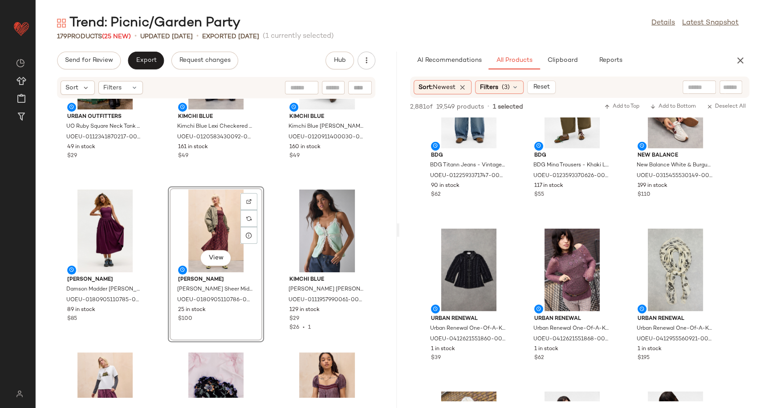
scroll to position [148, 0]
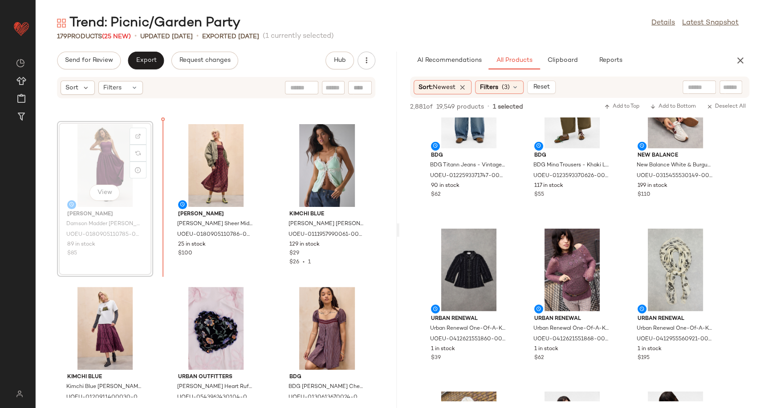
scroll to position [140, 0]
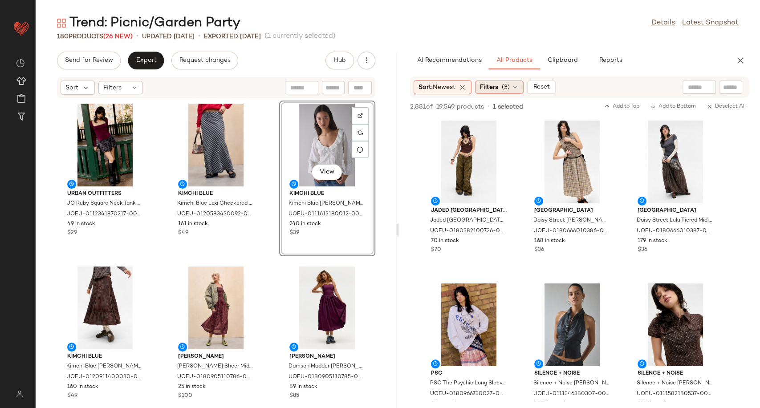
click at [518, 84] on icon at bounding box center [514, 87] width 7 height 7
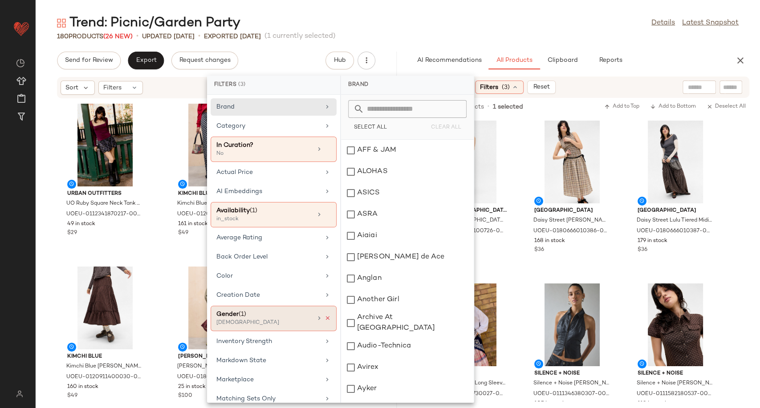
click at [325, 319] on icon at bounding box center [327, 318] width 6 height 6
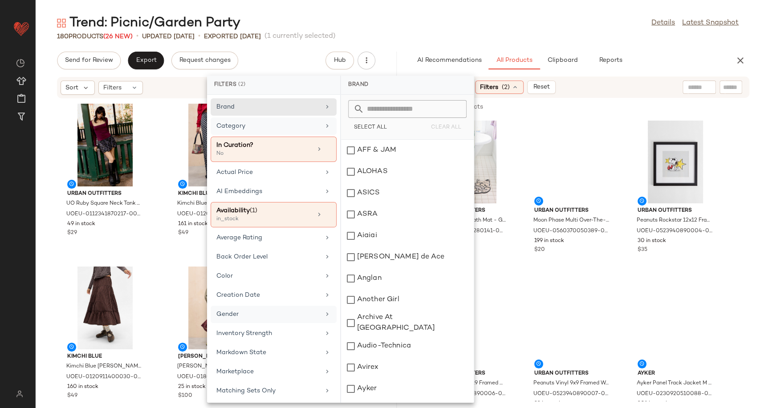
click at [311, 128] on div "Category" at bounding box center [268, 126] width 104 height 9
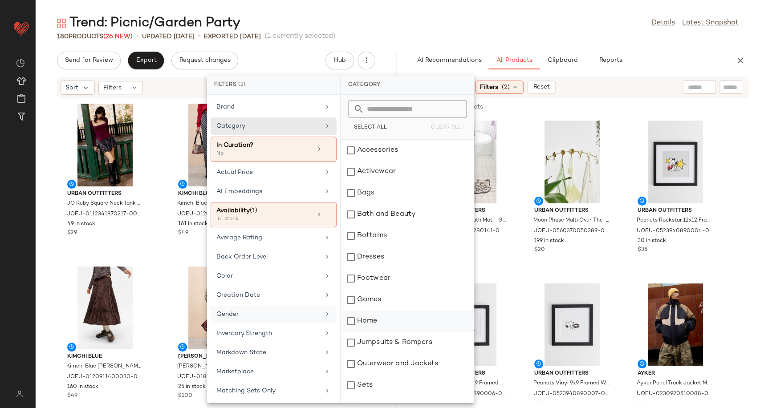
click at [380, 318] on div "Home" at bounding box center [407, 321] width 133 height 21
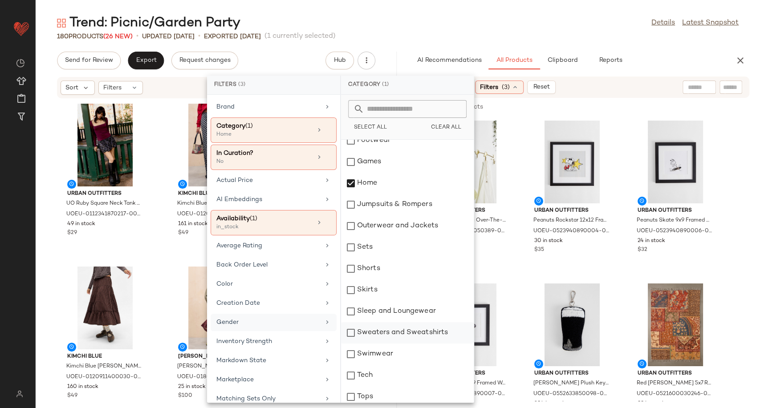
scroll to position [148, 0]
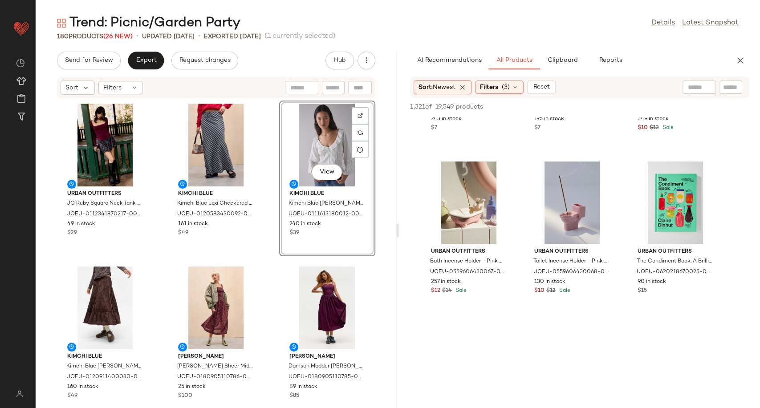
scroll to position [3709, 0]
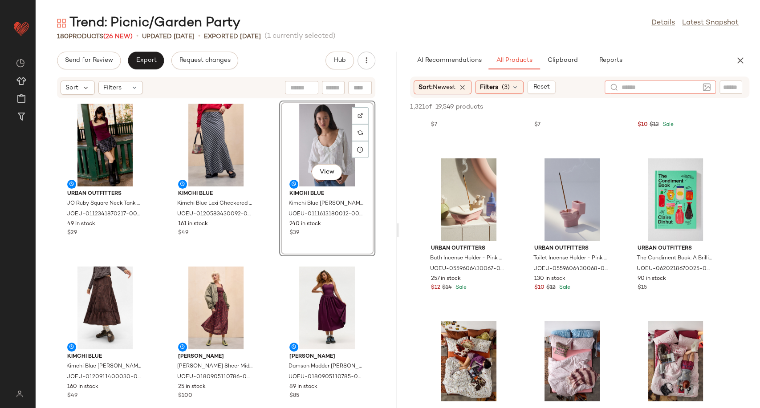
click at [697, 89] on input "text" at bounding box center [659, 87] width 77 height 9
type input "******"
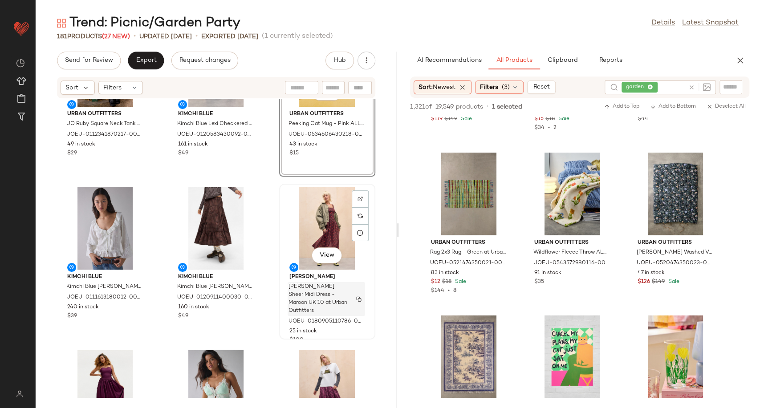
scroll to position [0, 0]
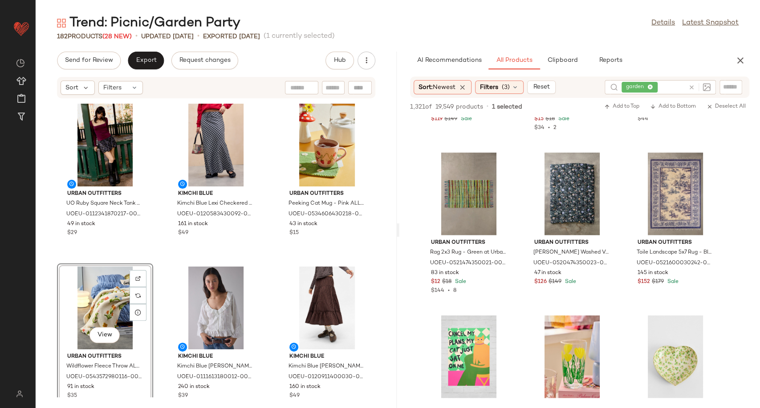
click at [266, 321] on div "Urban Outfitters UO Ruby Square Neck Tank Top - Maroon S/M at Urban Outfitters …" at bounding box center [216, 248] width 361 height 299
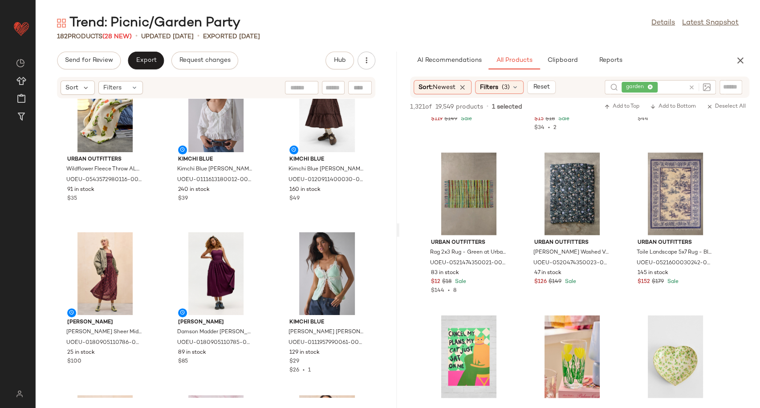
scroll to position [254, 0]
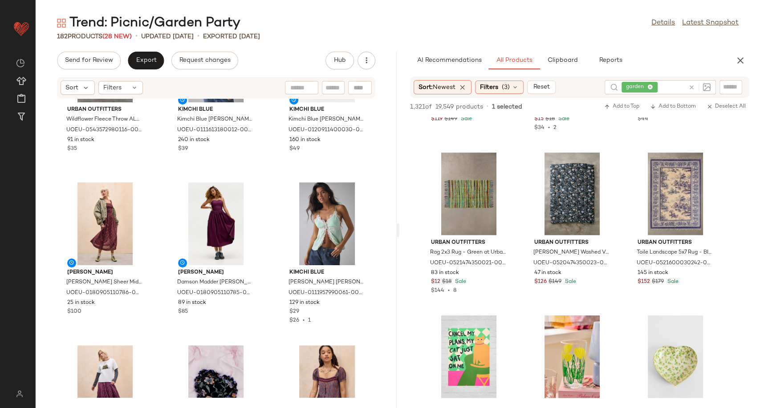
click at [689, 87] on icon at bounding box center [691, 87] width 7 height 7
click at [521, 81] on div "Filters (3)" at bounding box center [499, 87] width 49 height 13
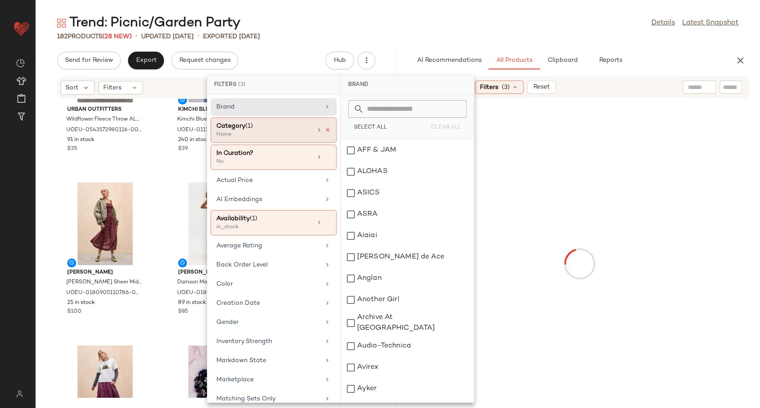
click at [324, 127] on icon at bounding box center [327, 130] width 6 height 6
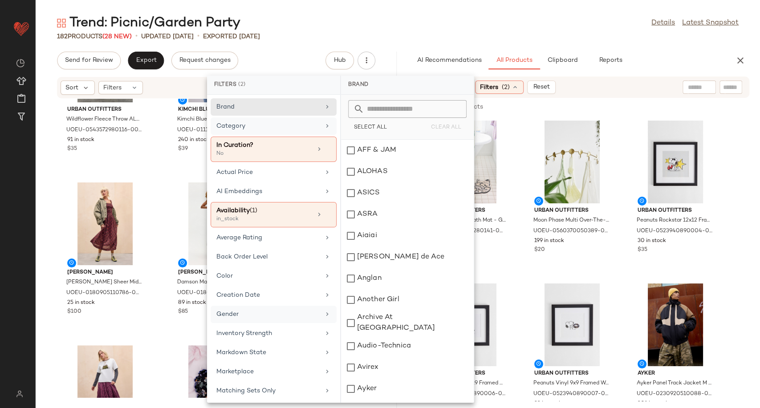
click at [274, 318] on div "Gender" at bounding box center [268, 314] width 104 height 9
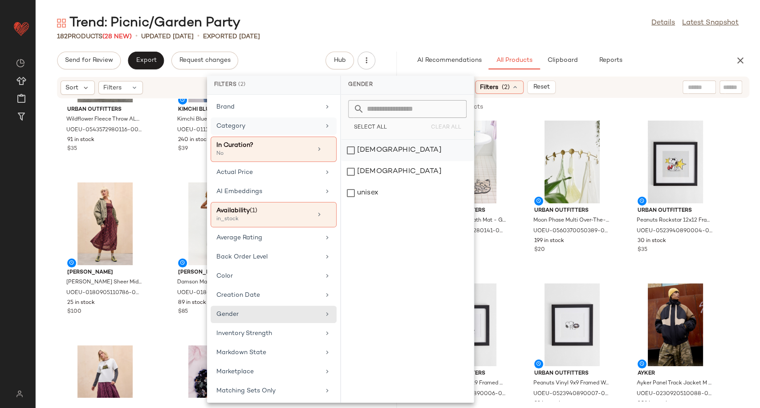
click at [370, 161] on div "[DEMOGRAPHIC_DATA]" at bounding box center [407, 171] width 133 height 21
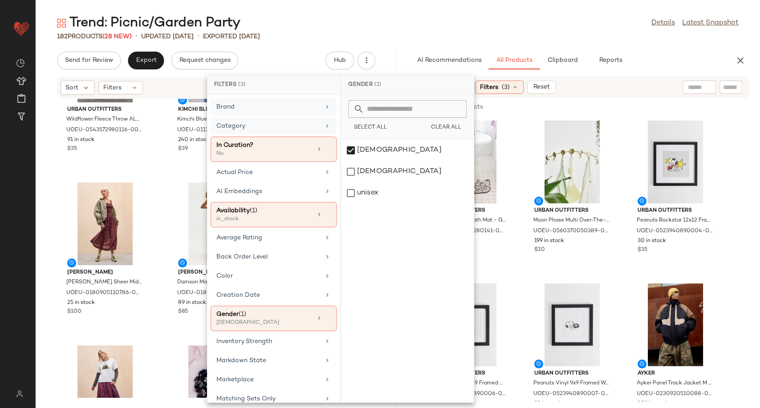
click at [286, 110] on div "Brand" at bounding box center [268, 106] width 104 height 9
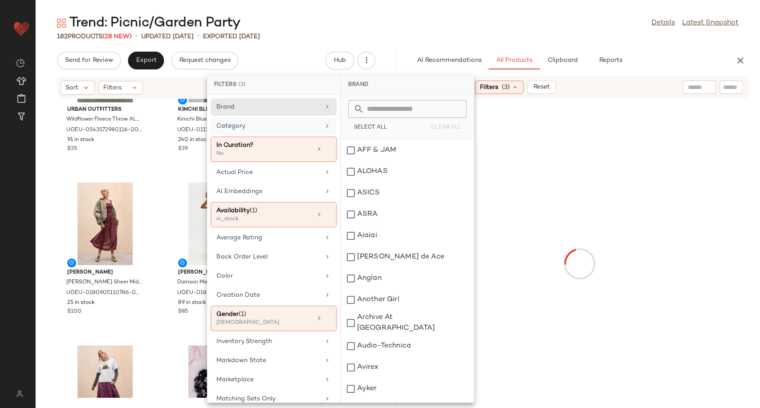
click at [292, 127] on div "Category" at bounding box center [268, 126] width 104 height 9
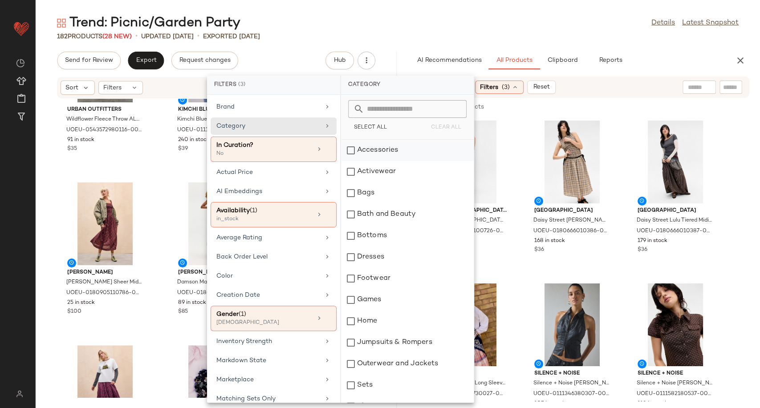
click at [383, 151] on div "Accessories" at bounding box center [407, 150] width 133 height 21
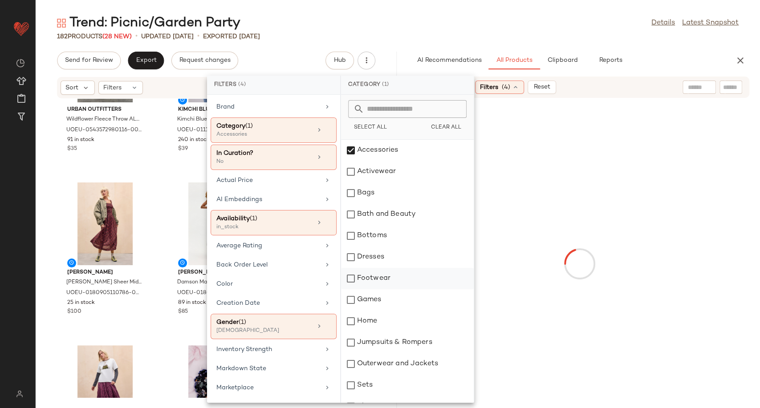
click at [384, 275] on div "Footwear" at bounding box center [407, 278] width 133 height 21
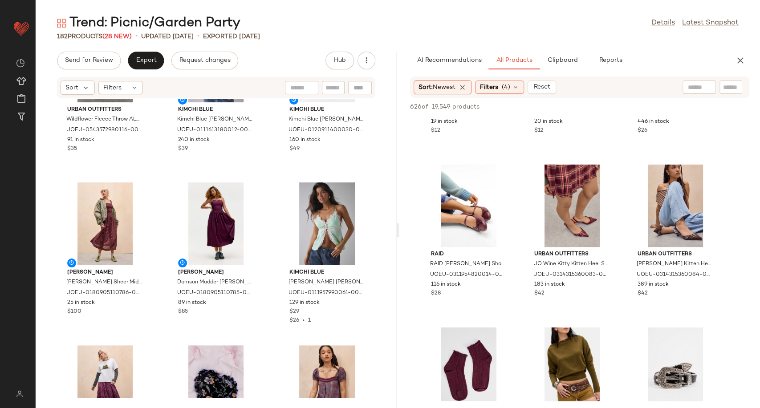
scroll to position [940, 0]
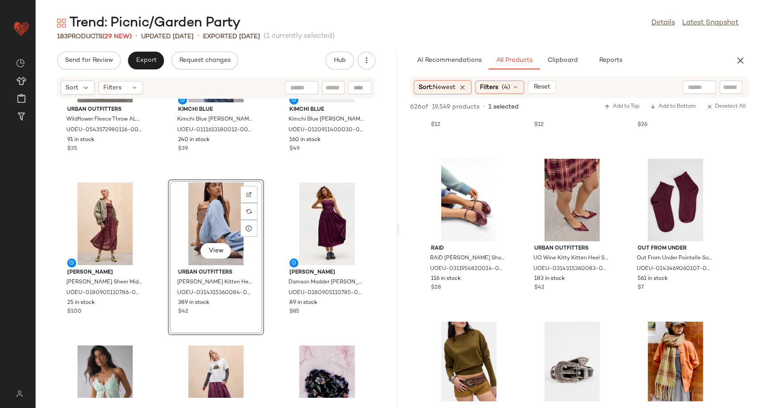
click at [269, 264] on div "Urban Outfitters Wildflower Fleece Throw ALL at Urban Outfitters UOEU-054357298…" at bounding box center [216, 248] width 361 height 299
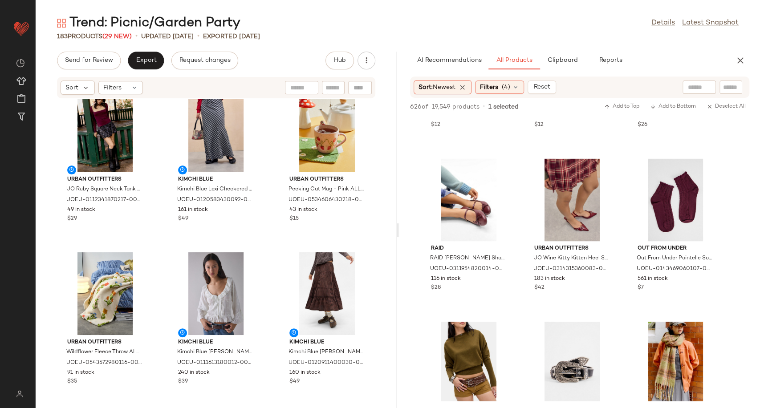
scroll to position [0, 0]
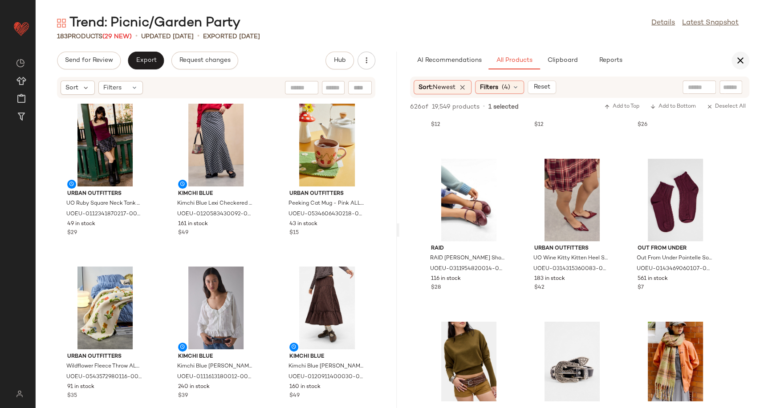
click at [738, 61] on icon "button" at bounding box center [740, 60] width 11 height 11
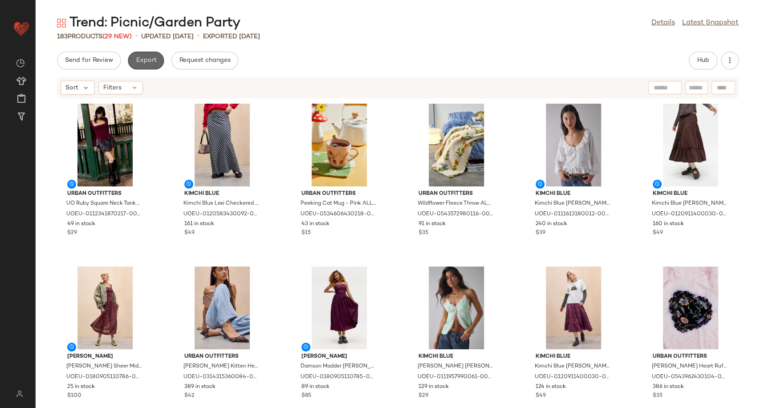
click at [151, 59] on span "Export" at bounding box center [145, 60] width 21 height 7
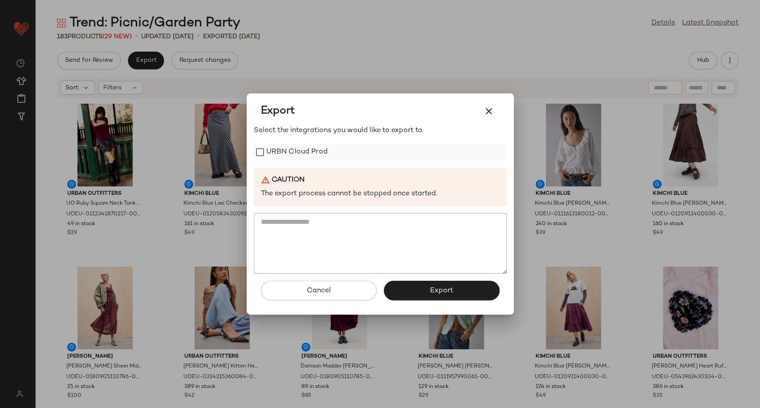
click at [311, 153] on label "URBN Cloud Prod" at bounding box center [296, 152] width 61 height 18
click at [417, 292] on button "Export" at bounding box center [442, 291] width 116 height 20
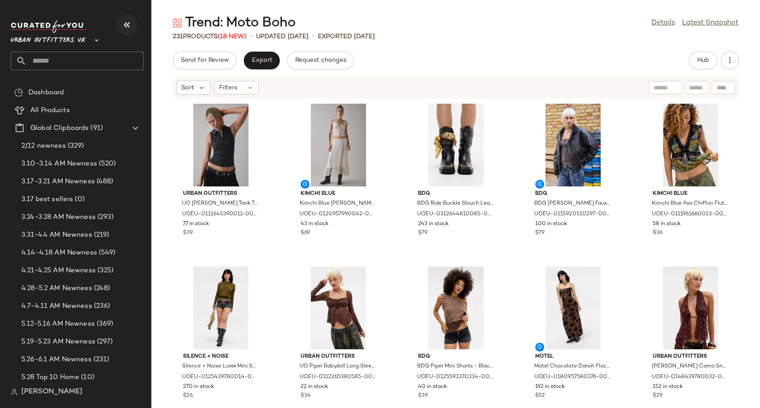
click at [128, 27] on icon "button" at bounding box center [127, 25] width 11 height 11
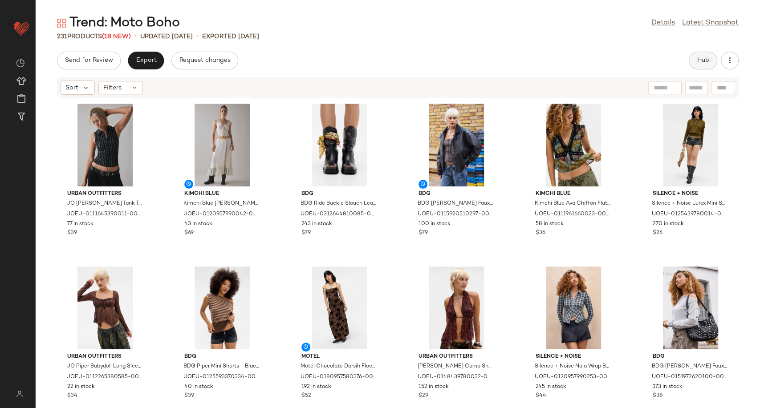
click at [701, 56] on button "Hub" at bounding box center [703, 61] width 28 height 18
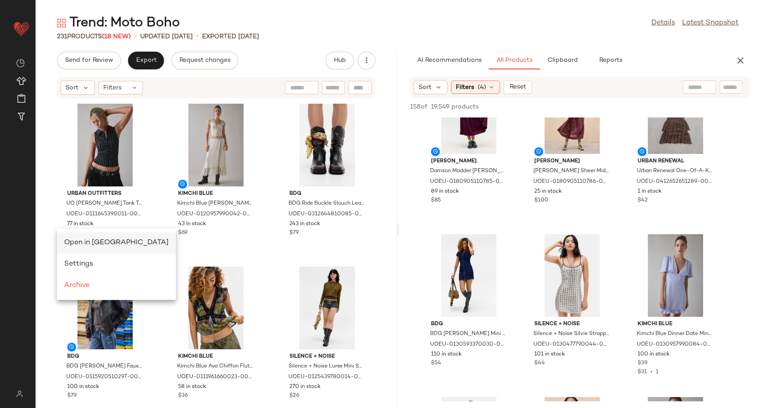
click at [77, 245] on span "Open in [GEOGRAPHIC_DATA]" at bounding box center [116, 243] width 105 height 8
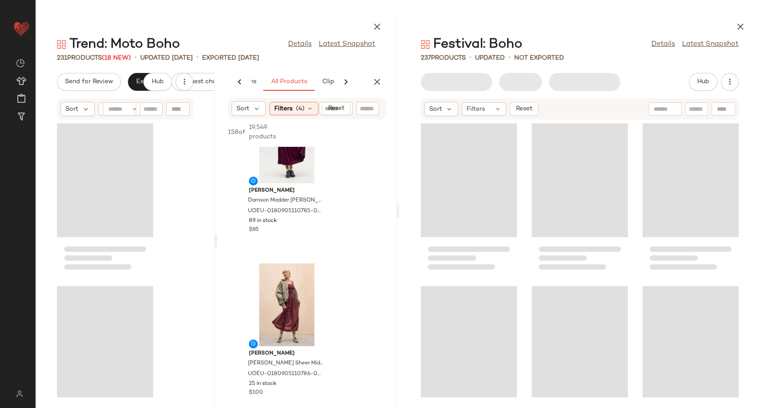
scroll to position [0, 66]
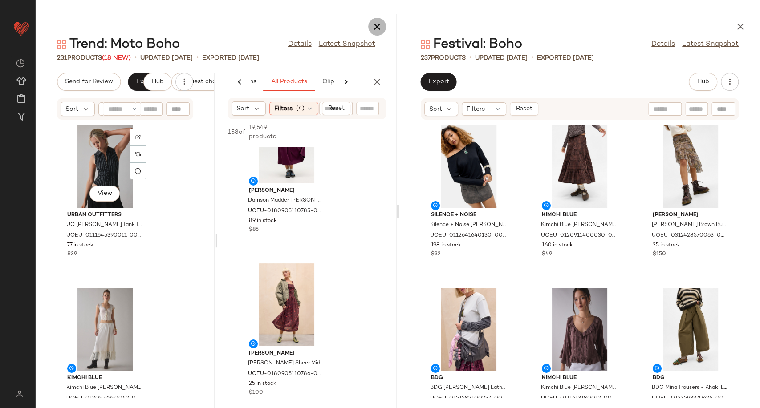
click at [380, 28] on icon "button" at bounding box center [377, 26] width 11 height 11
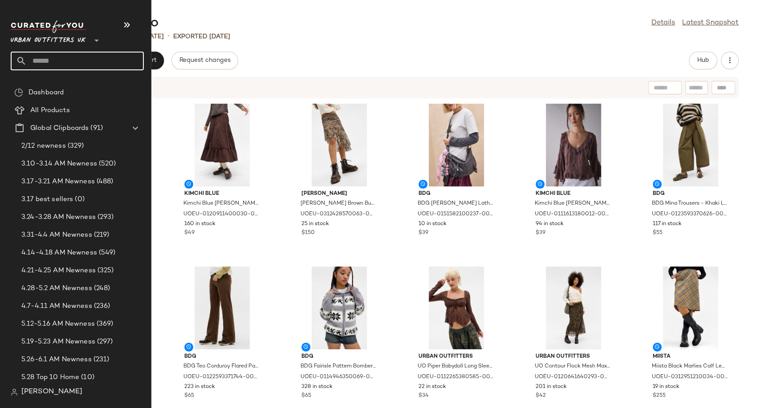
click at [67, 61] on input "text" at bounding box center [85, 61] width 117 height 19
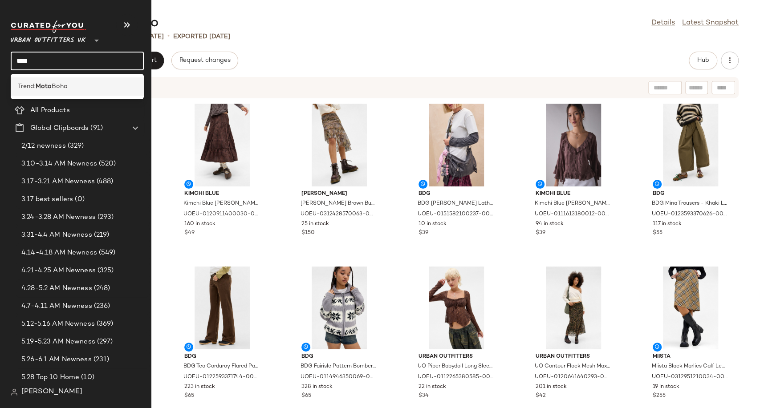
type input "****"
click at [57, 87] on span "Boho" at bounding box center [60, 86] width 16 height 9
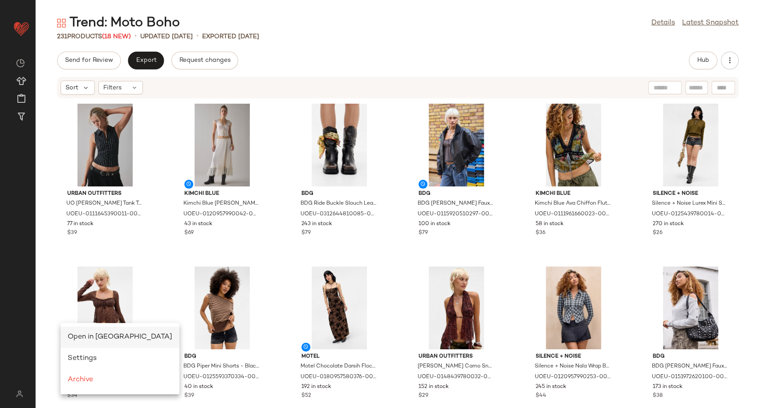
click at [75, 336] on span "Open in Split View" at bounding box center [120, 337] width 105 height 8
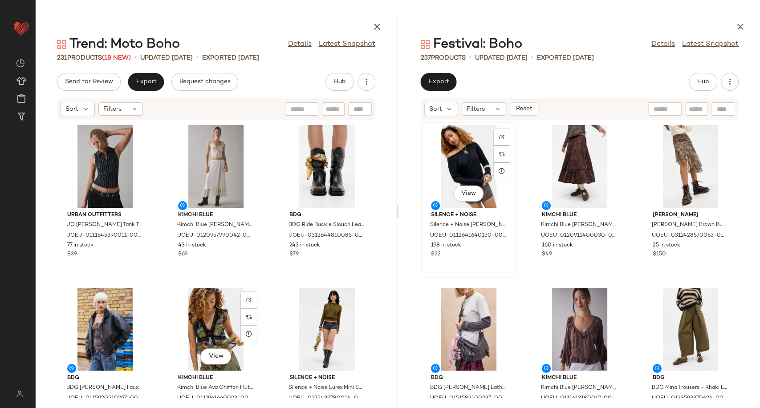
click at [465, 157] on div "View" at bounding box center [469, 166] width 90 height 83
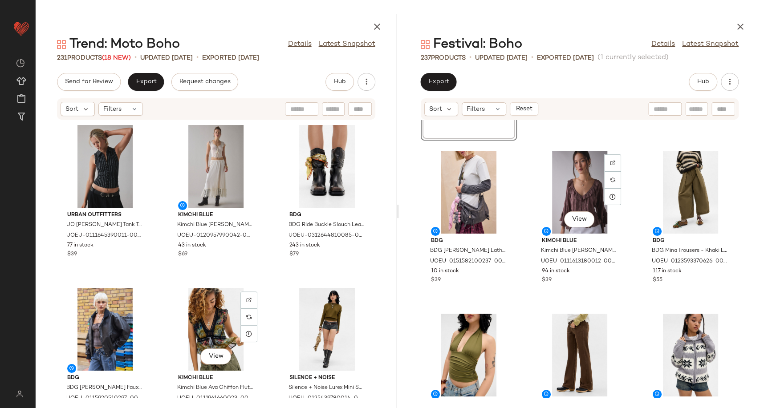
scroll to position [205, 0]
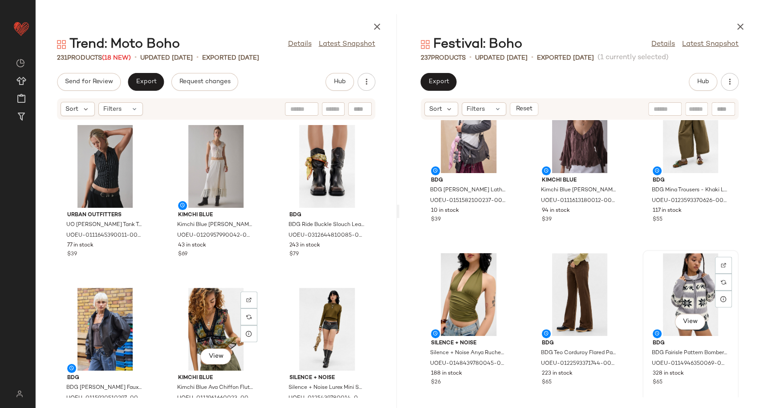
click at [685, 286] on div "View" at bounding box center [690, 294] width 90 height 83
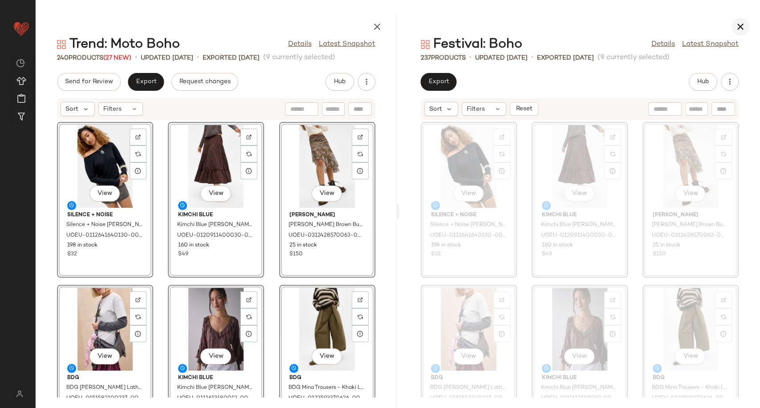
click at [736, 29] on icon "button" at bounding box center [740, 26] width 11 height 11
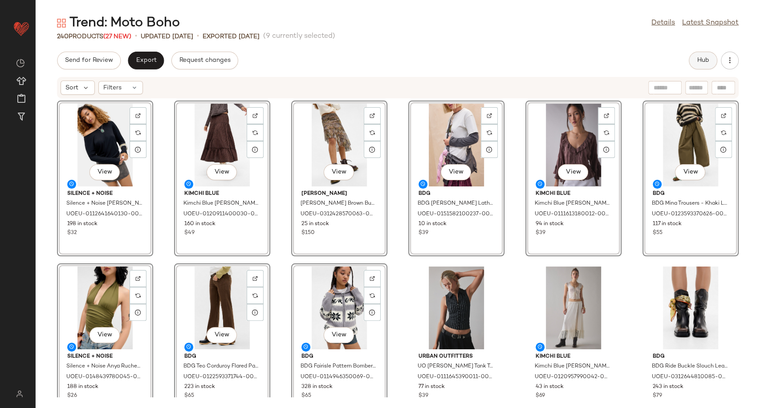
click at [709, 62] on span "Hub" at bounding box center [703, 60] width 12 height 7
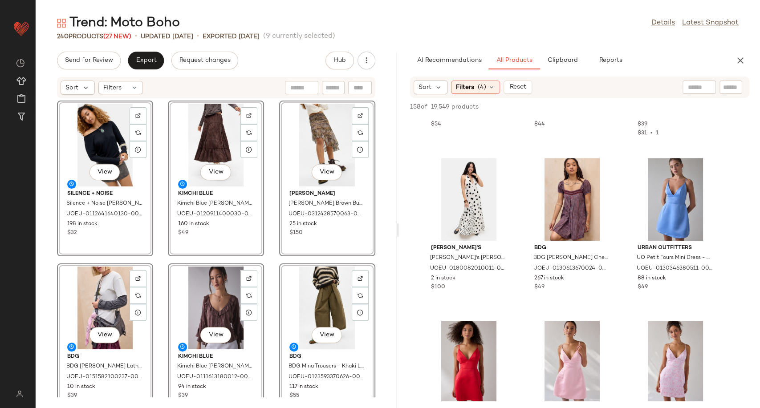
scroll to position [395, 0]
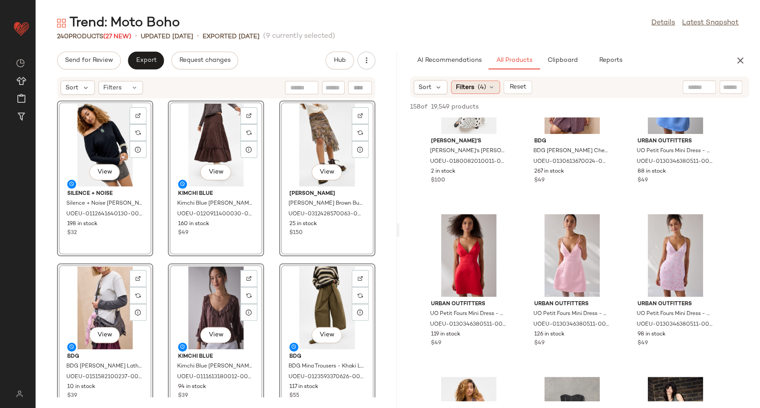
click at [494, 85] on div "Filters (4)" at bounding box center [475, 87] width 49 height 13
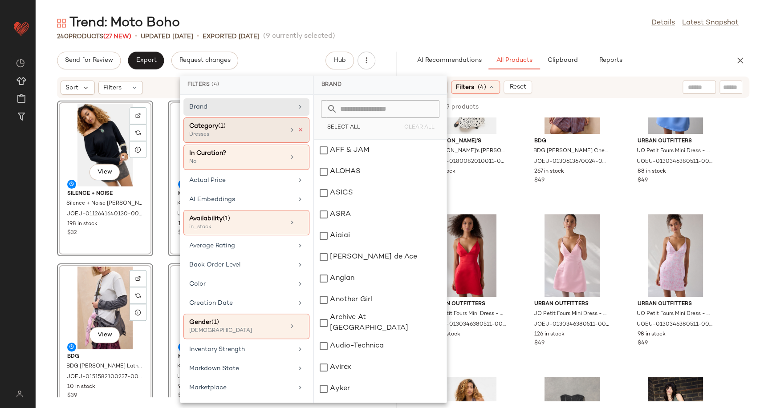
click at [297, 128] on icon at bounding box center [300, 130] width 6 height 6
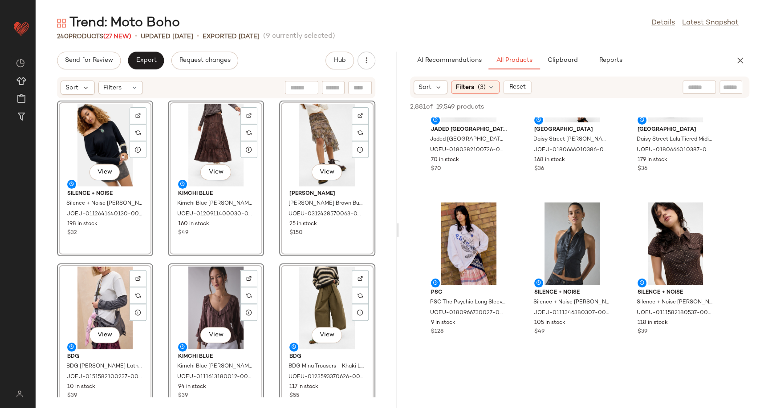
scroll to position [99, 0]
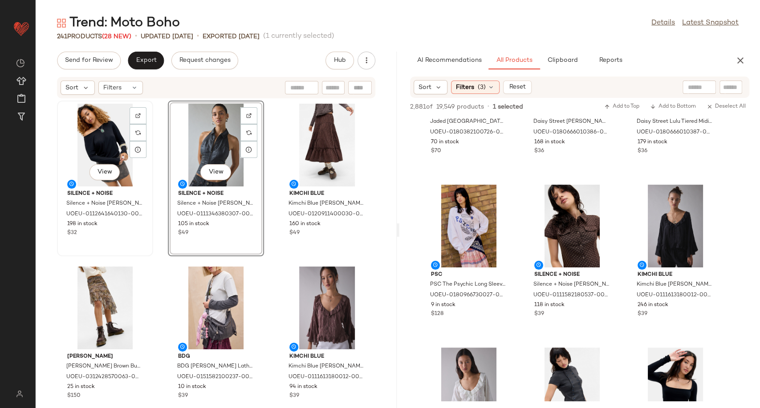
click at [101, 142] on div "View" at bounding box center [105, 145] width 90 height 83
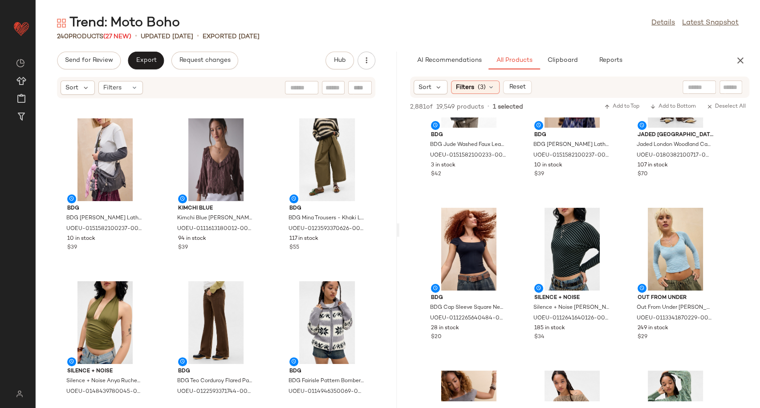
scroll to position [2225, 0]
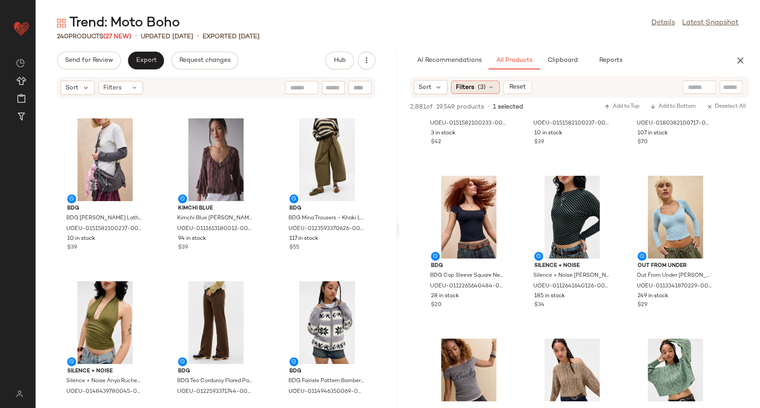
click at [490, 88] on icon at bounding box center [490, 87] width 7 height 7
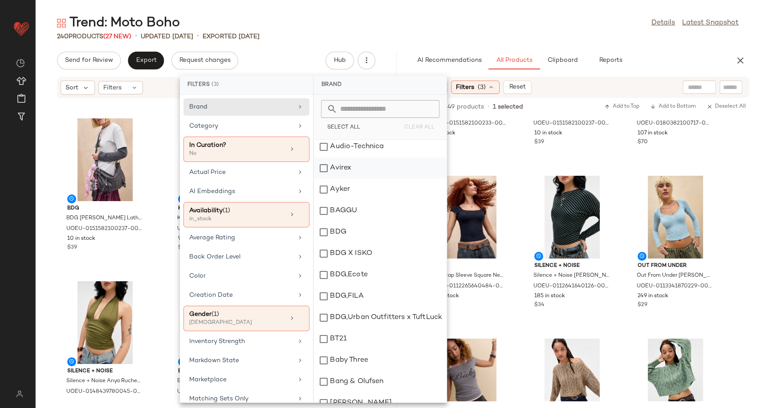
scroll to position [247, 0]
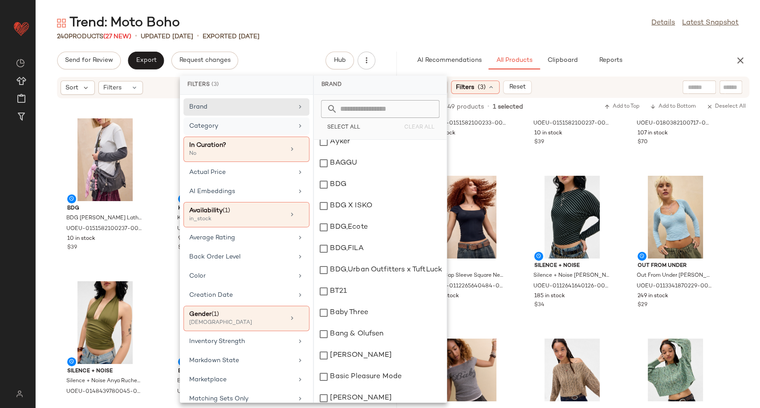
click at [252, 129] on div "Category" at bounding box center [241, 126] width 104 height 9
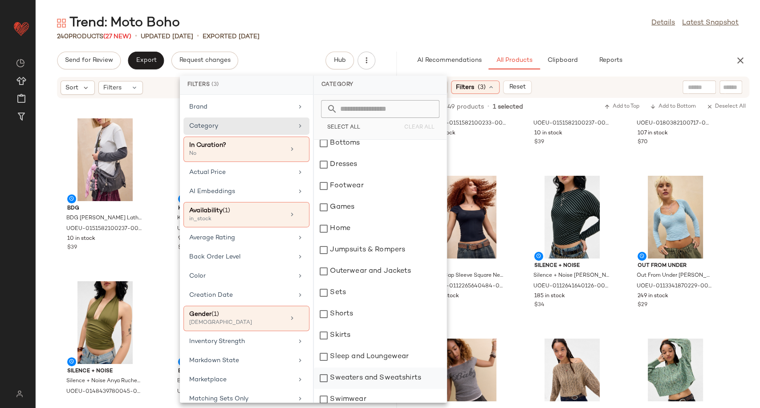
scroll to position [86, 0]
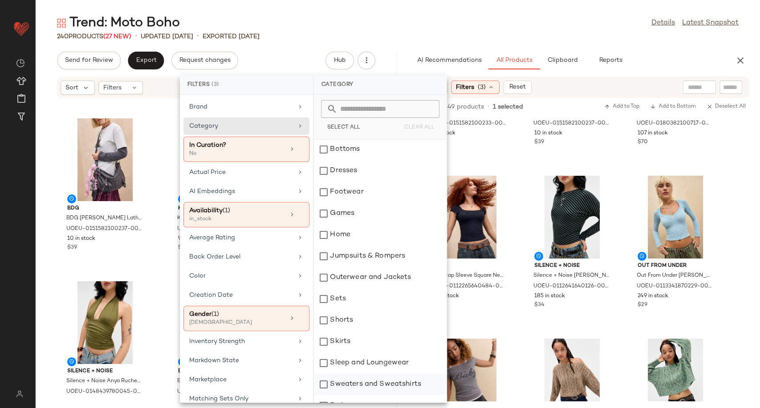
click at [385, 282] on div "Outerwear and Jackets" at bounding box center [380, 277] width 133 height 21
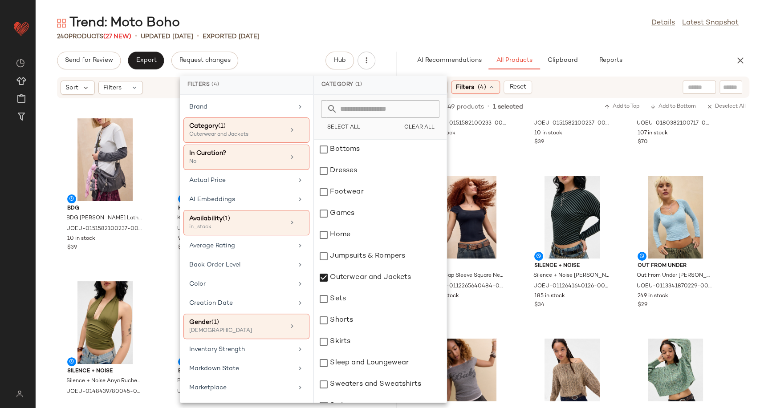
click at [155, 297] on div "Silence + Noise Silence + Noise Julia Faux Leather Tank Top - Black M at Urban …" at bounding box center [216, 248] width 361 height 299
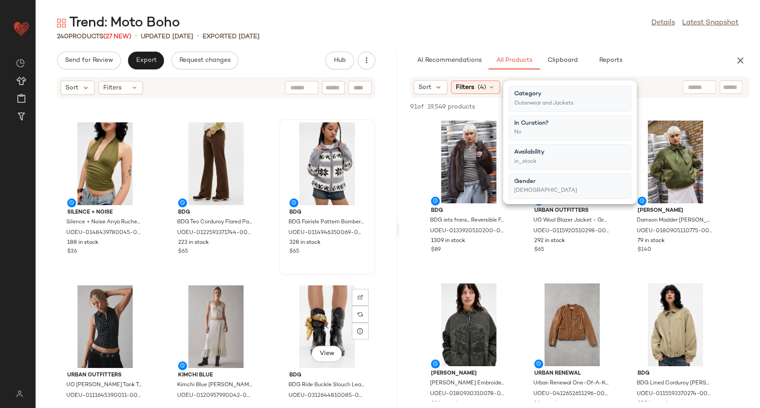
scroll to position [254, 0]
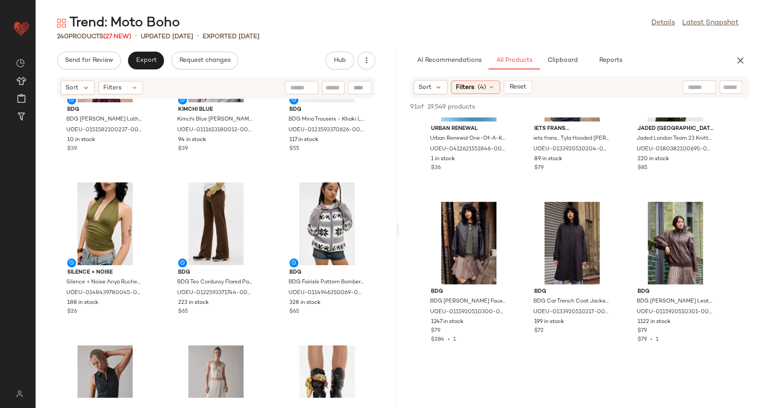
scroll to position [741, 0]
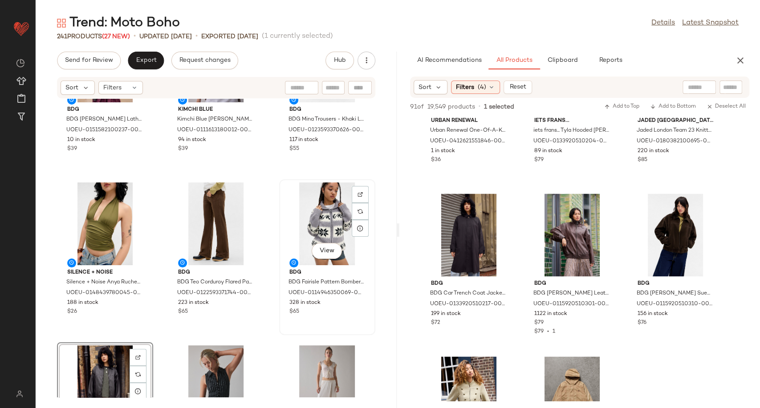
click at [313, 222] on div "View" at bounding box center [327, 223] width 90 height 83
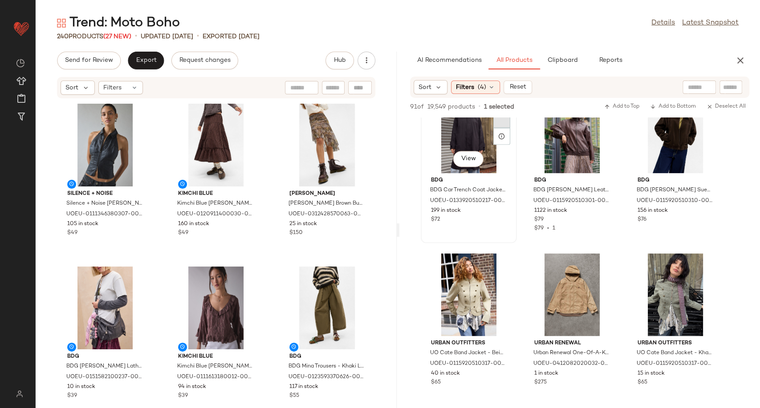
scroll to position [840, 0]
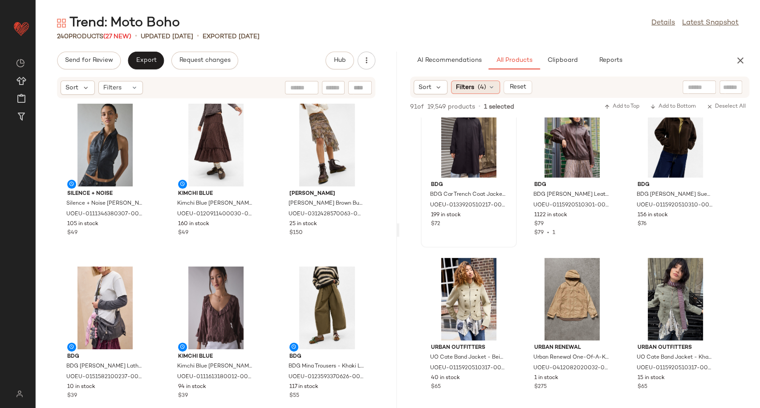
click at [496, 83] on div "Filters (4)" at bounding box center [475, 87] width 49 height 13
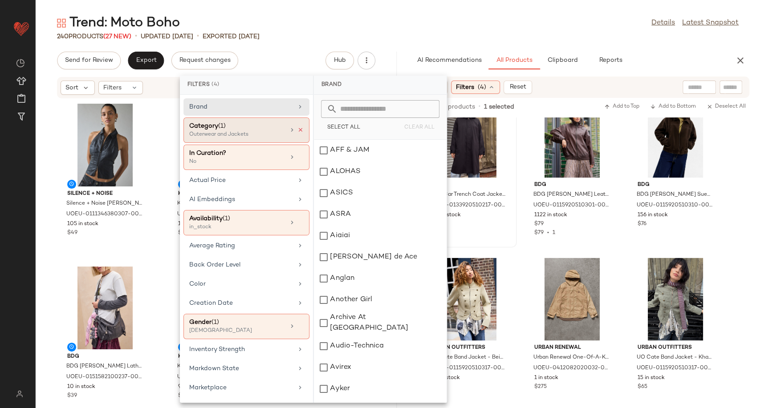
click at [298, 131] on icon at bounding box center [300, 130] width 6 height 6
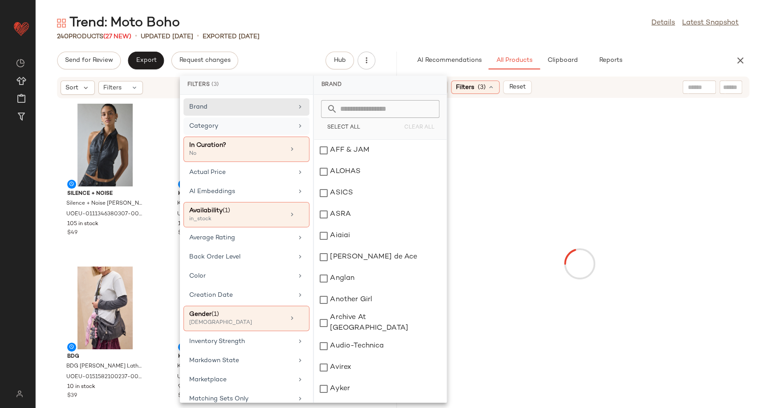
click at [271, 129] on div "Category" at bounding box center [241, 126] width 104 height 9
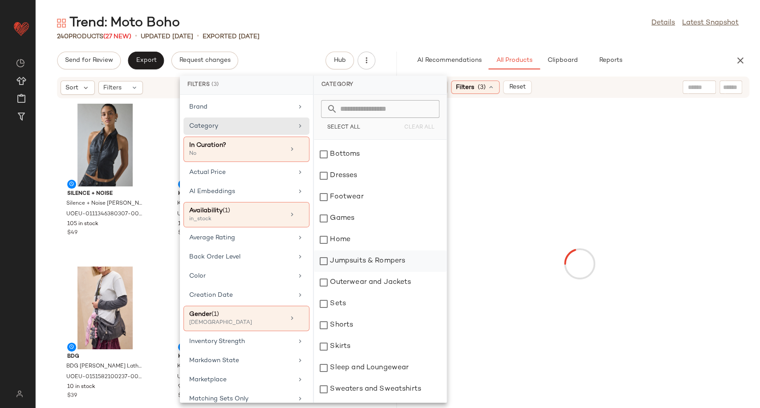
scroll to position [99, 0]
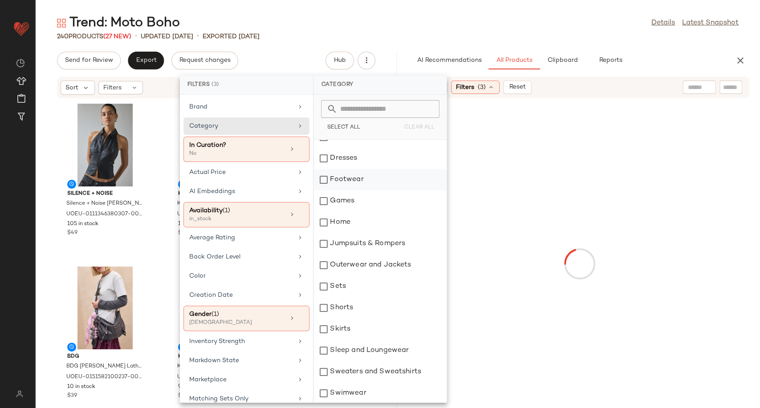
click at [341, 183] on div "Footwear" at bounding box center [380, 179] width 133 height 21
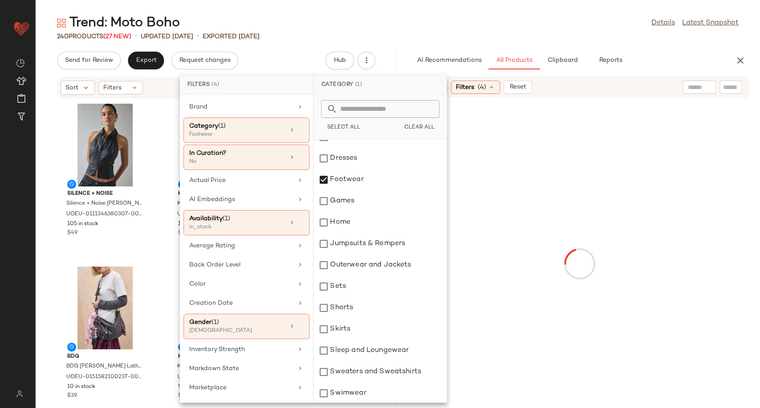
click at [517, 258] on div at bounding box center [579, 264] width 357 height 328
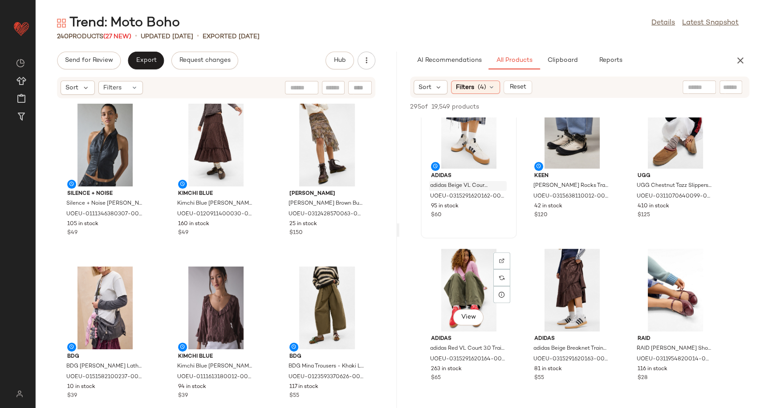
scroll to position [296, 0]
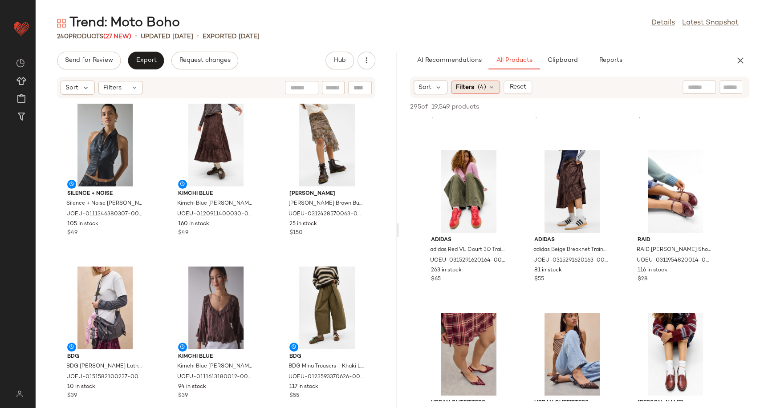
click at [496, 83] on div "Filters (4)" at bounding box center [475, 87] width 49 height 13
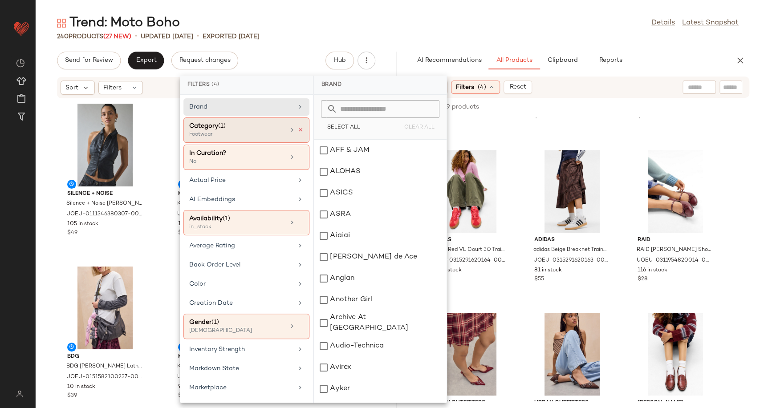
click at [297, 130] on icon at bounding box center [300, 130] width 6 height 6
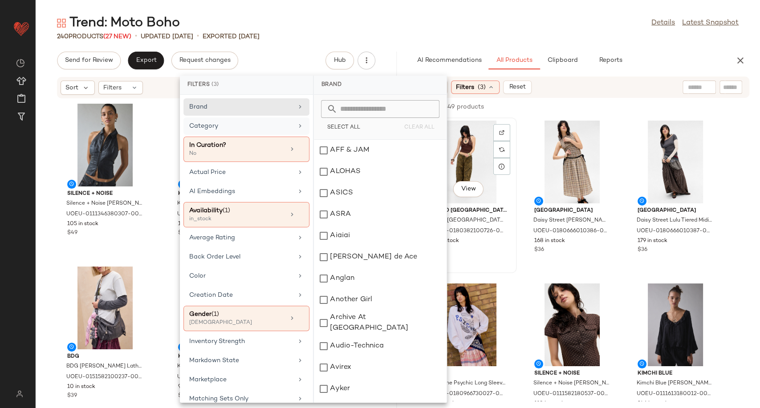
click at [515, 262] on div "View Jaded London Jaded London Forest Camo Parachute Pants - Khaki S at Urban O…" at bounding box center [469, 195] width 96 height 156
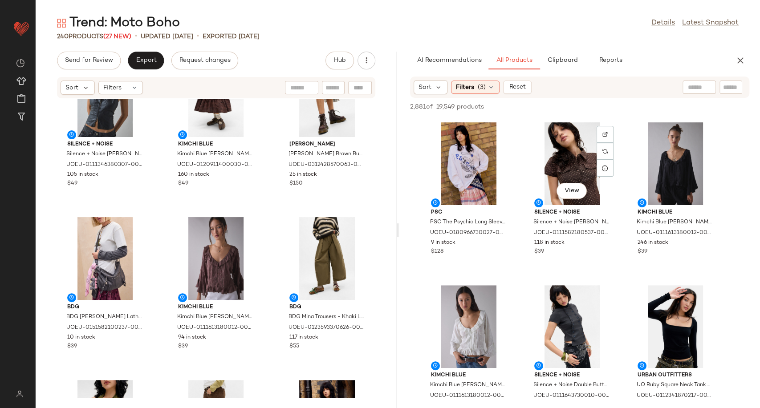
scroll to position [198, 0]
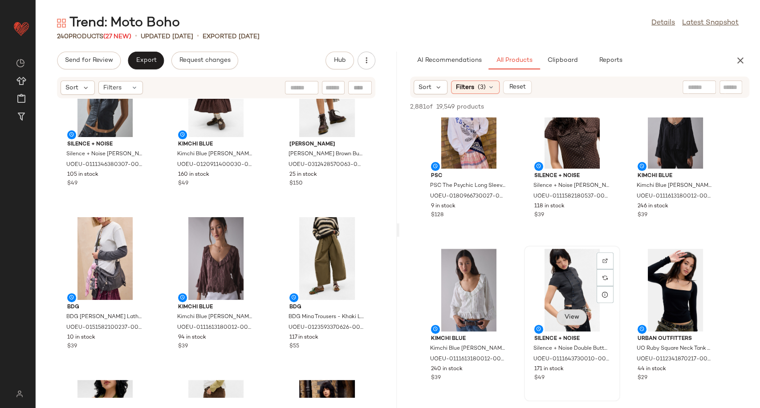
click at [577, 318] on span "View" at bounding box center [571, 317] width 15 height 7
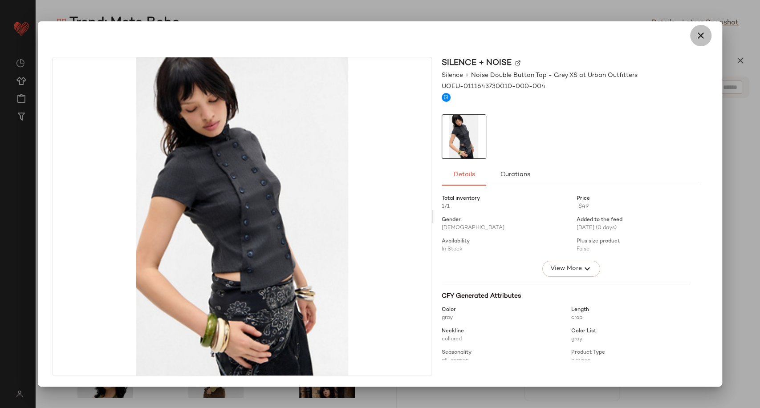
click at [703, 40] on icon "button" at bounding box center [700, 35] width 11 height 11
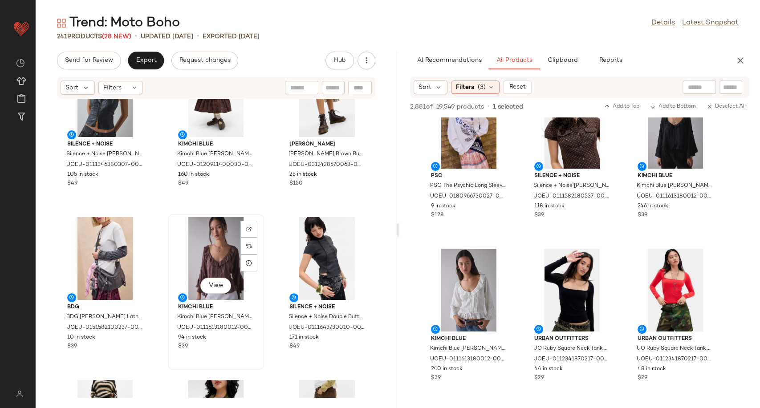
click at [225, 263] on div "View" at bounding box center [216, 258] width 90 height 83
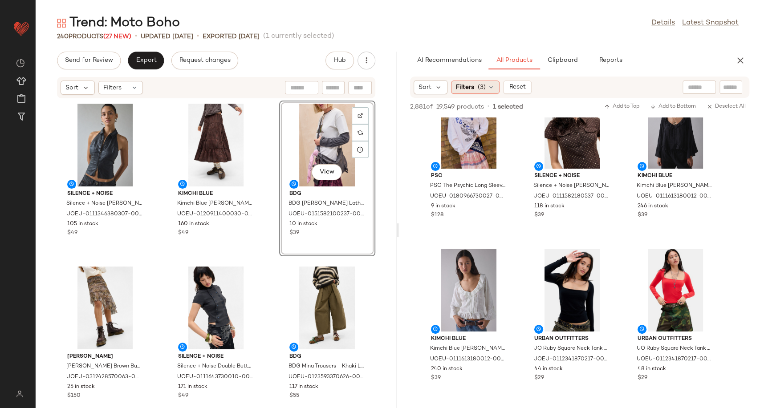
click at [493, 86] on icon at bounding box center [490, 87] width 7 height 7
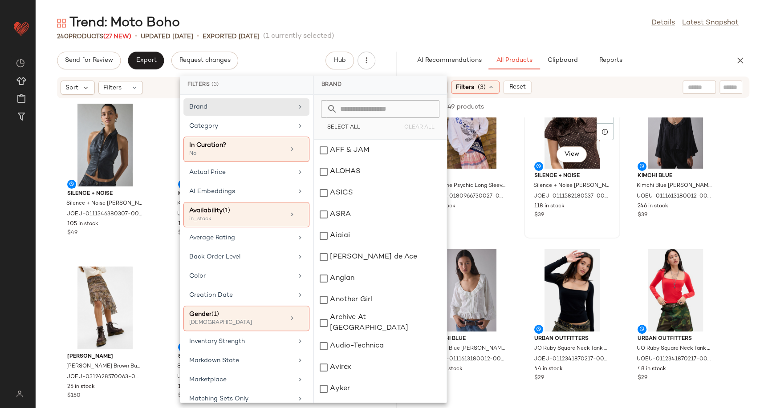
click at [527, 232] on div "View Silence + Noise Silence + Noise Polly Bengaline Shirt 2XS at Urban Outfitt…" at bounding box center [572, 161] width 94 height 154
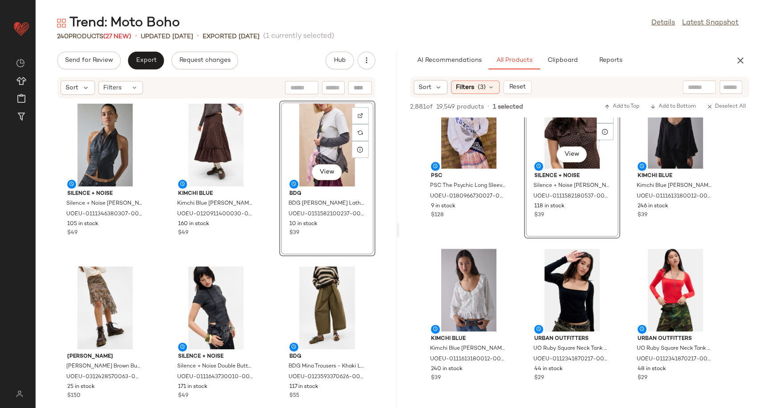
click at [693, 78] on div "Sort Filters (3) Reset" at bounding box center [580, 87] width 340 height 21
click at [694, 85] on input "text" at bounding box center [659, 87] width 77 height 9
type input "*****"
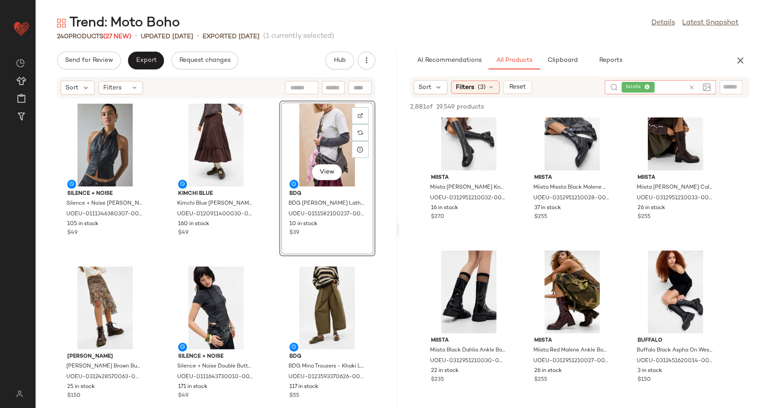
scroll to position [49, 0]
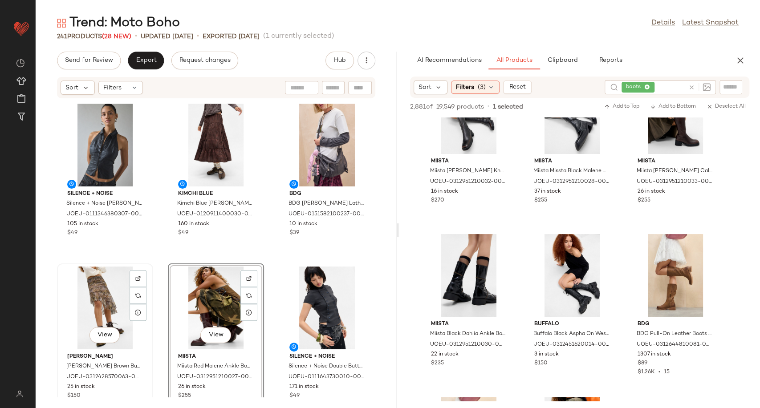
click at [101, 304] on div "View" at bounding box center [105, 308] width 90 height 83
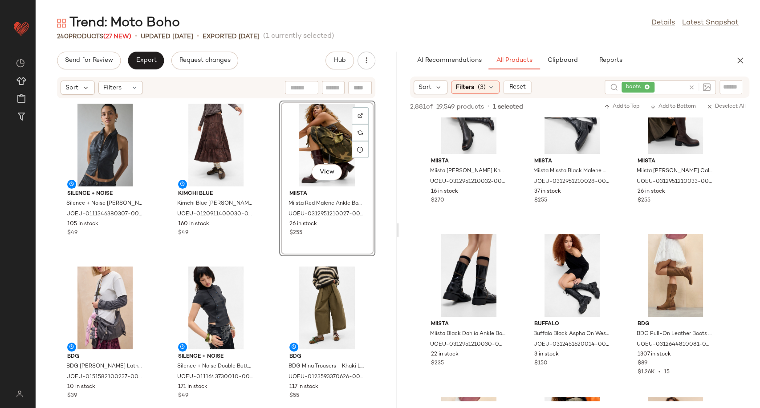
click at [261, 260] on div "Silence + Noise Silence + Noise Julia Faux Leather Tank Top - Black M at Urban …" at bounding box center [216, 248] width 361 height 299
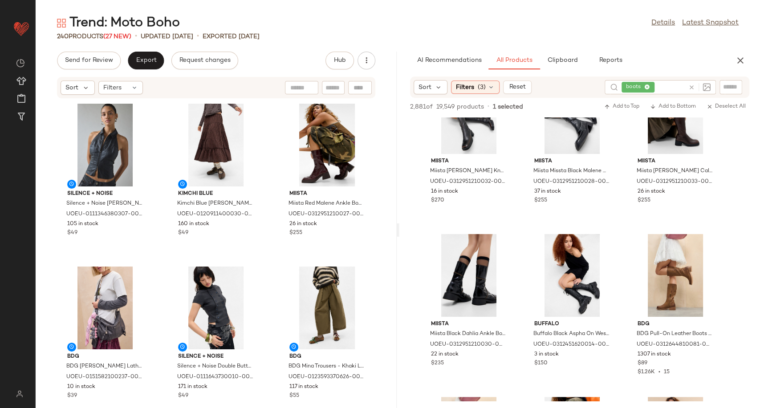
click at [691, 89] on icon at bounding box center [691, 87] width 7 height 7
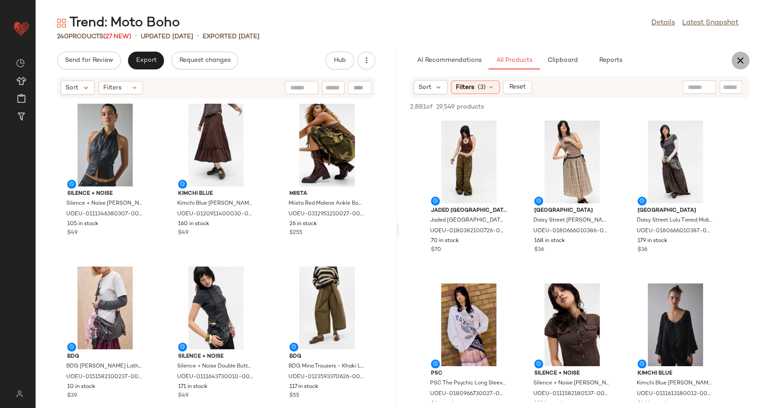
click at [742, 61] on icon "button" at bounding box center [740, 60] width 11 height 11
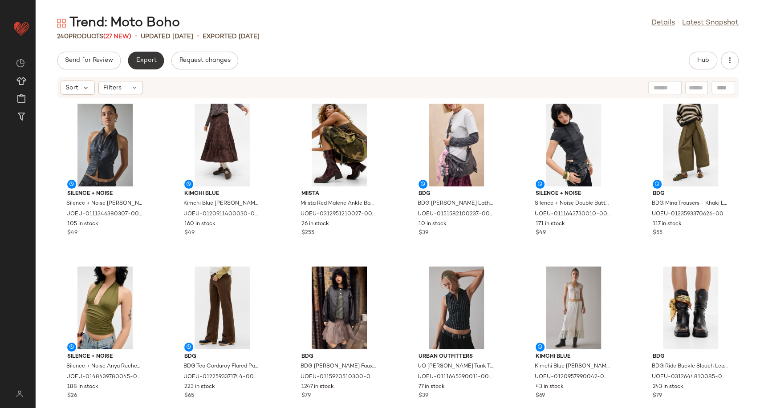
click at [155, 58] on button "Export" at bounding box center [146, 61] width 36 height 18
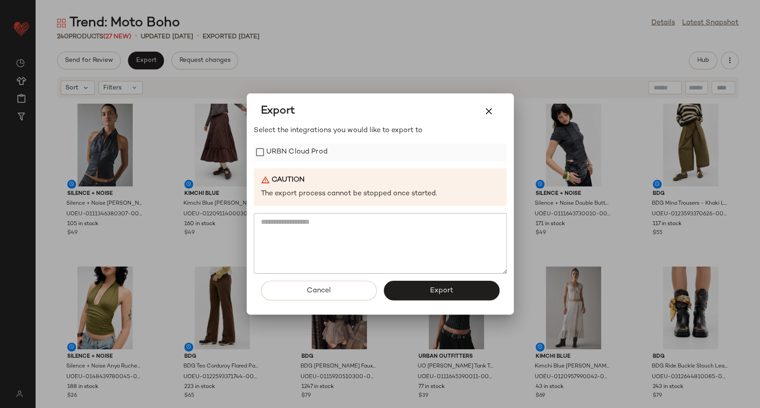
click at [309, 155] on label "URBN Cloud Prod" at bounding box center [296, 152] width 61 height 18
click at [425, 290] on button "Export" at bounding box center [442, 291] width 116 height 20
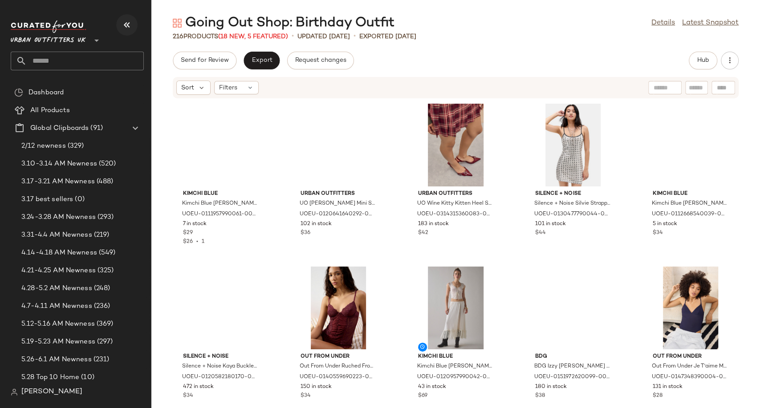
click at [125, 25] on icon "button" at bounding box center [127, 25] width 11 height 11
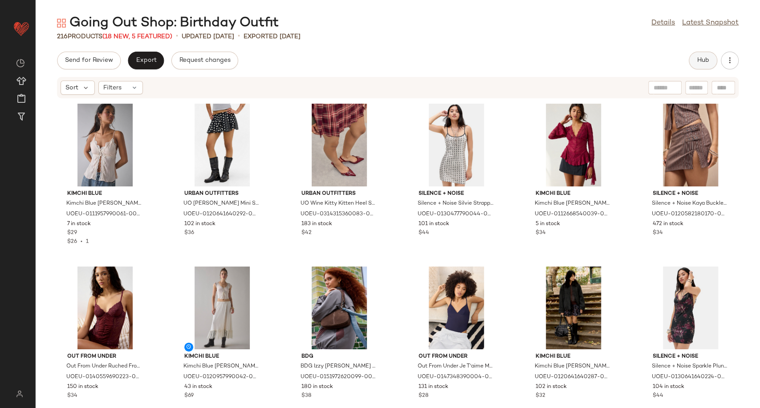
click at [702, 58] on span "Hub" at bounding box center [703, 60] width 12 height 7
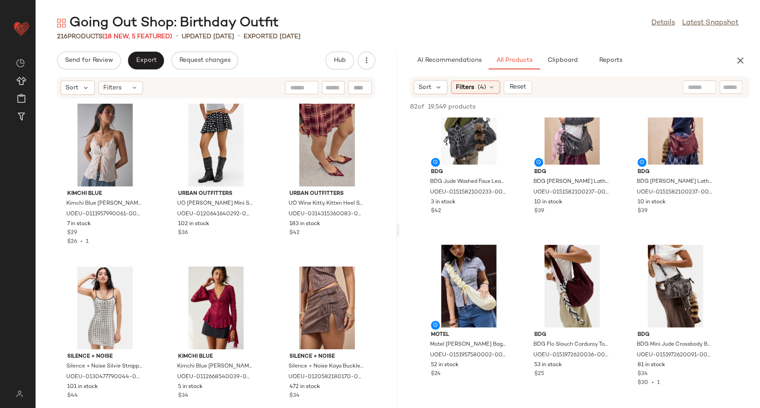
scroll to position [198, 0]
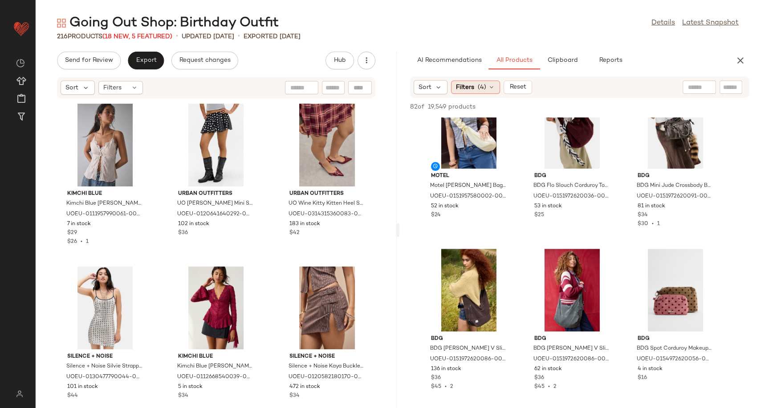
click at [493, 85] on icon at bounding box center [491, 87] width 7 height 7
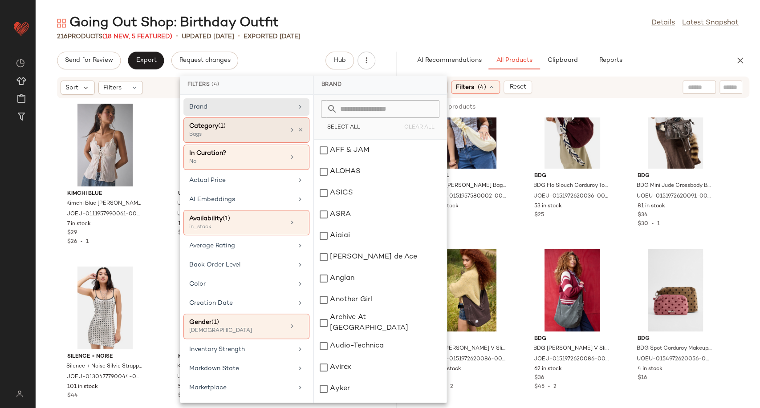
click at [297, 129] on icon at bounding box center [300, 130] width 6 height 6
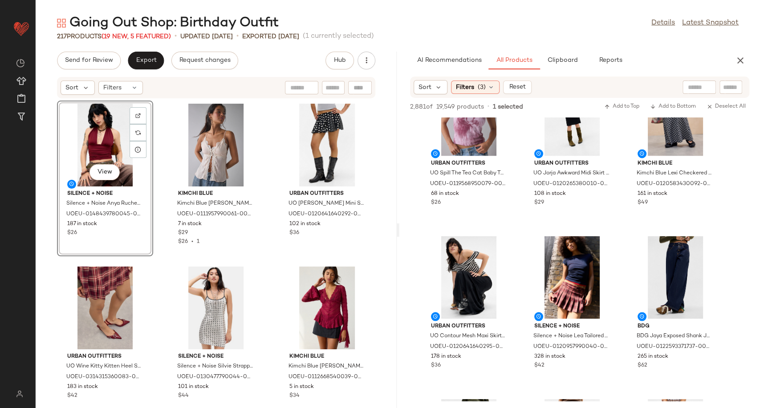
scroll to position [1187, 0]
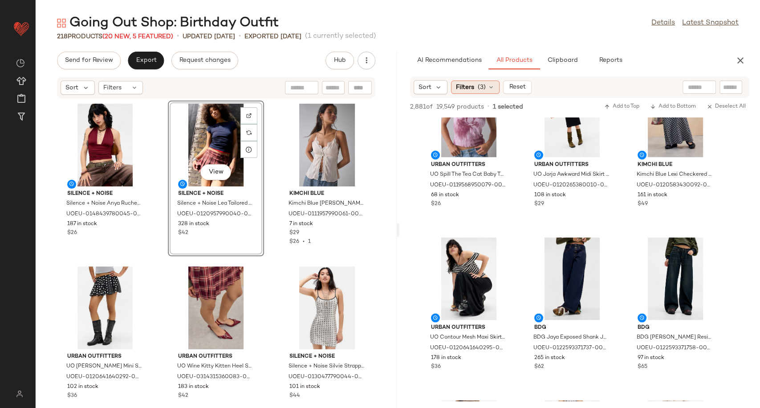
click at [492, 84] on icon at bounding box center [490, 87] width 7 height 7
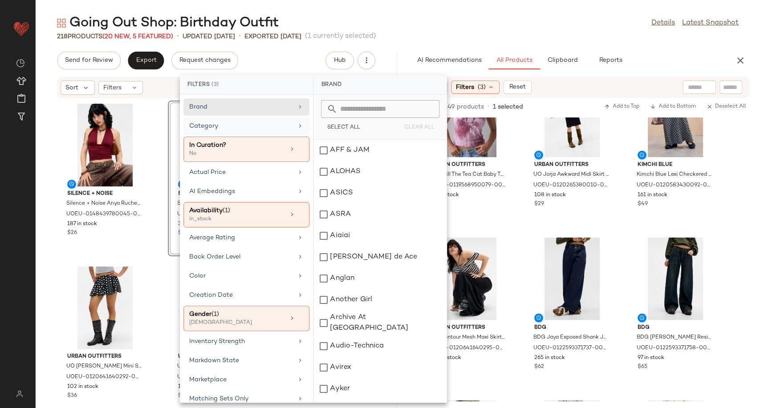
drag, startPoint x: 276, startPoint y: 125, endPoint x: 287, endPoint y: 129, distance: 11.0
click at [276, 124] on div "Category" at bounding box center [241, 126] width 104 height 9
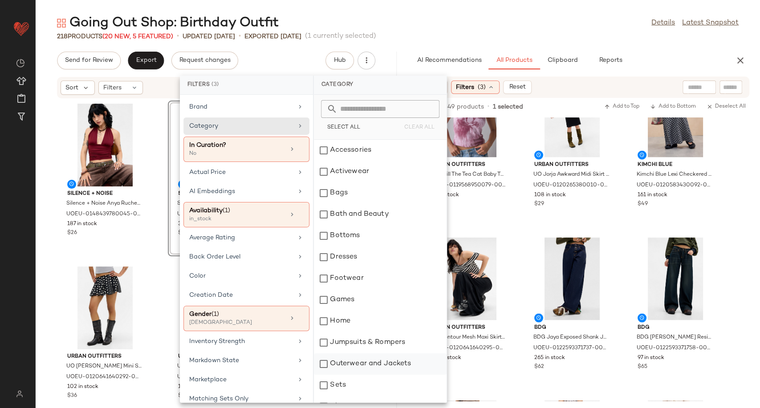
click at [373, 366] on div "Outerwear and Jackets" at bounding box center [380, 363] width 133 height 21
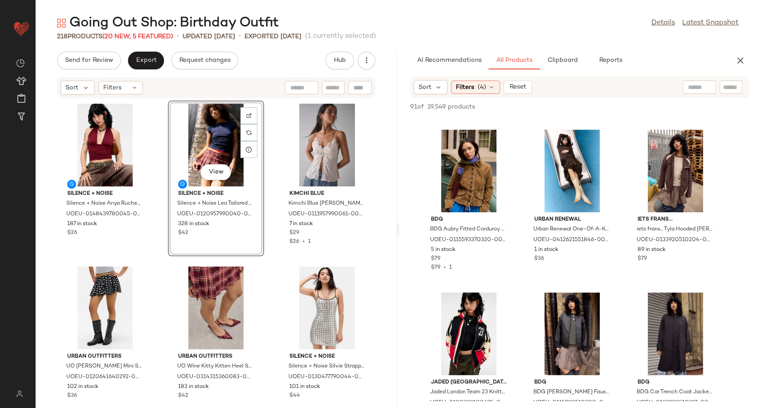
scroll to position [593, 0]
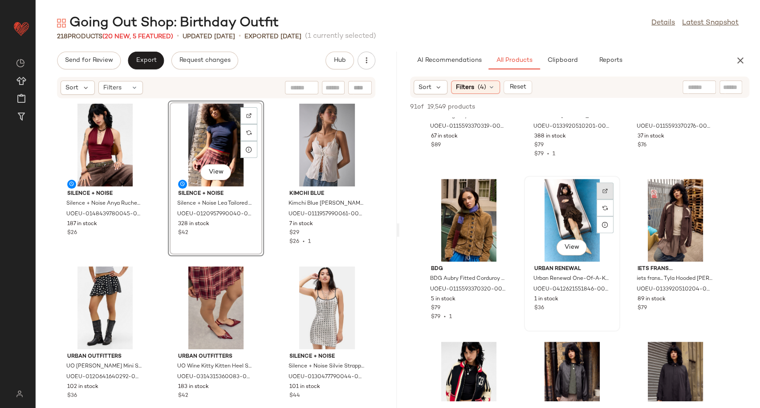
click at [609, 199] on div at bounding box center [604, 207] width 17 height 17
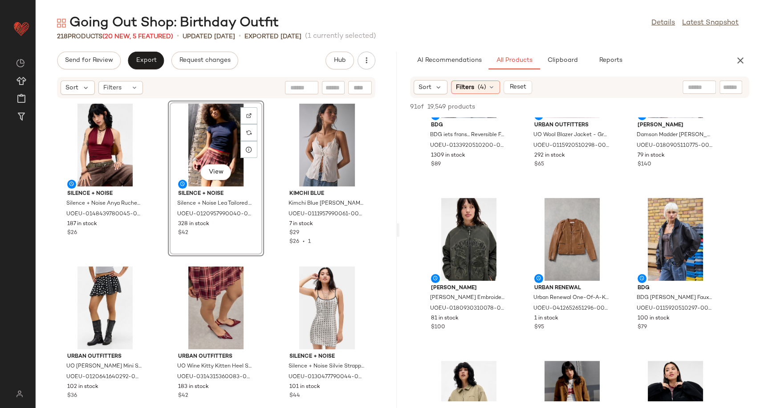
scroll to position [0, 0]
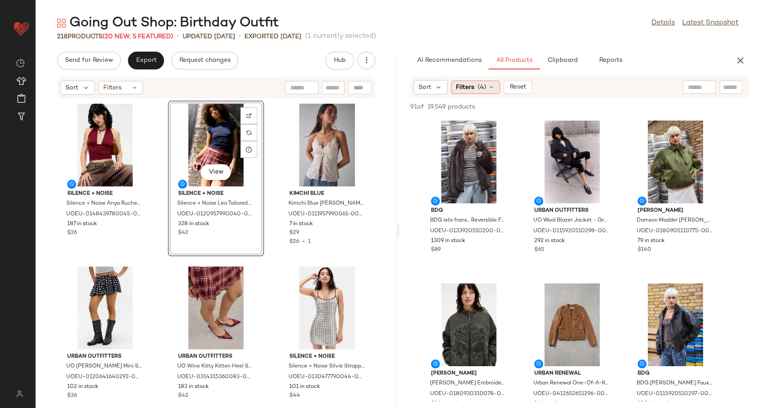
click at [489, 85] on icon at bounding box center [491, 87] width 7 height 7
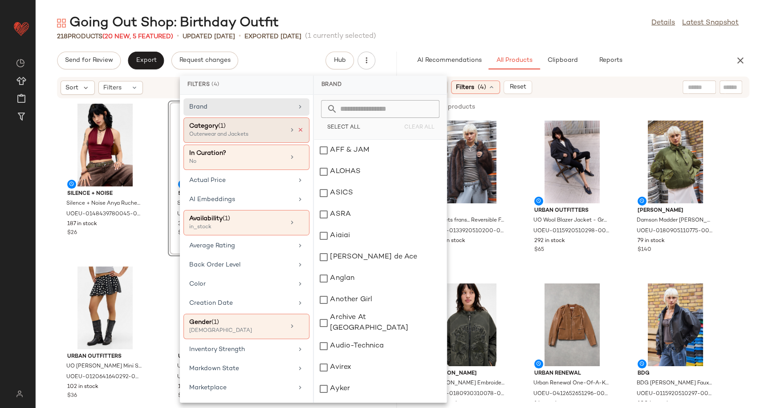
click at [298, 130] on icon at bounding box center [300, 130] width 6 height 6
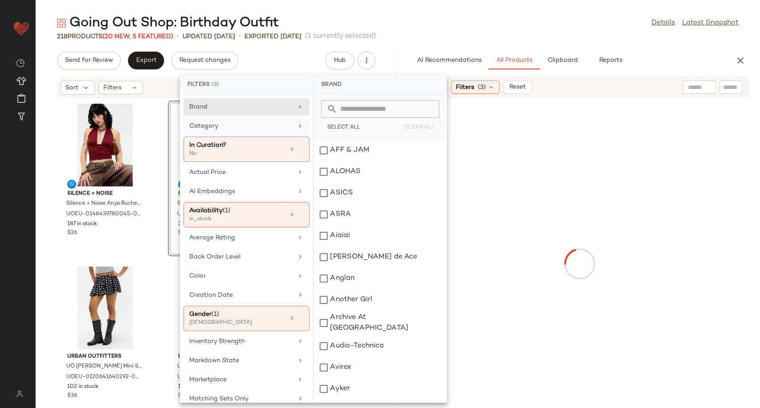
click at [284, 126] on div "Category" at bounding box center [241, 126] width 104 height 9
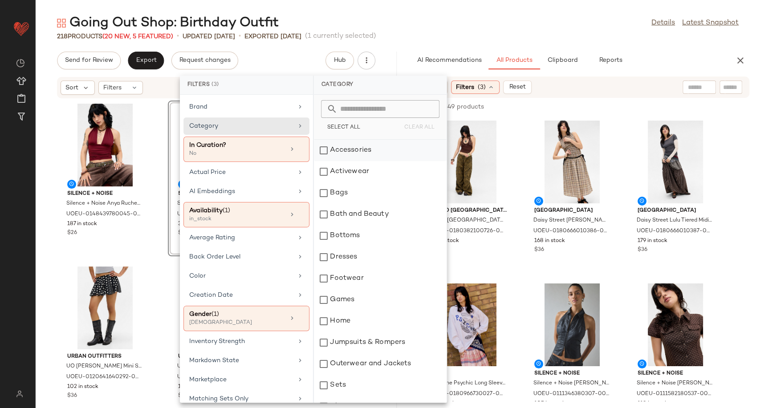
click at [359, 149] on div "Accessories" at bounding box center [380, 150] width 133 height 21
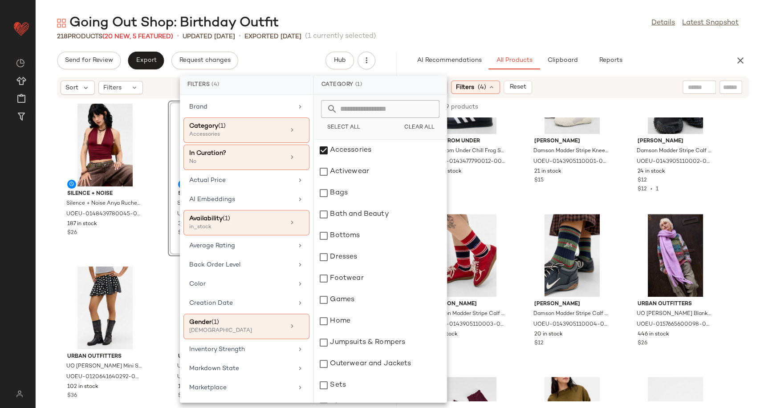
scroll to position [593, 0]
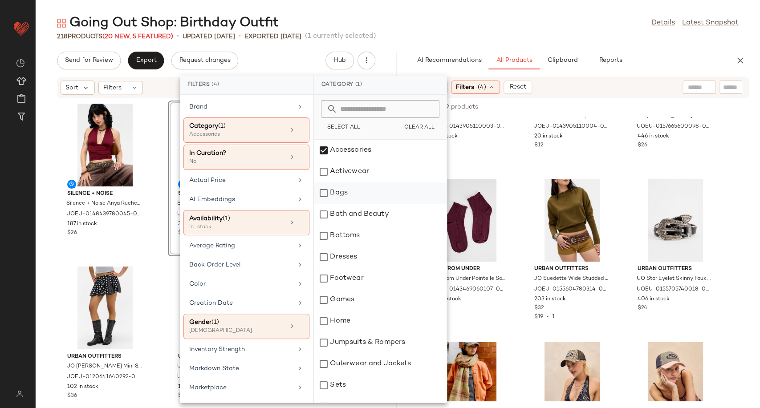
click at [340, 197] on div "Bags" at bounding box center [380, 192] width 133 height 21
click at [363, 276] on div "Footwear" at bounding box center [380, 278] width 133 height 21
click at [320, 150] on div "Accessories" at bounding box center [380, 150] width 133 height 21
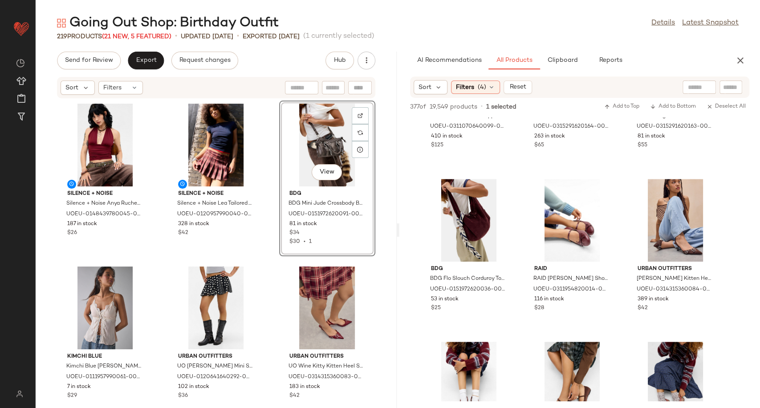
click at [267, 260] on div "Silence + Noise Silence + Noise Anya Ruched Halterneck Top - Maroon XL at Urban…" at bounding box center [216, 248] width 361 height 299
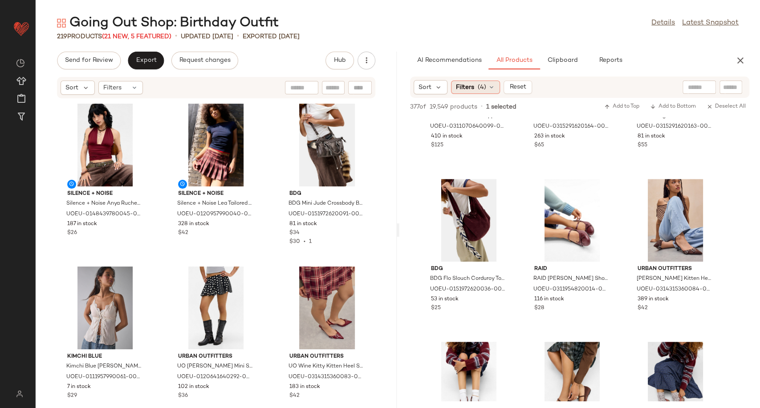
click at [488, 91] on div "Filters (4)" at bounding box center [475, 87] width 49 height 13
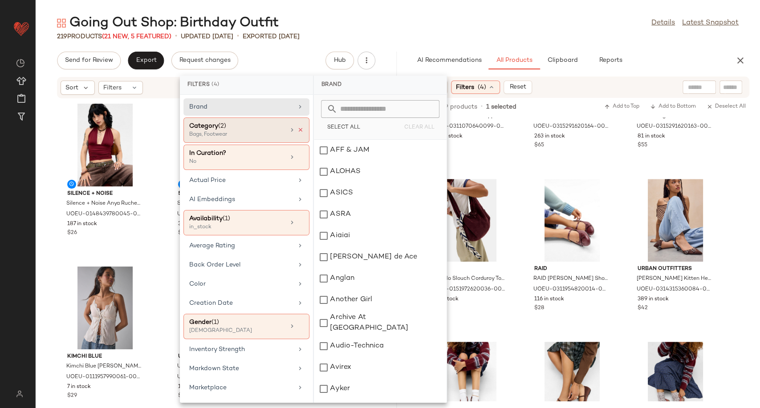
click at [297, 129] on icon at bounding box center [300, 130] width 6 height 6
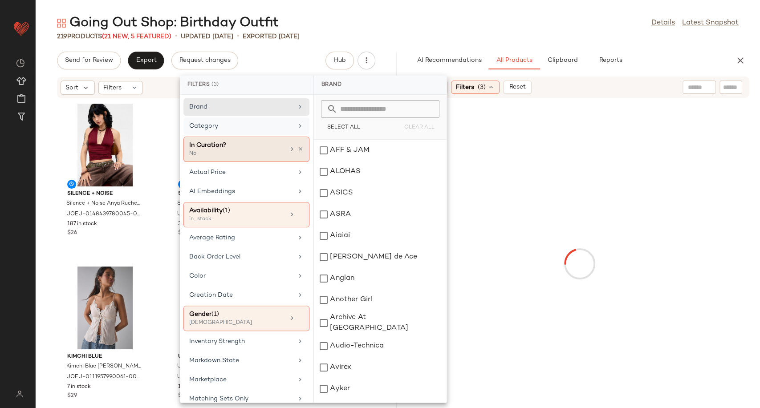
click at [266, 137] on div "Category" at bounding box center [246, 149] width 126 height 25
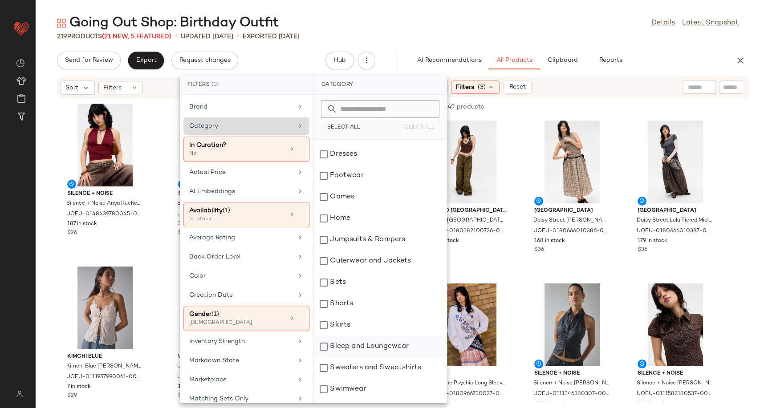
scroll to position [185, 0]
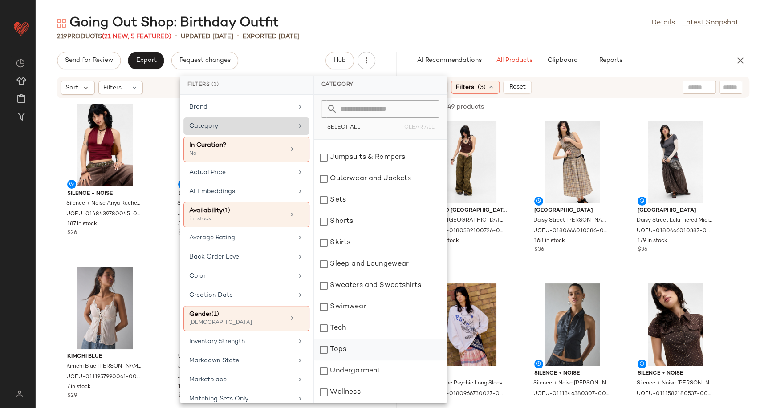
click at [358, 351] on div "Tops" at bounding box center [380, 349] width 133 height 21
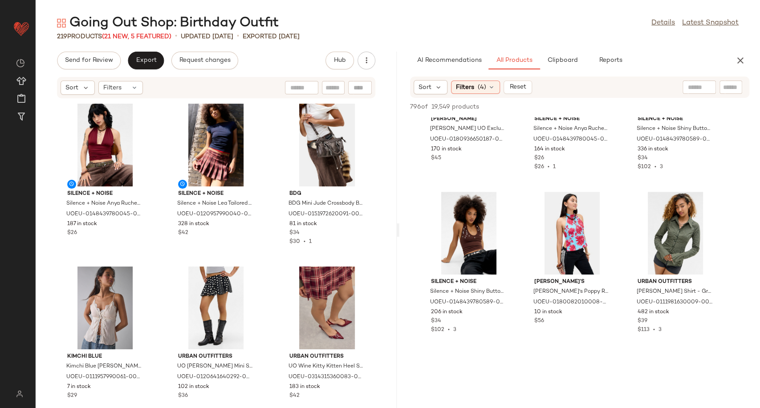
scroll to position [2571, 0]
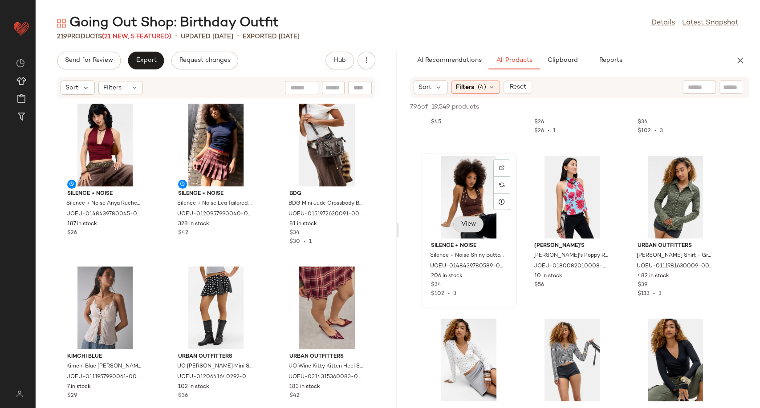
click at [469, 223] on span "View" at bounding box center [468, 224] width 15 height 7
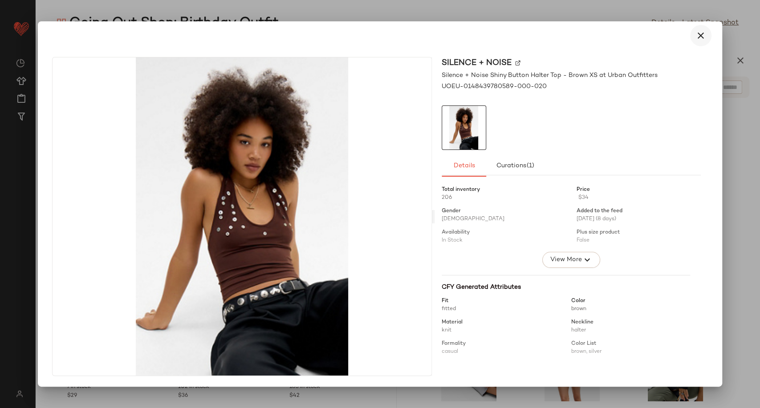
click at [700, 35] on icon "button" at bounding box center [700, 35] width 11 height 11
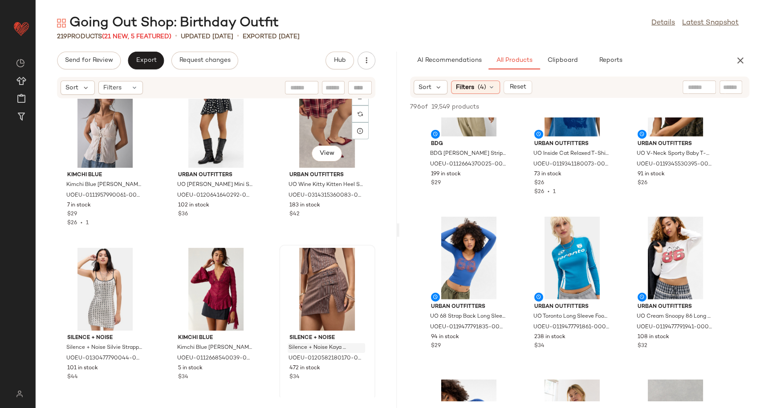
scroll to position [0, 0]
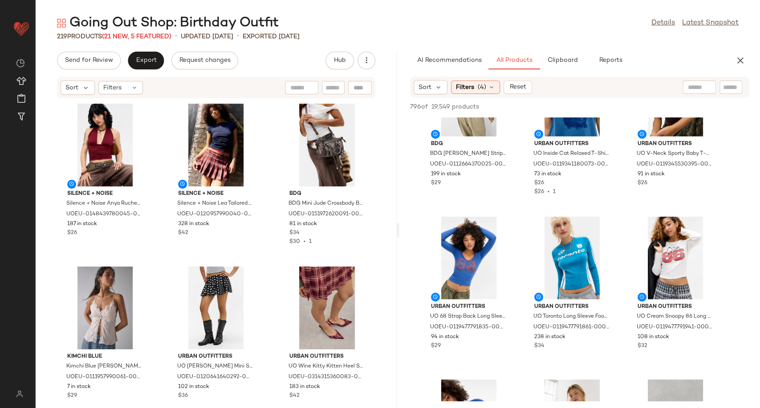
click at [267, 256] on div "Silence + Noise Silence + Noise Anya Ruched Halterneck Top - Maroon XL at Urban…" at bounding box center [216, 248] width 361 height 299
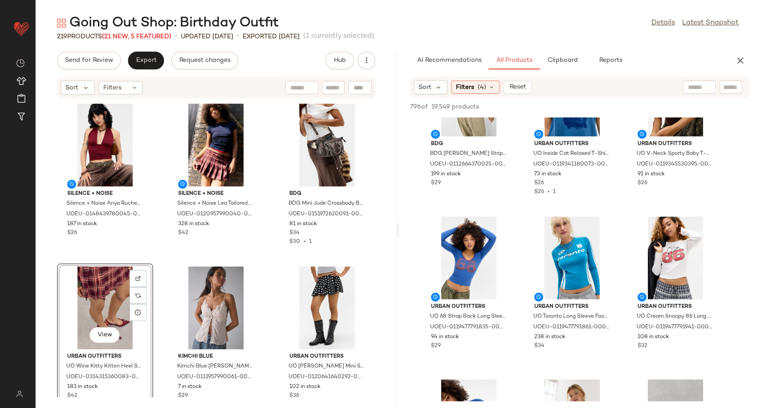
click at [271, 258] on div "Silence + Noise Silence + Noise Anya Ruched Halterneck Top - Maroon XL at Urban…" at bounding box center [216, 248] width 361 height 299
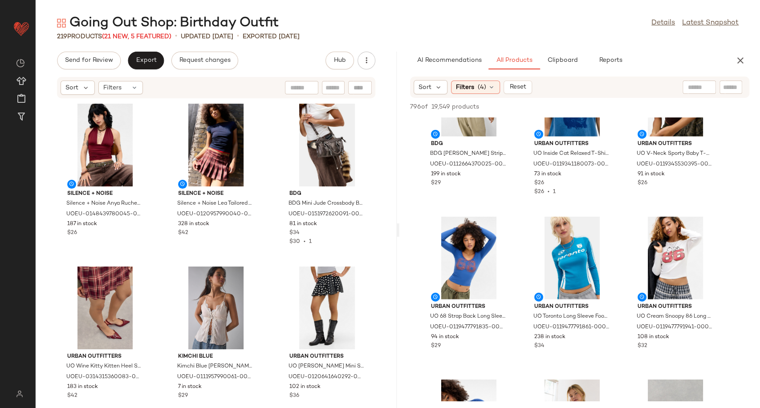
click at [271, 259] on div "Silence + Noise Silence + Noise Anya Ruched Halterneck Top - Maroon XL at Urban…" at bounding box center [216, 248] width 361 height 299
click at [739, 56] on icon "button" at bounding box center [740, 60] width 11 height 11
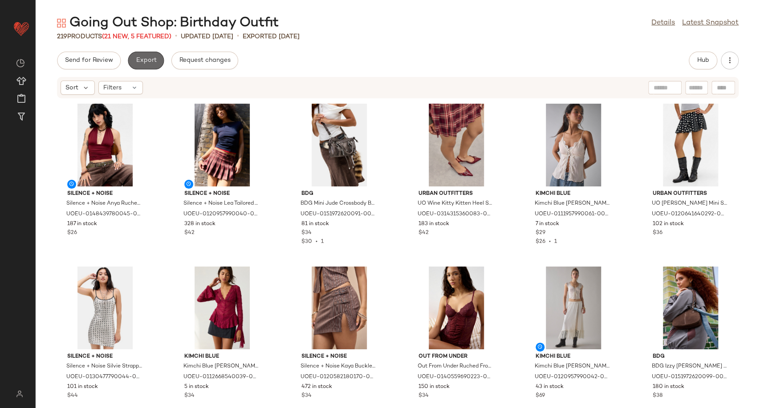
click at [146, 62] on span "Export" at bounding box center [145, 60] width 21 height 7
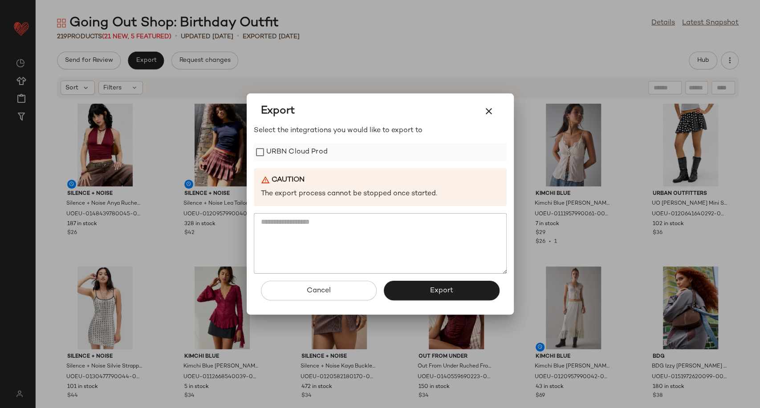
click at [310, 150] on label "URBN Cloud Prod" at bounding box center [296, 152] width 61 height 18
click at [423, 287] on button "Export" at bounding box center [442, 291] width 116 height 20
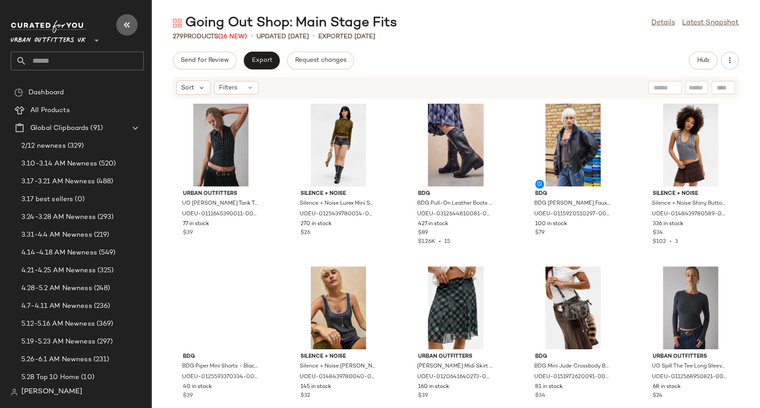
click at [125, 28] on icon "button" at bounding box center [127, 25] width 11 height 11
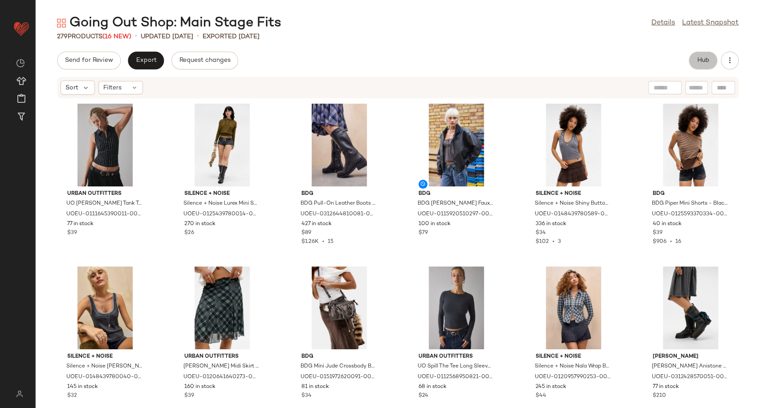
click at [700, 58] on span "Hub" at bounding box center [703, 60] width 12 height 7
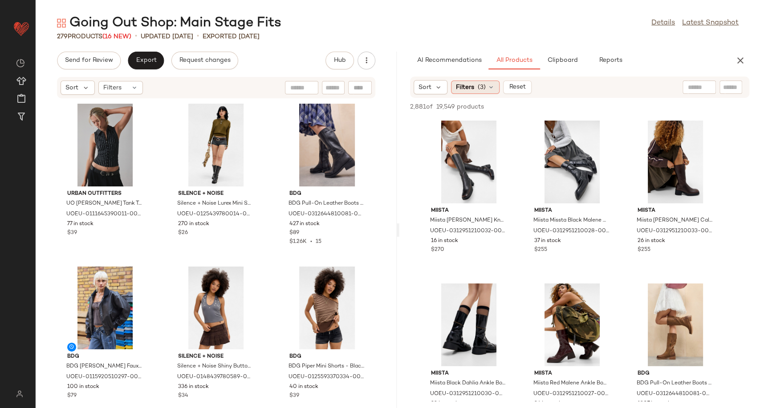
click at [491, 84] on icon at bounding box center [490, 87] width 7 height 7
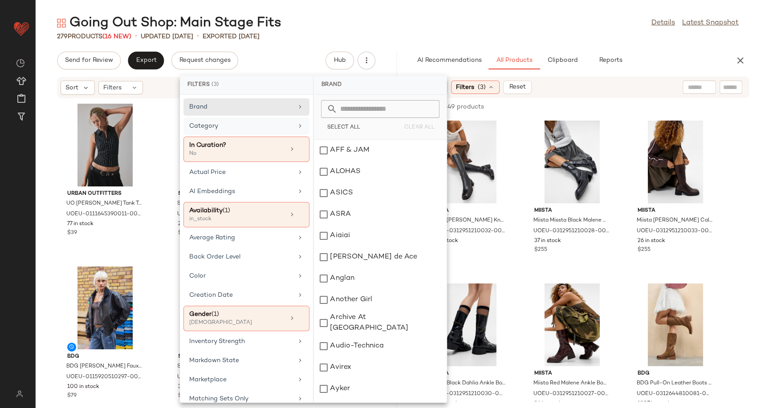
click at [282, 126] on div "Category" at bounding box center [241, 126] width 104 height 9
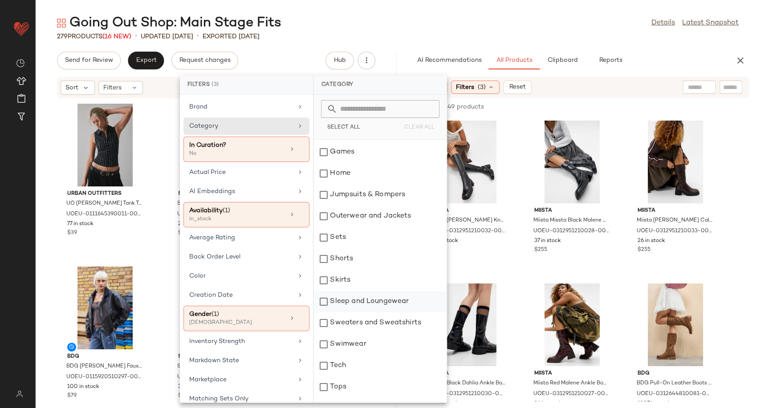
scroll to position [148, 0]
click at [334, 392] on div "Tops" at bounding box center [380, 386] width 133 height 21
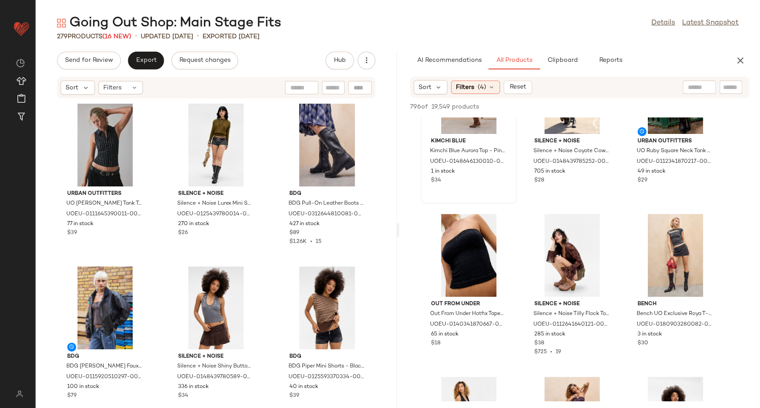
scroll to position [0, 0]
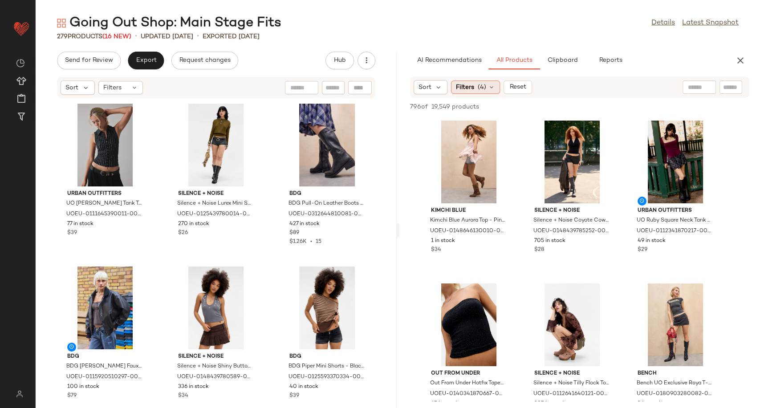
click at [490, 89] on icon at bounding box center [491, 87] width 7 height 7
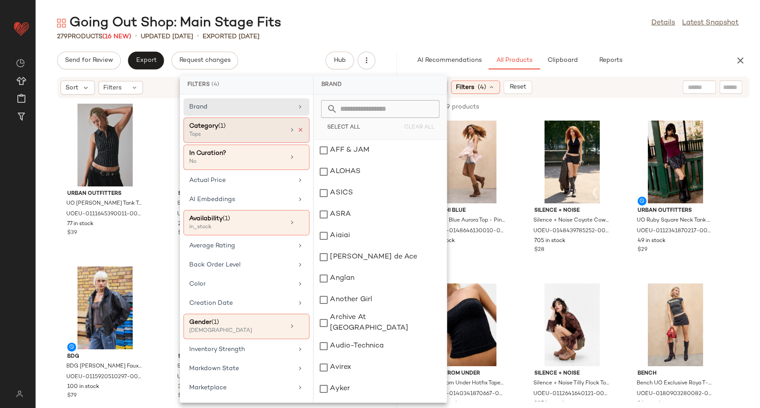
click at [298, 132] on icon at bounding box center [300, 130] width 6 height 6
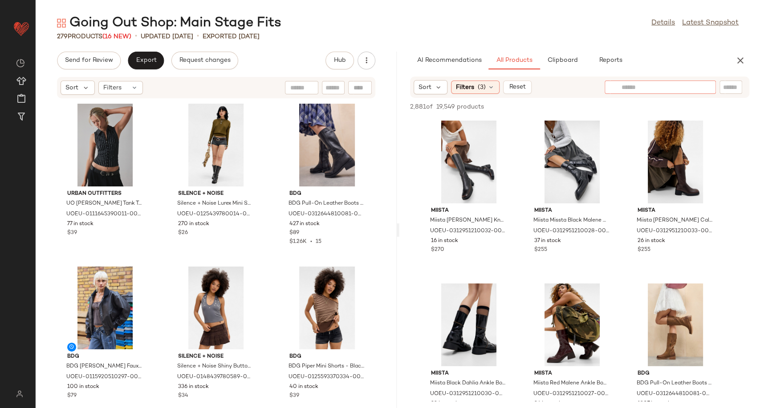
click at [692, 89] on input "text" at bounding box center [659, 87] width 77 height 9
type input "*******"
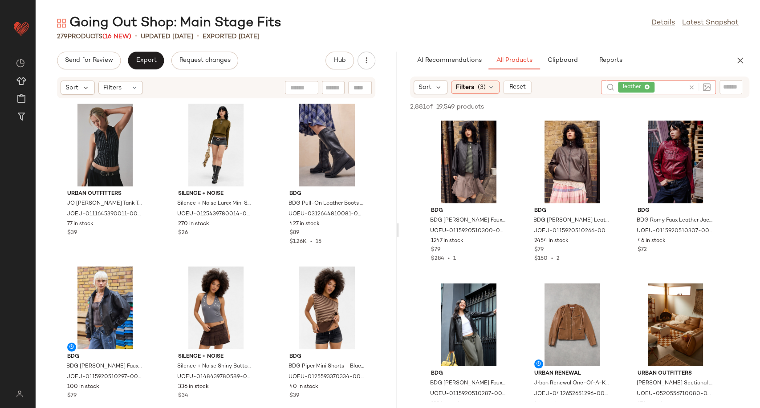
click at [692, 88] on icon at bounding box center [691, 87] width 7 height 7
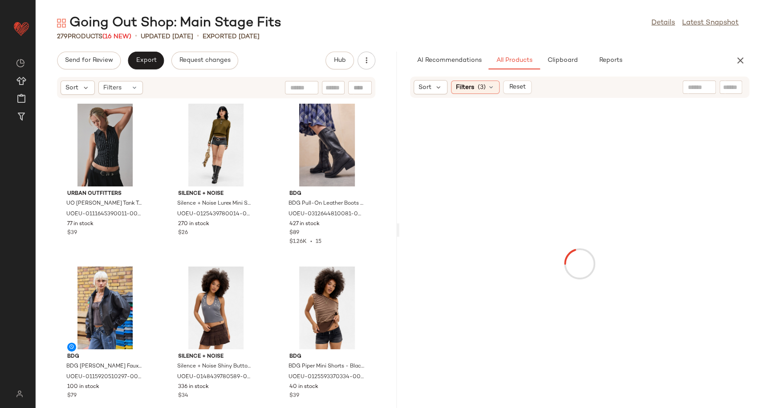
click at [515, 124] on div at bounding box center [579, 264] width 357 height 328
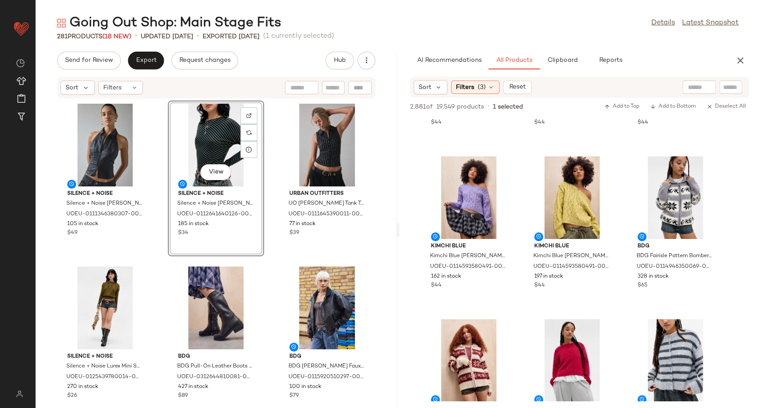
scroll to position [2819, 0]
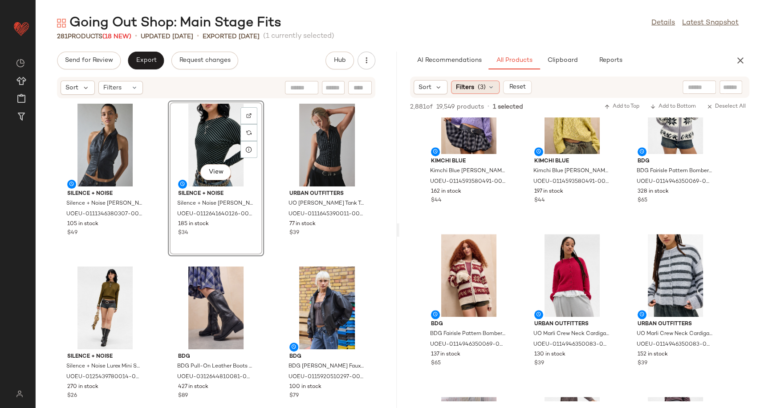
click at [491, 90] on icon at bounding box center [490, 87] width 7 height 7
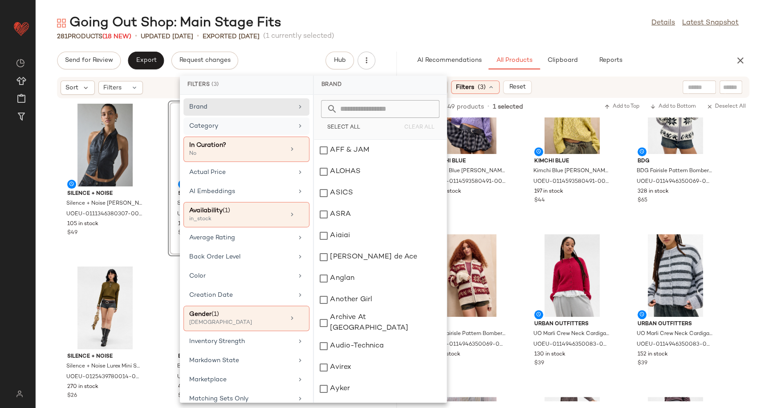
click at [225, 130] on div "Category" at bounding box center [241, 126] width 104 height 9
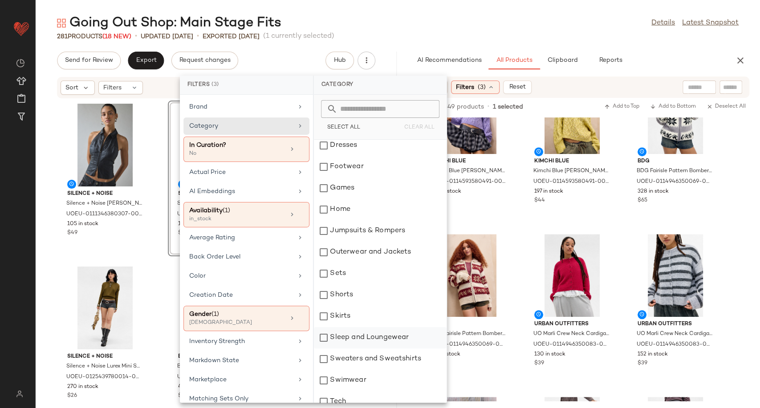
scroll to position [148, 0]
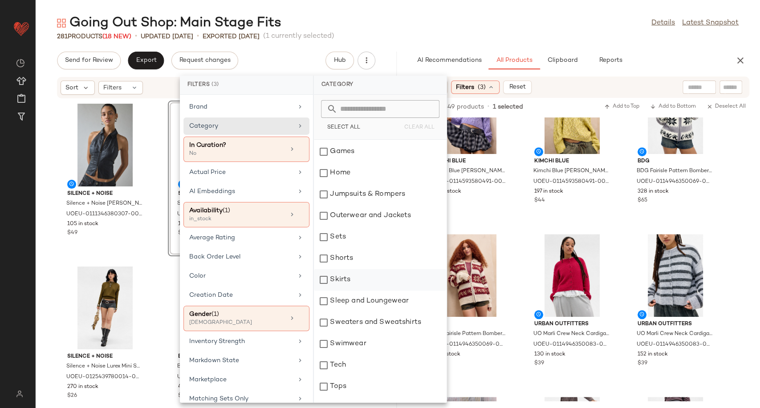
click at [348, 282] on div "Skirts" at bounding box center [380, 279] width 133 height 21
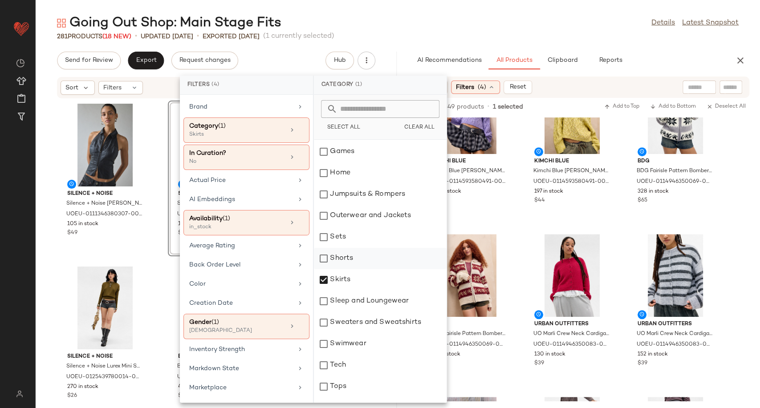
click at [346, 255] on div "Shorts" at bounding box center [380, 258] width 133 height 21
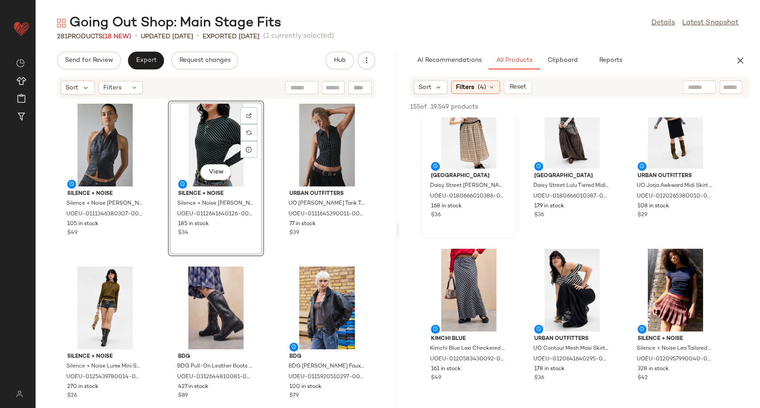
scroll to position [0, 0]
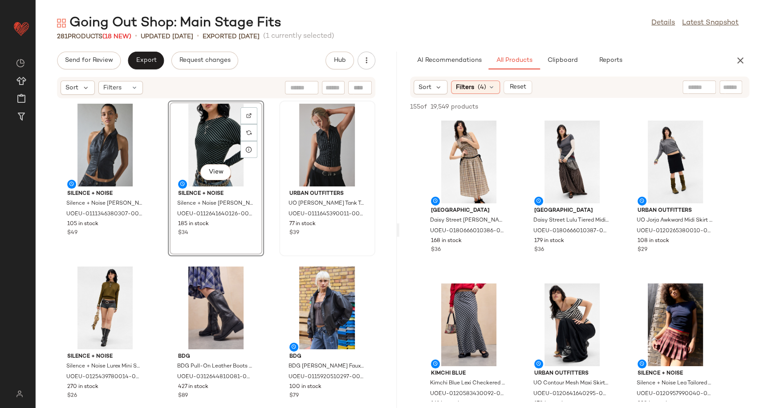
drag, startPoint x: 491, startPoint y: 90, endPoint x: 297, endPoint y: 198, distance: 221.9
click at [491, 90] on icon at bounding box center [491, 87] width 7 height 7
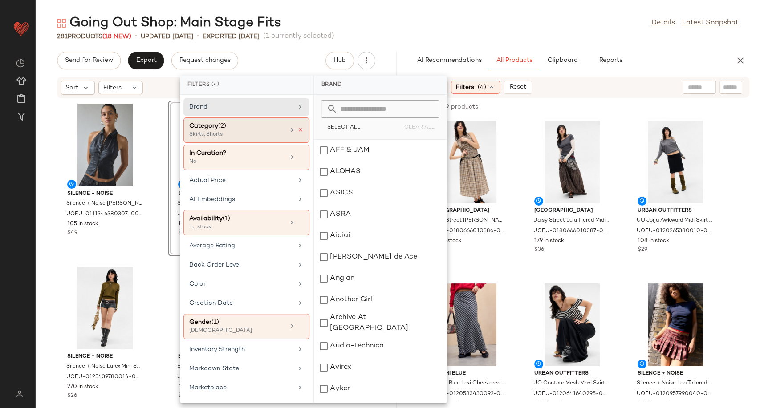
click at [297, 130] on icon at bounding box center [300, 130] width 6 height 6
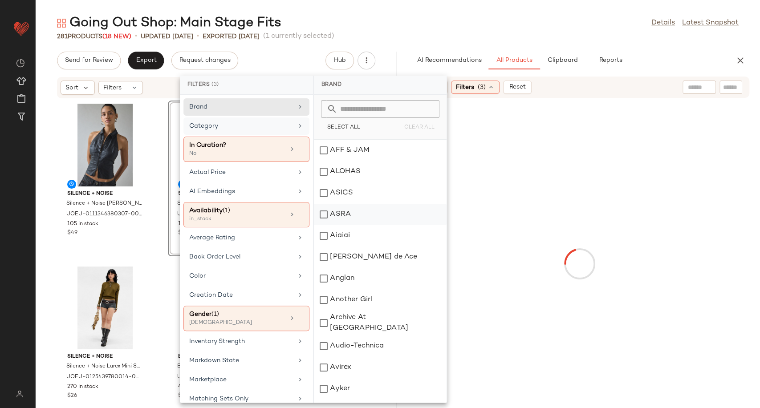
click at [276, 129] on div "Category" at bounding box center [241, 126] width 104 height 9
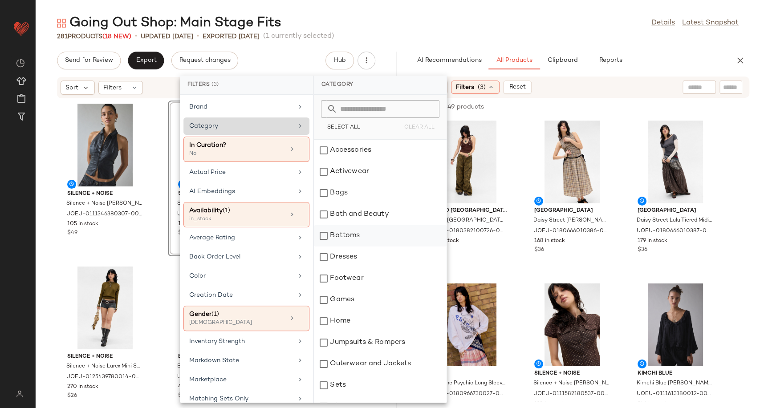
click at [343, 237] on div "Bottoms" at bounding box center [380, 235] width 133 height 21
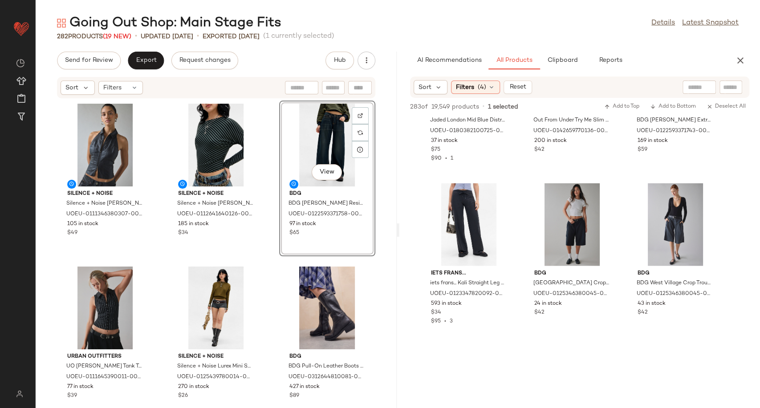
scroll to position [1434, 0]
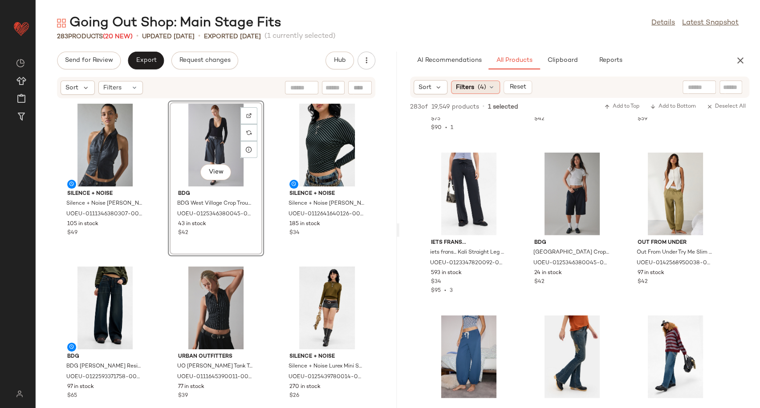
click at [494, 86] on icon at bounding box center [491, 87] width 7 height 7
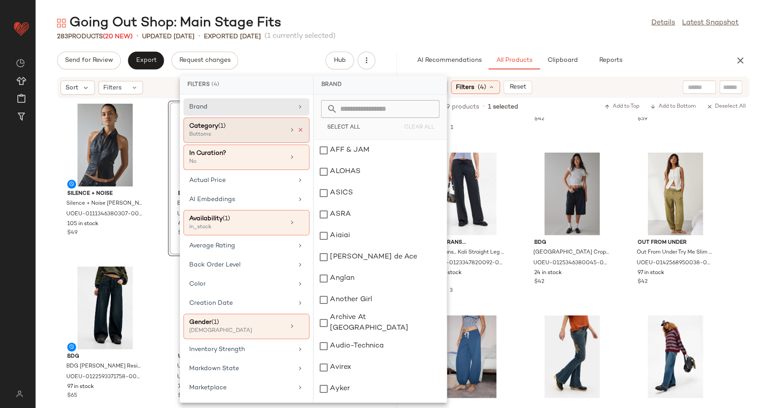
click at [299, 130] on icon at bounding box center [300, 130] width 6 height 6
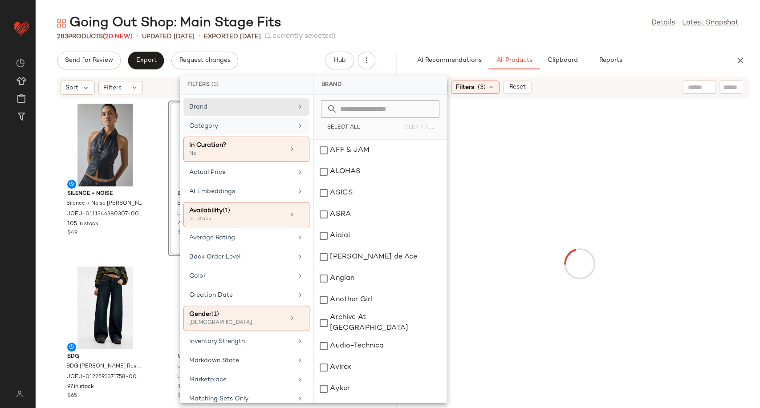
click at [285, 128] on div "Category" at bounding box center [241, 126] width 104 height 9
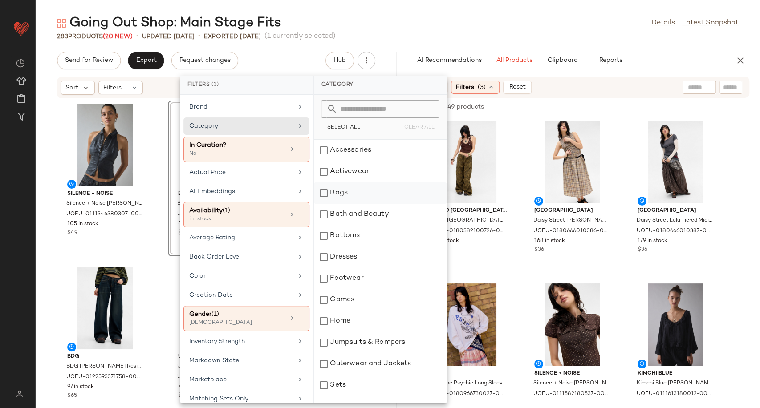
click at [345, 194] on div "Bags" at bounding box center [380, 192] width 133 height 21
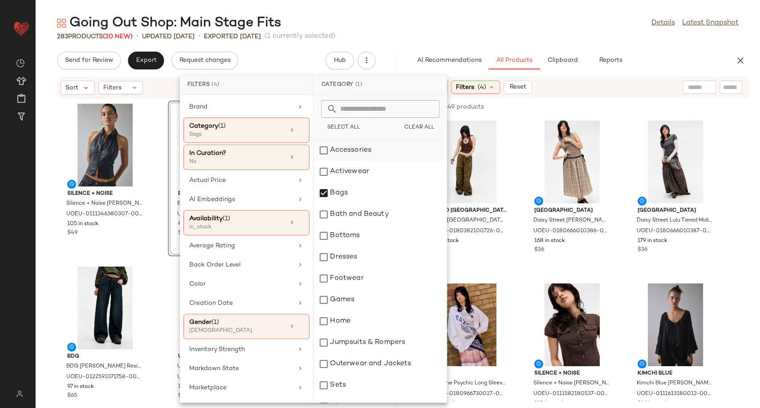
click at [348, 154] on div "Accessories" at bounding box center [380, 150] width 133 height 21
click at [344, 280] on div "Footwear" at bounding box center [380, 278] width 133 height 21
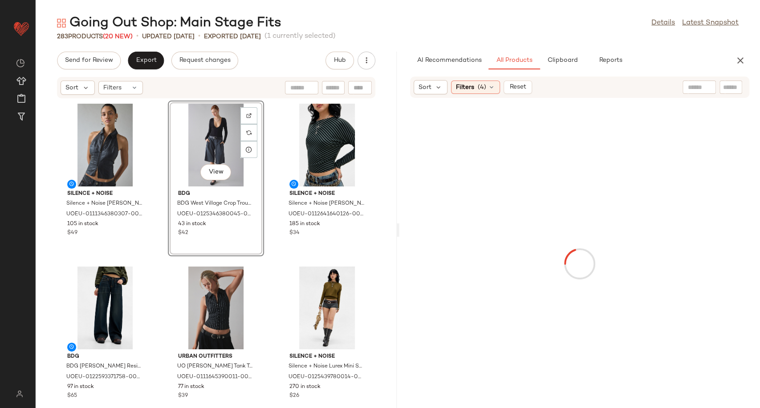
click at [523, 215] on div at bounding box center [579, 264] width 357 height 328
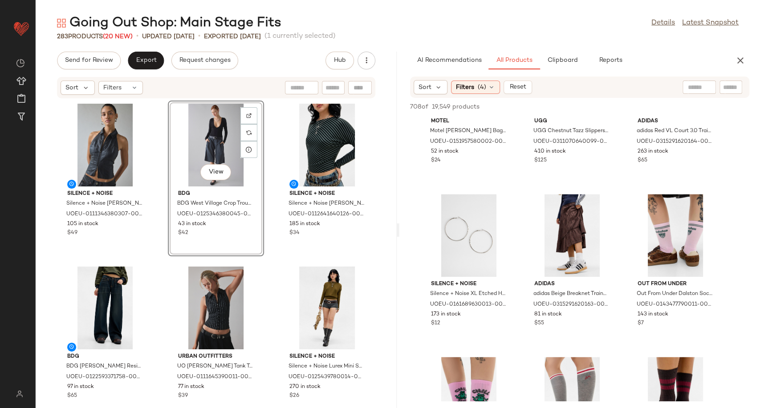
scroll to position [741, 0]
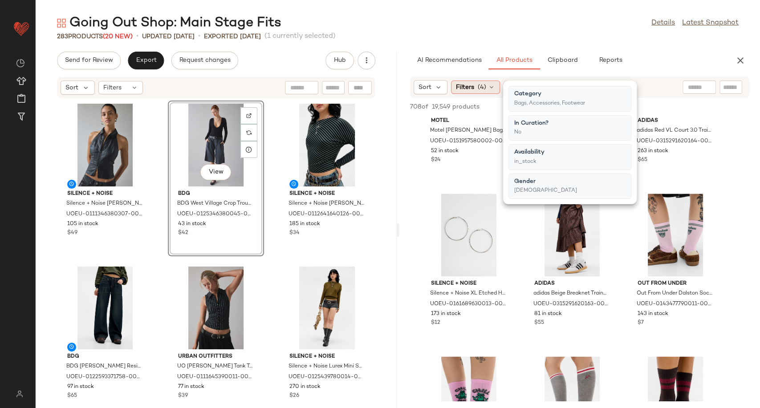
click at [495, 87] on div "Filters (4)" at bounding box center [475, 87] width 49 height 13
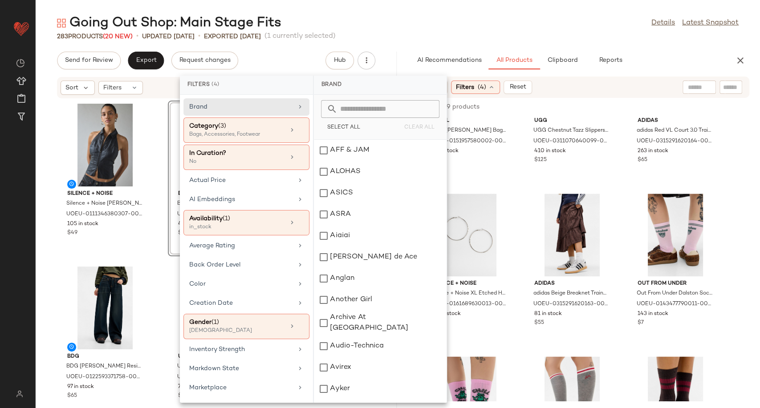
click at [495, 87] on div "Filters (4)" at bounding box center [475, 87] width 49 height 13
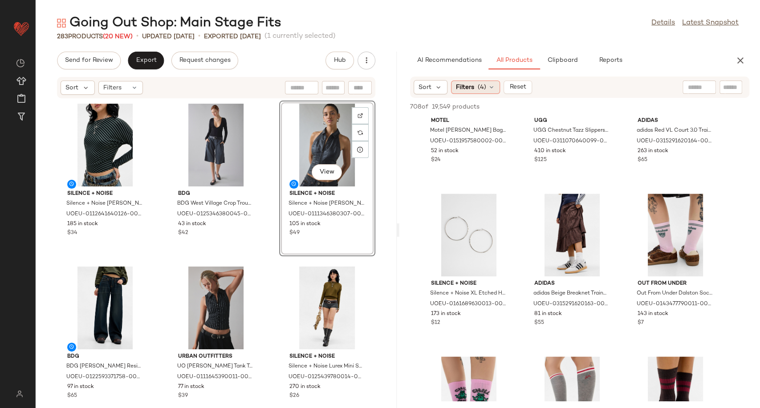
click at [495, 86] on div "Filters (4)" at bounding box center [475, 87] width 49 height 13
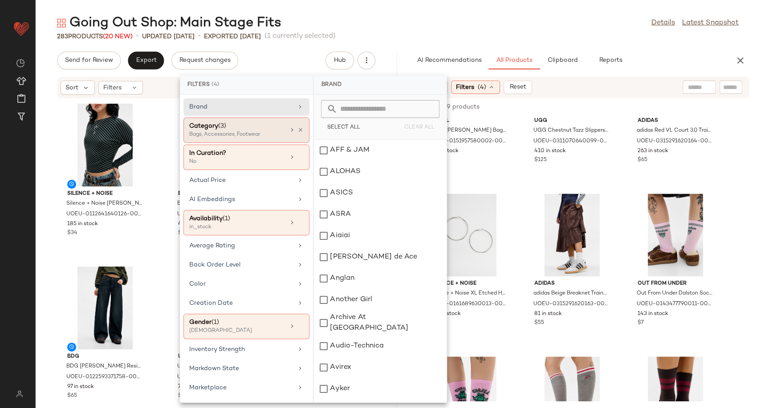
click at [300, 145] on div "Category (3) Bags, Accessories, Footwear" at bounding box center [246, 157] width 126 height 25
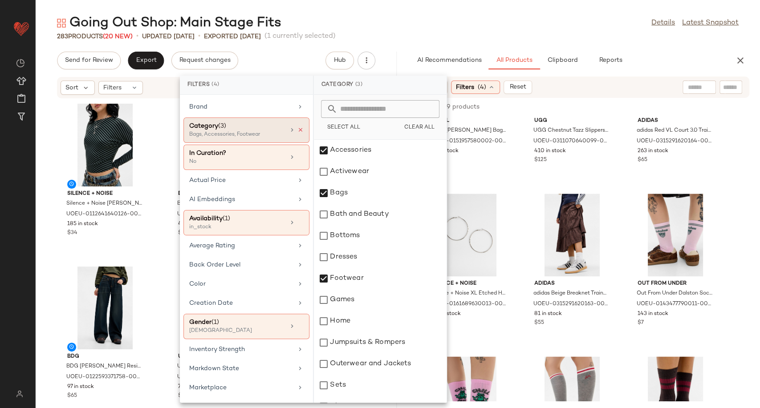
click at [298, 130] on icon at bounding box center [300, 130] width 6 height 6
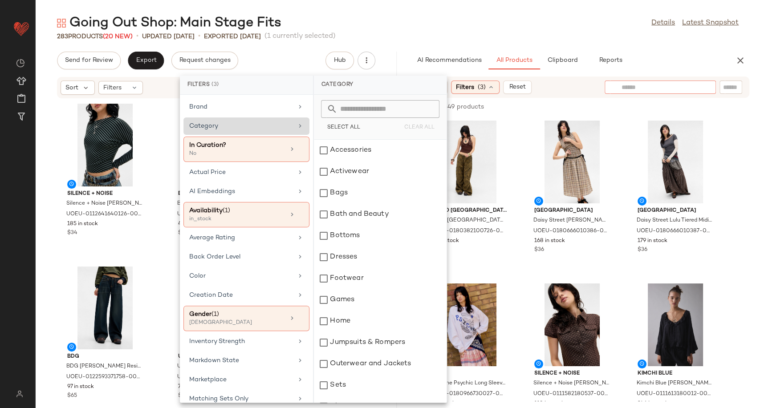
click at [689, 86] on input "text" at bounding box center [659, 87] width 77 height 9
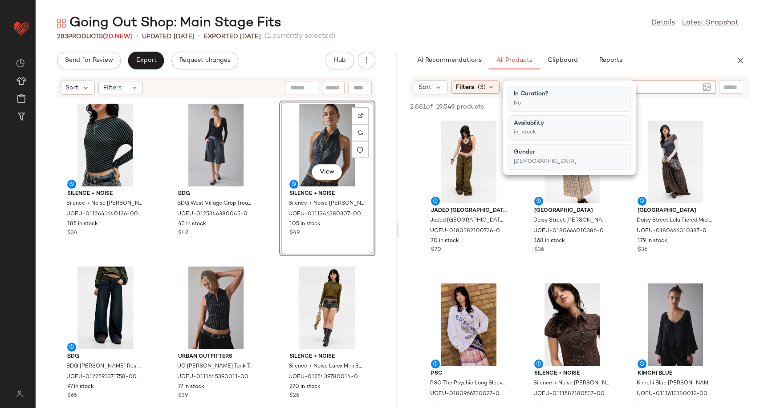
type input "*****"
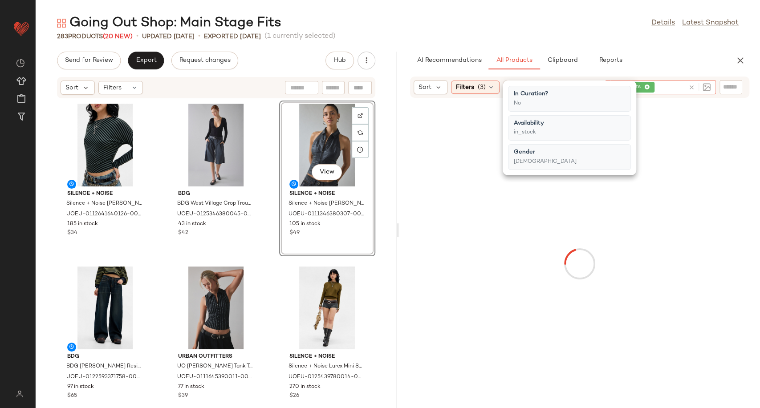
click at [673, 58] on div "AI Recommendations All Products Clipboard Reports" at bounding box center [565, 61] width 311 height 18
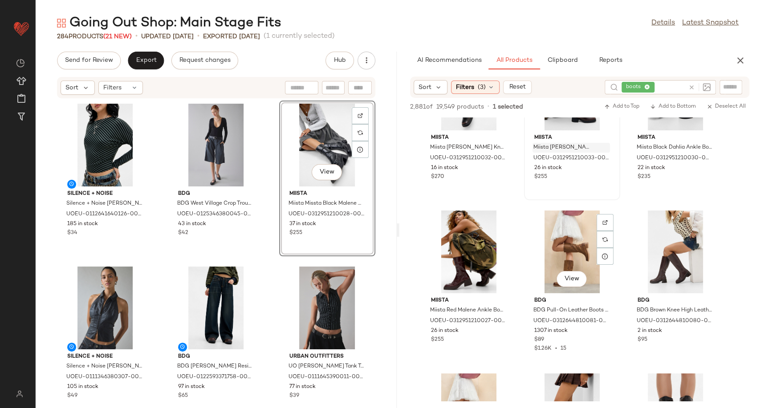
scroll to position [198, 0]
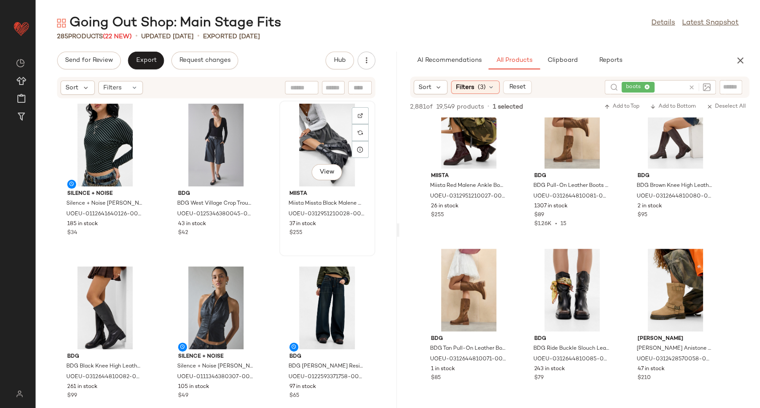
click at [324, 144] on div "View" at bounding box center [327, 145] width 90 height 83
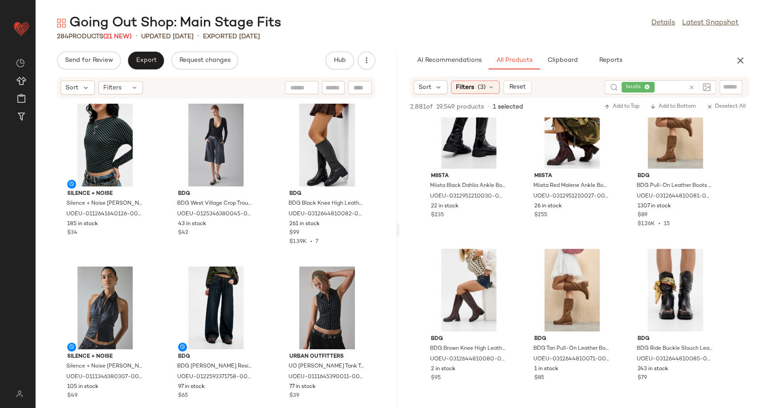
click at [691, 86] on icon at bounding box center [691, 87] width 7 height 7
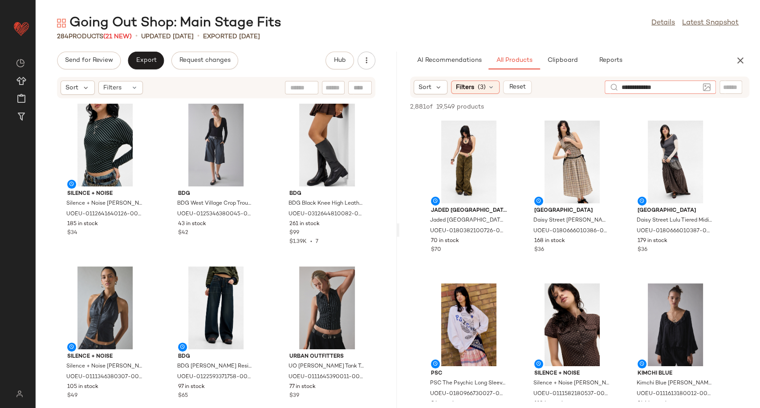
type input "**********"
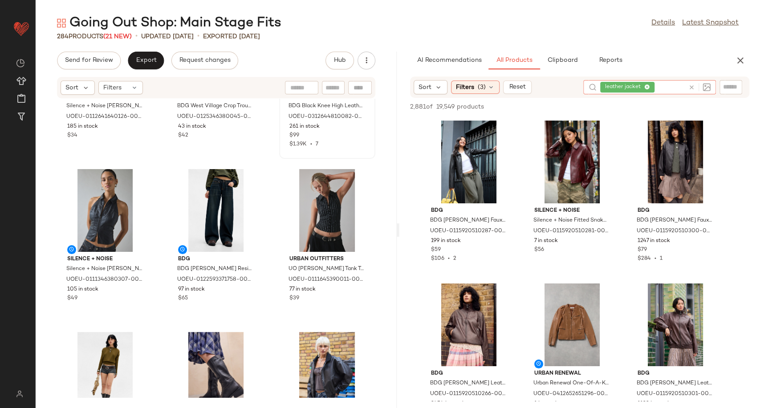
scroll to position [99, 0]
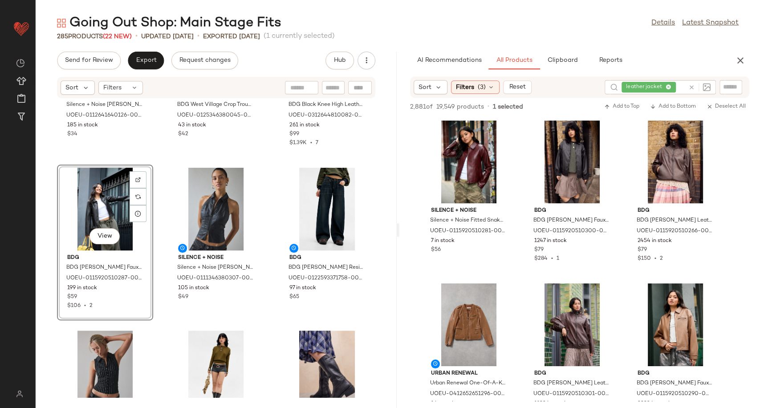
click at [271, 311] on div "Silence + Noise Silence + Noise Olivia Stripe Off-Shoulder T-Shirt - Khaki XS a…" at bounding box center [216, 248] width 361 height 299
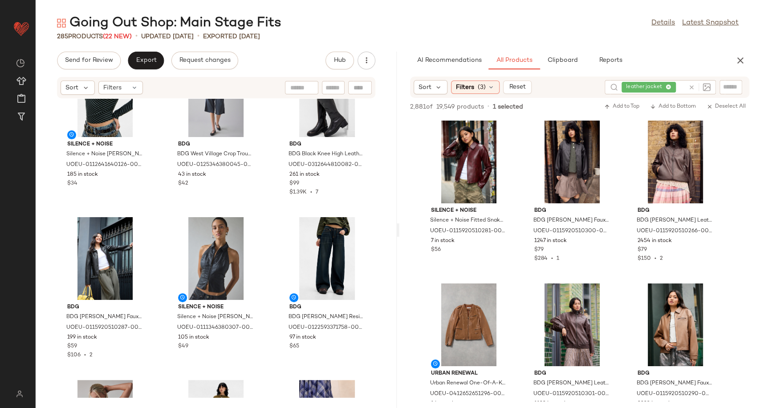
scroll to position [0, 0]
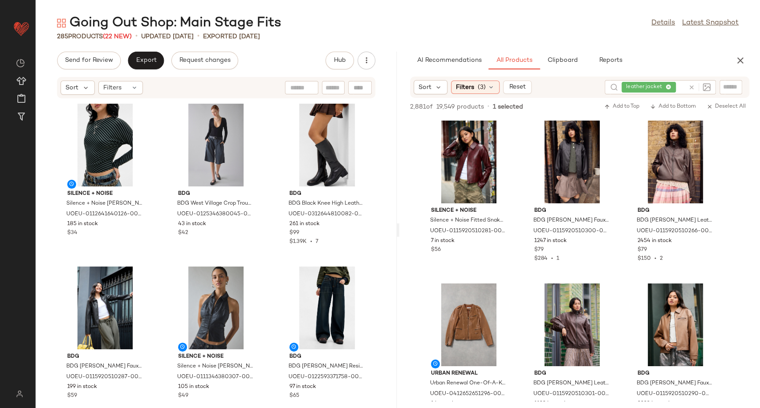
click at [271, 311] on div "Silence + Noise Silence + Noise Olivia Stripe Off-Shoulder T-Shirt - Khaki XS a…" at bounding box center [216, 248] width 361 height 299
click at [694, 86] on icon at bounding box center [691, 87] width 7 height 7
click at [742, 58] on icon "button" at bounding box center [740, 60] width 11 height 11
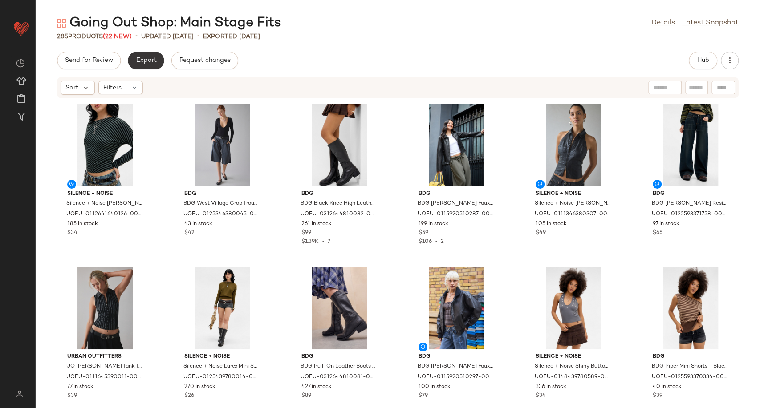
click at [146, 60] on span "Export" at bounding box center [145, 60] width 21 height 7
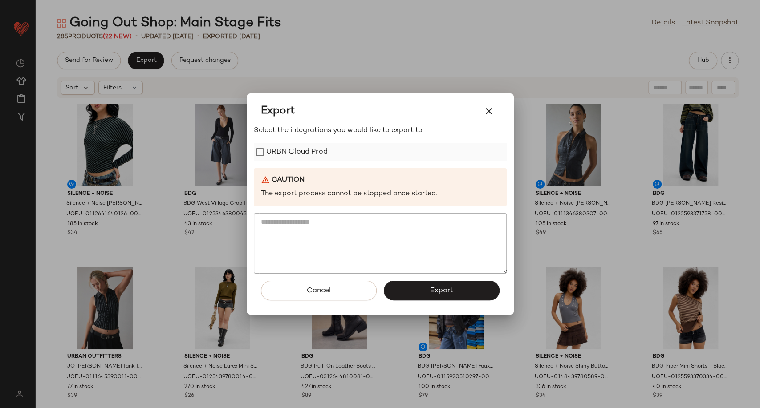
click at [334, 148] on div "URBN Cloud Prod" at bounding box center [380, 152] width 253 height 18
click at [281, 157] on label "URBN Cloud Prod" at bounding box center [296, 152] width 61 height 18
click at [418, 288] on button "Export" at bounding box center [442, 291] width 116 height 20
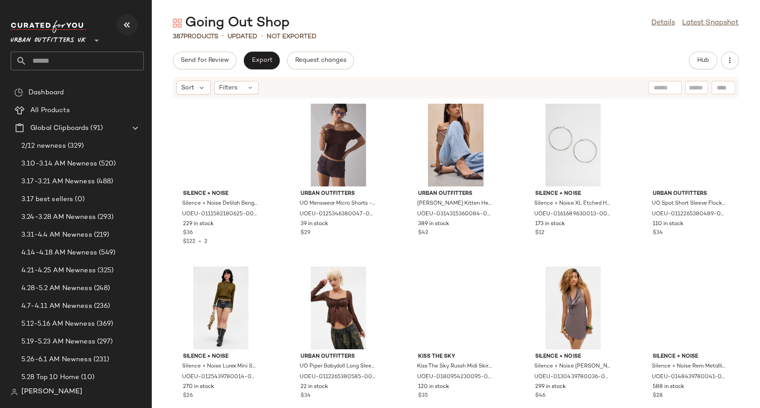
click at [128, 23] on icon "button" at bounding box center [127, 25] width 11 height 11
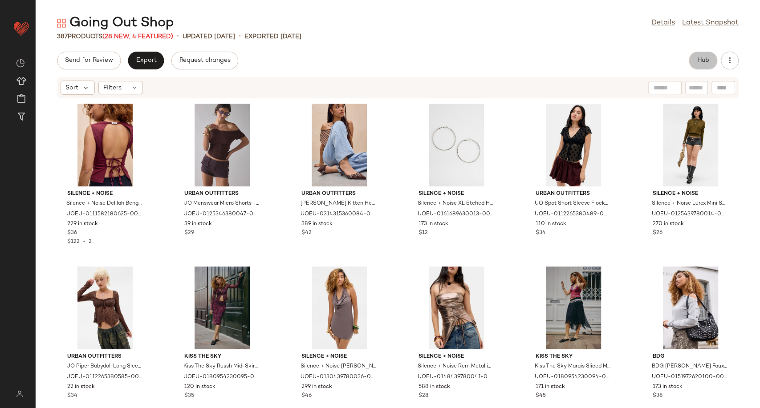
click at [694, 59] on button "Hub" at bounding box center [703, 61] width 28 height 18
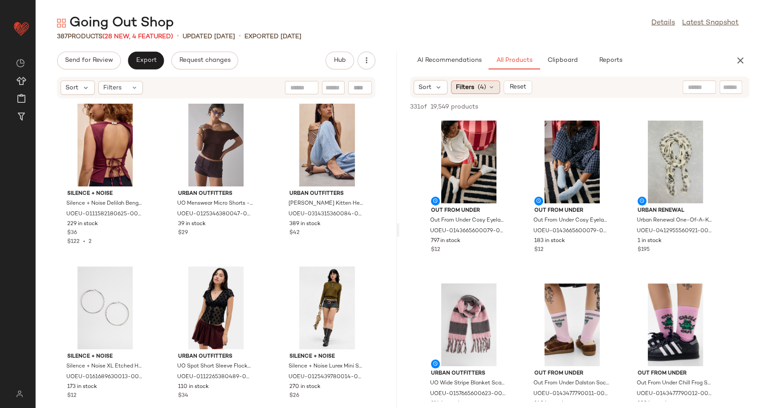
click at [489, 90] on icon at bounding box center [491, 87] width 7 height 7
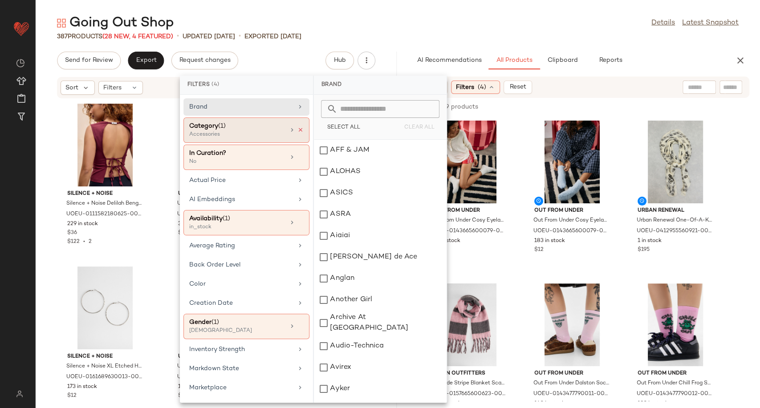
click at [297, 129] on icon at bounding box center [300, 130] width 6 height 6
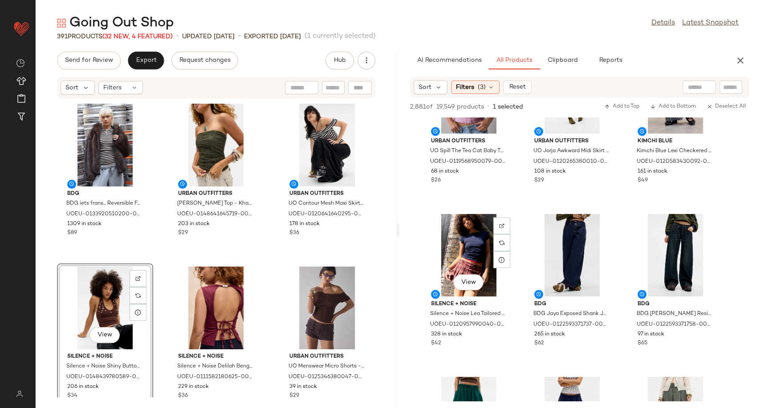
scroll to position [1088, 0]
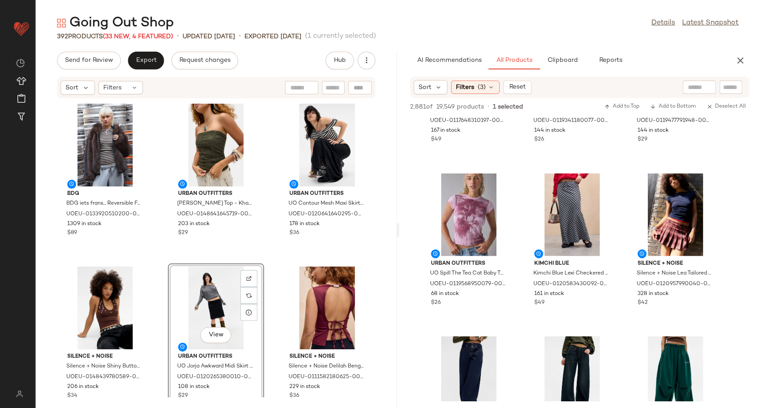
click at [270, 261] on div "BDG BDG iets frans... Reversible Faux Fur Bomber Jacket - Brown S/M at Urban Ou…" at bounding box center [216, 248] width 361 height 299
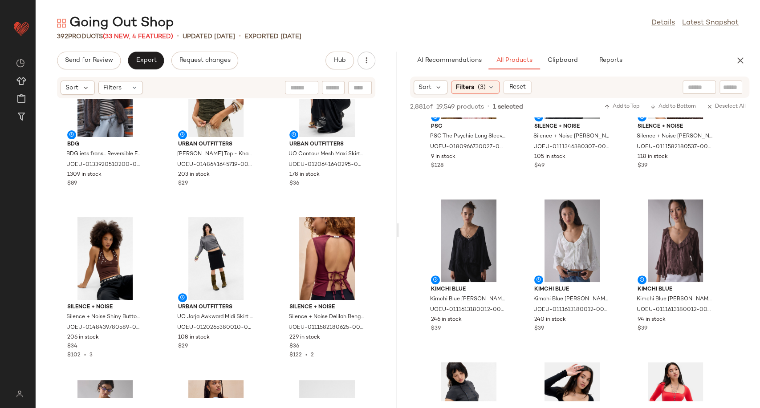
scroll to position [99, 0]
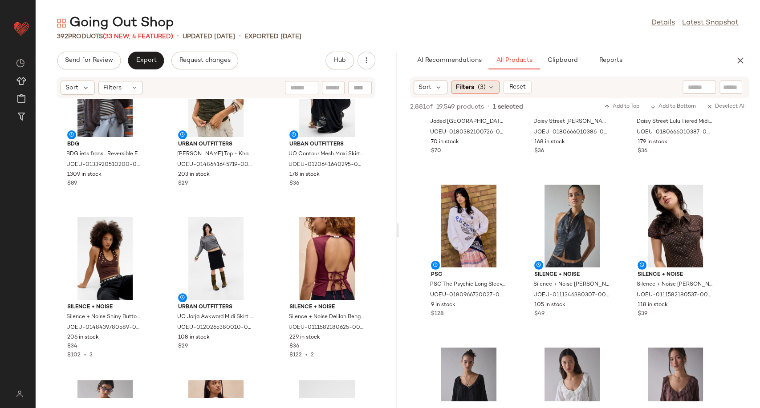
click at [490, 85] on icon at bounding box center [490, 87] width 7 height 7
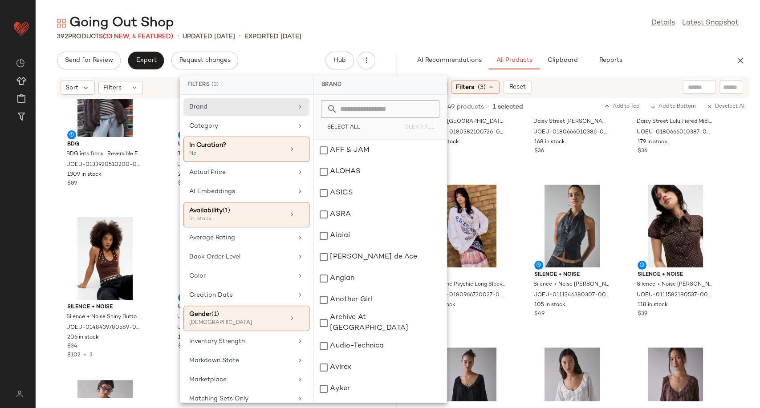
click at [490, 85] on icon at bounding box center [490, 87] width 7 height 7
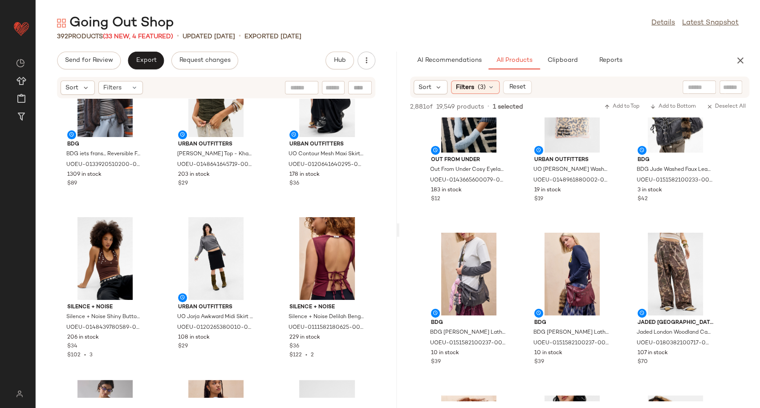
scroll to position [2077, 0]
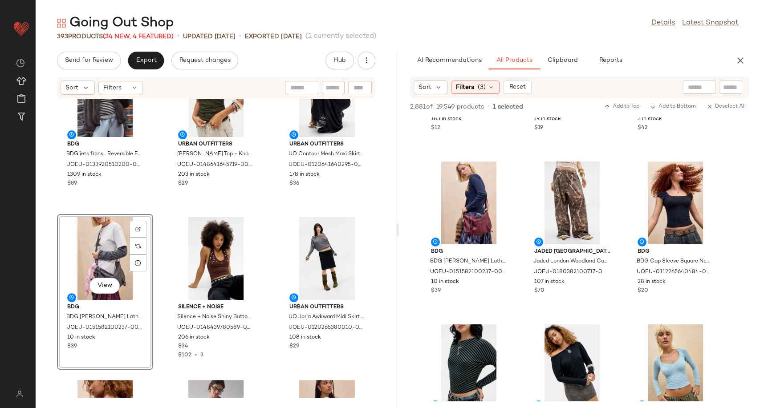
click at [263, 272] on div "BDG BDG iets frans... Reversible Faux Fur Bomber Jacket - Brown S/M at Urban Ou…" at bounding box center [216, 248] width 361 height 299
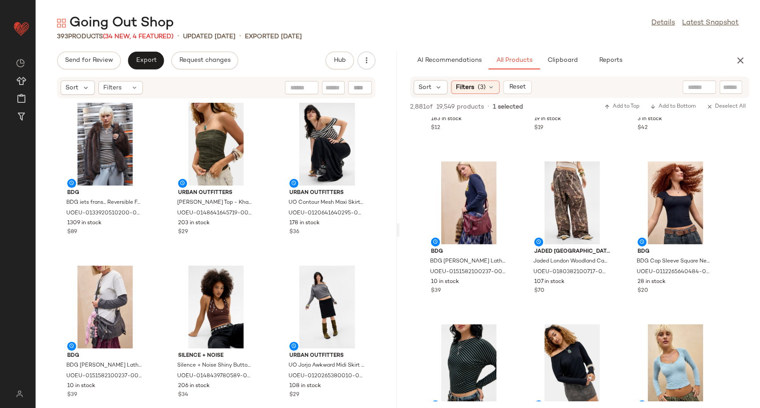
scroll to position [0, 0]
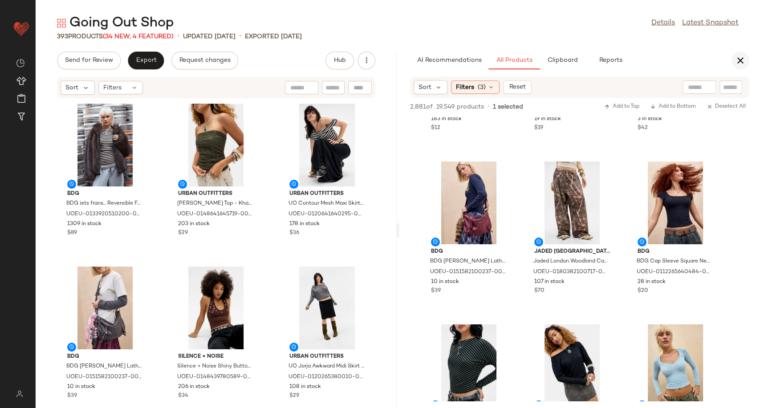
click at [739, 57] on icon "button" at bounding box center [740, 60] width 11 height 11
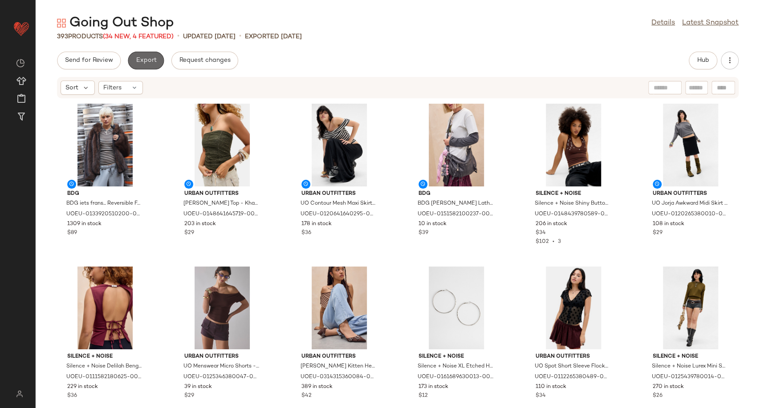
click at [144, 60] on span "Export" at bounding box center [145, 60] width 21 height 7
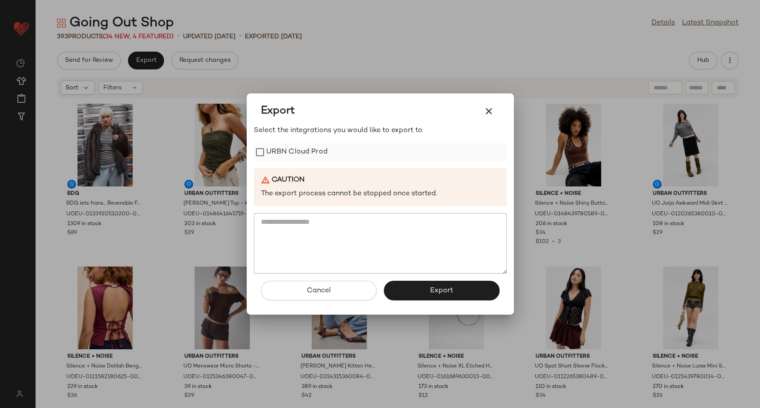
click at [308, 152] on label "URBN Cloud Prod" at bounding box center [296, 152] width 61 height 18
click at [412, 289] on button "Export" at bounding box center [442, 291] width 116 height 20
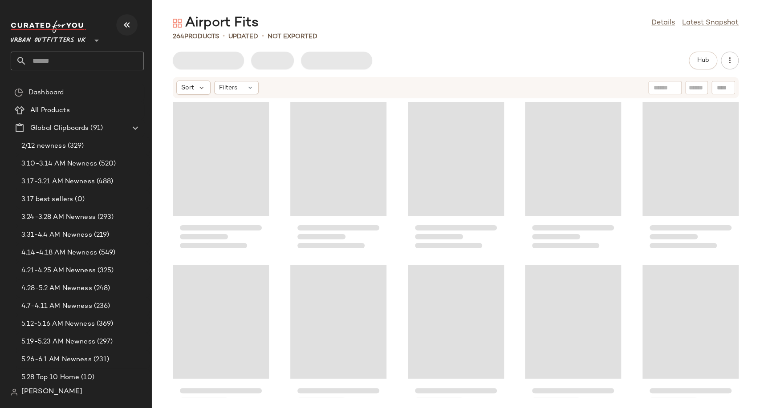
click at [126, 24] on icon "button" at bounding box center [127, 25] width 11 height 11
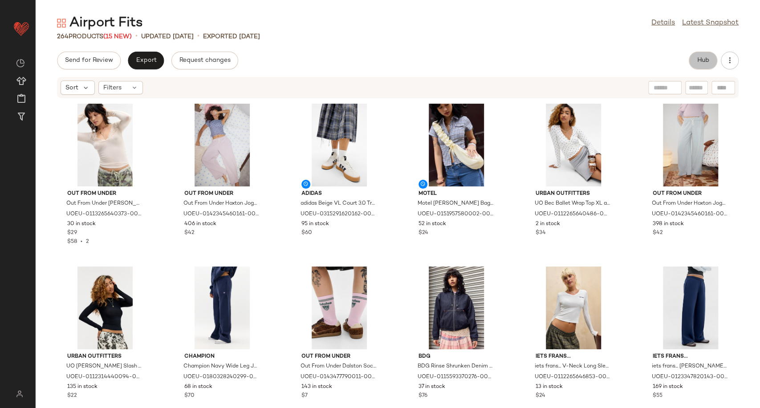
click at [697, 57] on span "Hub" at bounding box center [703, 60] width 12 height 7
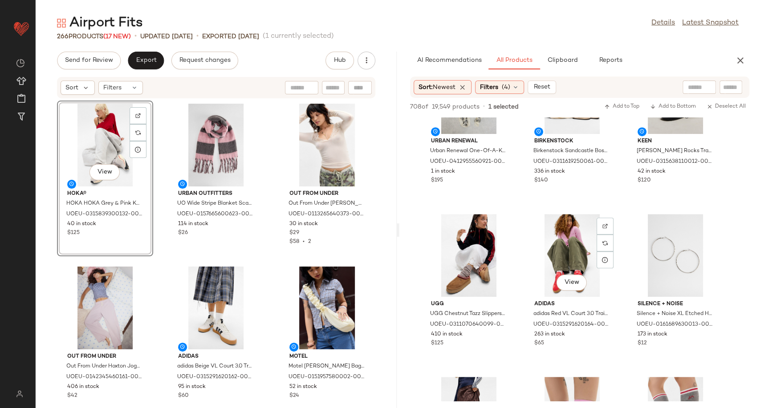
scroll to position [593, 0]
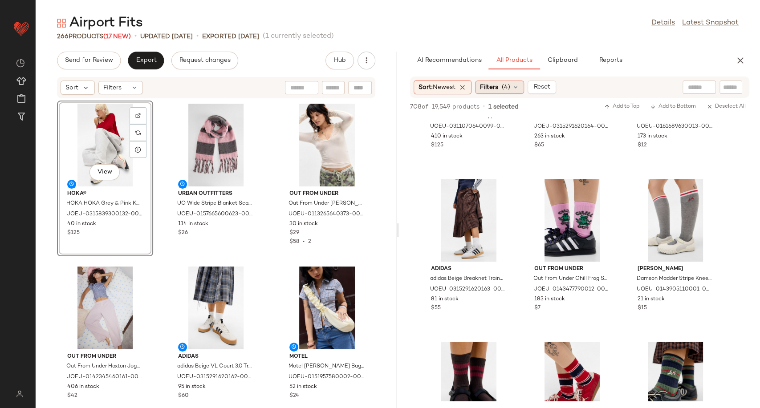
click at [519, 90] on icon at bounding box center [515, 87] width 7 height 7
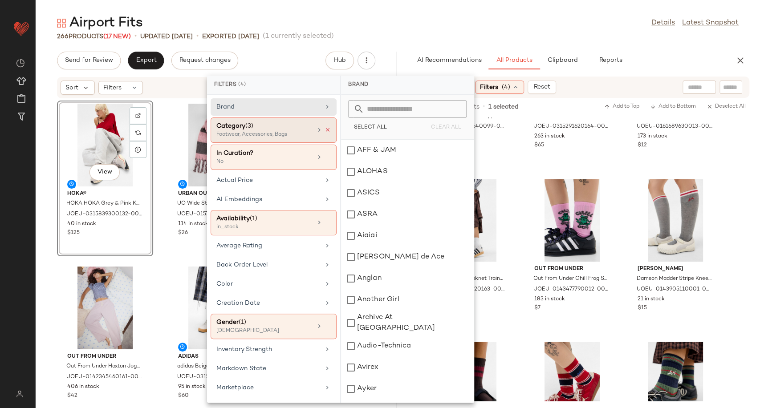
click at [325, 130] on icon at bounding box center [327, 130] width 6 height 6
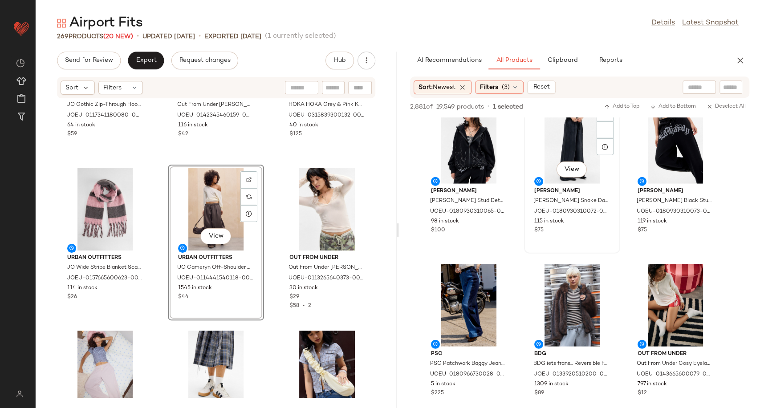
scroll to position [1582, 0]
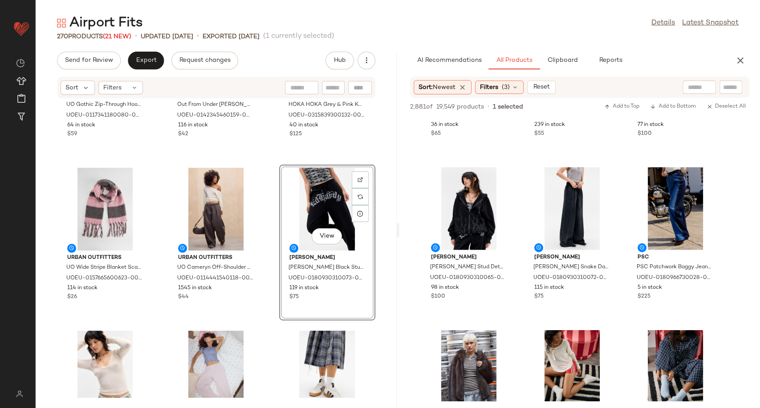
click at [269, 304] on div "Urban Outfitters UO Gothic Zip-Through Hoodie - Pink XS/S at Urban Outfitters U…" at bounding box center [216, 248] width 361 height 299
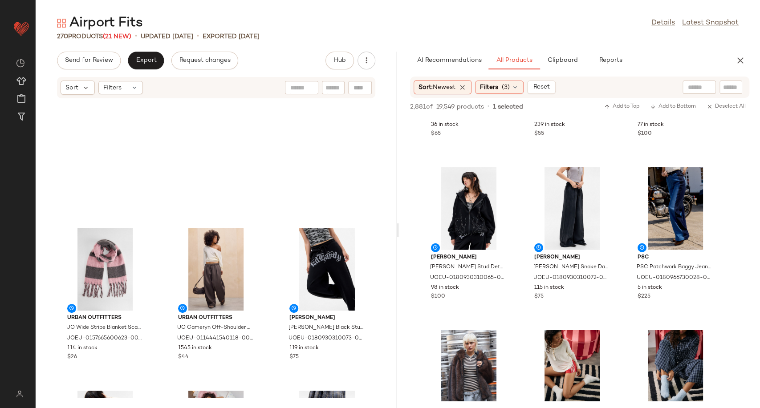
scroll to position [0, 0]
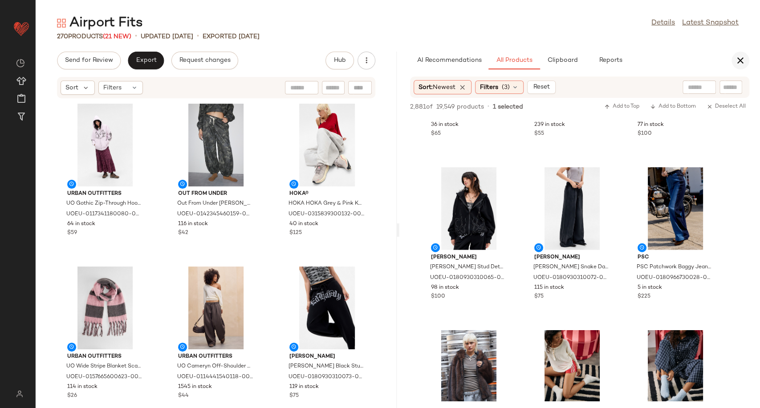
drag, startPoint x: 738, startPoint y: 62, endPoint x: 515, endPoint y: 75, distance: 223.8
click at [737, 61] on icon "button" at bounding box center [740, 60] width 11 height 11
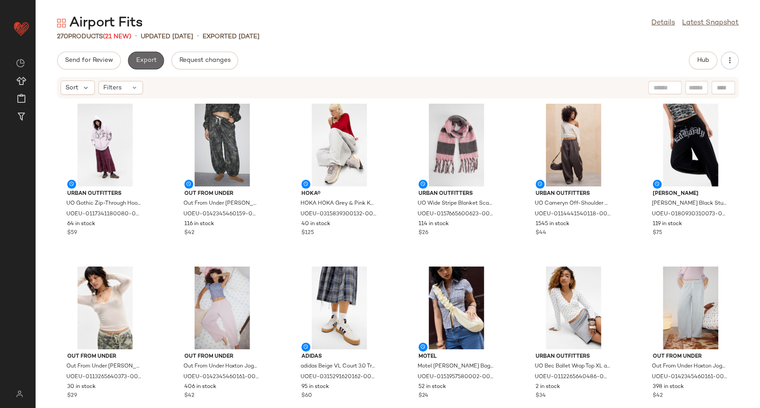
click at [142, 69] on button "Export" at bounding box center [146, 61] width 36 height 18
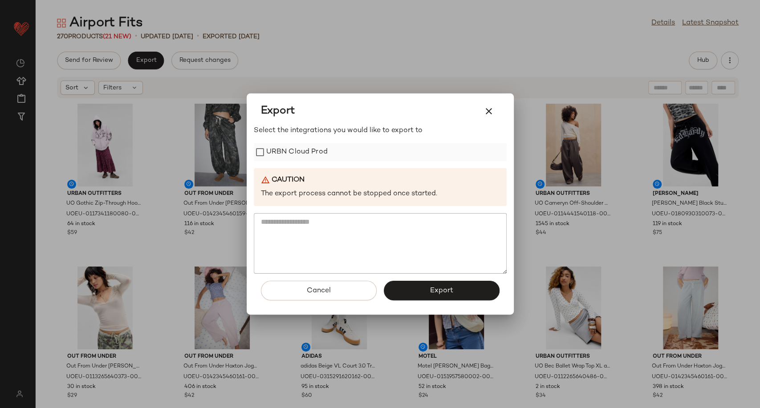
click at [289, 152] on label "URBN Cloud Prod" at bounding box center [296, 152] width 61 height 18
click at [404, 288] on button "Export" at bounding box center [442, 291] width 116 height 20
